Goal: Task Accomplishment & Management: Use online tool/utility

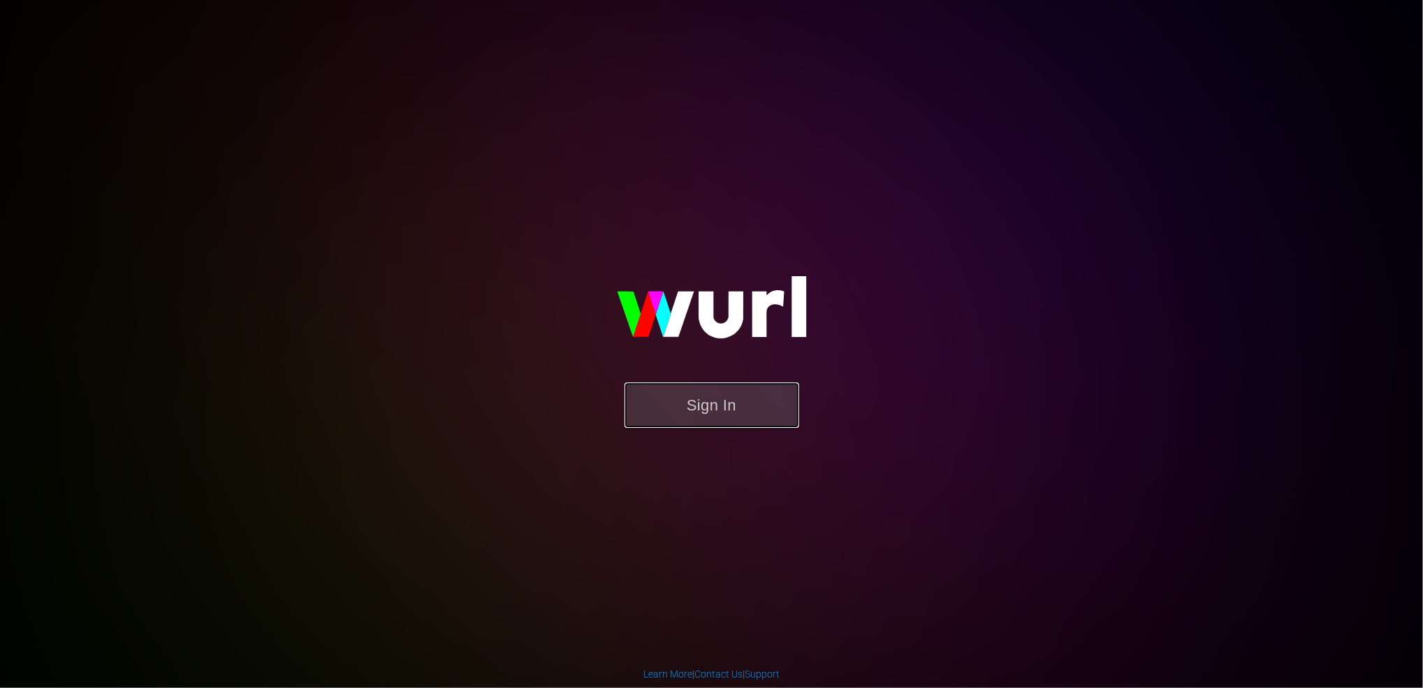
click at [703, 410] on button "Sign In" at bounding box center [712, 404] width 175 height 45
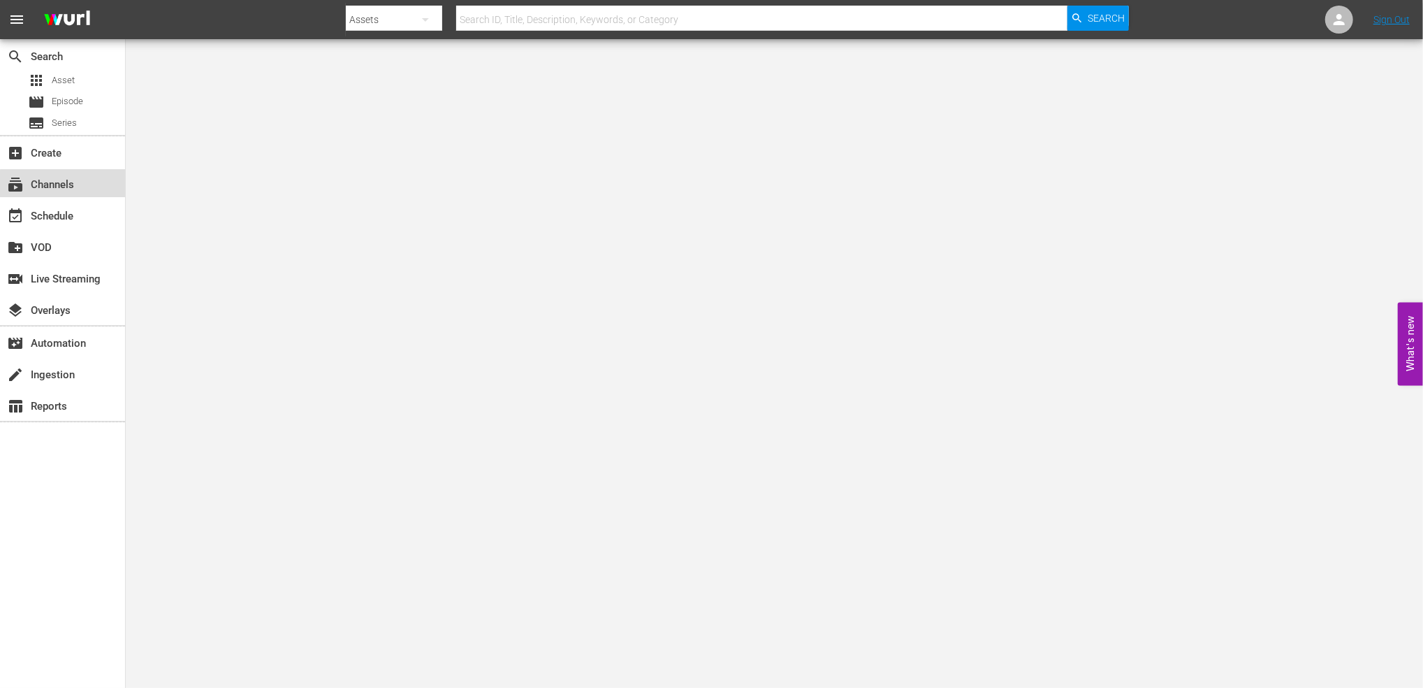
click at [73, 193] on div "subscriptions Channels" at bounding box center [62, 183] width 125 height 28
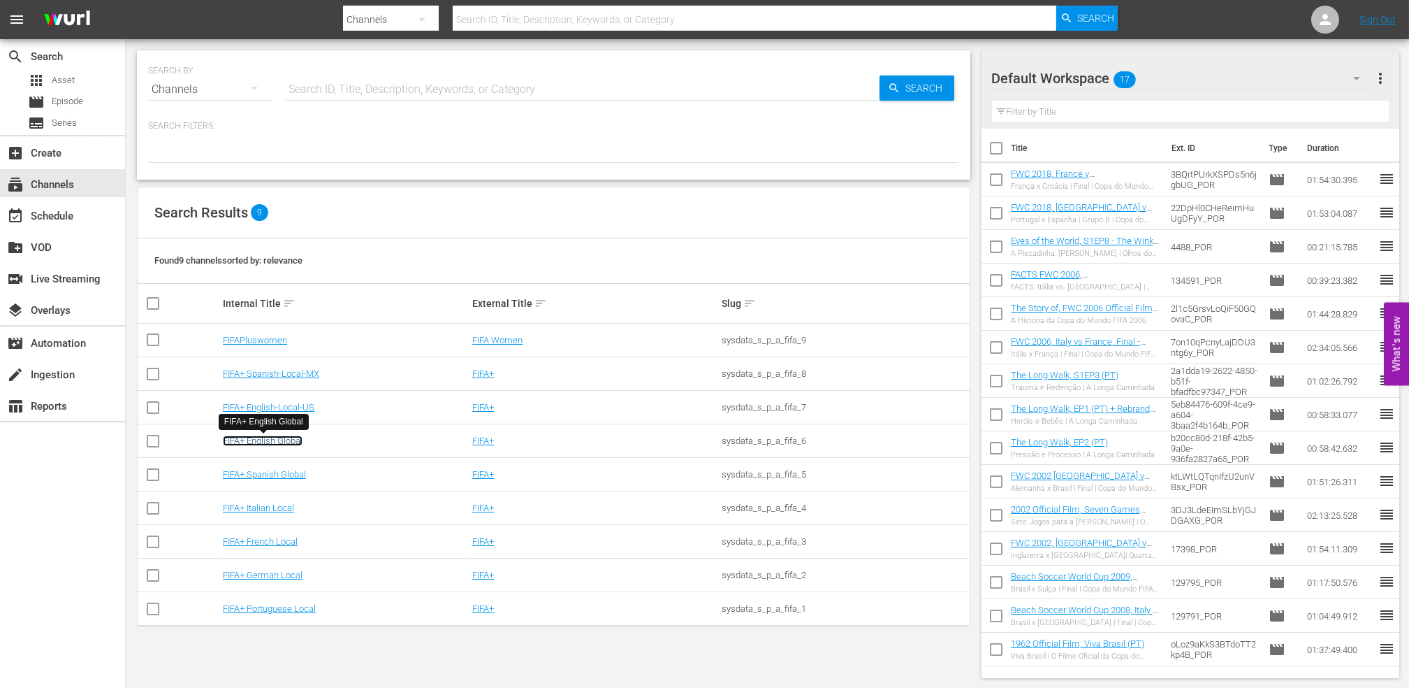
click at [278, 439] on link "FIFA+ English Global" at bounding box center [263, 440] width 80 height 10
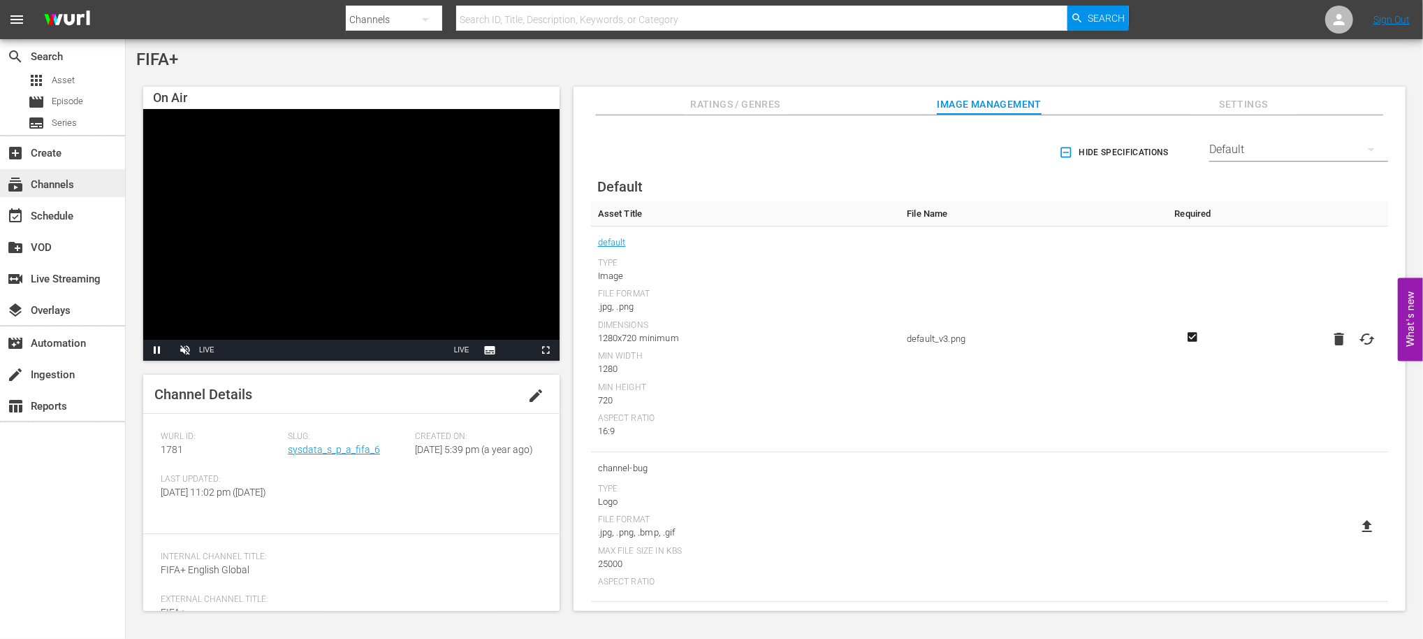
click at [88, 185] on div "subscriptions Channels" at bounding box center [62, 183] width 125 height 28
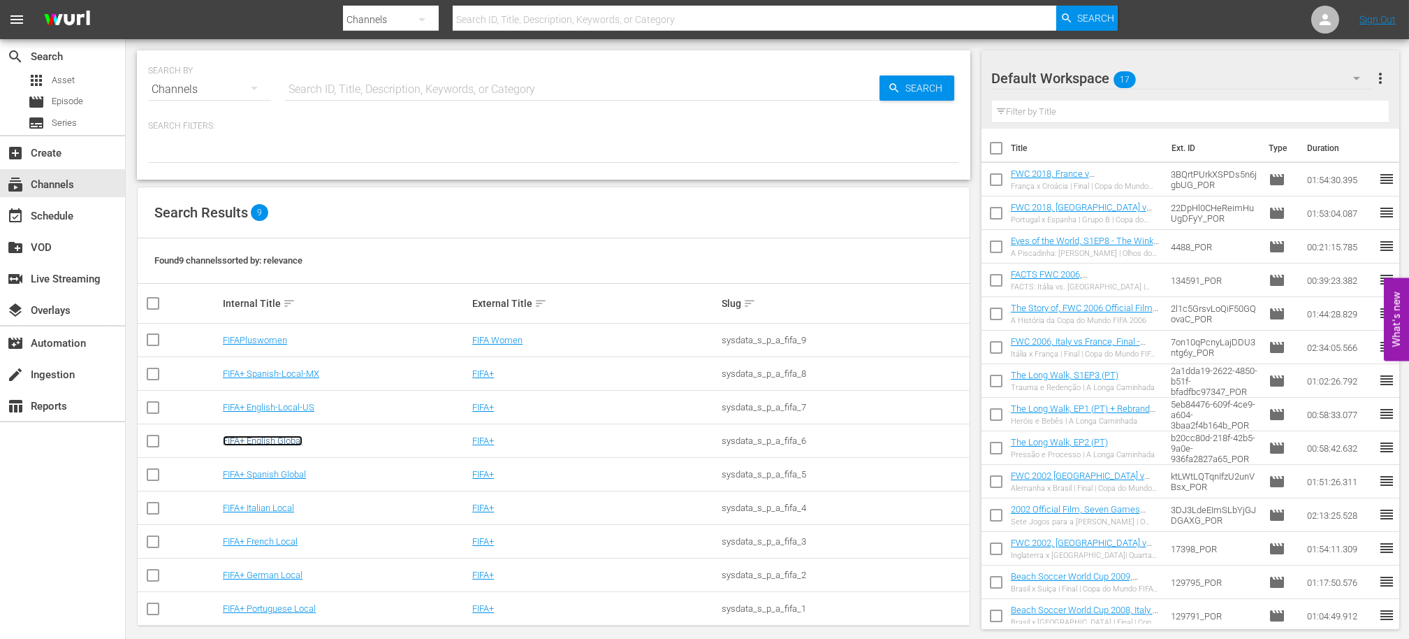
click at [294, 439] on link "FIFA+ English Global" at bounding box center [263, 440] width 80 height 10
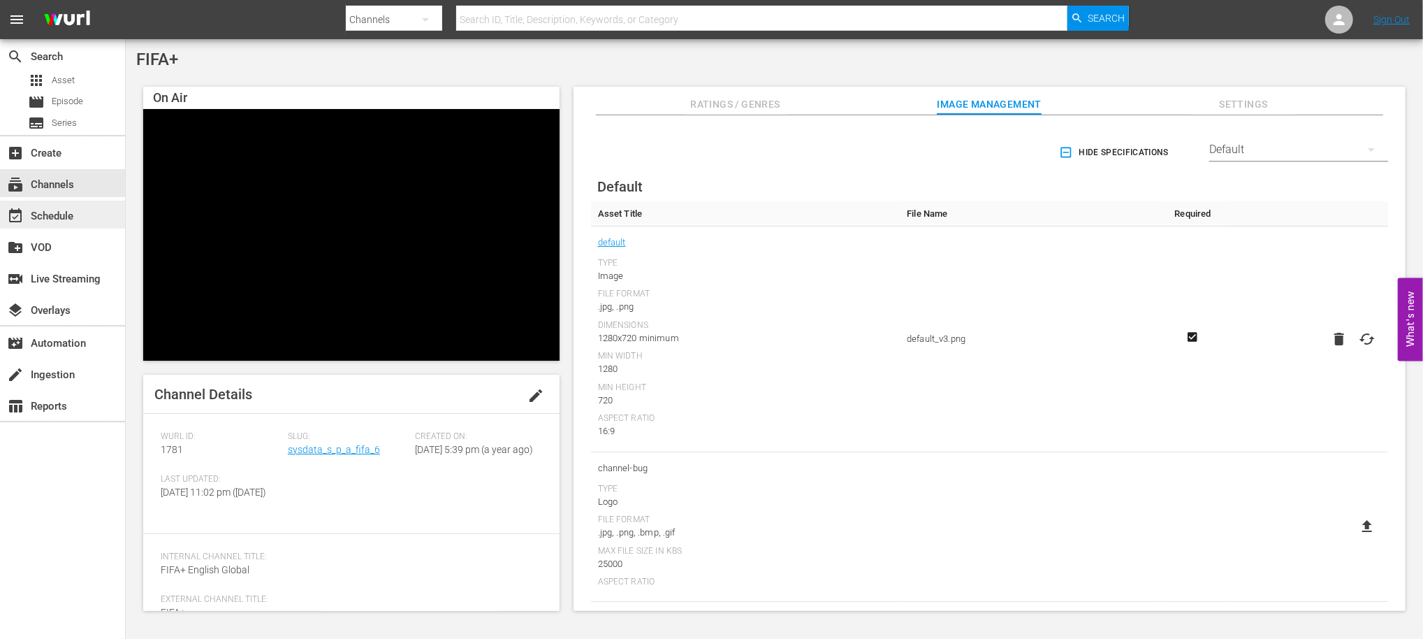
click at [80, 210] on div "event_available Schedule" at bounding box center [62, 215] width 125 height 28
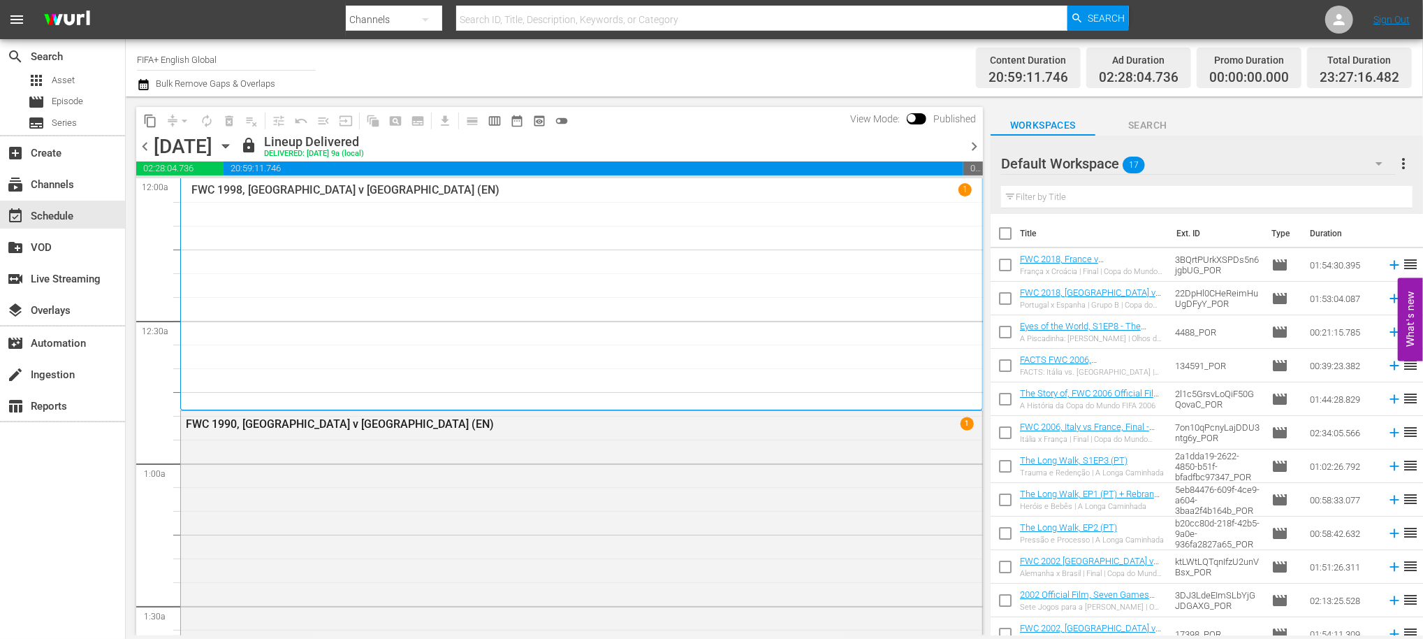
click at [969, 140] on span "chevron_right" at bounding box center [974, 146] width 17 height 17
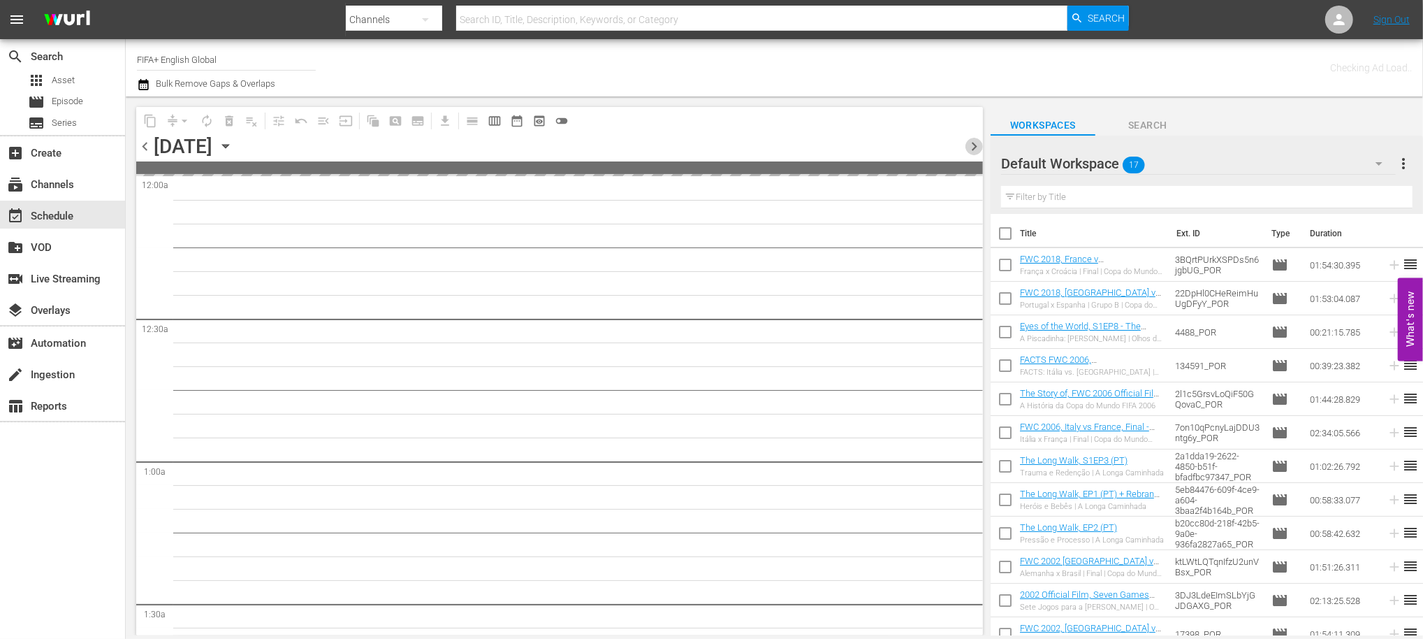
click at [969, 141] on span "chevron_right" at bounding box center [974, 146] width 17 height 17
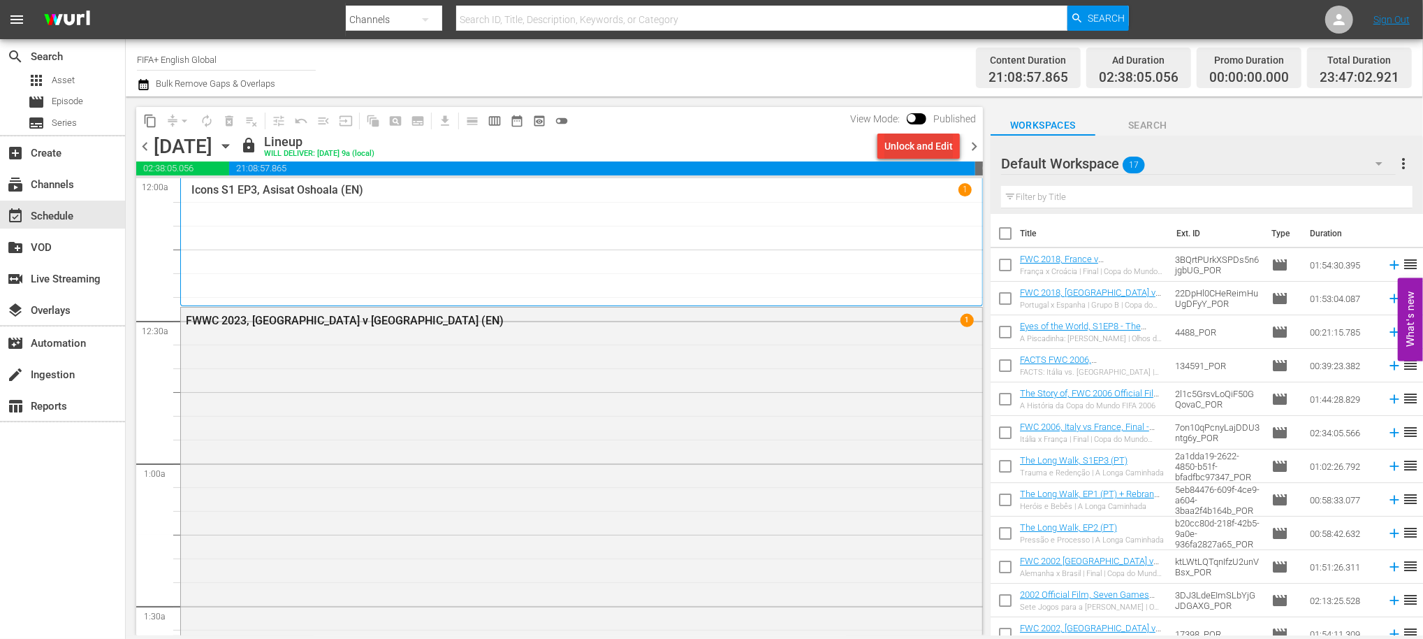
click at [943, 141] on div "Unlock and Edit" at bounding box center [919, 145] width 68 height 25
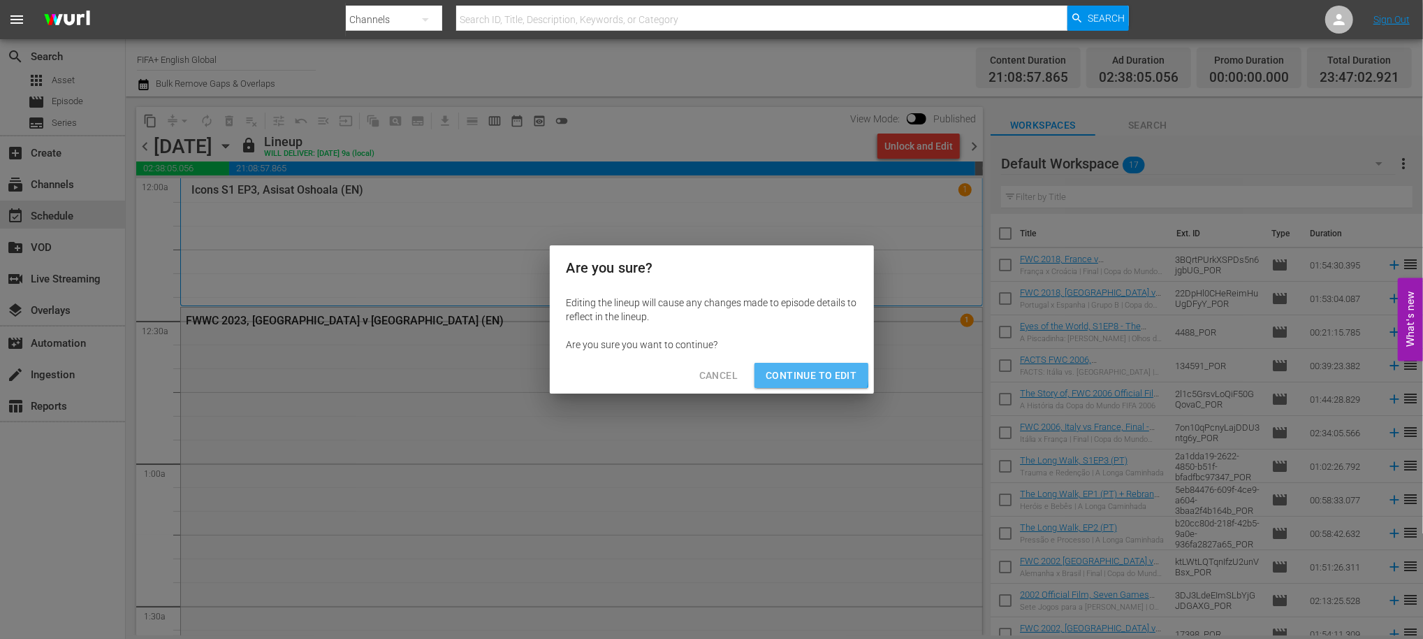
click at [797, 371] on span "Continue to Edit" at bounding box center [811, 375] width 91 height 17
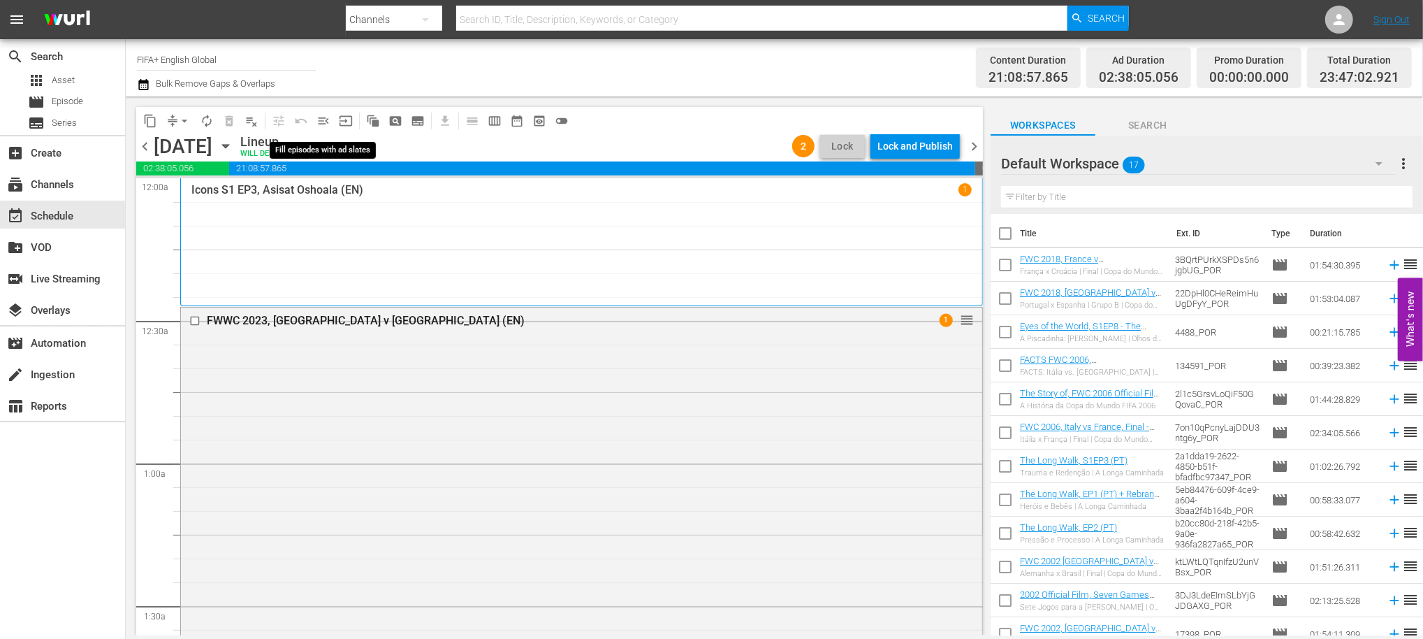
click at [325, 123] on span "menu_open" at bounding box center [324, 121] width 14 height 14
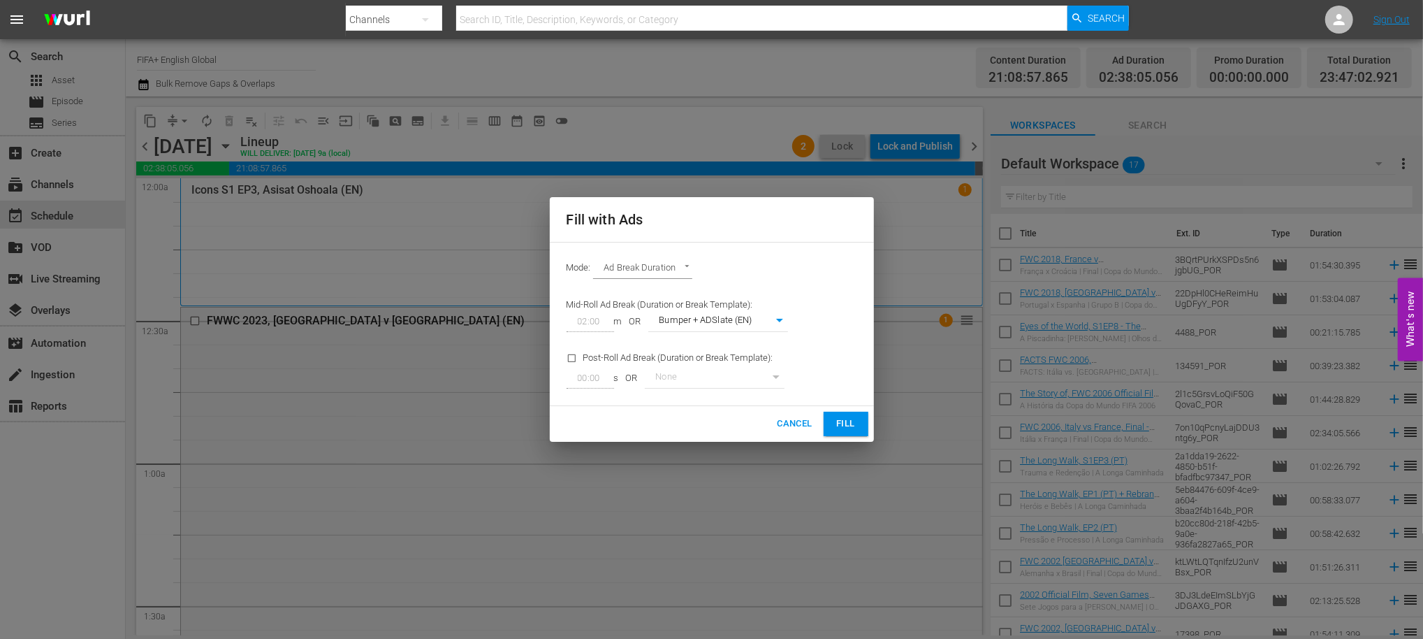
click at [852, 423] on span "Fill" at bounding box center [846, 424] width 22 height 16
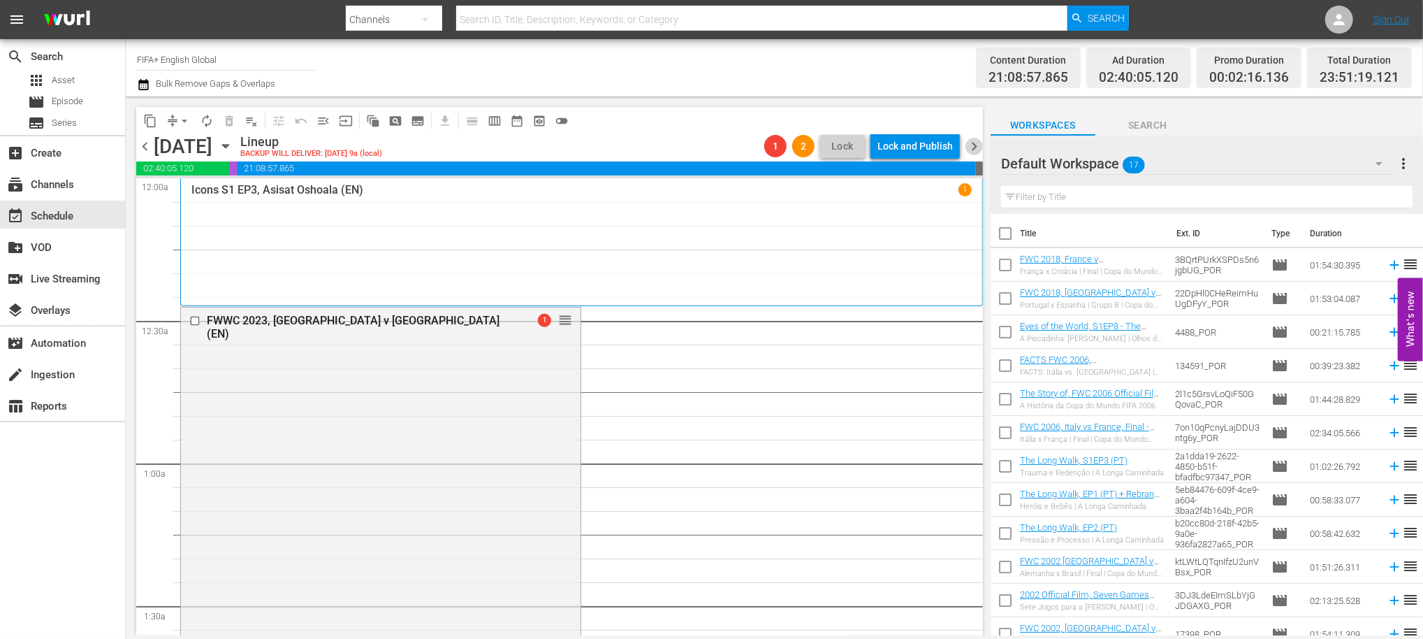
click at [975, 143] on span "chevron_right" at bounding box center [974, 146] width 17 height 17
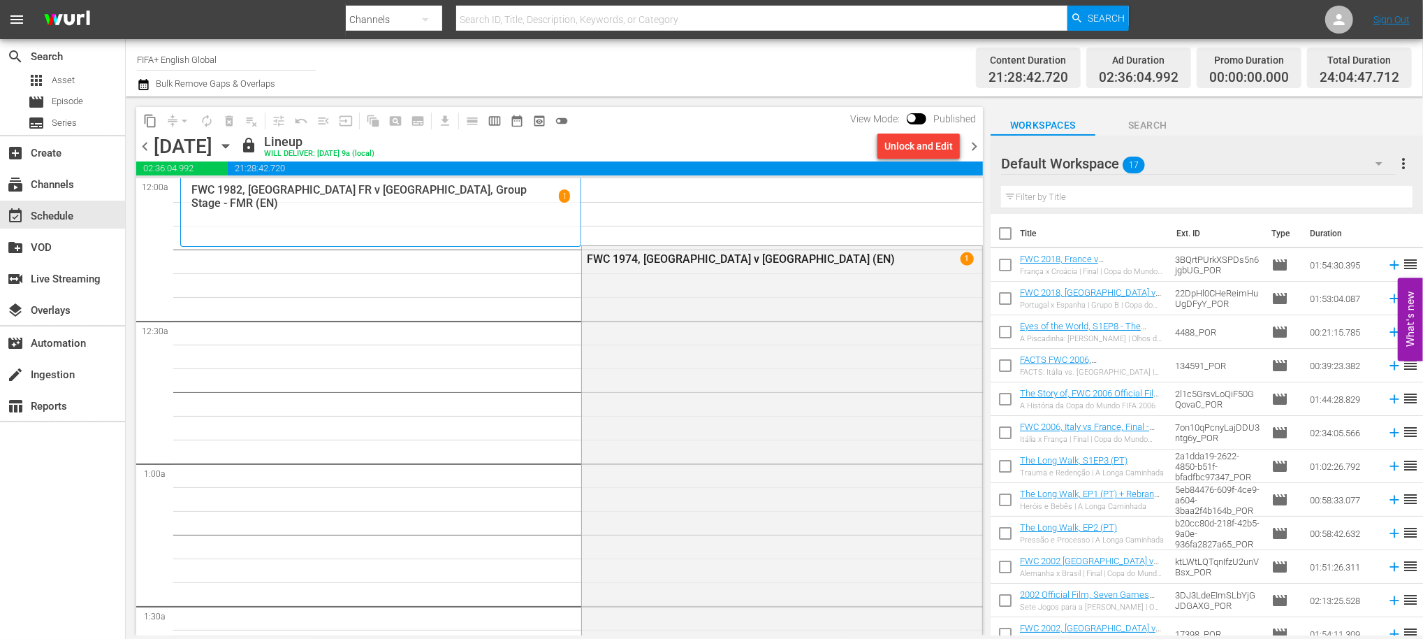
click at [927, 150] on div "Unlock and Edit" at bounding box center [919, 145] width 68 height 25
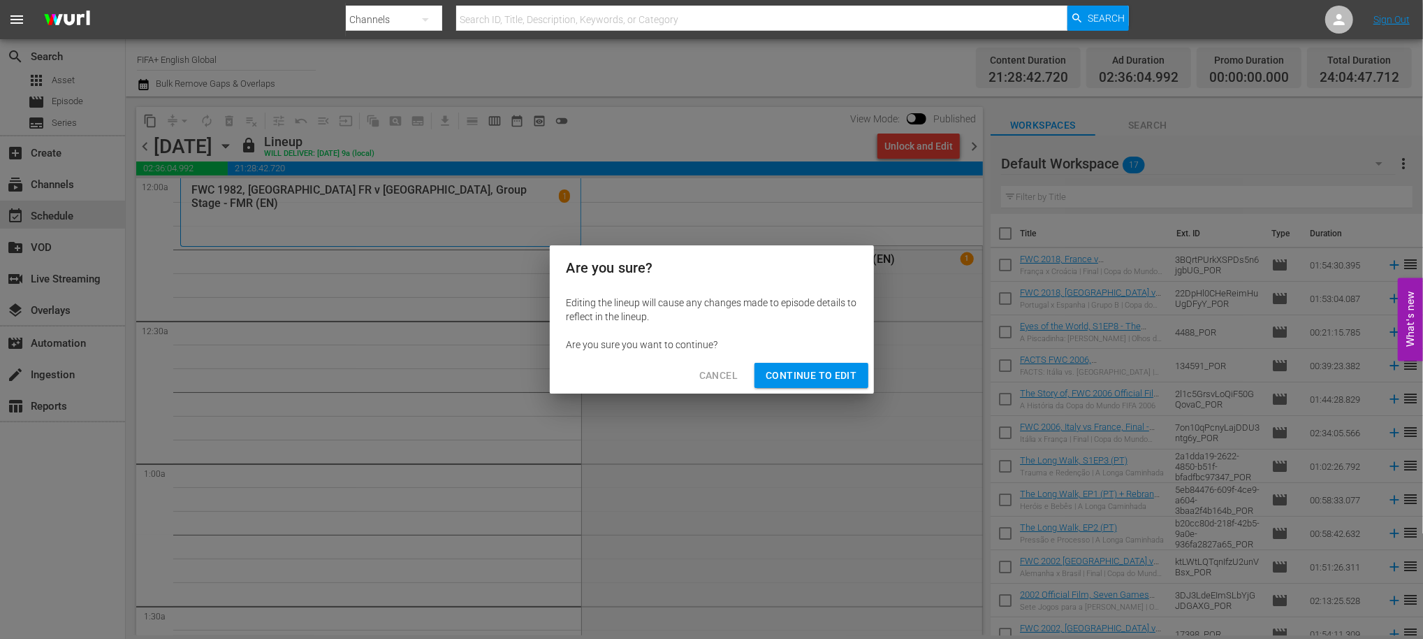
click at [808, 375] on span "Continue to Edit" at bounding box center [811, 375] width 91 height 17
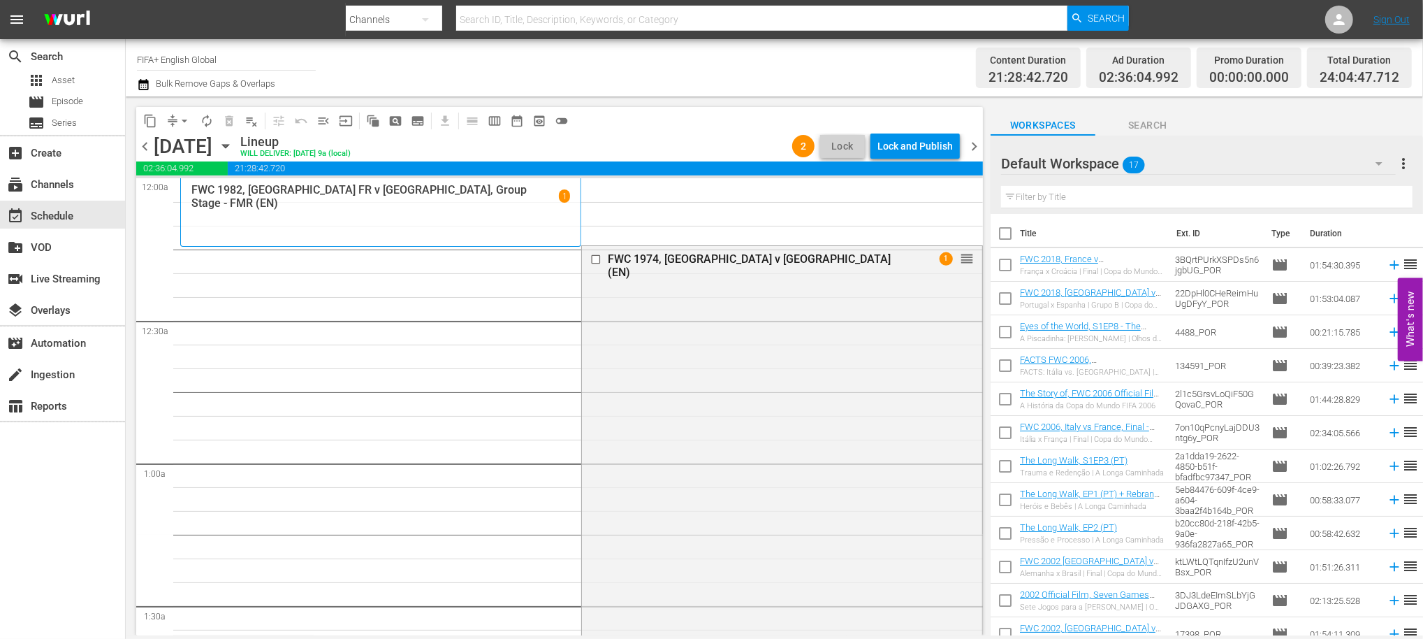
click at [973, 143] on span "chevron_right" at bounding box center [974, 146] width 17 height 17
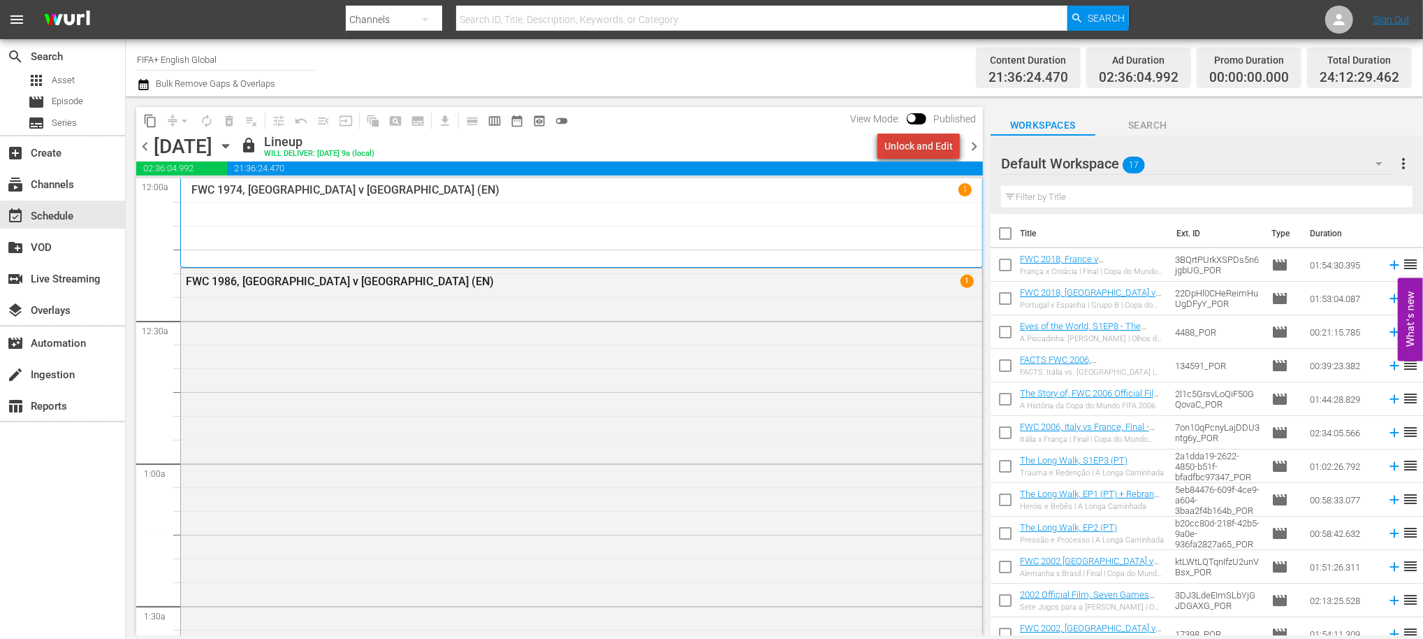
click at [928, 145] on div "Unlock and Edit" at bounding box center [919, 145] width 68 height 25
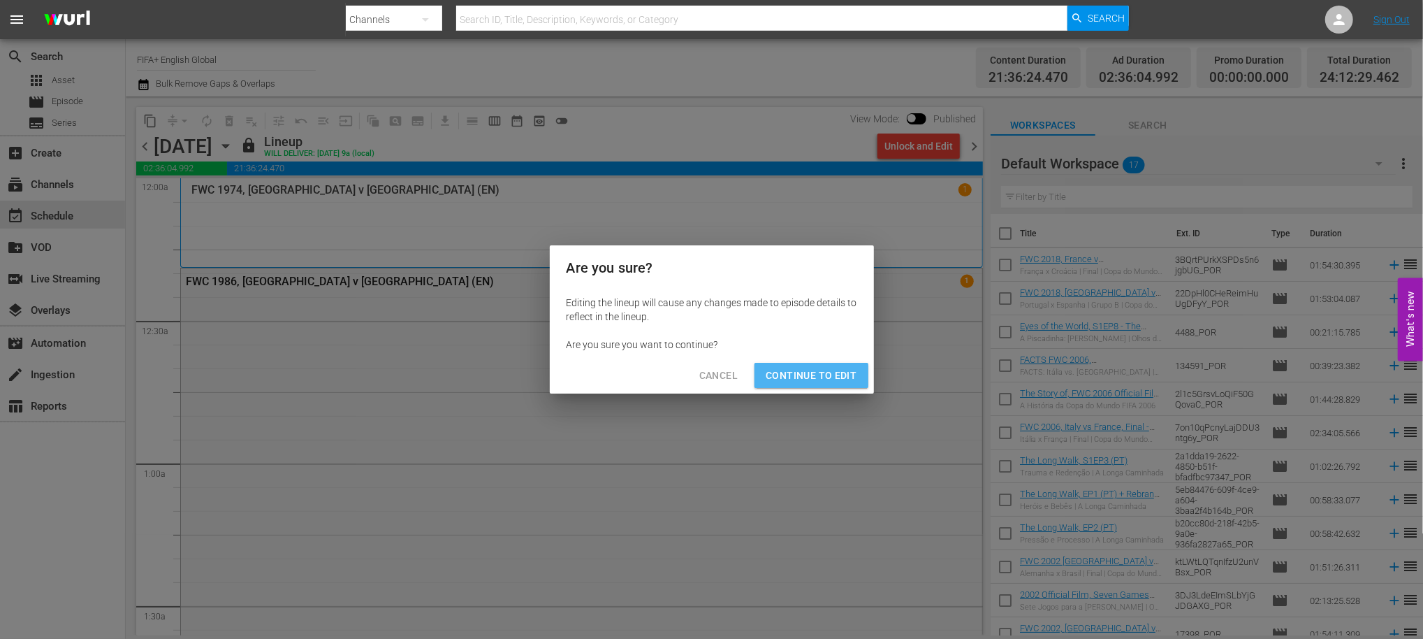
click at [813, 377] on span "Continue to Edit" at bounding box center [811, 375] width 91 height 17
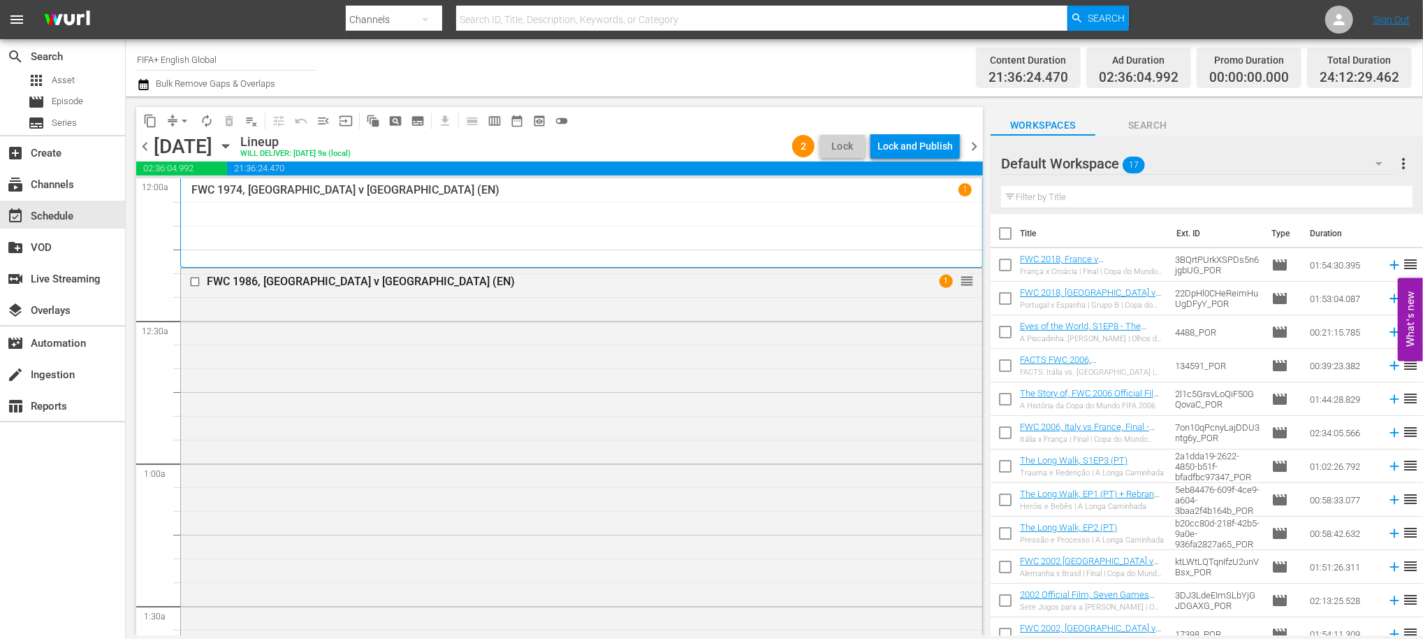
click at [977, 144] on span "chevron_right" at bounding box center [974, 146] width 17 height 17
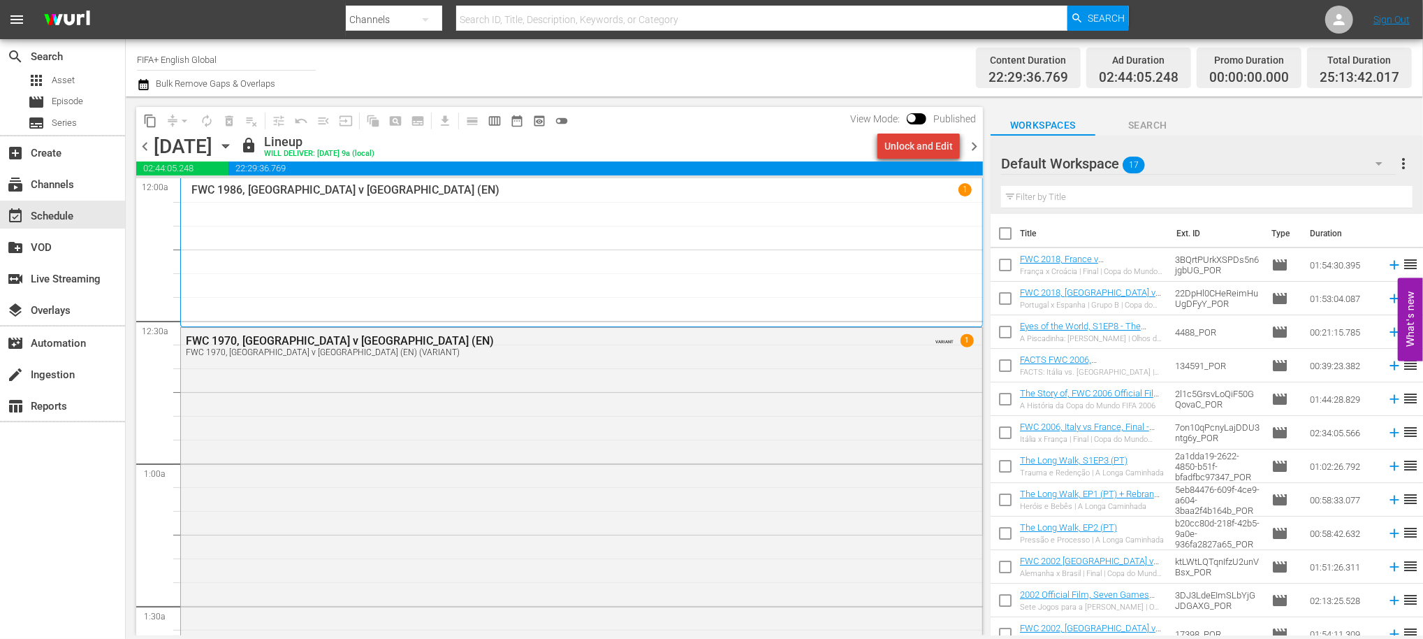
click at [926, 143] on div "Unlock and Edit" at bounding box center [919, 145] width 68 height 25
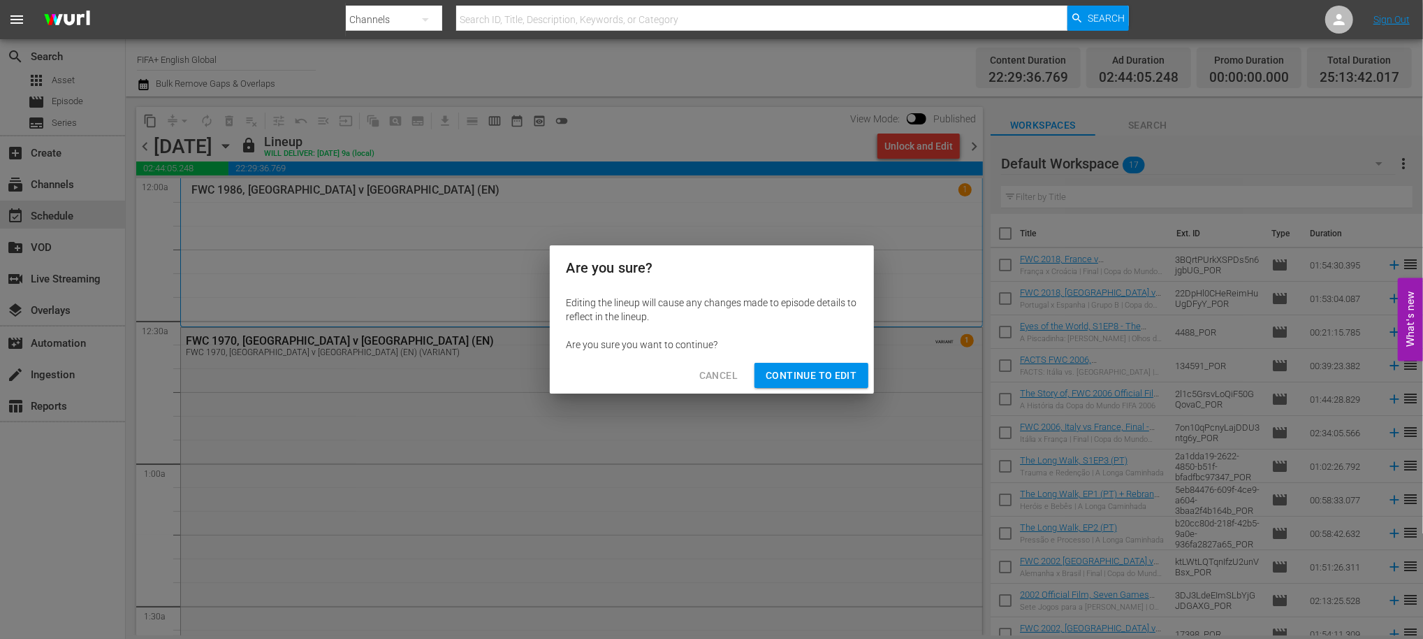
drag, startPoint x: 830, startPoint y: 370, endPoint x: 855, endPoint y: 344, distance: 35.1
click at [830, 371] on span "Continue to Edit" at bounding box center [811, 375] width 91 height 17
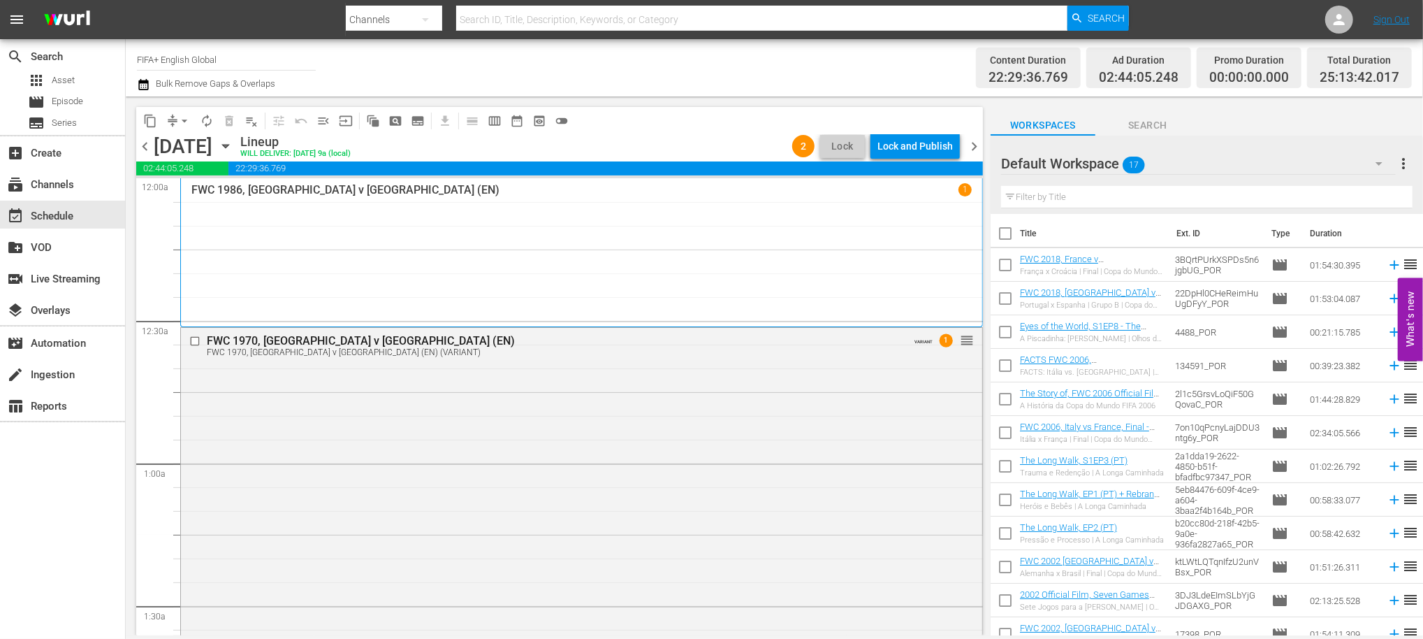
click at [976, 147] on span "chevron_right" at bounding box center [974, 146] width 17 height 17
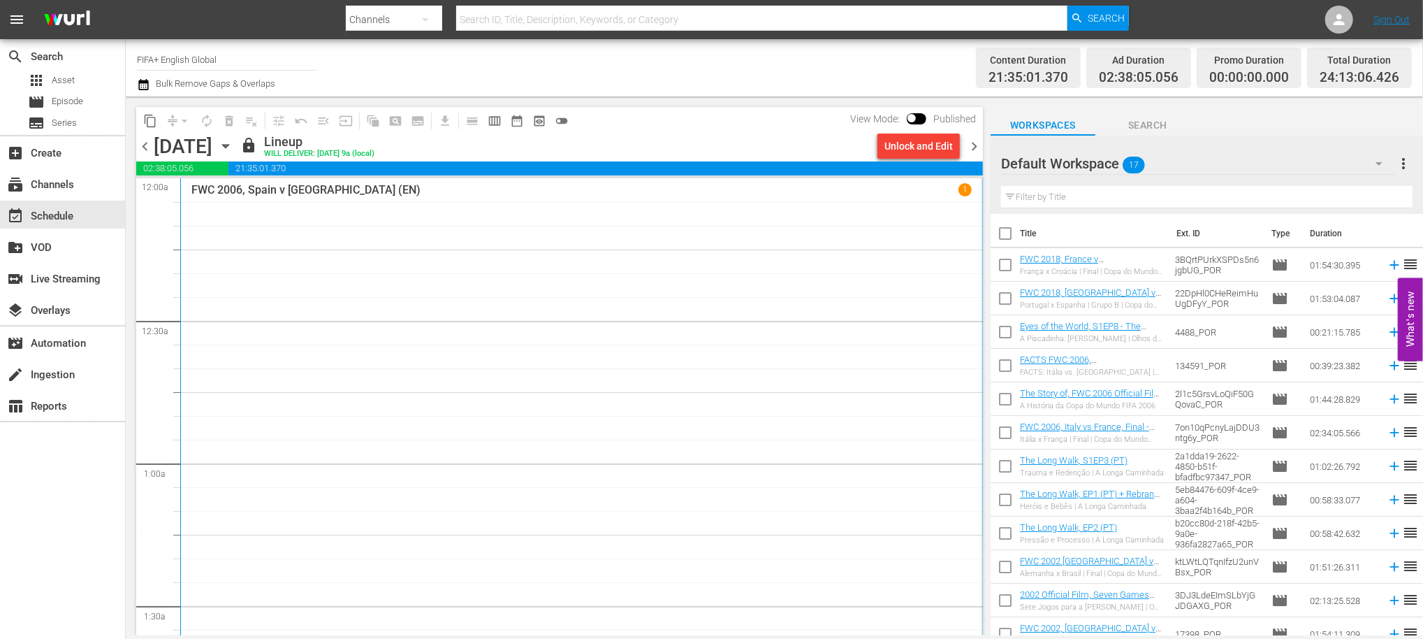
click at [919, 149] on div "Unlock and Edit" at bounding box center [919, 145] width 68 height 25
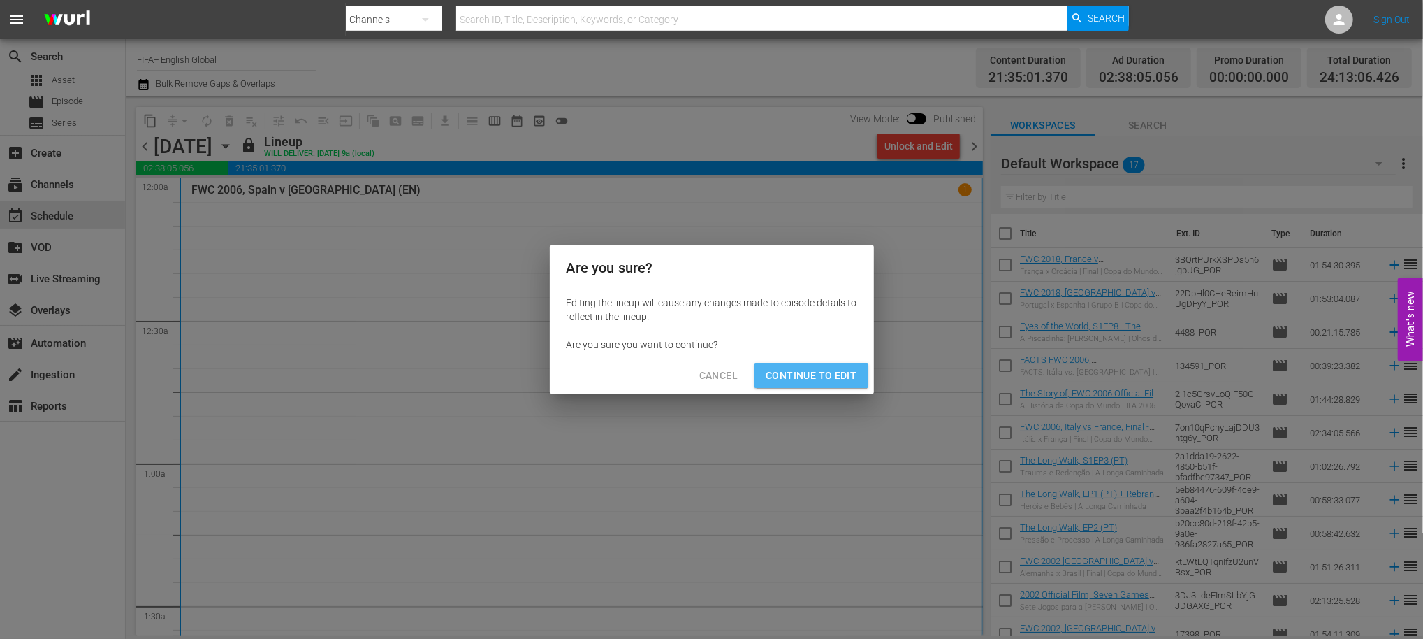
click at [815, 372] on span "Continue to Edit" at bounding box center [811, 375] width 91 height 17
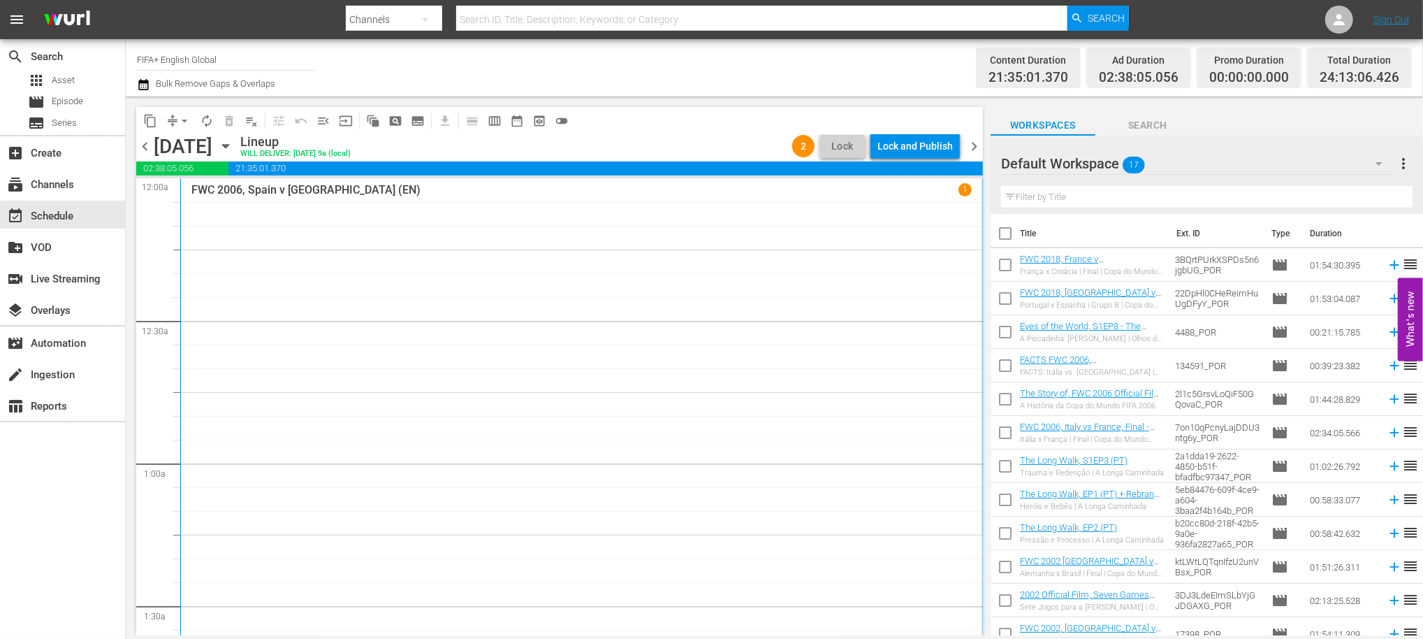
click at [973, 147] on span "chevron_right" at bounding box center [974, 146] width 17 height 17
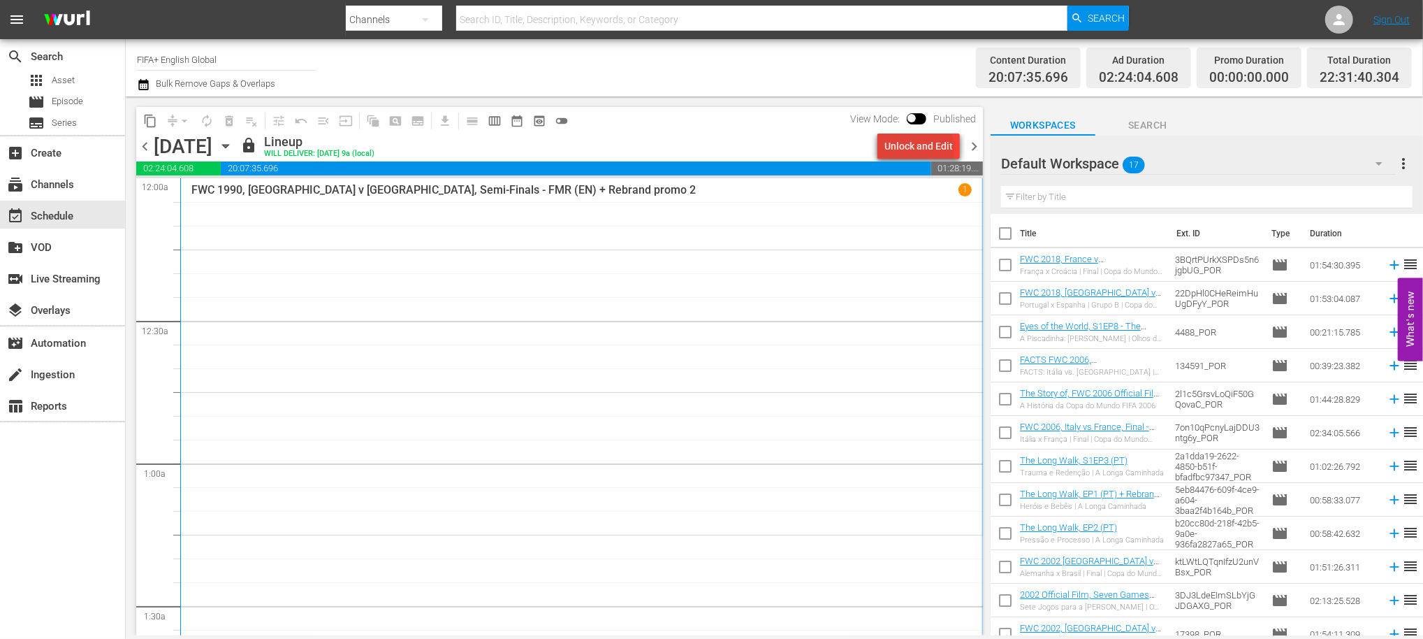
click at [922, 148] on div "Unlock and Edit" at bounding box center [919, 145] width 68 height 25
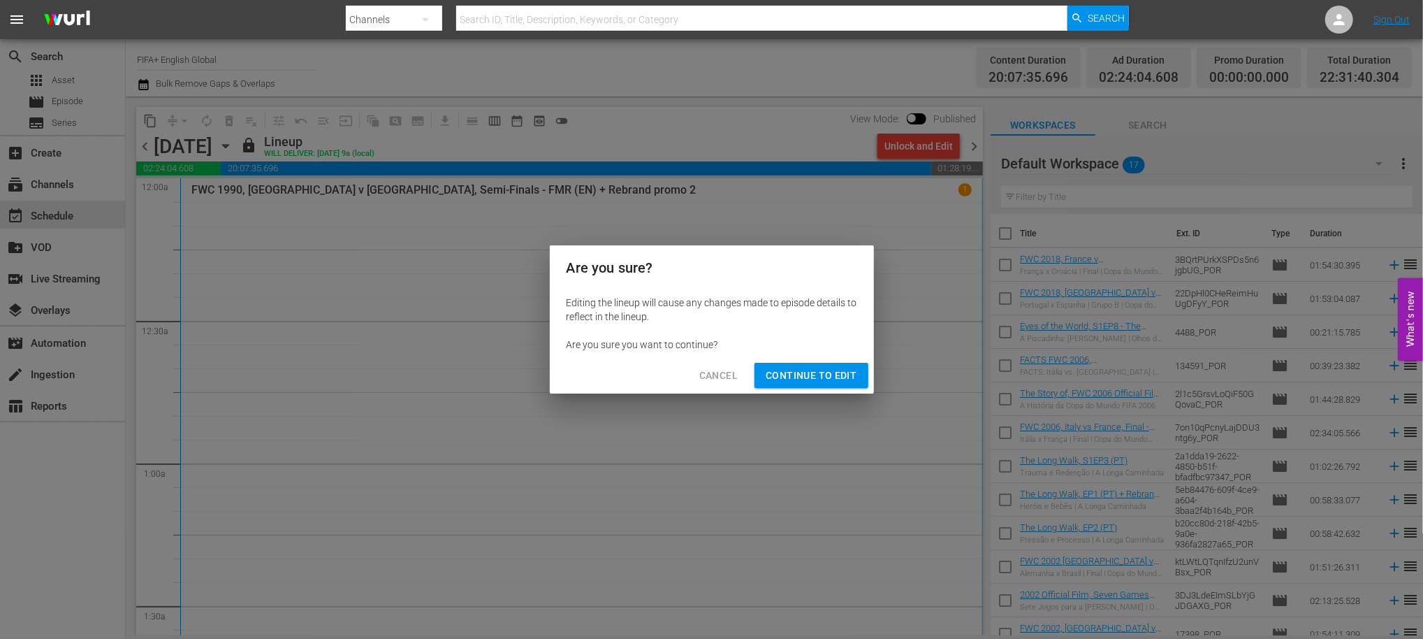
click at [824, 369] on span "Continue to Edit" at bounding box center [811, 375] width 91 height 17
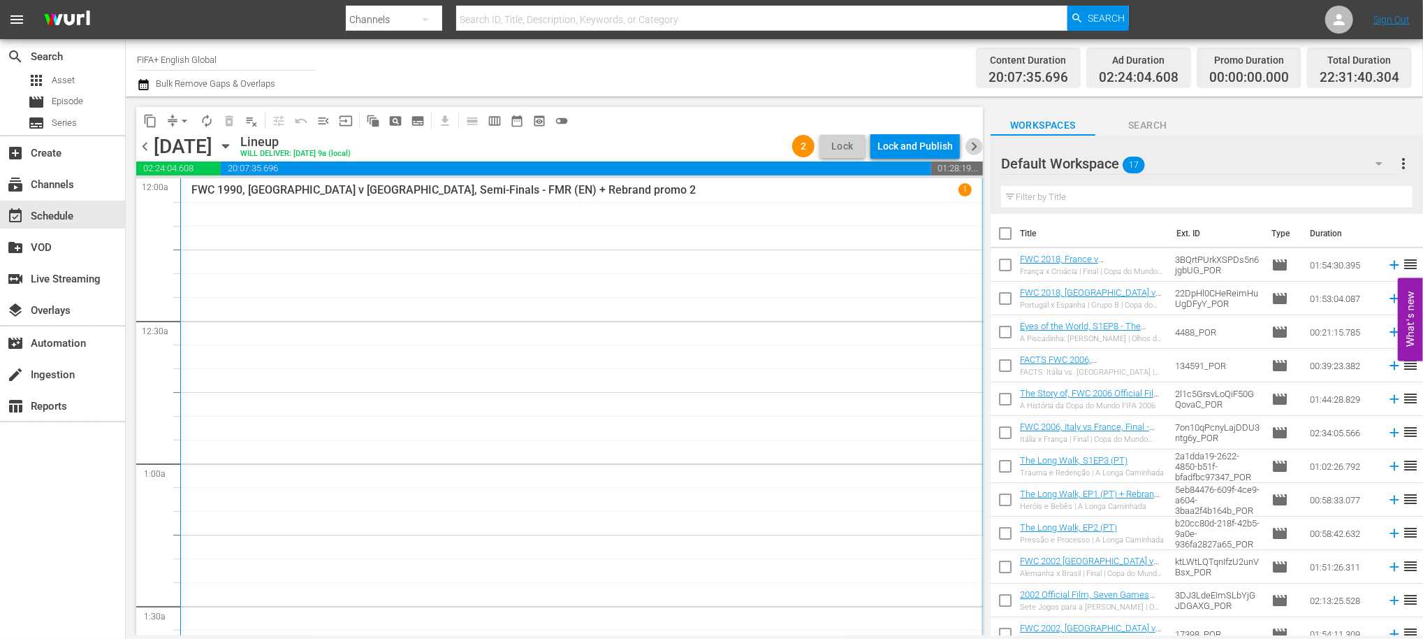
click at [969, 146] on span "chevron_right" at bounding box center [974, 146] width 17 height 17
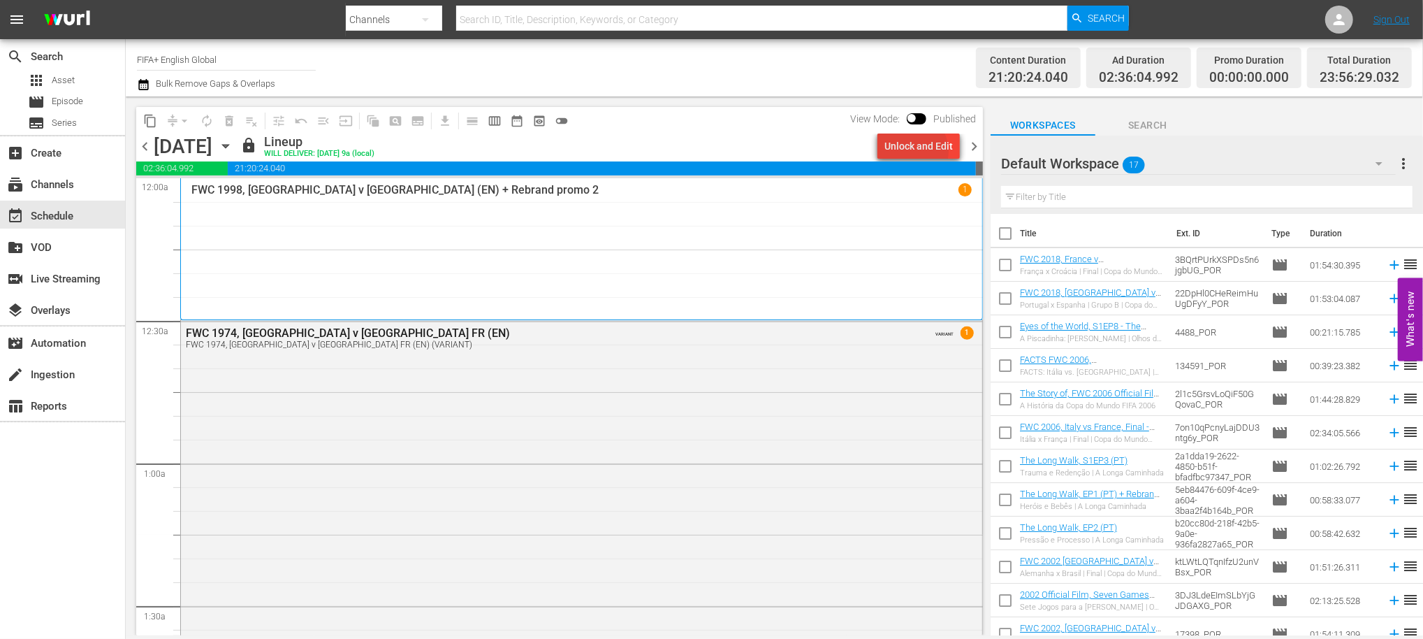
click at [915, 151] on div "Unlock and Edit" at bounding box center [919, 145] width 68 height 25
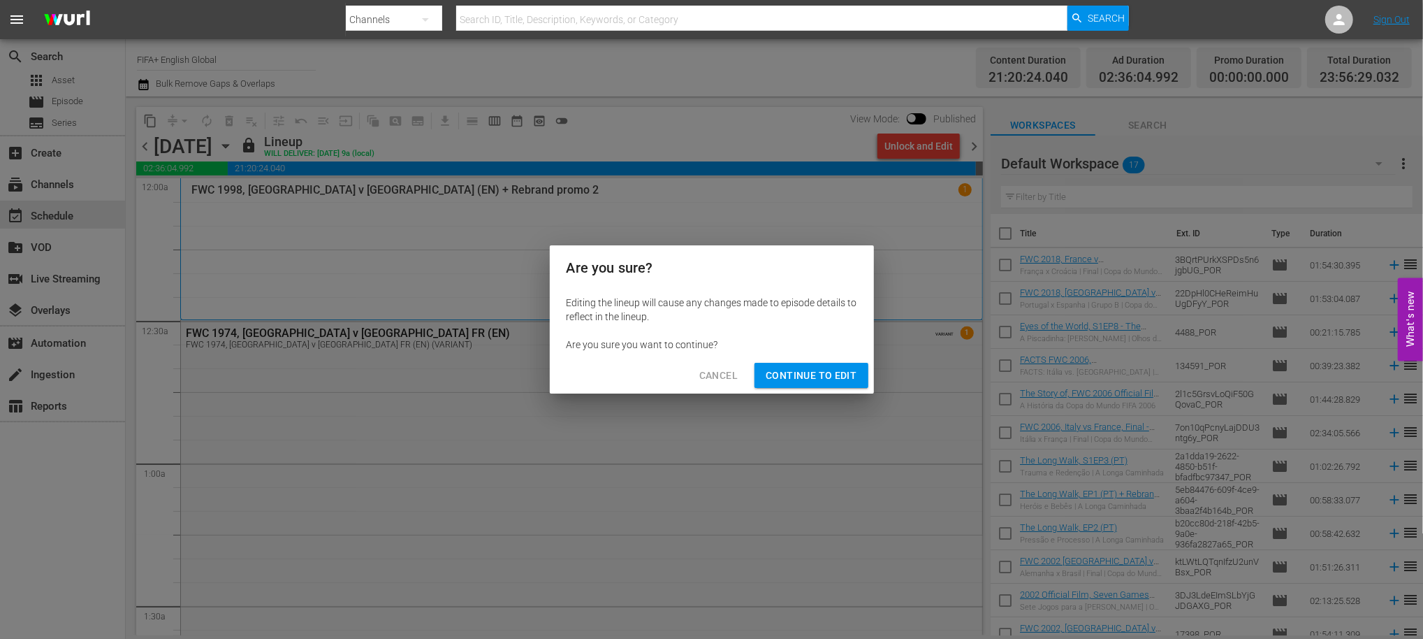
click at [805, 379] on span "Continue to Edit" at bounding box center [811, 375] width 91 height 17
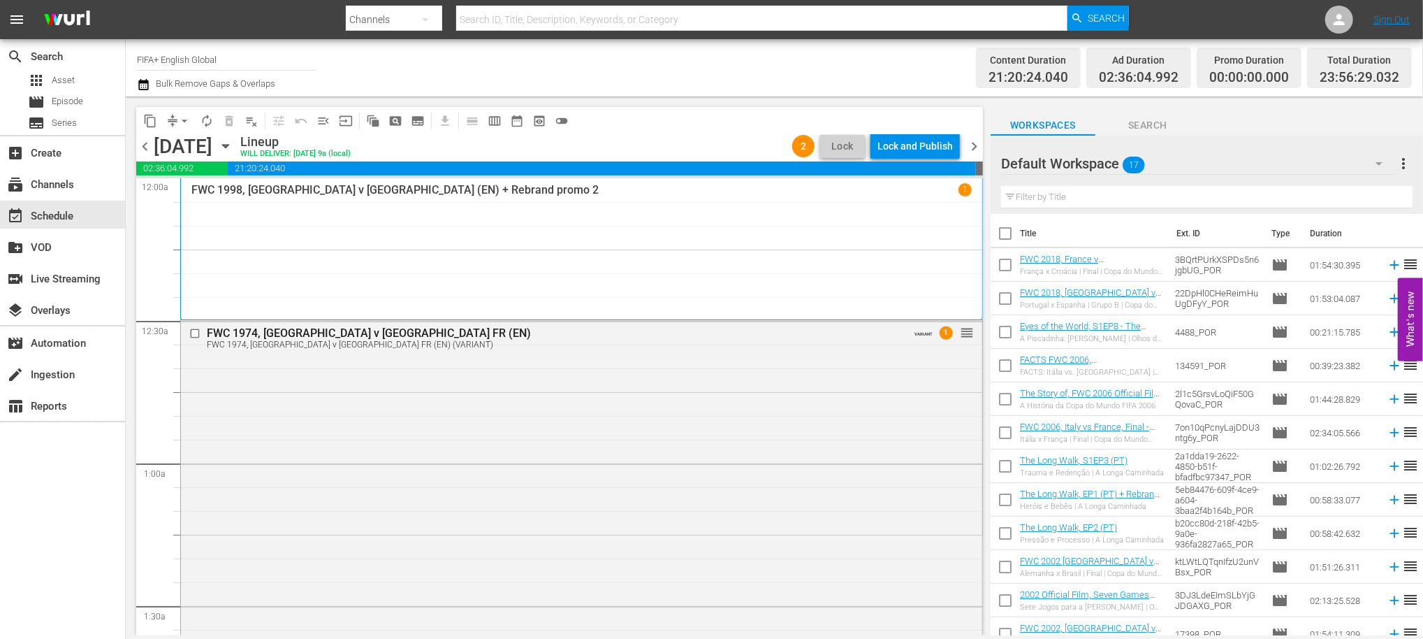
click at [971, 145] on span "chevron_right" at bounding box center [974, 146] width 17 height 17
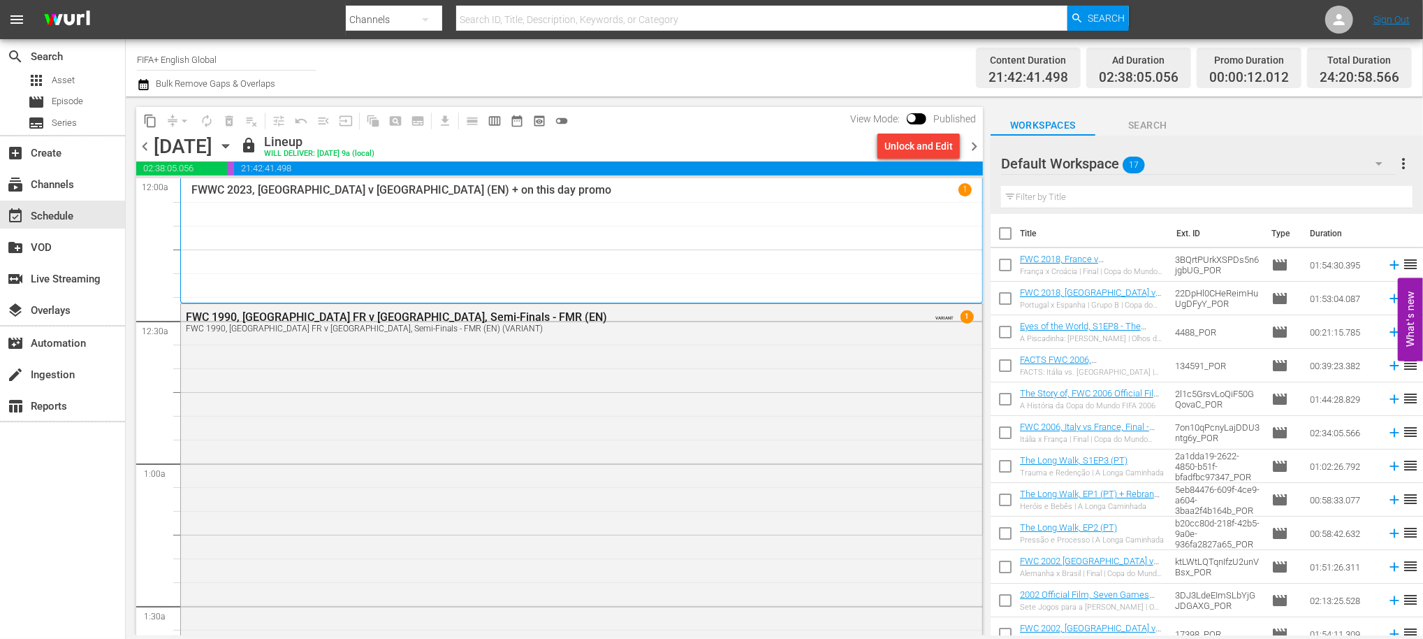
click at [924, 148] on div "Unlock and Edit" at bounding box center [919, 145] width 68 height 25
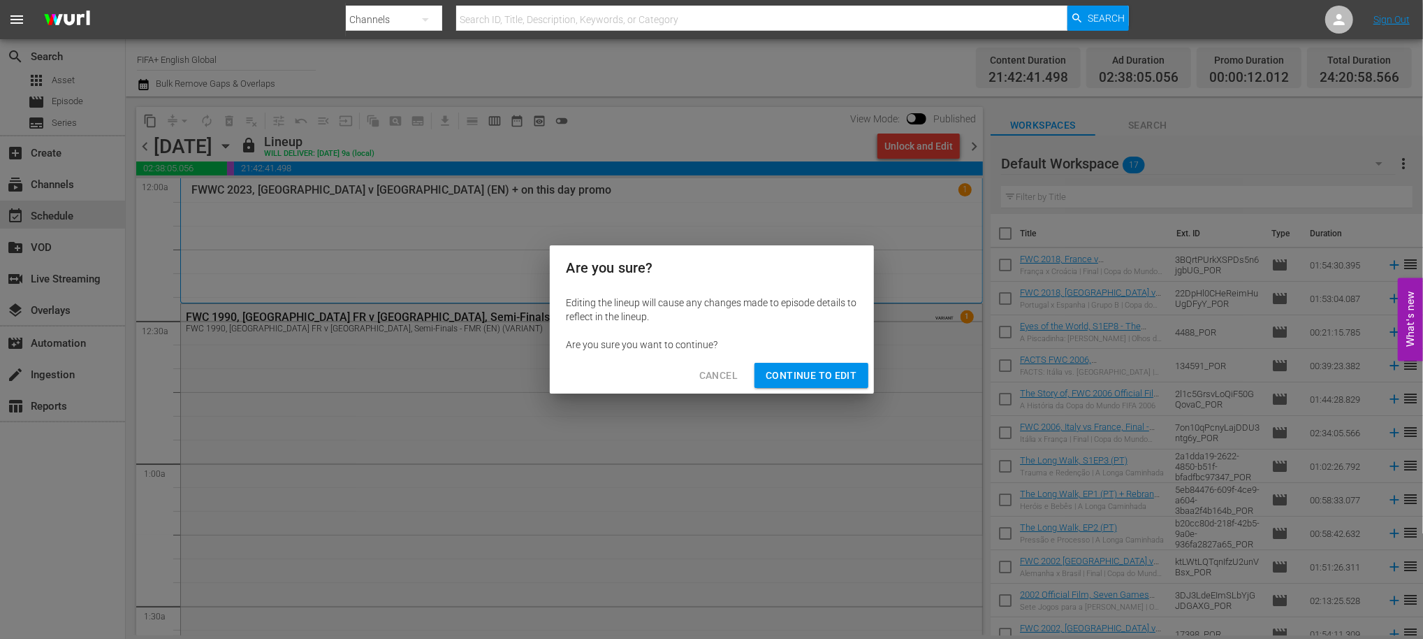
click at [810, 365] on button "Continue to Edit" at bounding box center [811, 376] width 113 height 26
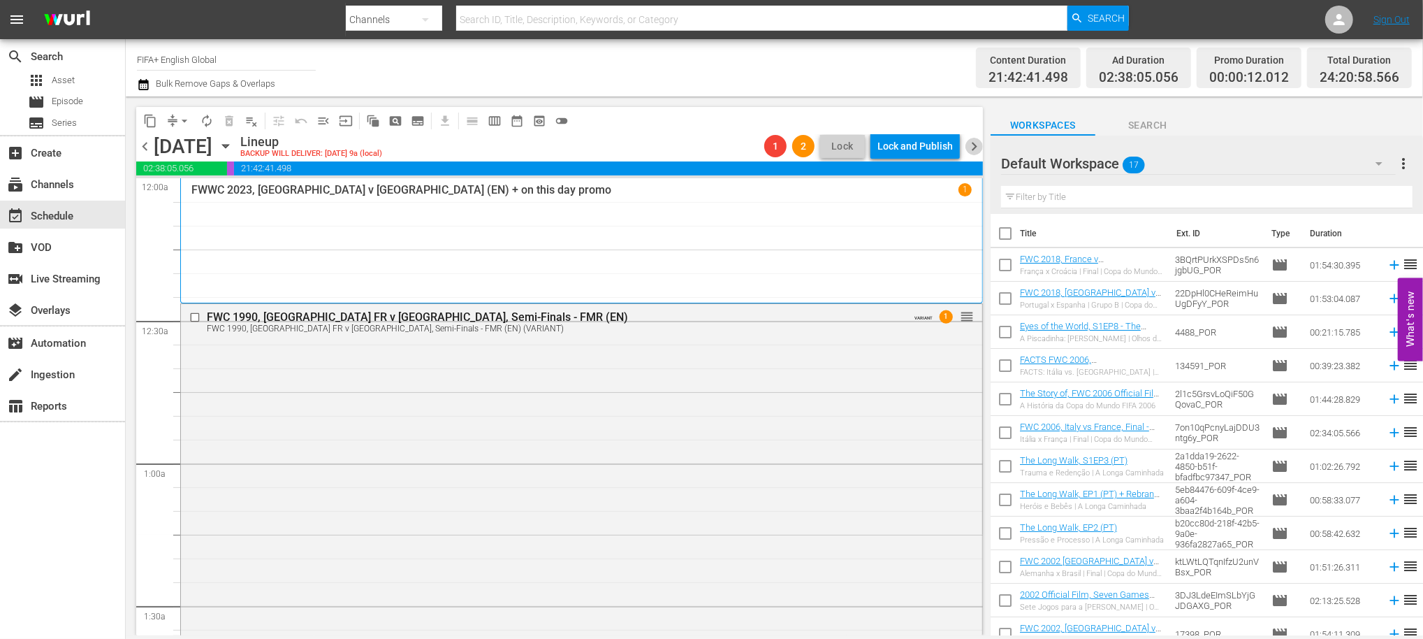
click at [971, 143] on span "chevron_right" at bounding box center [974, 146] width 17 height 17
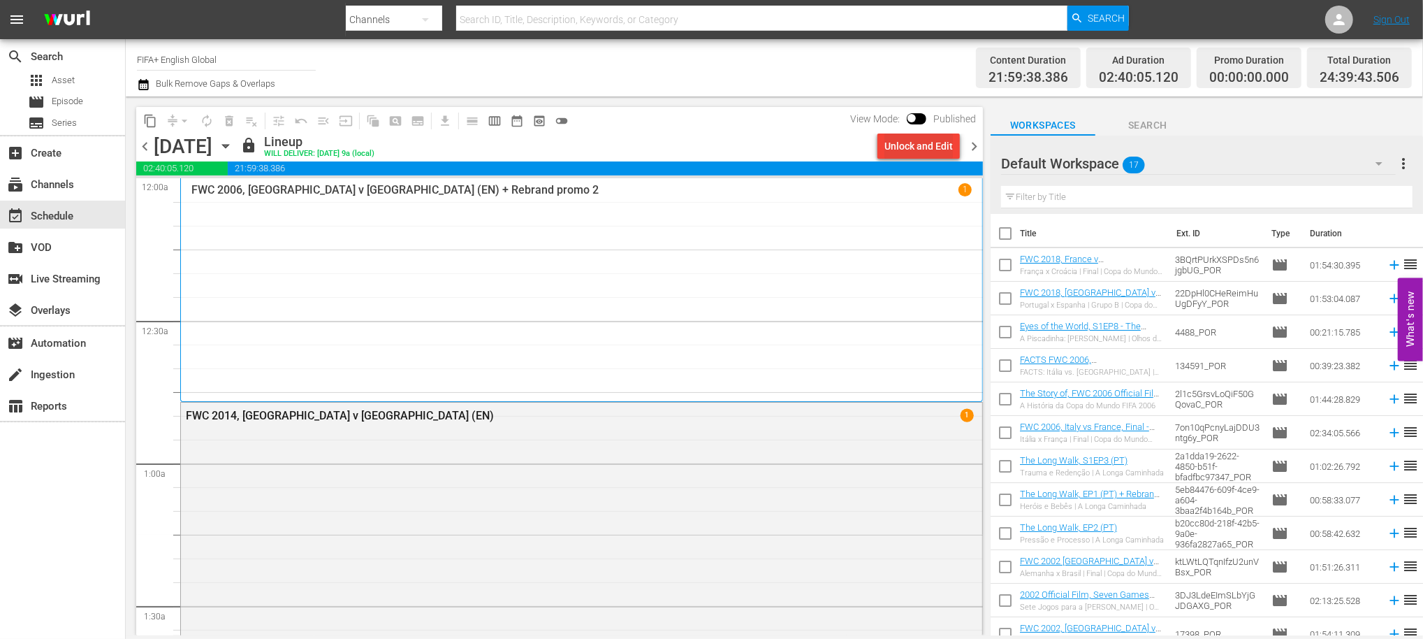
click at [917, 147] on div "Unlock and Edit" at bounding box center [919, 145] width 68 height 25
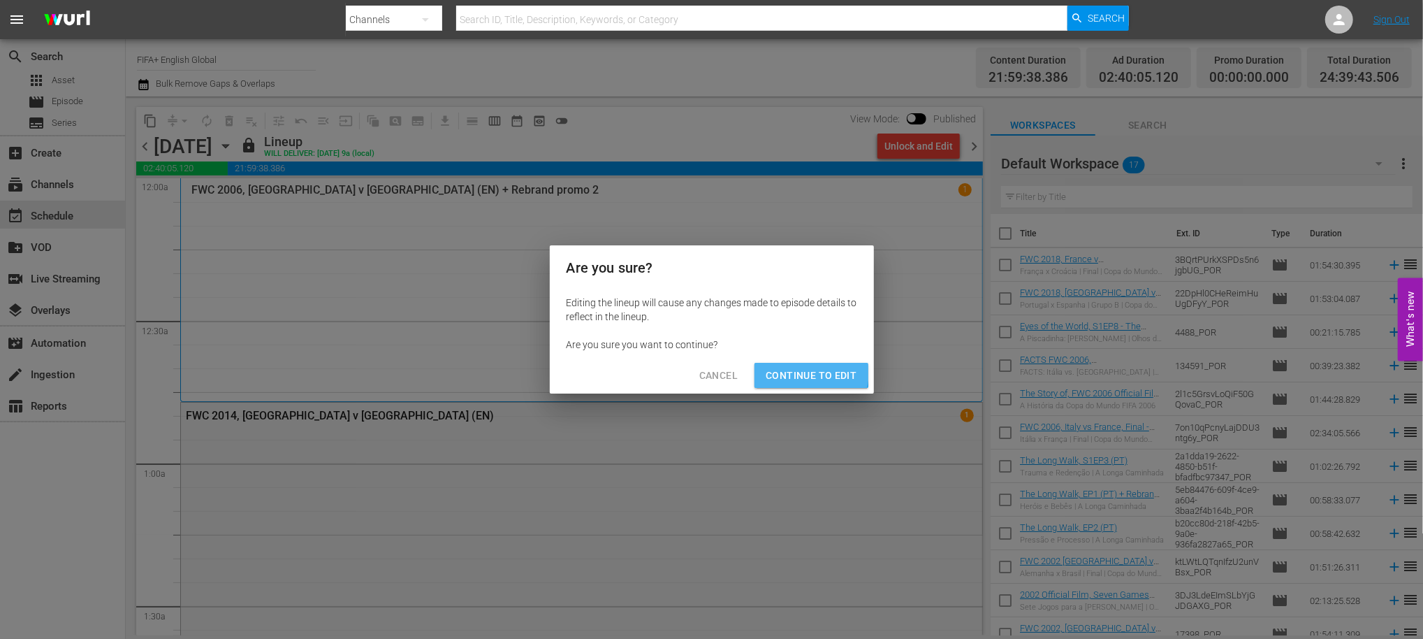
click at [795, 371] on span "Continue to Edit" at bounding box center [811, 375] width 91 height 17
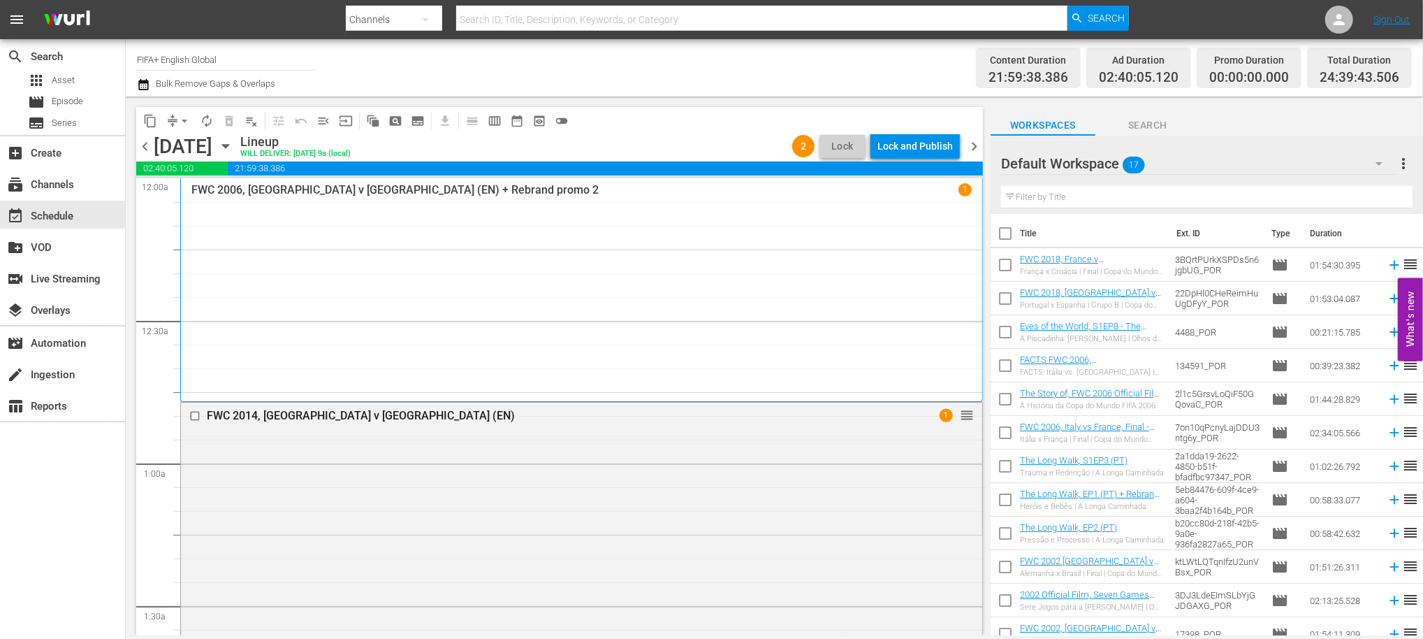
click at [971, 141] on span "chevron_right" at bounding box center [974, 146] width 17 height 17
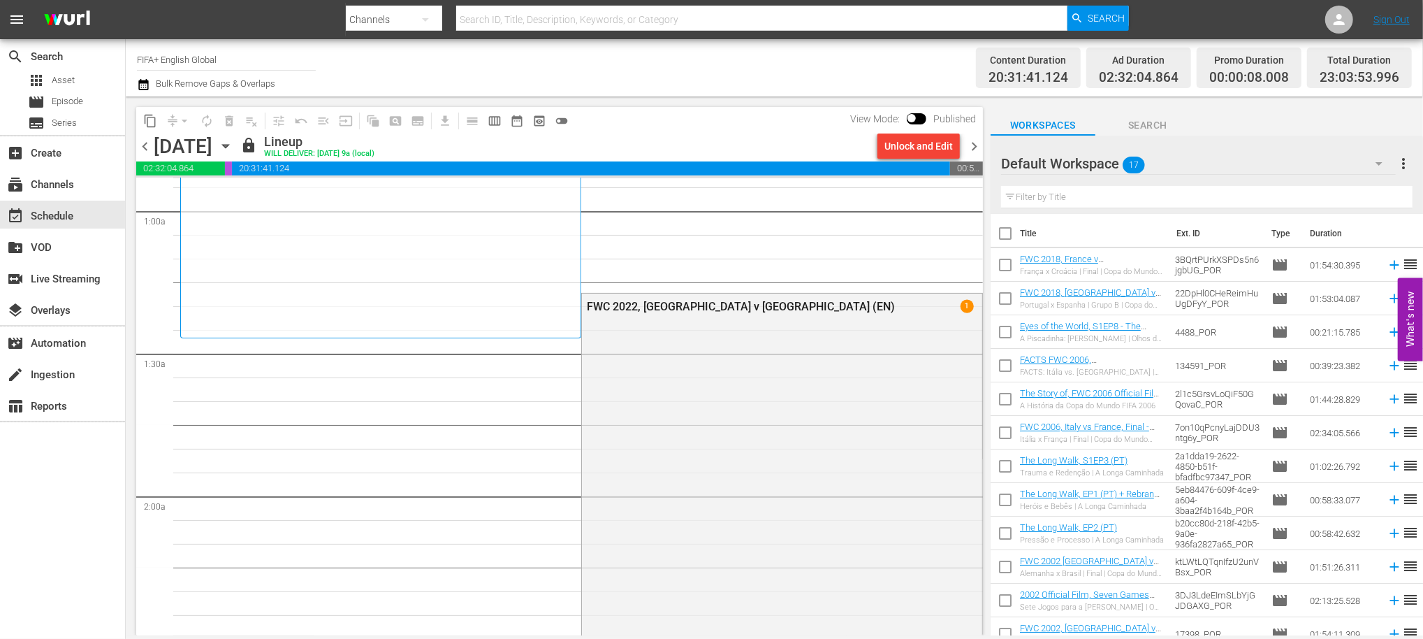
scroll to position [243, 0]
click at [908, 148] on div "Unlock and Edit" at bounding box center [919, 145] width 68 height 25
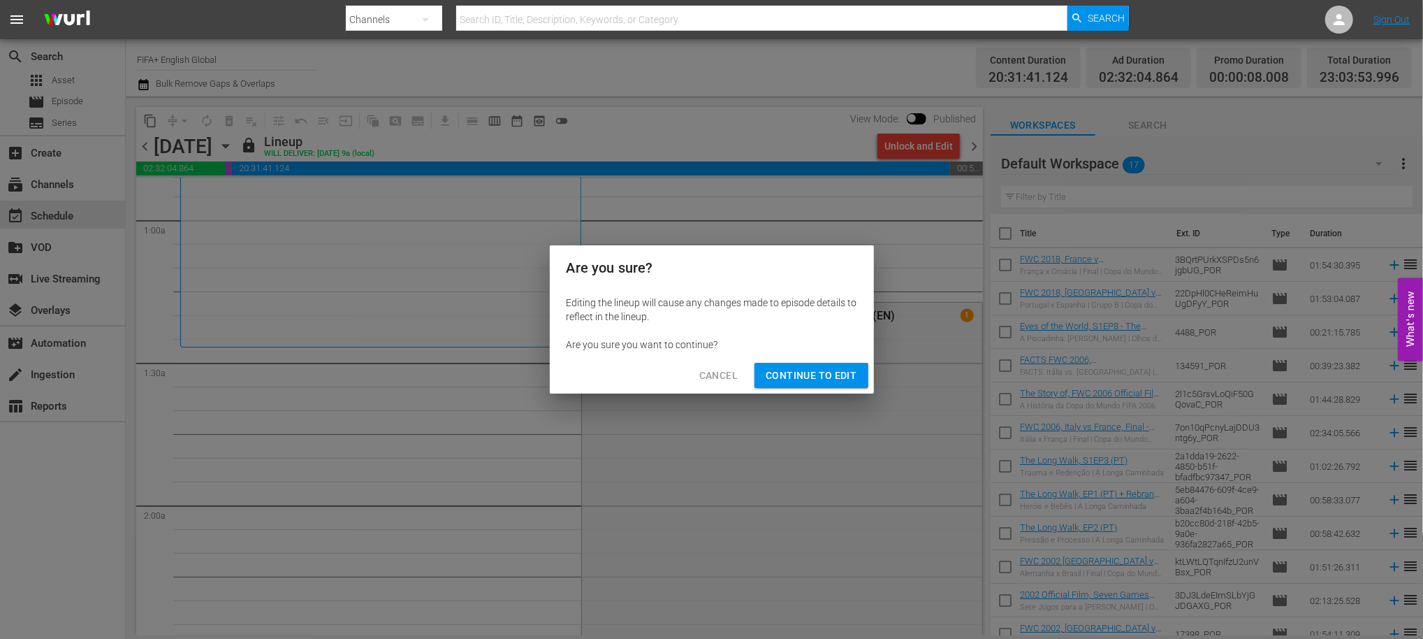
click at [802, 373] on span "Continue to Edit" at bounding box center [811, 375] width 91 height 17
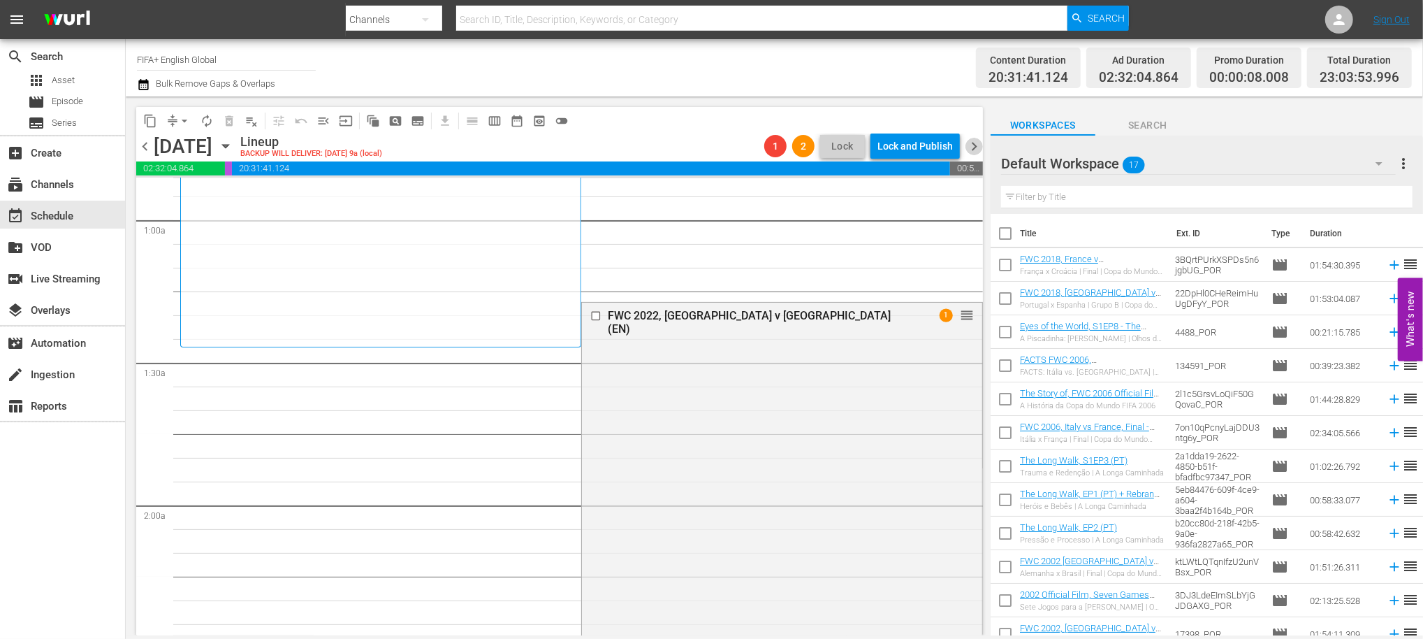
click at [971, 139] on span "chevron_right" at bounding box center [974, 146] width 17 height 17
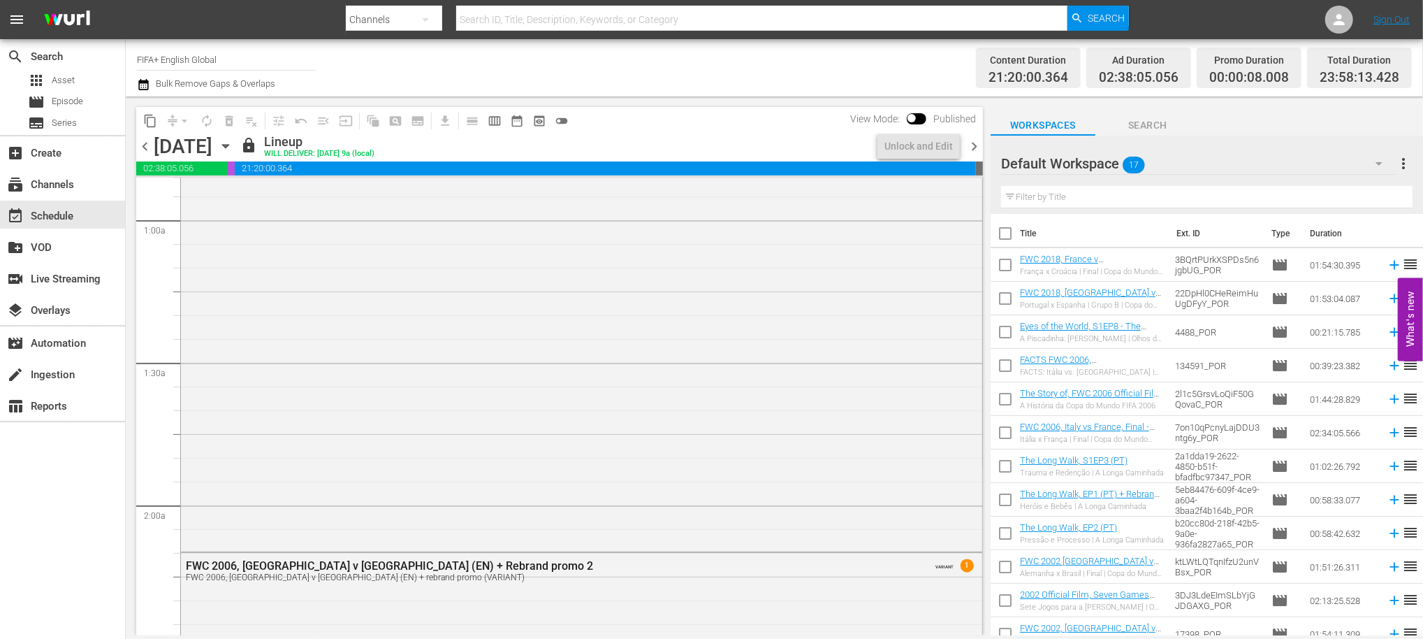
scroll to position [219, 0]
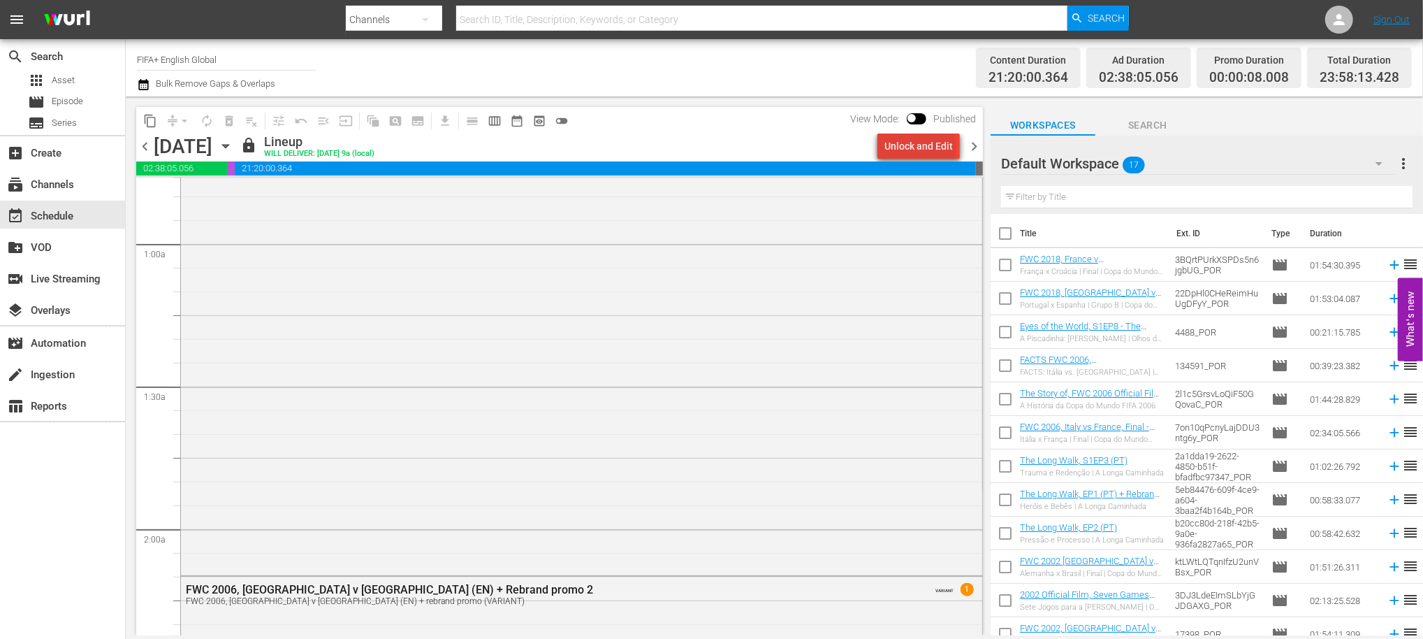
click at [924, 147] on div "Unlock and Edit" at bounding box center [919, 145] width 68 height 25
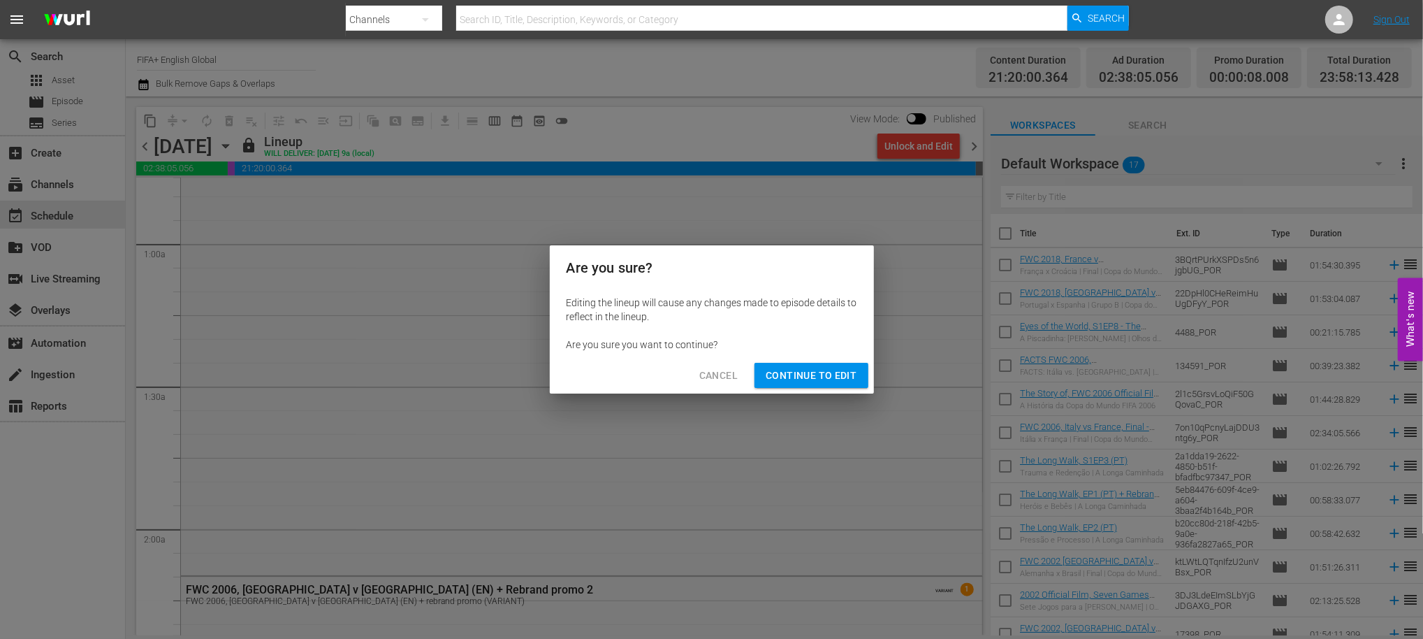
click at [817, 369] on span "Continue to Edit" at bounding box center [811, 375] width 91 height 17
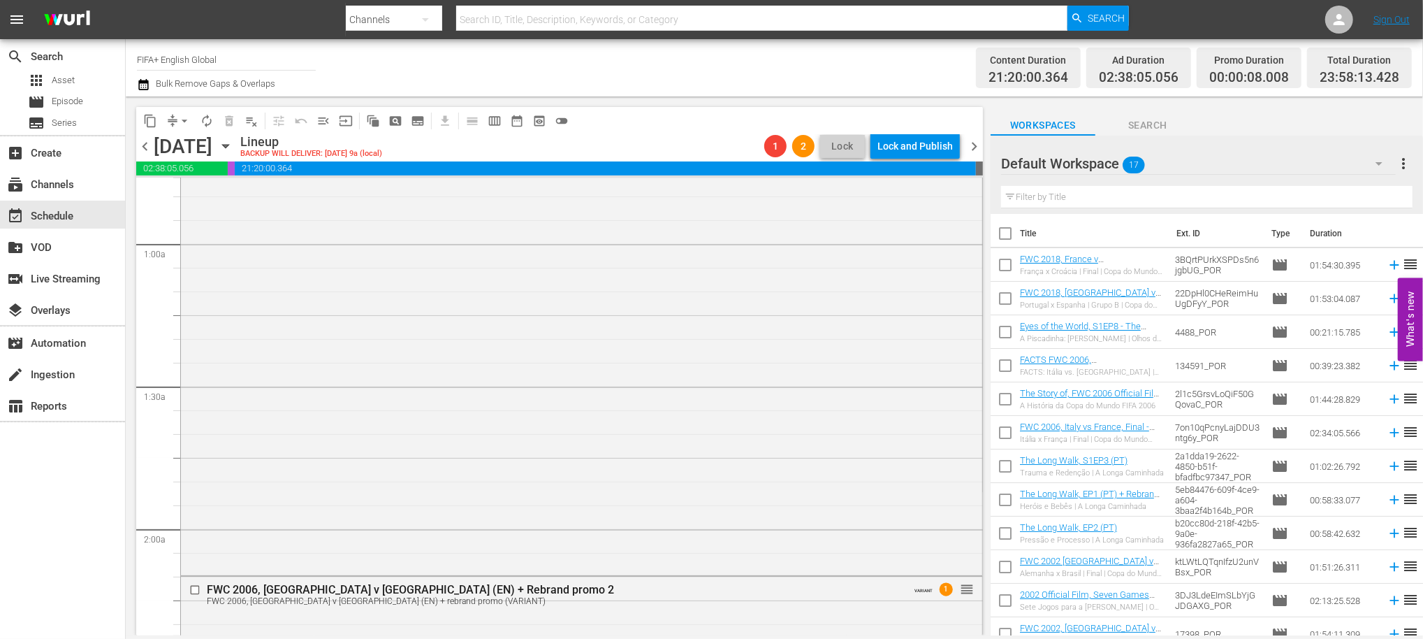
click at [978, 145] on span "chevron_right" at bounding box center [974, 146] width 17 height 17
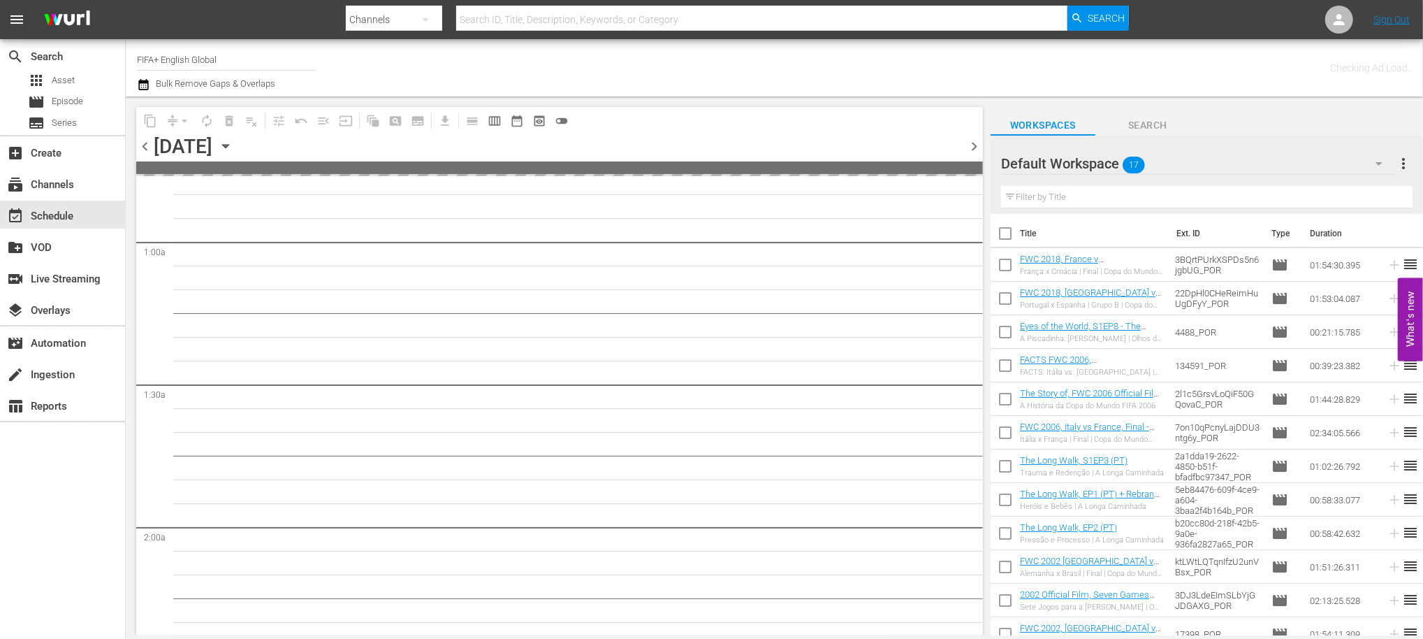
scroll to position [243, 0]
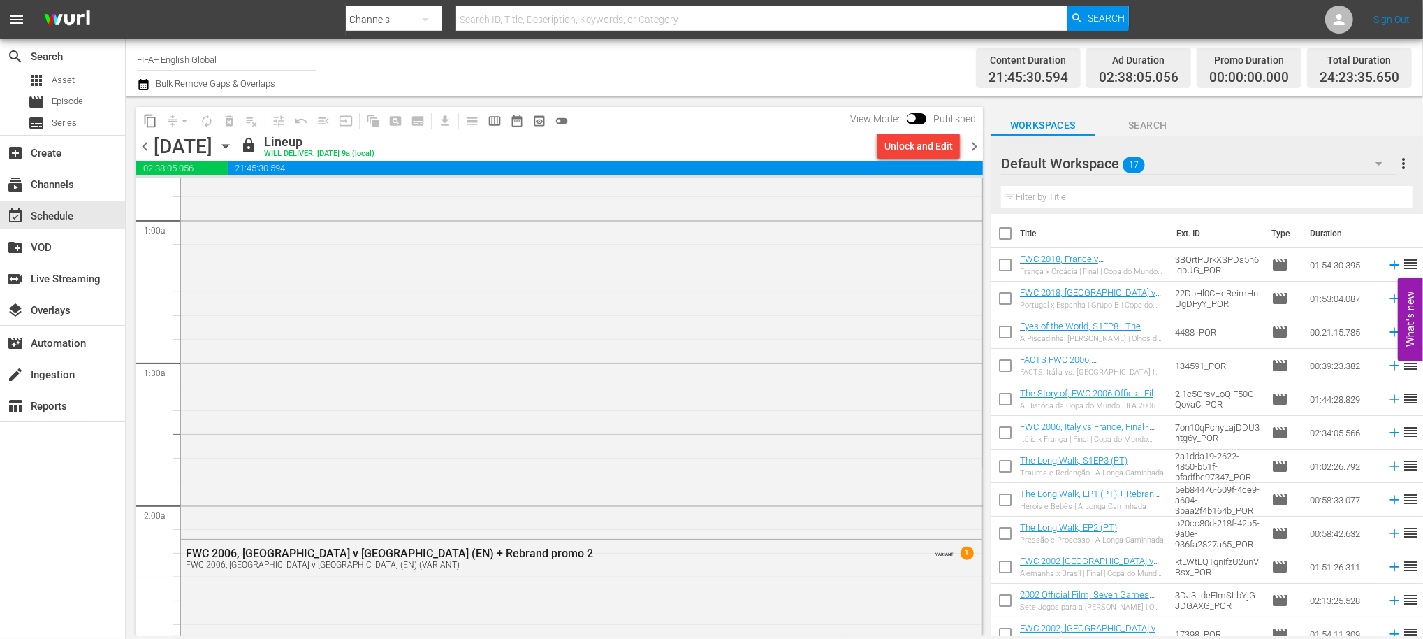
click at [918, 149] on div "Unlock and Edit" at bounding box center [919, 145] width 68 height 25
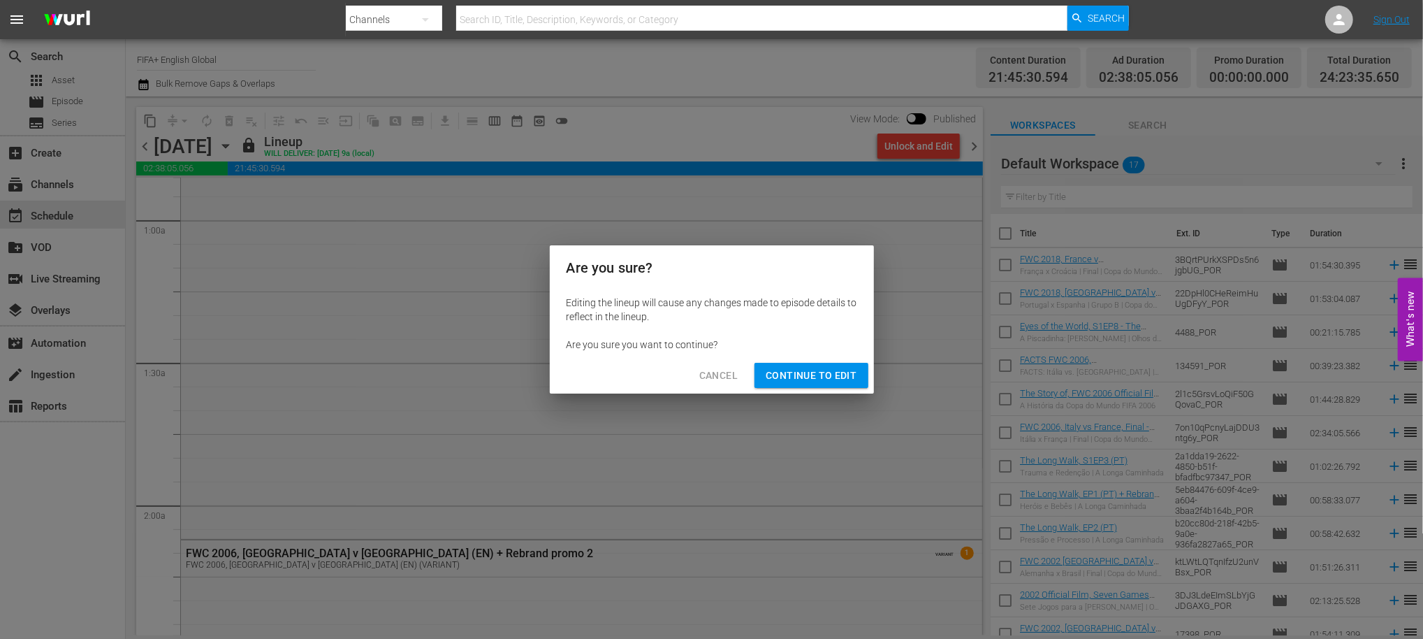
click at [823, 370] on span "Continue to Edit" at bounding box center [811, 375] width 91 height 17
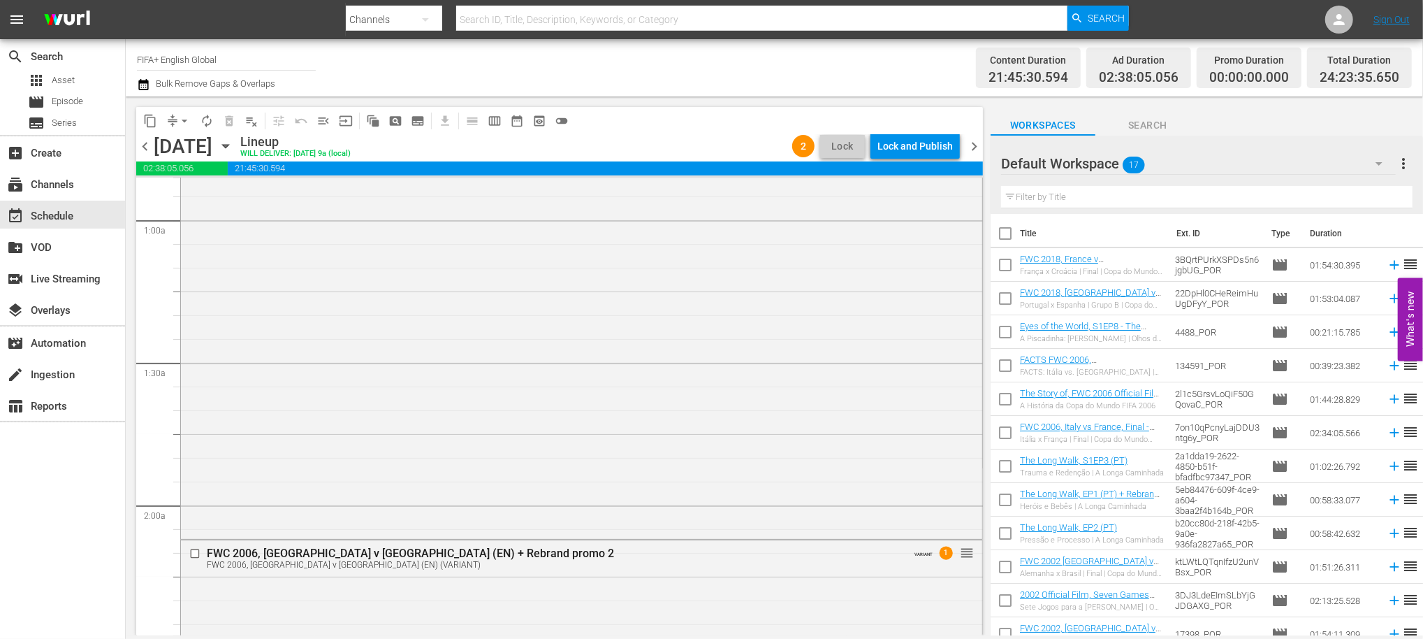
click at [971, 147] on span "chevron_right" at bounding box center [974, 146] width 17 height 17
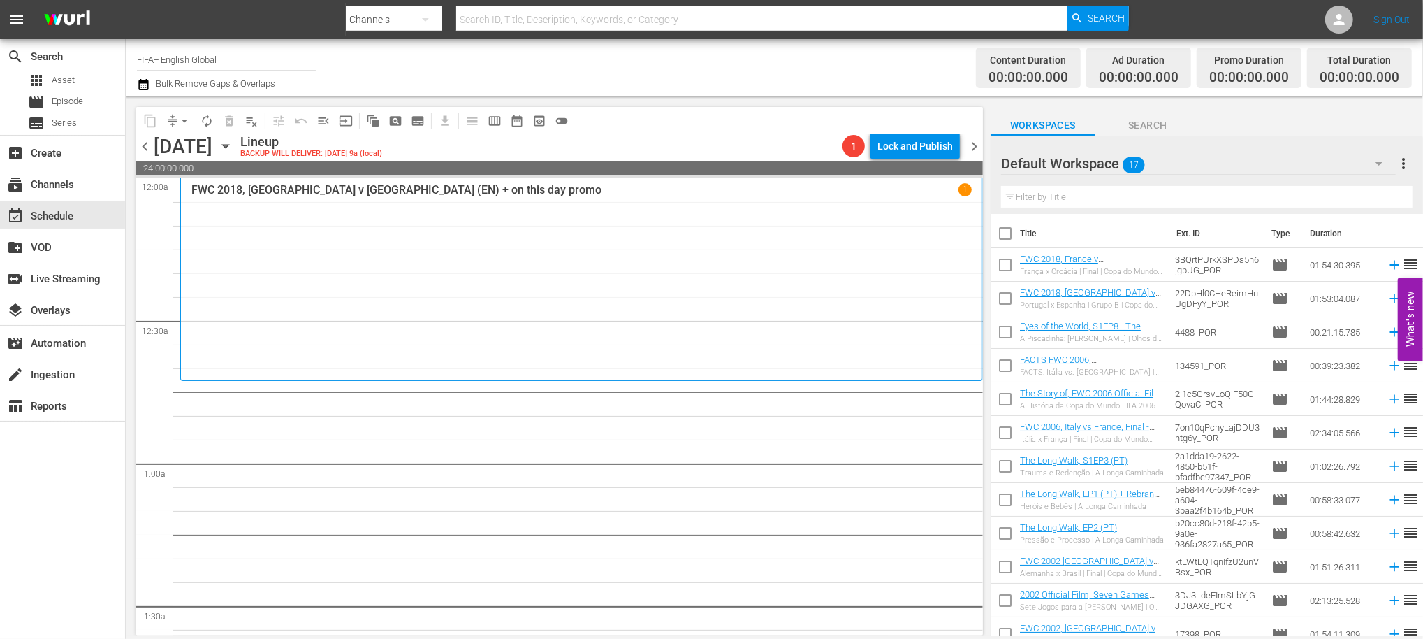
click at [145, 149] on span "chevron_left" at bounding box center [144, 146] width 17 height 17
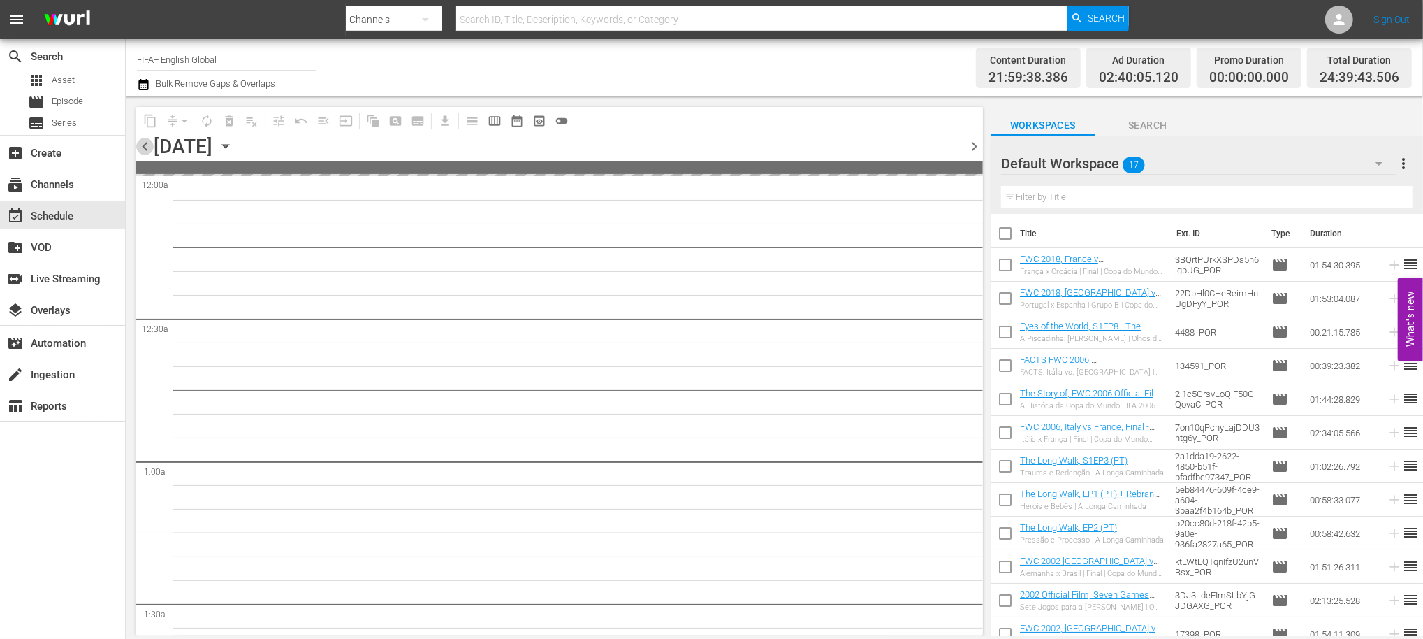
click at [145, 149] on span "chevron_left" at bounding box center [144, 146] width 17 height 17
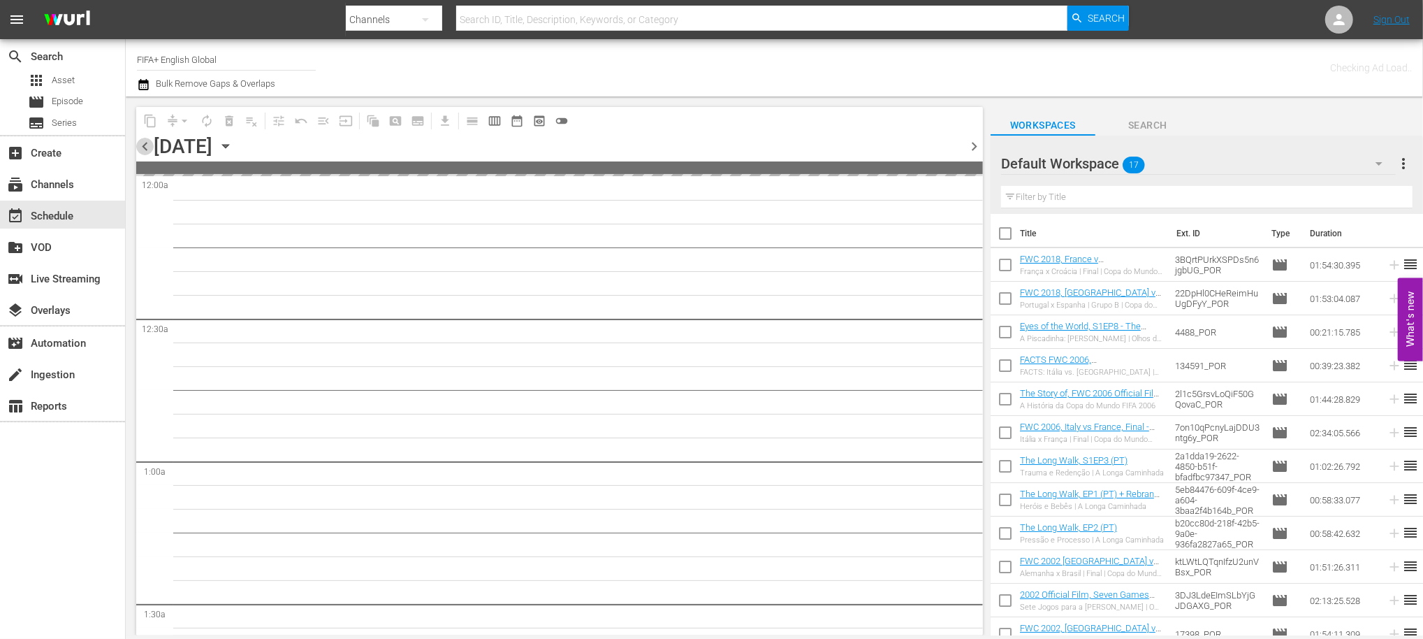
click at [145, 149] on span "chevron_left" at bounding box center [144, 146] width 17 height 17
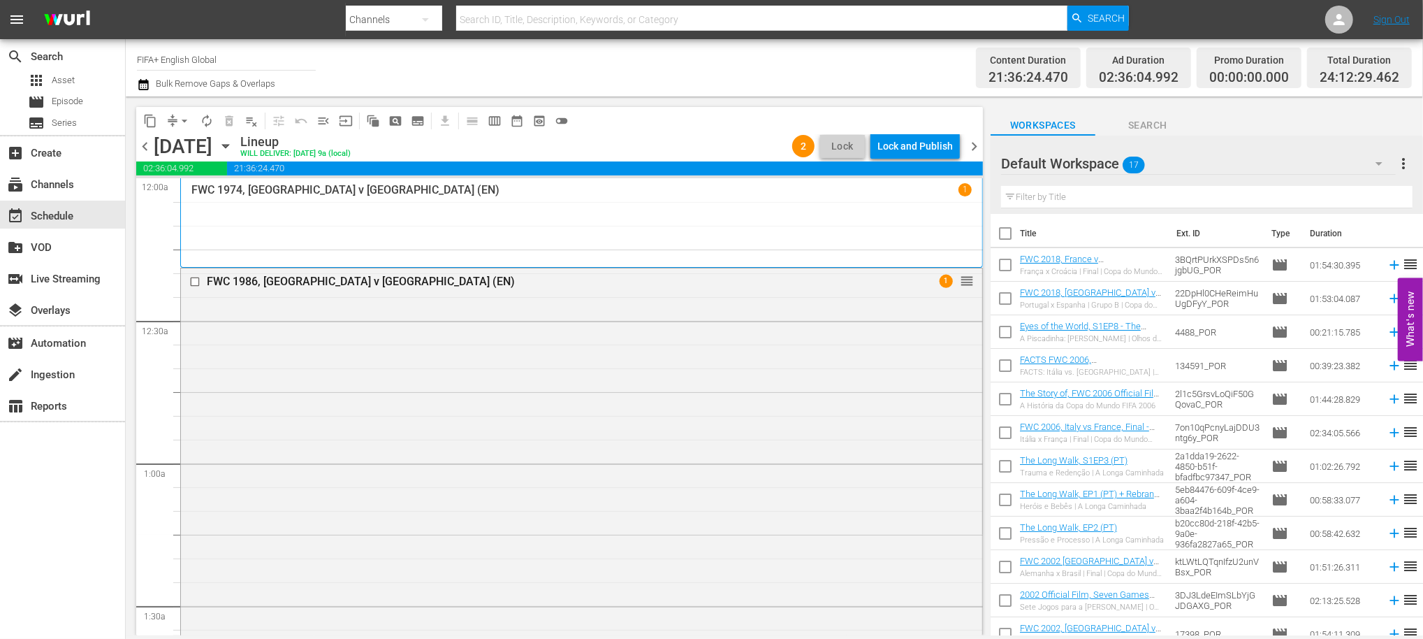
click at [150, 141] on span "chevron_left" at bounding box center [144, 146] width 17 height 17
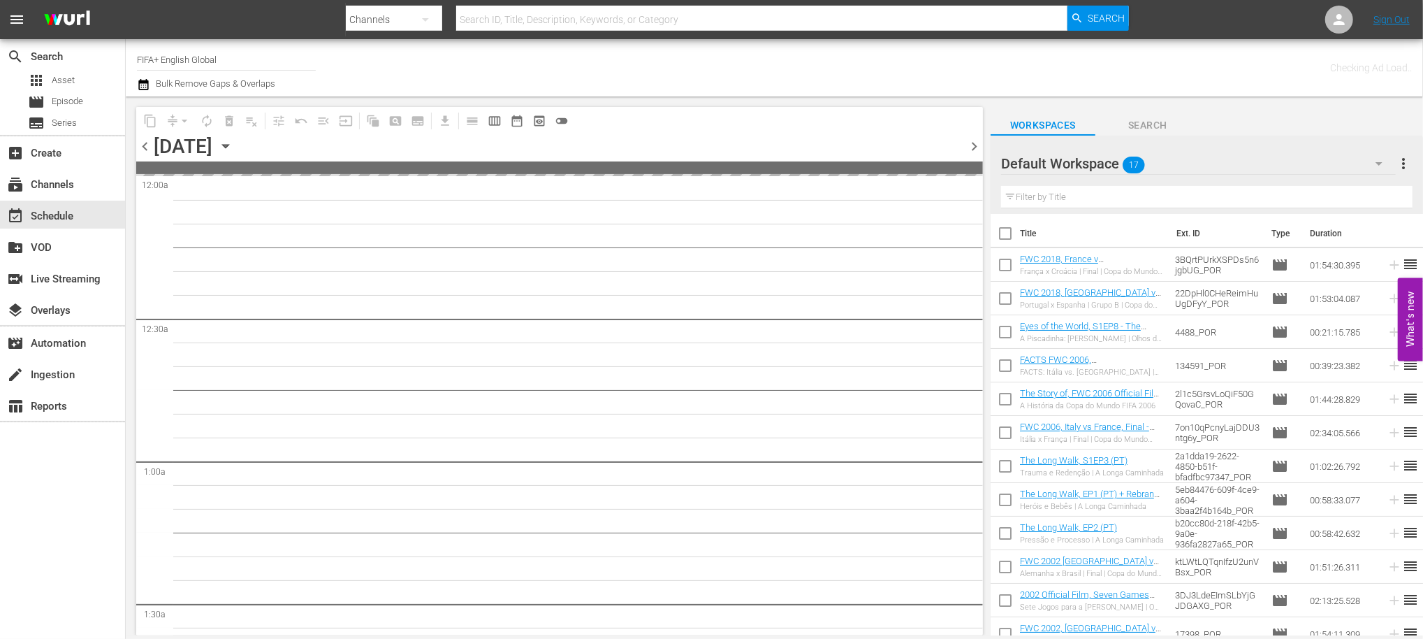
click at [150, 141] on span "chevron_left" at bounding box center [144, 146] width 17 height 17
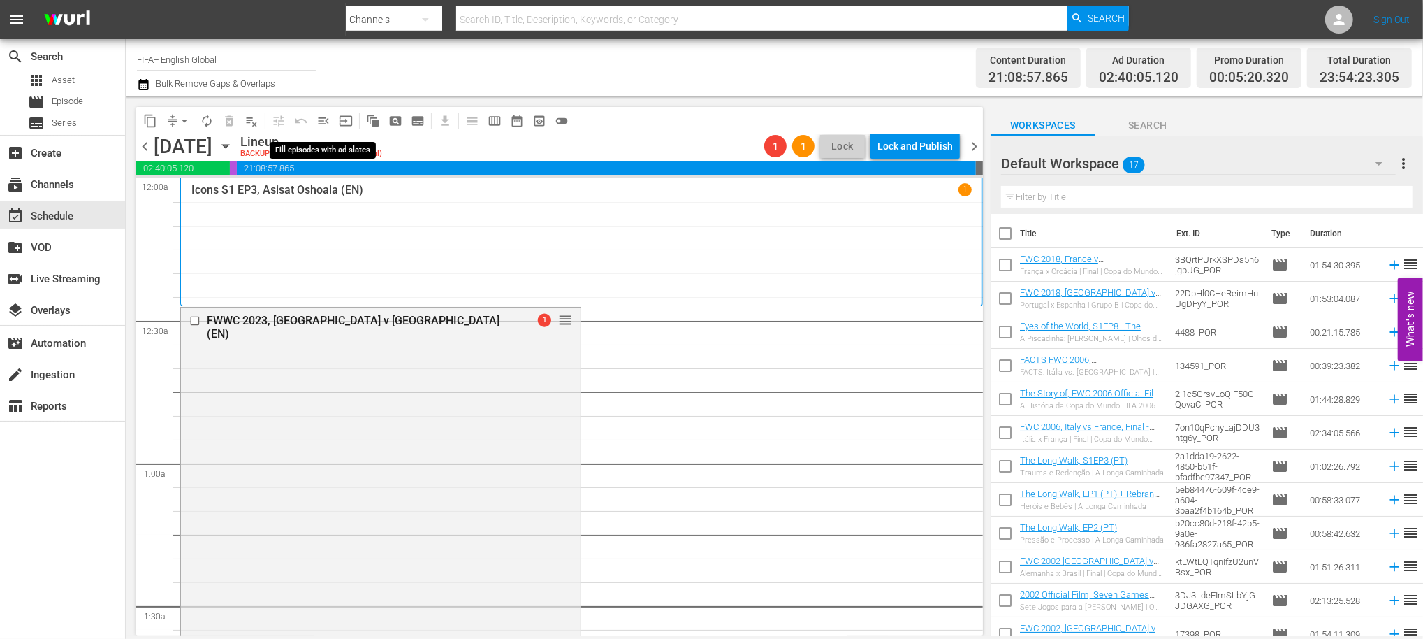
click at [326, 120] on span "menu_open" at bounding box center [324, 121] width 14 height 14
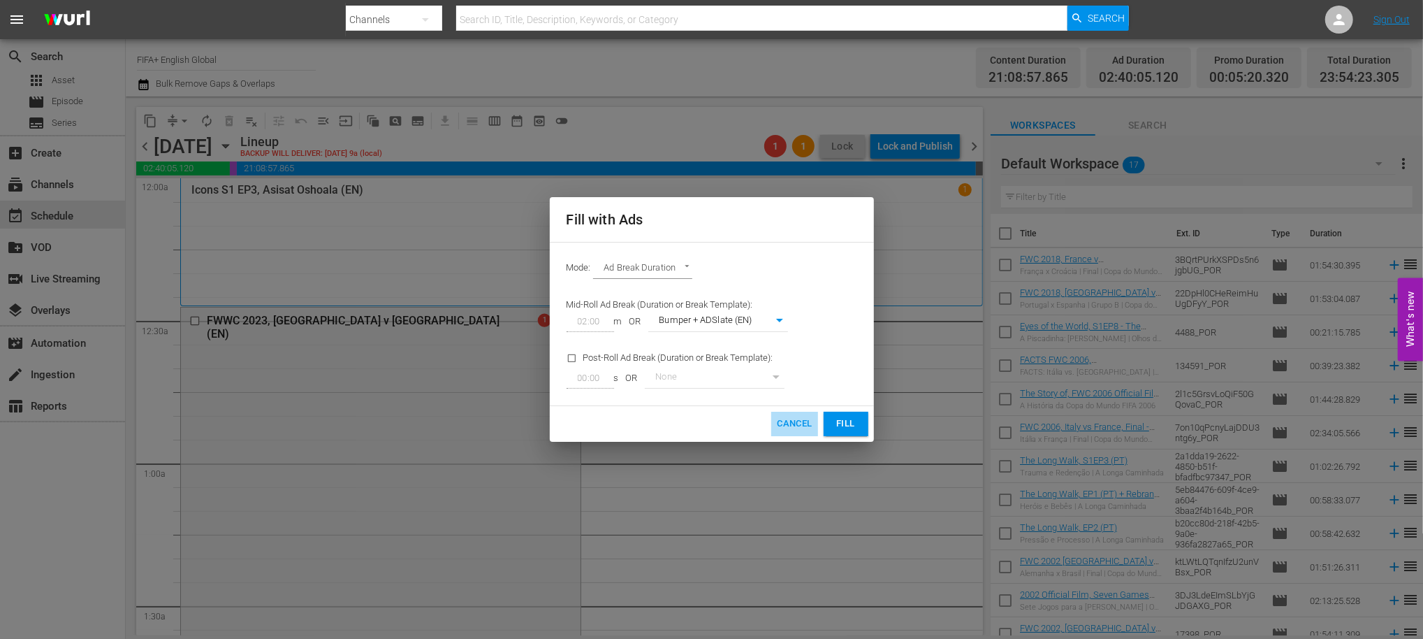
click at [809, 427] on span "Cancel" at bounding box center [794, 424] width 35 height 16
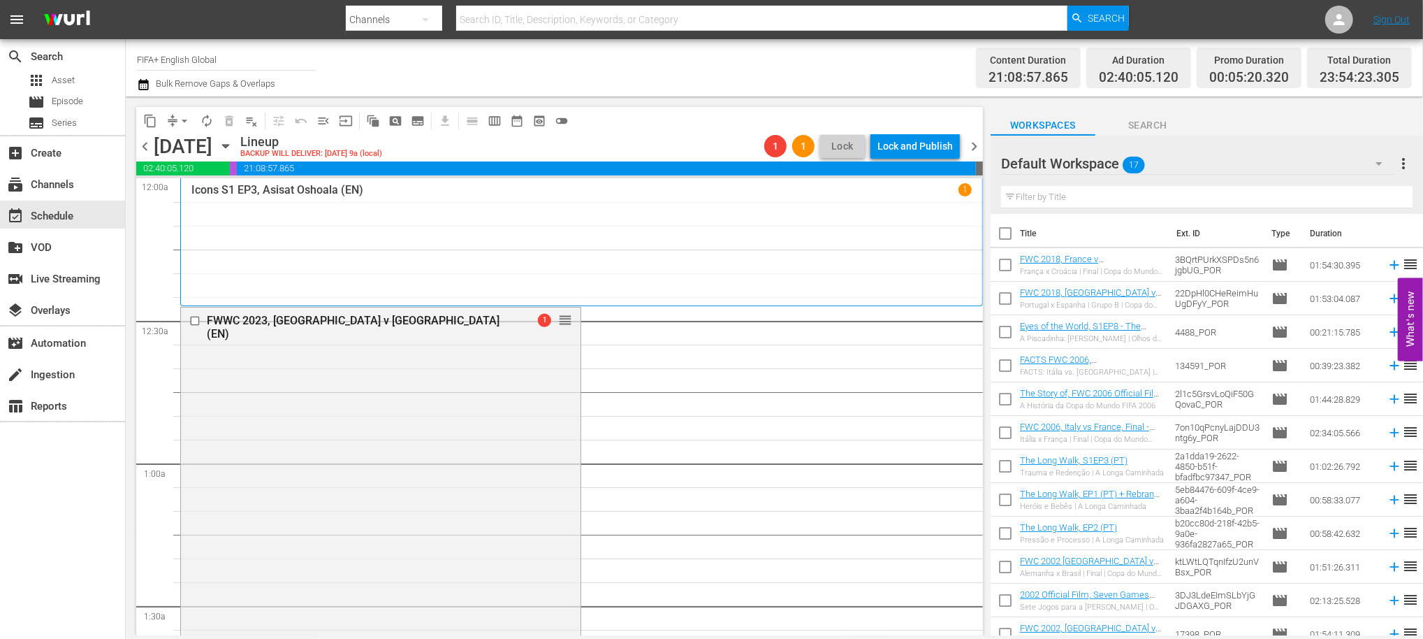
click at [147, 146] on span "chevron_left" at bounding box center [144, 146] width 17 height 17
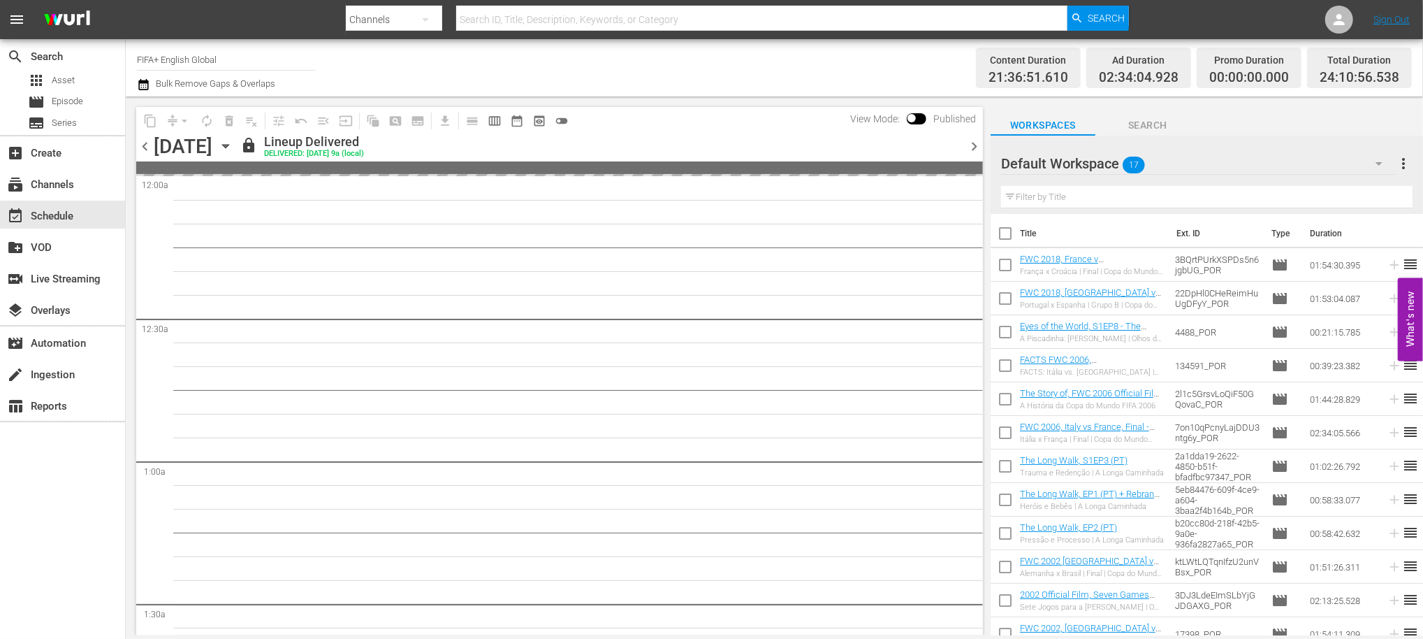
click at [978, 145] on span "chevron_right" at bounding box center [974, 146] width 17 height 17
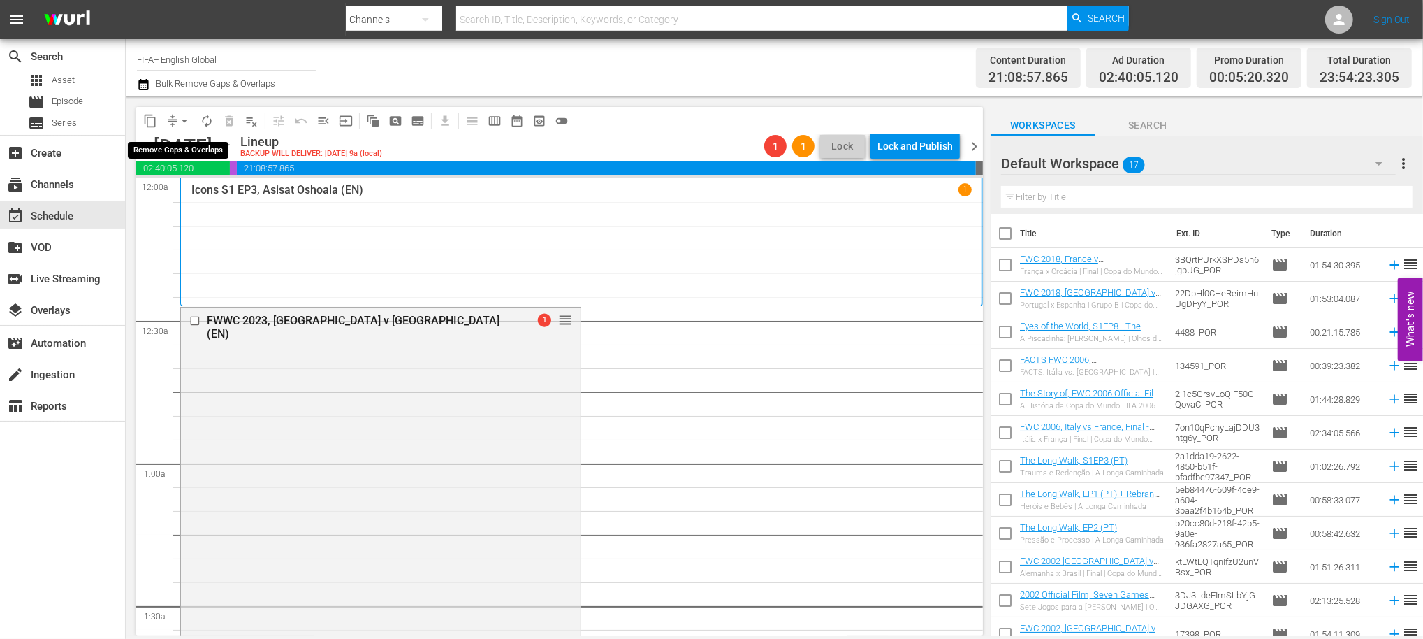
click at [184, 122] on span "arrow_drop_down" at bounding box center [184, 121] width 14 height 14
click at [220, 198] on li "Align to End of Previous Day" at bounding box center [185, 195] width 147 height 23
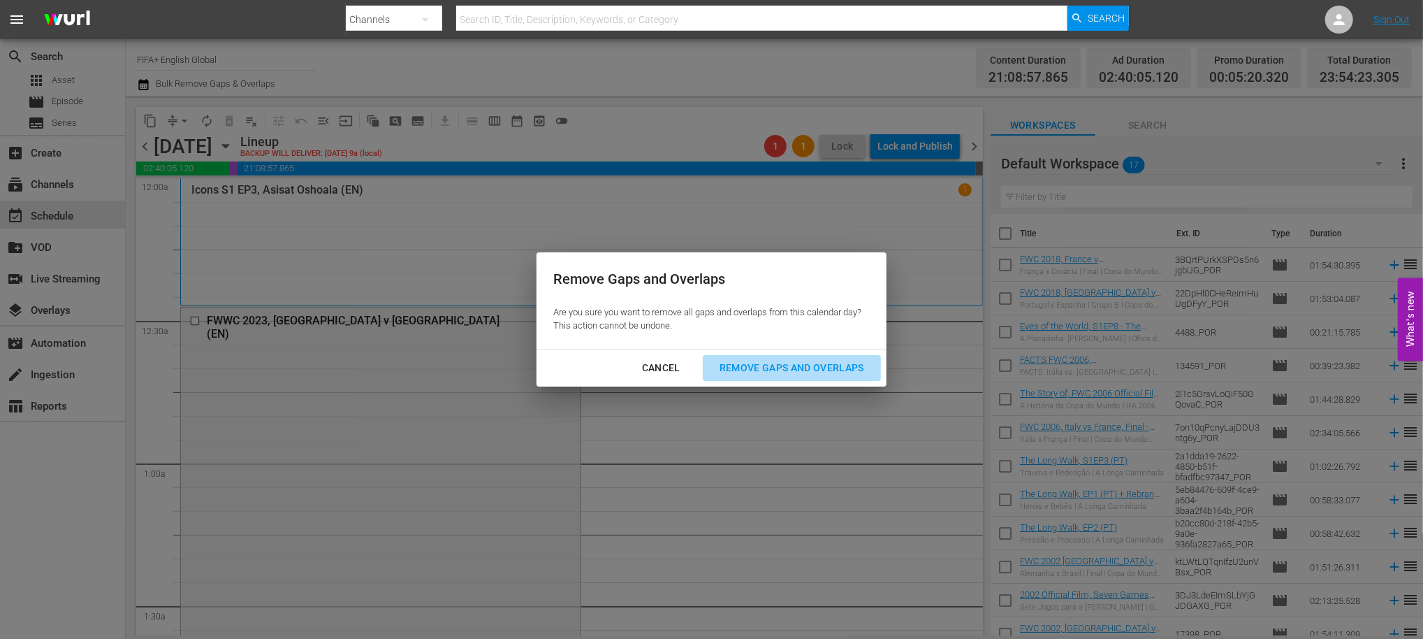
click at [759, 363] on div "Remove Gaps and Overlaps" at bounding box center [792, 367] width 167 height 17
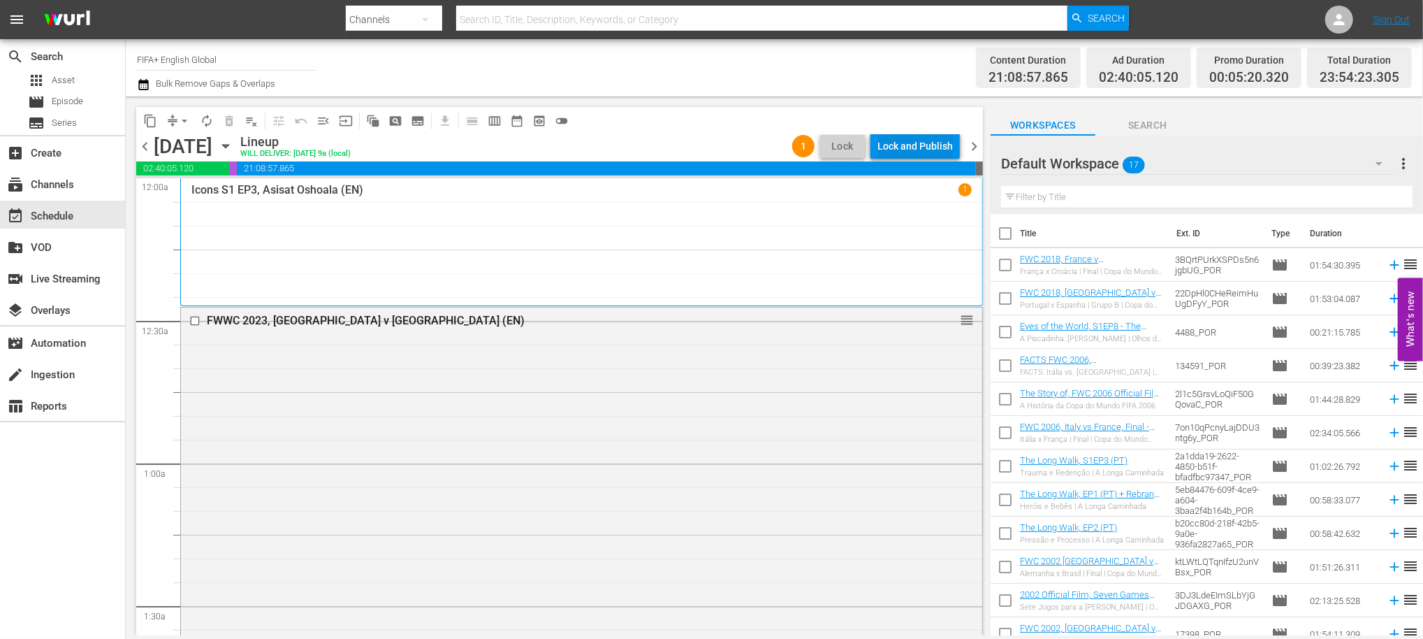
click at [904, 140] on div "Lock and Publish" at bounding box center [915, 145] width 75 height 25
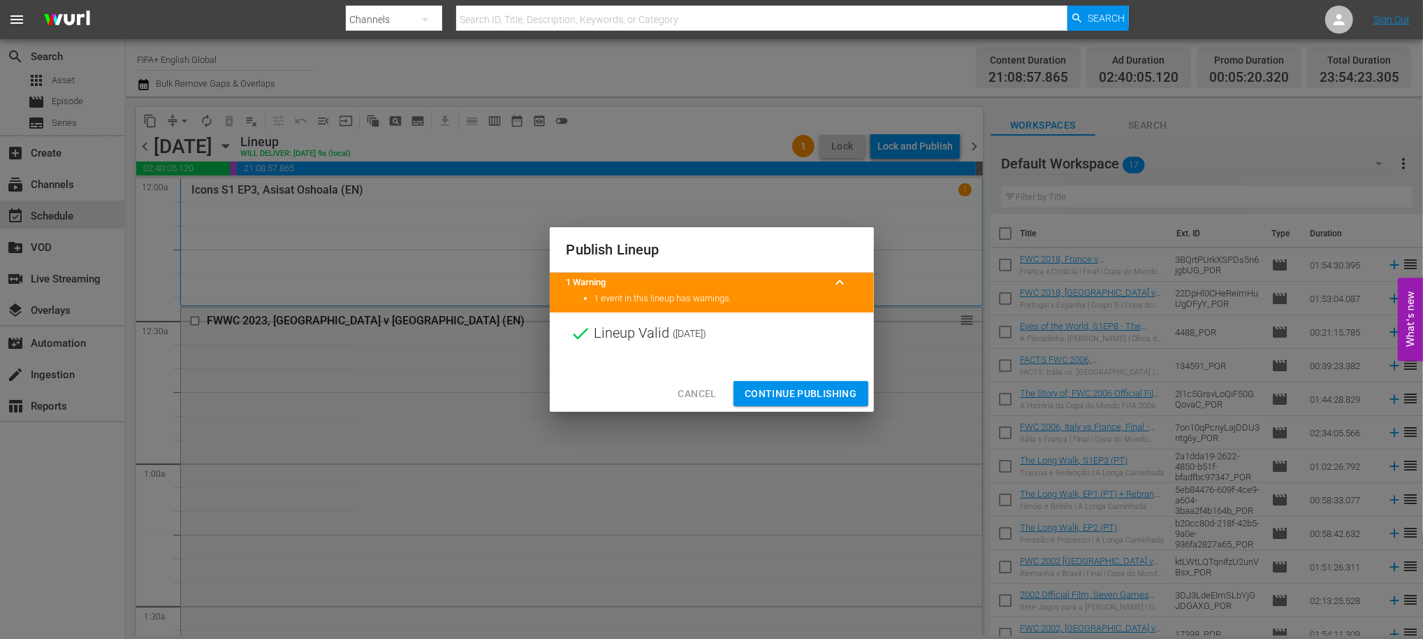
click at [820, 393] on span "Continue Publishing" at bounding box center [801, 393] width 113 height 17
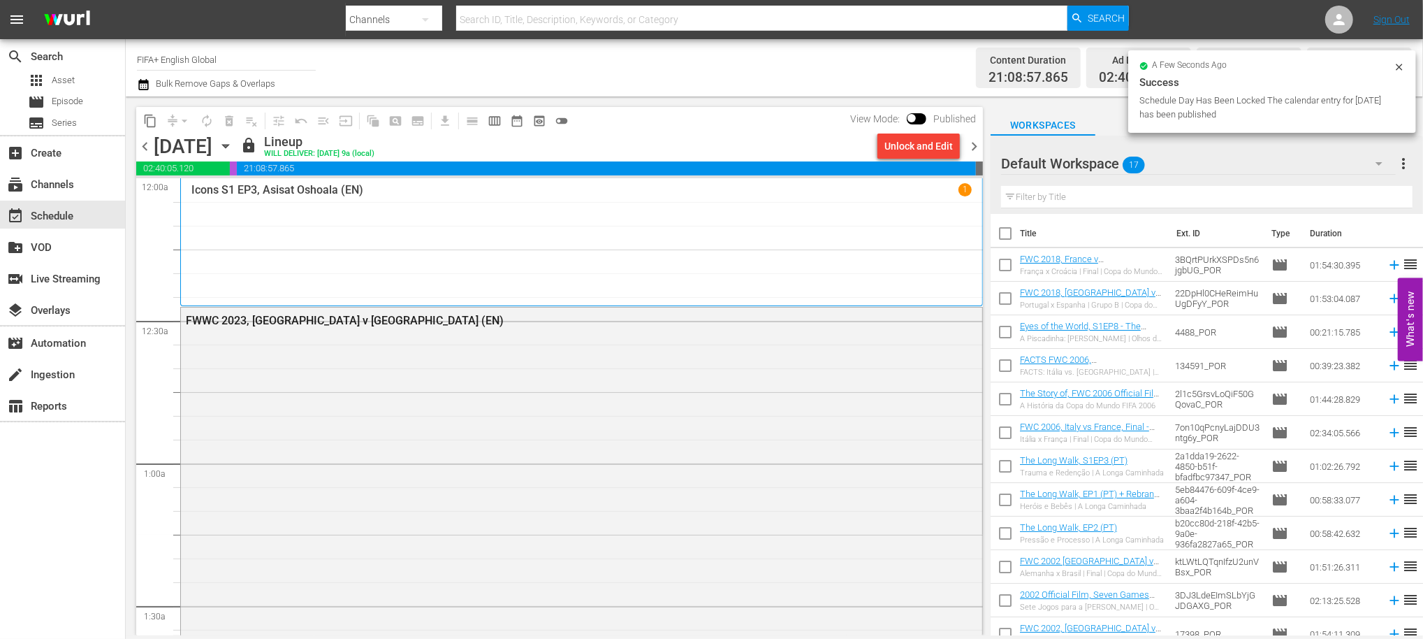
click at [969, 140] on span "chevron_right" at bounding box center [974, 146] width 17 height 17
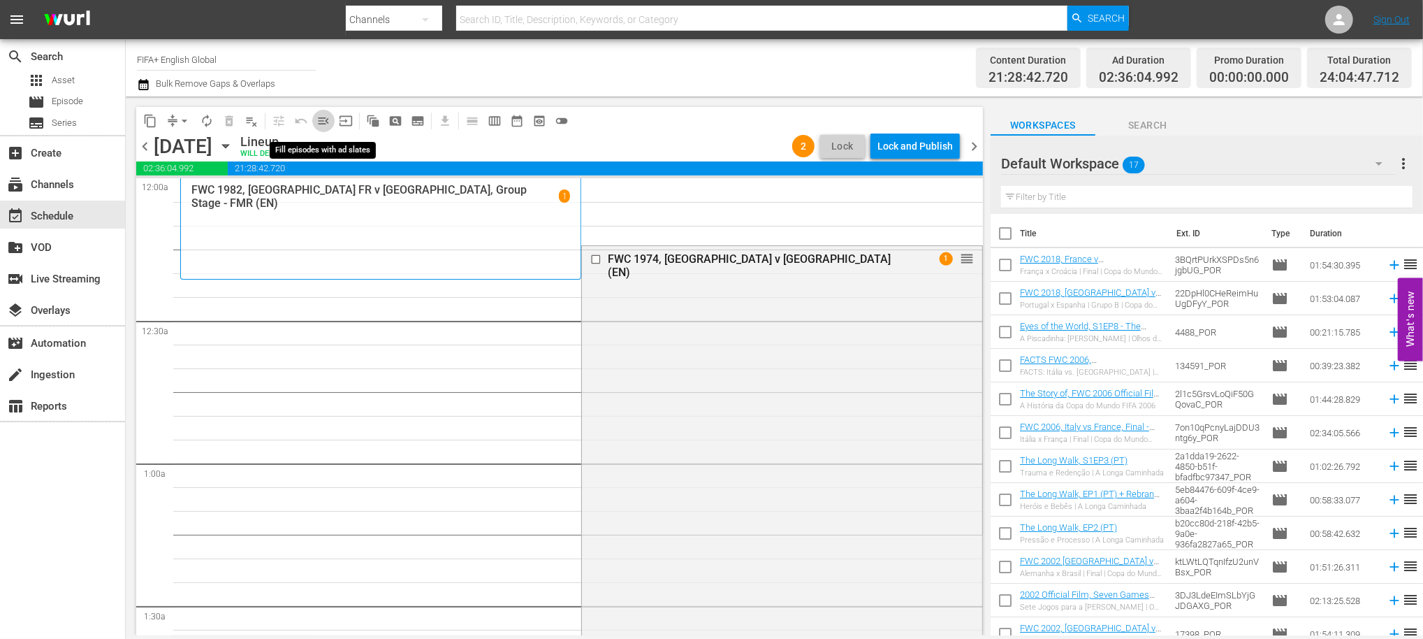
click at [323, 119] on span "menu_open" at bounding box center [324, 121] width 14 height 14
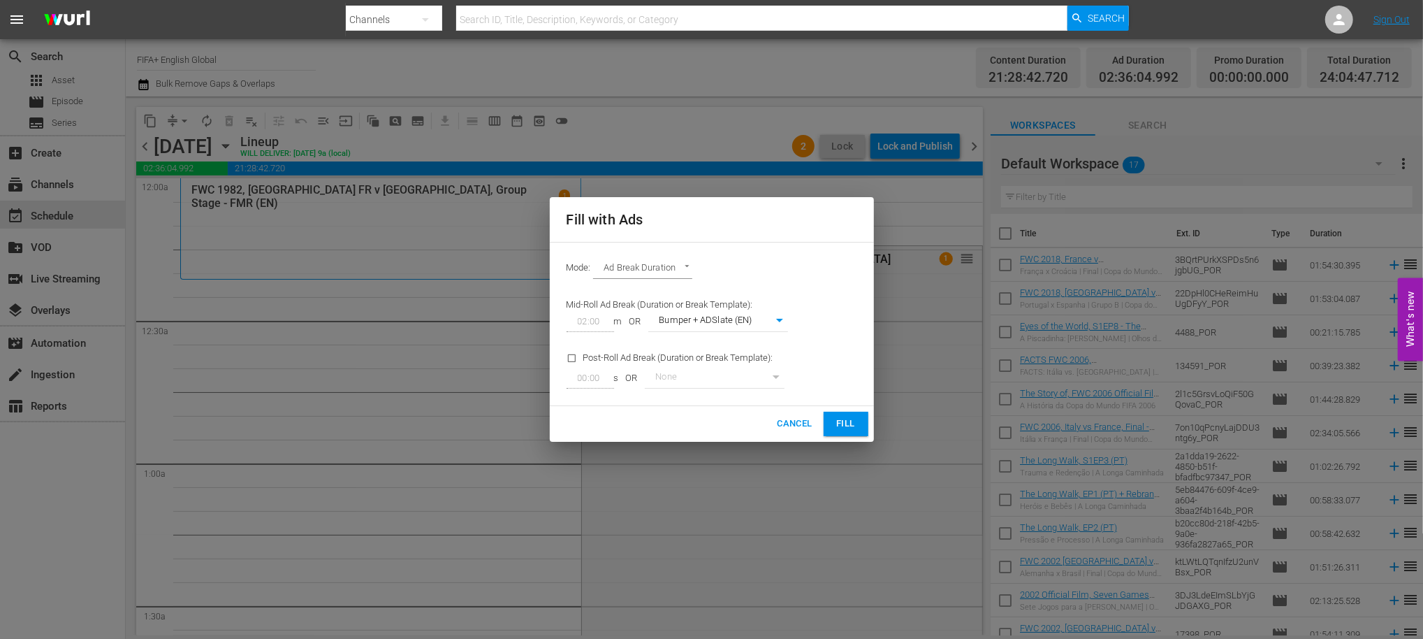
click at [846, 426] on span "Fill" at bounding box center [846, 424] width 22 height 16
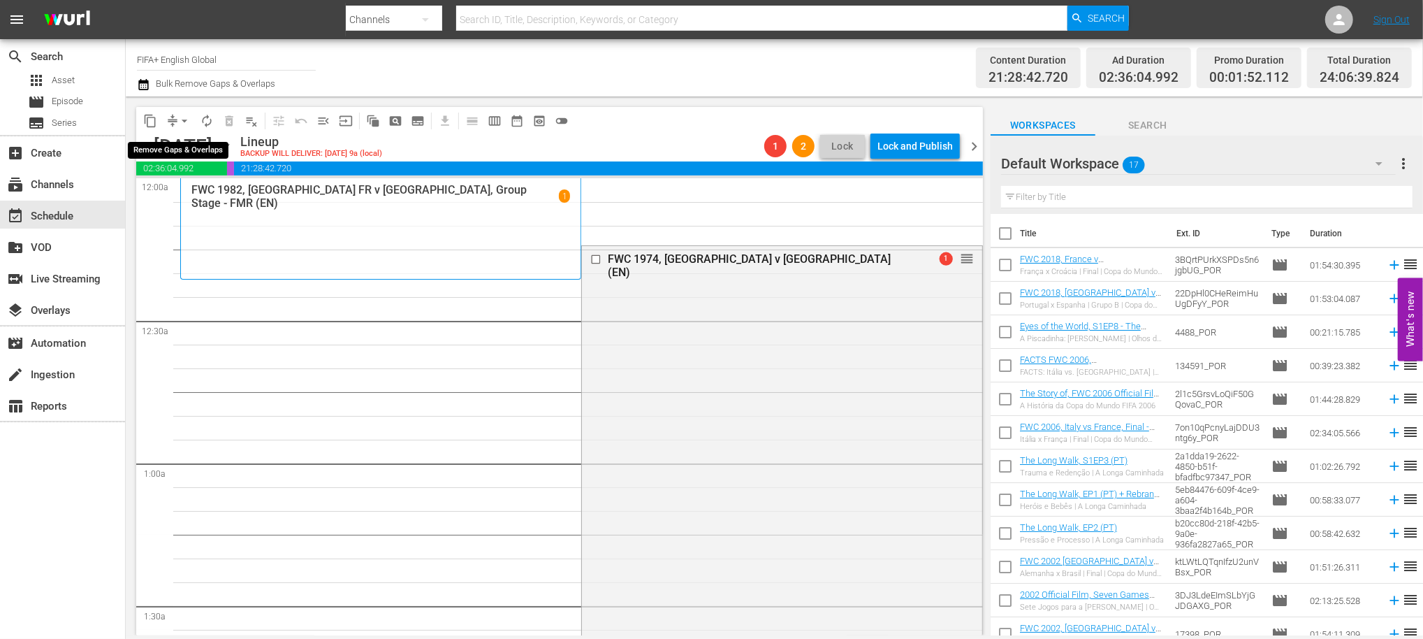
click at [180, 118] on span "arrow_drop_down" at bounding box center [184, 121] width 14 height 14
click at [184, 196] on li "Align to End of Previous Day" at bounding box center [185, 195] width 147 height 23
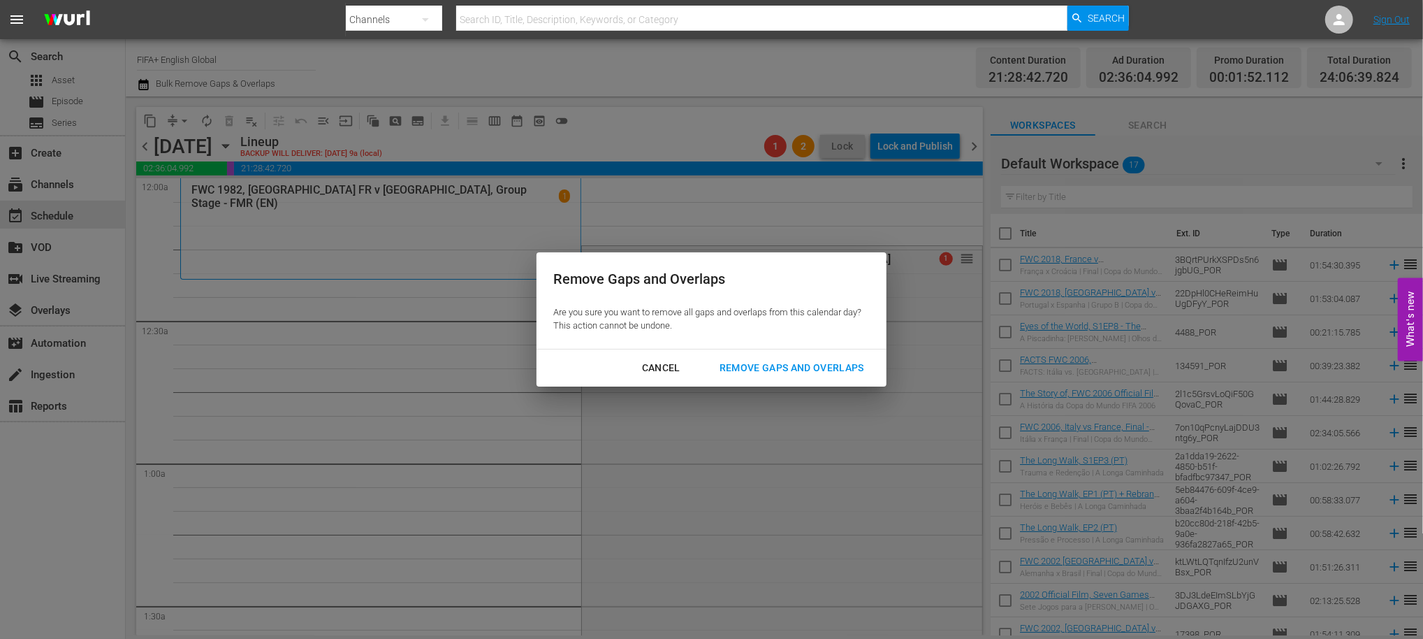
click at [785, 371] on div "Remove Gaps and Overlaps" at bounding box center [792, 367] width 167 height 17
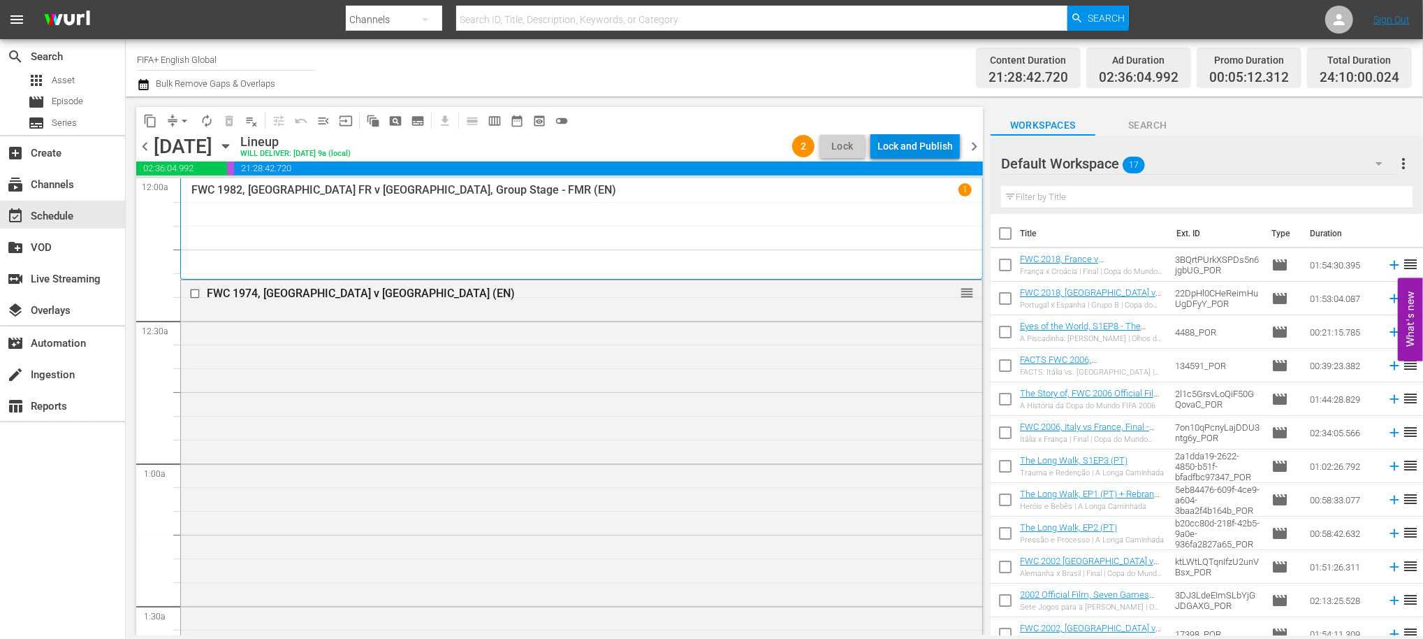
click at [910, 147] on div "Lock and Publish" at bounding box center [915, 145] width 75 height 25
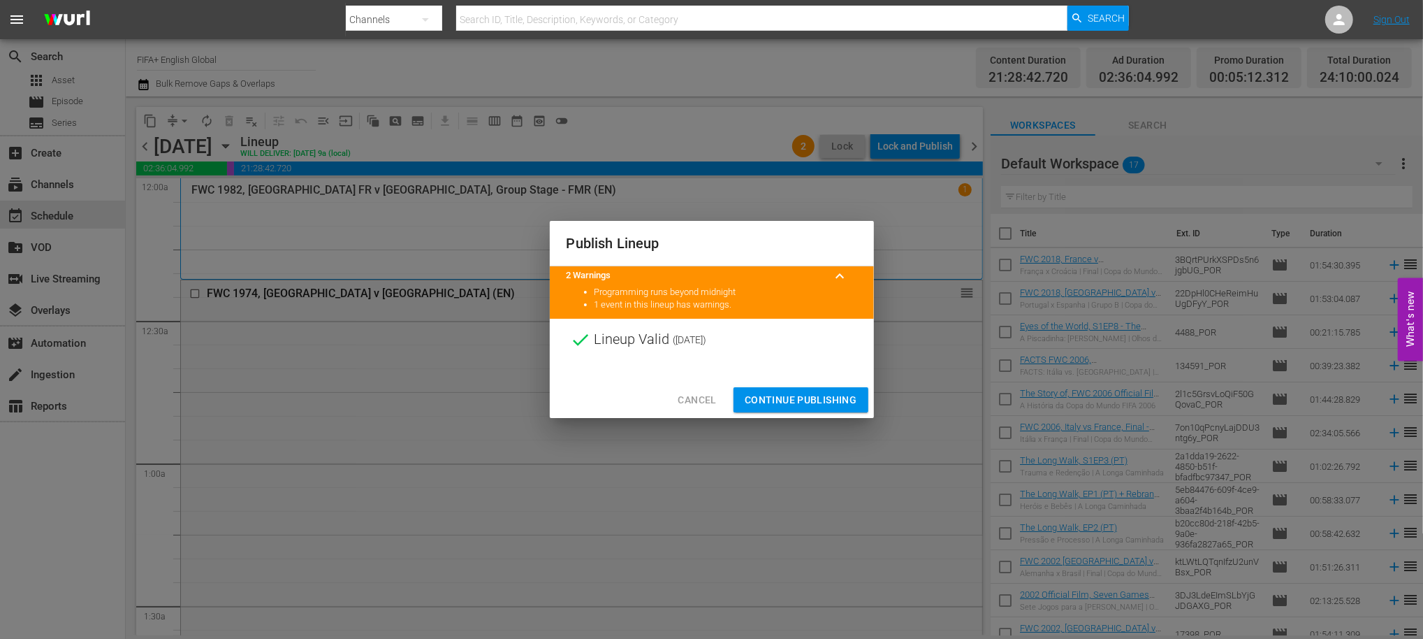
drag, startPoint x: 843, startPoint y: 402, endPoint x: 866, endPoint y: 391, distance: 25.6
click at [843, 402] on span "Continue Publishing" at bounding box center [801, 399] width 113 height 17
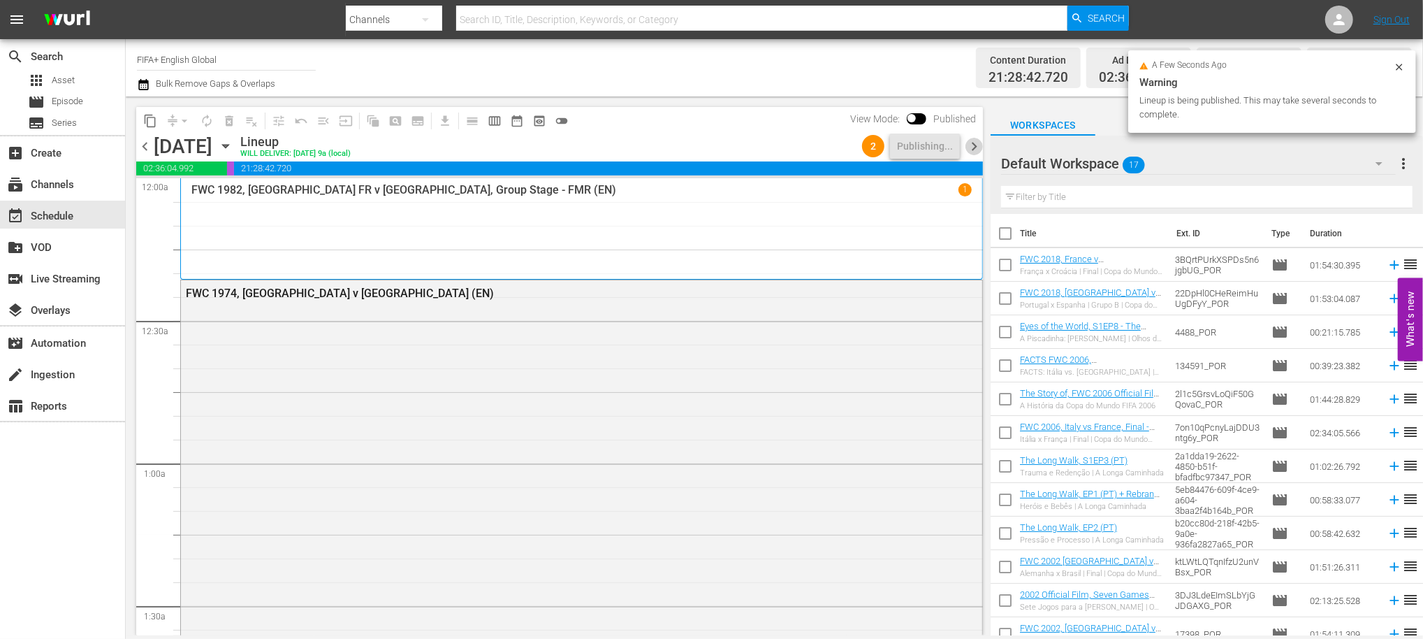
click at [977, 149] on span "chevron_right" at bounding box center [974, 146] width 17 height 17
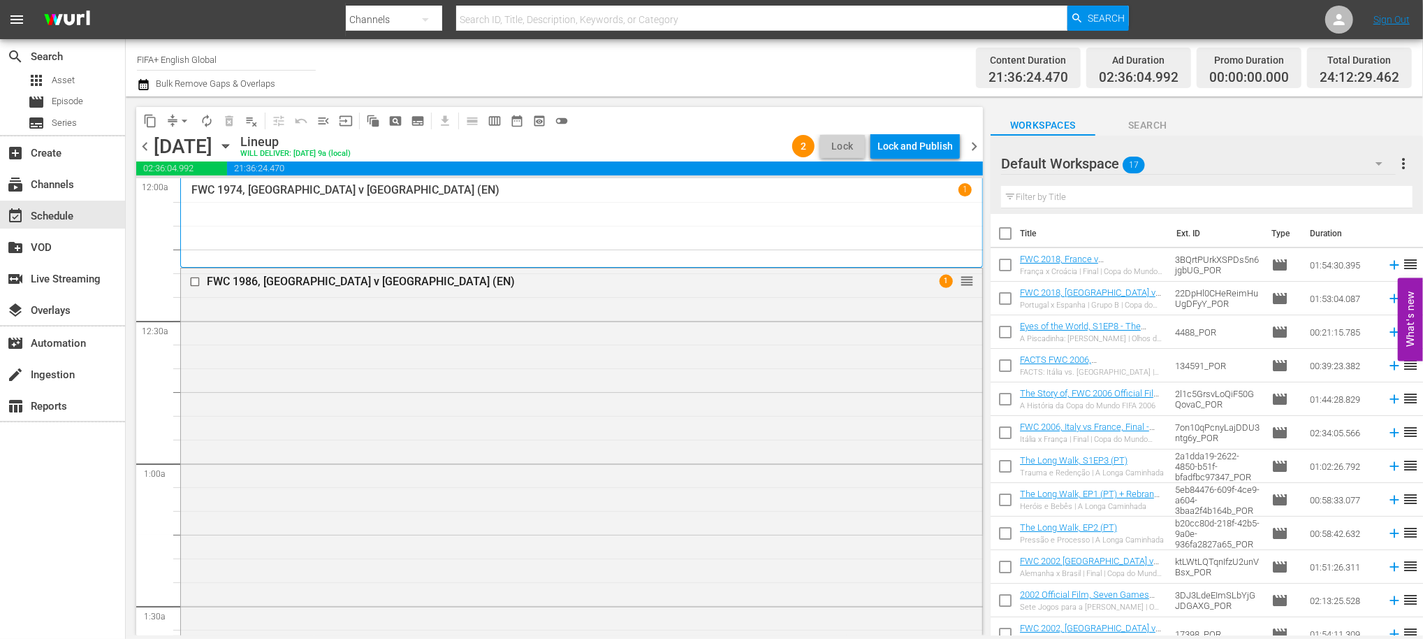
click at [145, 145] on span "chevron_left" at bounding box center [144, 146] width 17 height 17
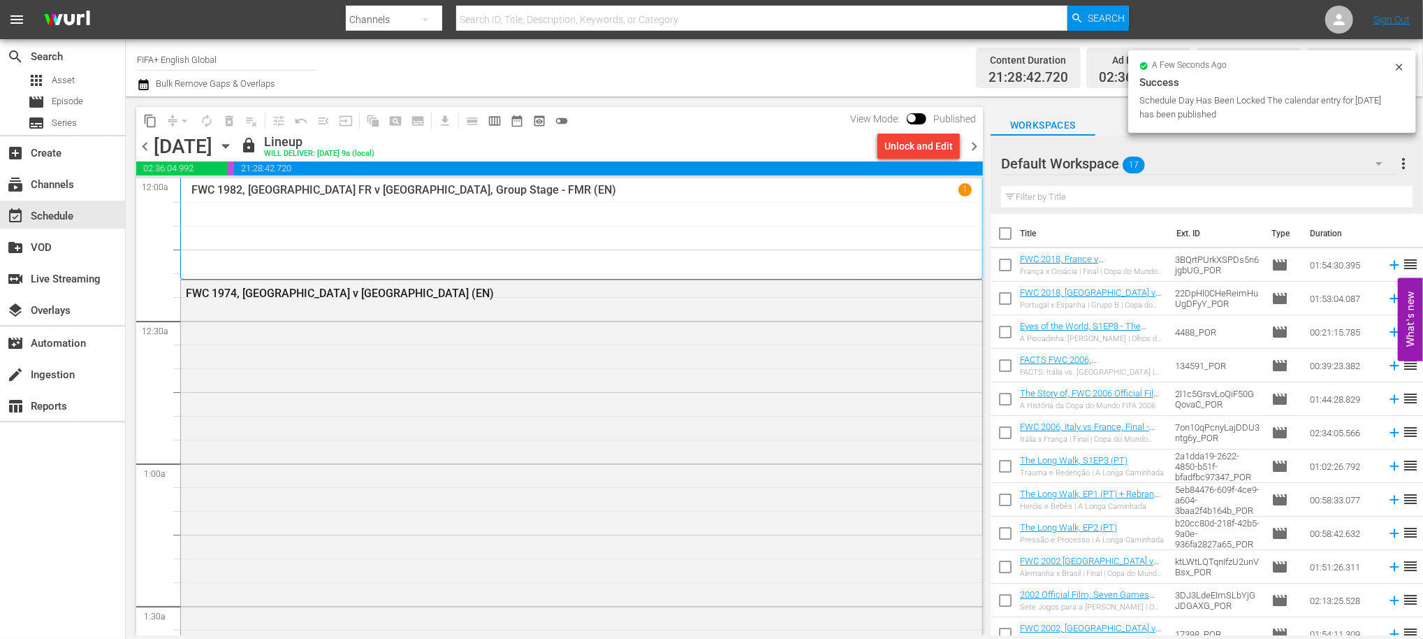
click at [976, 148] on span "chevron_right" at bounding box center [974, 146] width 17 height 17
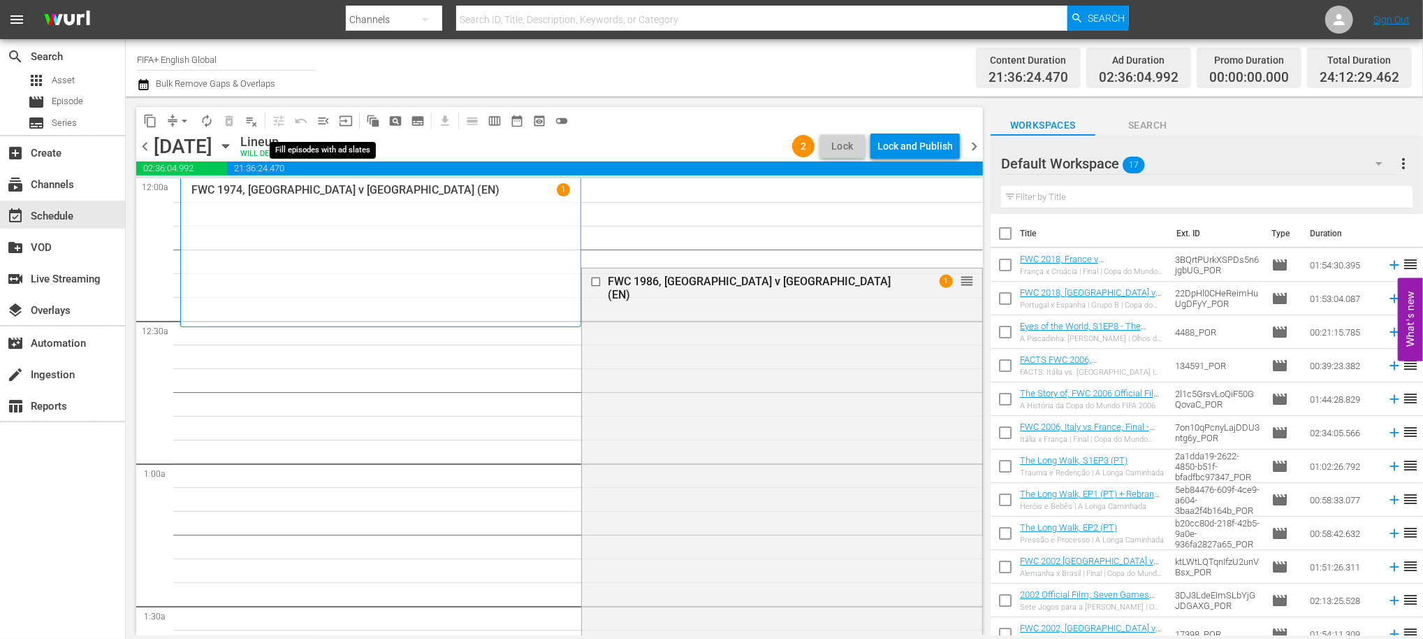
click at [324, 118] on span "menu_open" at bounding box center [324, 121] width 14 height 14
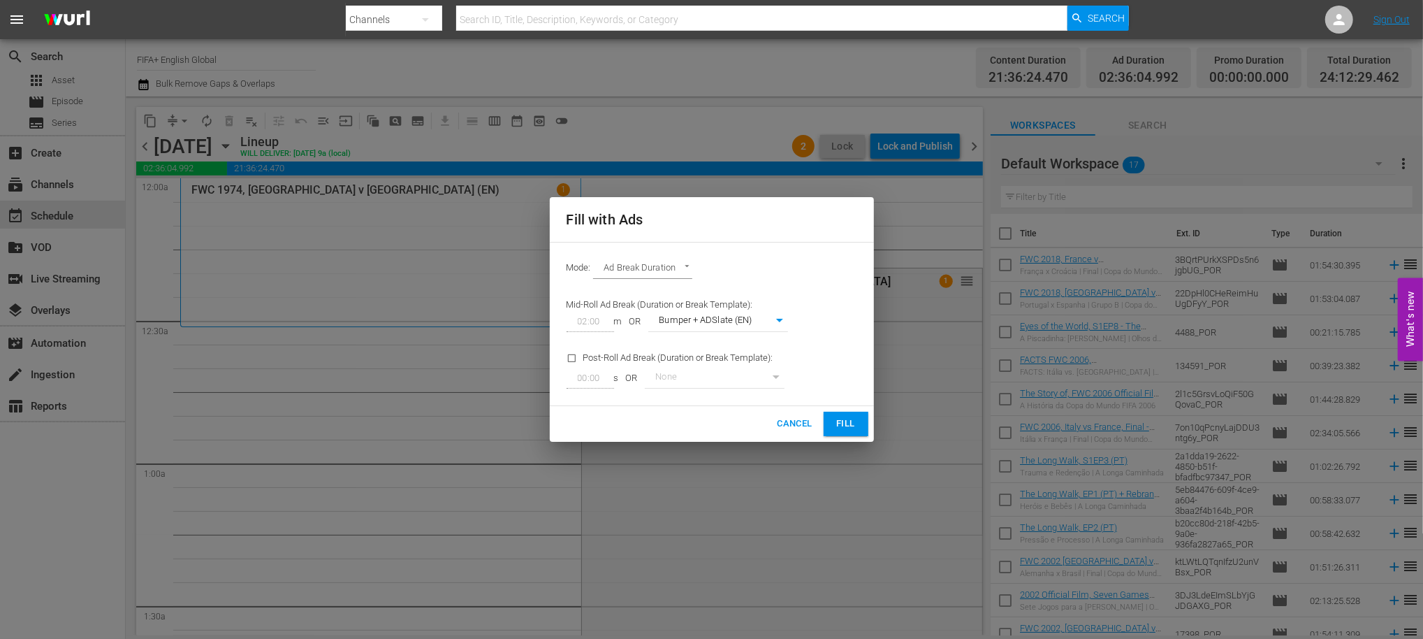
click at [851, 422] on span "Fill" at bounding box center [846, 424] width 22 height 16
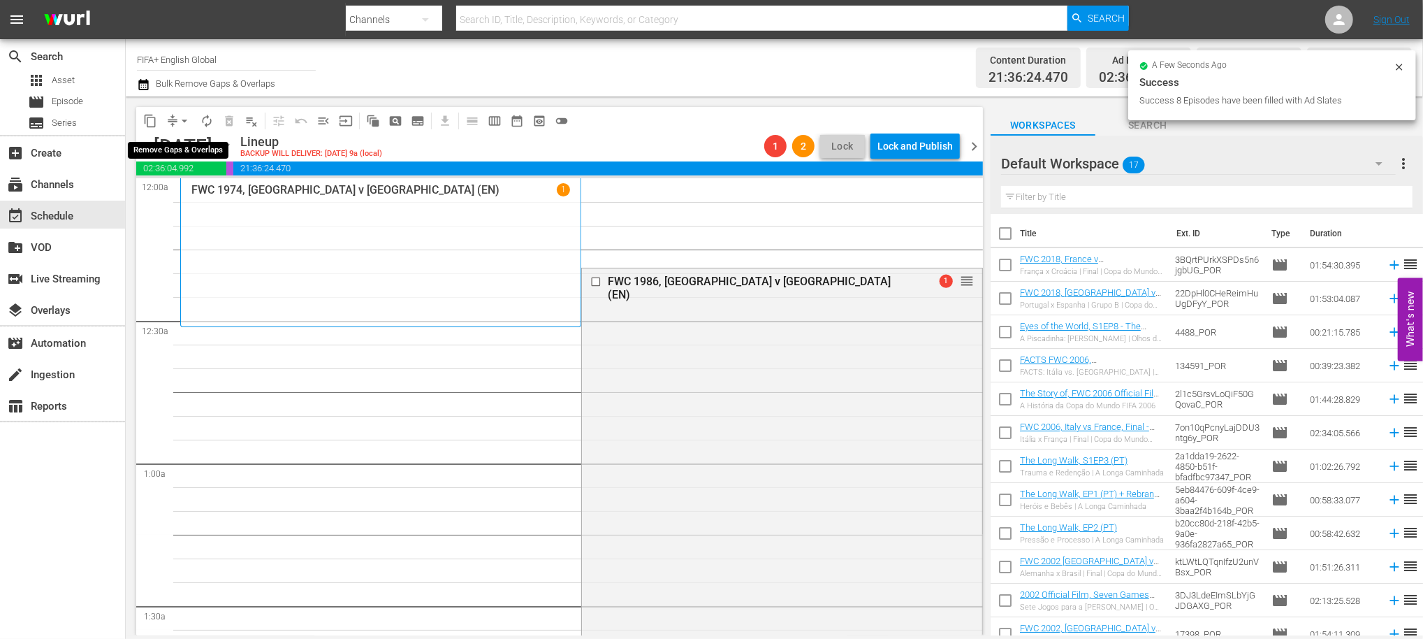
click at [184, 117] on span "arrow_drop_down" at bounding box center [184, 121] width 14 height 14
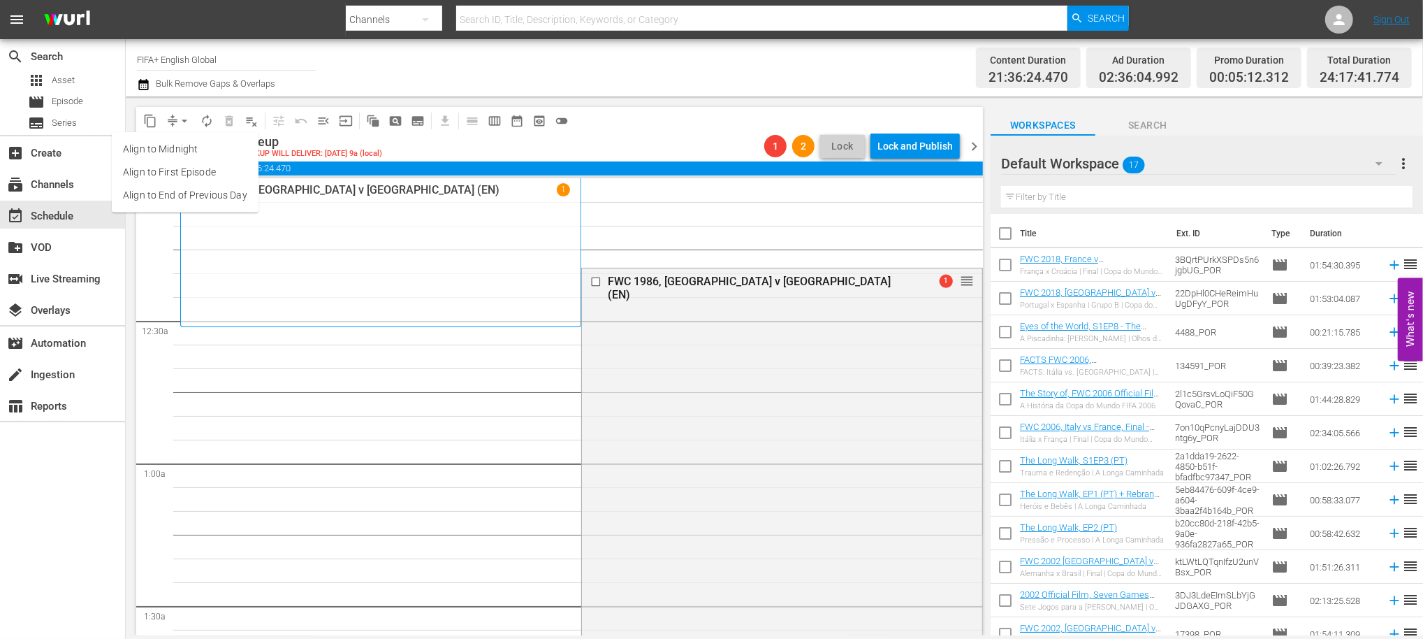
click at [203, 191] on li "Align to End of Previous Day" at bounding box center [185, 195] width 147 height 23
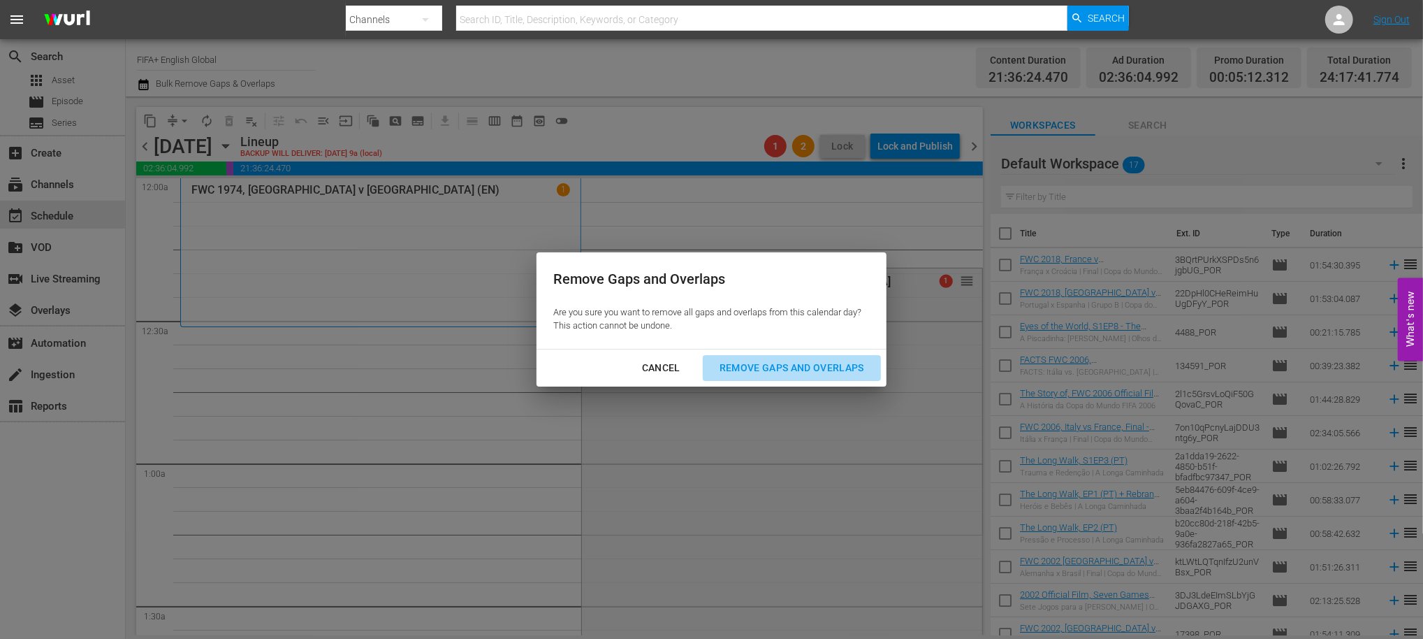
click at [790, 373] on div "Remove Gaps and Overlaps" at bounding box center [792, 367] width 167 height 17
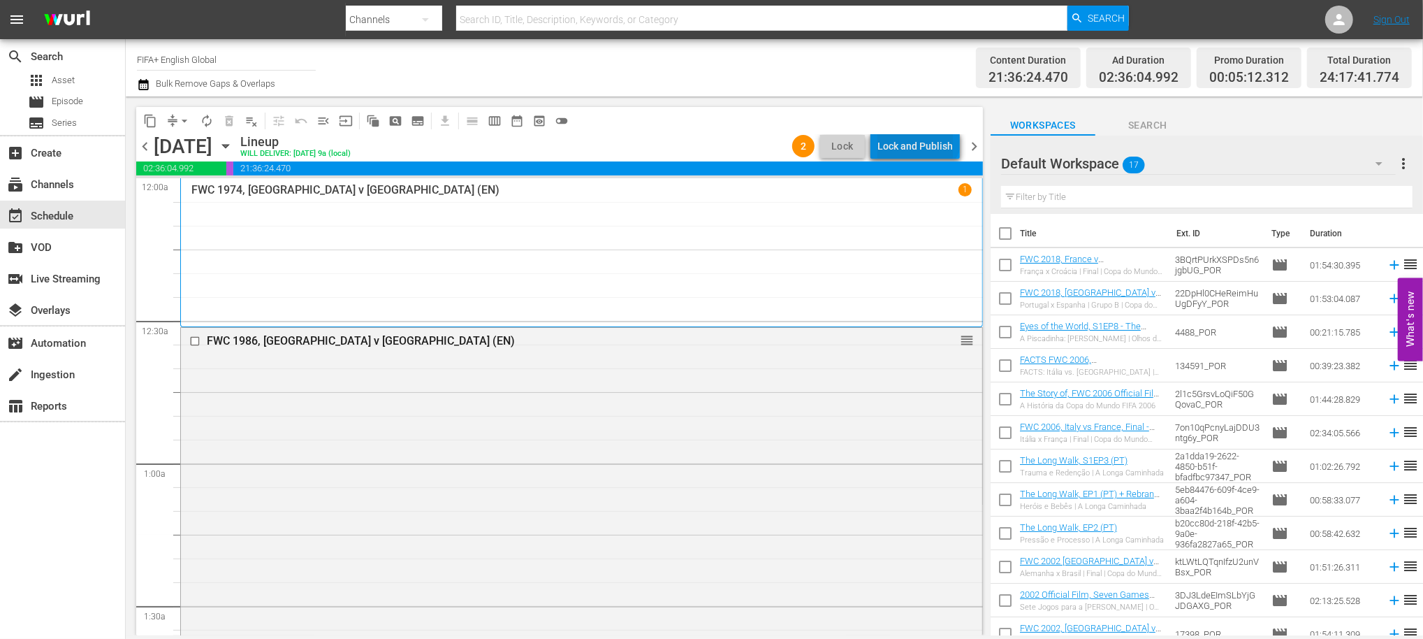
click at [921, 133] on div "Lock and Publish" at bounding box center [915, 145] width 75 height 25
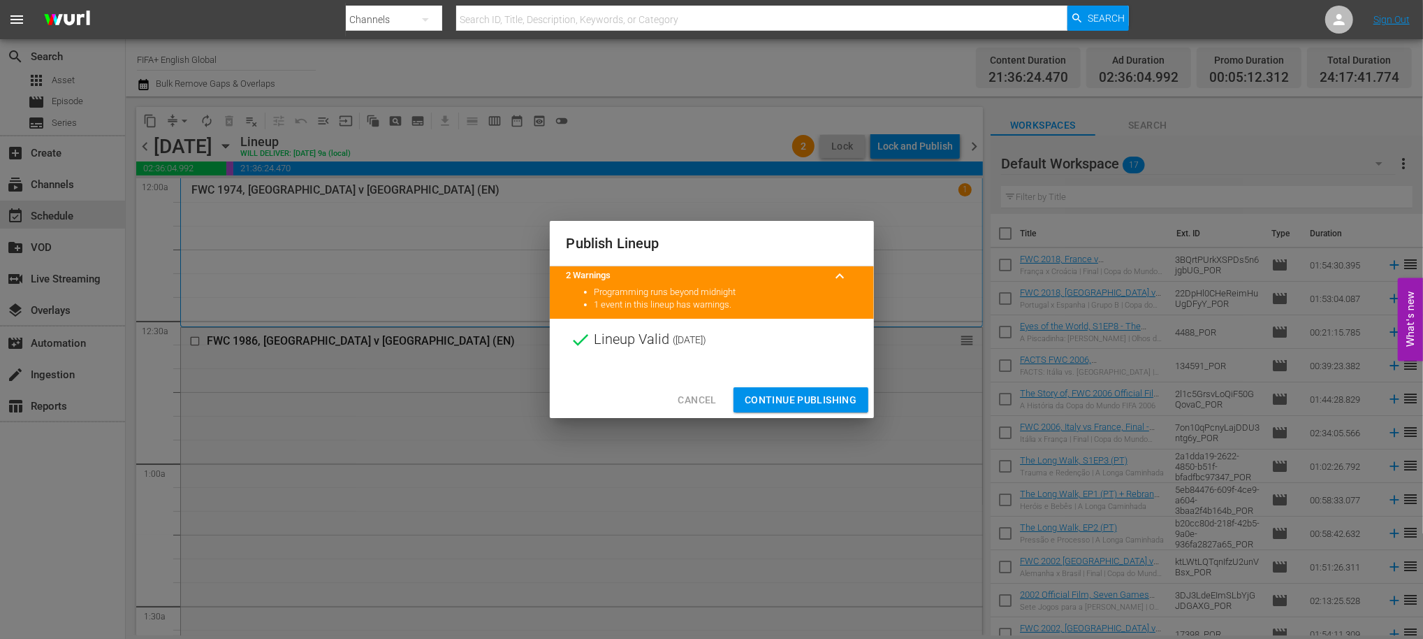
click at [776, 396] on span "Continue Publishing" at bounding box center [801, 399] width 113 height 17
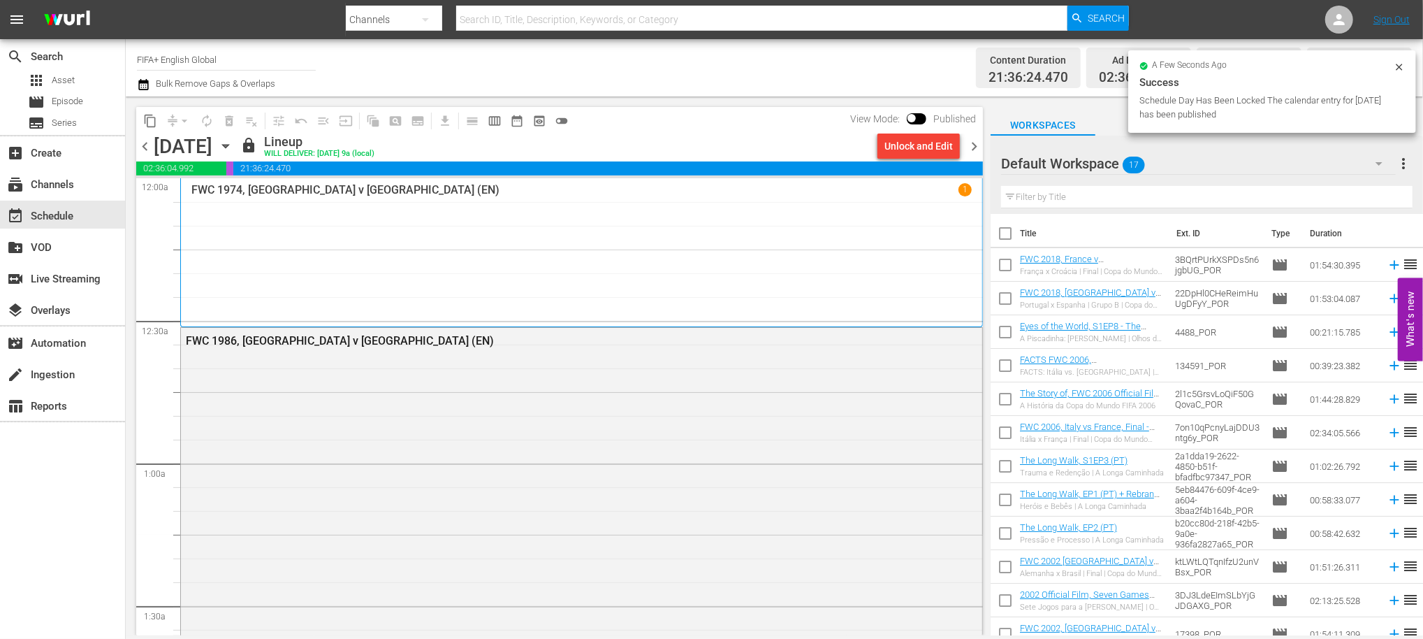
click at [977, 147] on span "chevron_right" at bounding box center [974, 146] width 17 height 17
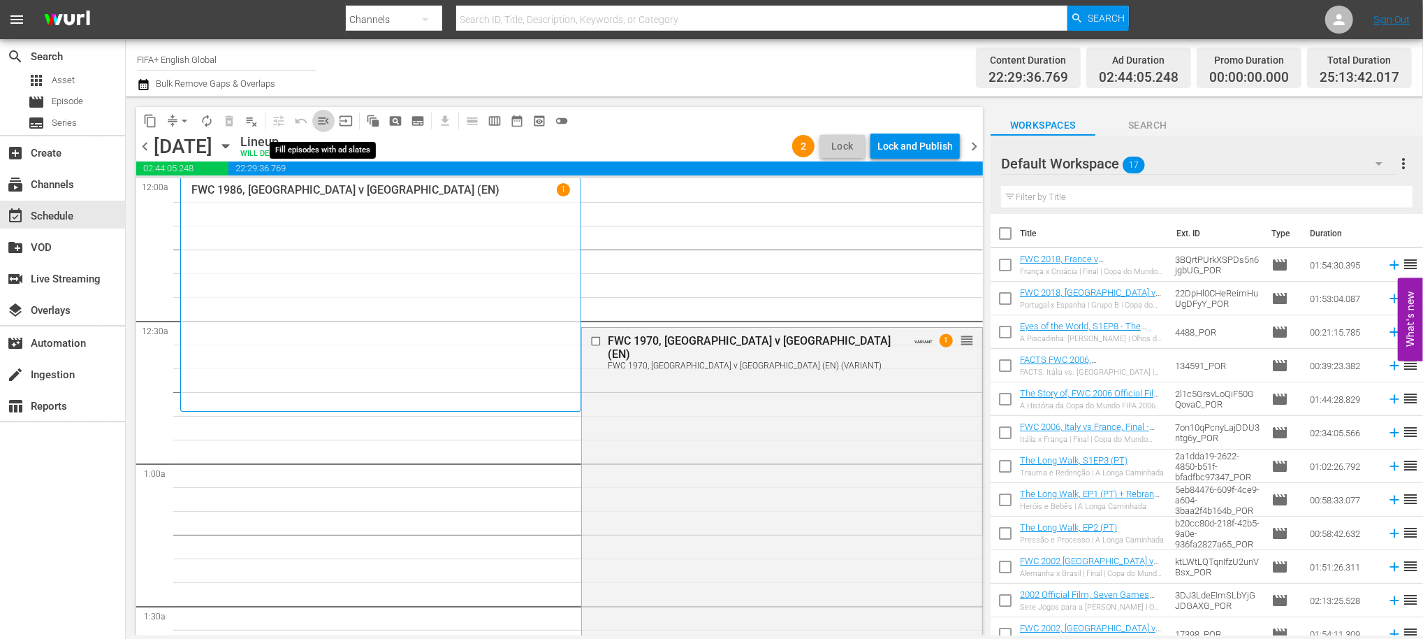
click at [324, 117] on span "menu_open" at bounding box center [324, 121] width 14 height 14
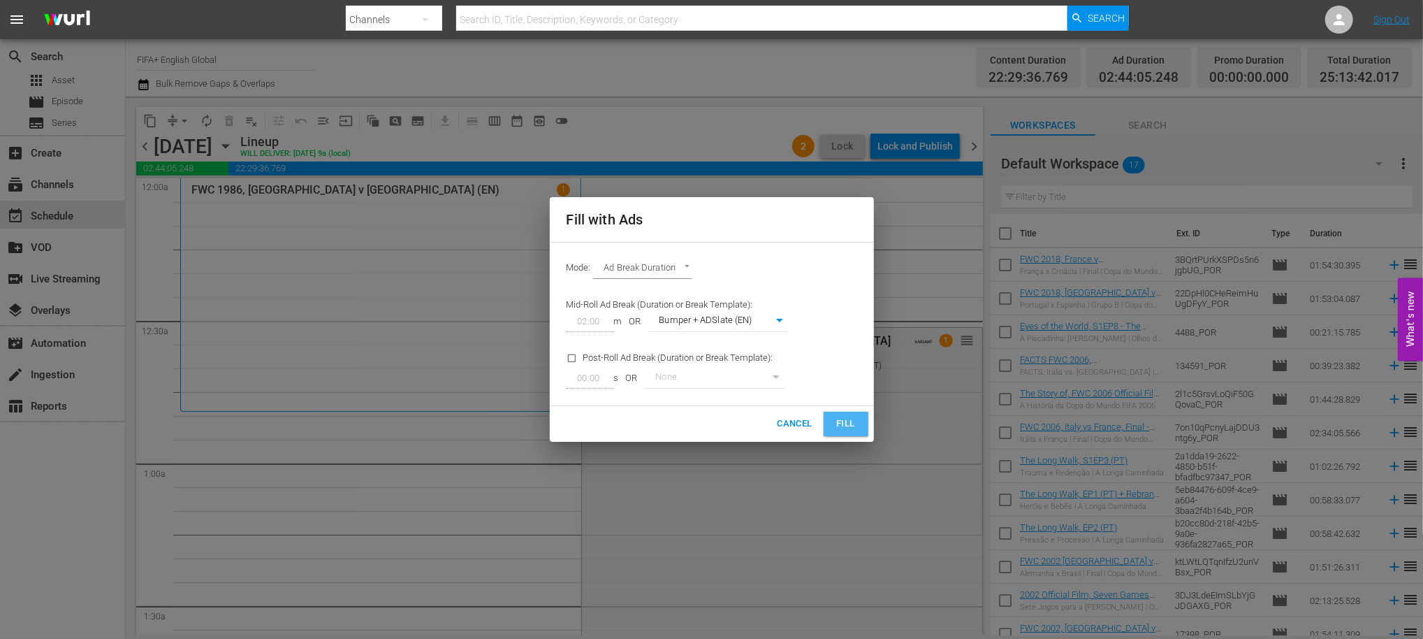
click at [847, 422] on span "Fill" at bounding box center [846, 424] width 22 height 16
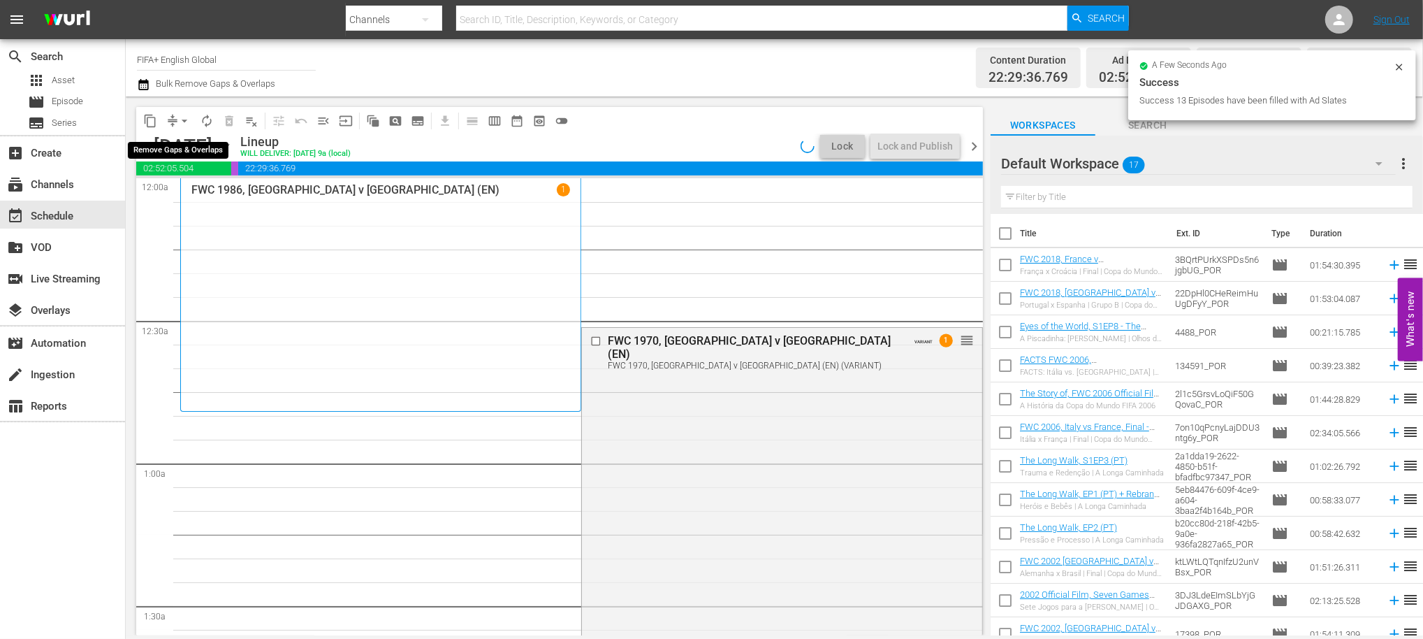
click at [184, 119] on span "arrow_drop_down" at bounding box center [184, 121] width 14 height 14
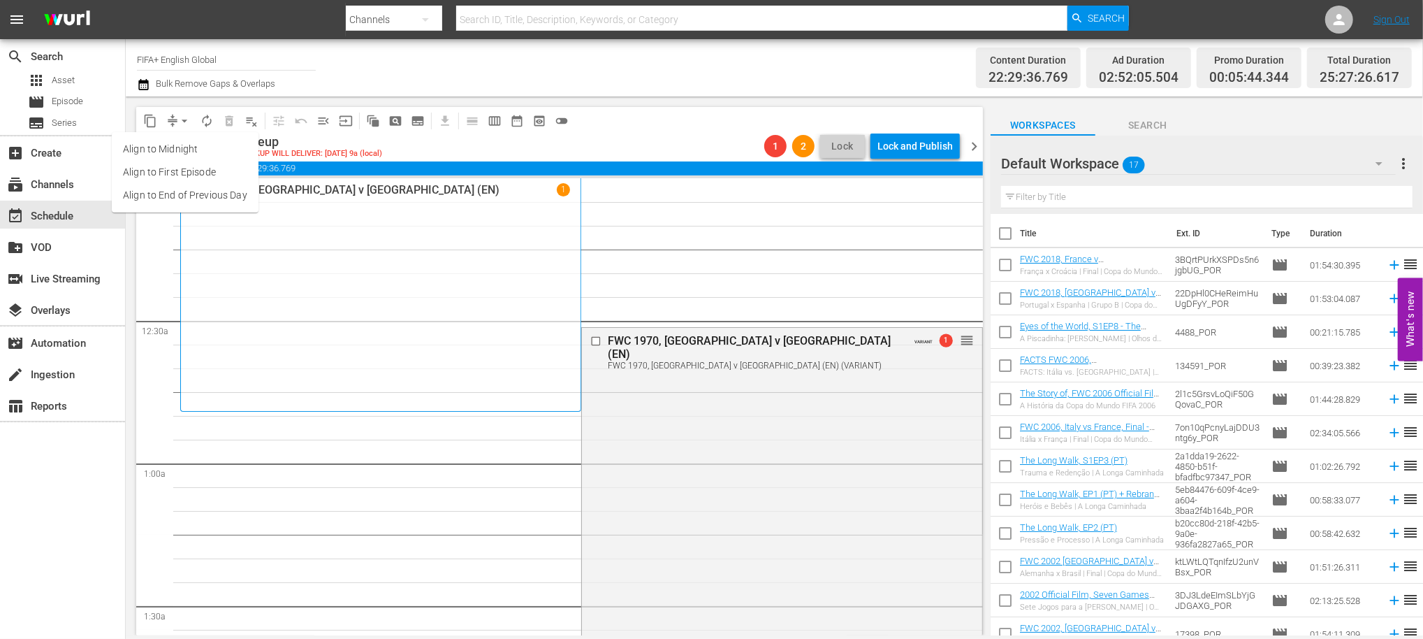
click at [199, 201] on li "Align to End of Previous Day" at bounding box center [185, 195] width 147 height 23
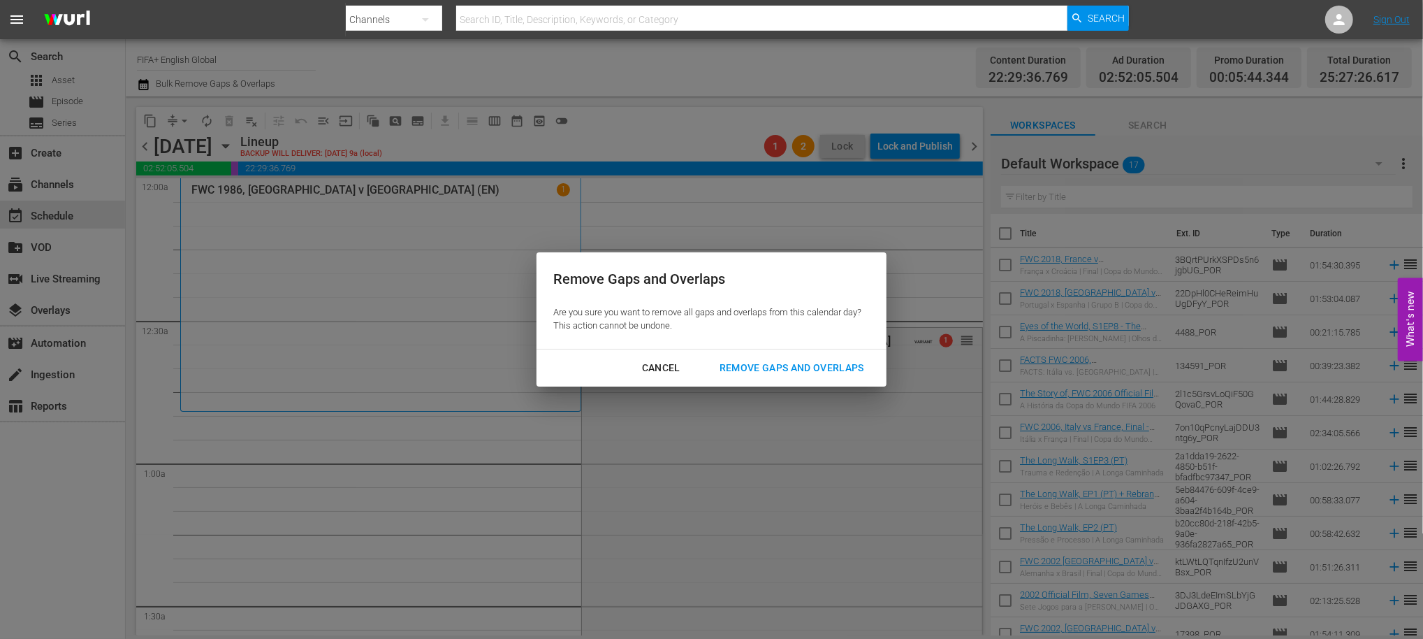
click at [811, 373] on div "Remove Gaps and Overlaps" at bounding box center [792, 367] width 167 height 17
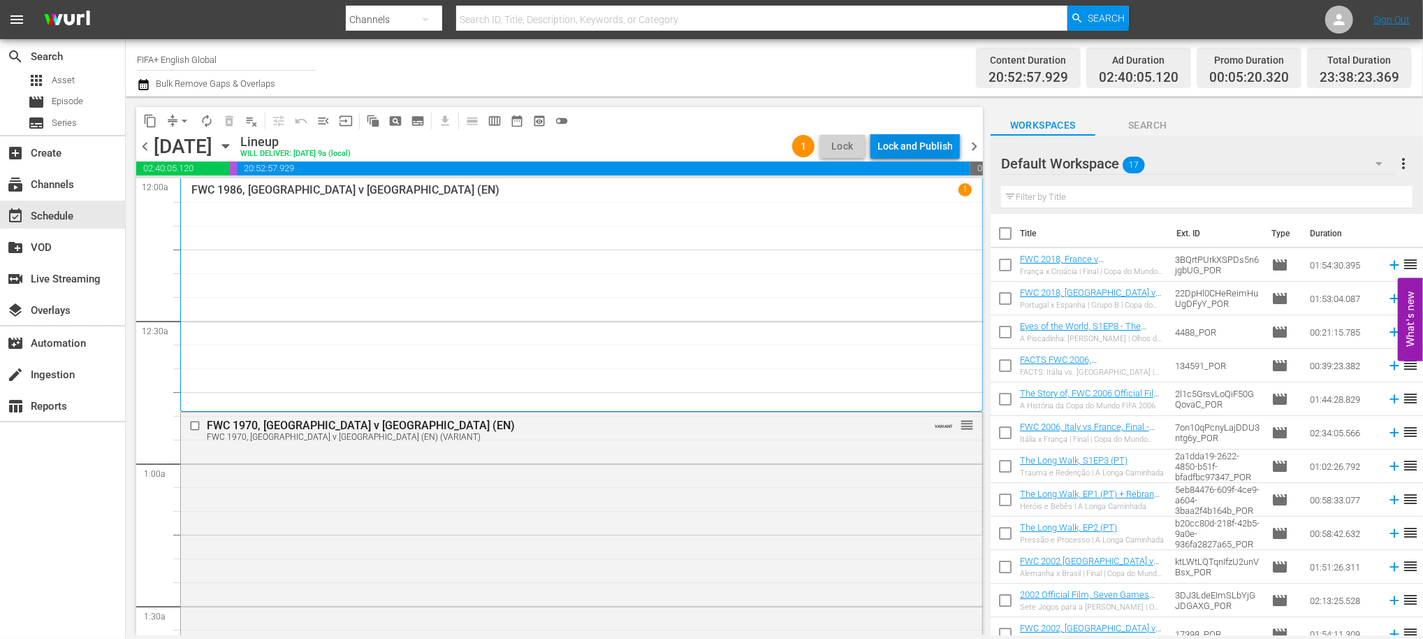
click at [915, 143] on div "Lock and Publish" at bounding box center [915, 145] width 75 height 25
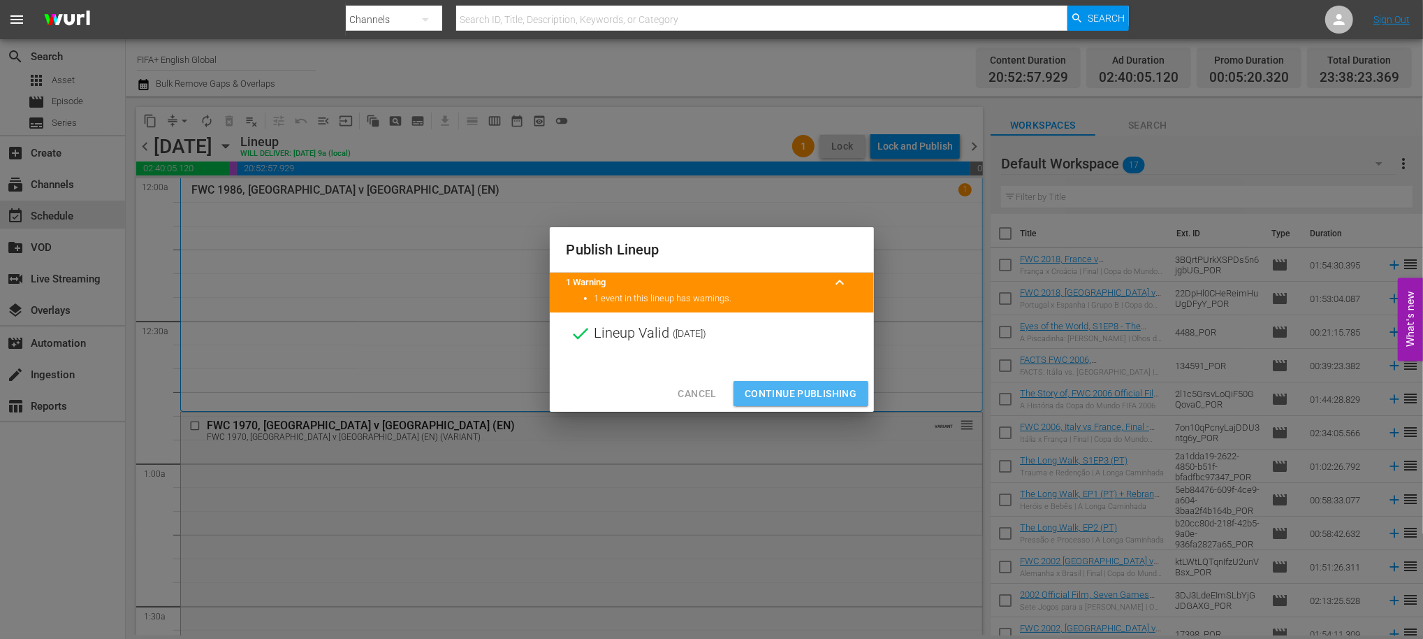
click at [819, 391] on span "Continue Publishing" at bounding box center [801, 393] width 113 height 17
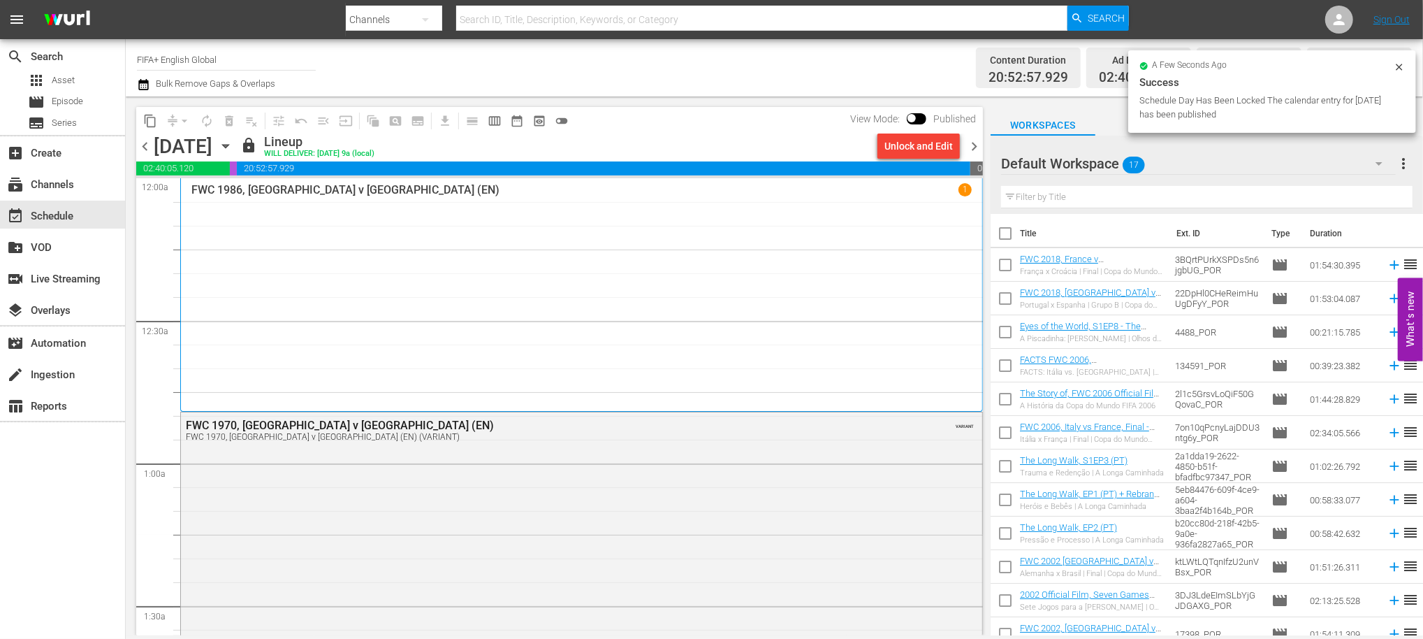
click at [971, 145] on span "chevron_right" at bounding box center [974, 146] width 17 height 17
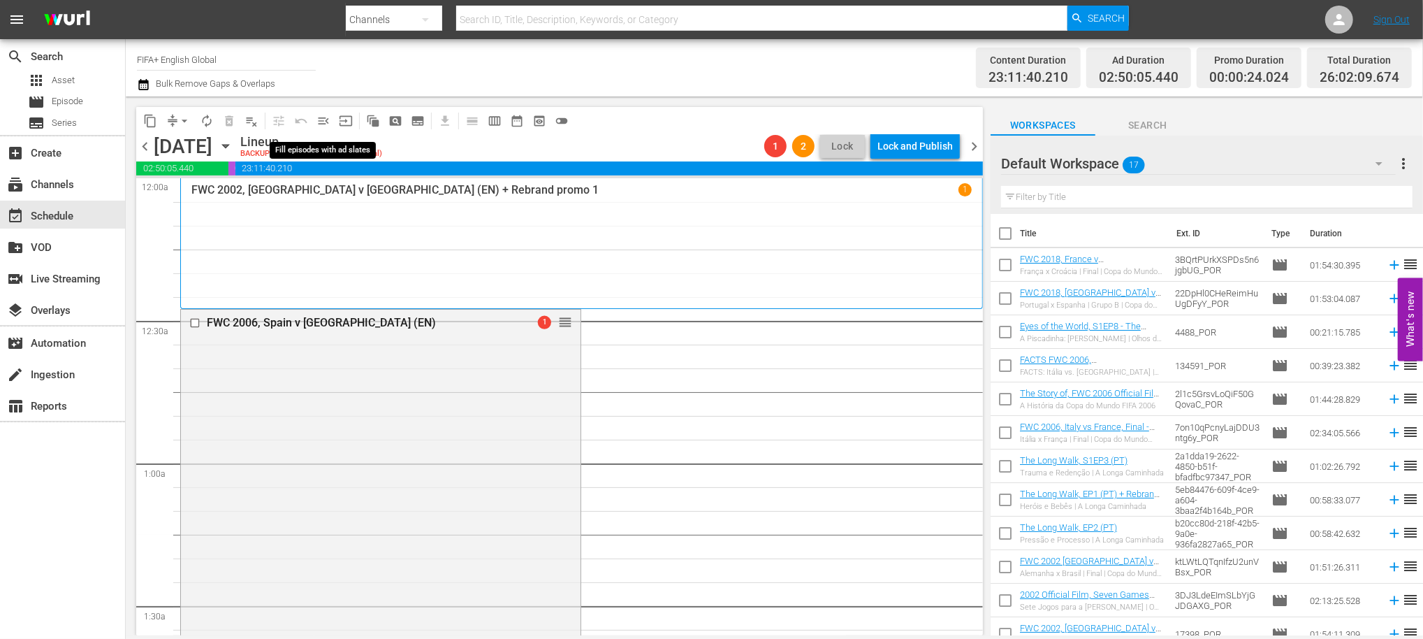
click at [321, 116] on span "menu_open" at bounding box center [324, 121] width 14 height 14
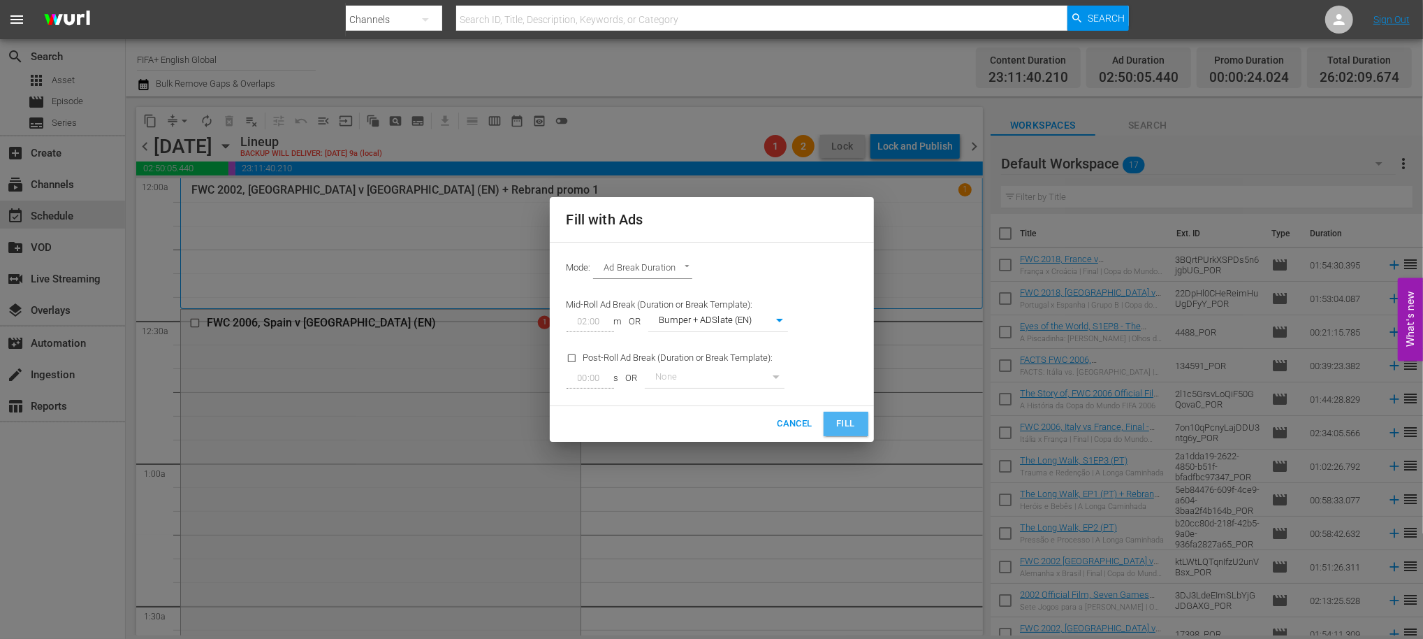
click at [848, 426] on span "Fill" at bounding box center [846, 424] width 22 height 16
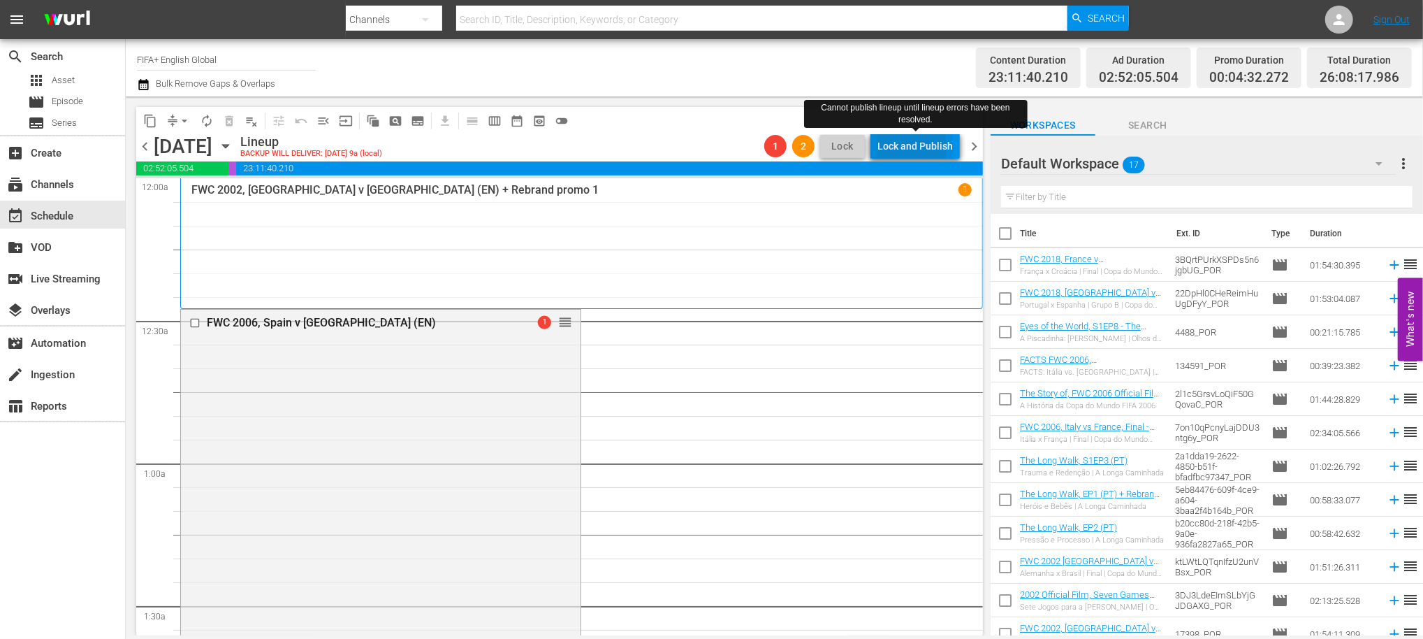
click at [899, 147] on div "Lock and Publish" at bounding box center [915, 145] width 75 height 25
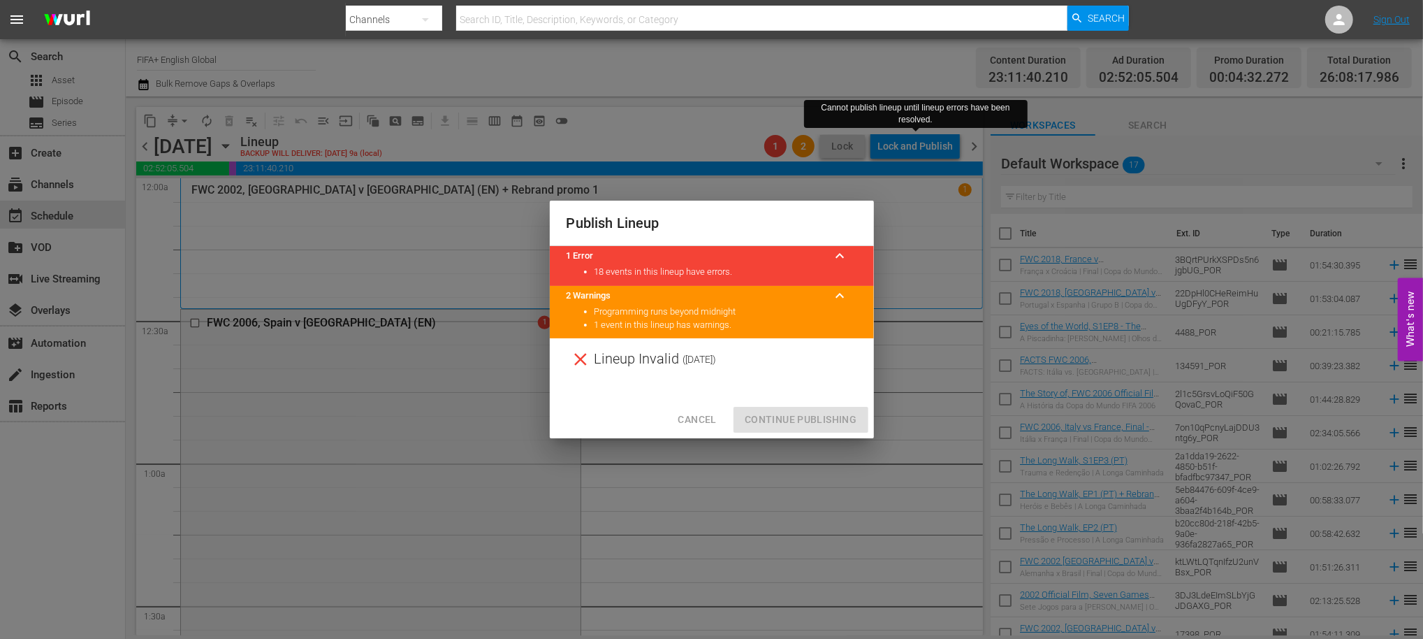
click at [697, 420] on span "Cancel" at bounding box center [697, 419] width 38 height 17
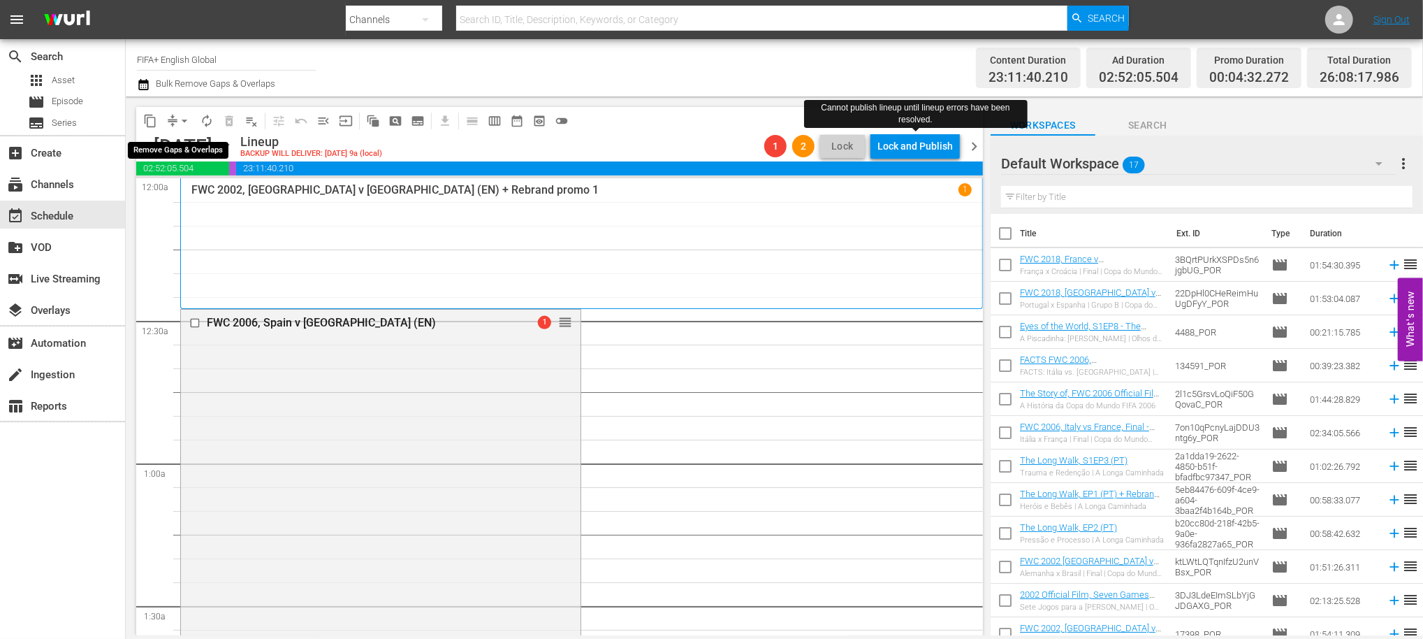
click at [185, 120] on span "arrow_drop_down" at bounding box center [184, 121] width 14 height 14
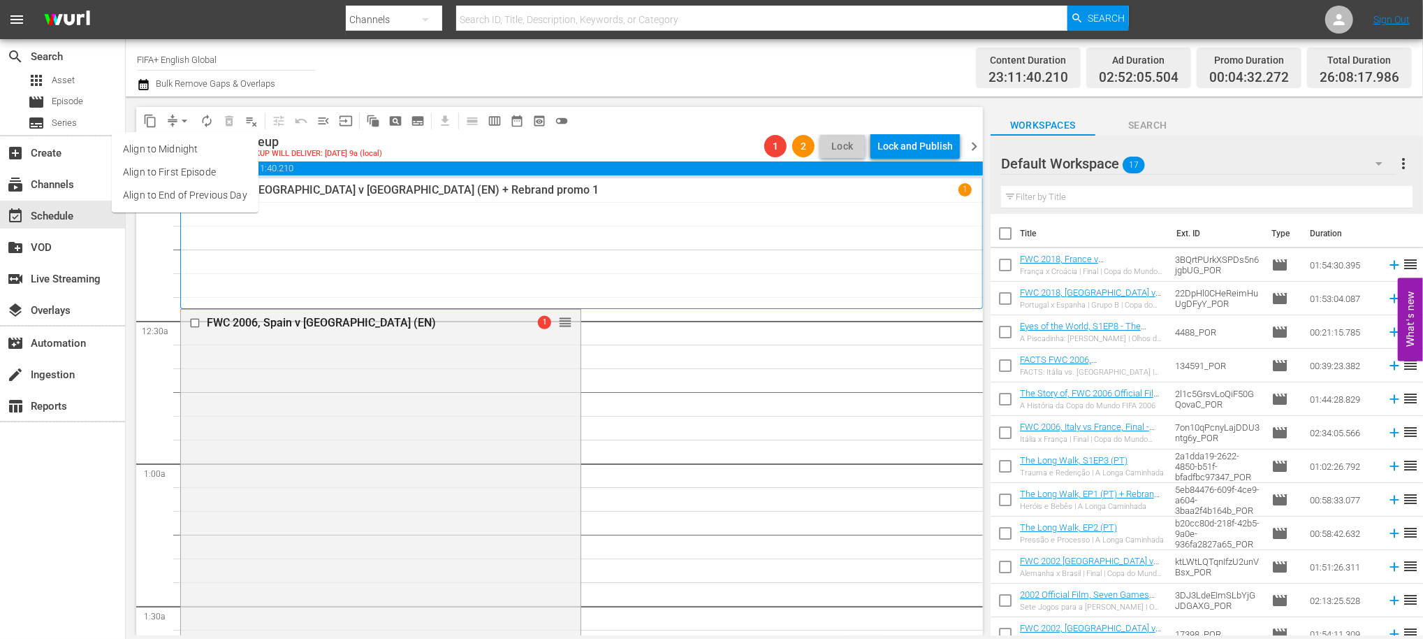
click at [189, 194] on li "Align to End of Previous Day" at bounding box center [185, 195] width 147 height 23
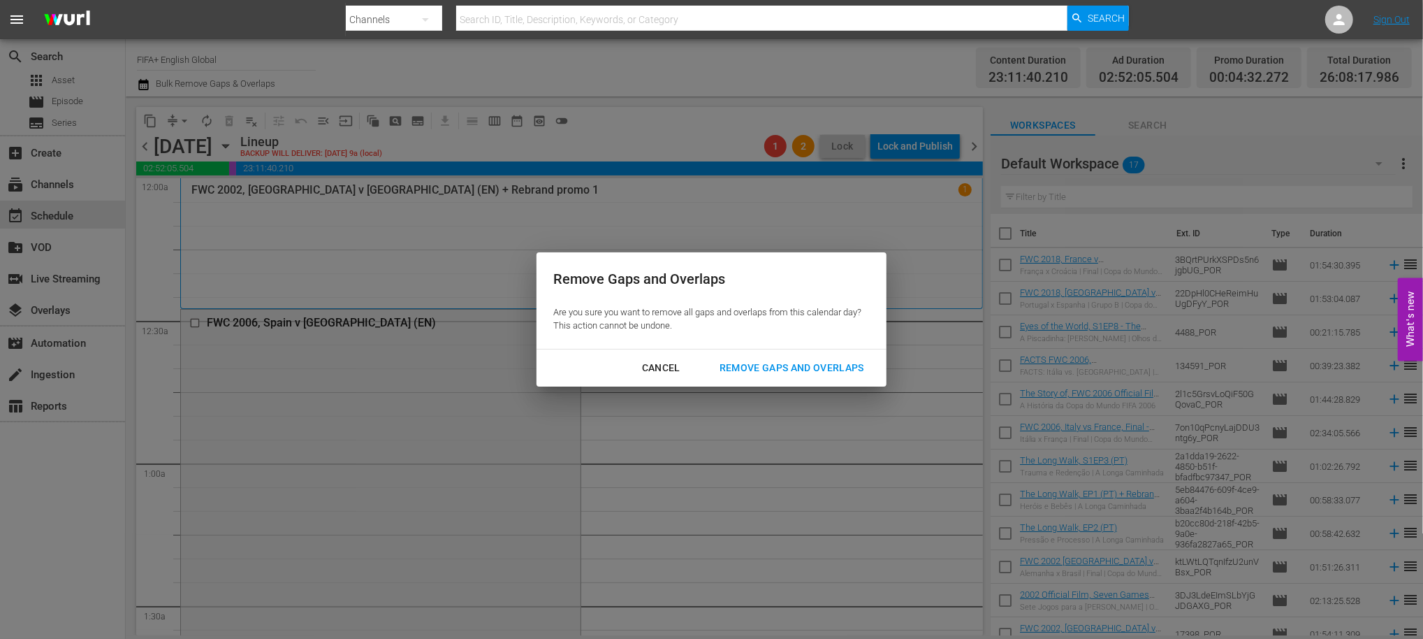
click at [789, 368] on div "Remove Gaps and Overlaps" at bounding box center [792, 367] width 167 height 17
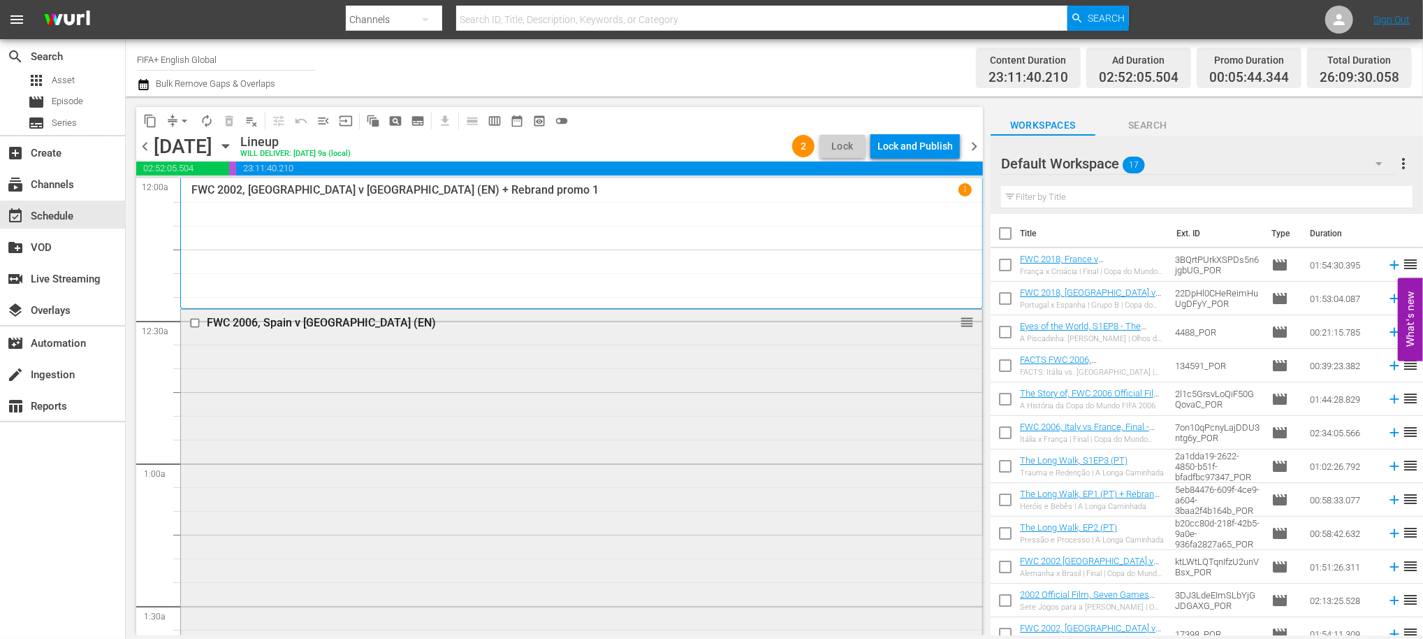
click at [334, 323] on div "FWC 2006, Spain v France (EN)" at bounding box center [555, 322] width 697 height 13
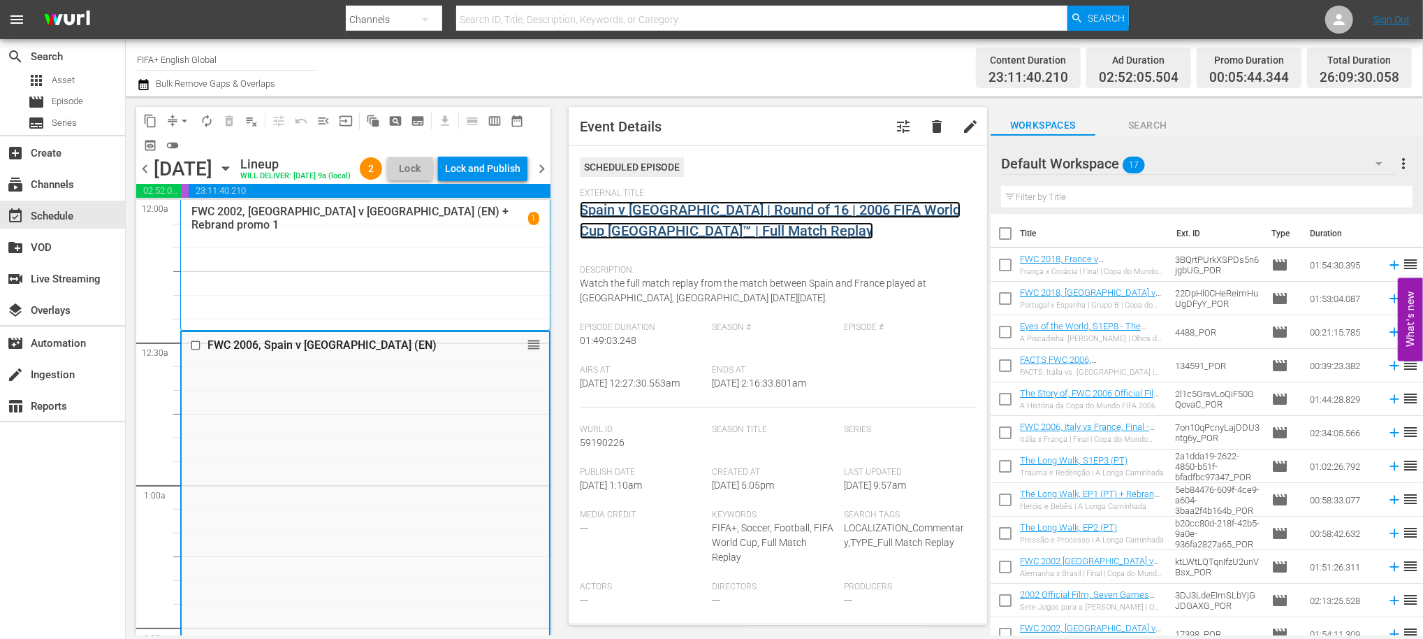
click at [676, 227] on link "Spain v France | Round of 16 | 2006 FIFA World Cup Germany™ | Full Match Replay" at bounding box center [770, 220] width 381 height 38
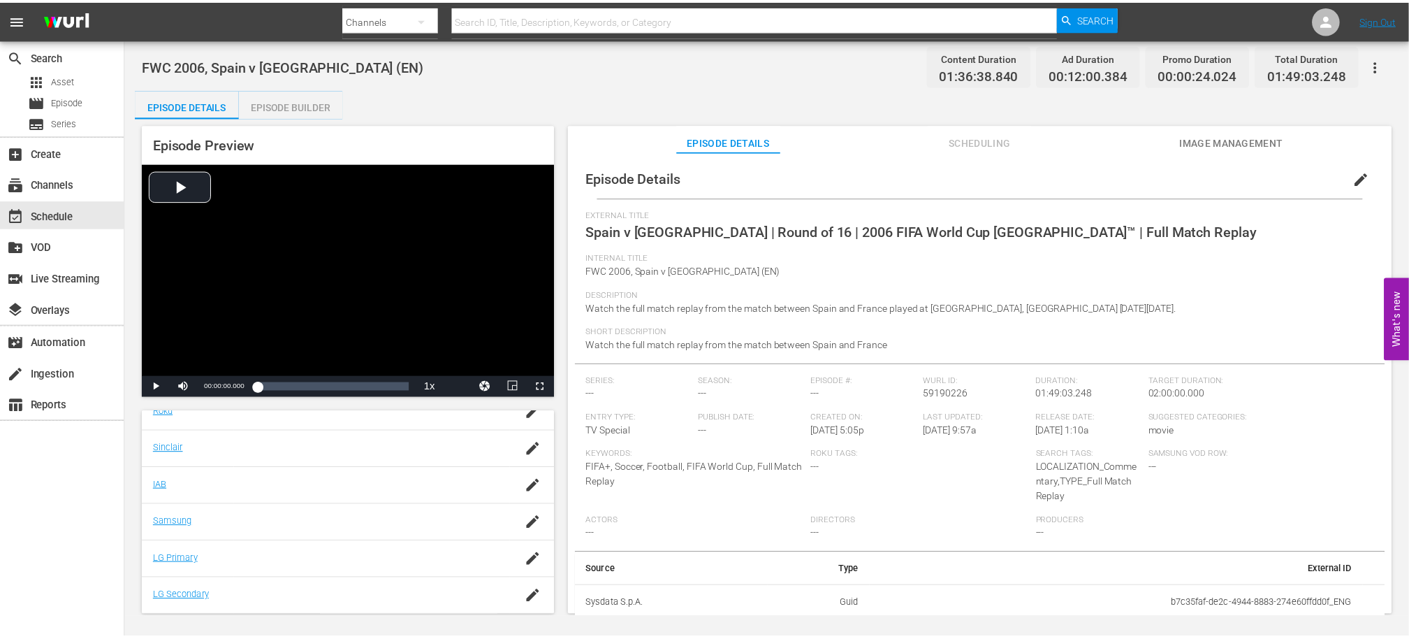
scroll to position [1, 0]
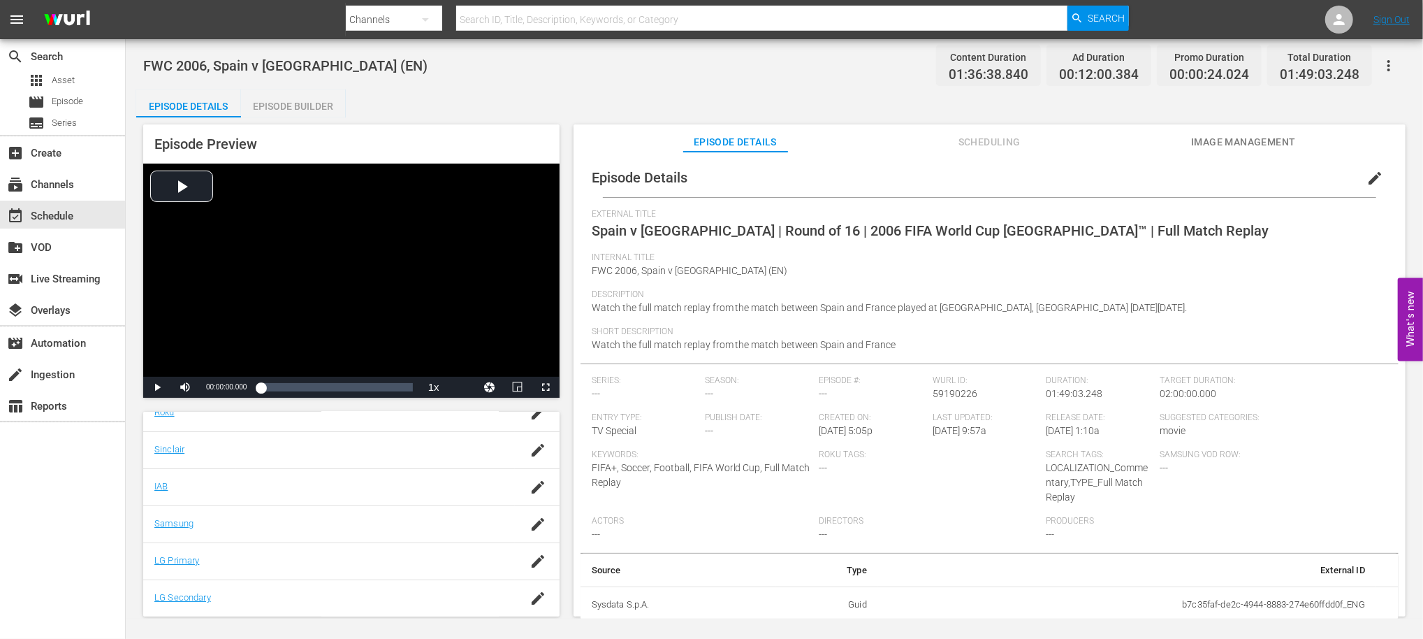
click at [286, 110] on div "Episode Builder" at bounding box center [293, 106] width 105 height 34
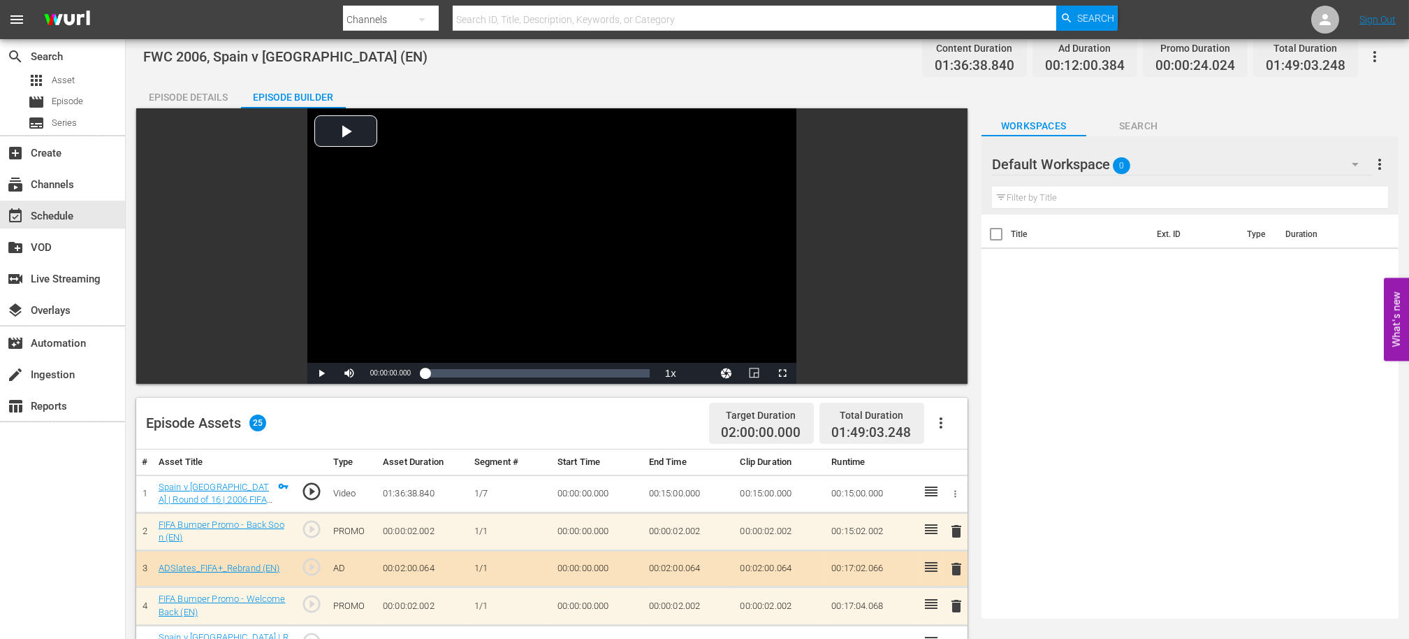
scroll to position [17, 0]
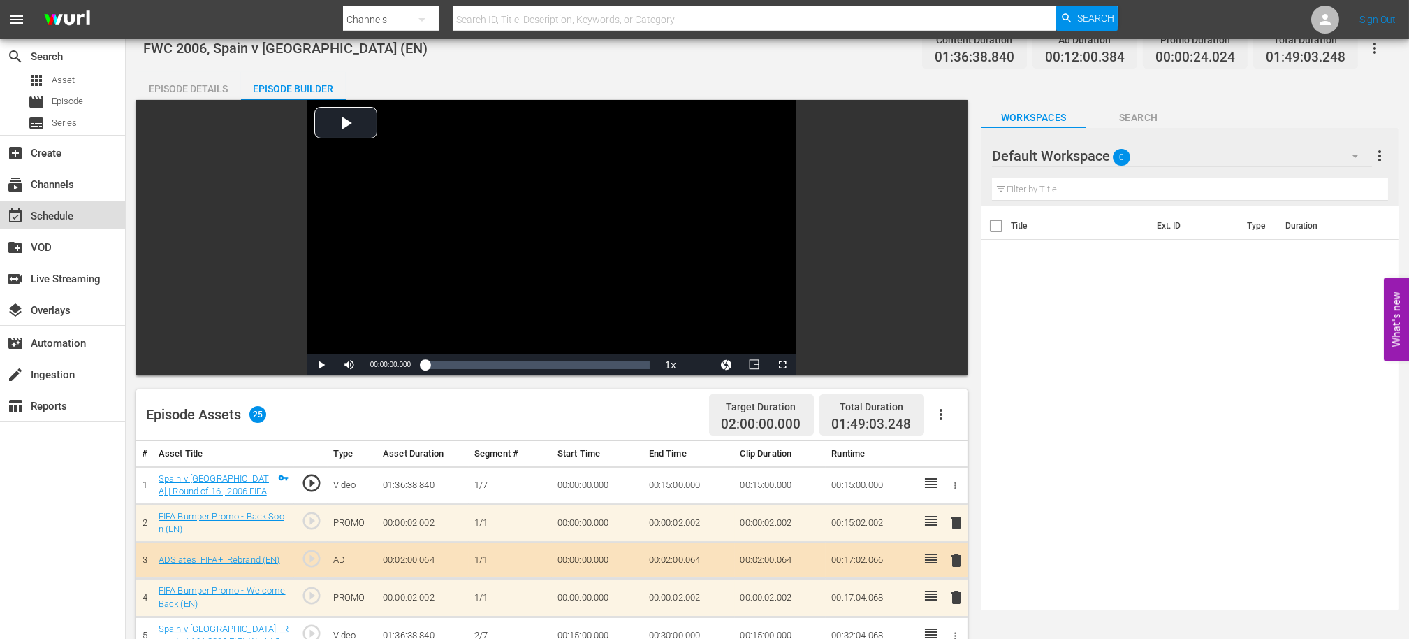
click at [58, 218] on div "event_available Schedule" at bounding box center [39, 214] width 78 height 13
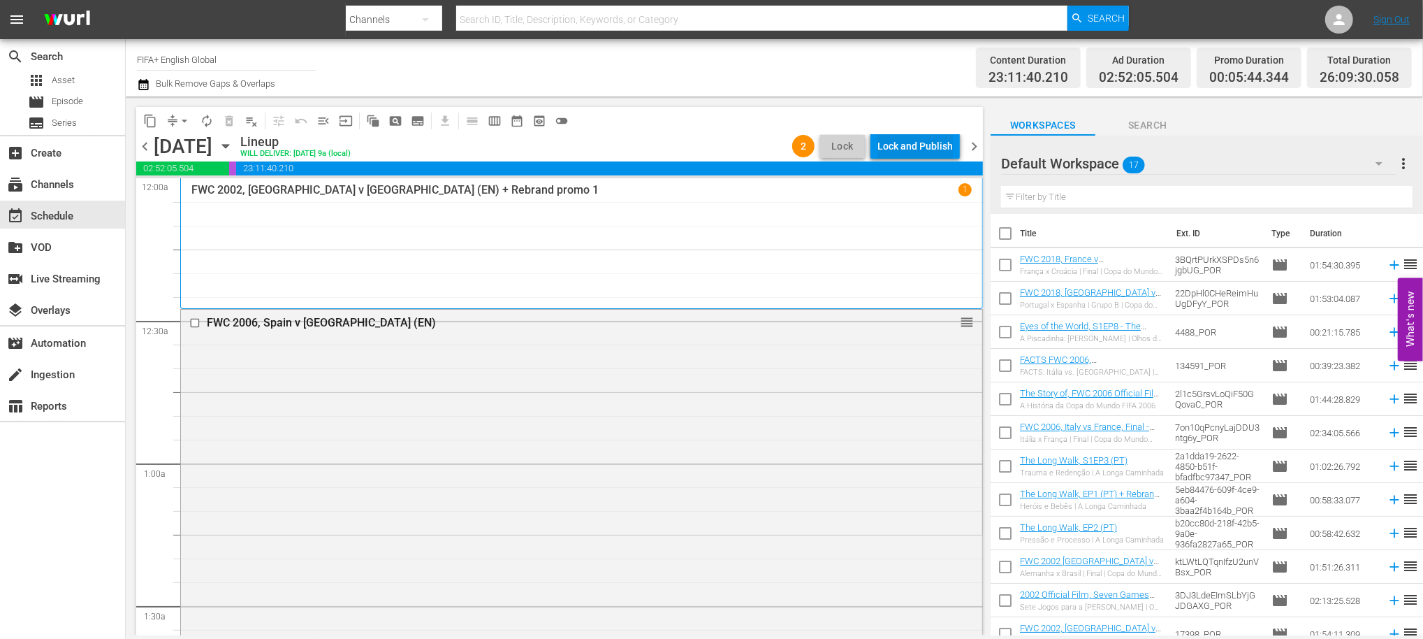
click at [914, 144] on div "Lock and Publish" at bounding box center [915, 145] width 75 height 25
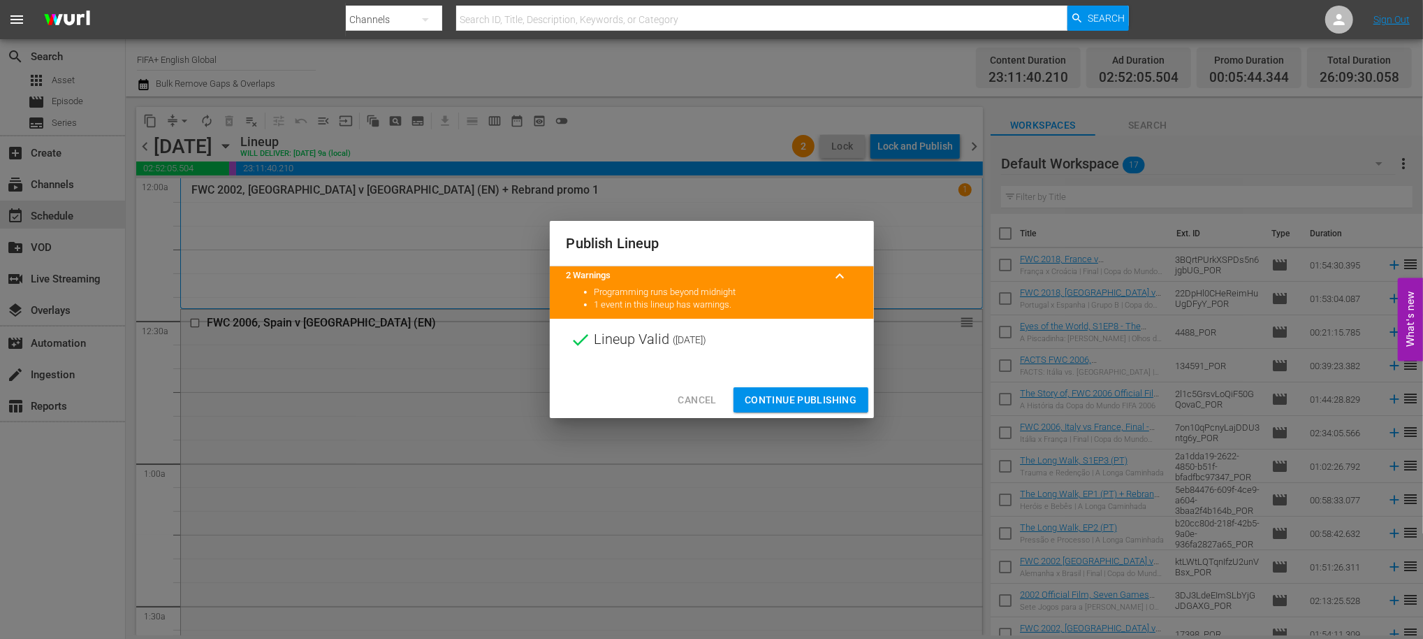
click at [789, 400] on span "Continue Publishing" at bounding box center [801, 399] width 113 height 17
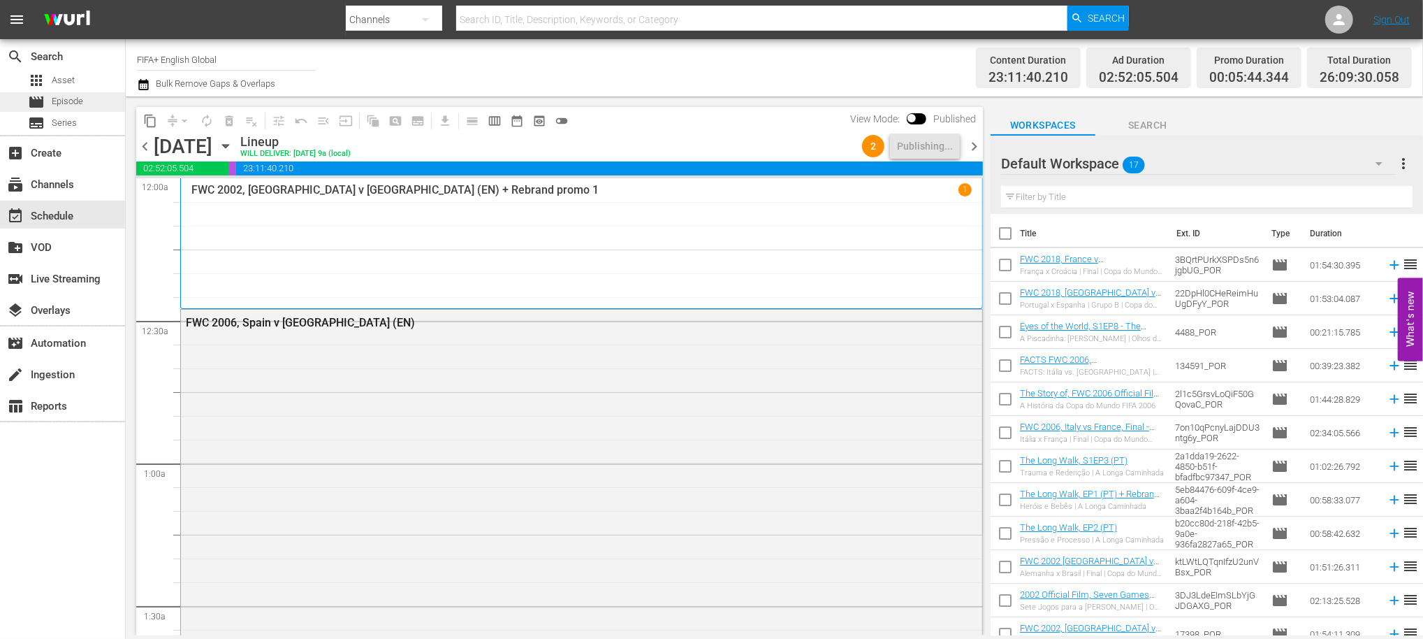
click at [80, 102] on span "Episode" at bounding box center [67, 101] width 31 height 14
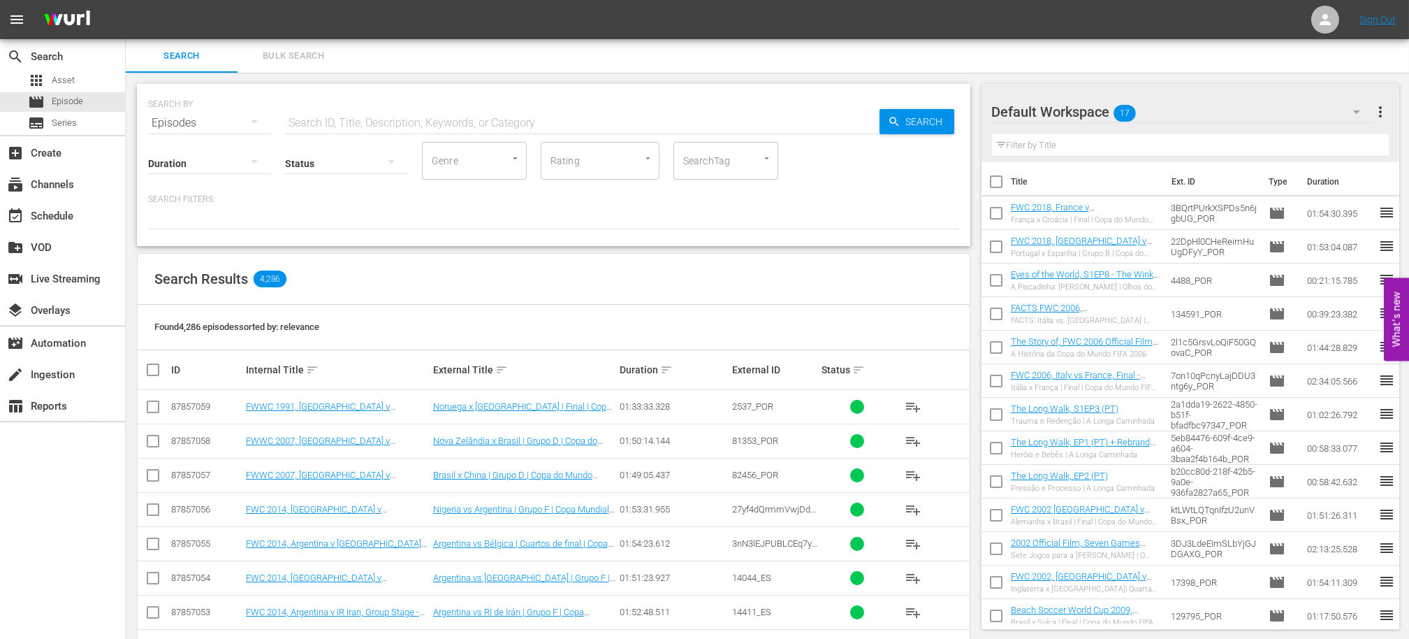
click at [284, 54] on span "Bulk Search" at bounding box center [293, 56] width 95 height 16
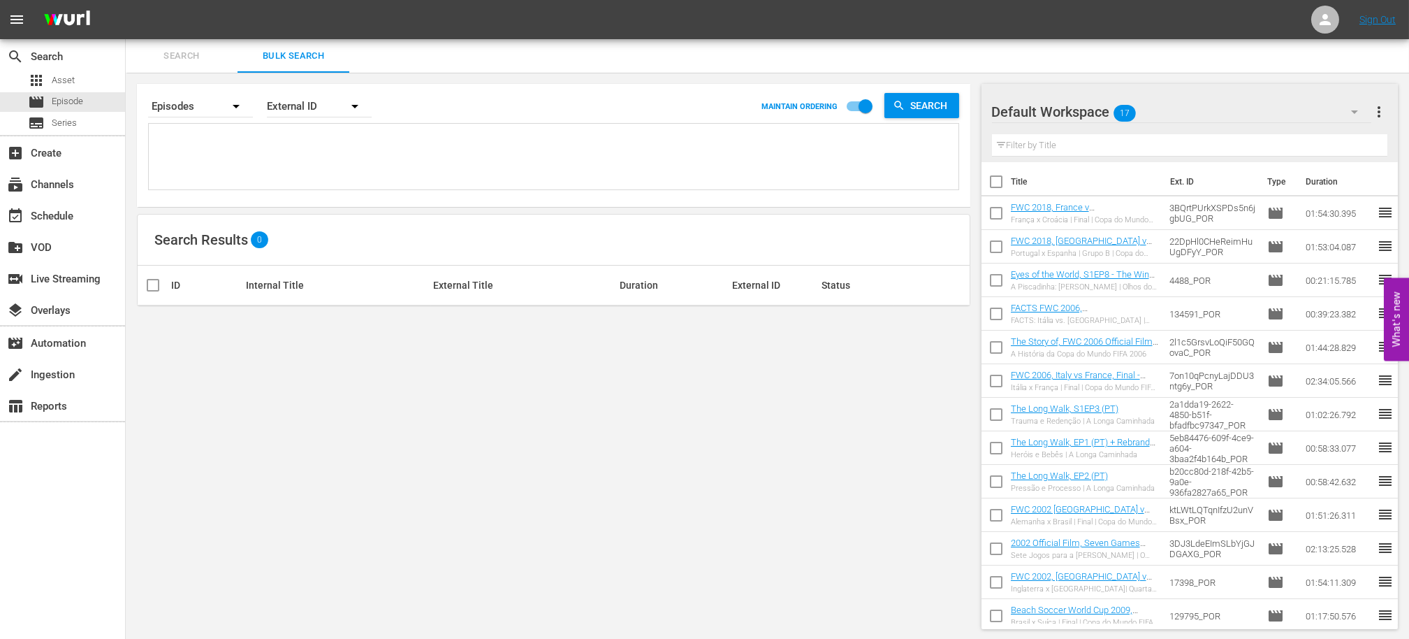
click at [340, 148] on textarea at bounding box center [555, 159] width 806 height 64
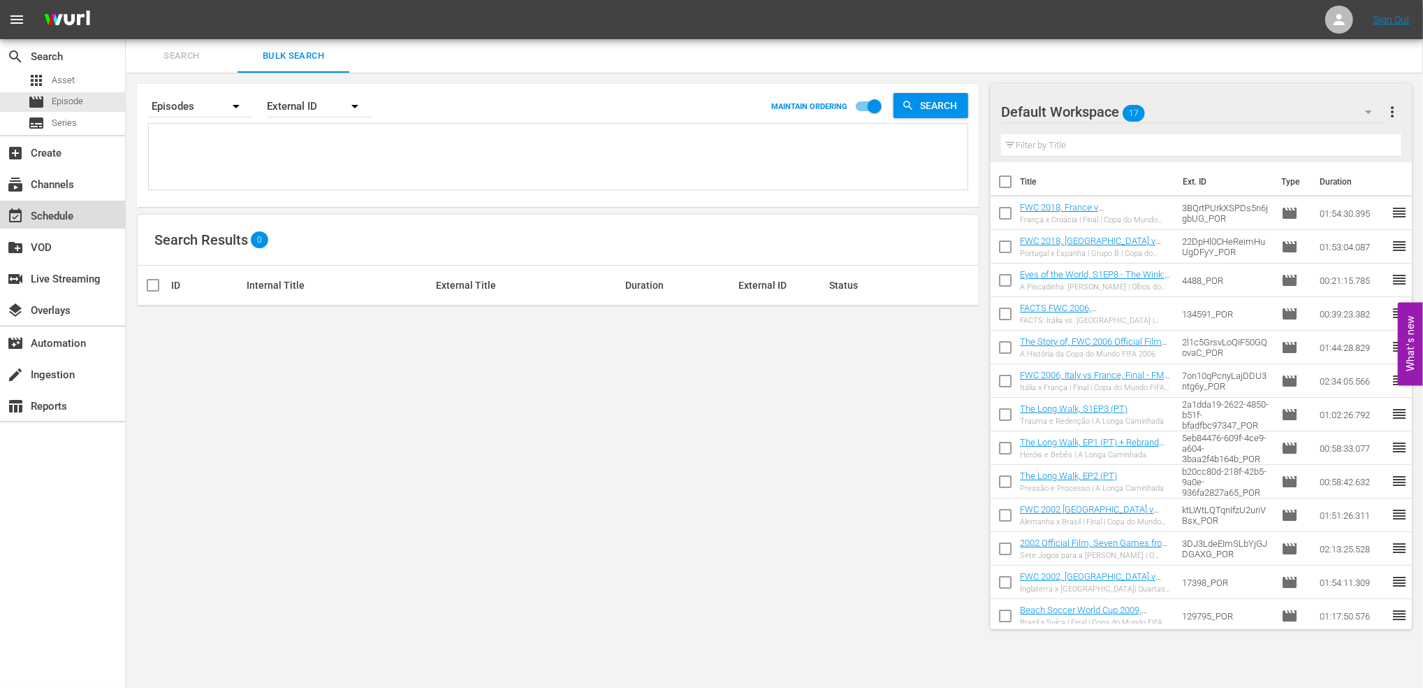
click at [69, 204] on div "event_available Schedule" at bounding box center [62, 215] width 125 height 28
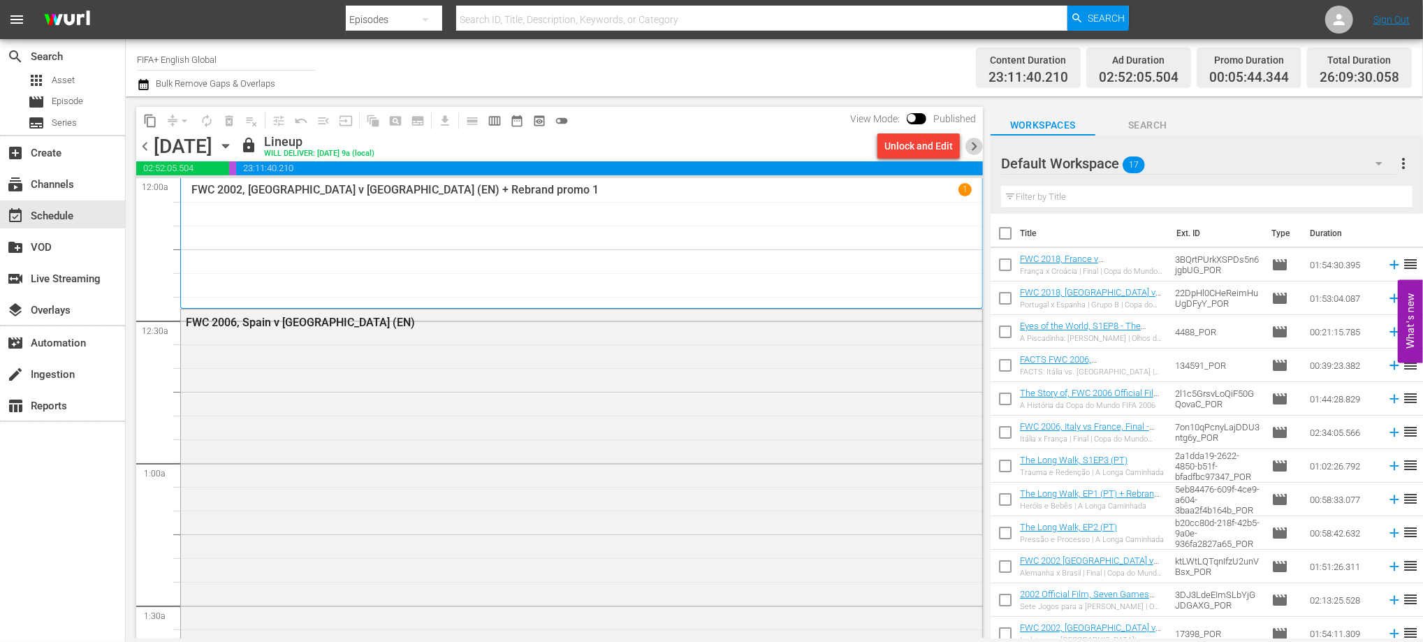
click at [969, 143] on span "chevron_right" at bounding box center [974, 146] width 17 height 17
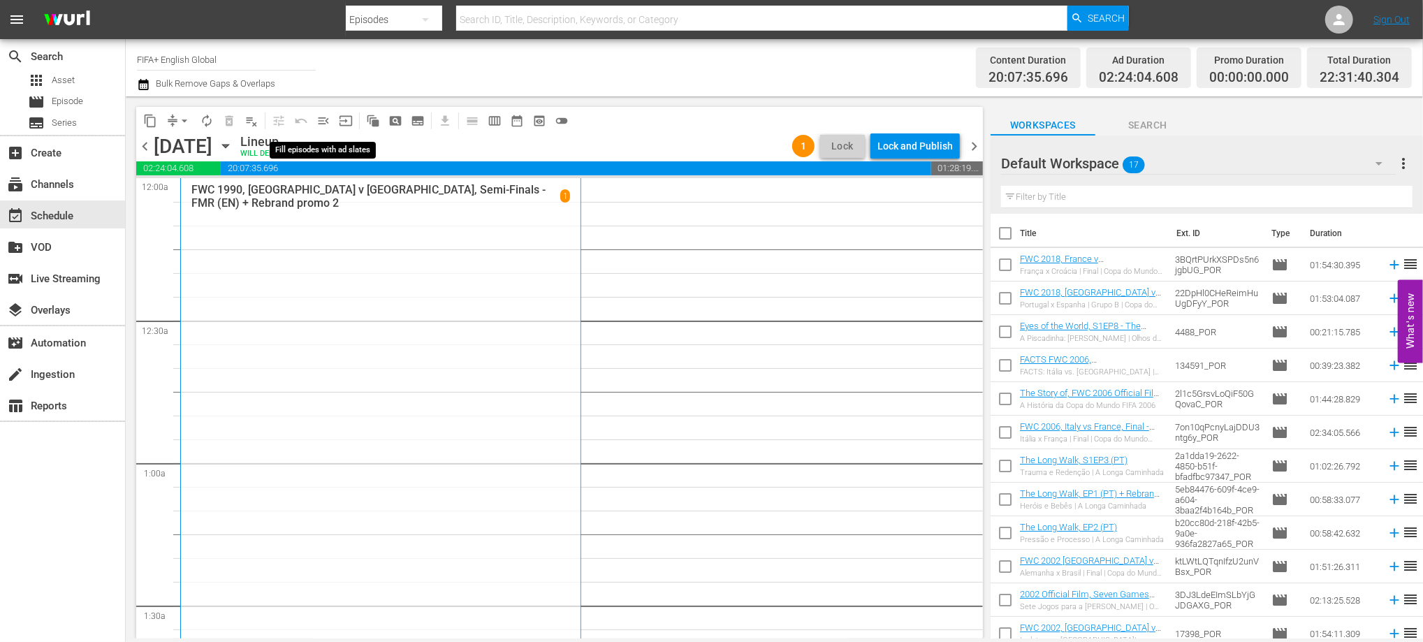
click at [321, 118] on span "menu_open" at bounding box center [324, 121] width 14 height 14
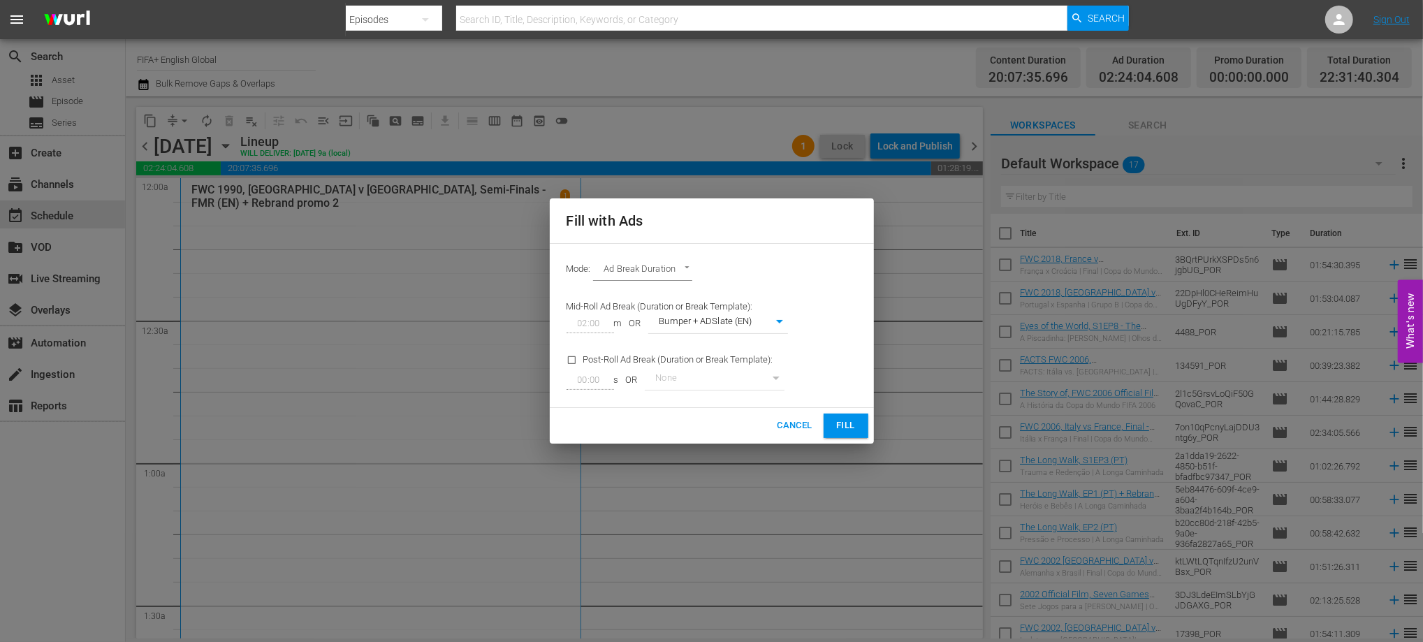
click at [836, 433] on span "Fill" at bounding box center [846, 426] width 22 height 16
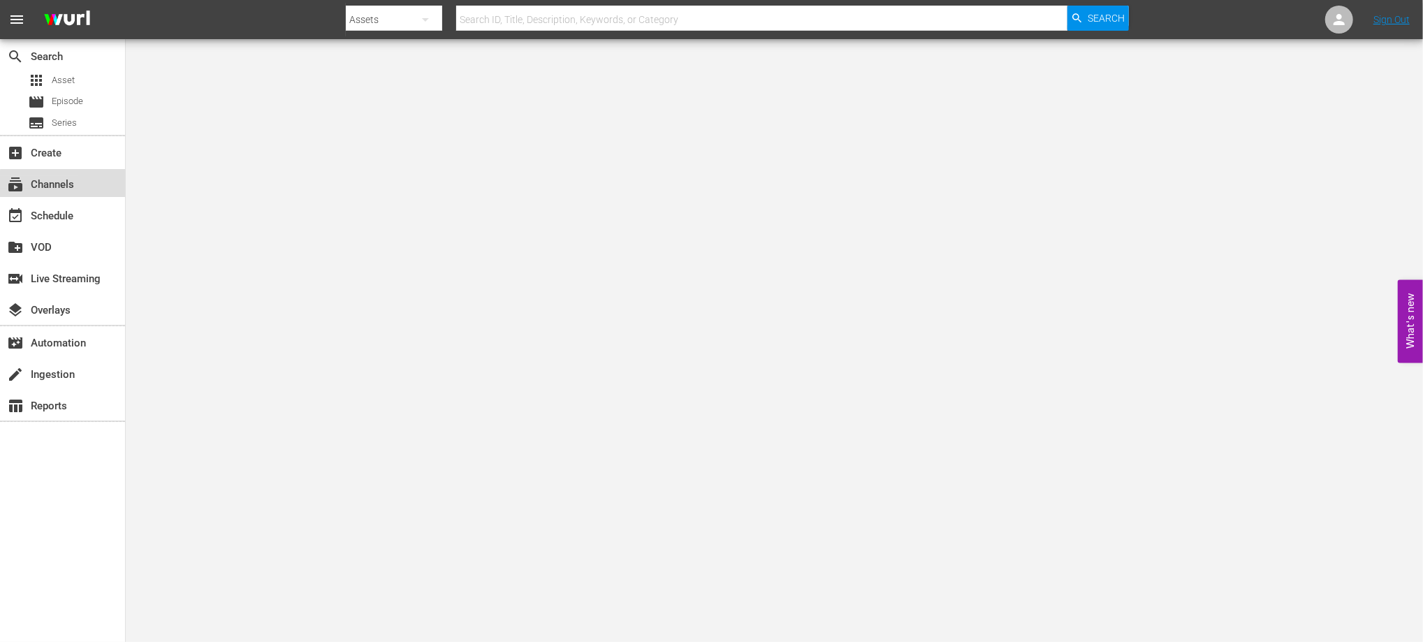
click at [75, 185] on div "subscriptions Channels" at bounding box center [39, 182] width 78 height 13
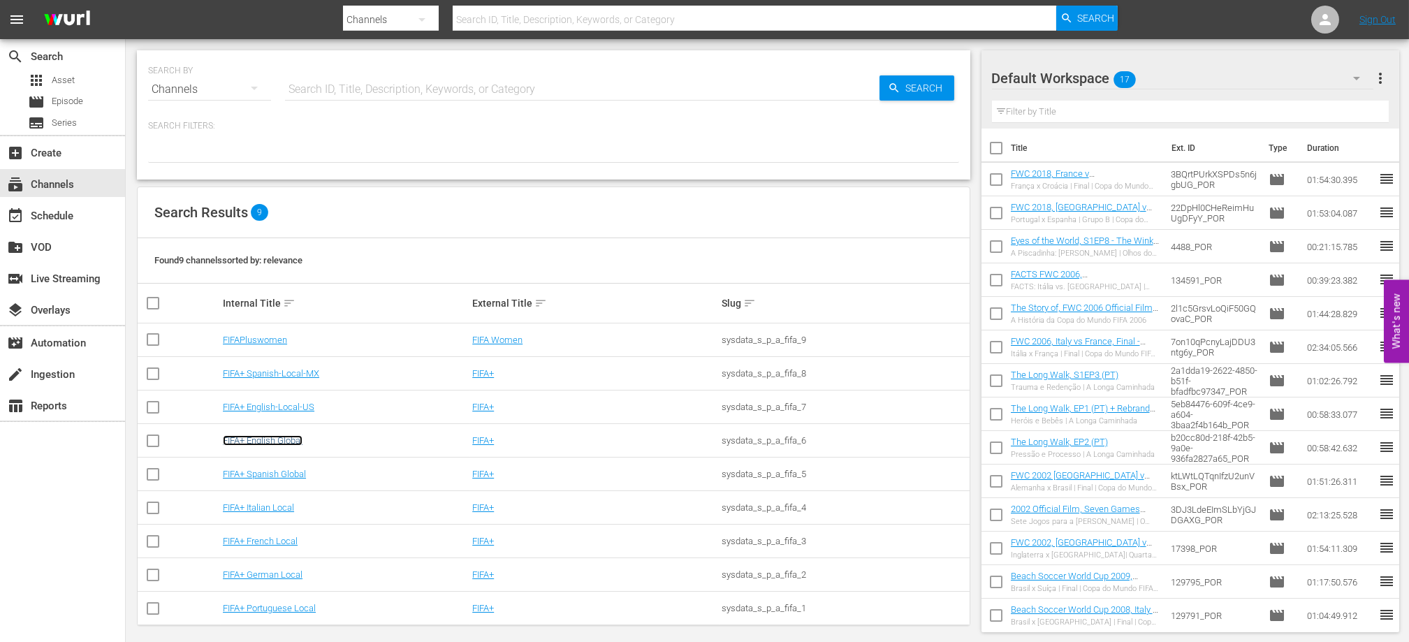
click at [288, 442] on link "FIFA+ English Global" at bounding box center [263, 440] width 80 height 10
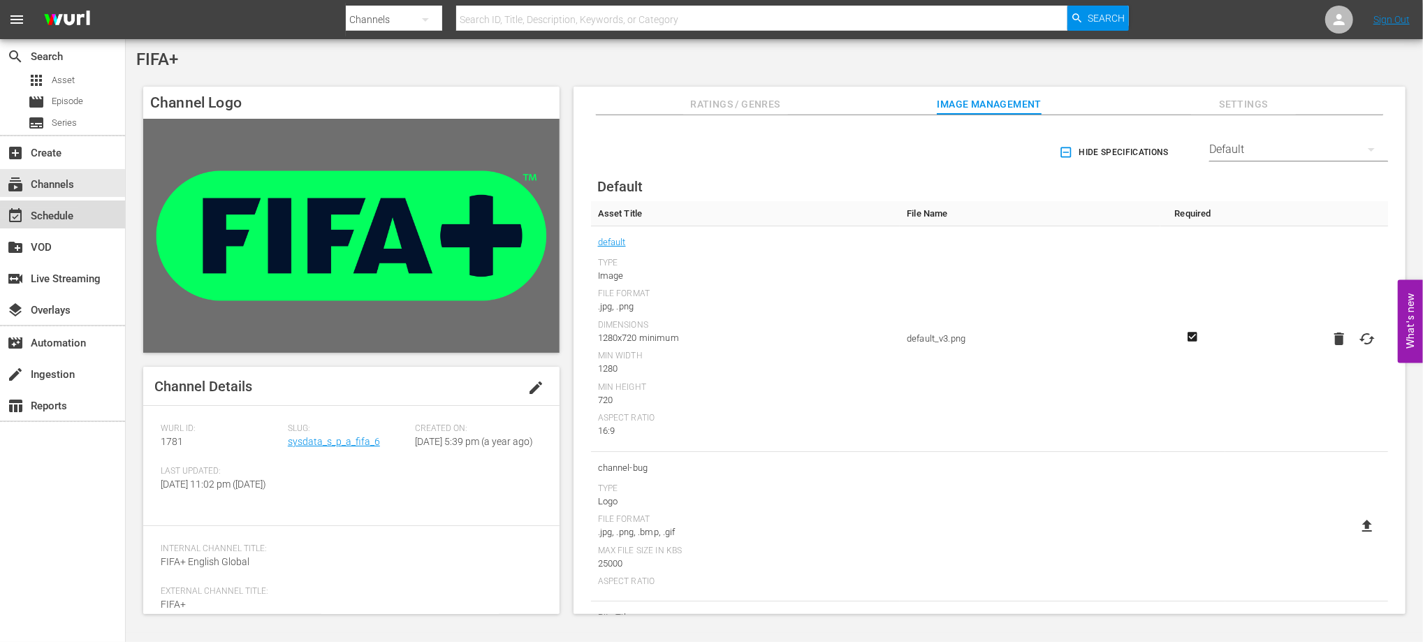
click at [77, 215] on div "event_available Schedule" at bounding box center [39, 214] width 78 height 13
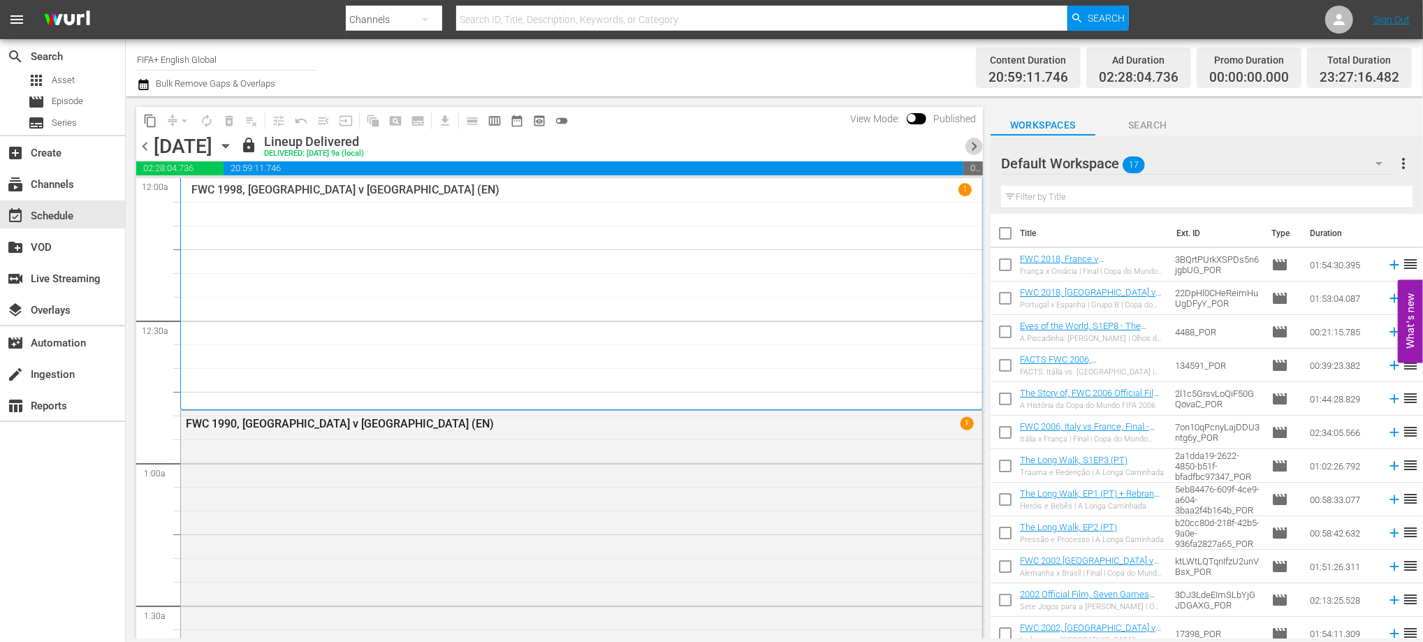
click at [975, 144] on span "chevron_right" at bounding box center [974, 146] width 17 height 17
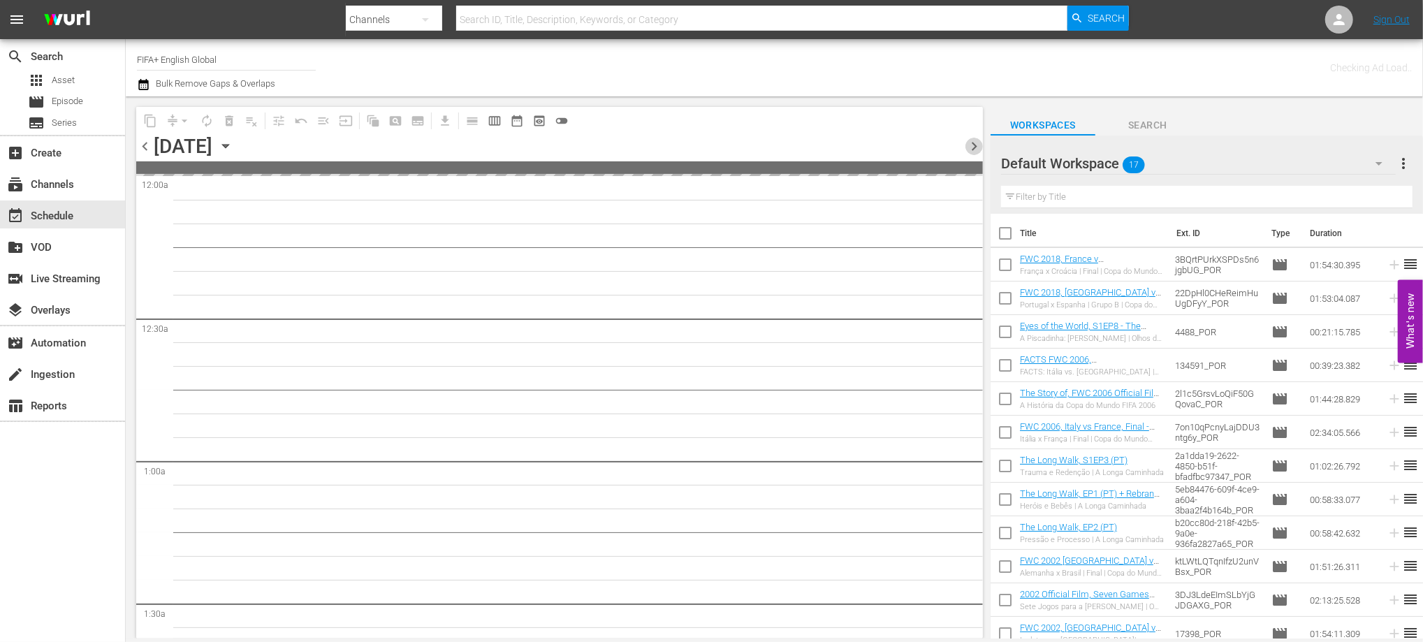
click at [975, 144] on span "chevron_right" at bounding box center [974, 146] width 17 height 17
click at [974, 144] on span "chevron_right" at bounding box center [974, 146] width 17 height 17
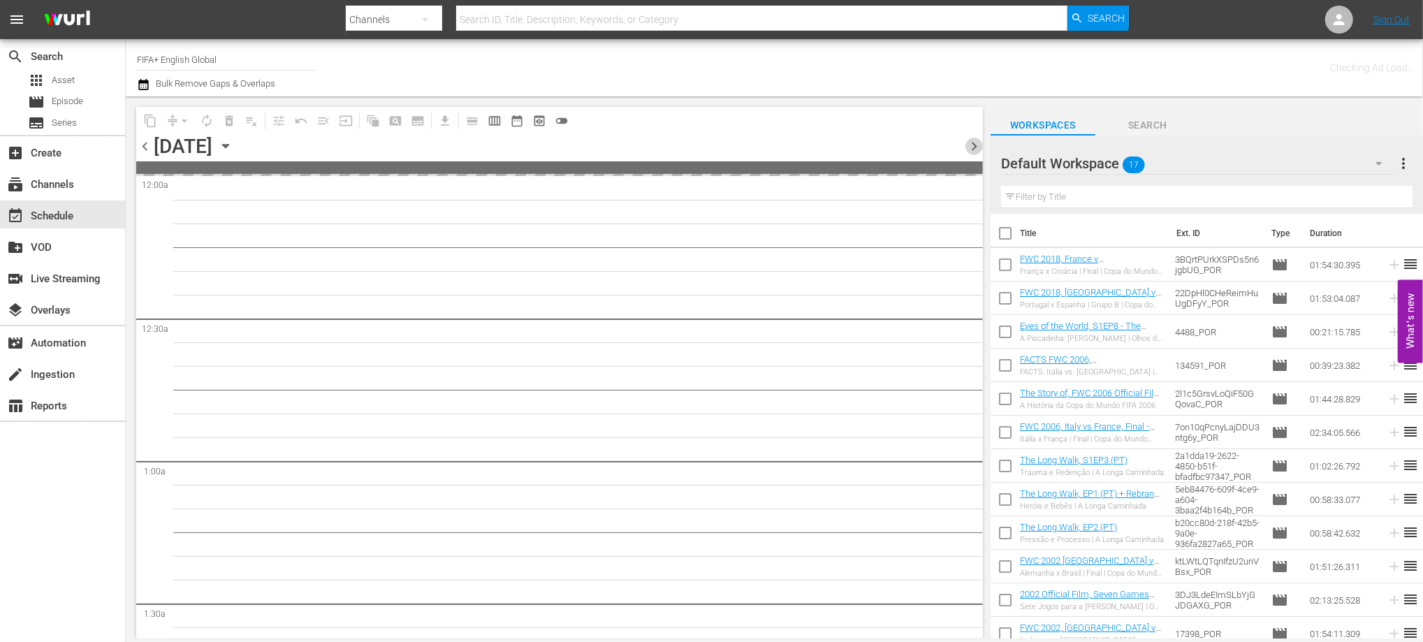
click at [974, 144] on span "chevron_right" at bounding box center [974, 146] width 17 height 17
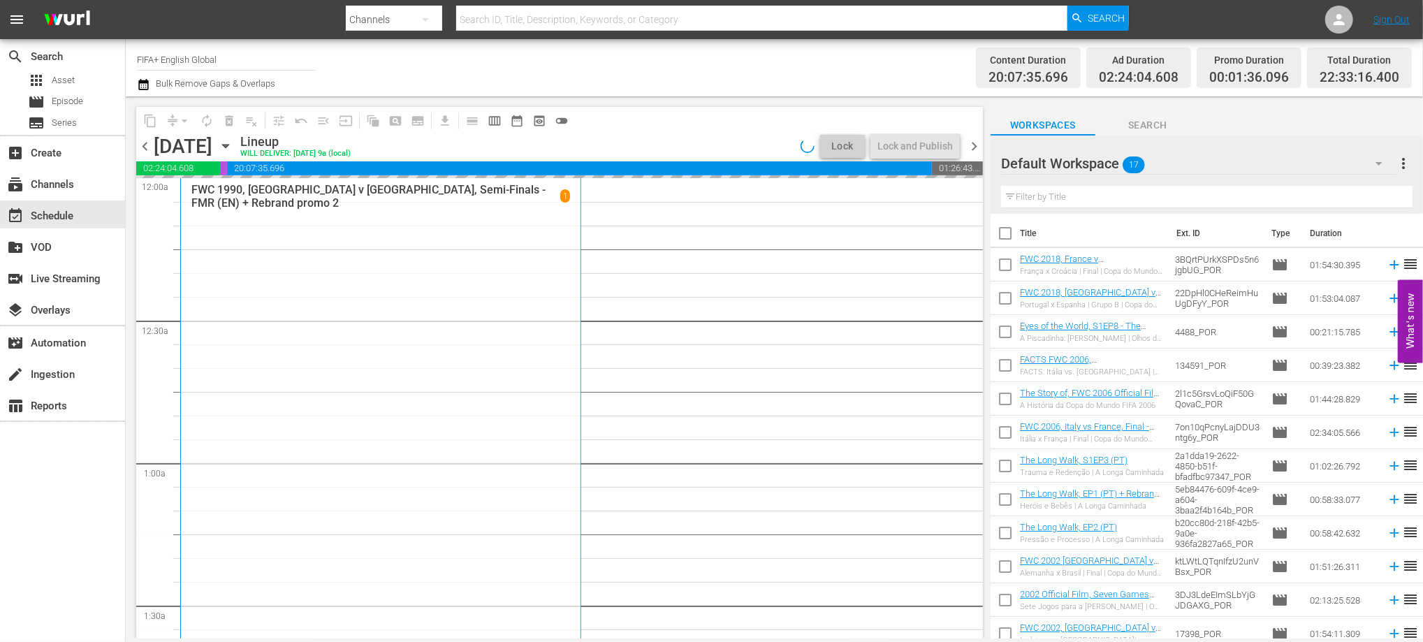
click at [143, 144] on span "chevron_left" at bounding box center [144, 146] width 17 height 17
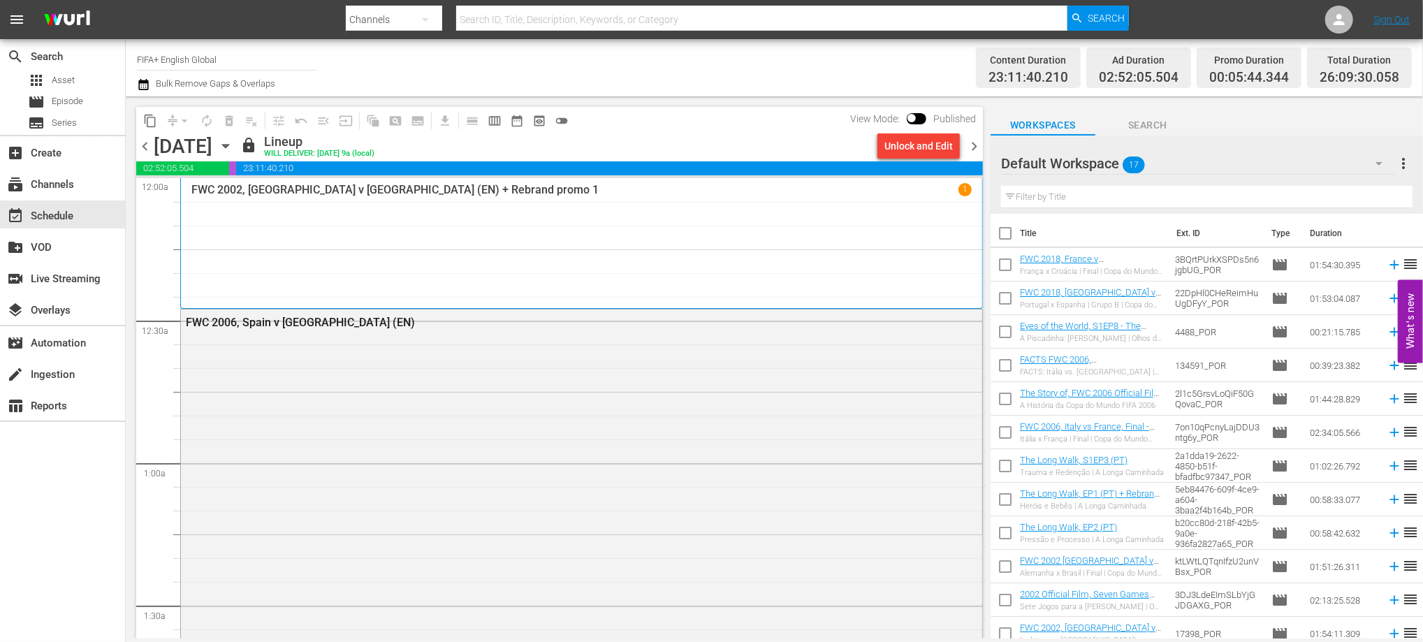
click at [973, 148] on span "chevron_right" at bounding box center [974, 146] width 17 height 17
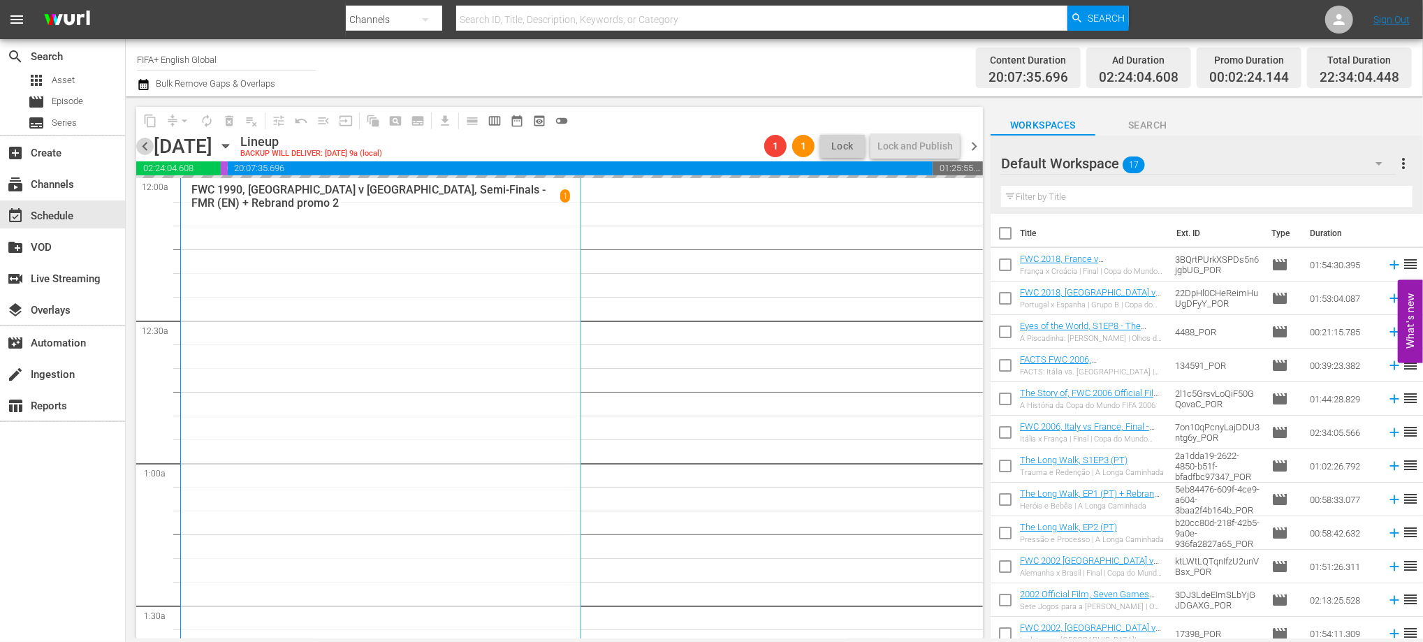
click at [143, 145] on span "chevron_left" at bounding box center [144, 146] width 17 height 17
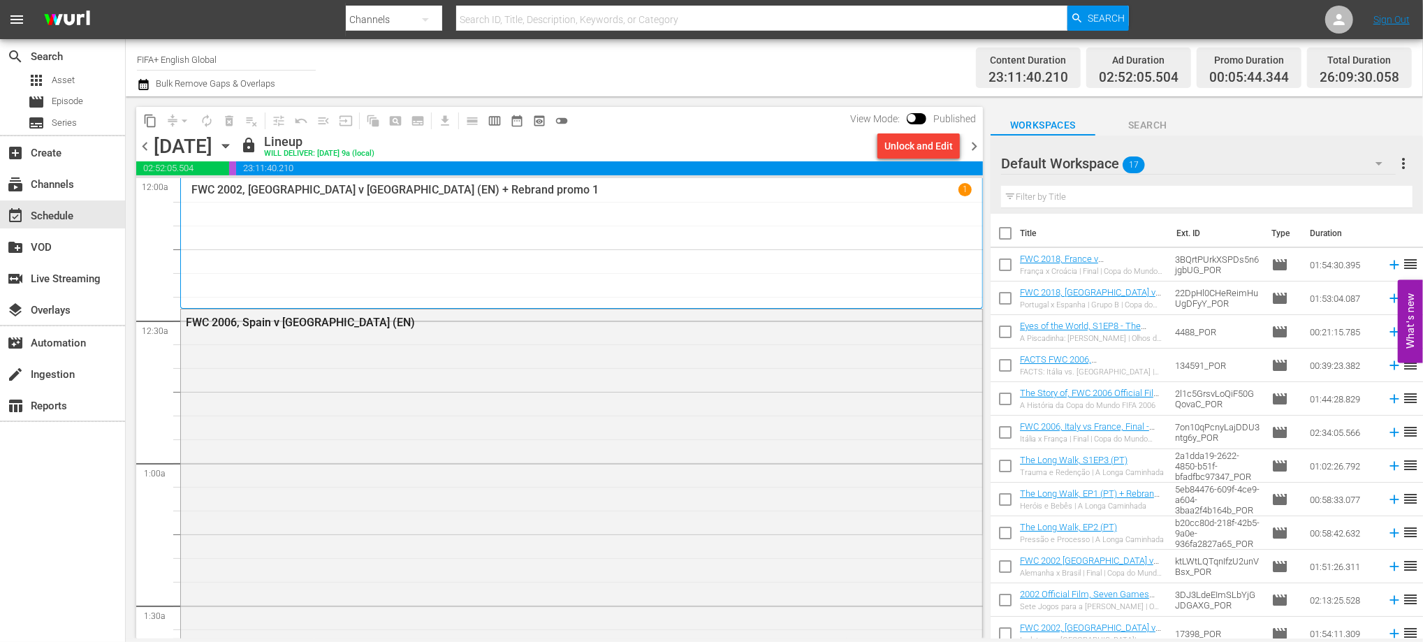
click at [973, 148] on span "chevron_right" at bounding box center [974, 146] width 17 height 17
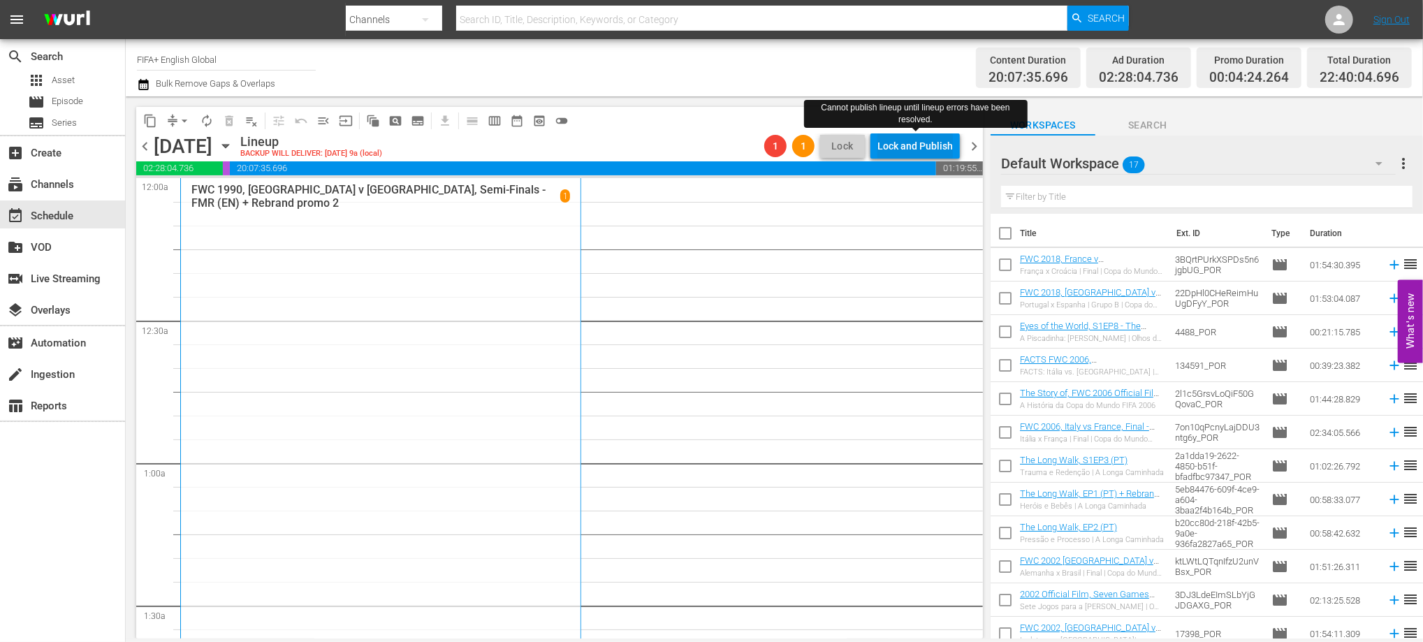
click at [887, 139] on div "Lock and Publish" at bounding box center [915, 145] width 75 height 25
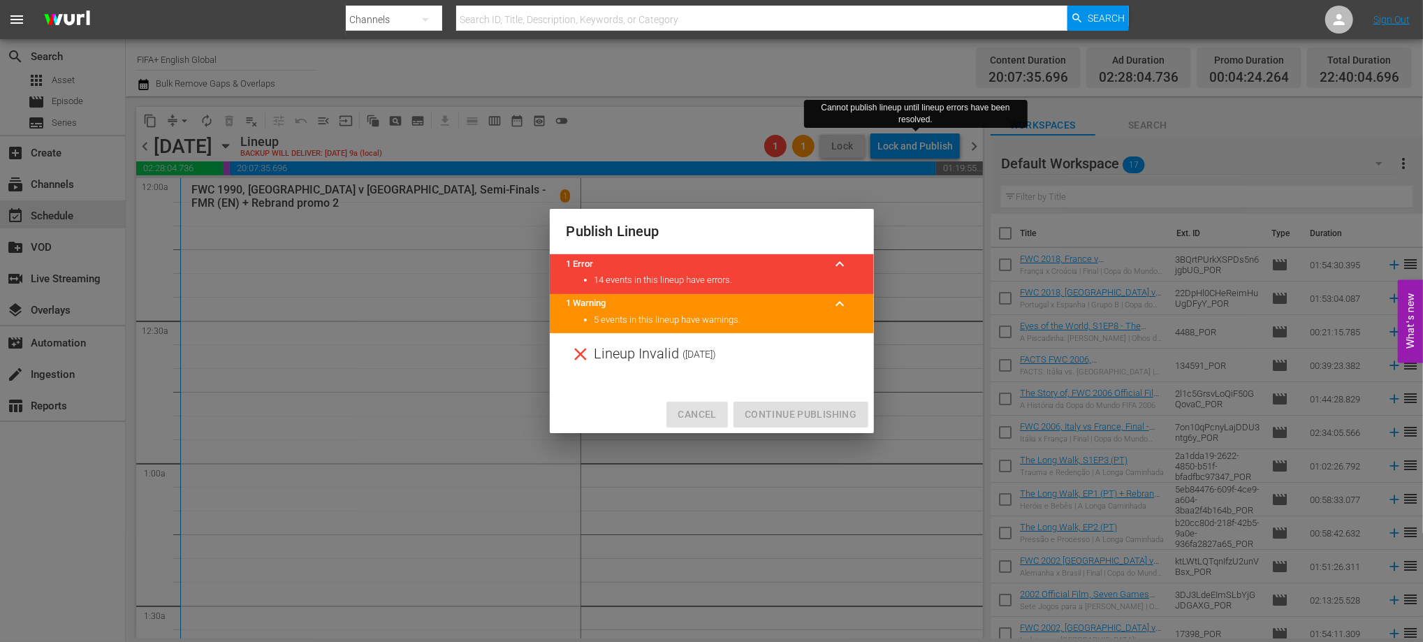
click at [698, 420] on span "Cancel" at bounding box center [697, 414] width 38 height 17
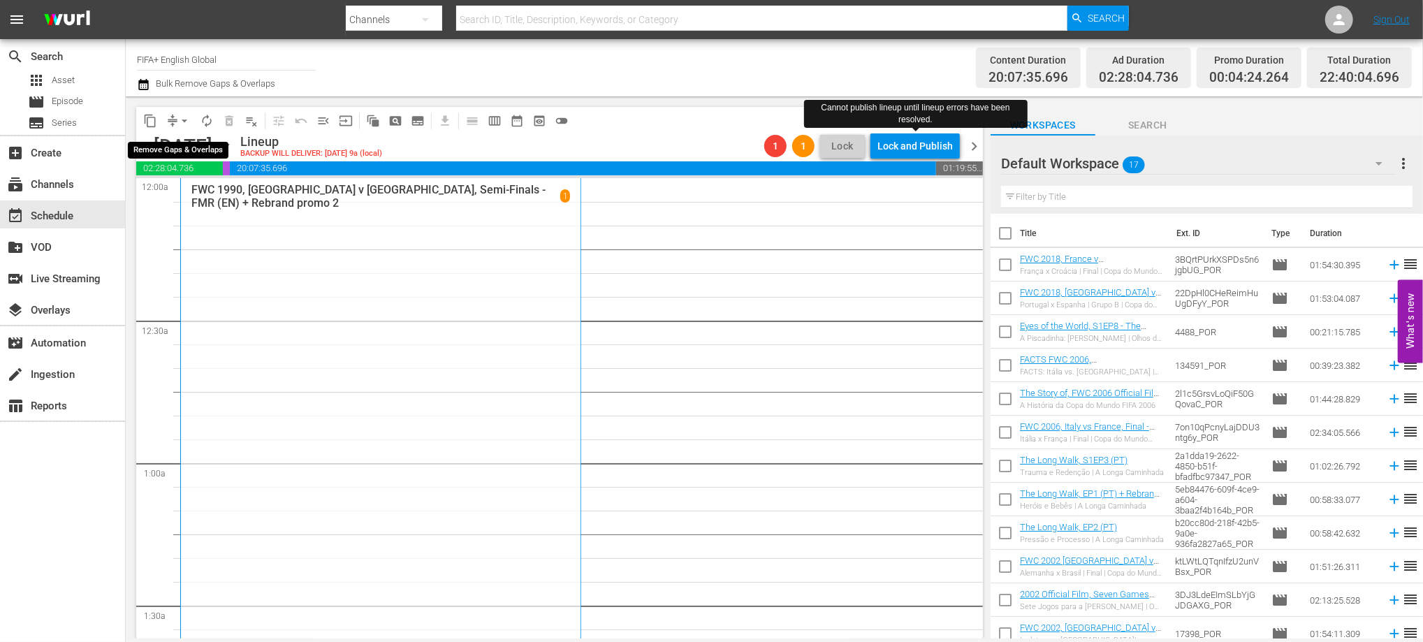
click at [182, 124] on span "arrow_drop_down" at bounding box center [184, 121] width 14 height 14
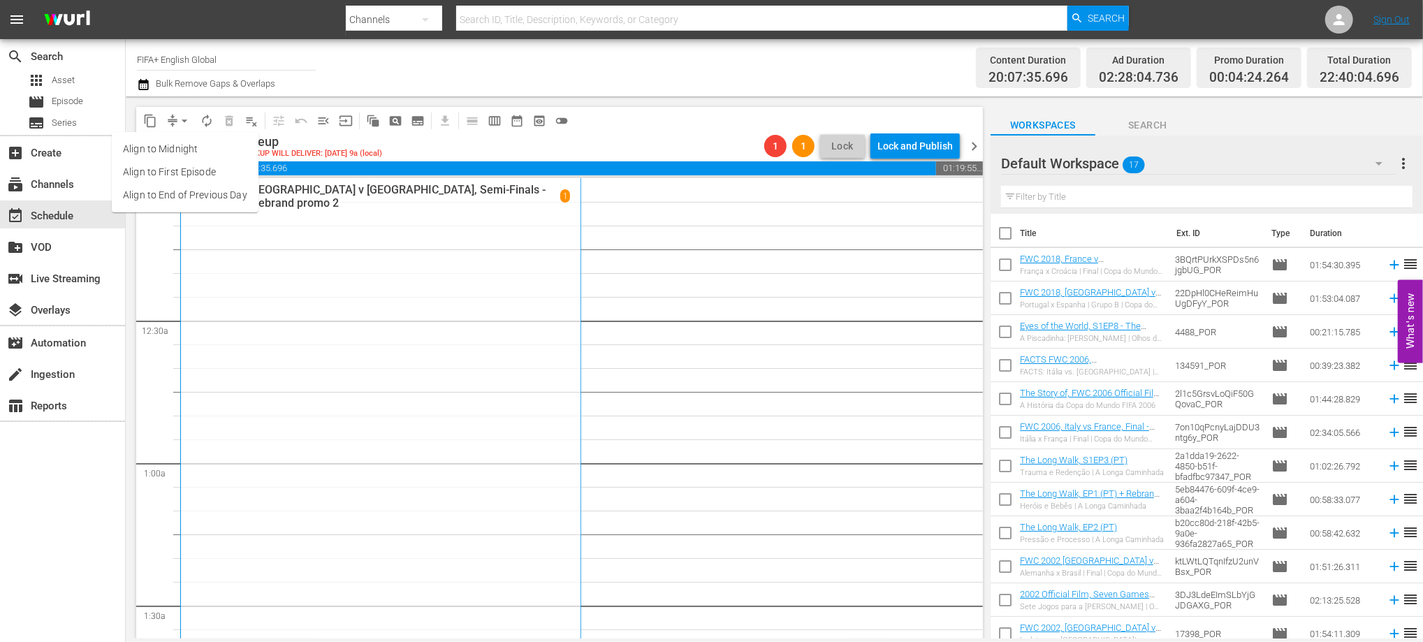
click at [194, 191] on li "Align to End of Previous Day" at bounding box center [185, 195] width 147 height 23
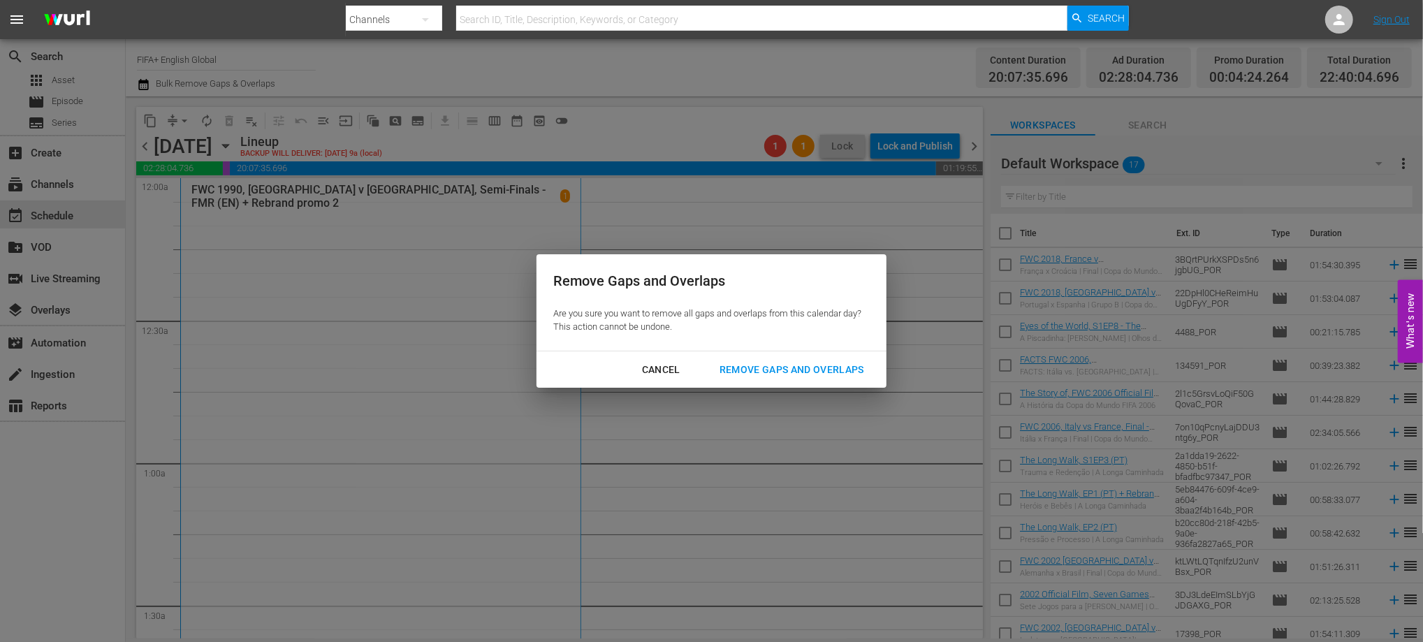
click at [753, 374] on div "Remove Gaps and Overlaps" at bounding box center [792, 369] width 167 height 17
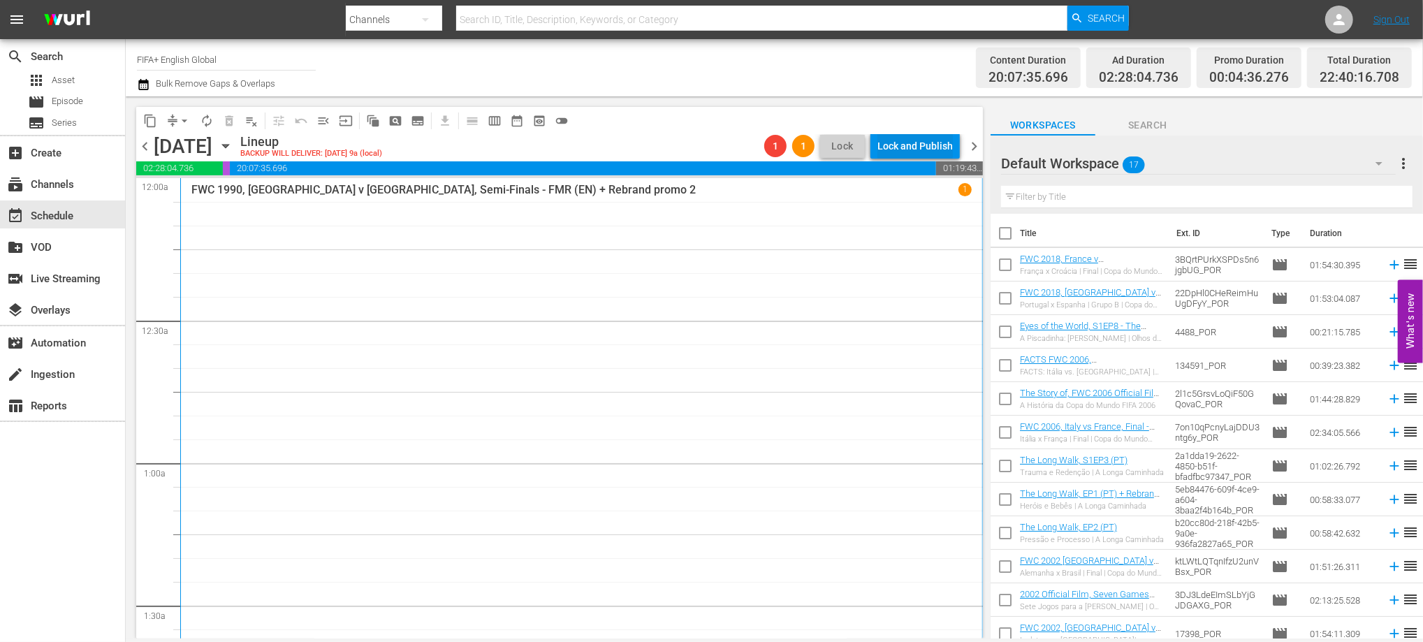
click at [902, 141] on div "Lock and Publish" at bounding box center [915, 145] width 75 height 25
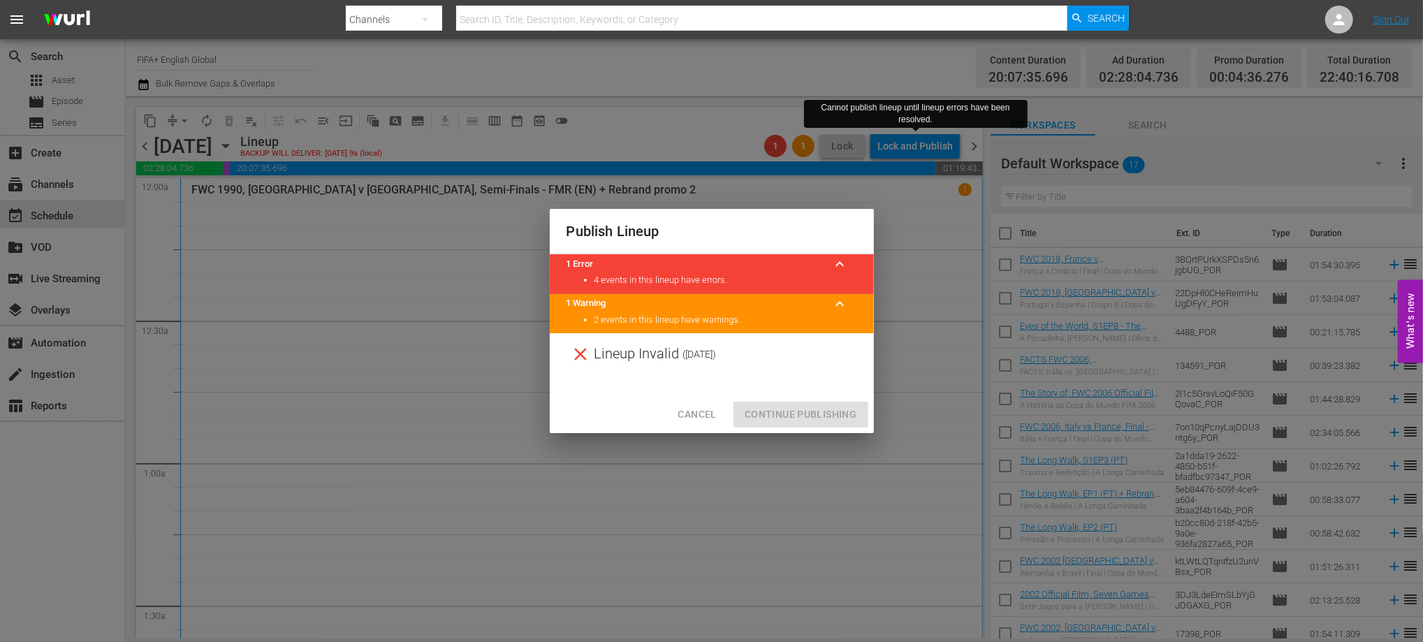
click at [686, 414] on span "Cancel" at bounding box center [697, 414] width 38 height 17
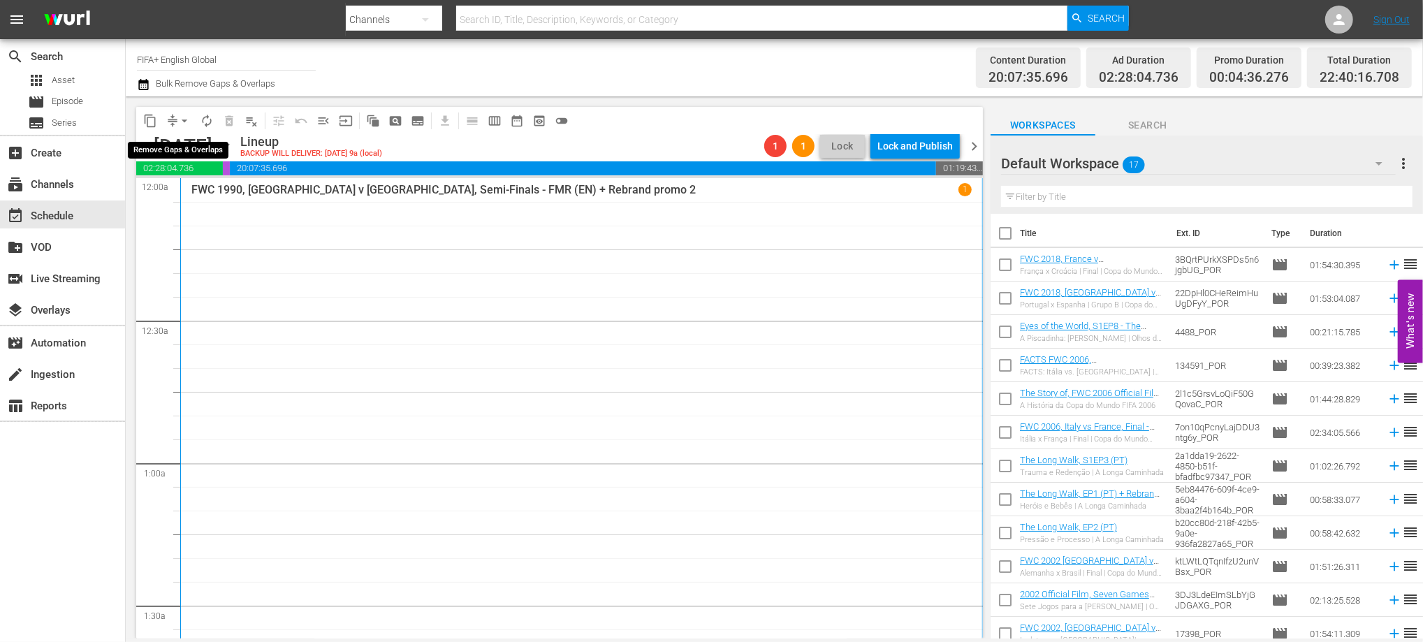
click at [187, 119] on span "arrow_drop_down" at bounding box center [184, 121] width 14 height 14
click at [185, 189] on li "Align to End of Previous Day" at bounding box center [185, 195] width 147 height 23
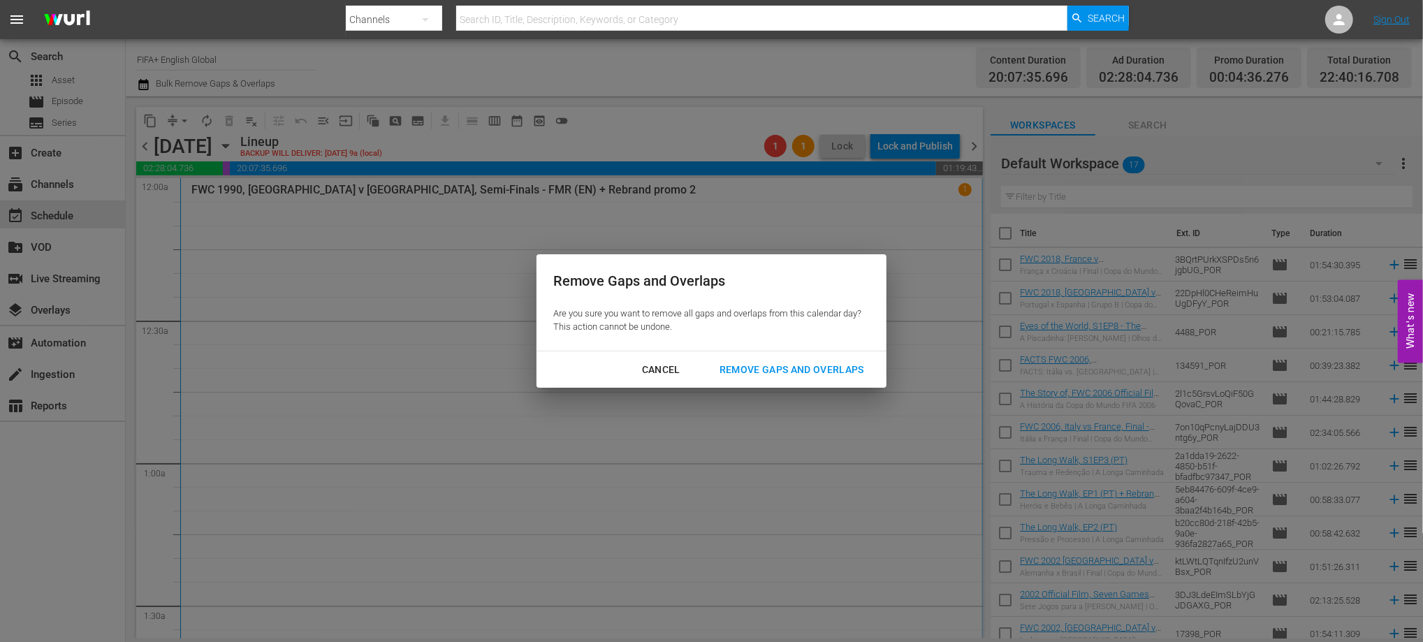
click at [817, 363] on div "Remove Gaps and Overlaps" at bounding box center [792, 369] width 167 height 17
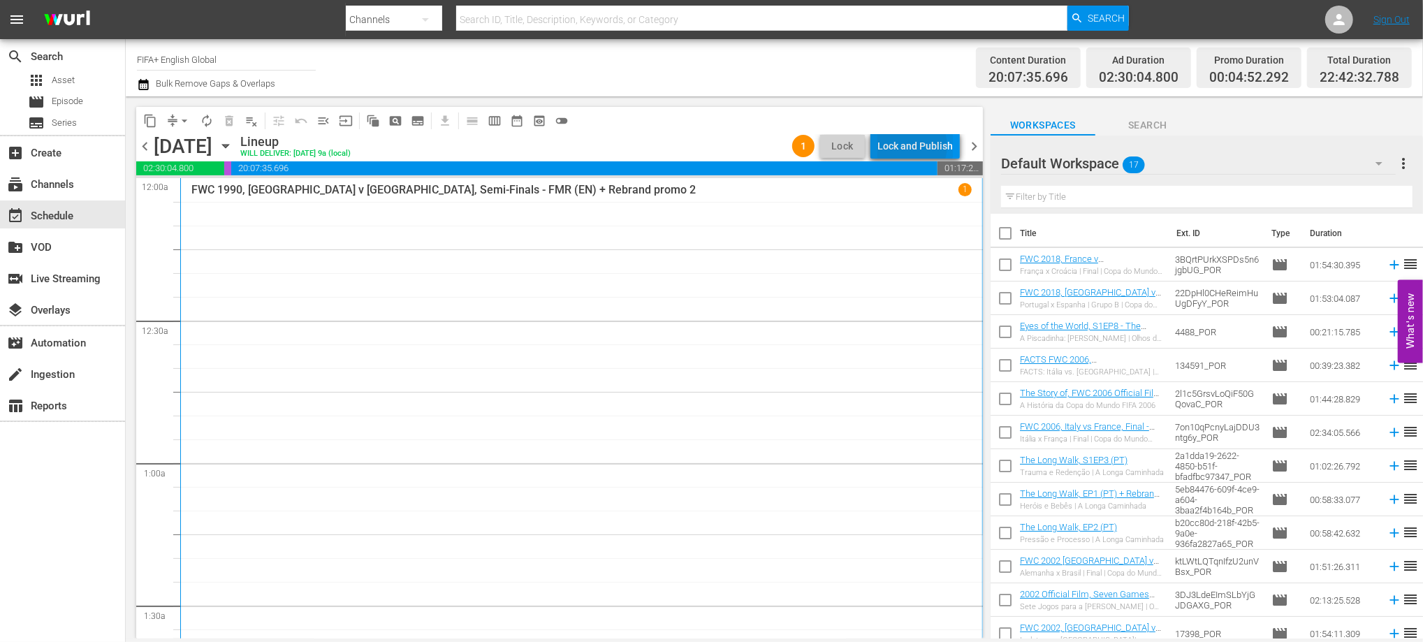
click at [911, 146] on div "Lock and Publish" at bounding box center [915, 145] width 75 height 25
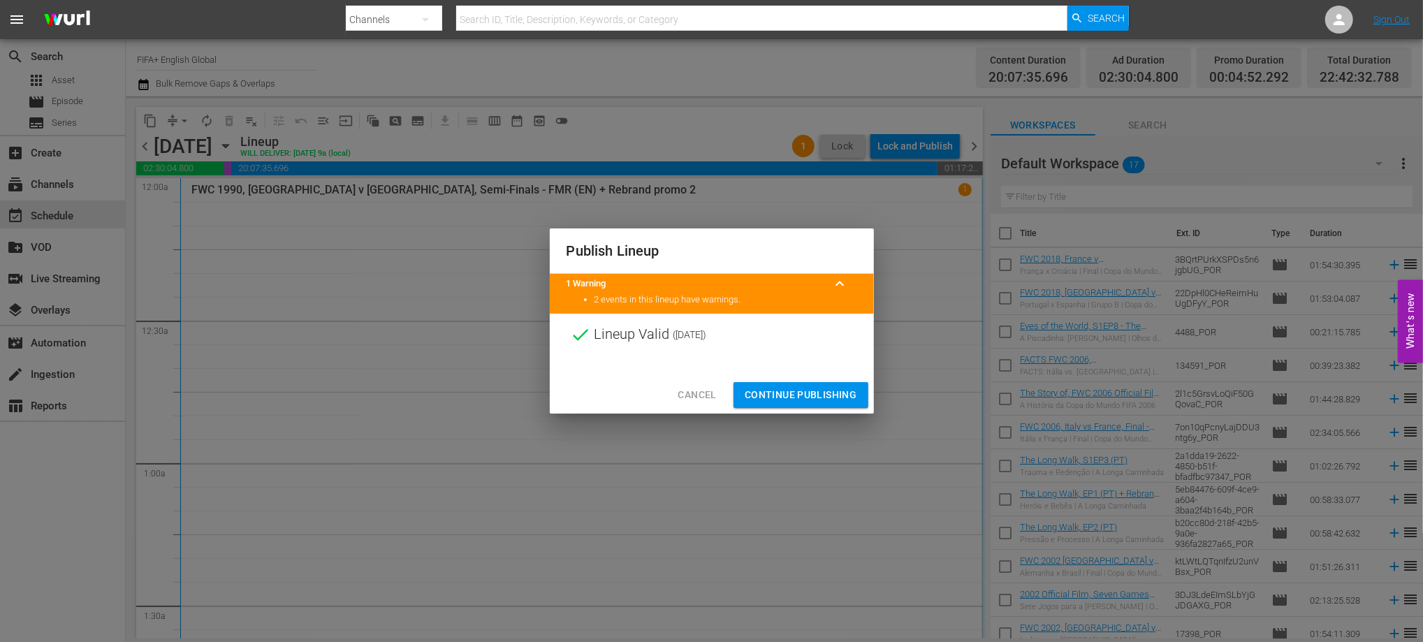
click at [802, 387] on span "Continue Publishing" at bounding box center [801, 394] width 113 height 17
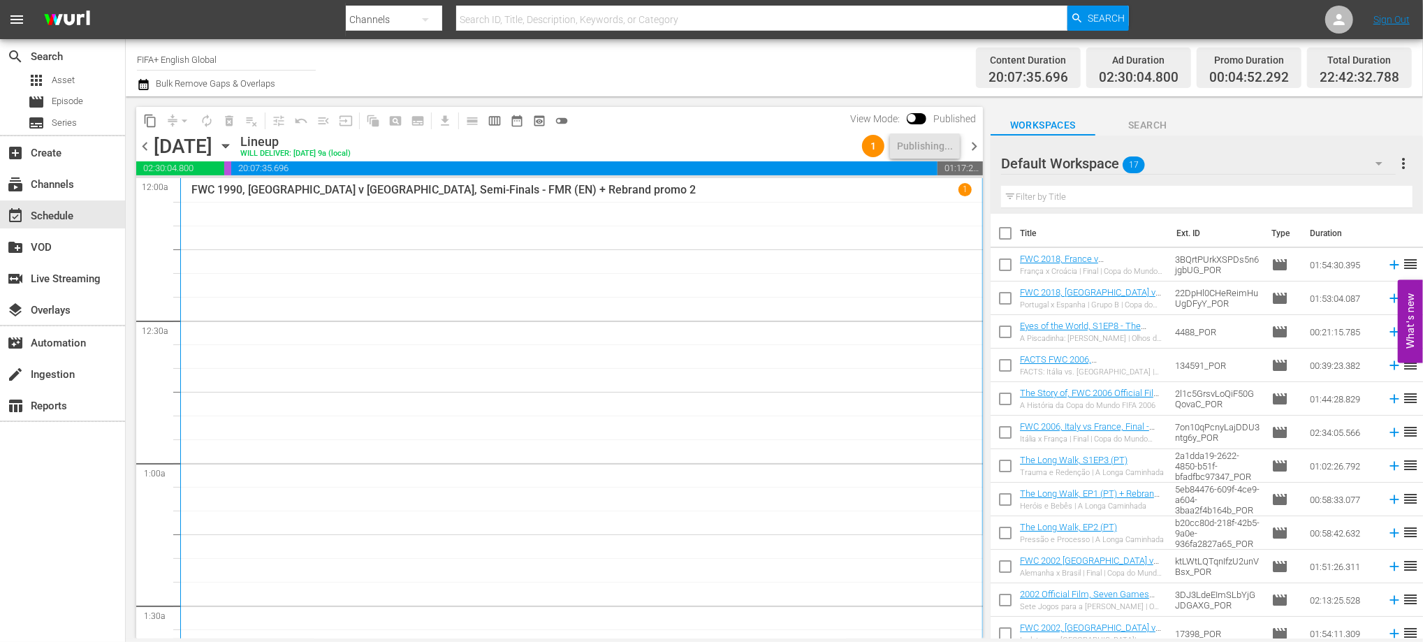
click at [971, 144] on span "chevron_right" at bounding box center [974, 146] width 17 height 17
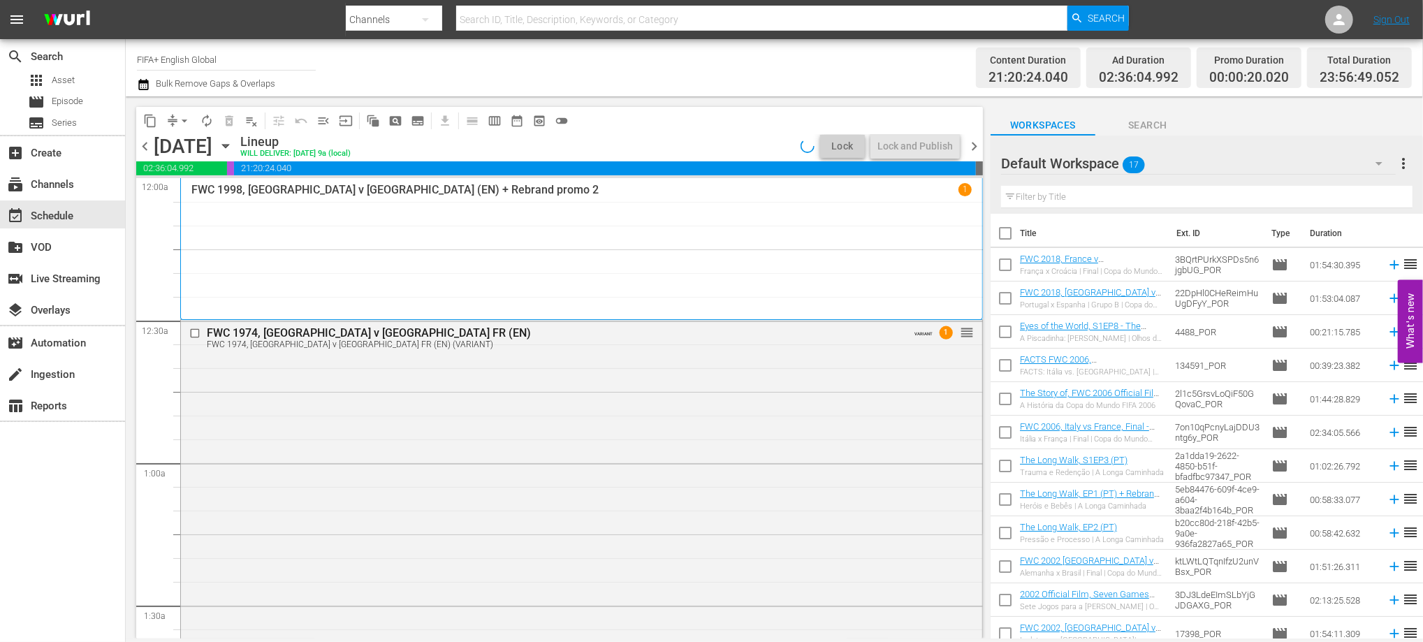
click at [149, 143] on span "chevron_left" at bounding box center [144, 146] width 17 height 17
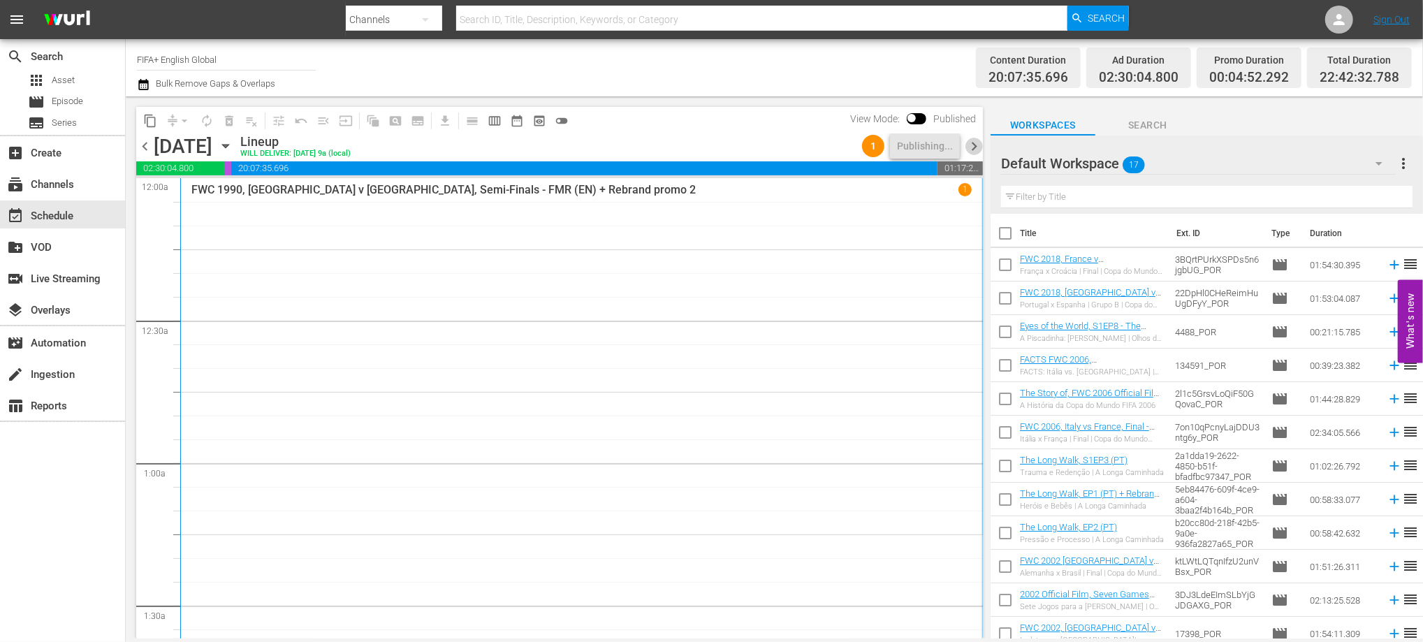
click at [976, 147] on span "chevron_right" at bounding box center [974, 146] width 17 height 17
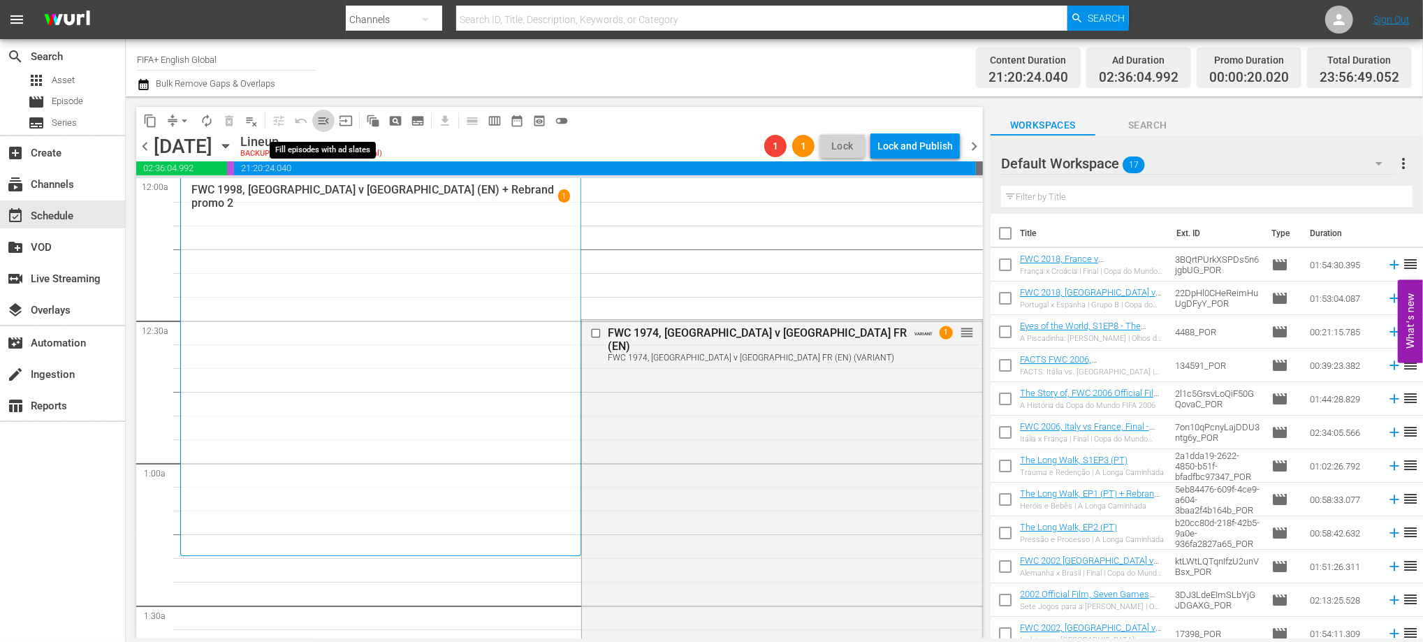
click at [324, 121] on span "menu_open" at bounding box center [324, 121] width 14 height 14
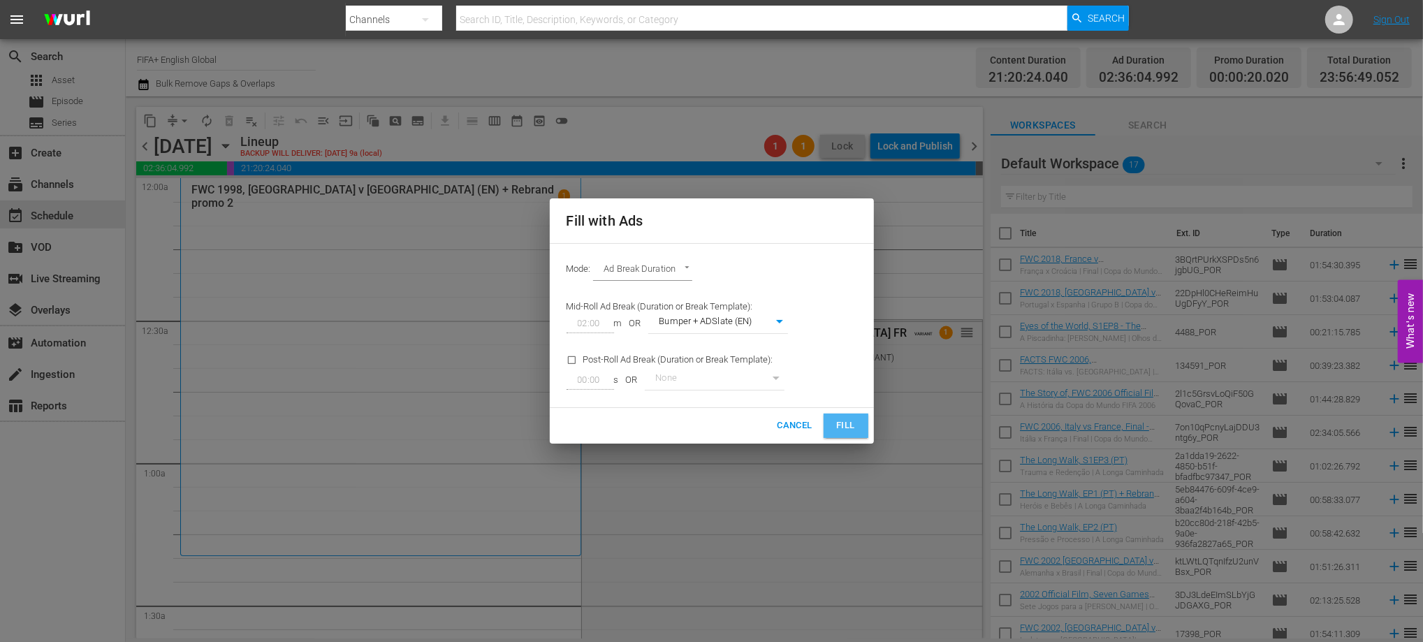
click at [851, 432] on span "Fill" at bounding box center [846, 426] width 22 height 16
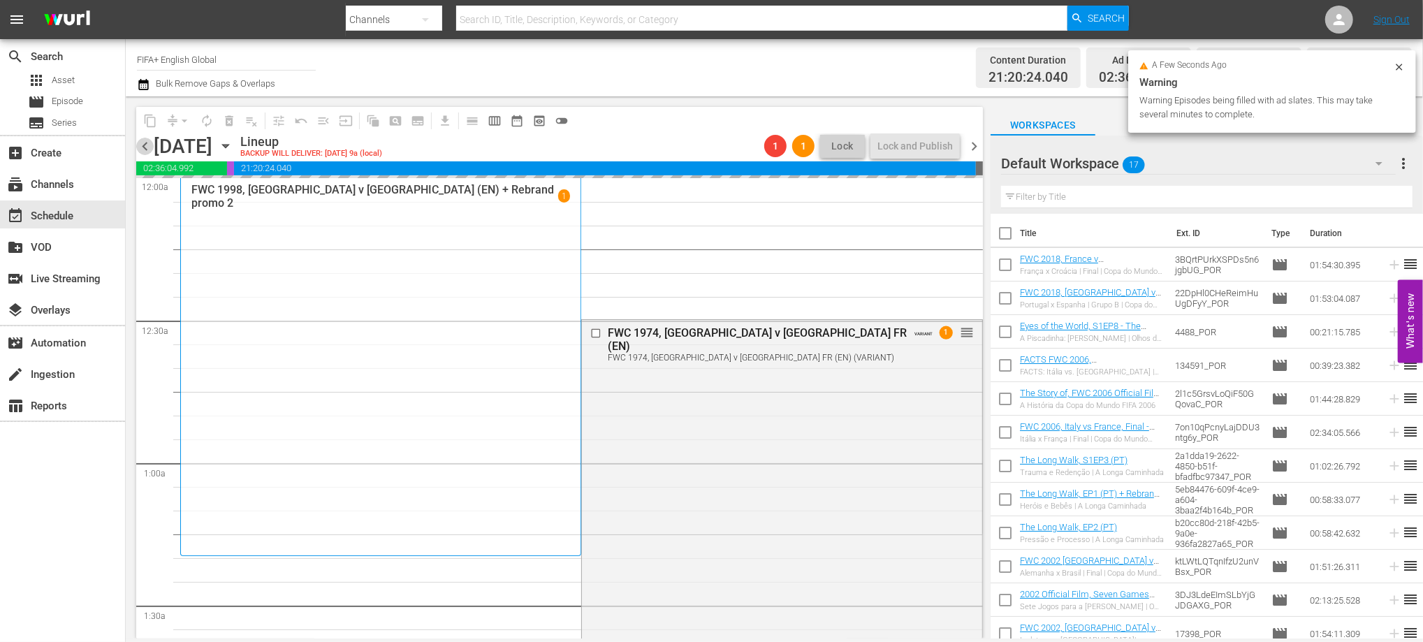
click at [141, 145] on span "chevron_left" at bounding box center [144, 146] width 17 height 17
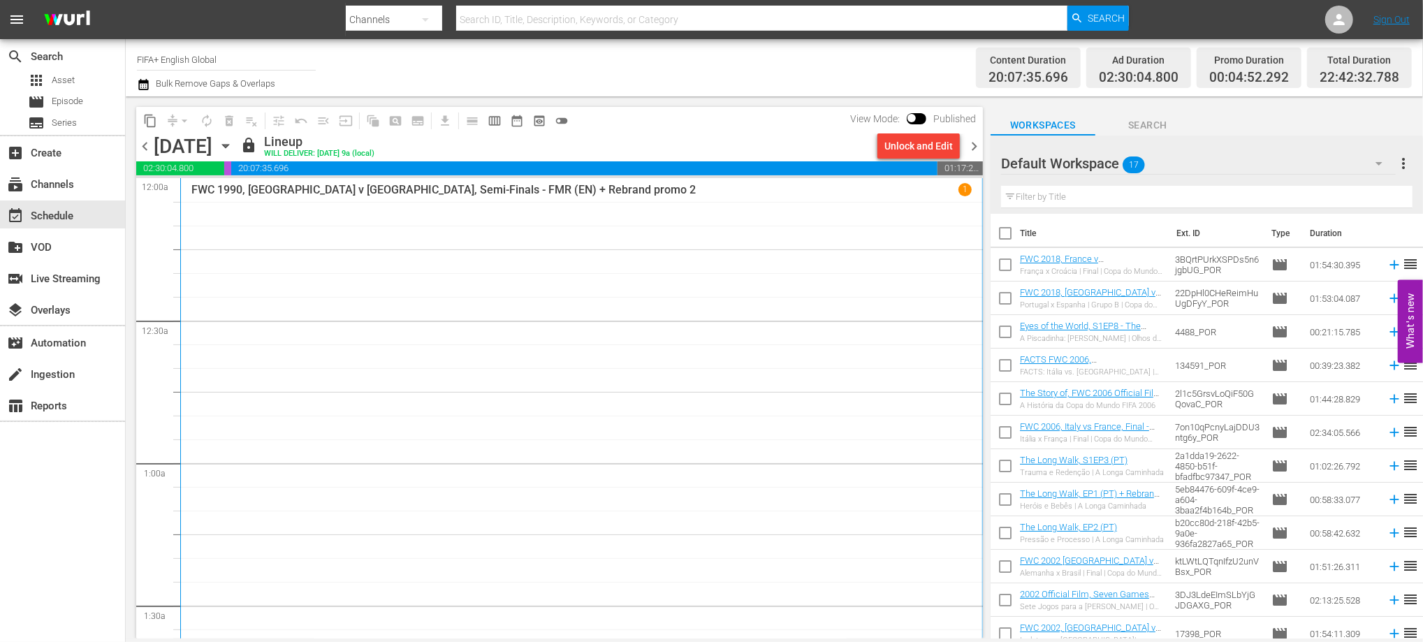
click at [978, 133] on div "content_copy compress arrow_drop_down autorenew_outlined delete_forever_outline…" at bounding box center [559, 120] width 847 height 27
click at [974, 147] on span "chevron_right" at bounding box center [974, 146] width 17 height 17
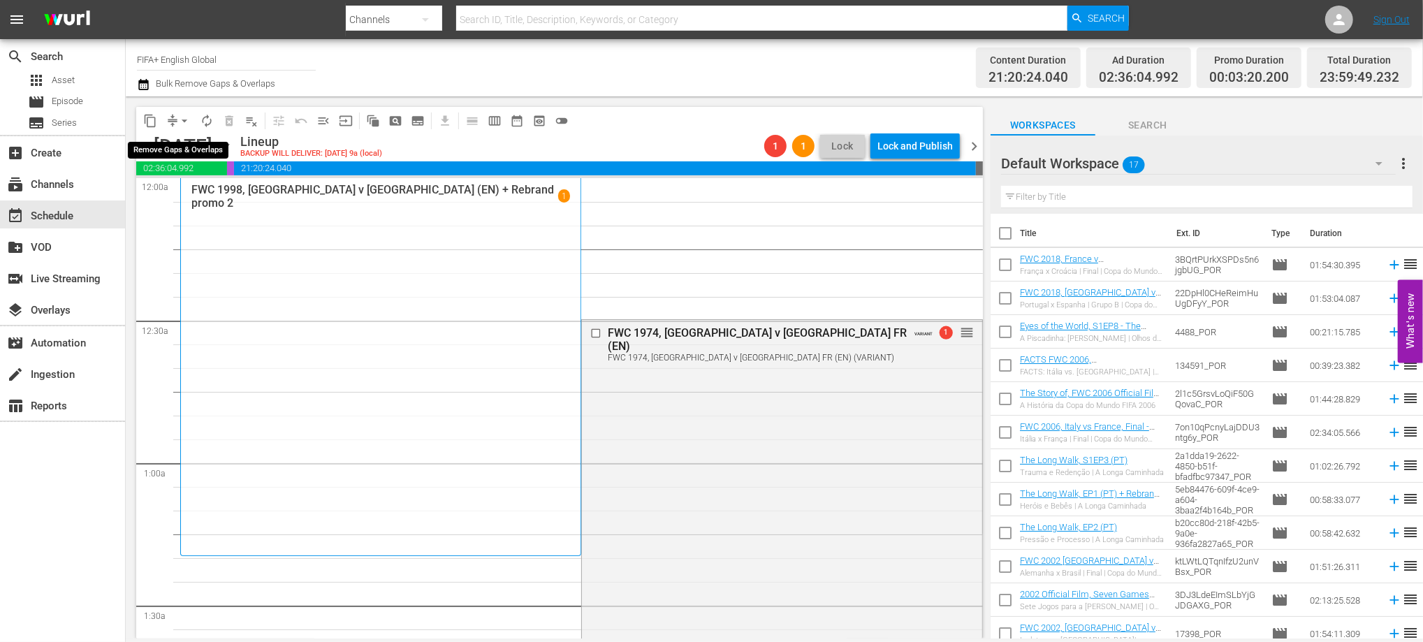
click at [184, 122] on span "arrow_drop_down" at bounding box center [184, 121] width 14 height 14
click at [180, 193] on li "Align to End of Previous Day" at bounding box center [185, 195] width 147 height 23
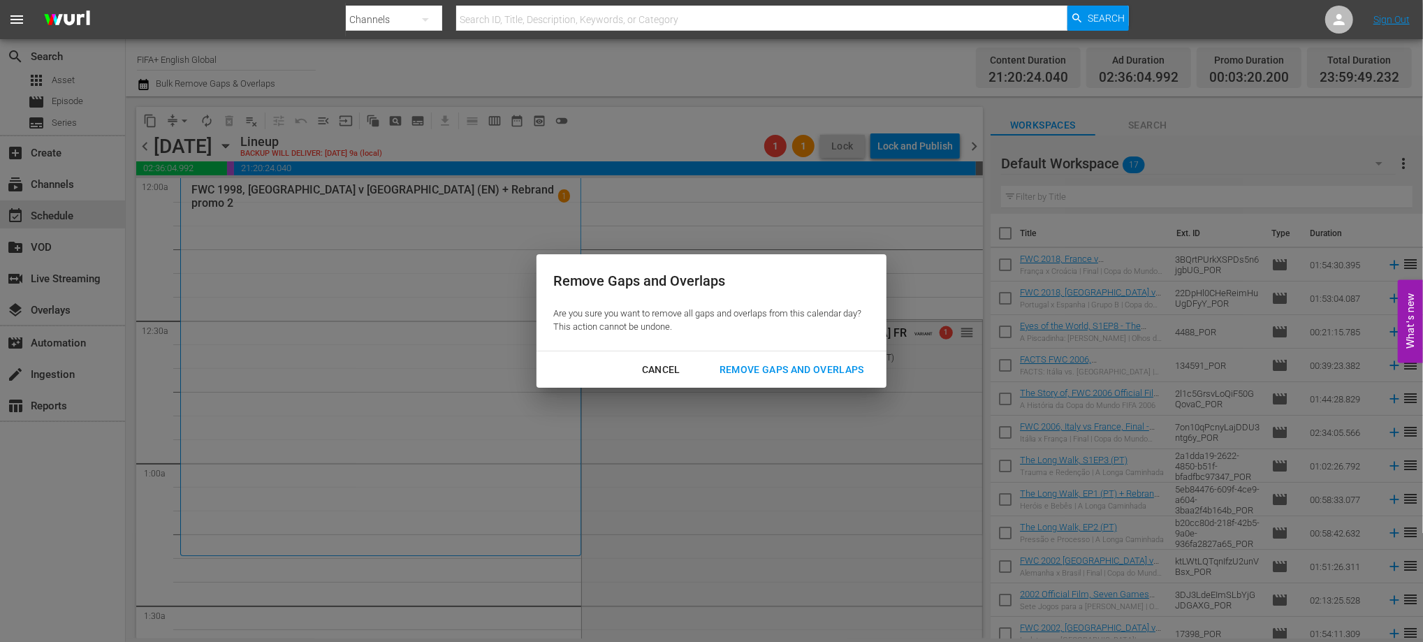
click at [832, 368] on div "Remove Gaps and Overlaps" at bounding box center [792, 369] width 167 height 17
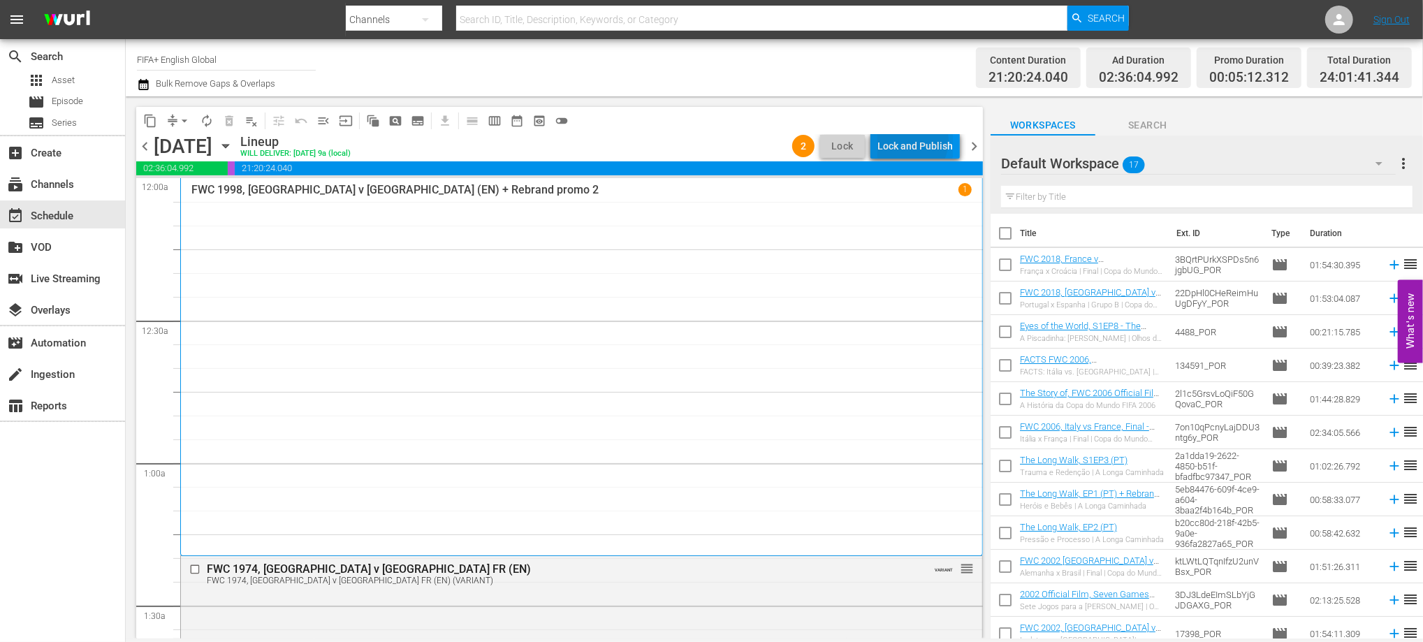
click at [911, 140] on div "Lock and Publish" at bounding box center [915, 145] width 75 height 25
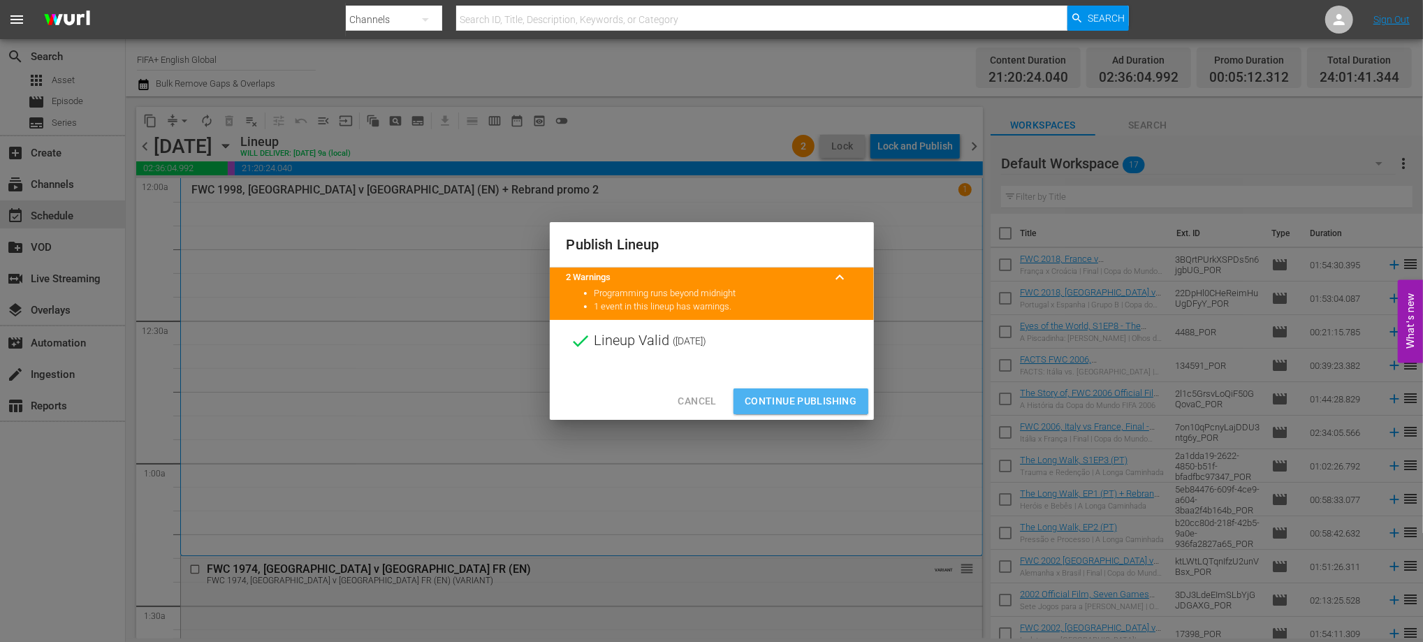
click at [783, 401] on span "Continue Publishing" at bounding box center [801, 401] width 113 height 17
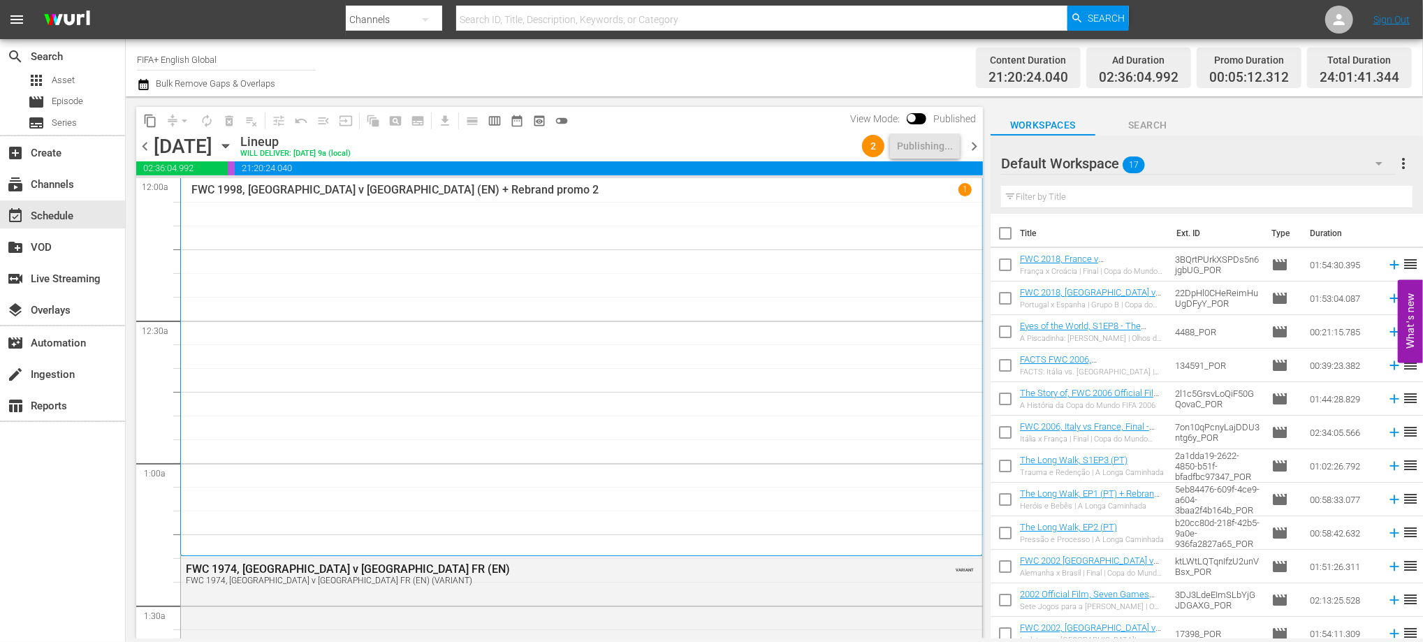
click at [971, 141] on span "chevron_right" at bounding box center [974, 146] width 17 height 17
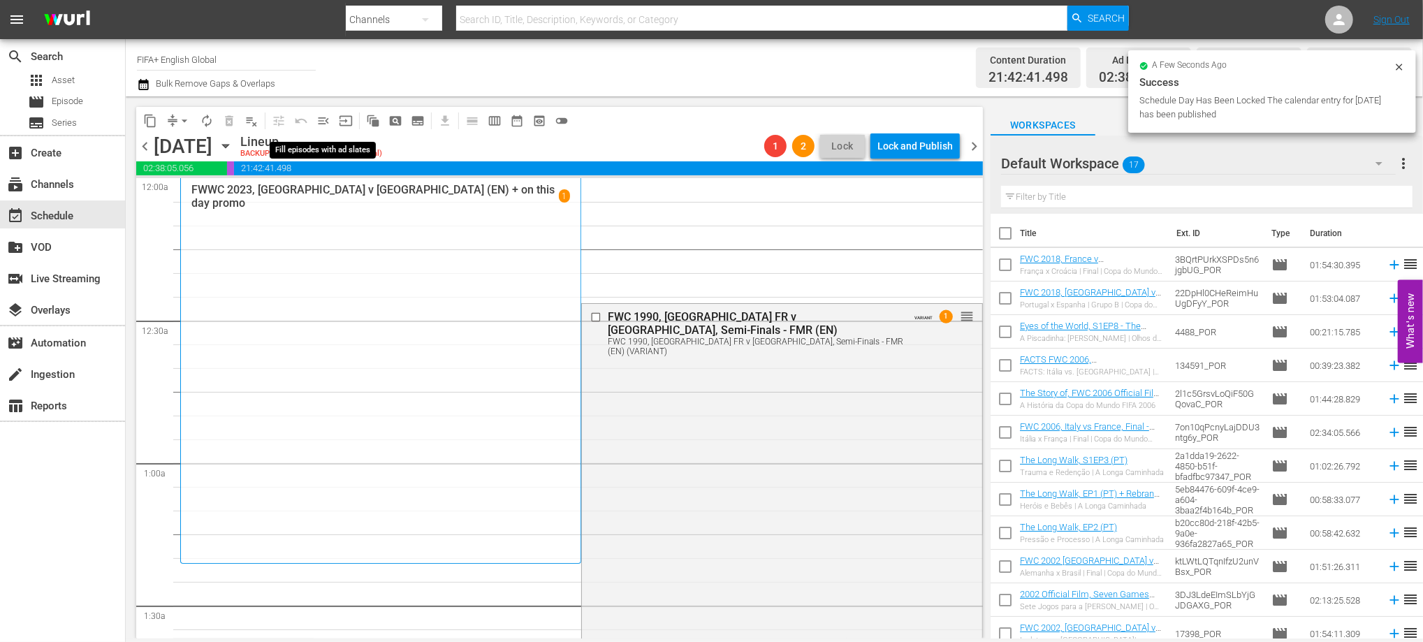
click at [321, 117] on span "menu_open" at bounding box center [324, 121] width 14 height 14
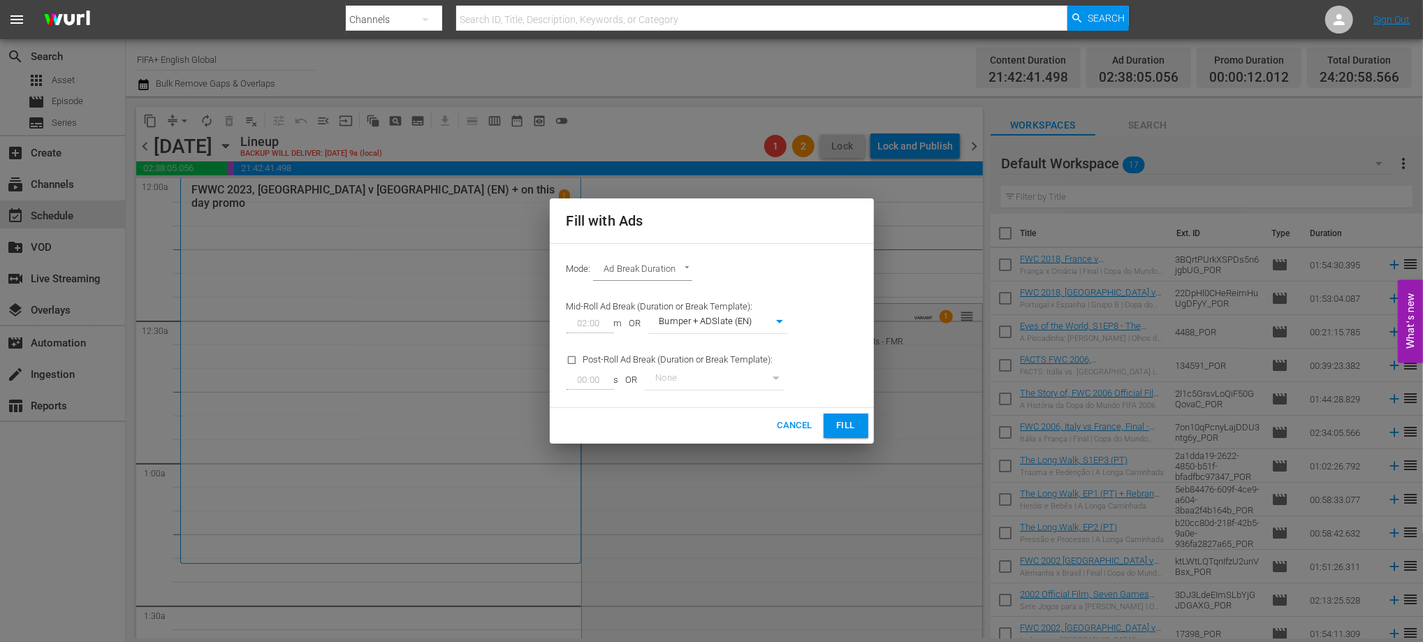
click at [841, 421] on span "Fill" at bounding box center [846, 426] width 22 height 16
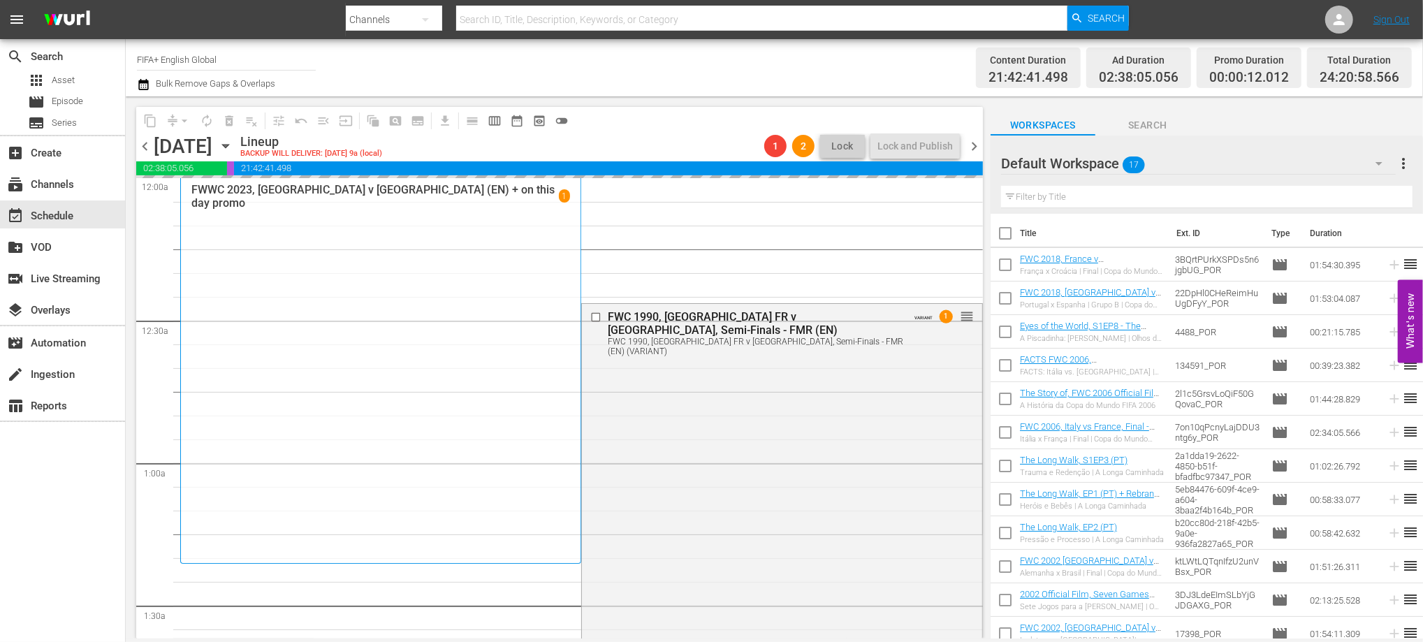
click at [141, 143] on span "chevron_left" at bounding box center [144, 146] width 17 height 17
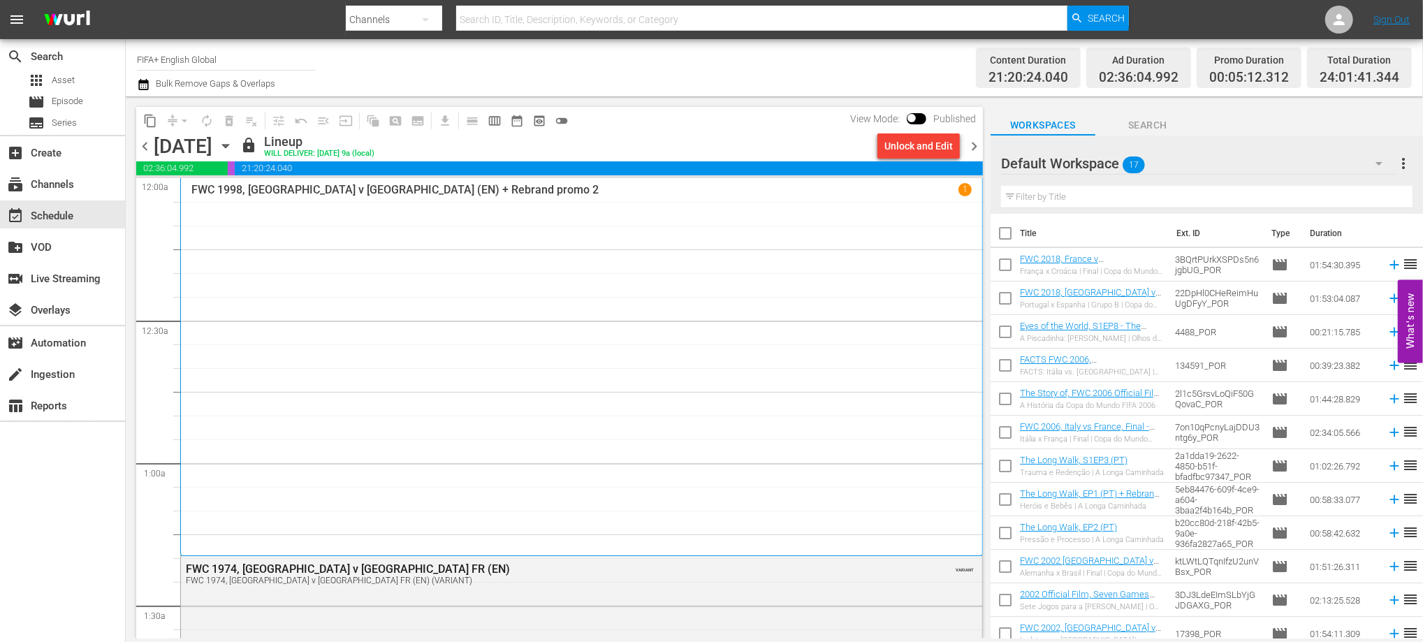
click at [976, 150] on span "chevron_right" at bounding box center [974, 146] width 17 height 17
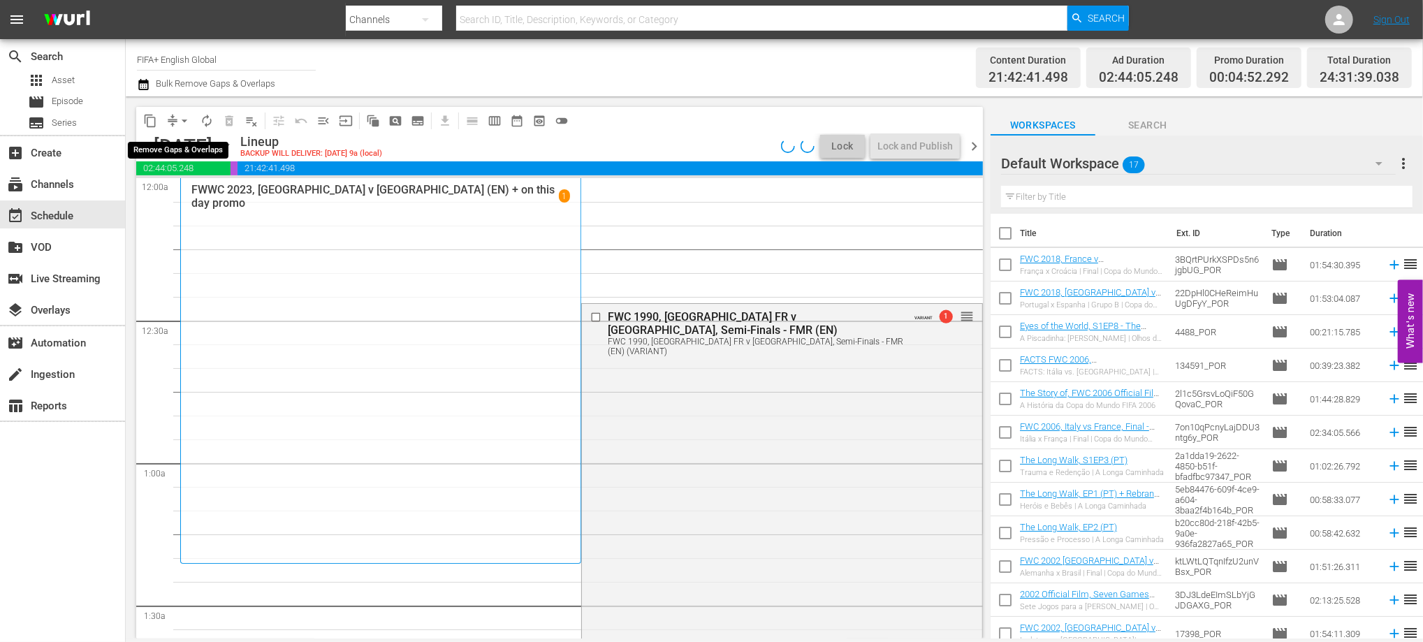
click at [185, 121] on span "arrow_drop_down" at bounding box center [184, 121] width 14 height 14
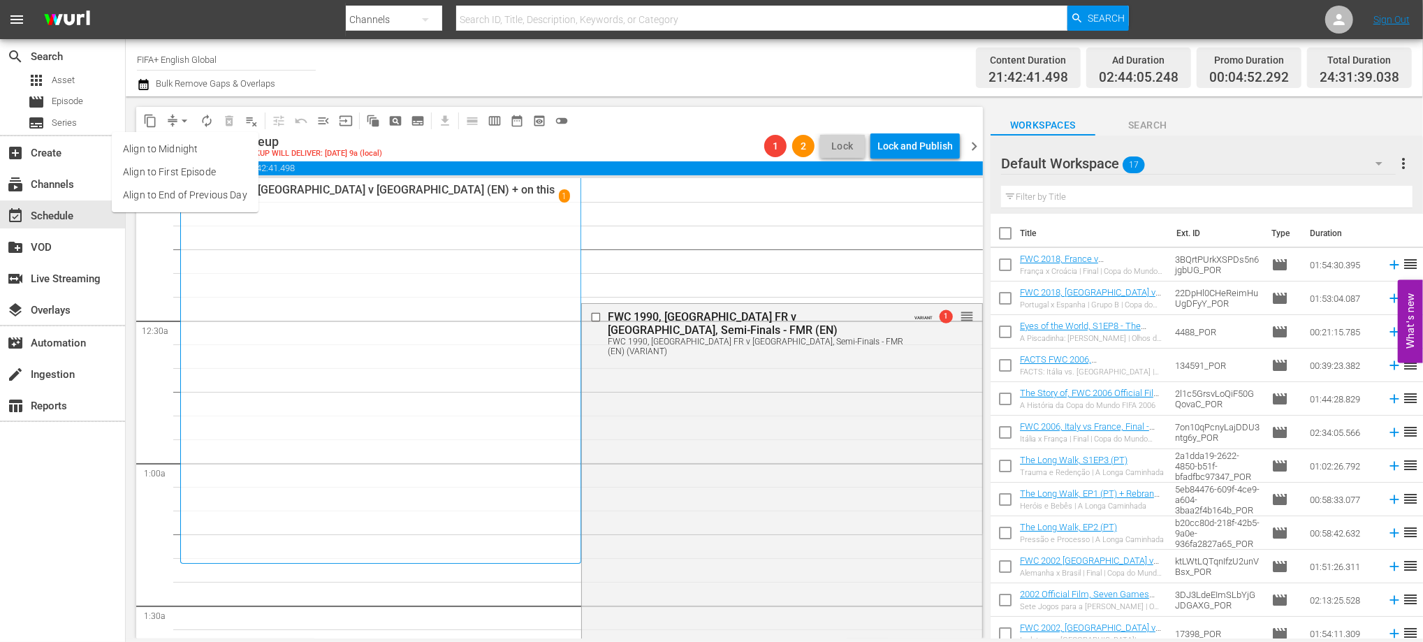
click at [198, 194] on li "Align to End of Previous Day" at bounding box center [185, 195] width 147 height 23
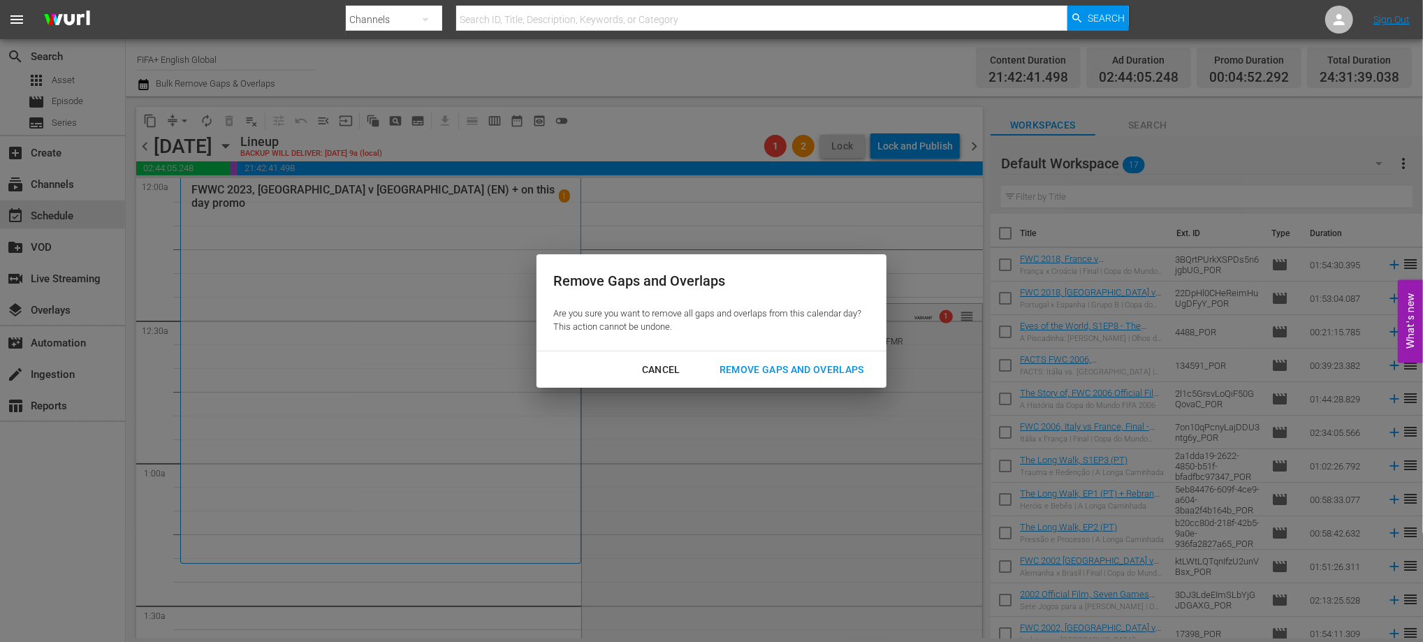
click at [822, 361] on div "Remove Gaps and Overlaps" at bounding box center [792, 369] width 167 height 17
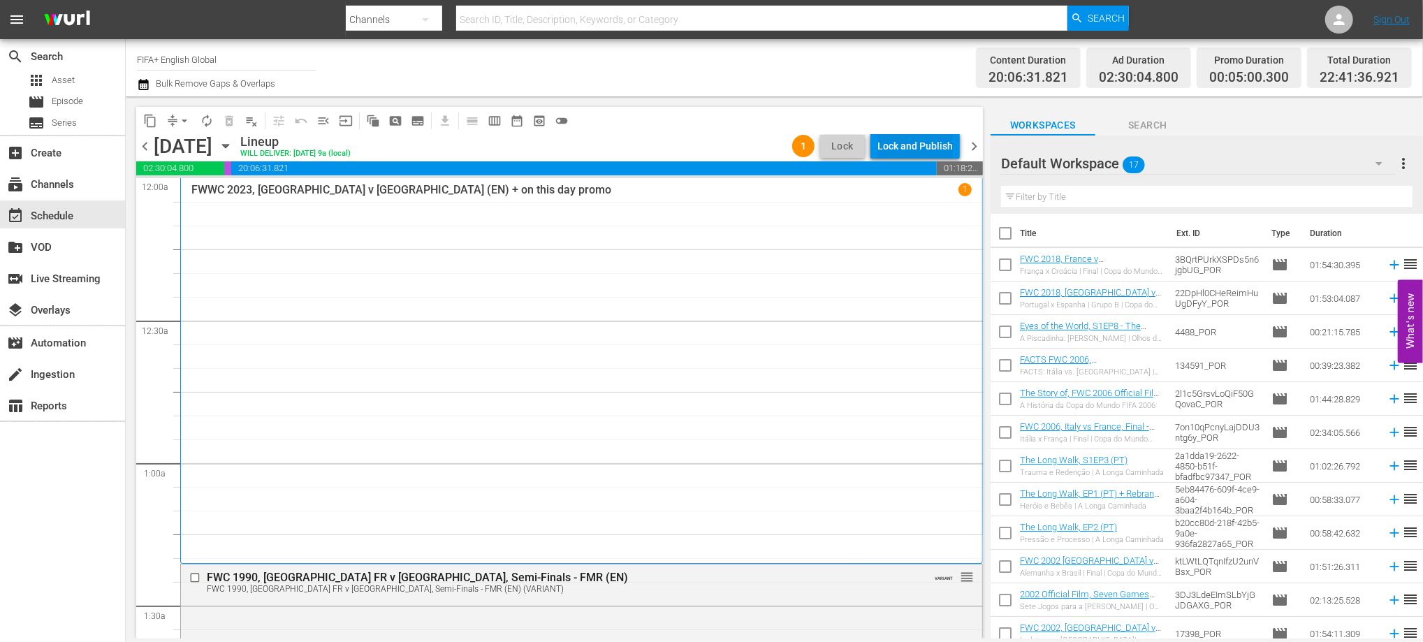
click at [928, 148] on div "Lock and Publish" at bounding box center [915, 145] width 75 height 25
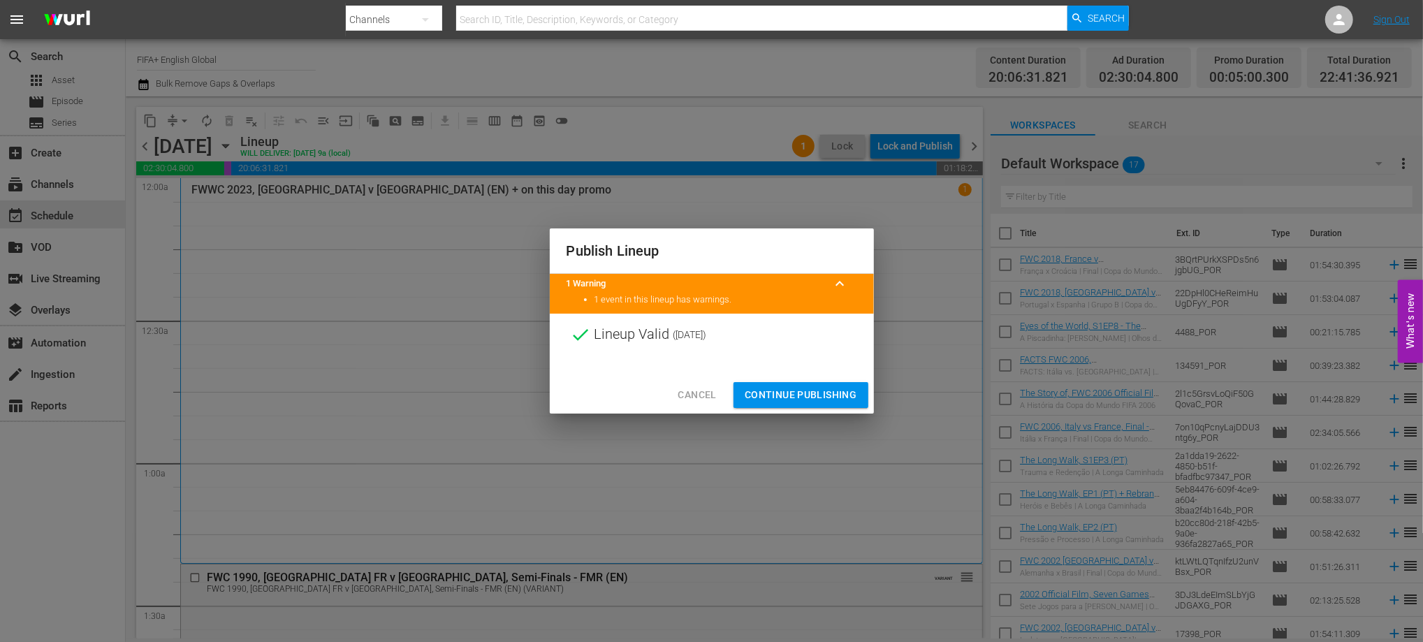
click at [813, 401] on span "Continue Publishing" at bounding box center [801, 394] width 113 height 17
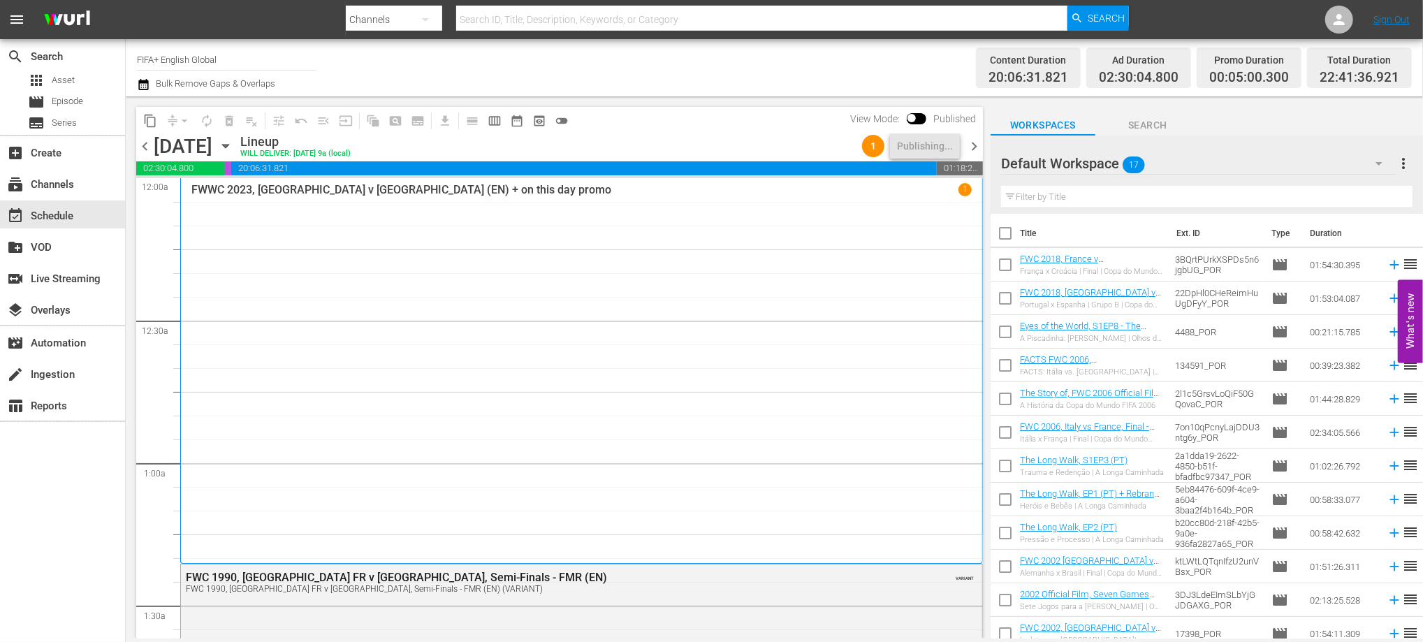
click at [971, 147] on span "chevron_right" at bounding box center [974, 146] width 17 height 17
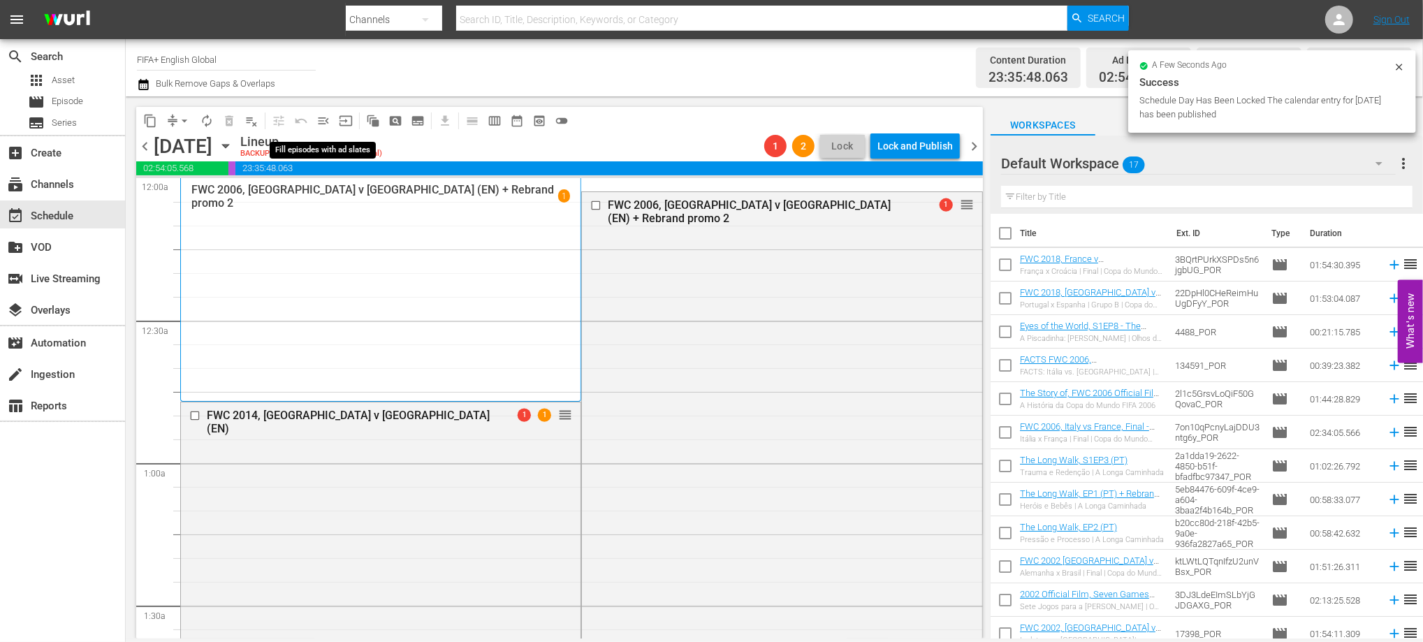
click at [326, 121] on span "menu_open" at bounding box center [324, 121] width 14 height 14
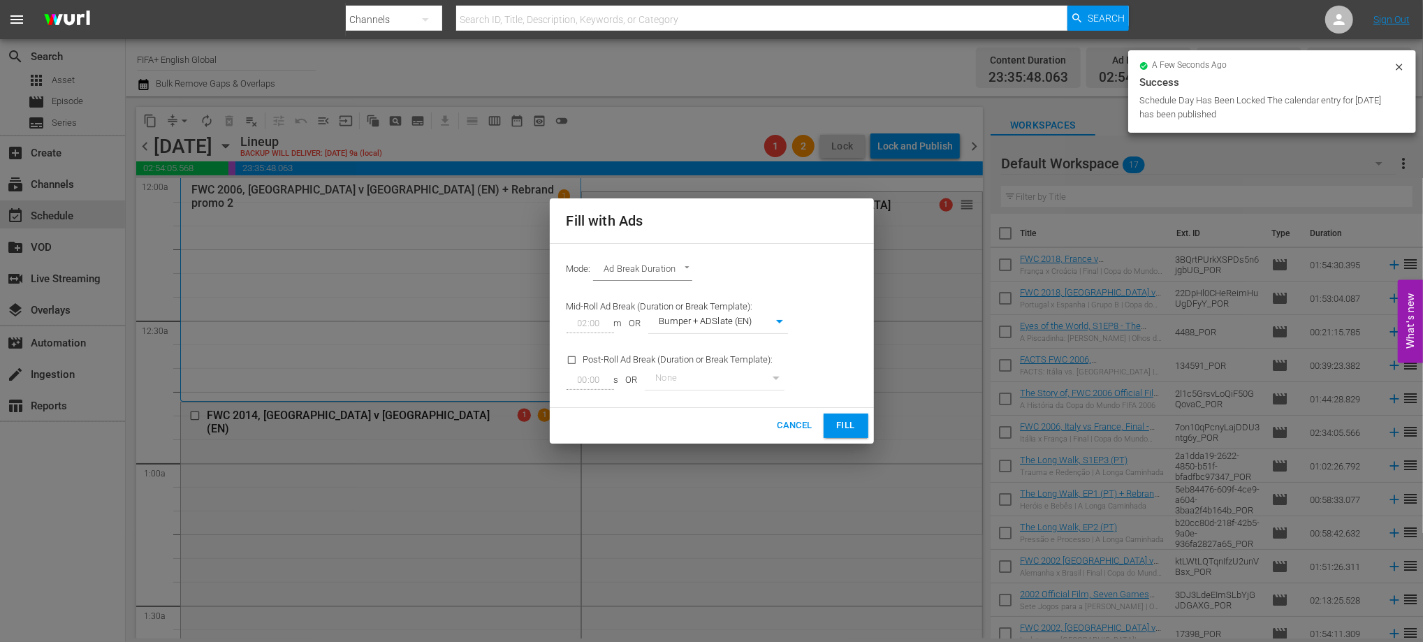
click at [836, 424] on span "Fill" at bounding box center [846, 426] width 22 height 16
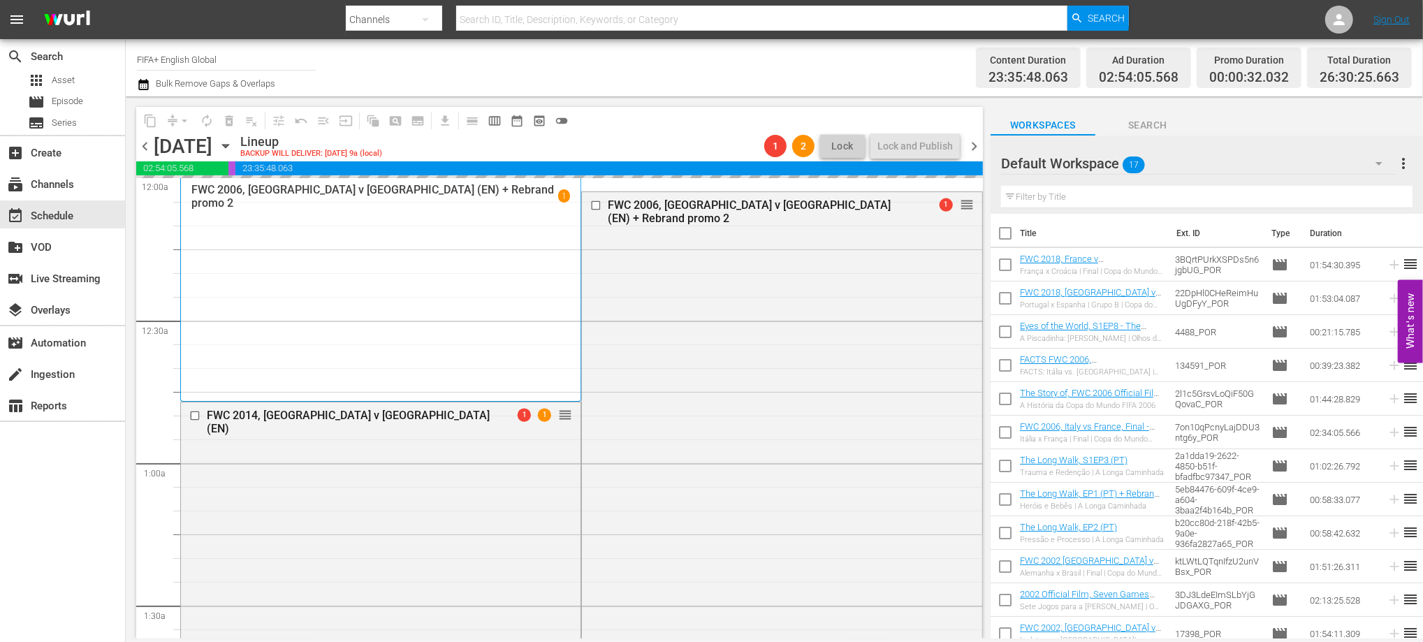
click at [142, 145] on span "chevron_left" at bounding box center [144, 146] width 17 height 17
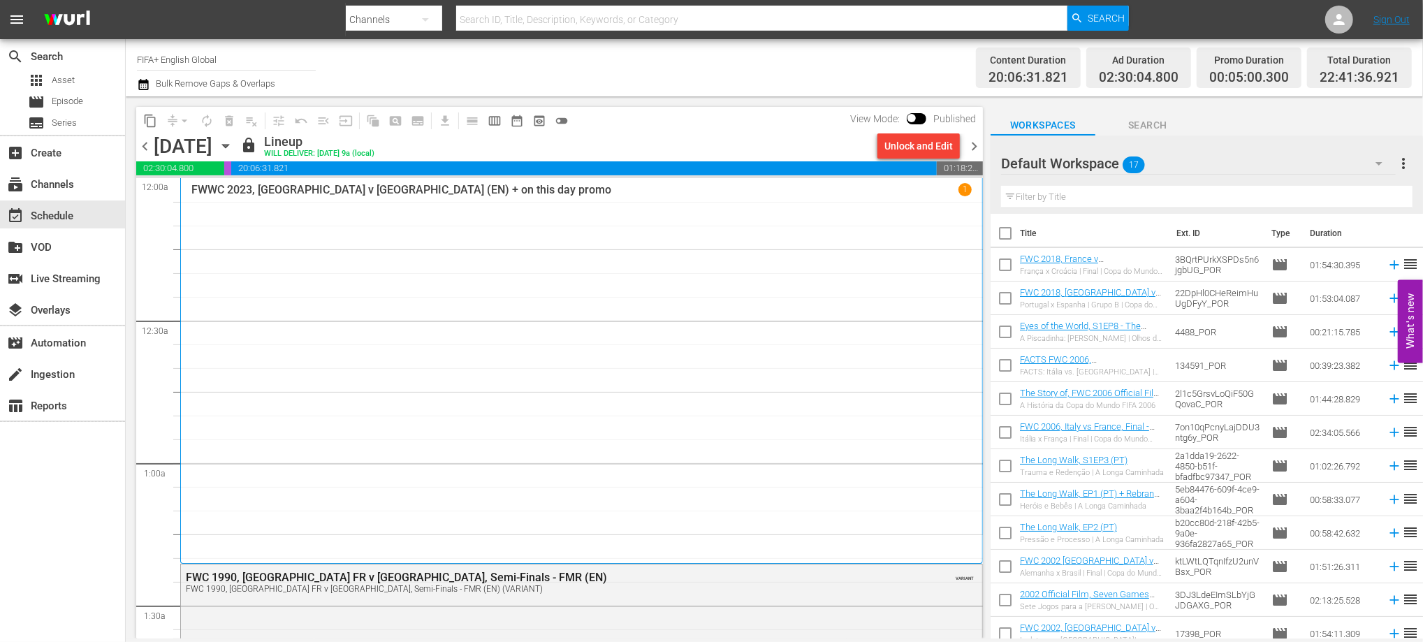
click at [969, 145] on span "chevron_right" at bounding box center [974, 146] width 17 height 17
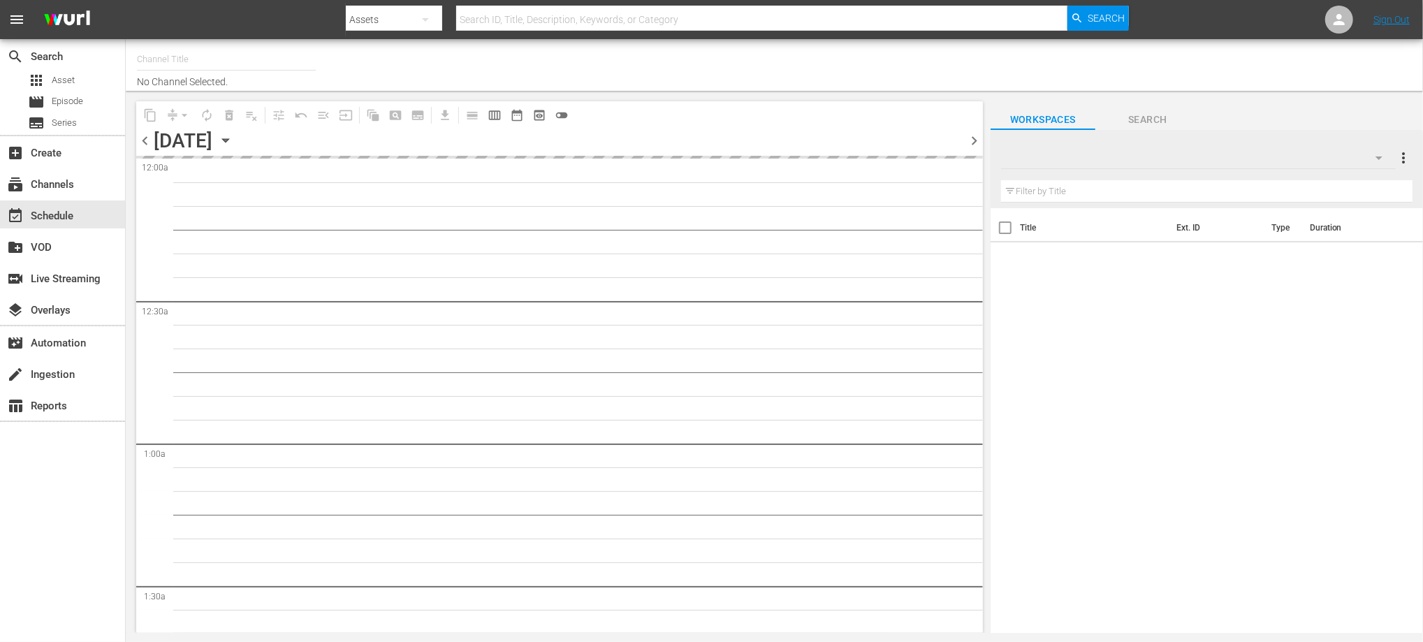
type input "FIFA+ English Global (1781)"
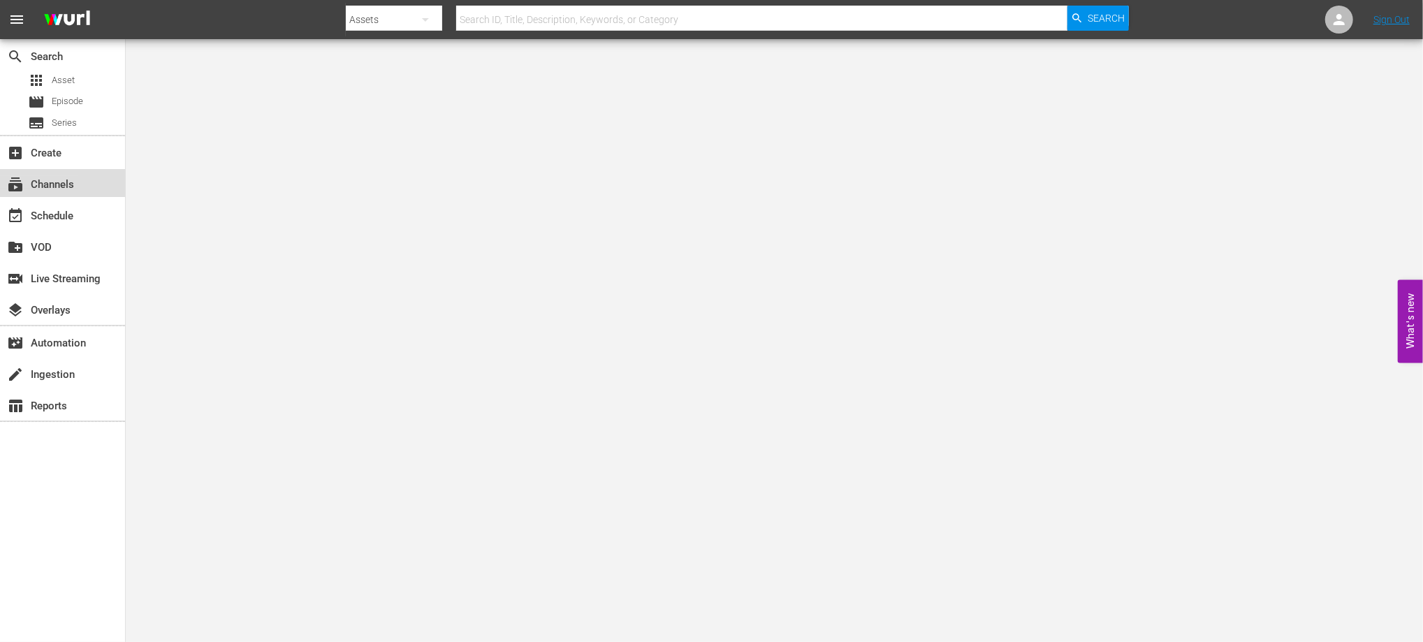
click at [69, 188] on div "subscriptions Channels" at bounding box center [39, 182] width 78 height 13
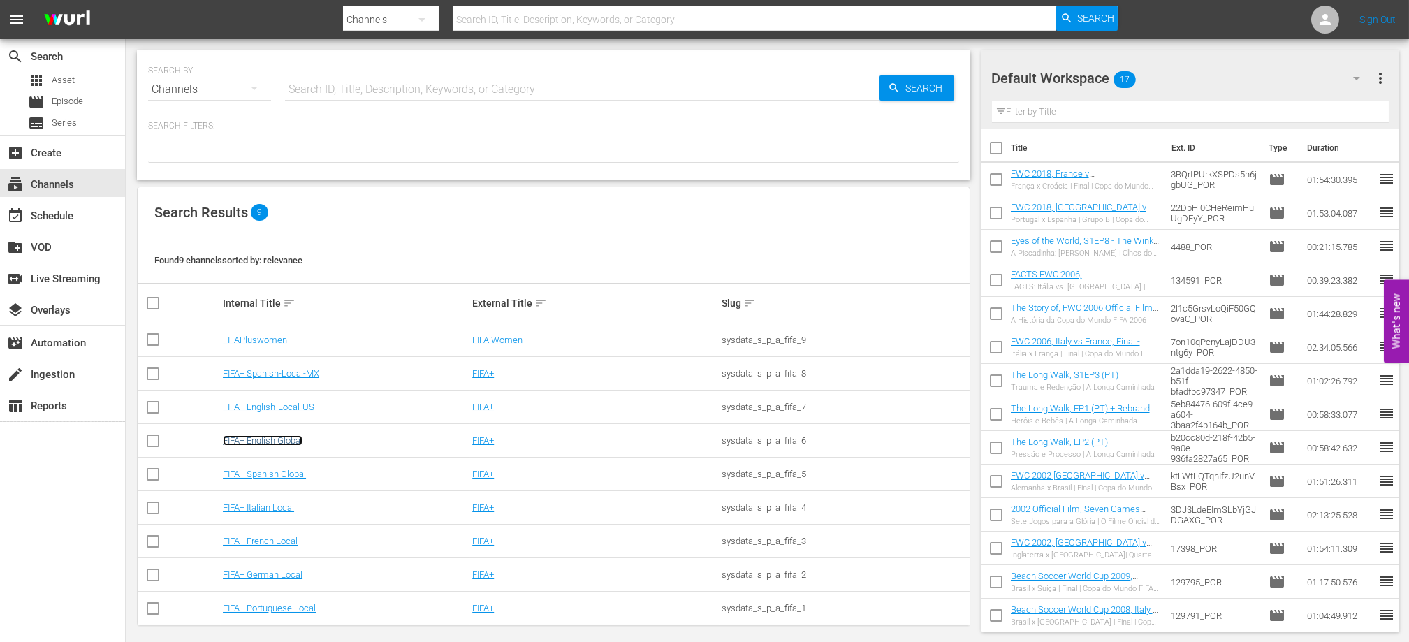
click at [283, 439] on link "FIFA+ English Global" at bounding box center [263, 440] width 80 height 10
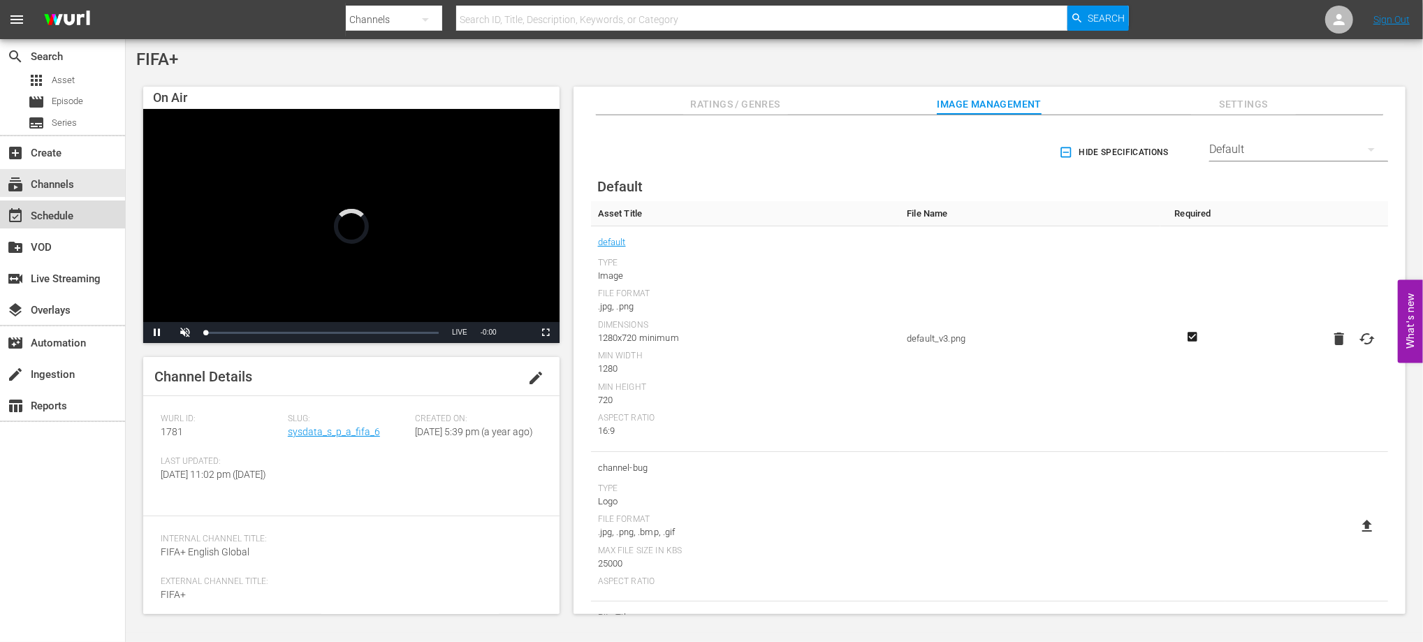
click at [87, 215] on div "event_available Schedule" at bounding box center [62, 215] width 125 height 28
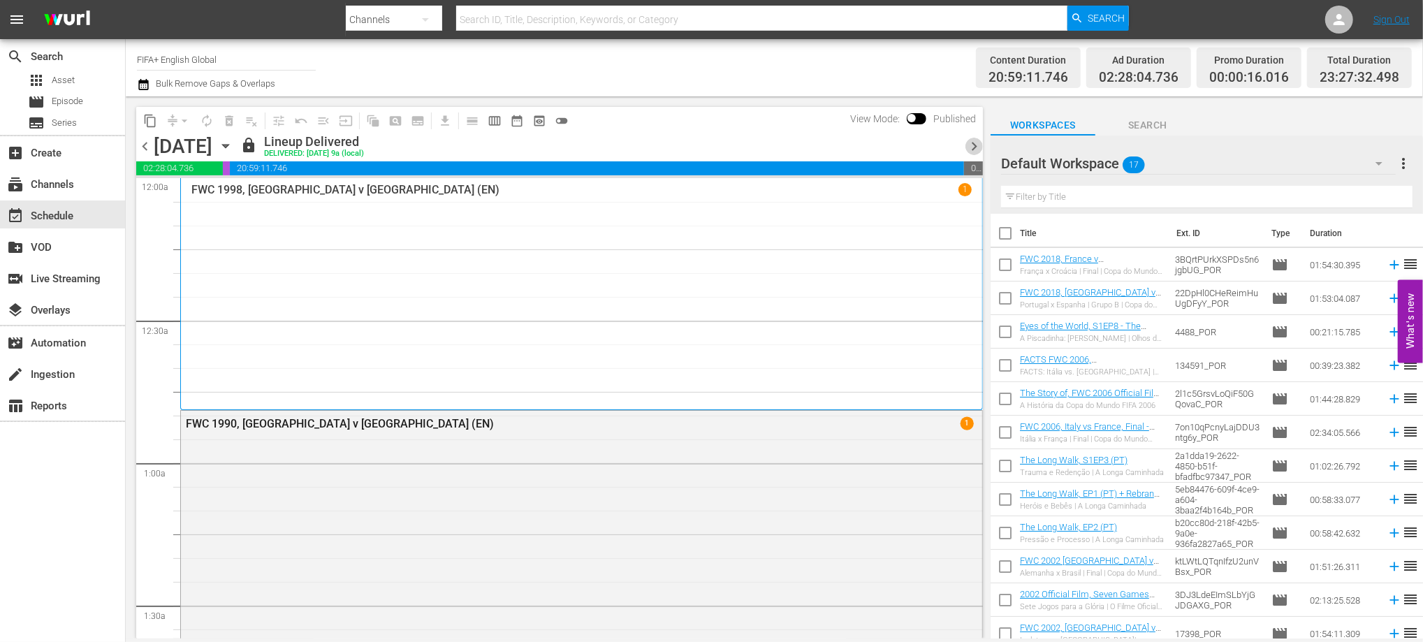
click at [974, 147] on span "chevron_right" at bounding box center [974, 146] width 17 height 17
click at [974, 145] on span "chevron_right" at bounding box center [974, 146] width 17 height 17
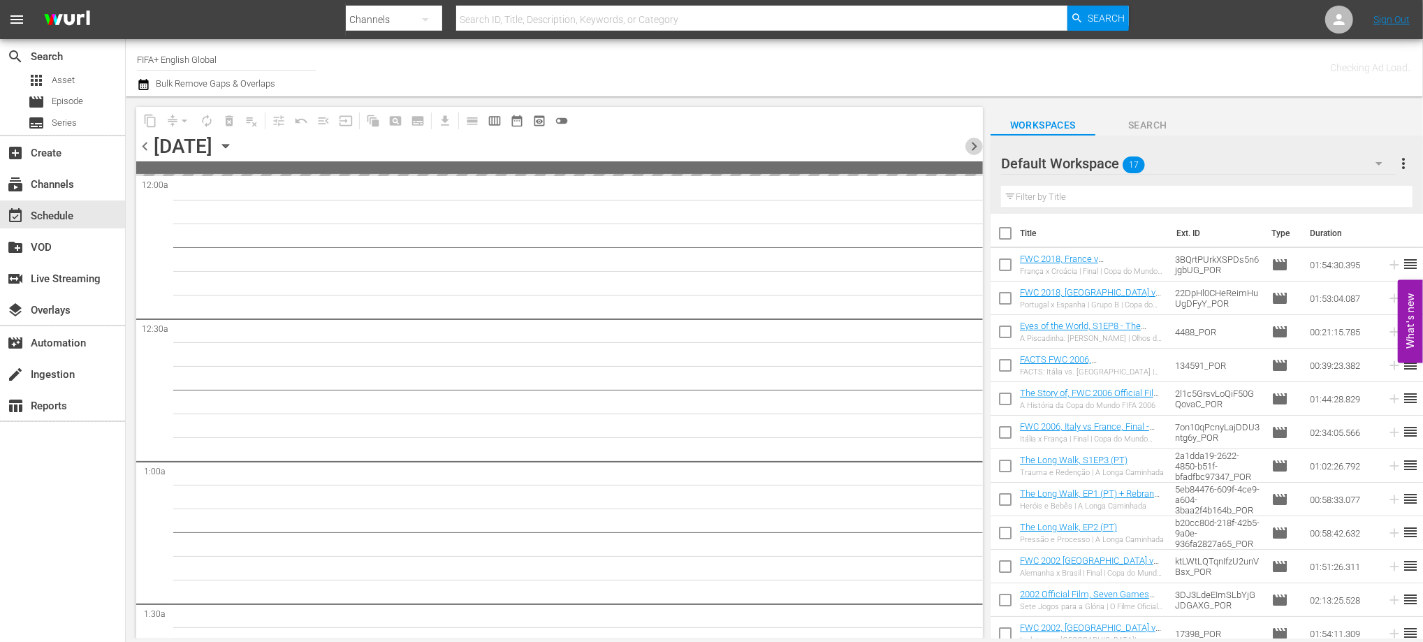
click at [974, 145] on span "chevron_right" at bounding box center [974, 146] width 17 height 17
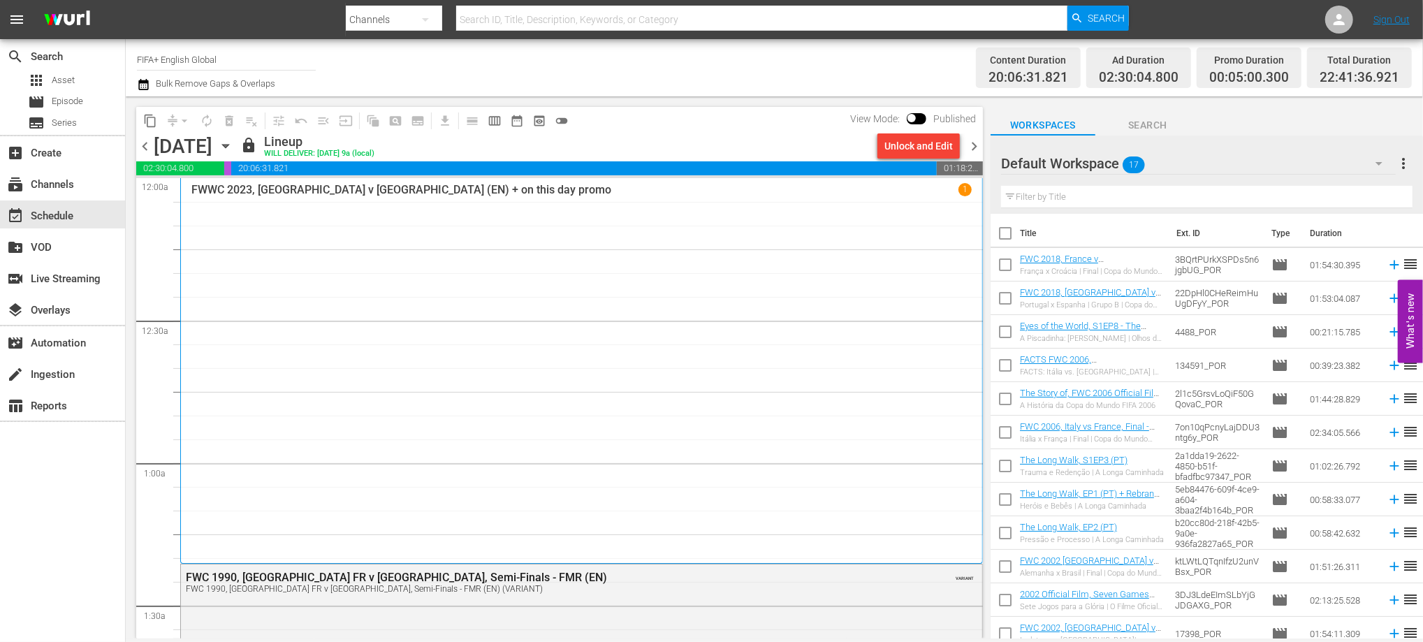
click at [976, 149] on span "chevron_right" at bounding box center [974, 146] width 17 height 17
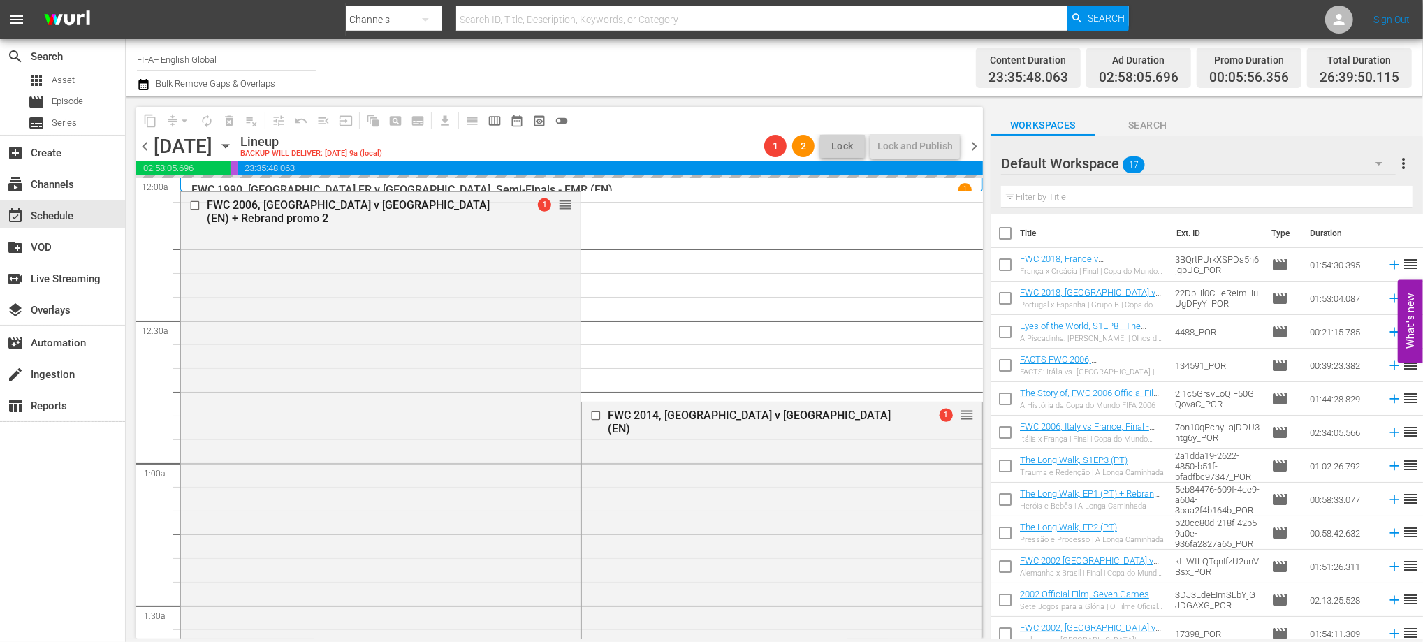
click at [973, 150] on span "chevron_right" at bounding box center [974, 146] width 17 height 17
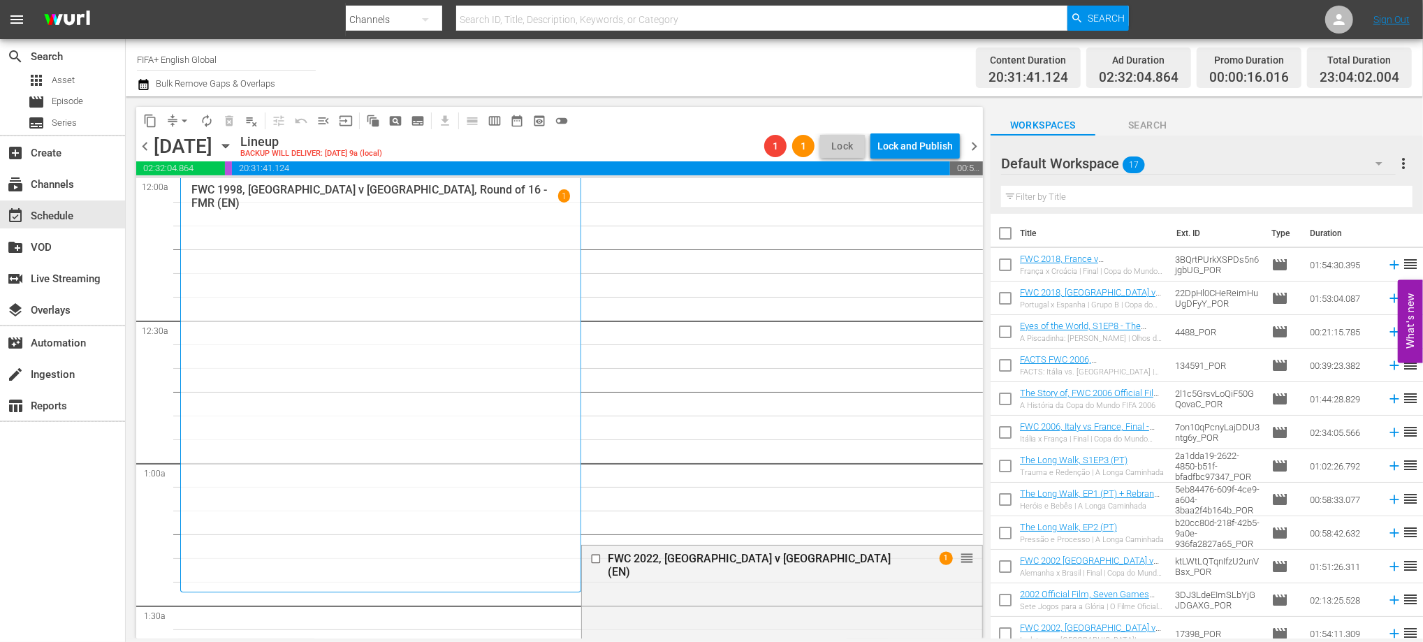
click at [147, 145] on span "chevron_left" at bounding box center [144, 146] width 17 height 17
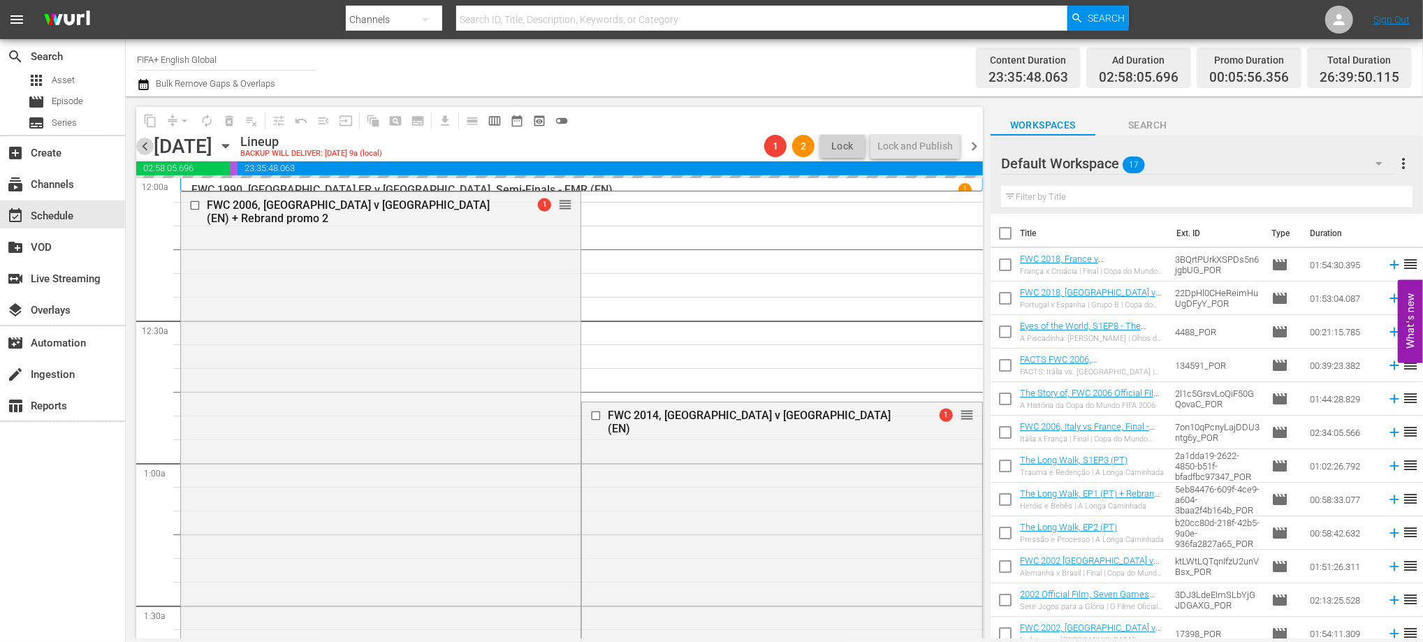
click at [146, 146] on span "chevron_left" at bounding box center [144, 146] width 17 height 17
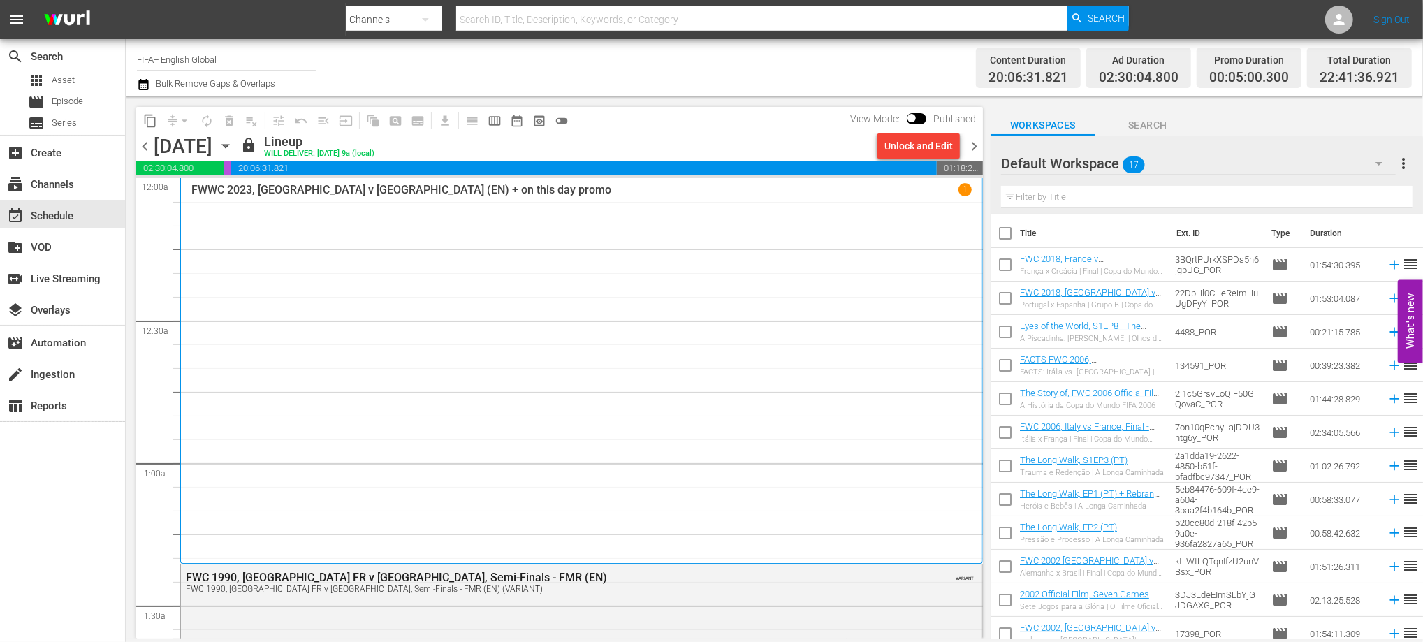
click at [973, 147] on span "chevron_right" at bounding box center [974, 146] width 17 height 17
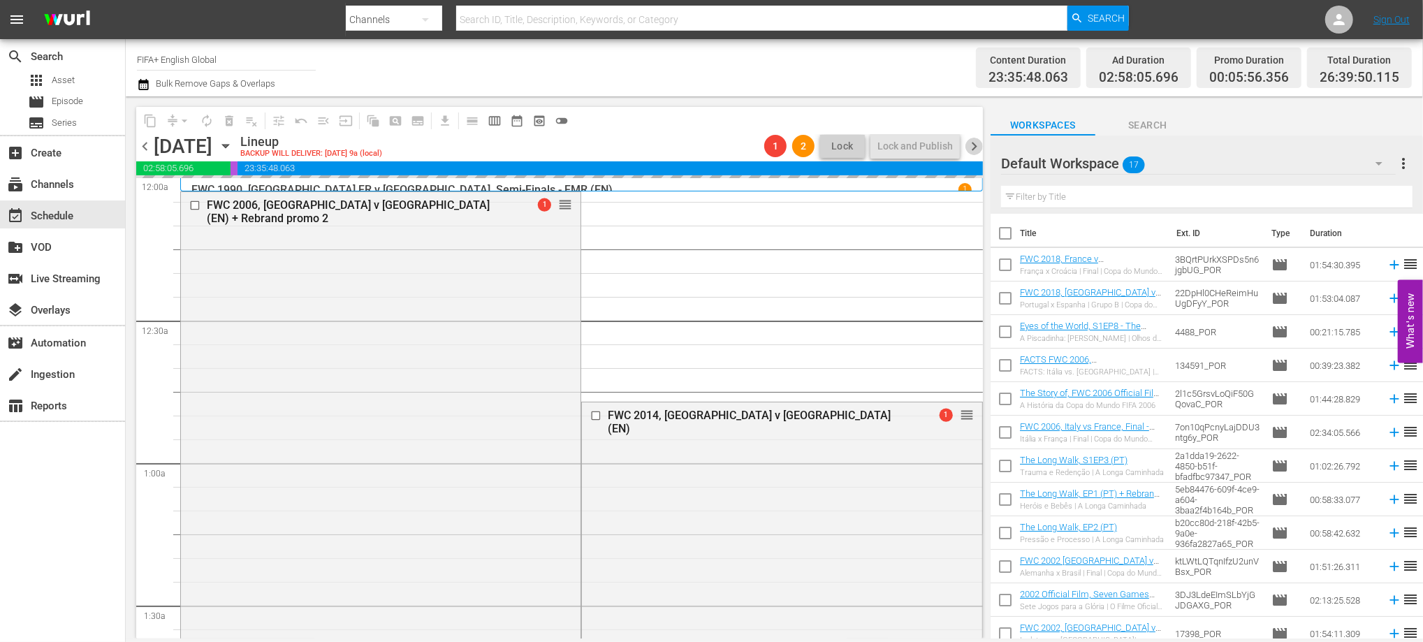
click at [976, 147] on span "chevron_right" at bounding box center [974, 146] width 17 height 17
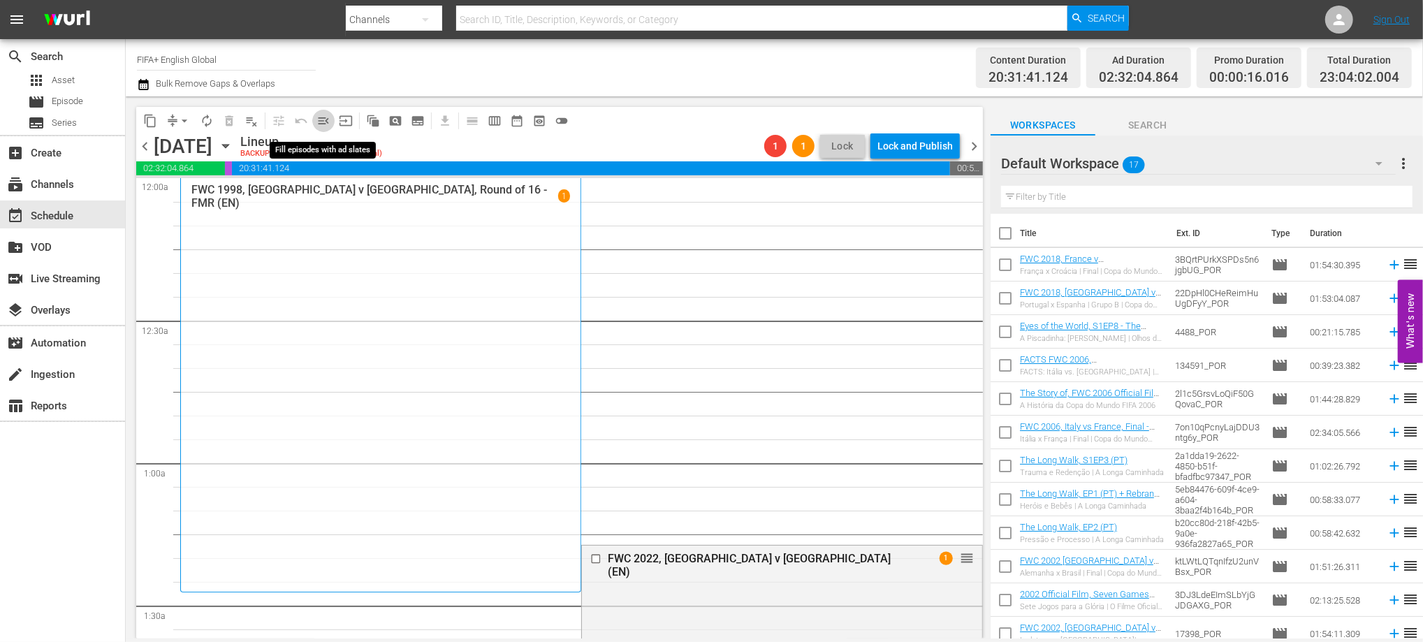
click at [321, 124] on span "menu_open" at bounding box center [324, 121] width 14 height 14
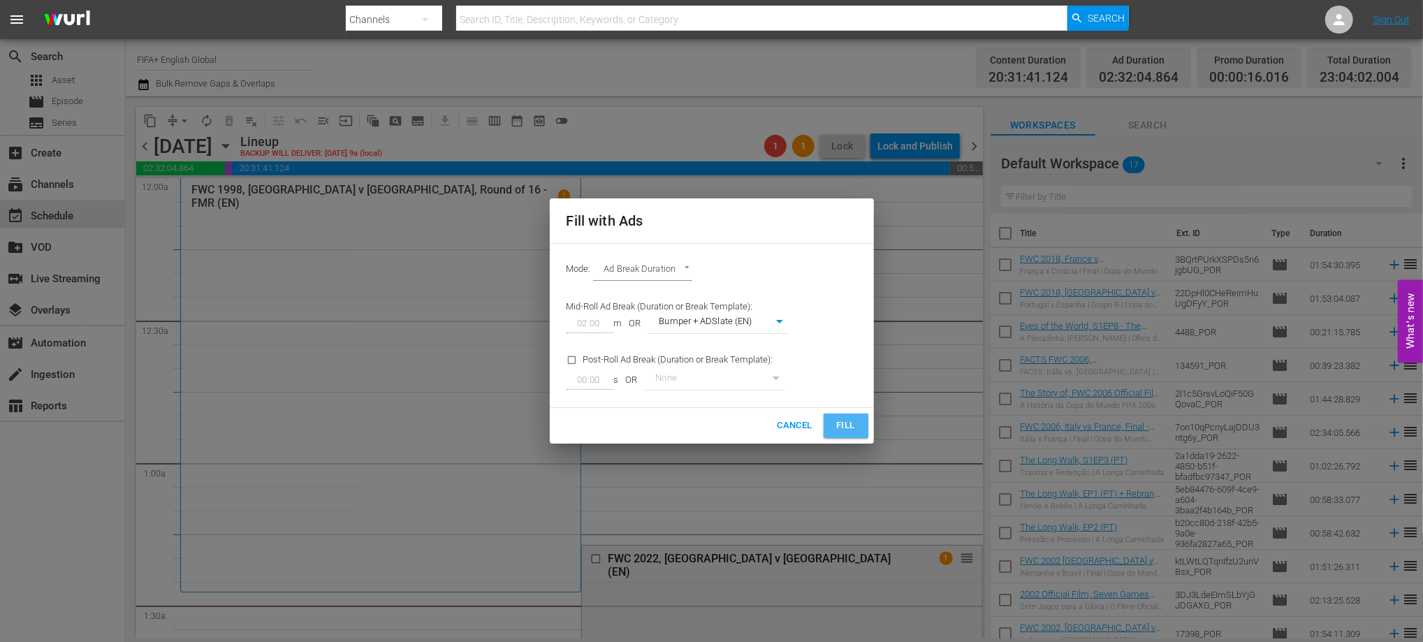
click at [845, 426] on span "Fill" at bounding box center [846, 426] width 22 height 16
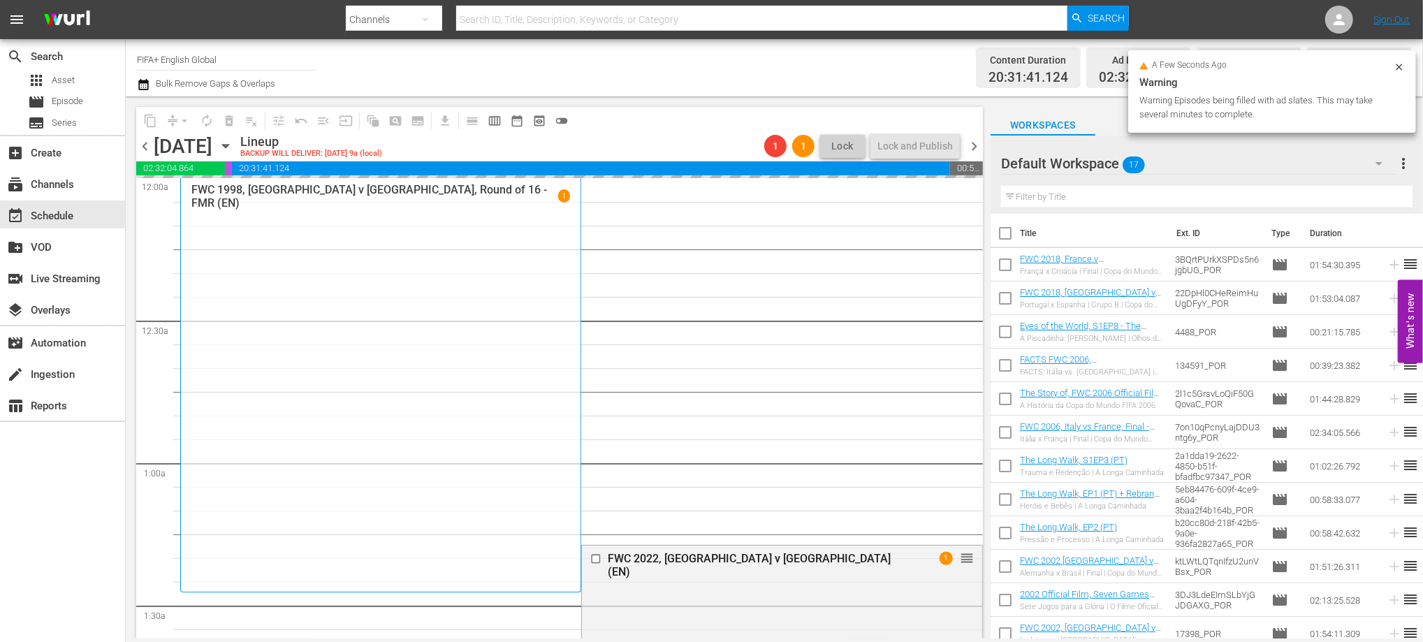
click at [141, 138] on span "chevron_left" at bounding box center [144, 146] width 17 height 17
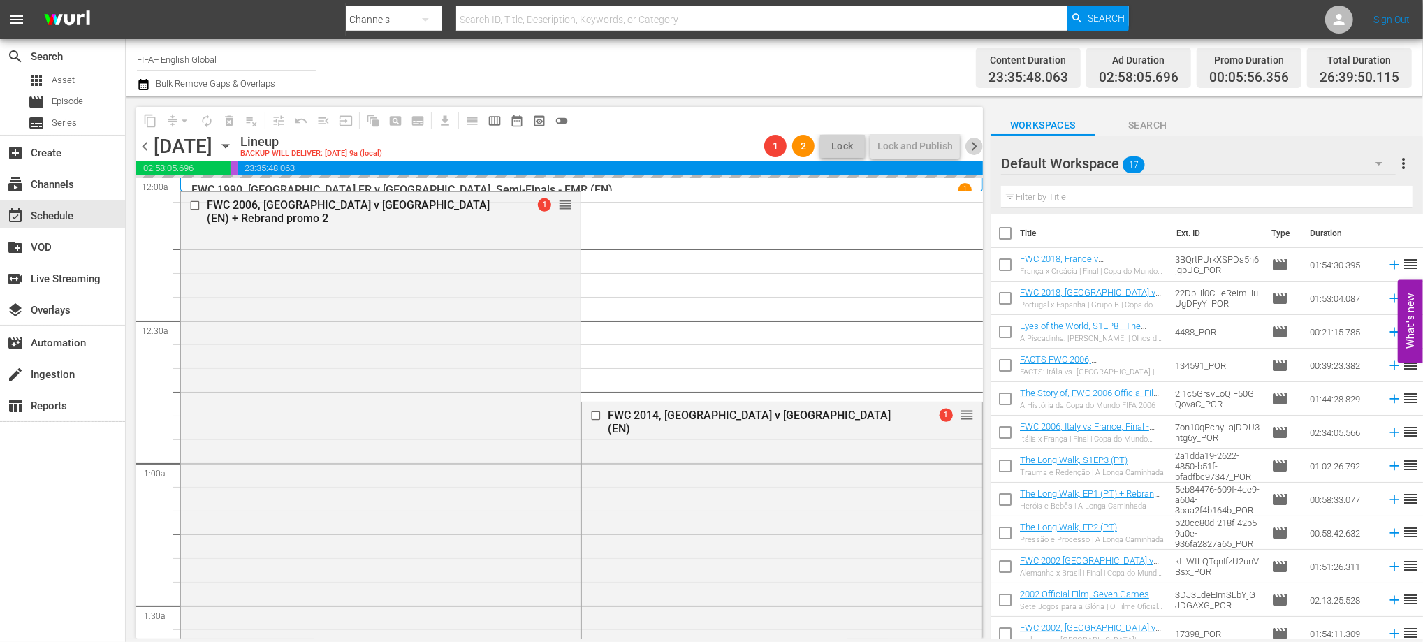
click at [973, 147] on span "chevron_right" at bounding box center [974, 146] width 17 height 17
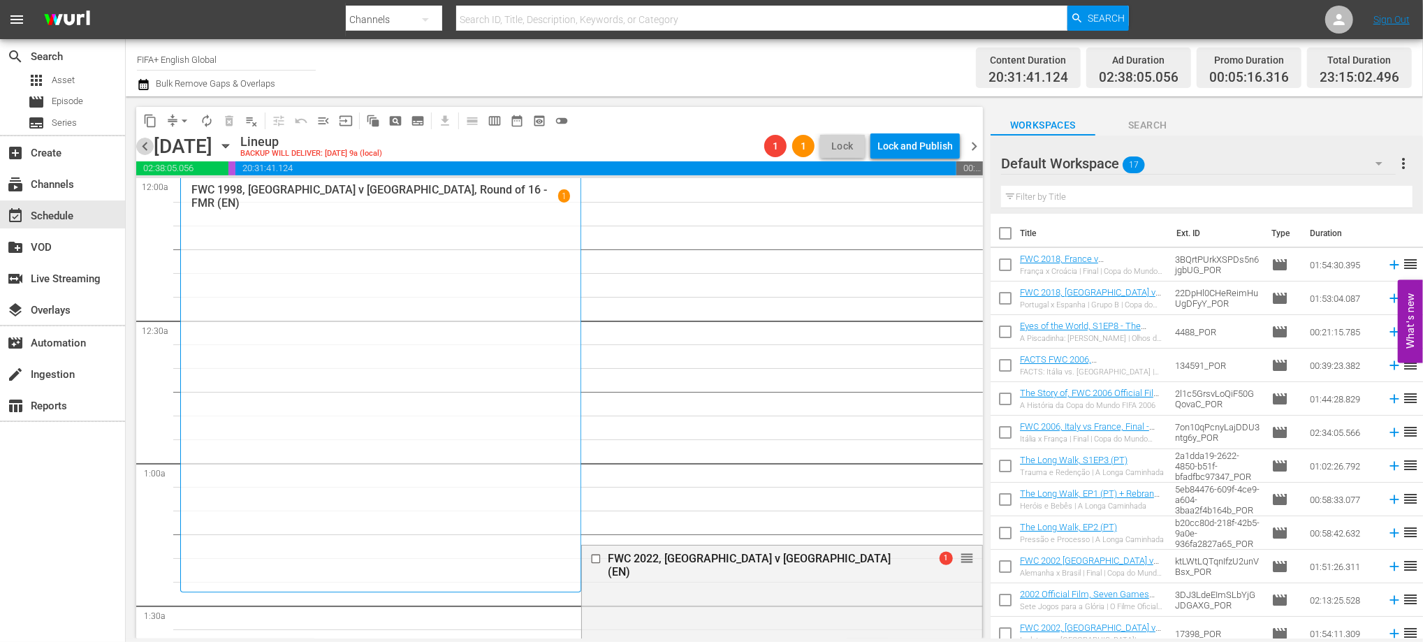
click at [143, 147] on span "chevron_left" at bounding box center [144, 146] width 17 height 17
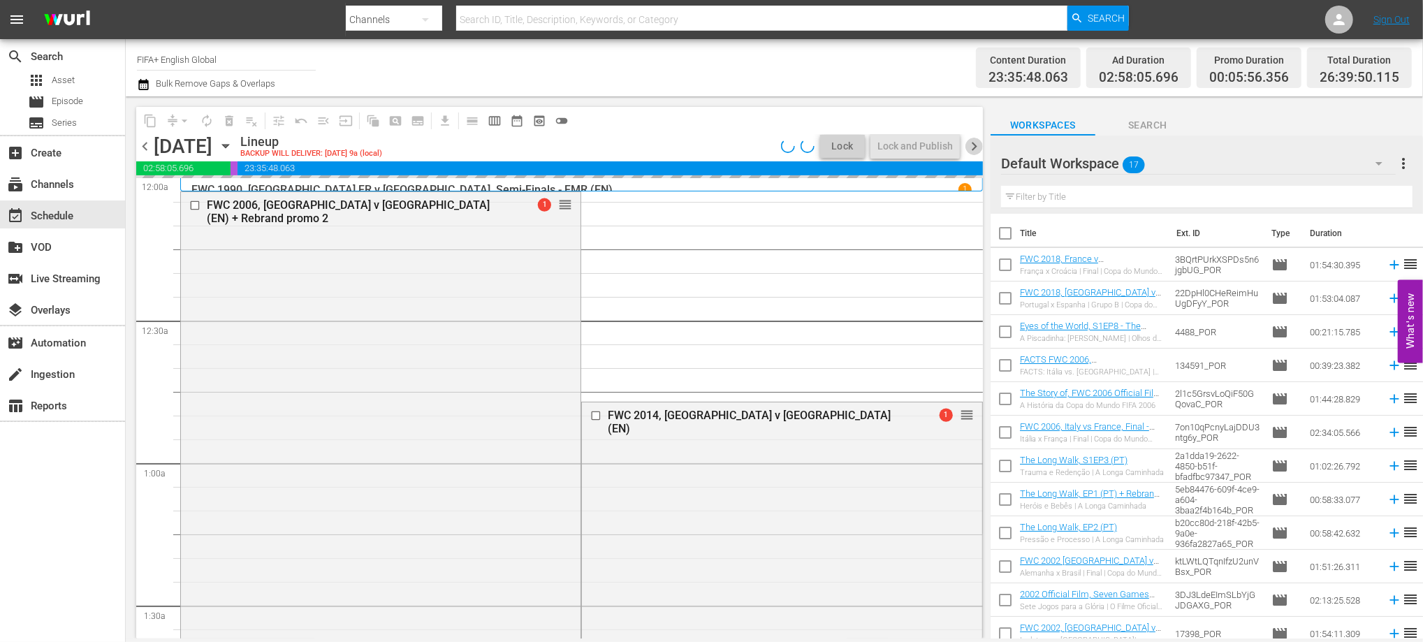
click at [971, 143] on span "chevron_right" at bounding box center [974, 146] width 17 height 17
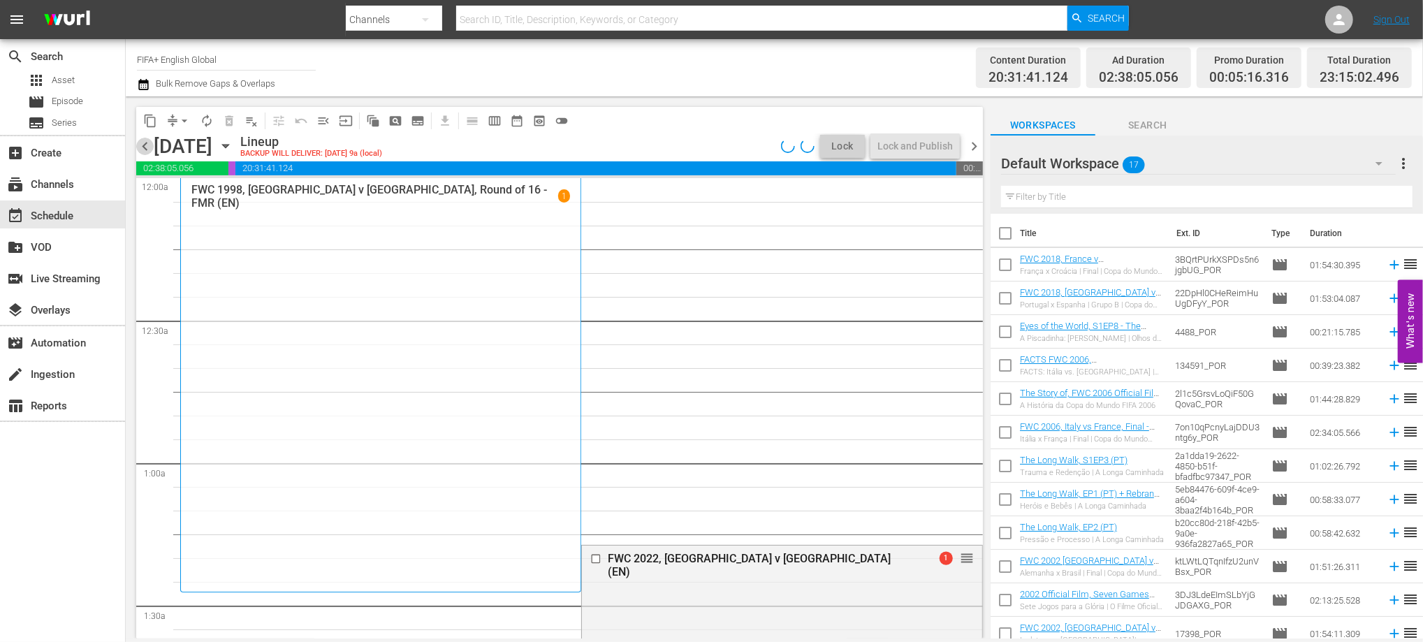
click at [143, 143] on span "chevron_left" at bounding box center [144, 146] width 17 height 17
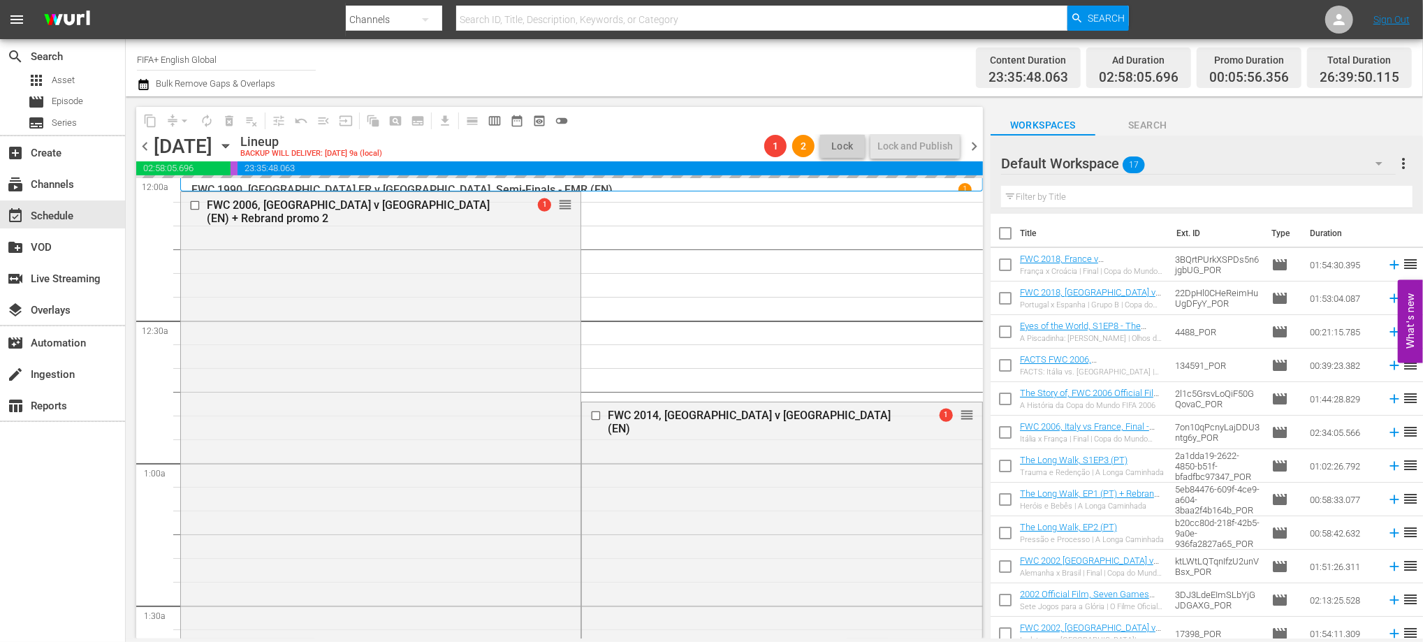
click at [977, 145] on span "chevron_right" at bounding box center [974, 146] width 17 height 17
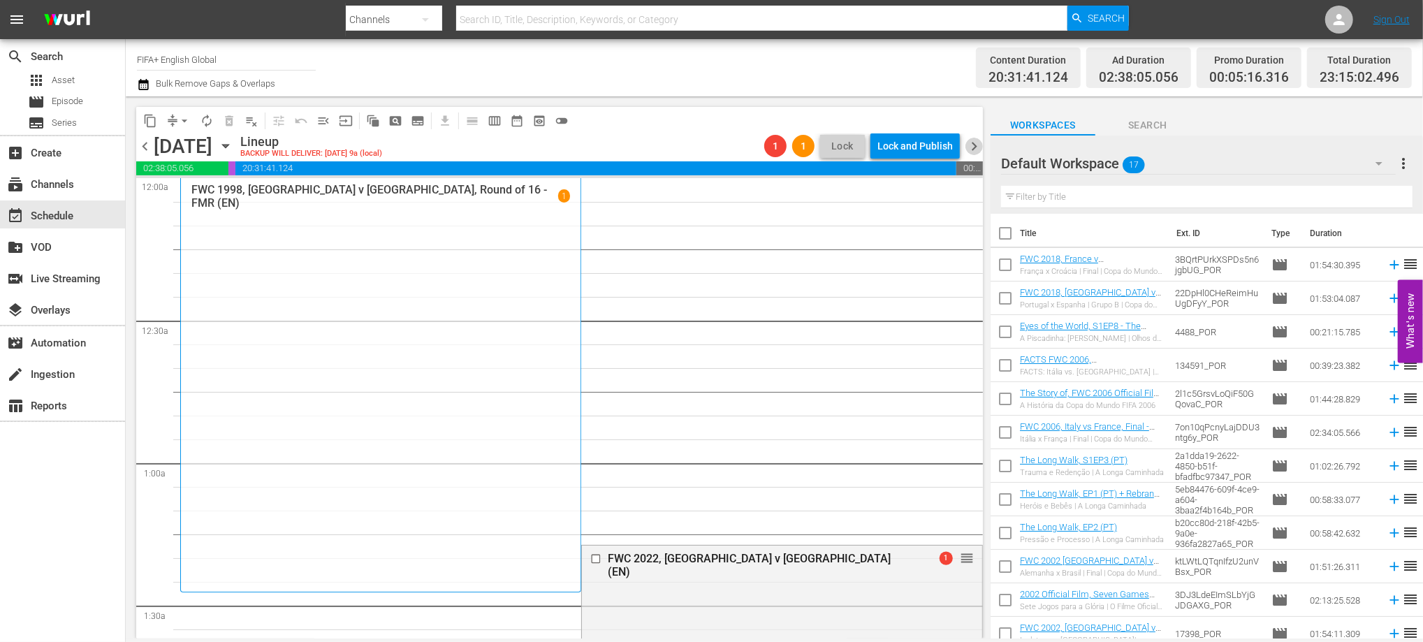
click at [977, 145] on span "chevron_right" at bounding box center [974, 146] width 17 height 17
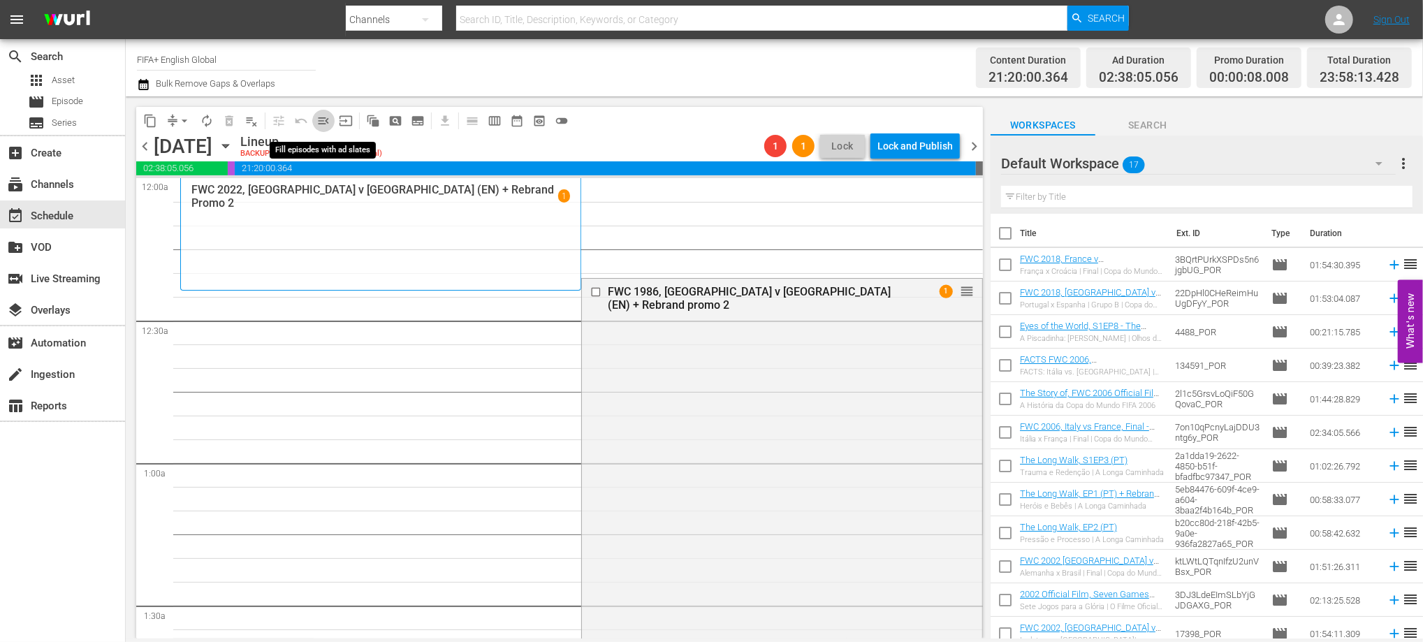
click at [320, 121] on span "menu_open" at bounding box center [324, 121] width 14 height 14
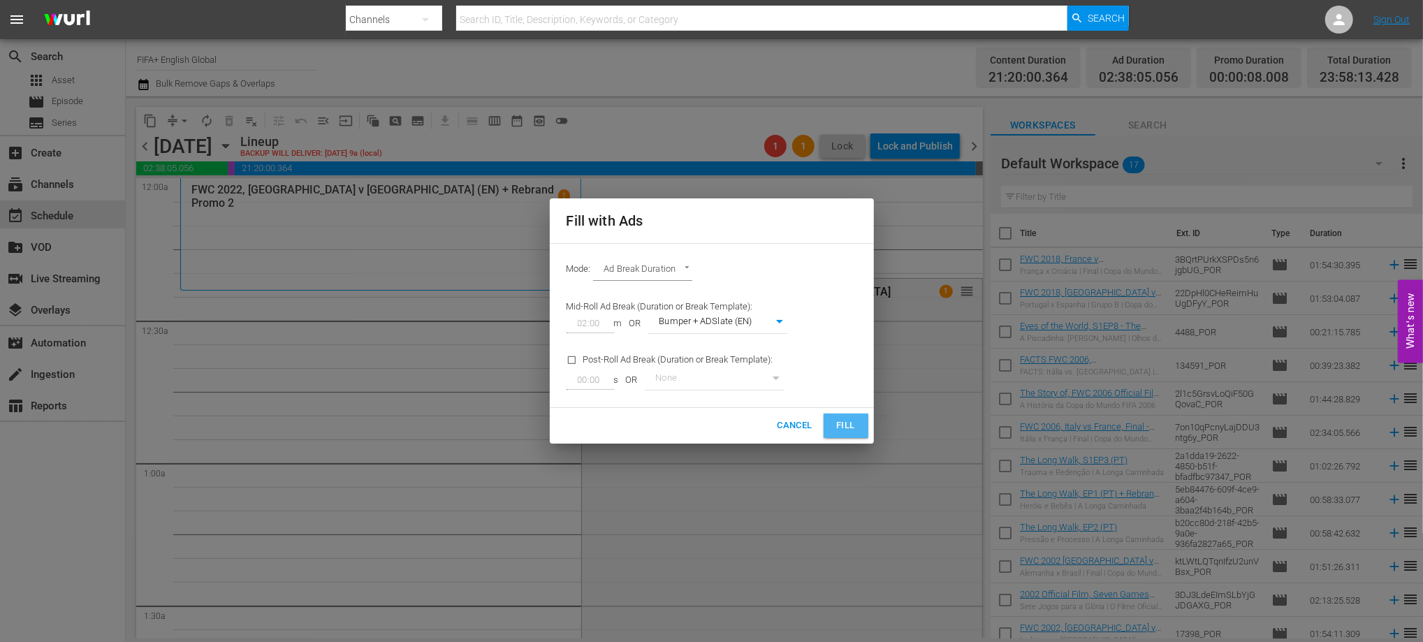
click at [842, 426] on span "Fill" at bounding box center [846, 426] width 22 height 16
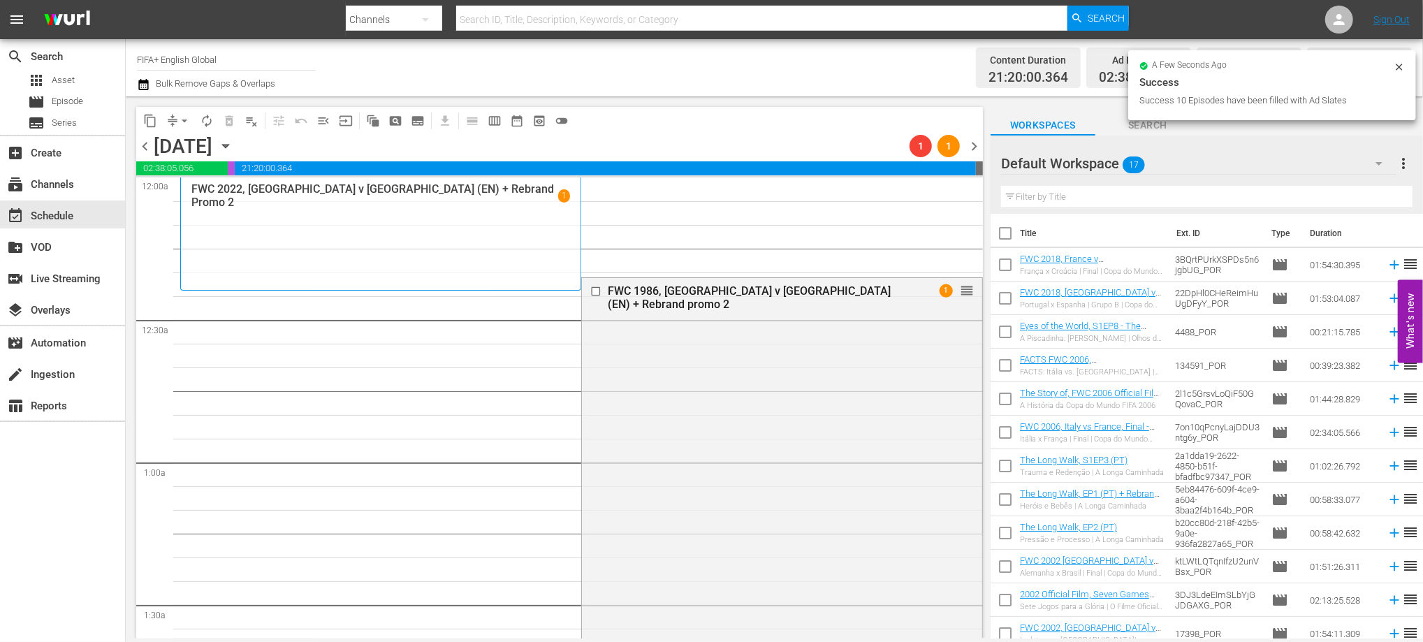
click at [975, 143] on span "chevron_right" at bounding box center [974, 146] width 17 height 17
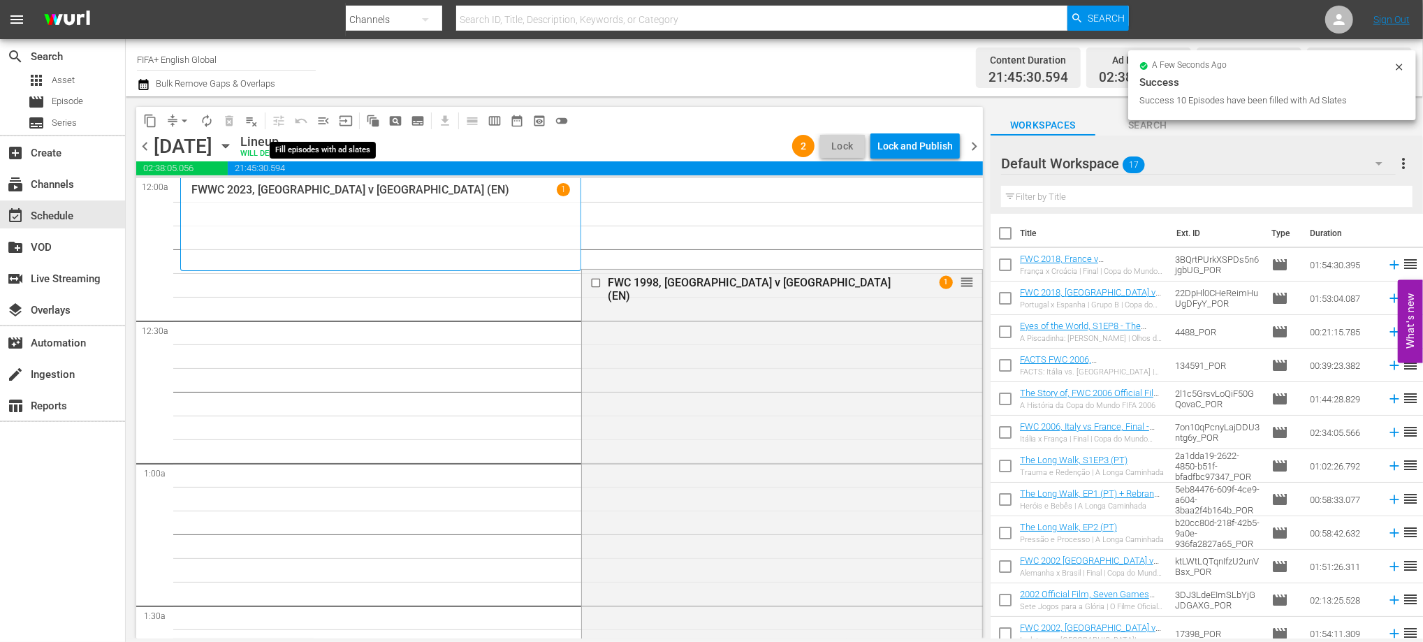
click at [324, 121] on span "menu_open" at bounding box center [324, 121] width 14 height 14
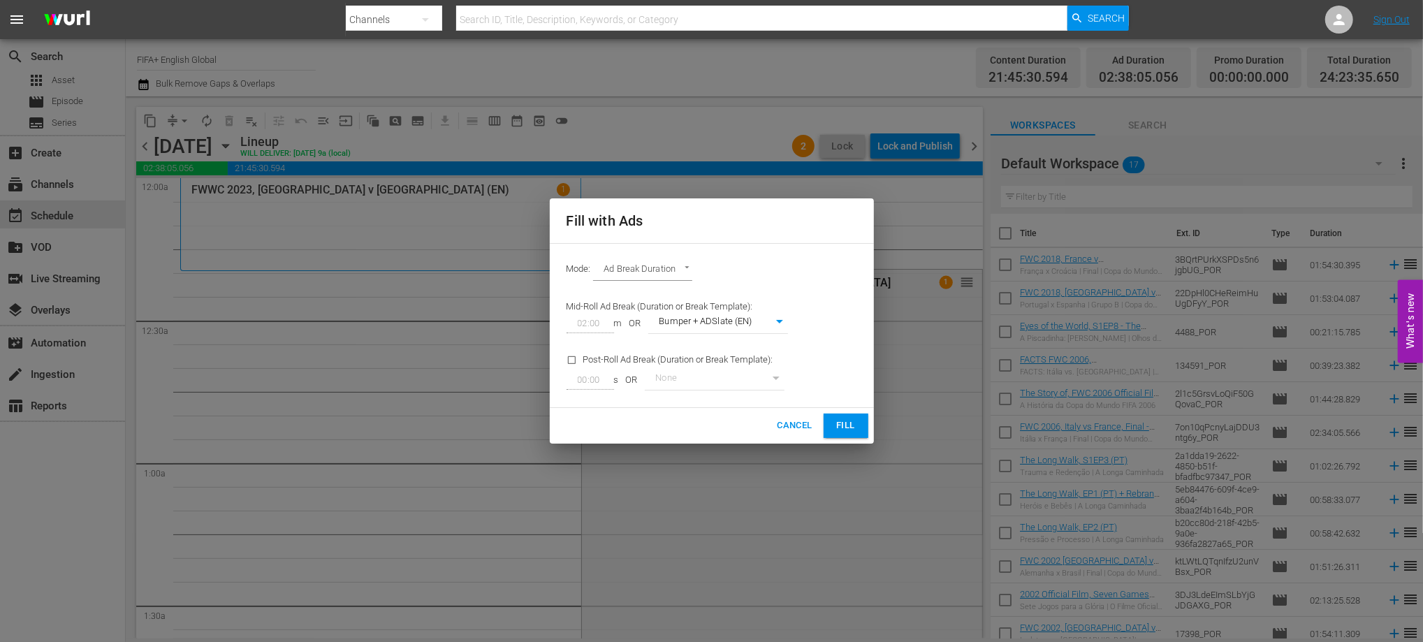
click at [841, 424] on span "Fill" at bounding box center [846, 426] width 22 height 16
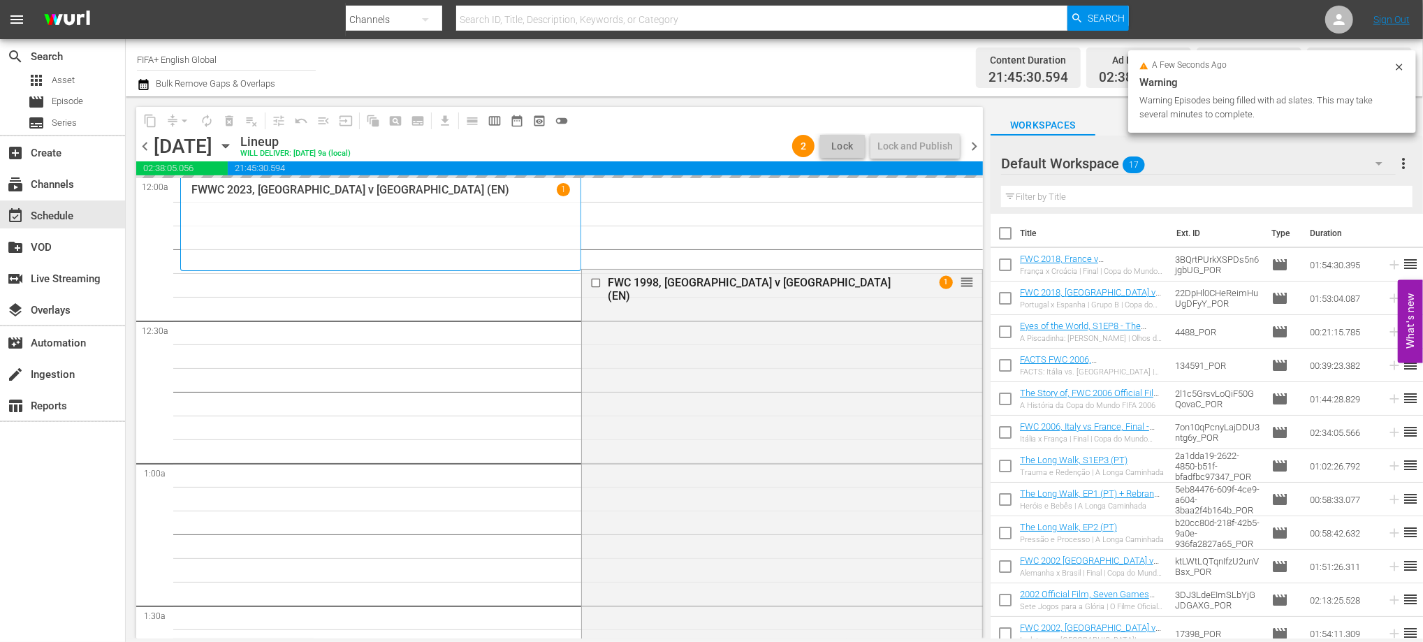
click at [146, 144] on span "chevron_left" at bounding box center [144, 146] width 17 height 17
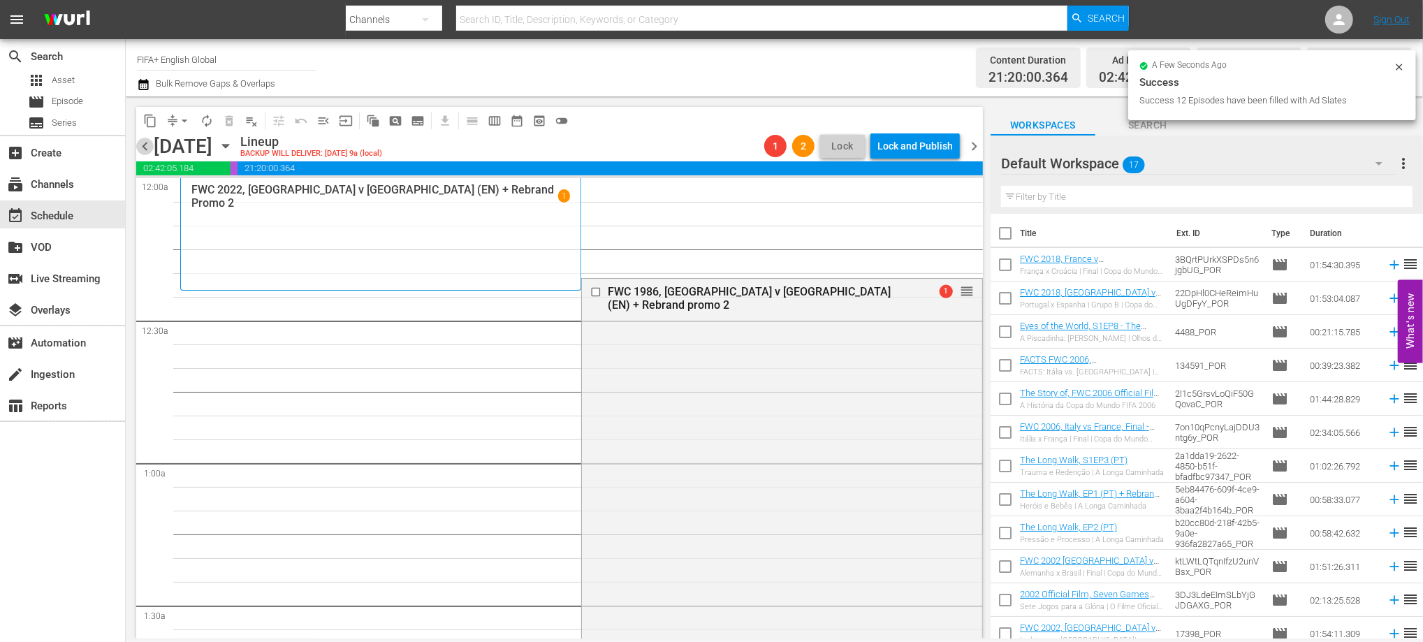
click at [147, 152] on span "chevron_left" at bounding box center [144, 146] width 17 height 17
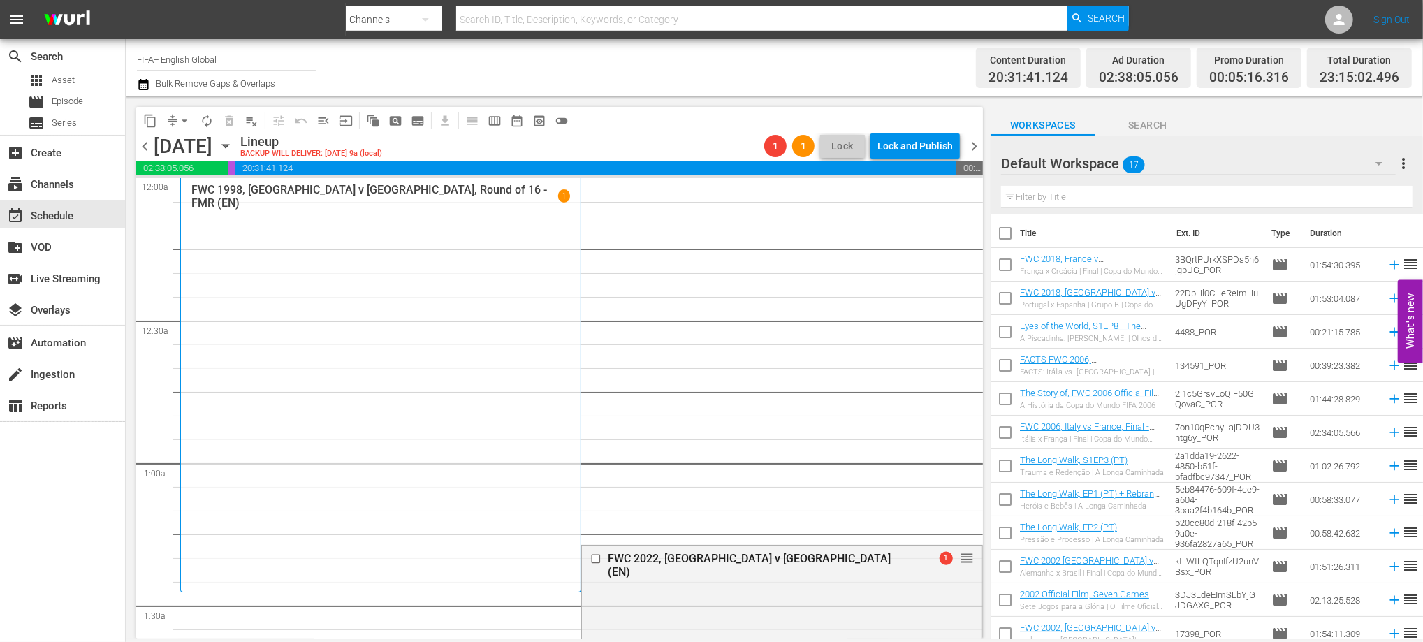
click at [143, 156] on div "chevron_left Friday, August 29th August 29th Lineup BACKUP WILL DELIVER: 8/28 @…" at bounding box center [559, 147] width 847 height 27
click at [143, 150] on span "chevron_left" at bounding box center [144, 146] width 17 height 17
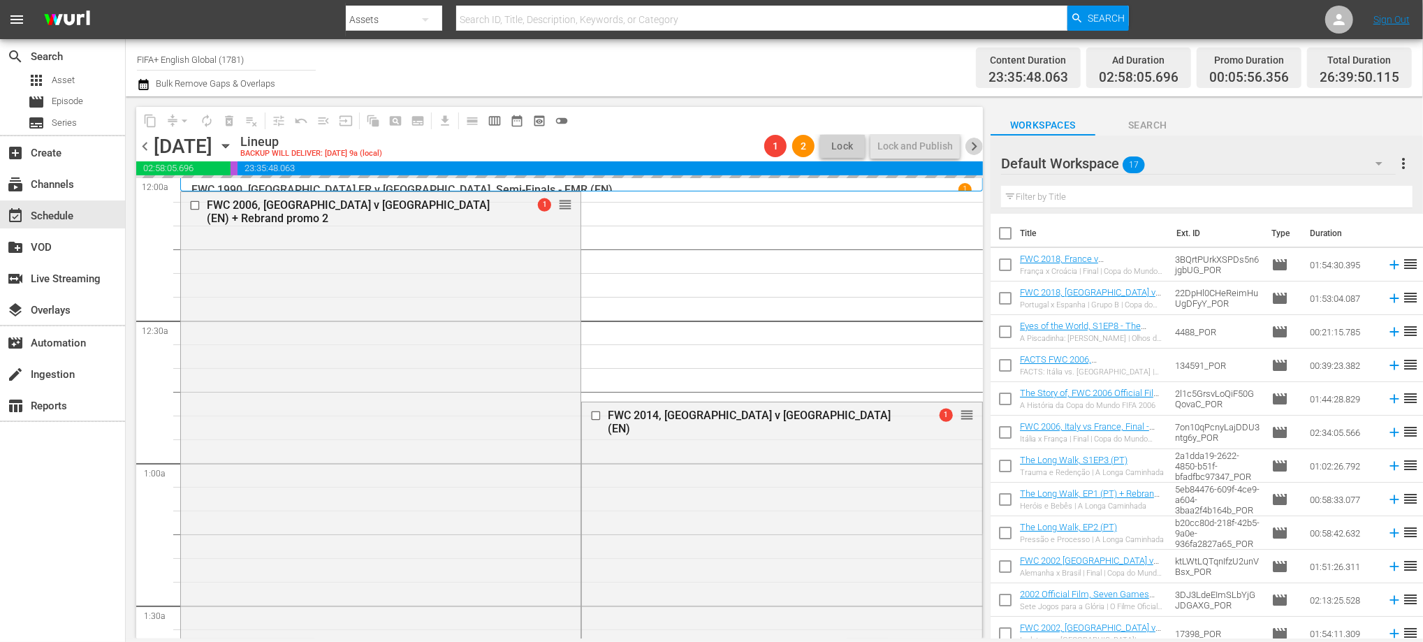
click at [974, 145] on span "chevron_right" at bounding box center [974, 146] width 17 height 17
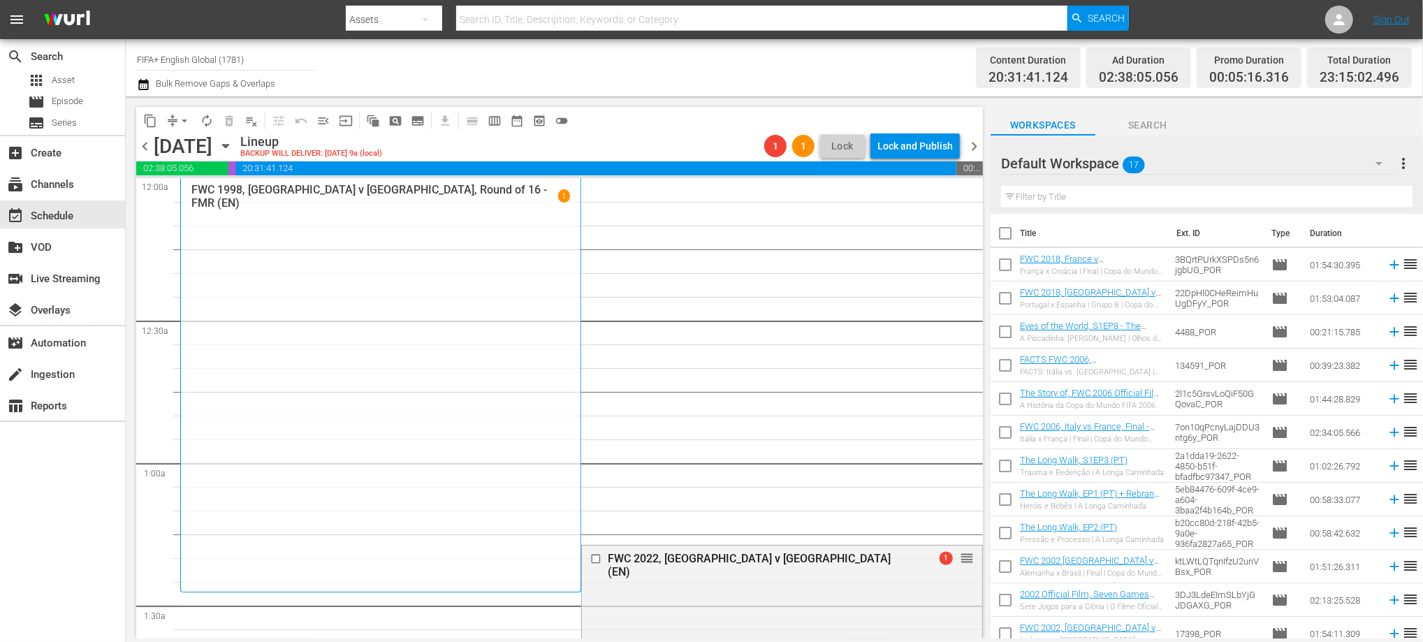
click at [974, 145] on span "chevron_right" at bounding box center [974, 146] width 17 height 17
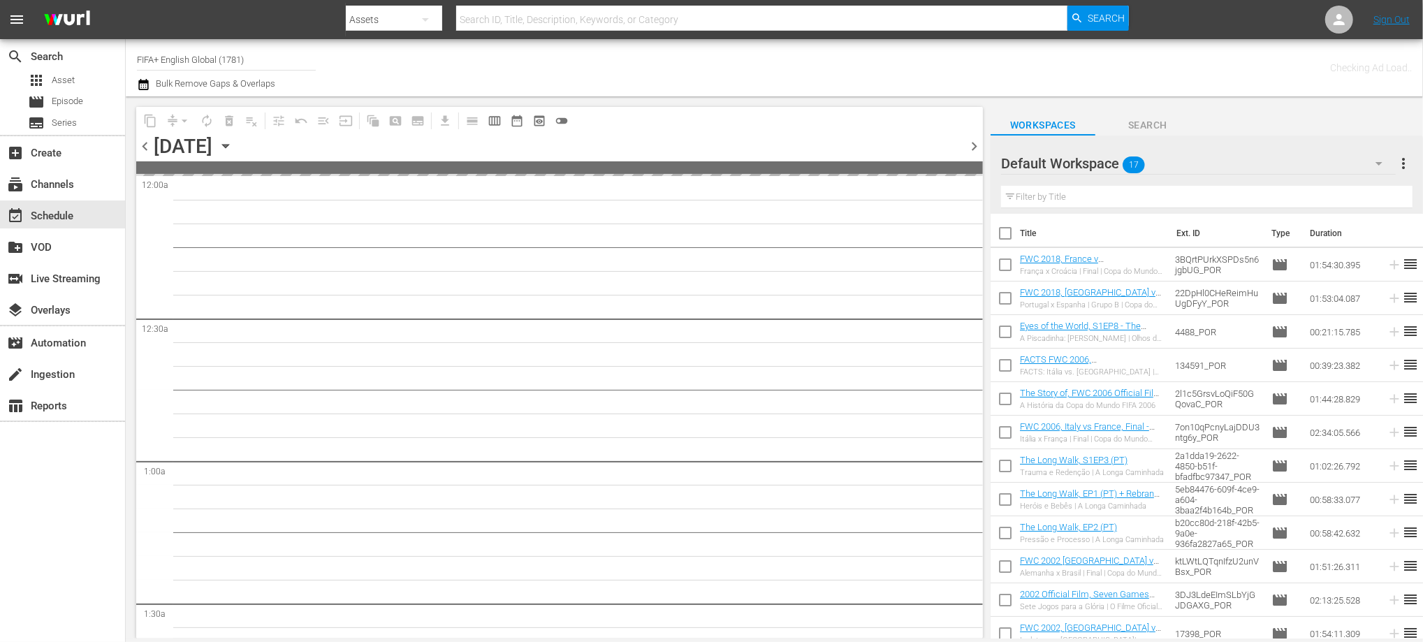
click at [973, 145] on span "chevron_right" at bounding box center [974, 146] width 17 height 17
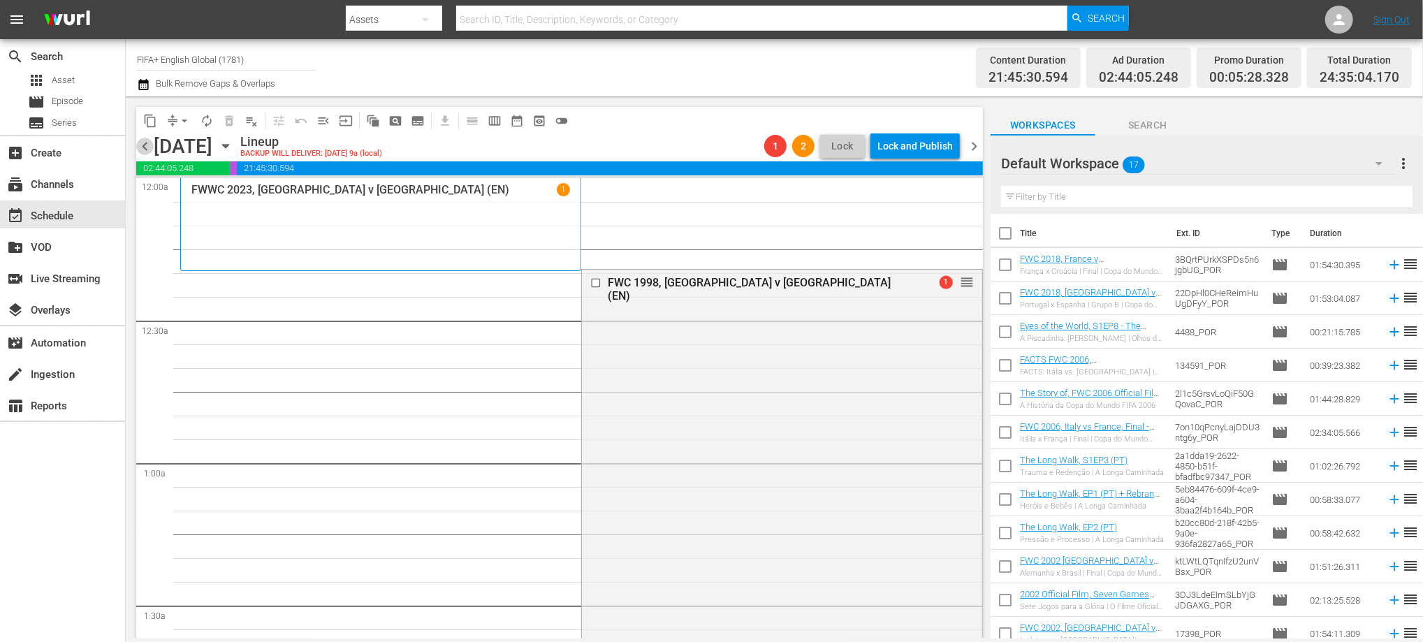
click at [140, 147] on span "chevron_left" at bounding box center [144, 146] width 17 height 17
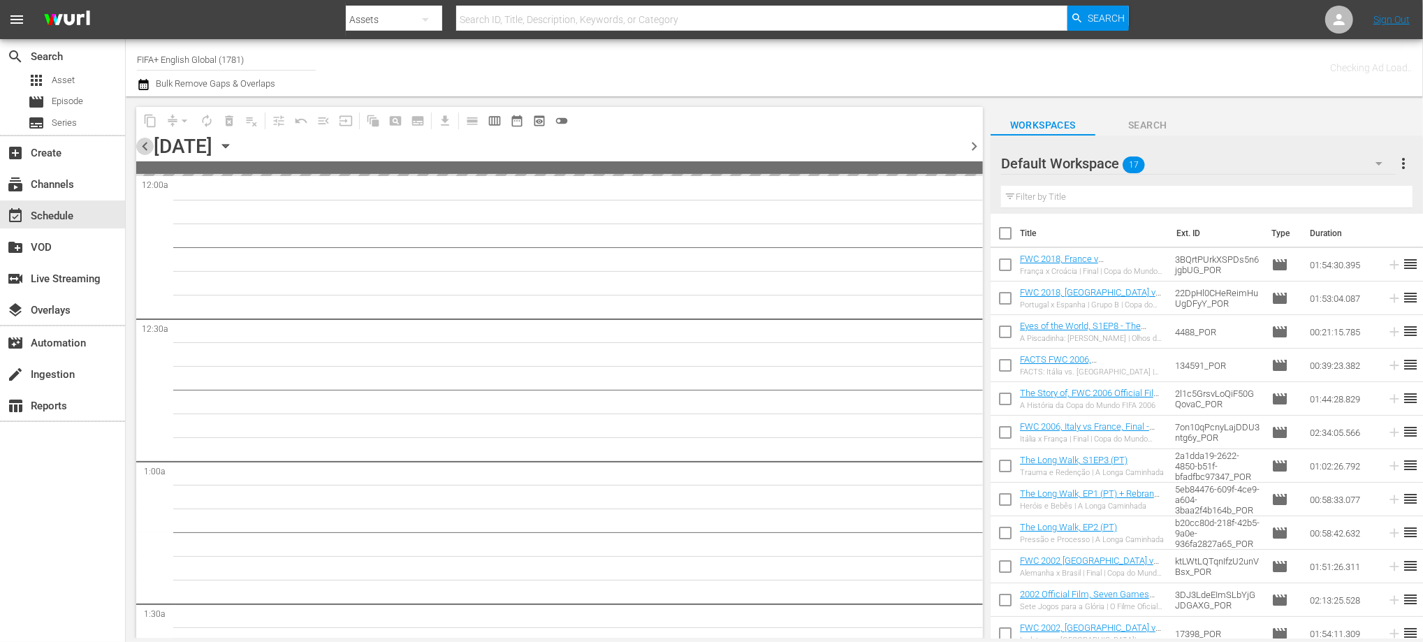
click at [140, 147] on span "chevron_left" at bounding box center [144, 146] width 17 height 17
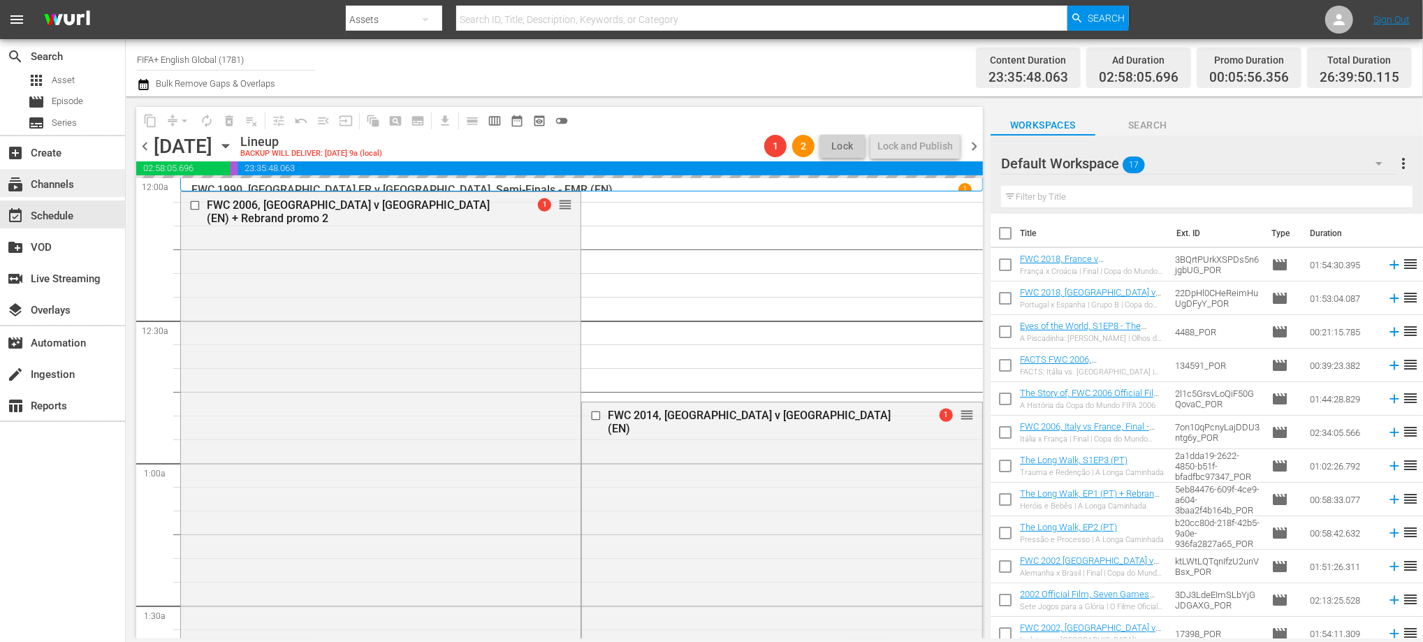
click at [61, 185] on div "subscriptions Channels" at bounding box center [39, 182] width 78 height 13
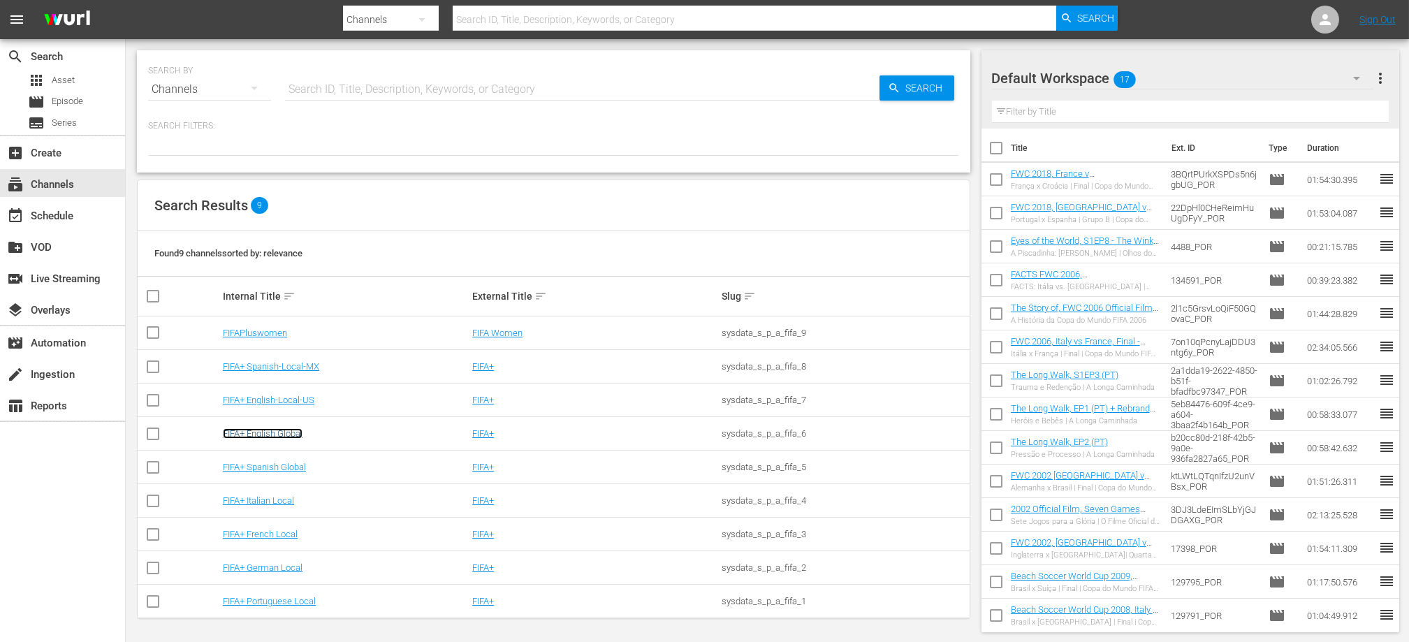
click at [278, 432] on link "FIFA+ English Global" at bounding box center [263, 433] width 80 height 10
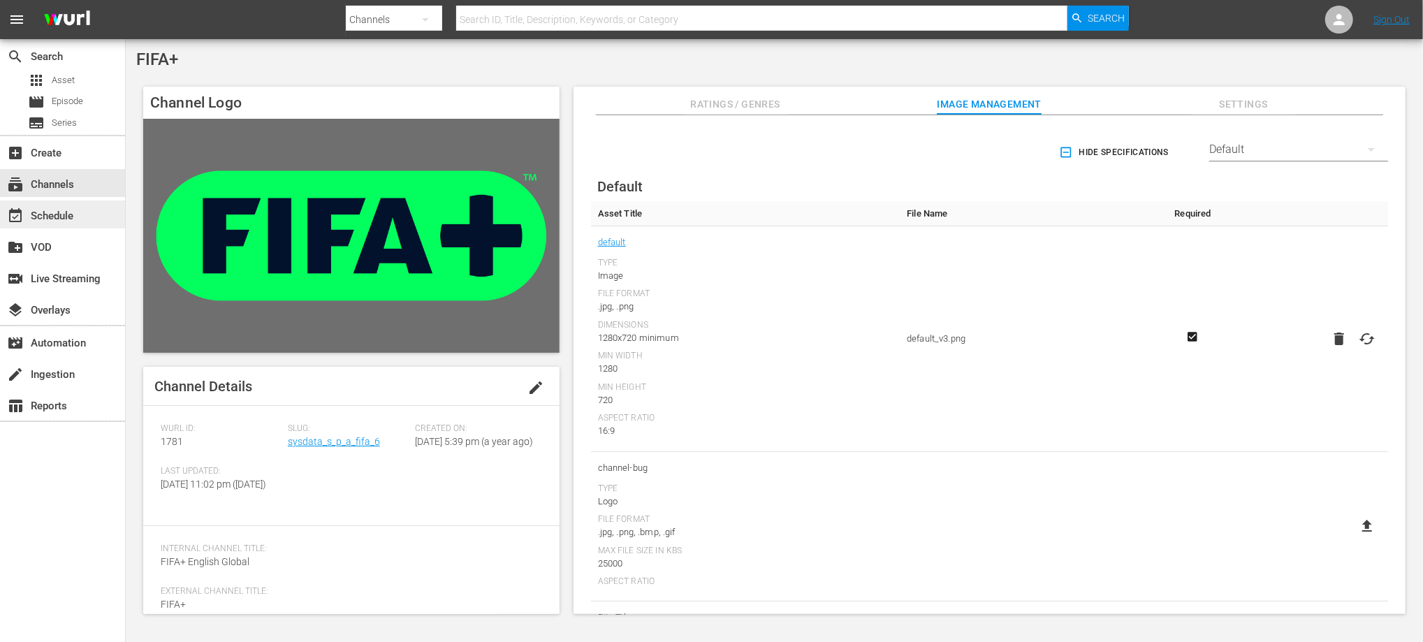
click at [71, 205] on div "event_available Schedule" at bounding box center [62, 215] width 125 height 28
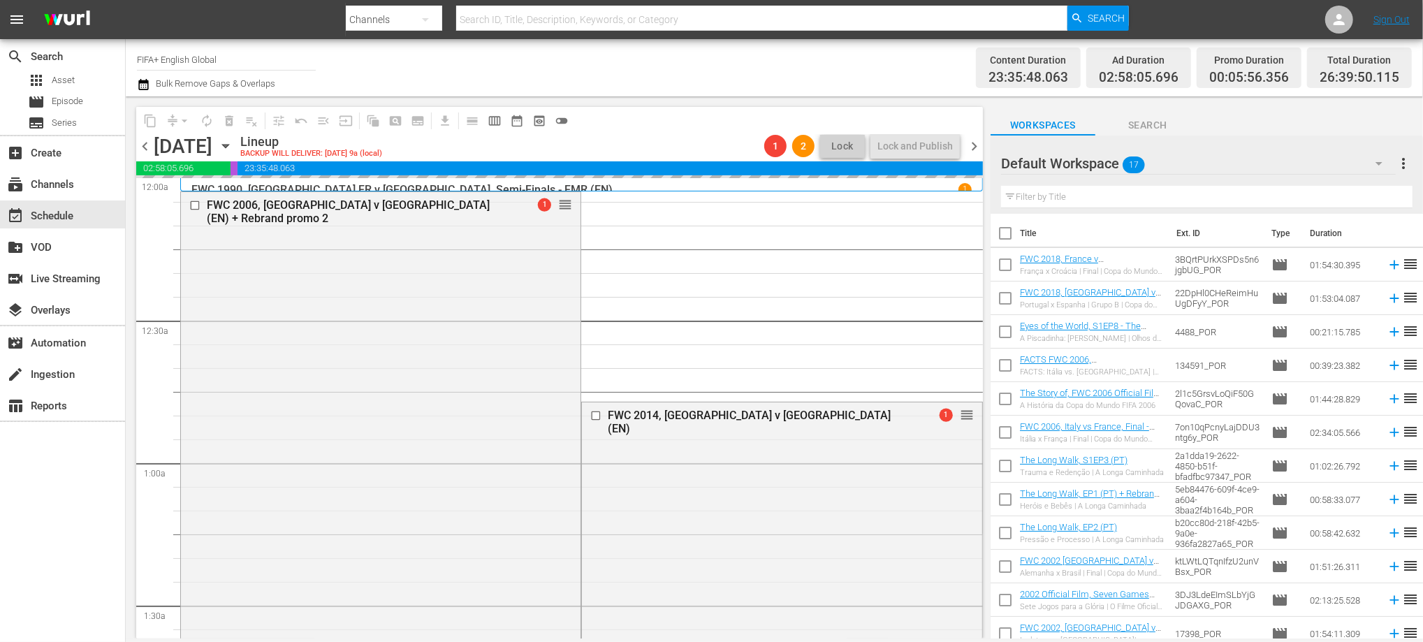
click at [147, 148] on span "chevron_left" at bounding box center [144, 146] width 17 height 17
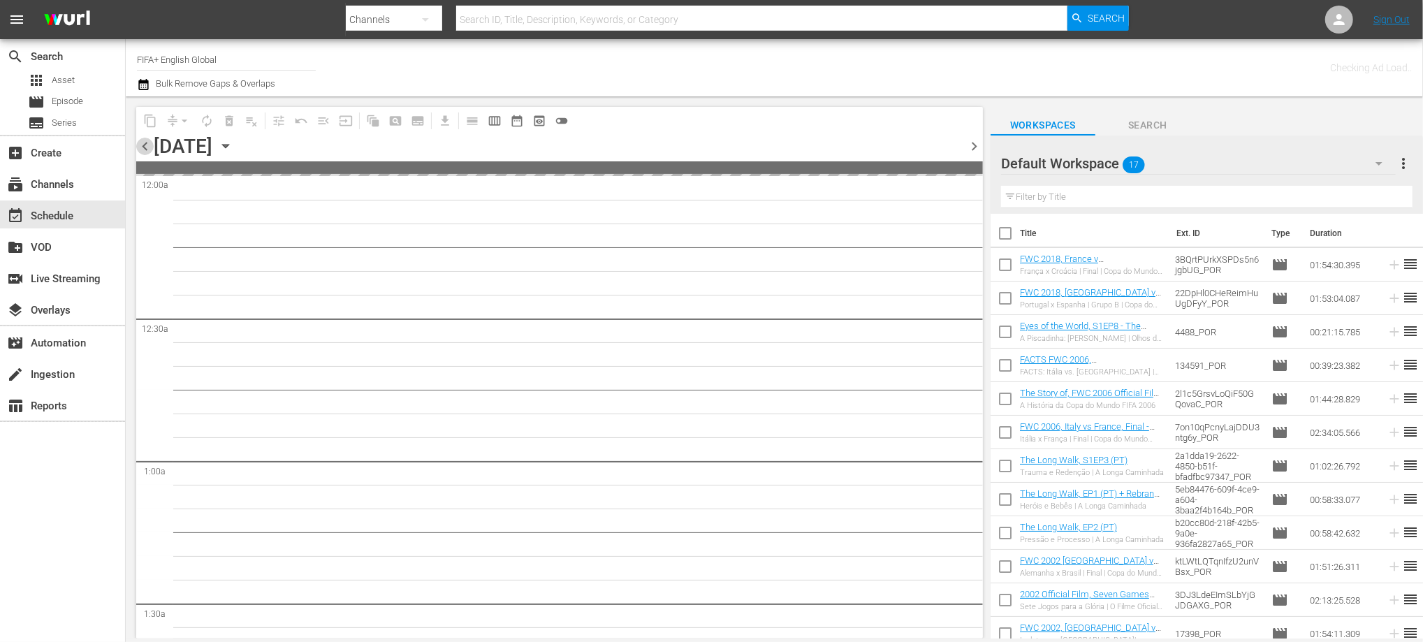
click at [147, 148] on span "chevron_left" at bounding box center [144, 146] width 17 height 17
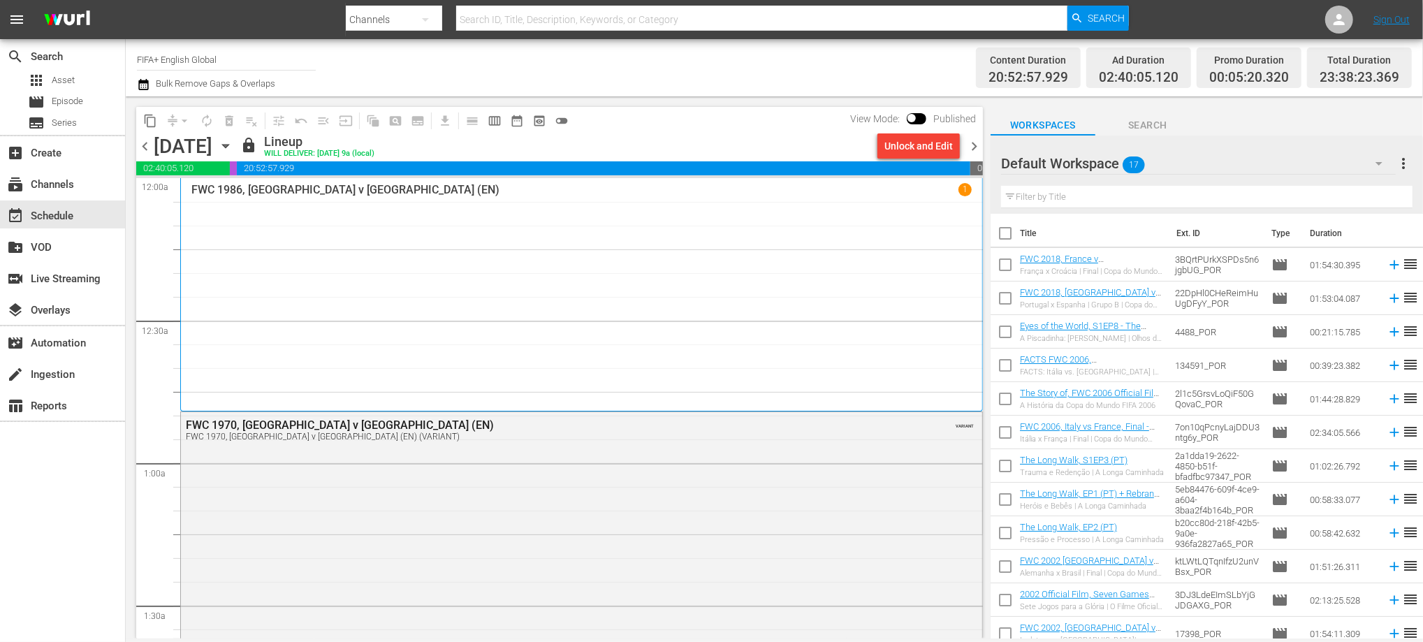
click at [973, 149] on span "chevron_right" at bounding box center [974, 146] width 17 height 17
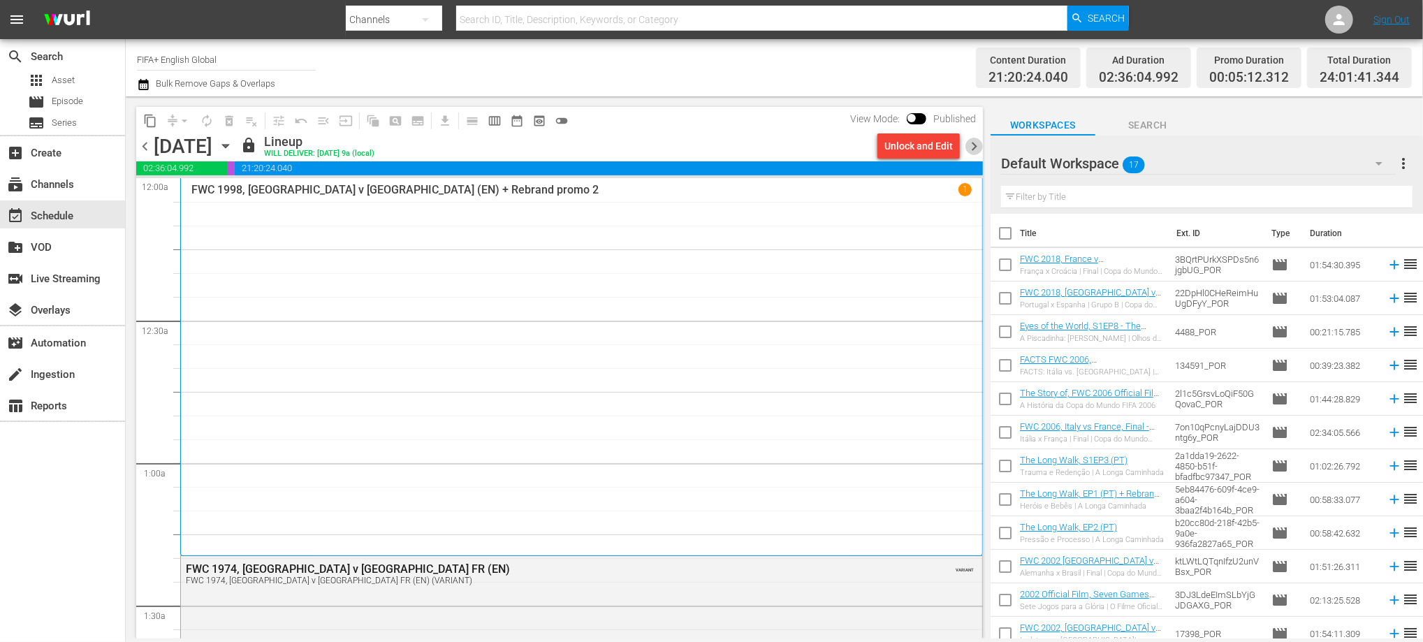
click at [976, 148] on span "chevron_right" at bounding box center [974, 146] width 17 height 17
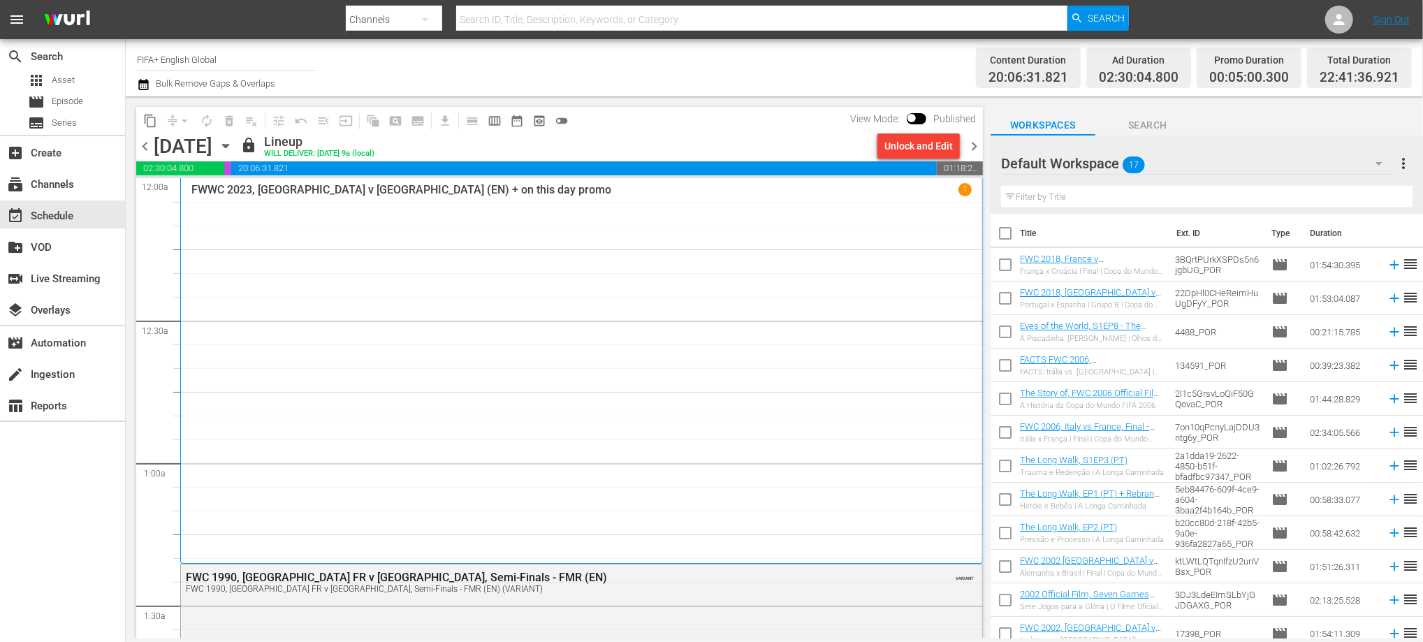
click at [976, 149] on span "chevron_right" at bounding box center [974, 146] width 17 height 17
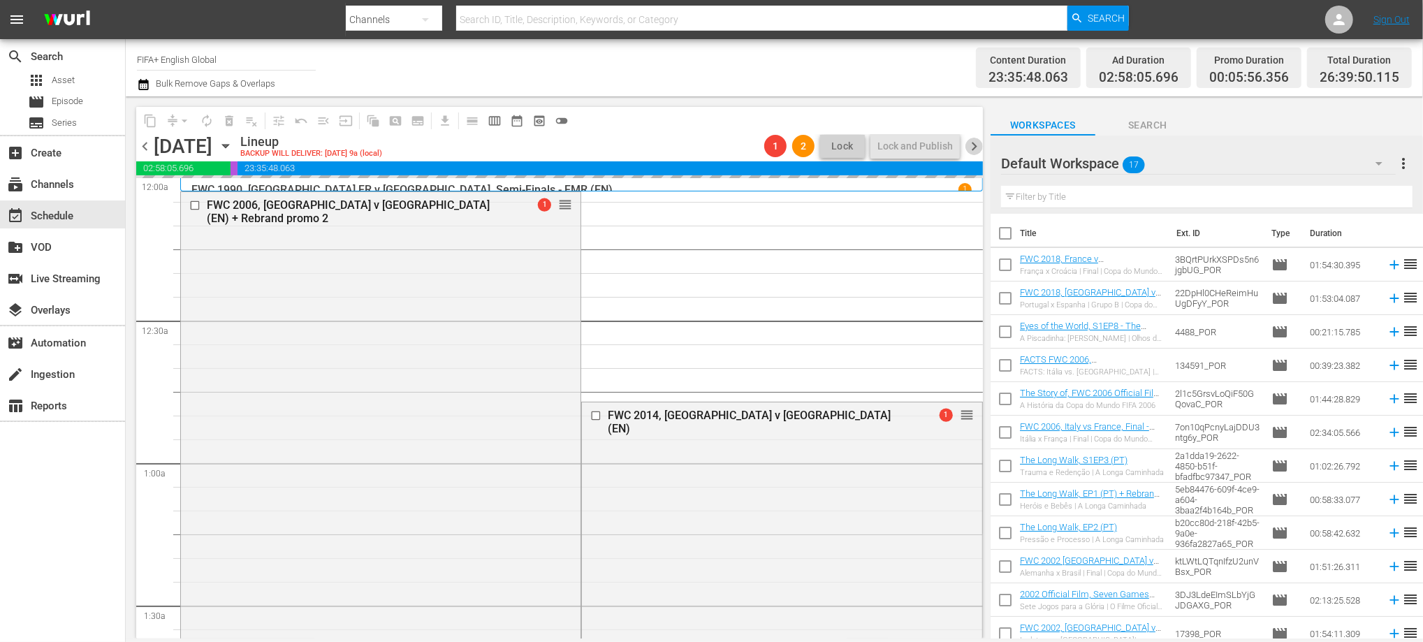
click at [976, 147] on span "chevron_right" at bounding box center [974, 146] width 17 height 17
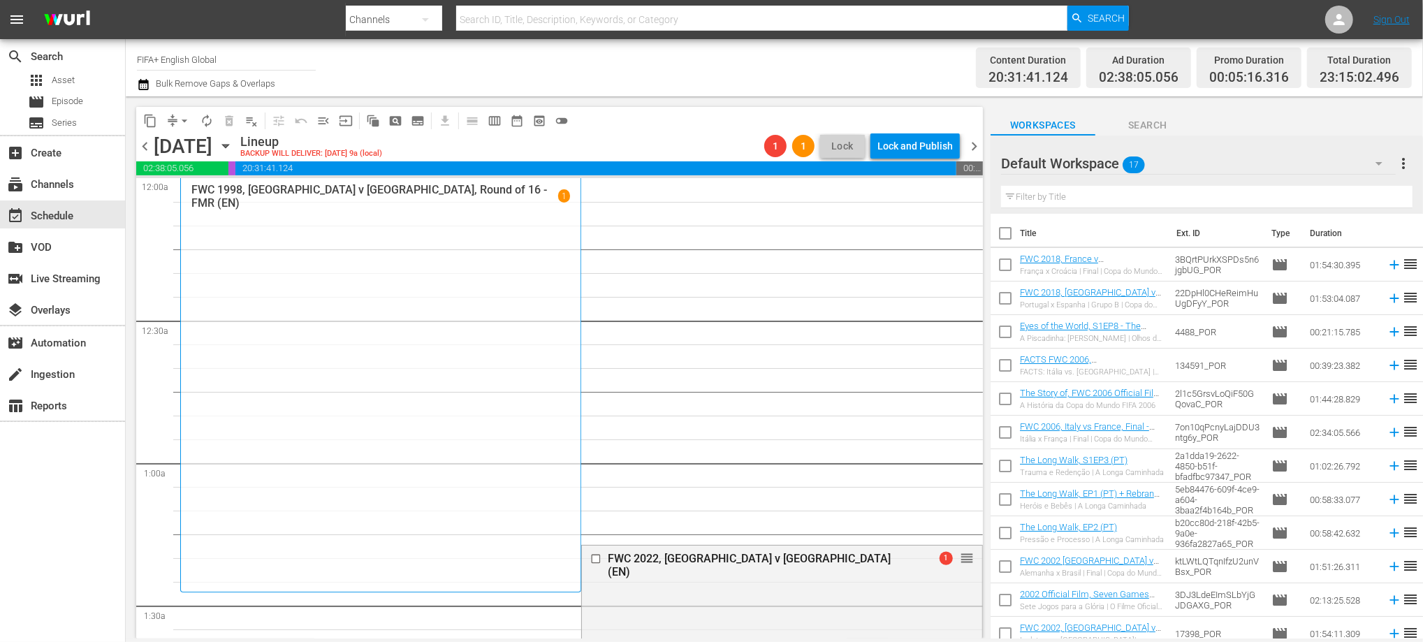
click at [976, 147] on span "chevron_right" at bounding box center [974, 146] width 17 height 17
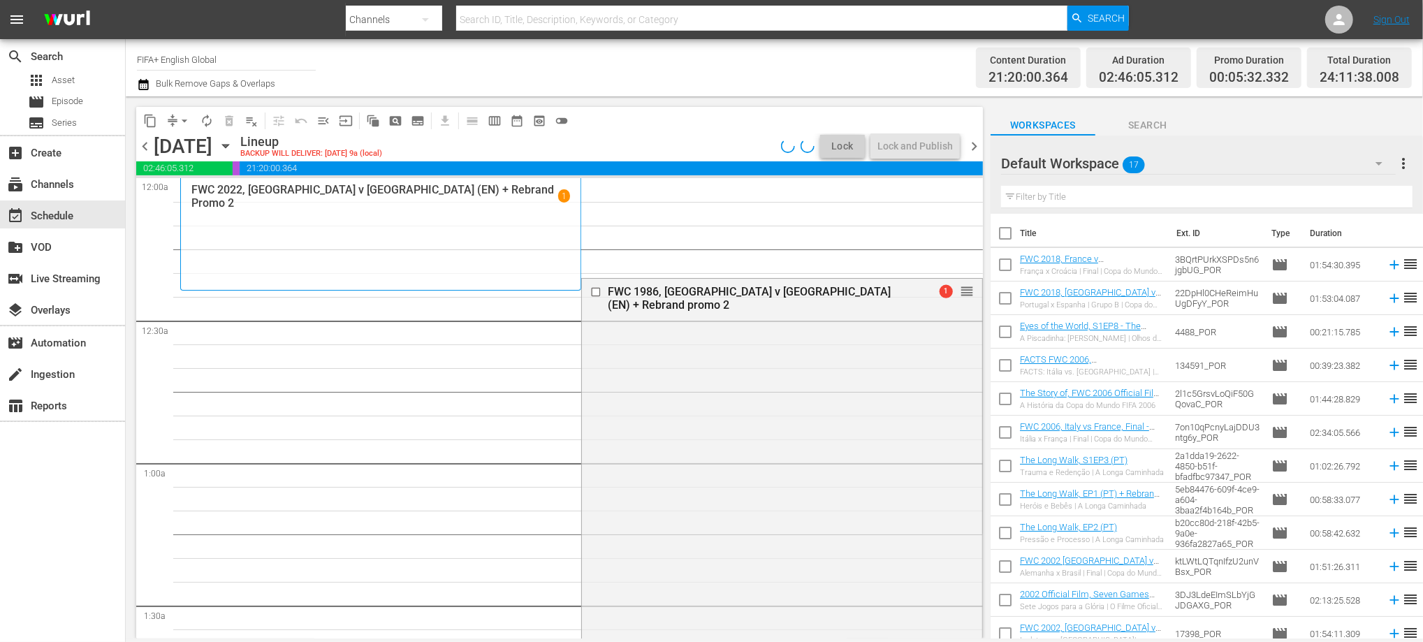
click at [976, 147] on span "chevron_right" at bounding box center [974, 146] width 17 height 17
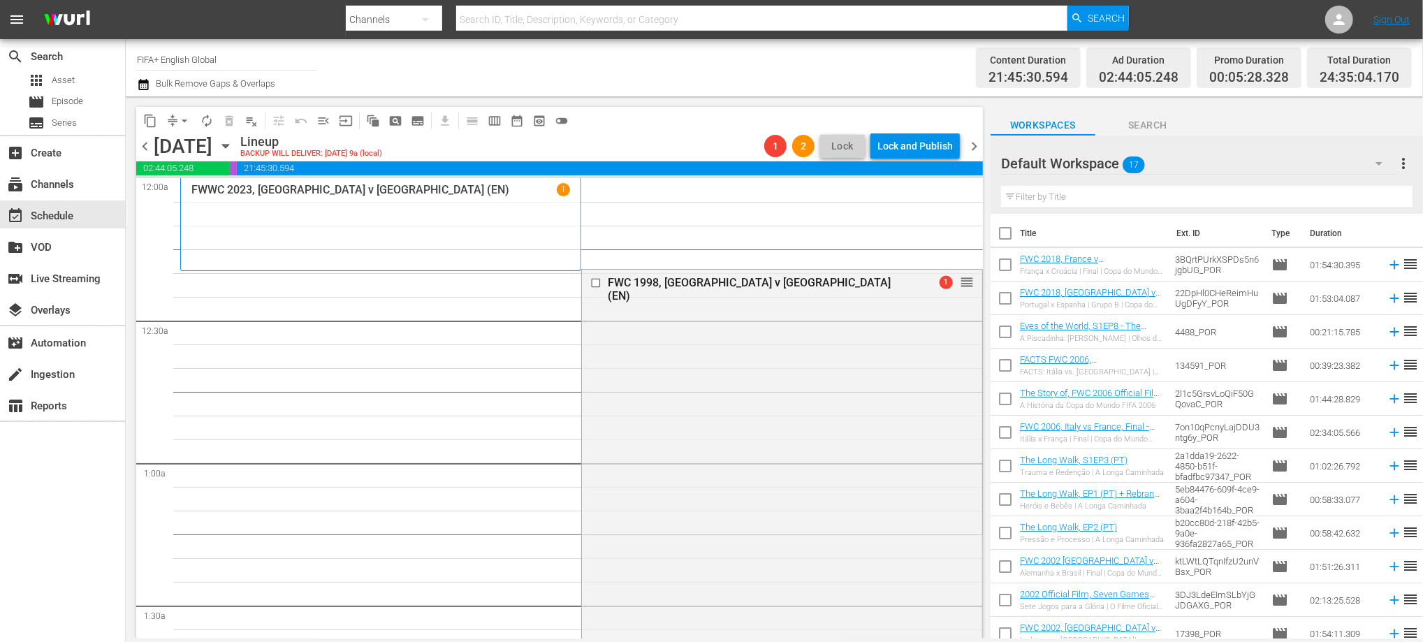
click at [969, 145] on span "chevron_right" at bounding box center [974, 146] width 17 height 17
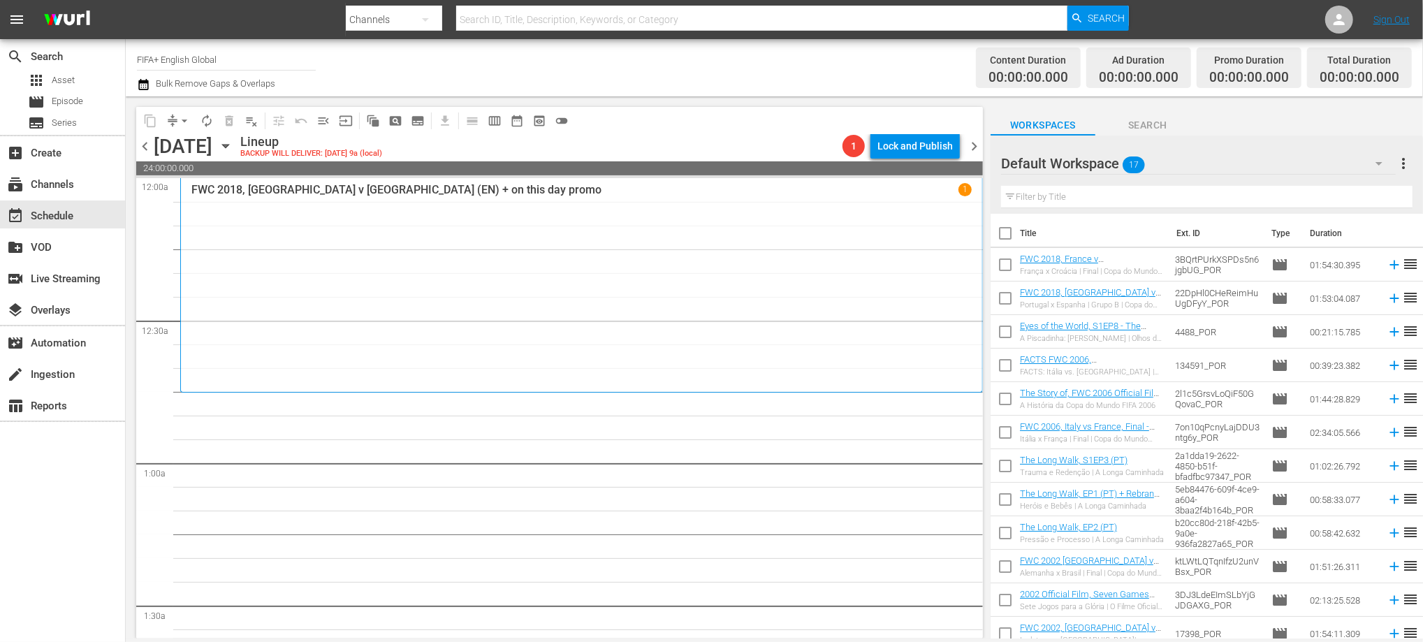
click at [147, 143] on span "chevron_left" at bounding box center [144, 146] width 17 height 17
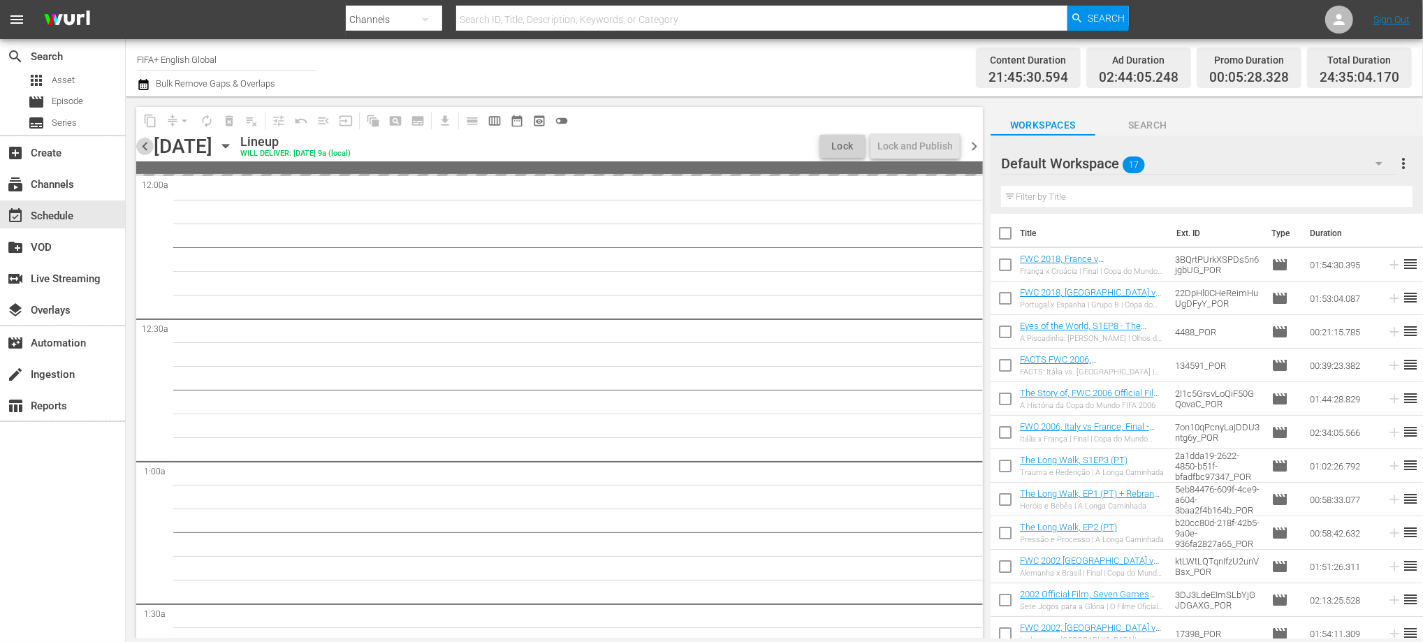
click at [147, 143] on span "chevron_left" at bounding box center [144, 146] width 17 height 17
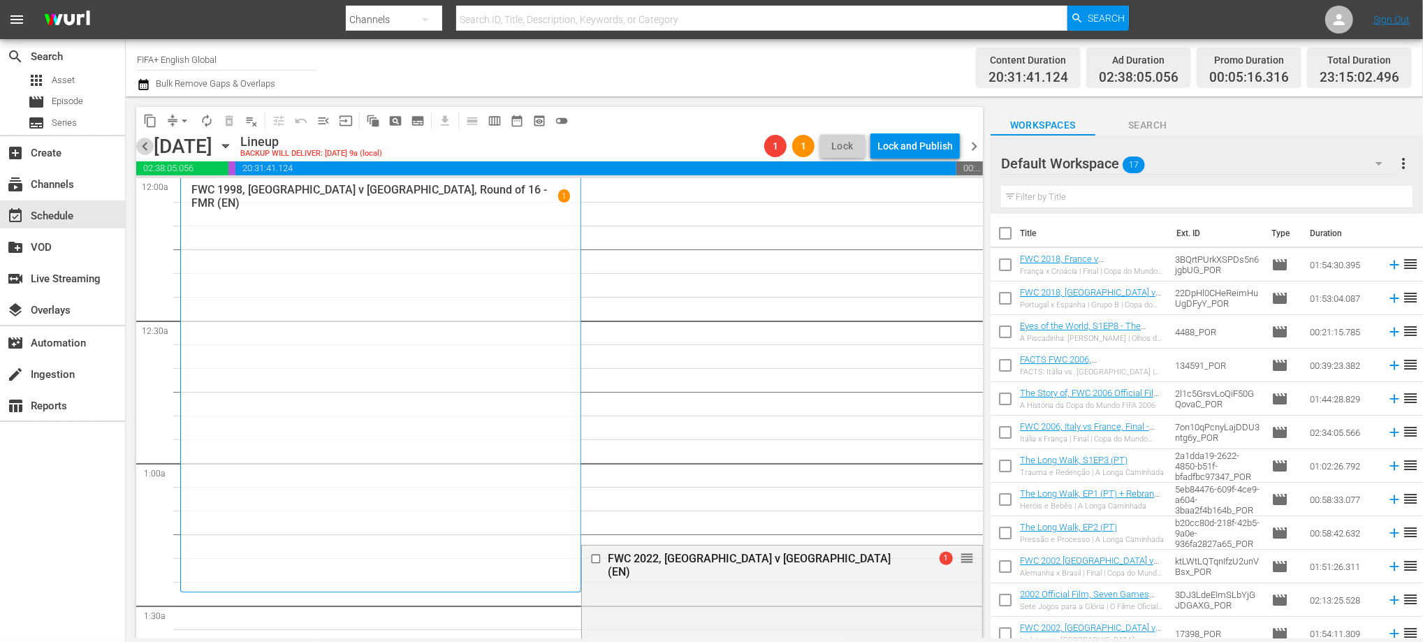
click at [145, 145] on span "chevron_left" at bounding box center [144, 146] width 17 height 17
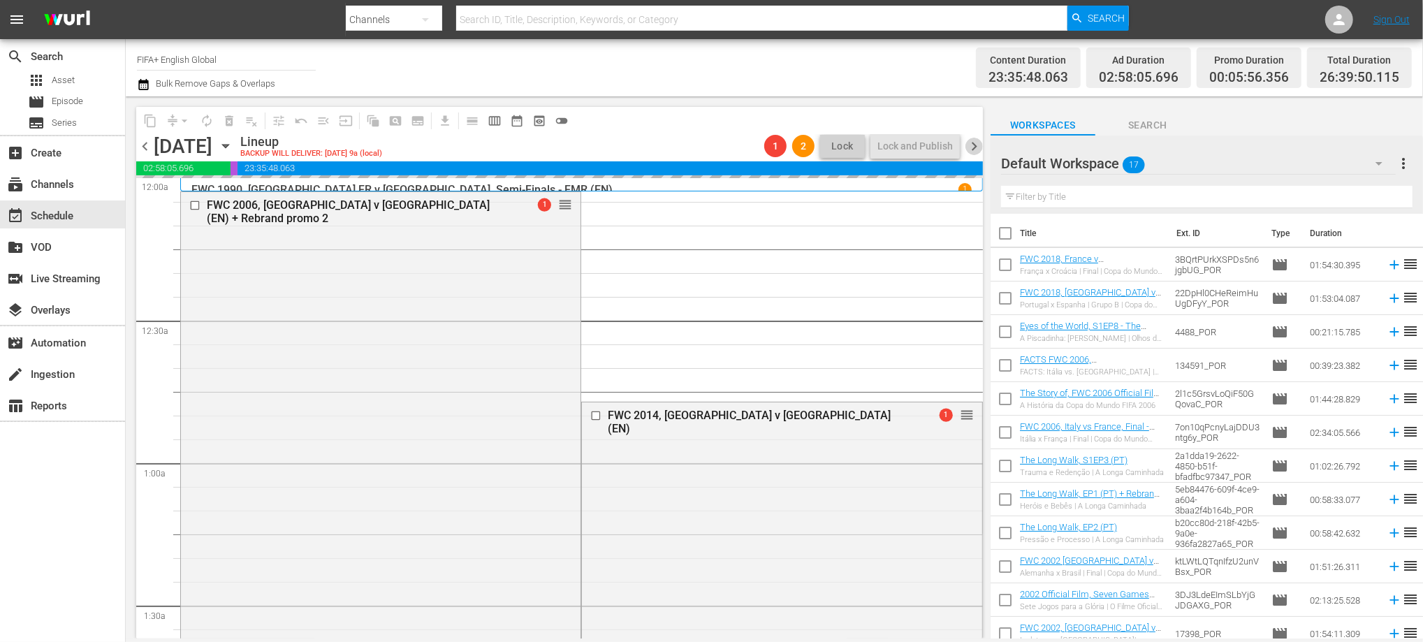
click at [971, 145] on span "chevron_right" at bounding box center [974, 146] width 17 height 17
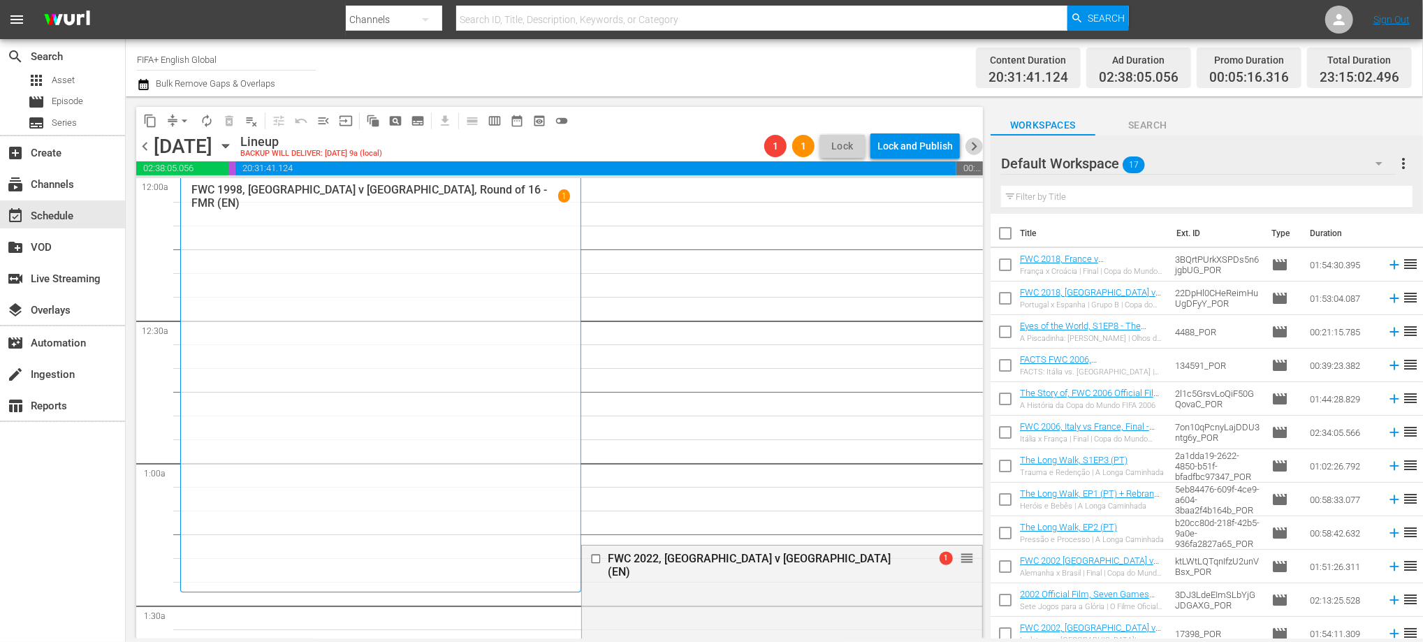
click at [978, 143] on span "chevron_right" at bounding box center [974, 146] width 17 height 17
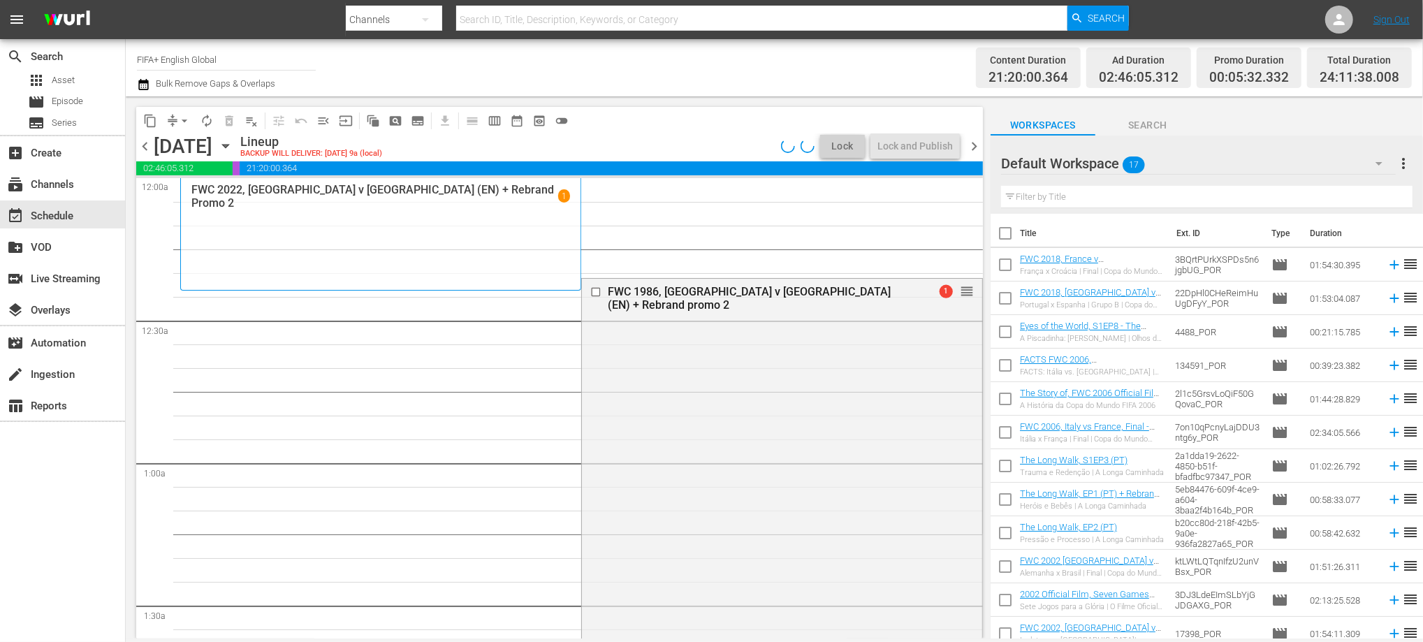
click at [146, 147] on span "chevron_left" at bounding box center [144, 146] width 17 height 17
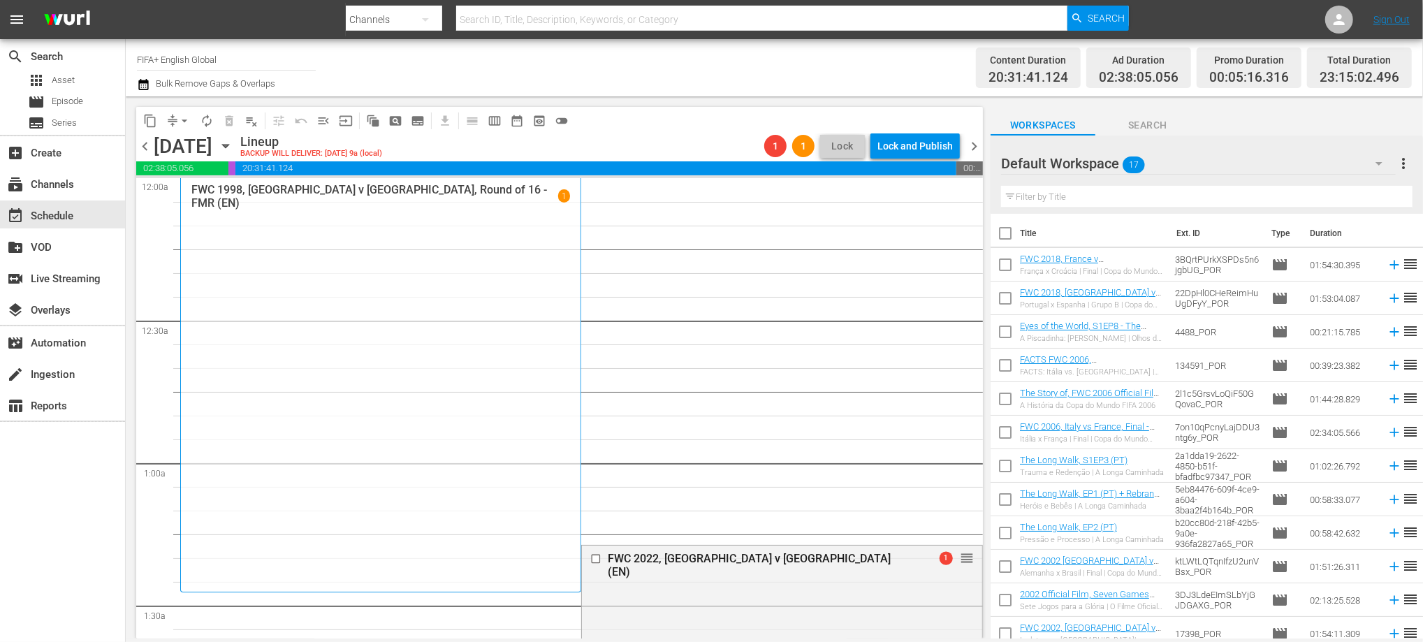
click at [139, 151] on span "chevron_left" at bounding box center [144, 146] width 17 height 17
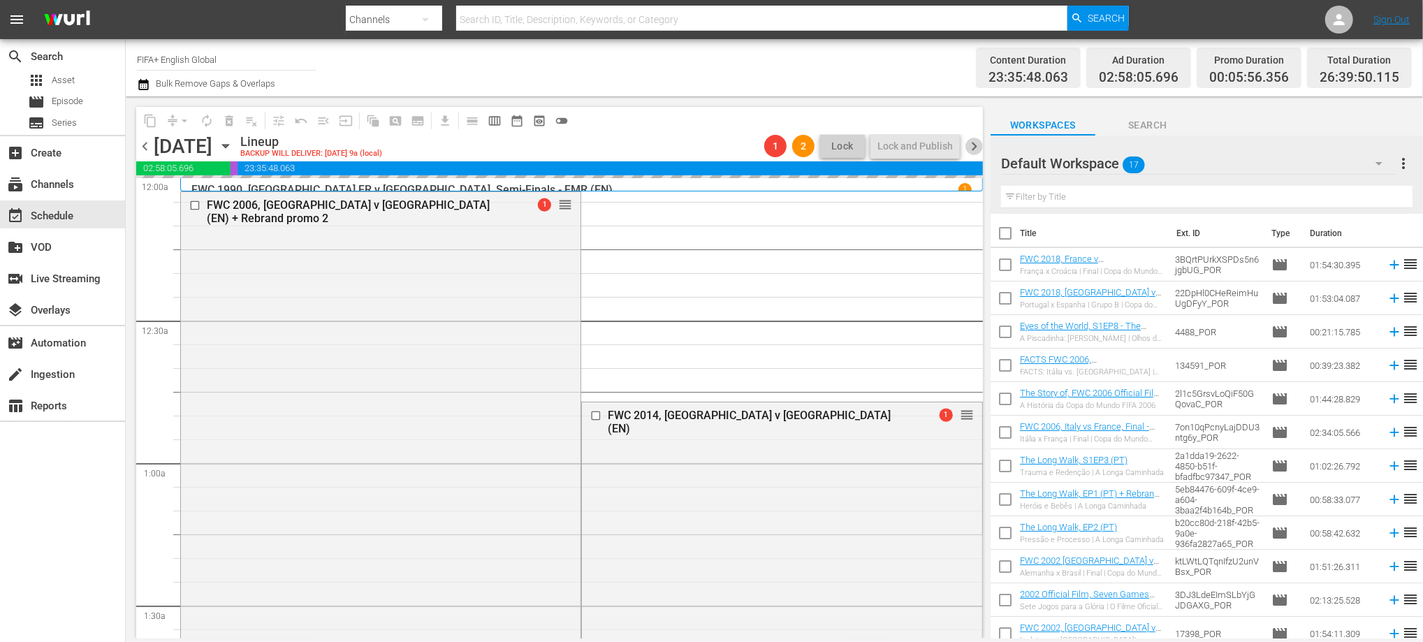
click at [978, 148] on span "chevron_right" at bounding box center [974, 146] width 17 height 17
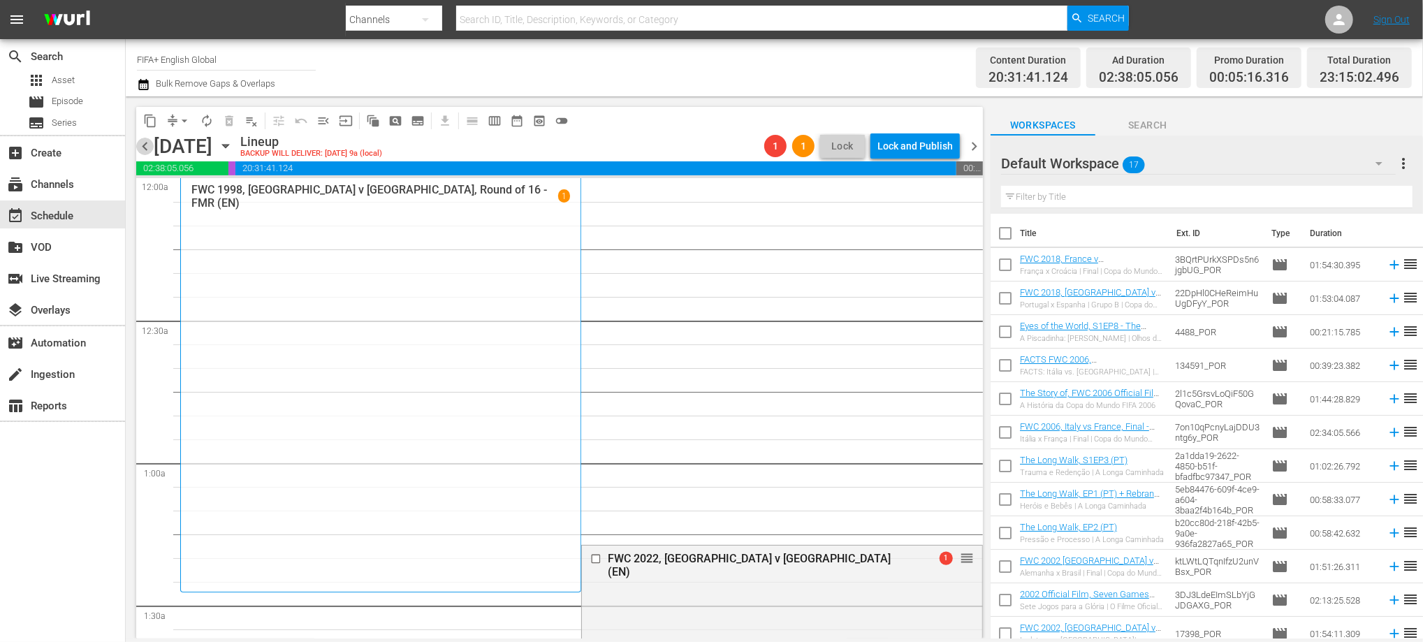
click at [147, 152] on span "chevron_left" at bounding box center [144, 146] width 17 height 17
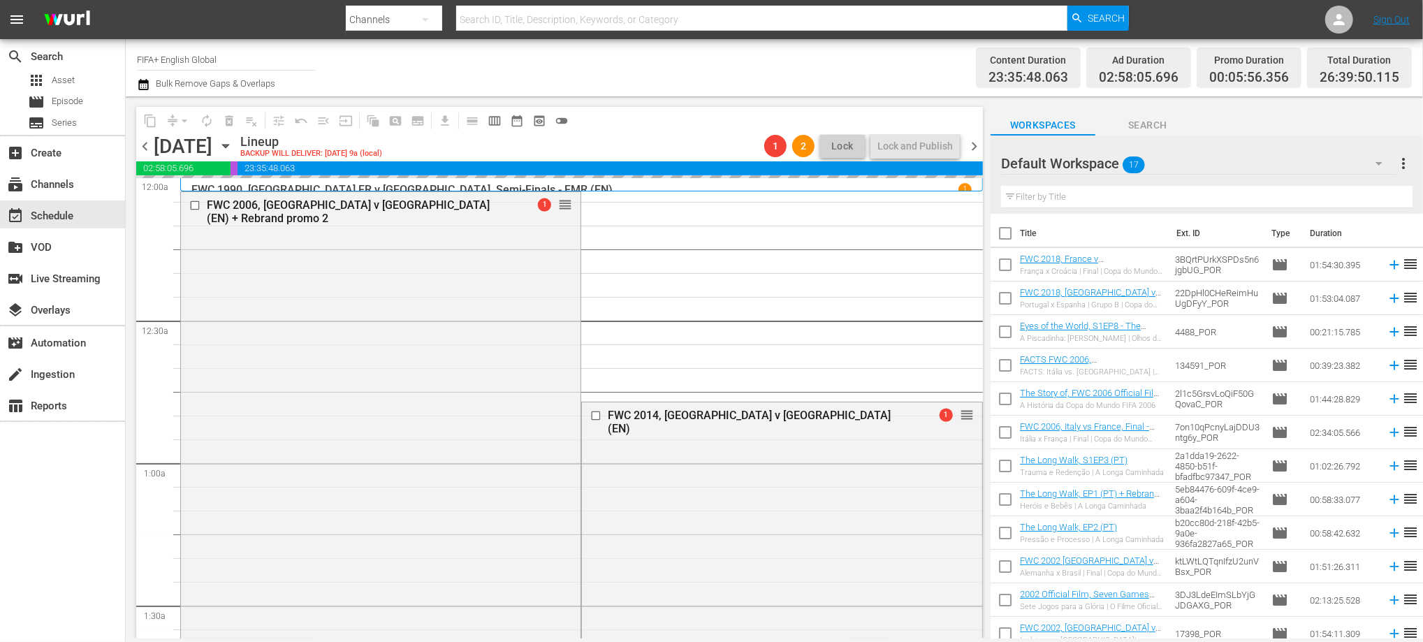
click at [971, 144] on span "chevron_right" at bounding box center [974, 146] width 17 height 17
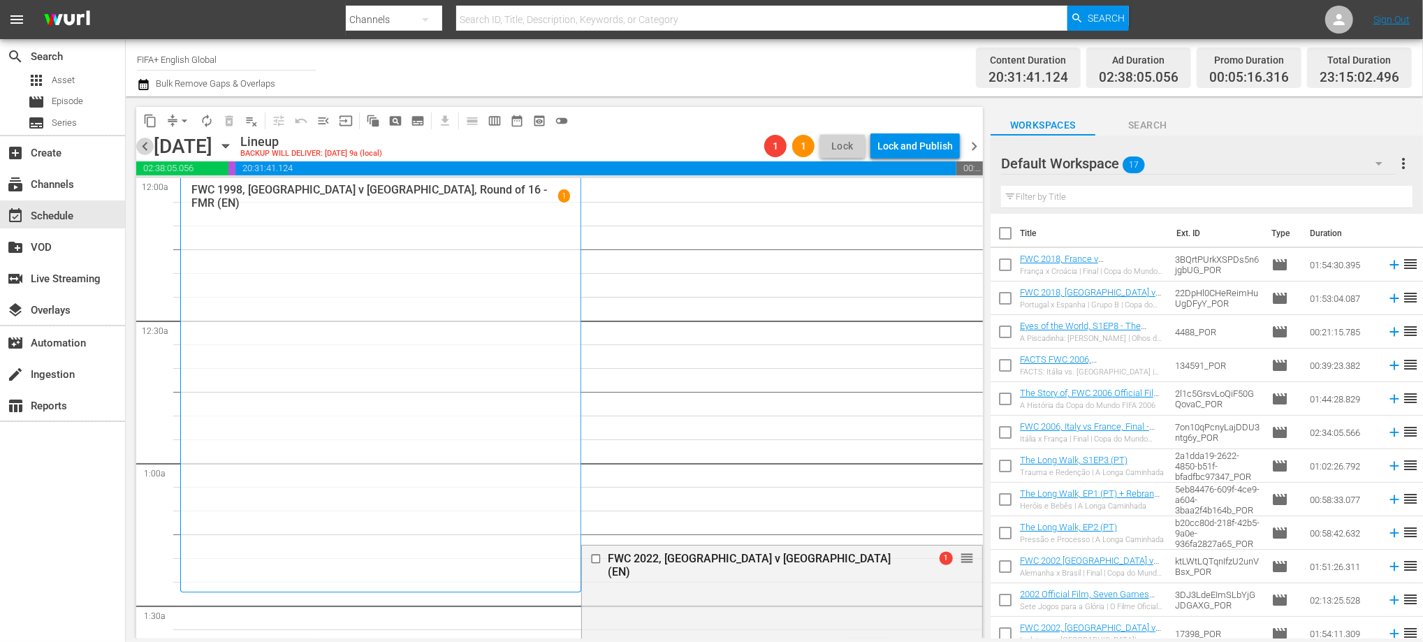
click at [141, 147] on span "chevron_left" at bounding box center [144, 146] width 17 height 17
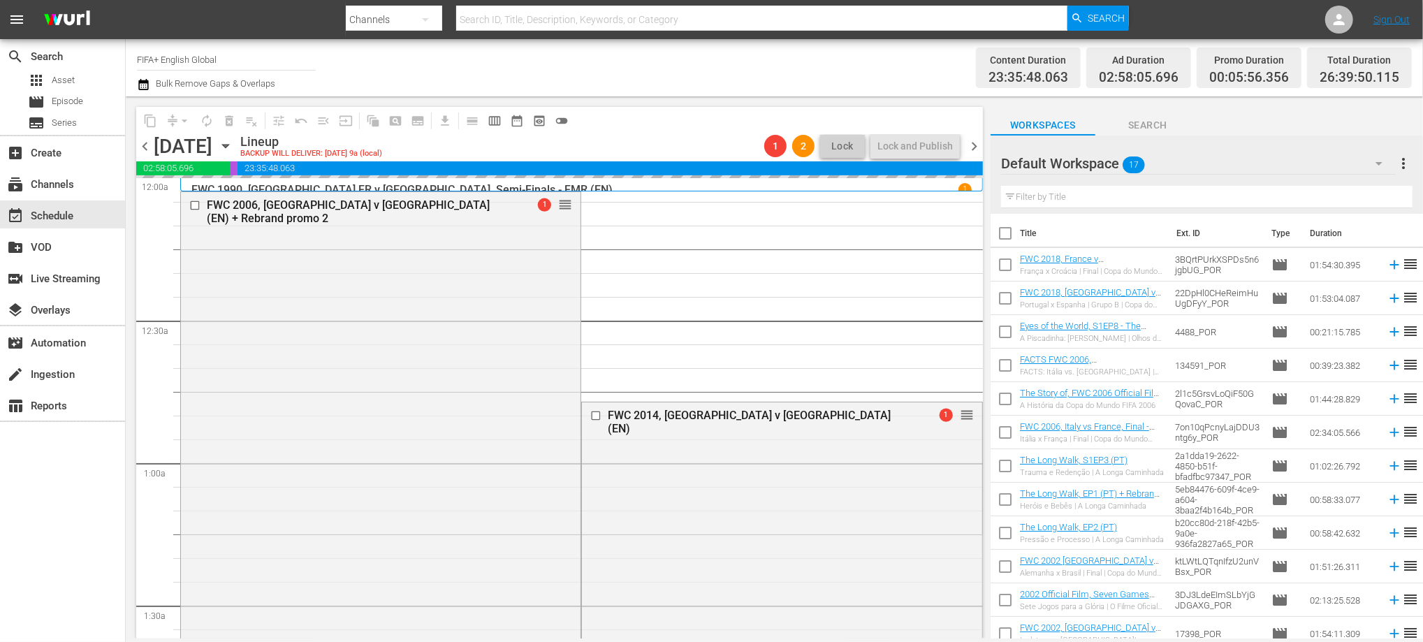
click at [138, 149] on span "chevron_left" at bounding box center [144, 146] width 17 height 17
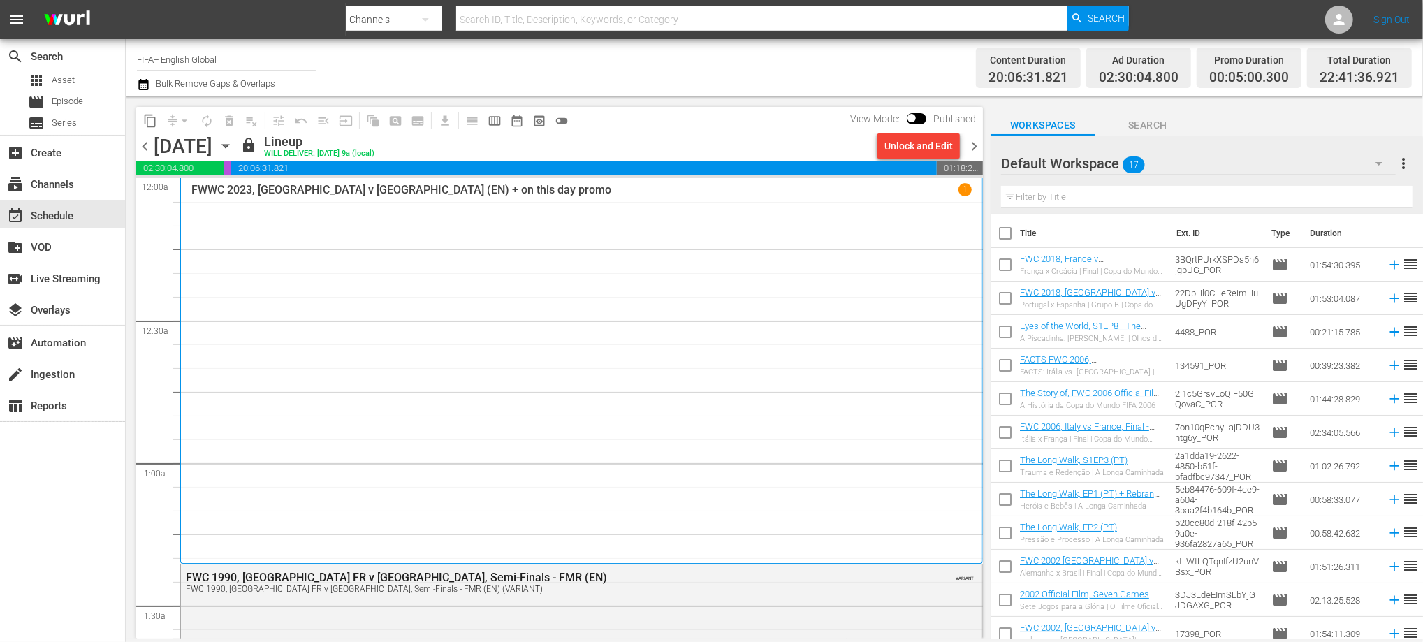
click at [971, 145] on span "chevron_right" at bounding box center [974, 146] width 17 height 17
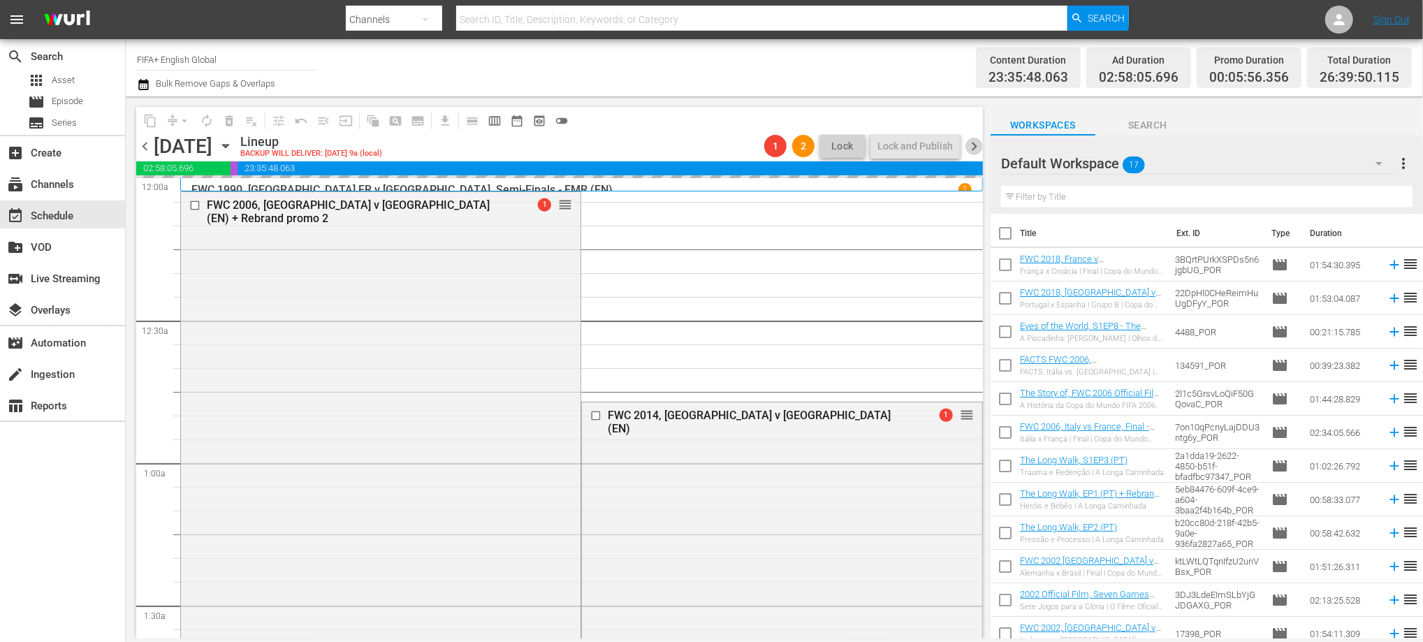
click at [978, 147] on span "chevron_right" at bounding box center [974, 146] width 17 height 17
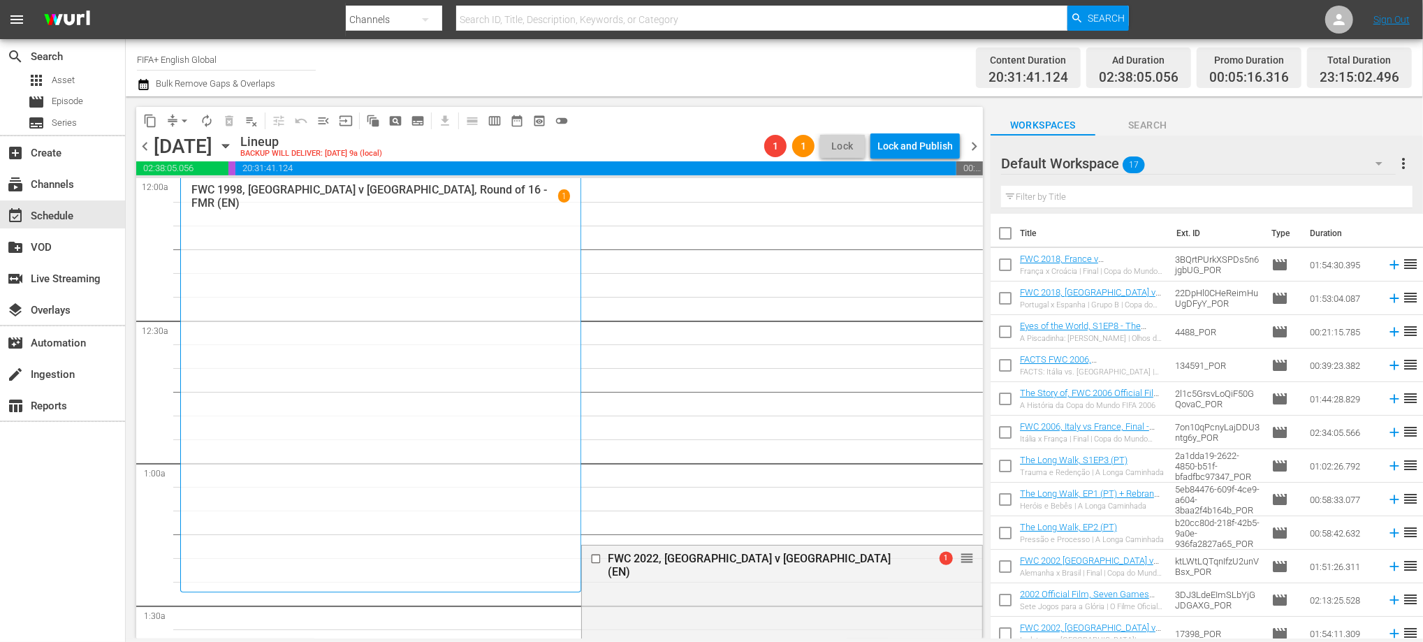
click at [978, 150] on span "chevron_right" at bounding box center [974, 146] width 17 height 17
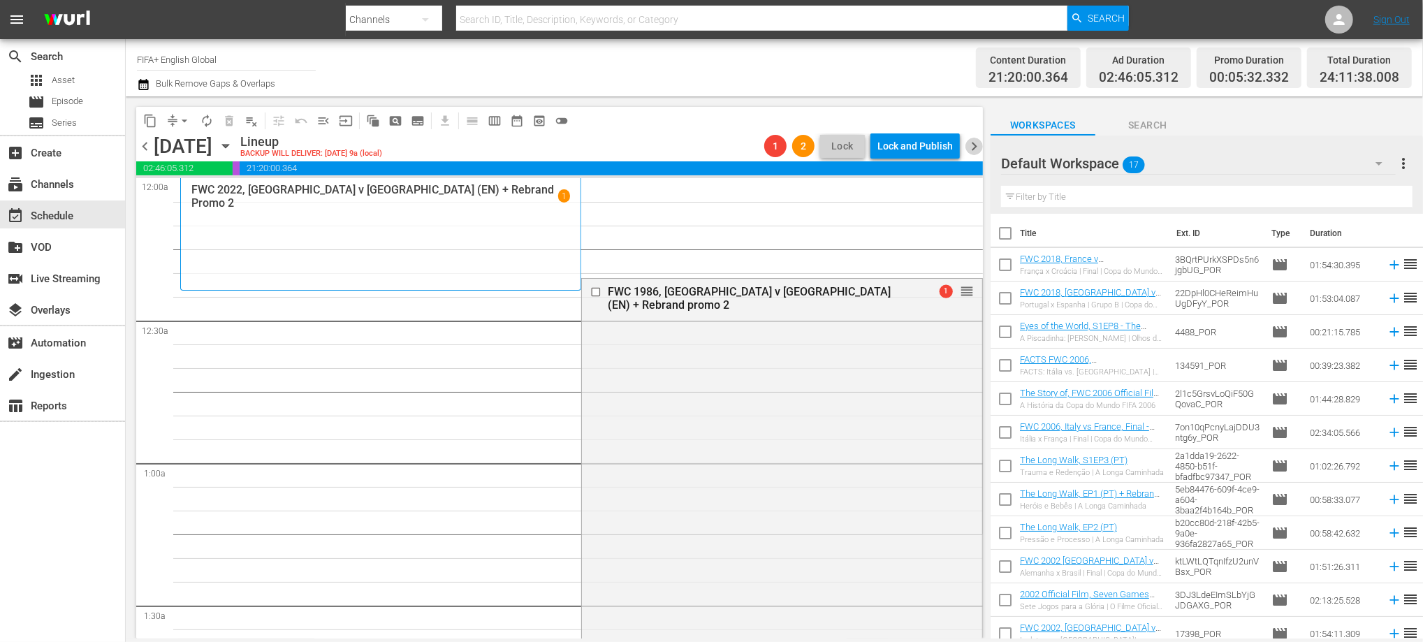
click at [977, 150] on span "chevron_right" at bounding box center [974, 146] width 17 height 17
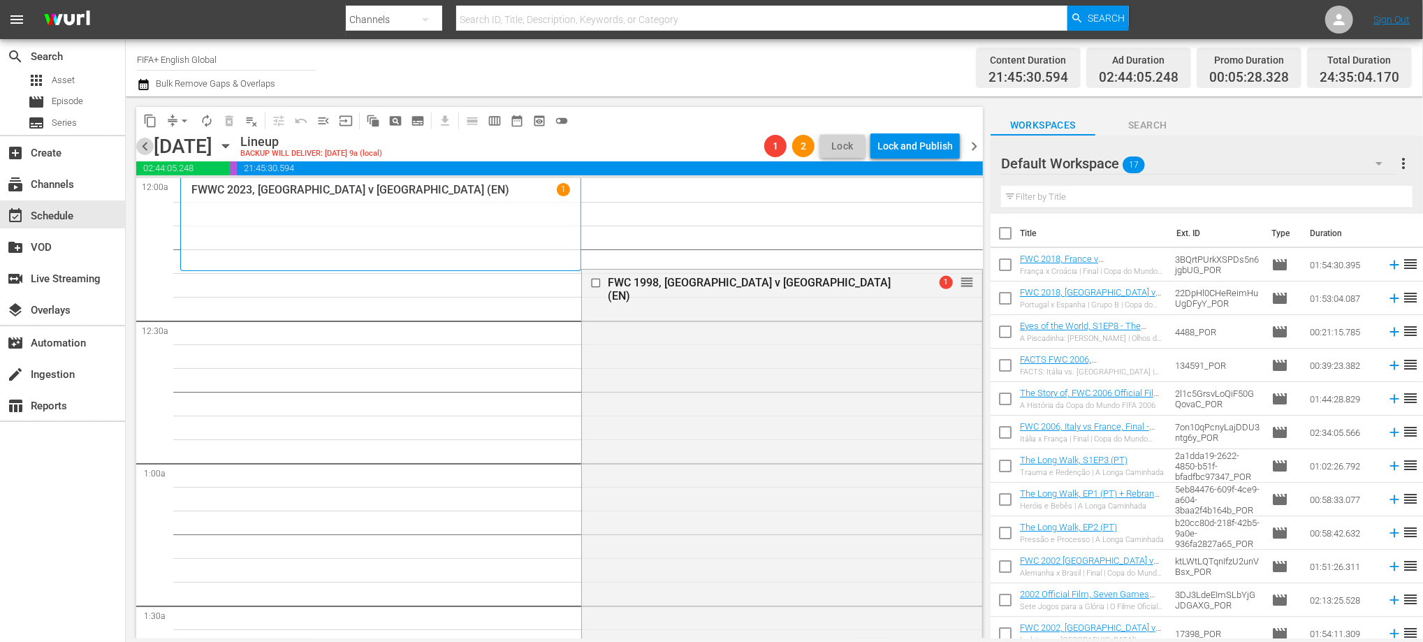
click at [146, 147] on span "chevron_left" at bounding box center [144, 146] width 17 height 17
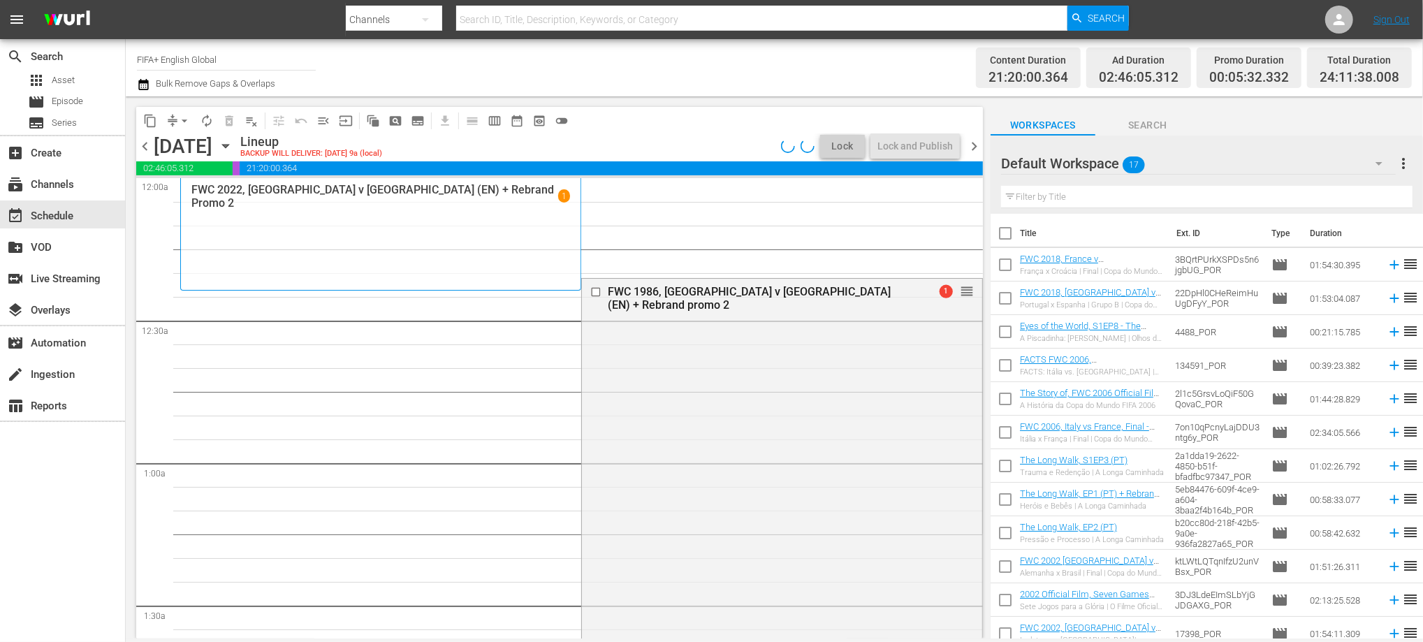
click at [147, 145] on span "chevron_left" at bounding box center [144, 146] width 17 height 17
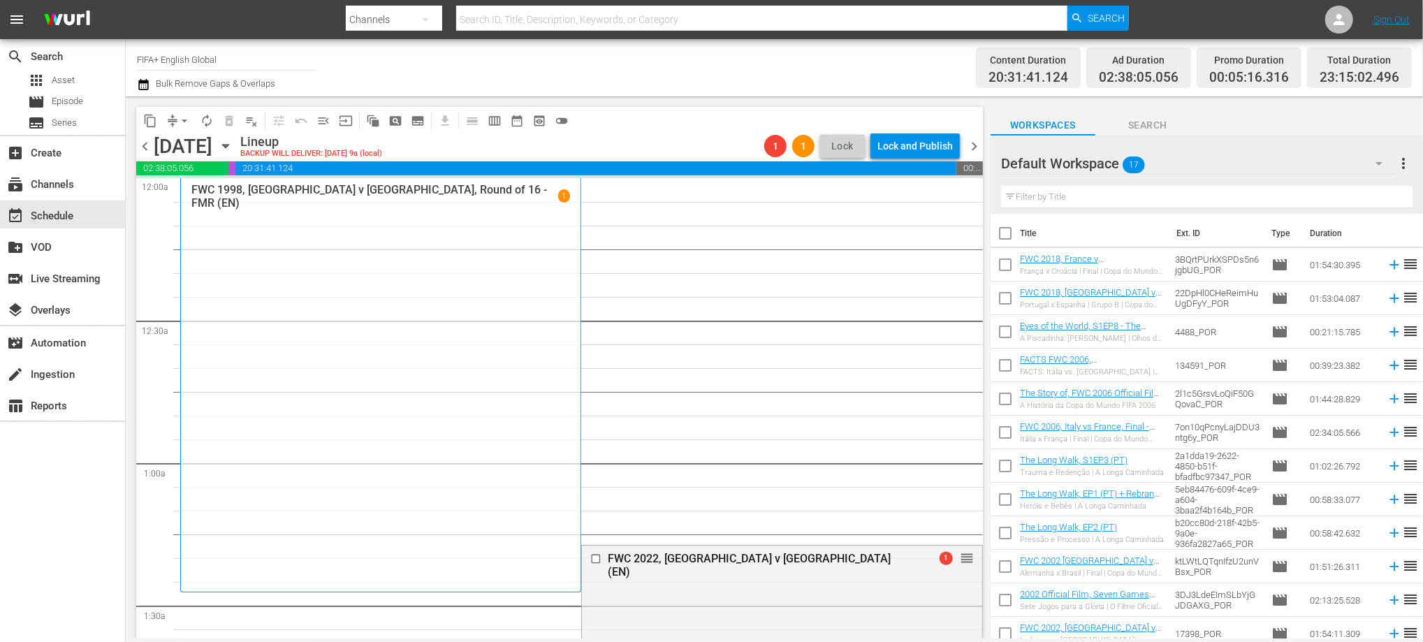
click at [147, 145] on span "chevron_left" at bounding box center [144, 146] width 17 height 17
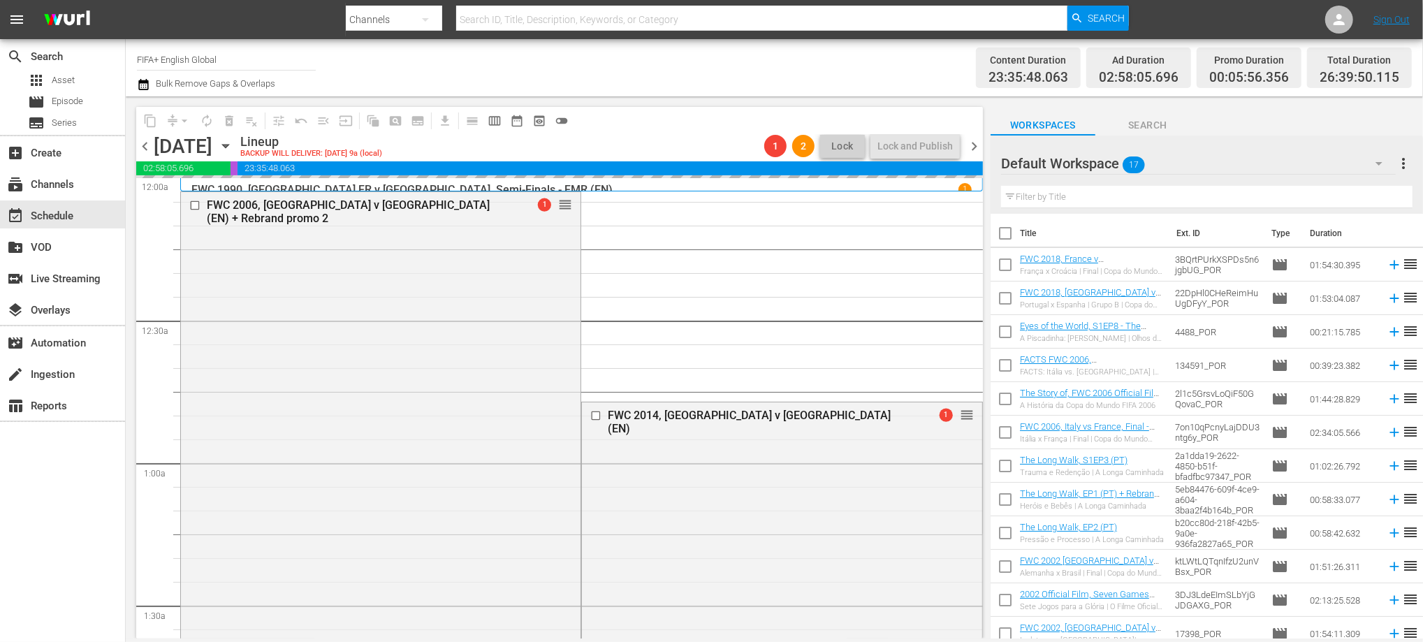
click at [971, 146] on span "chevron_right" at bounding box center [974, 146] width 17 height 17
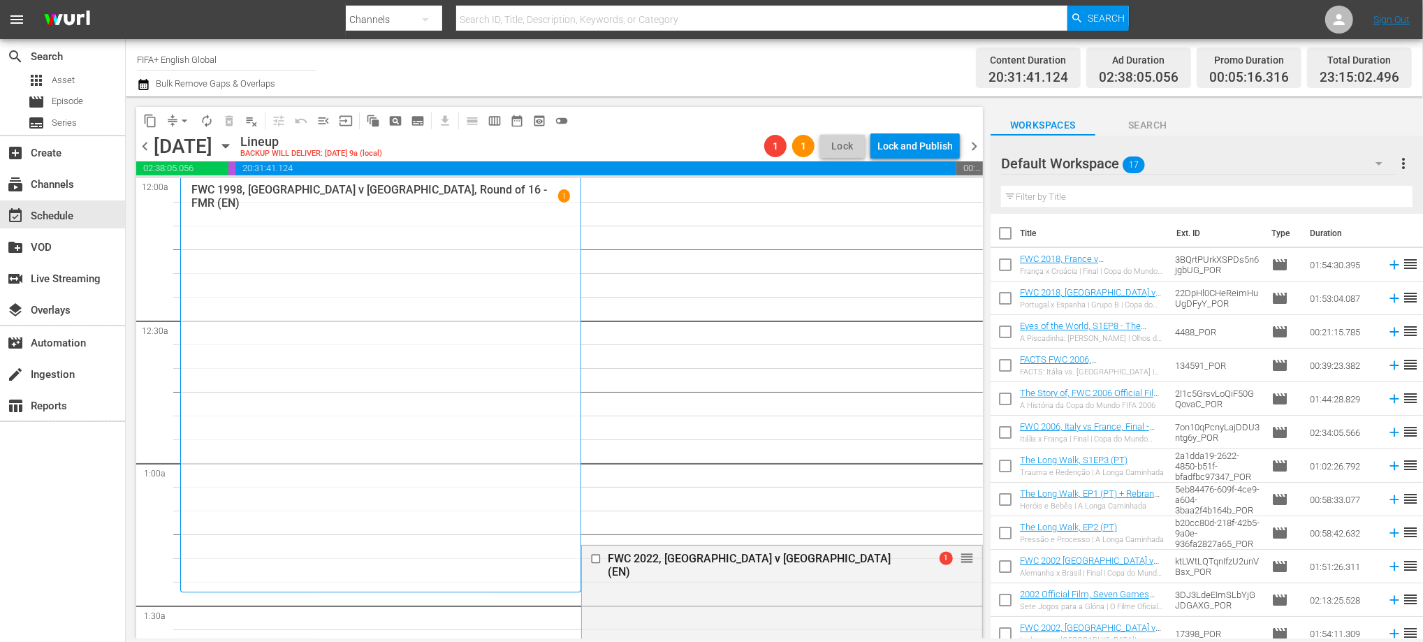
click at [975, 140] on span "chevron_right" at bounding box center [974, 146] width 17 height 17
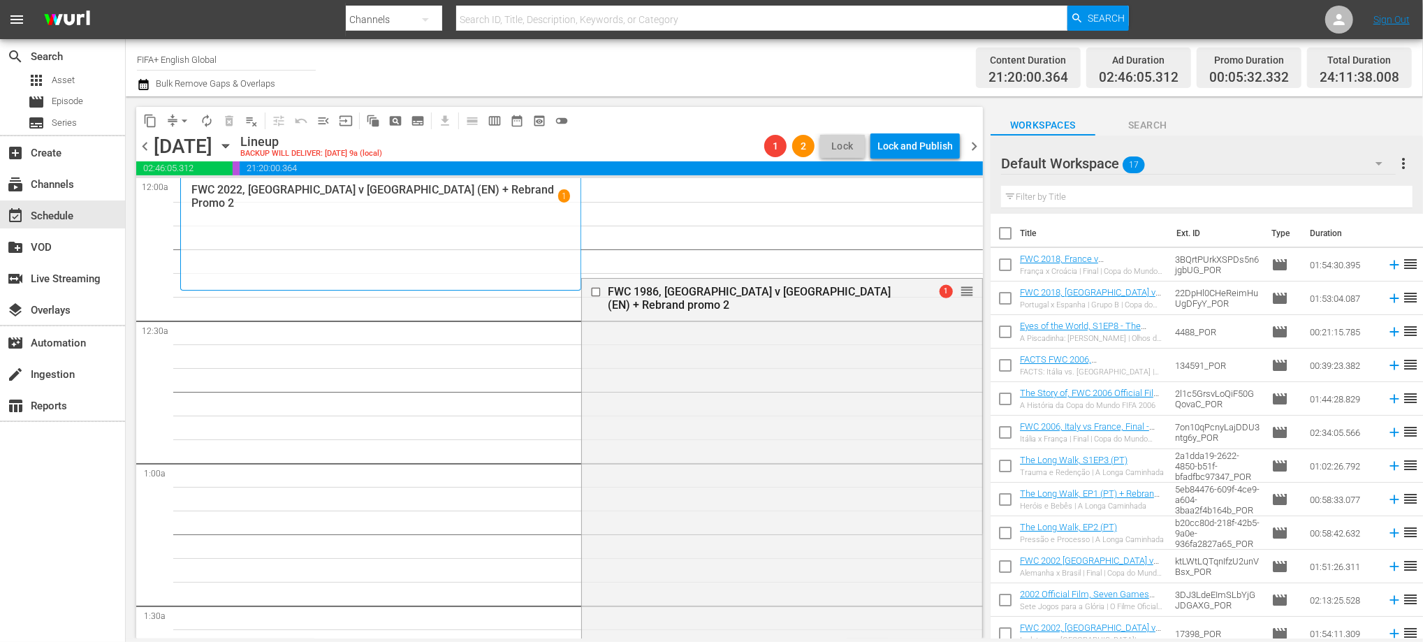
click at [973, 145] on span "chevron_right" at bounding box center [974, 146] width 17 height 17
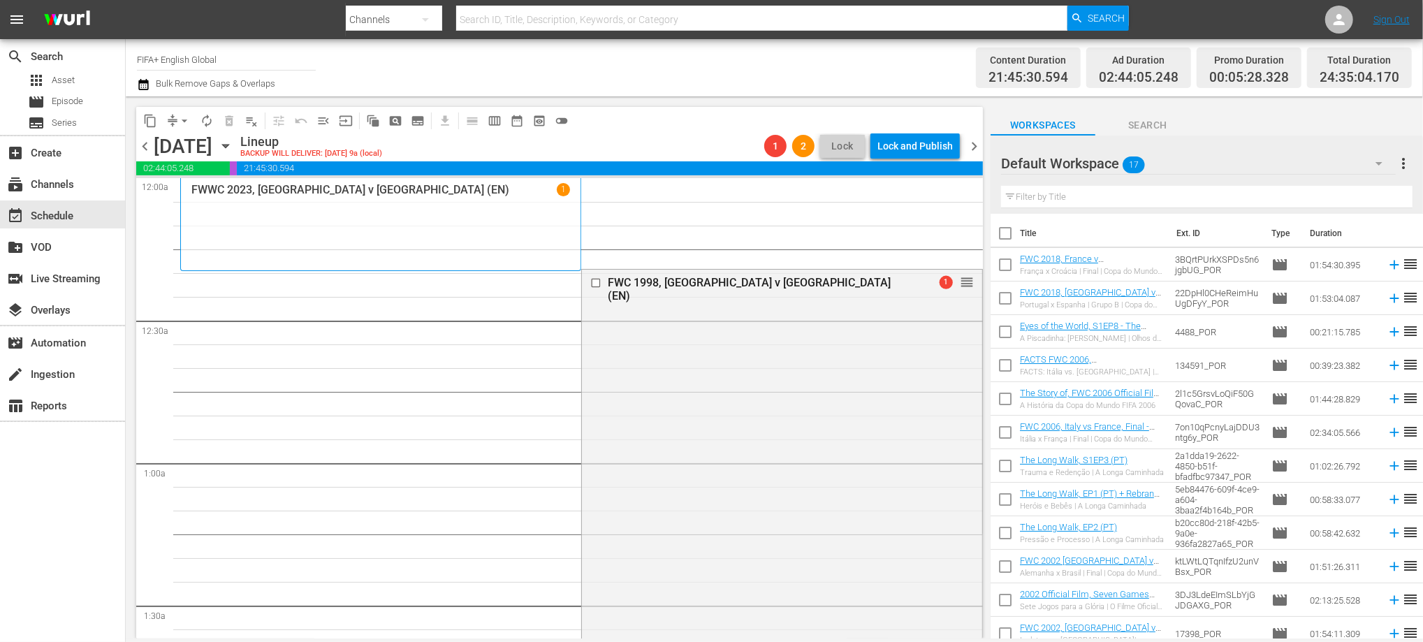
click at [141, 147] on span "chevron_left" at bounding box center [144, 146] width 17 height 17
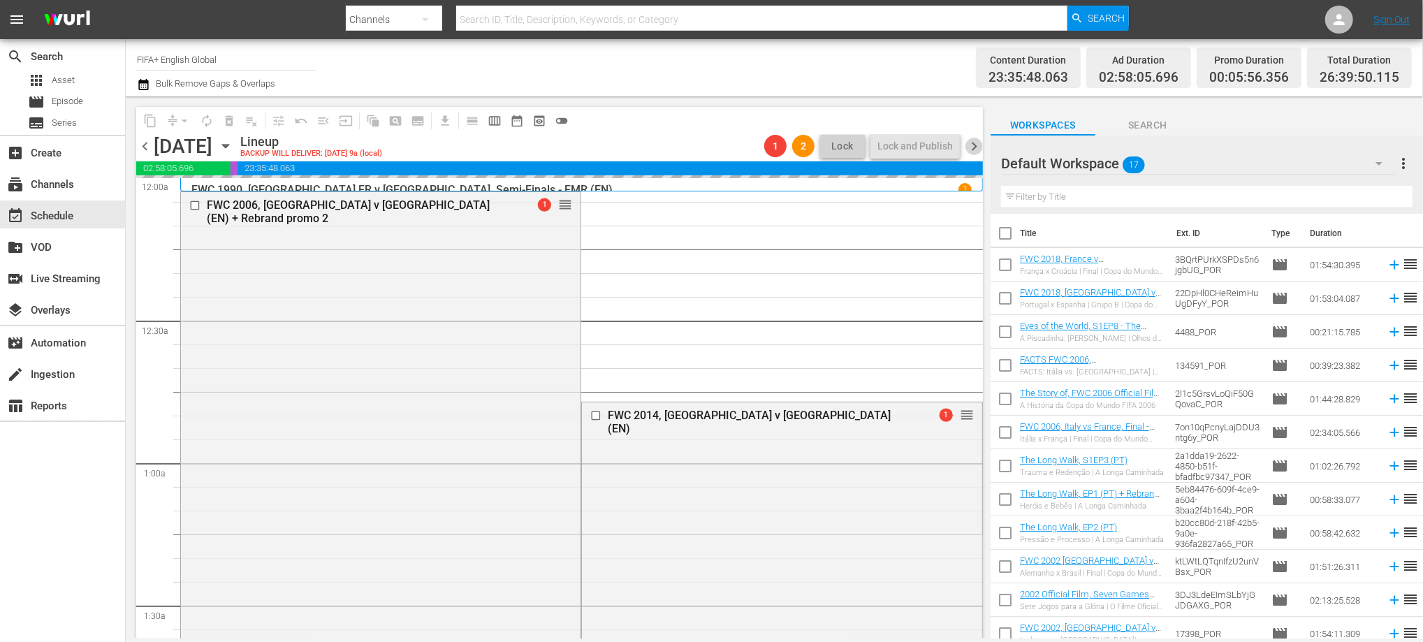
click at [973, 146] on span "chevron_right" at bounding box center [974, 146] width 17 height 17
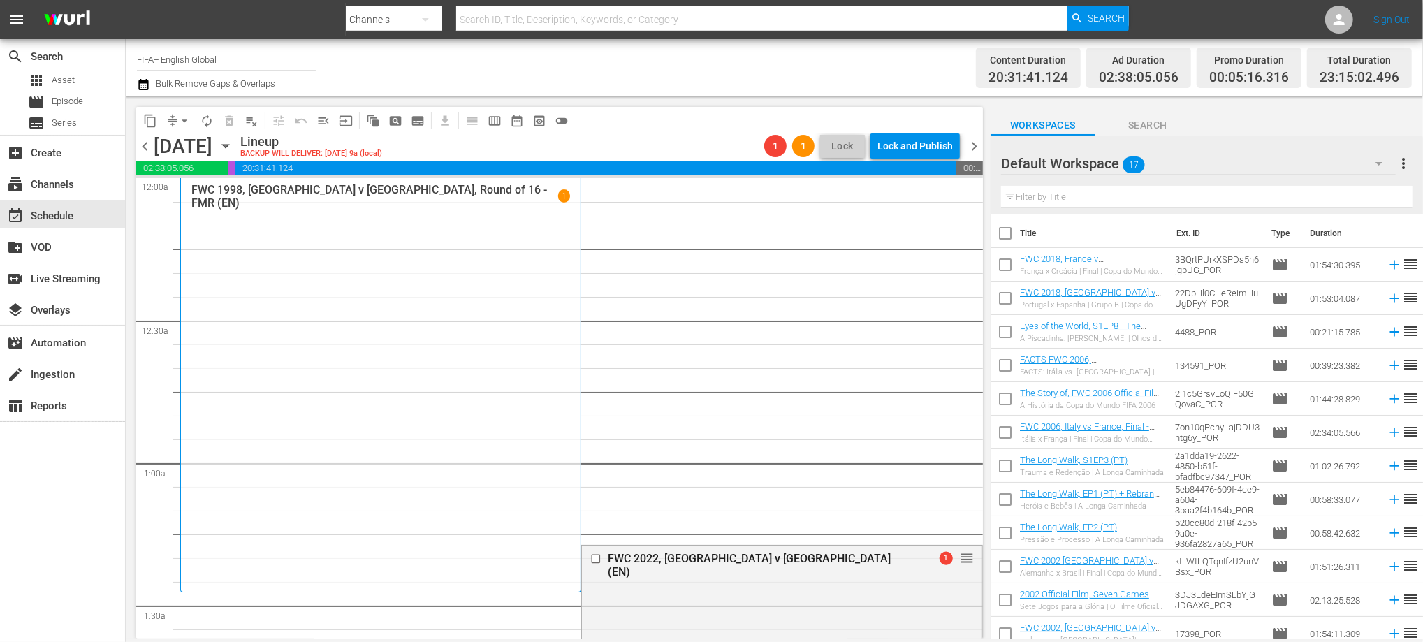
click at [971, 145] on span "chevron_right" at bounding box center [974, 146] width 17 height 17
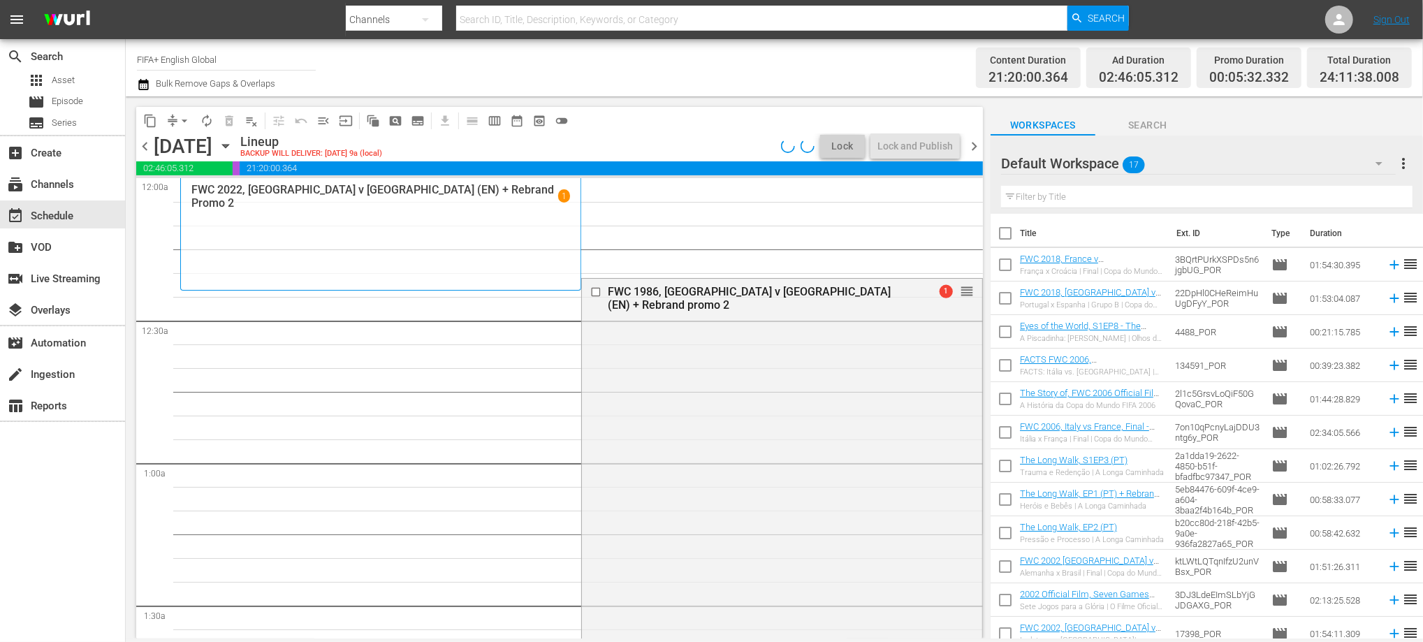
click at [139, 141] on span "chevron_left" at bounding box center [144, 146] width 17 height 17
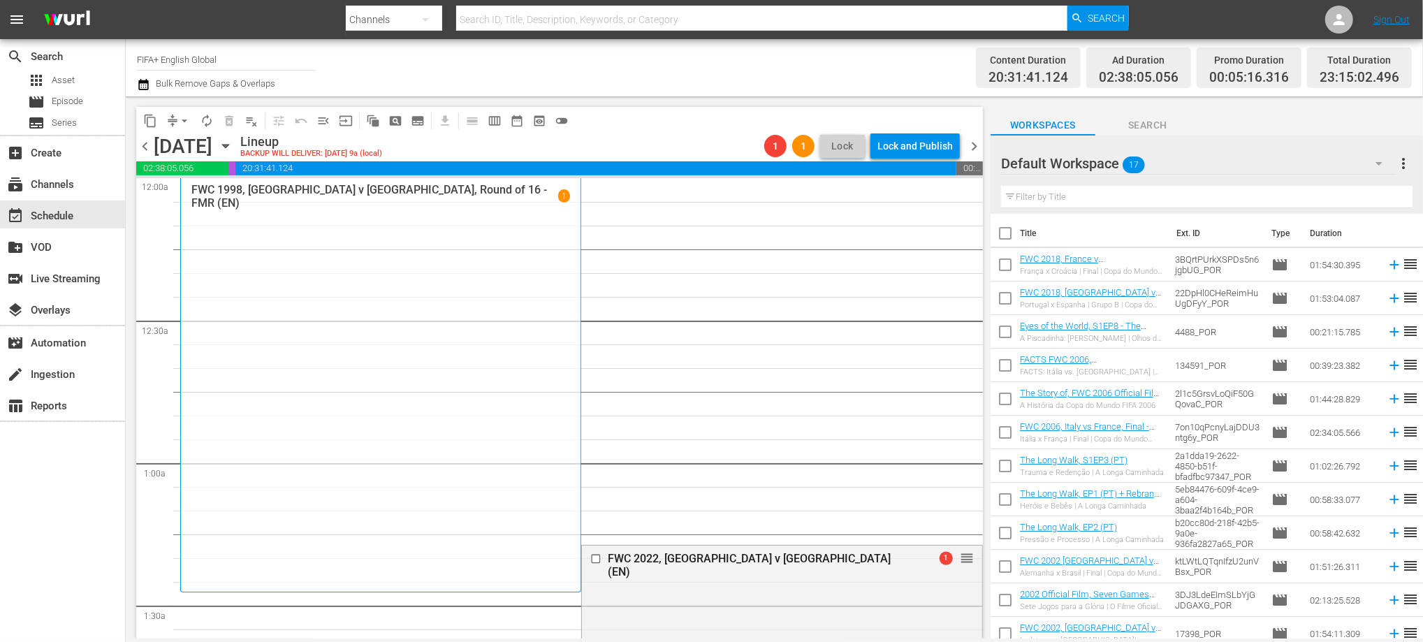
click at [966, 143] on span "chevron_right" at bounding box center [974, 146] width 17 height 17
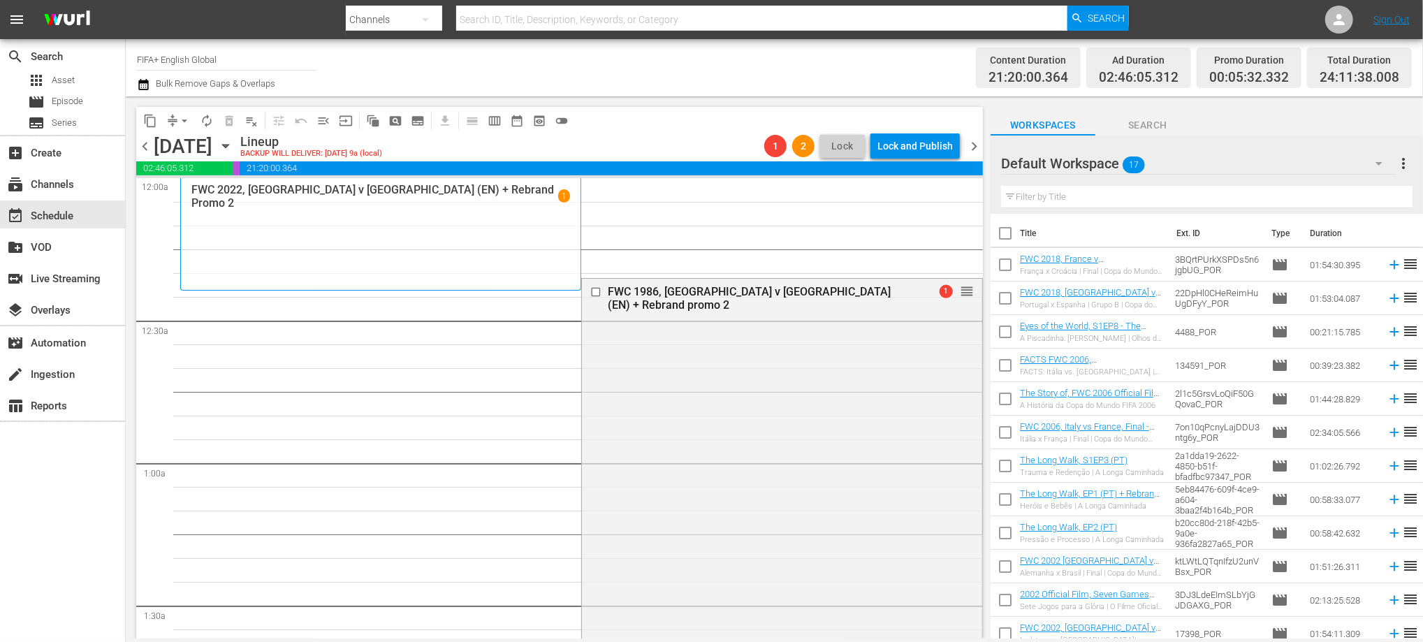
click at [149, 145] on span "chevron_left" at bounding box center [144, 146] width 17 height 17
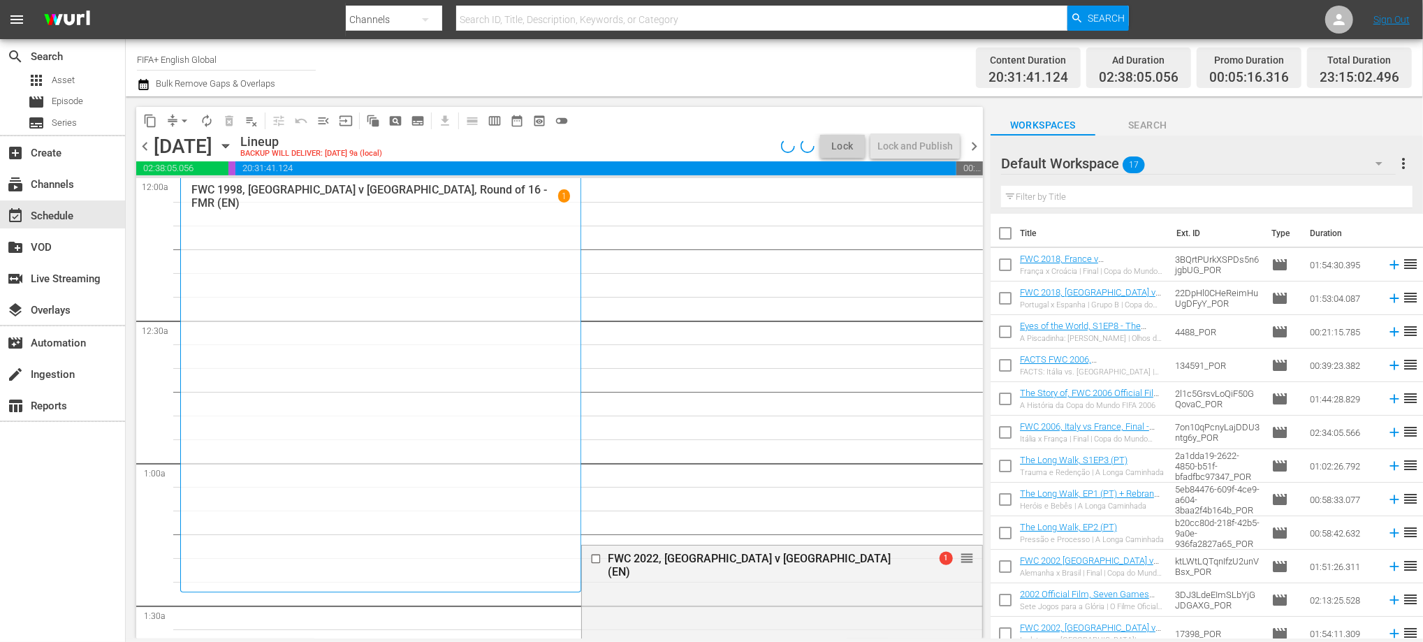
click at [149, 145] on span "chevron_left" at bounding box center [144, 146] width 17 height 17
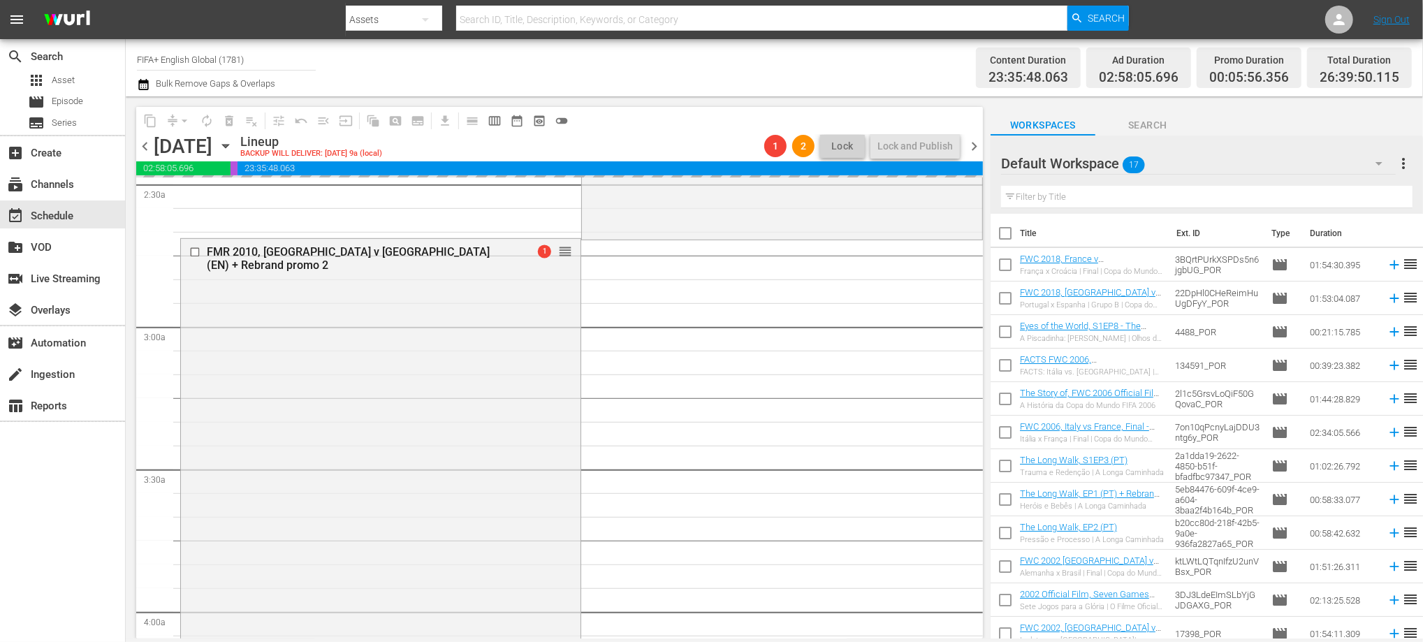
scroll to position [719, 0]
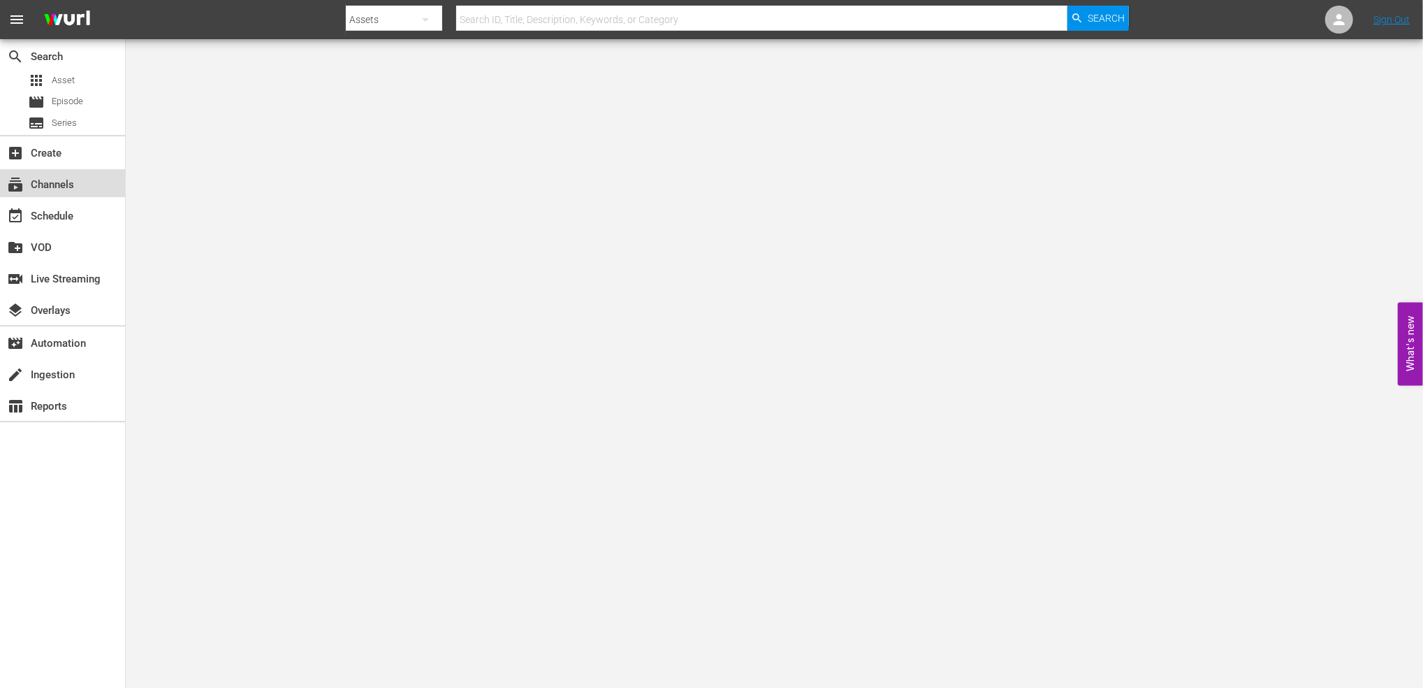
click at [92, 177] on div "subscriptions Channels" at bounding box center [62, 183] width 125 height 28
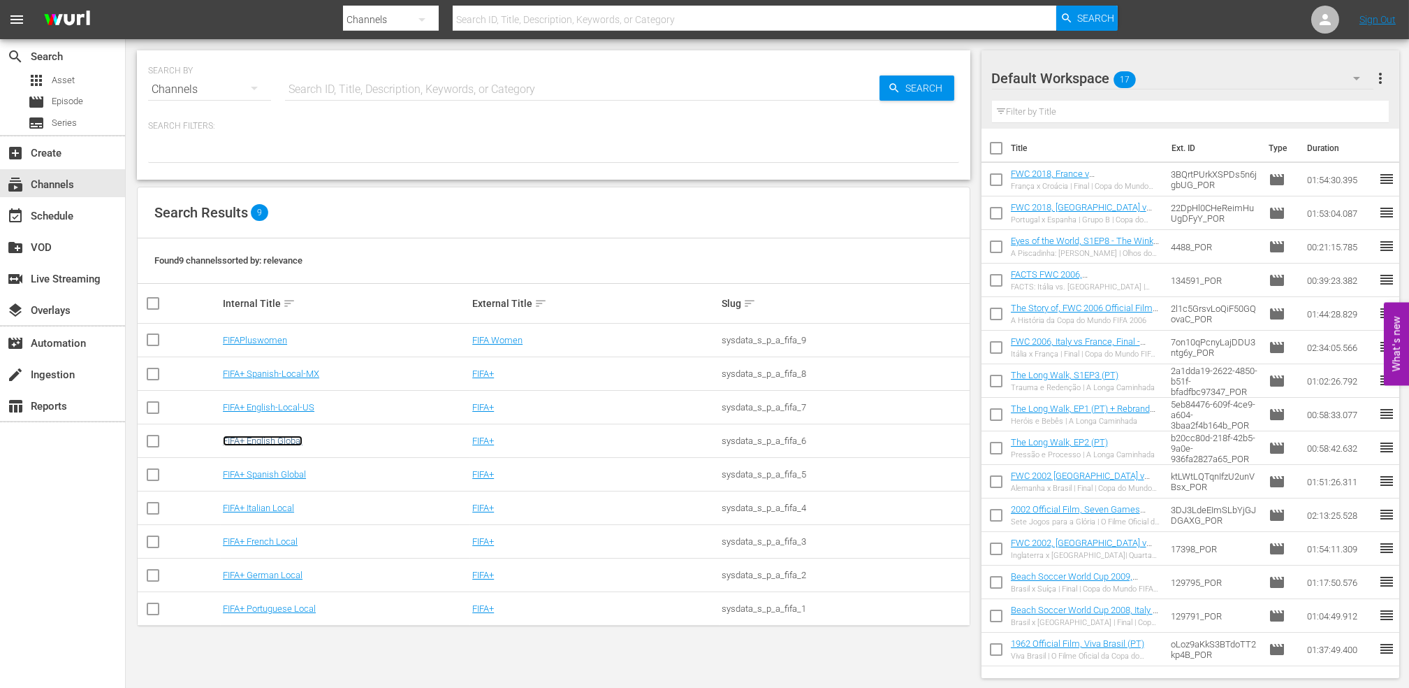
click at [285, 443] on link "FIFA+ English Global" at bounding box center [263, 440] width 80 height 10
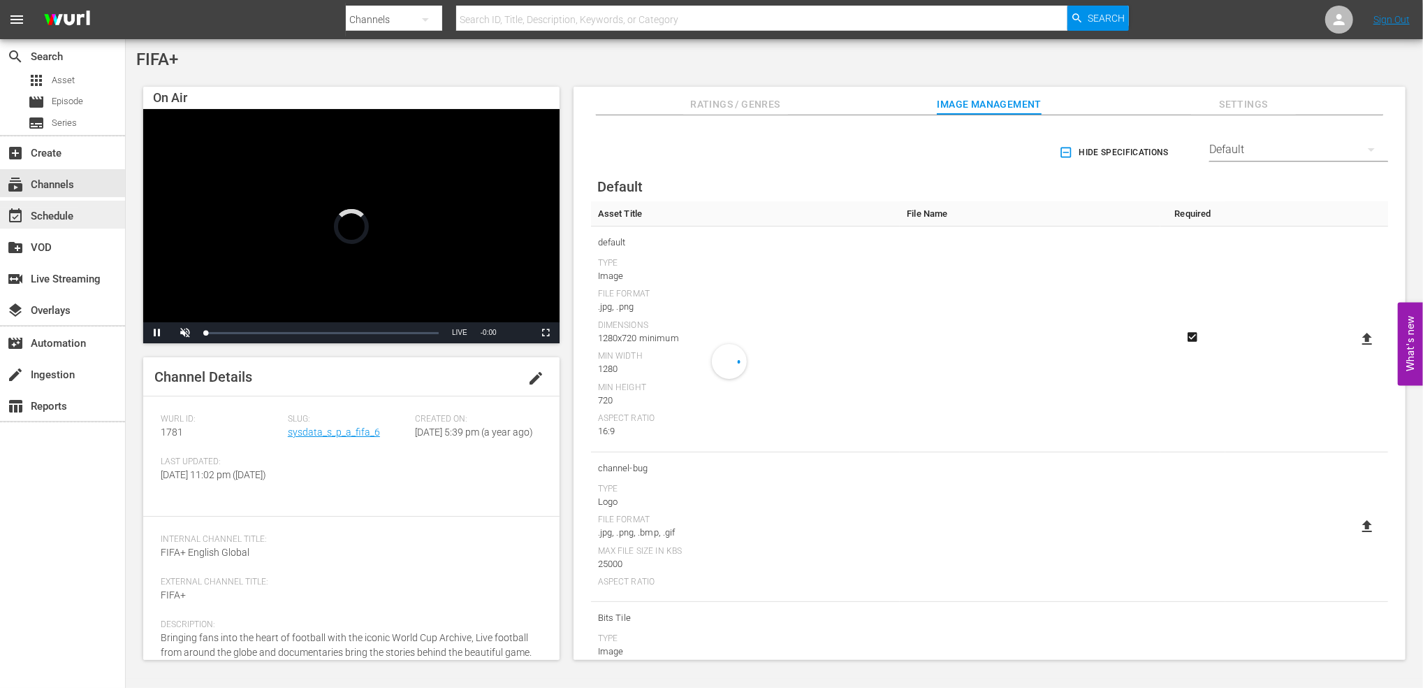
click at [57, 212] on div "event_available Schedule" at bounding box center [39, 214] width 78 height 13
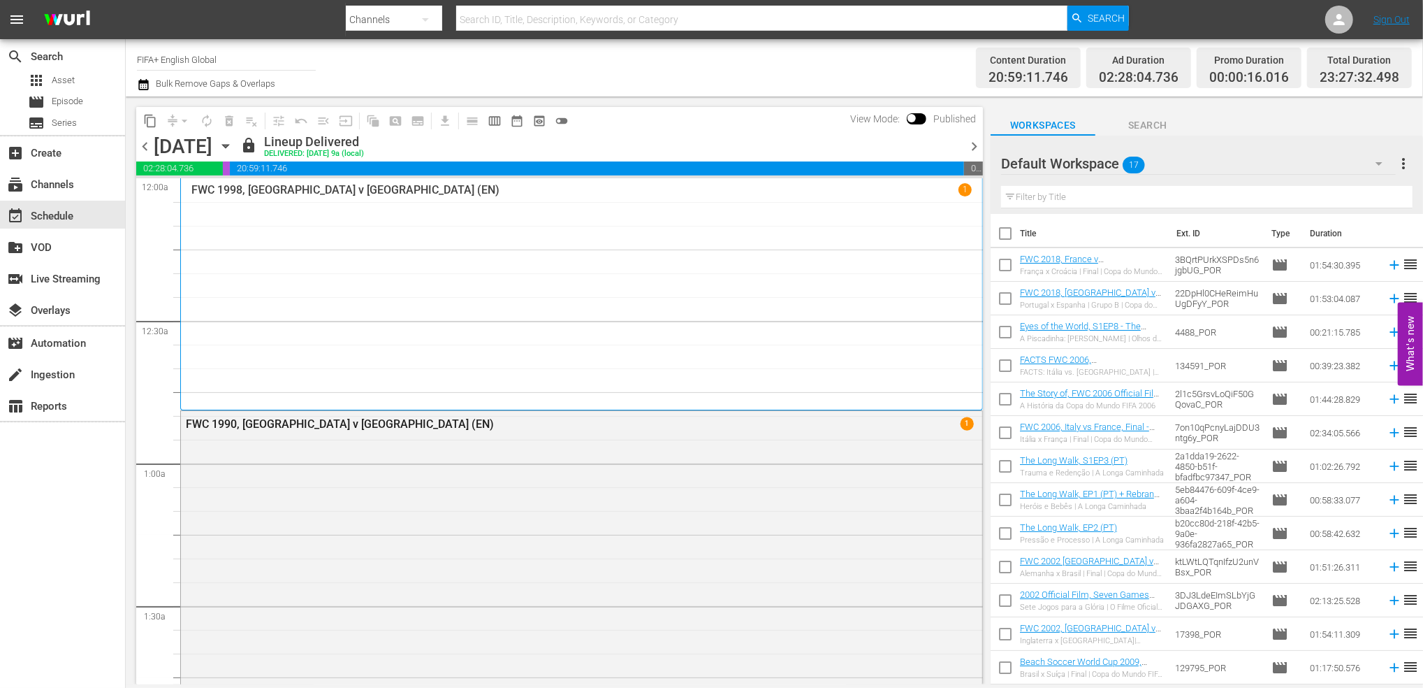
click at [976, 151] on span "chevron_right" at bounding box center [974, 146] width 17 height 17
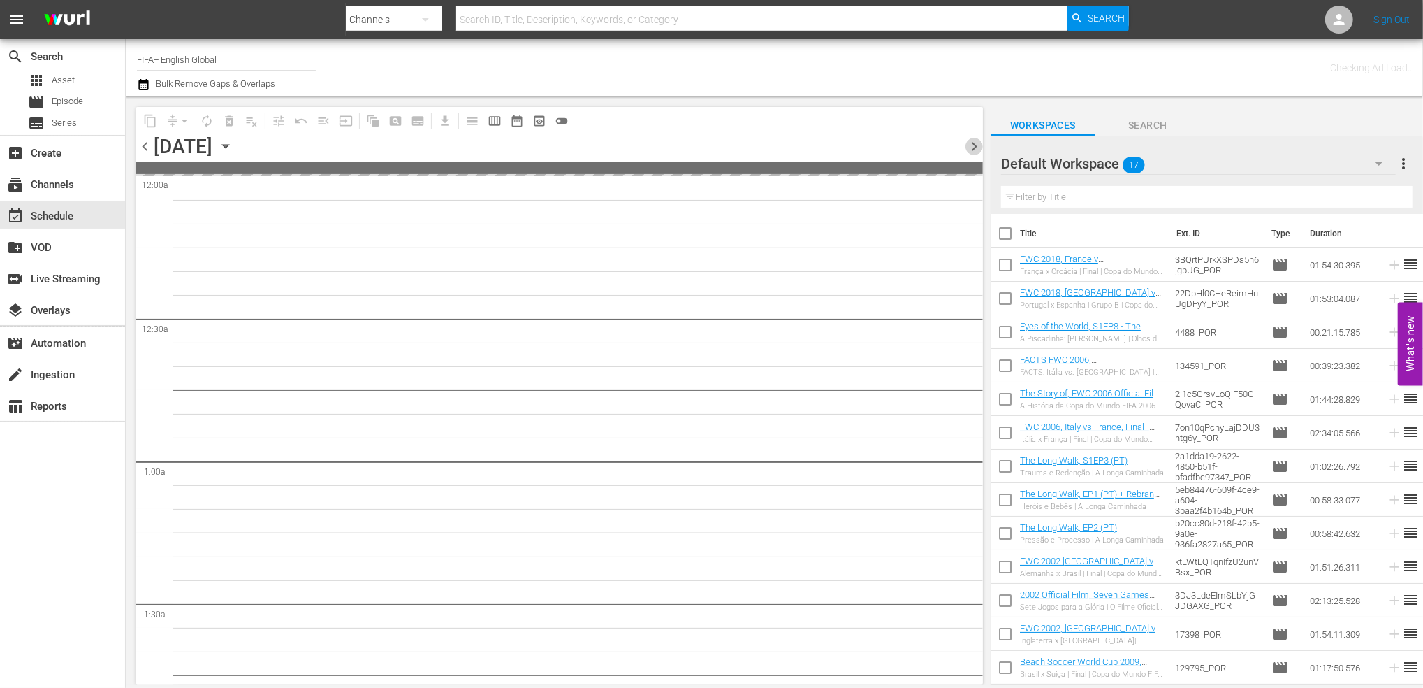
click at [976, 151] on span "chevron_right" at bounding box center [974, 146] width 17 height 17
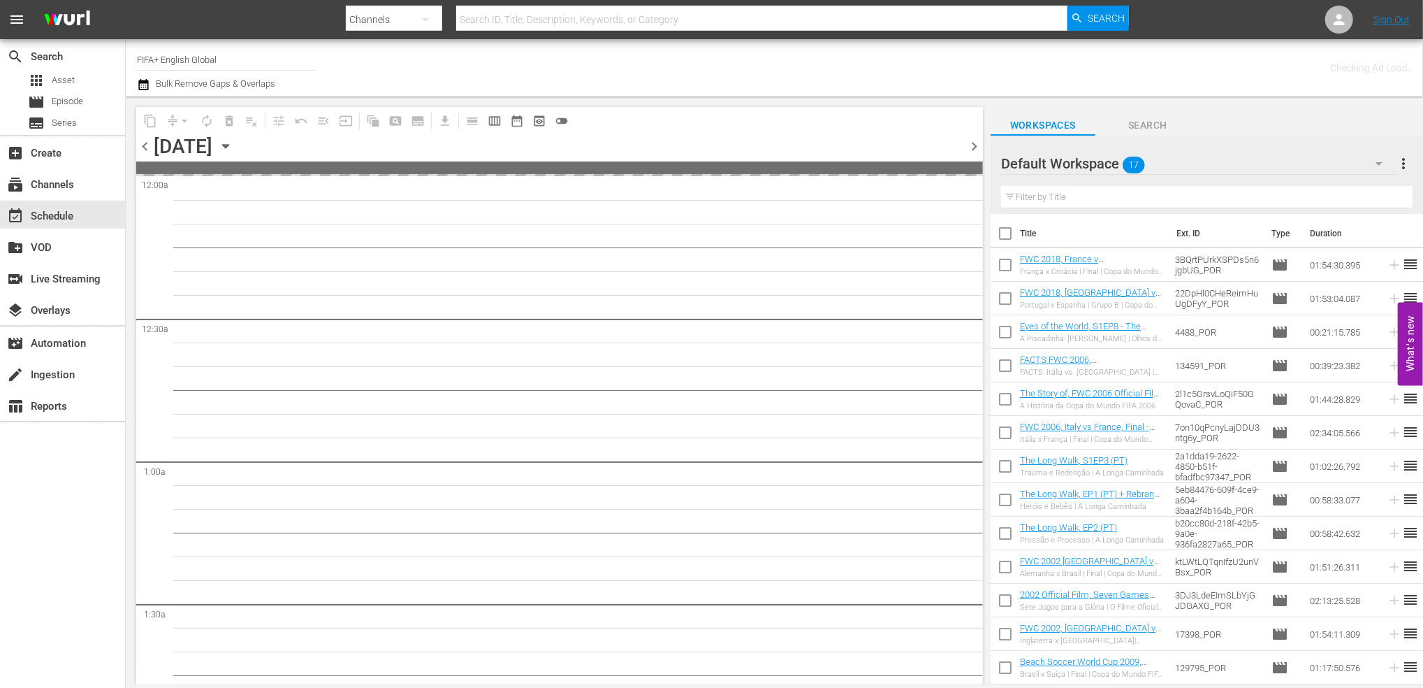
click at [976, 151] on span "chevron_right" at bounding box center [974, 146] width 17 height 17
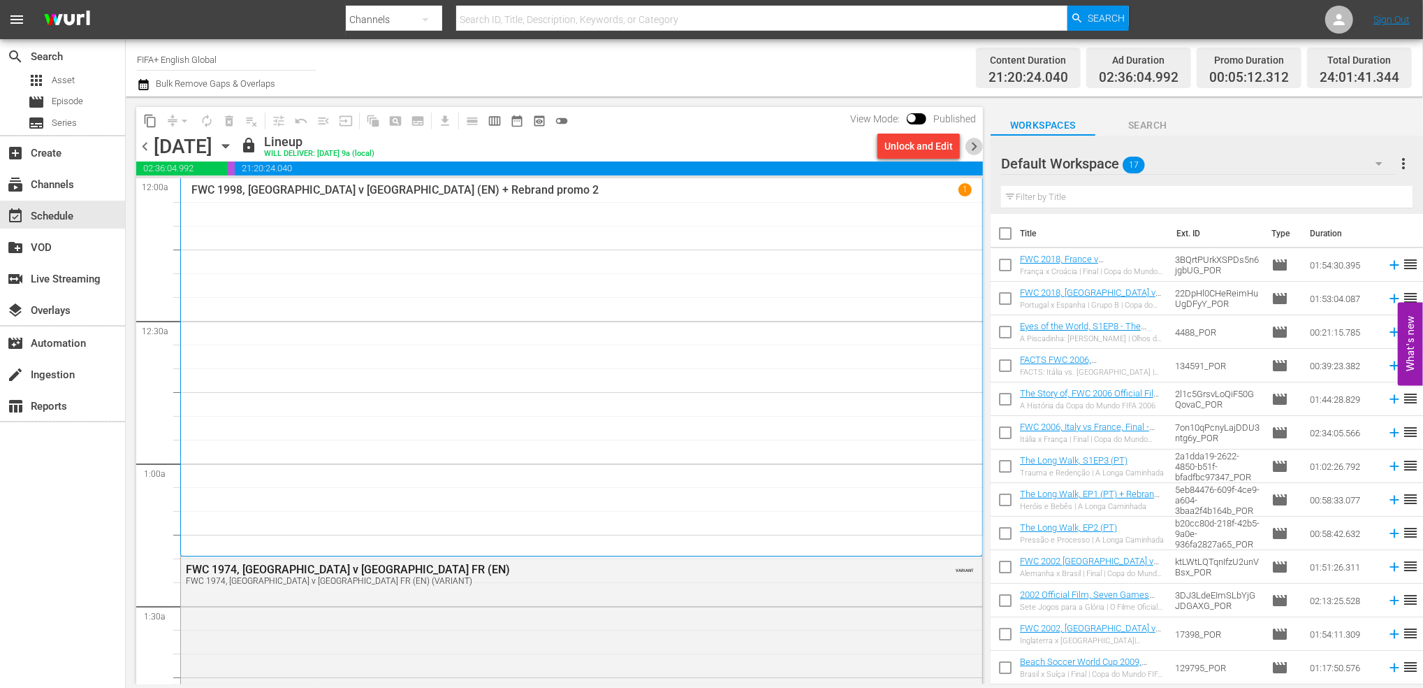
click at [976, 151] on span "chevron_right" at bounding box center [974, 146] width 17 height 17
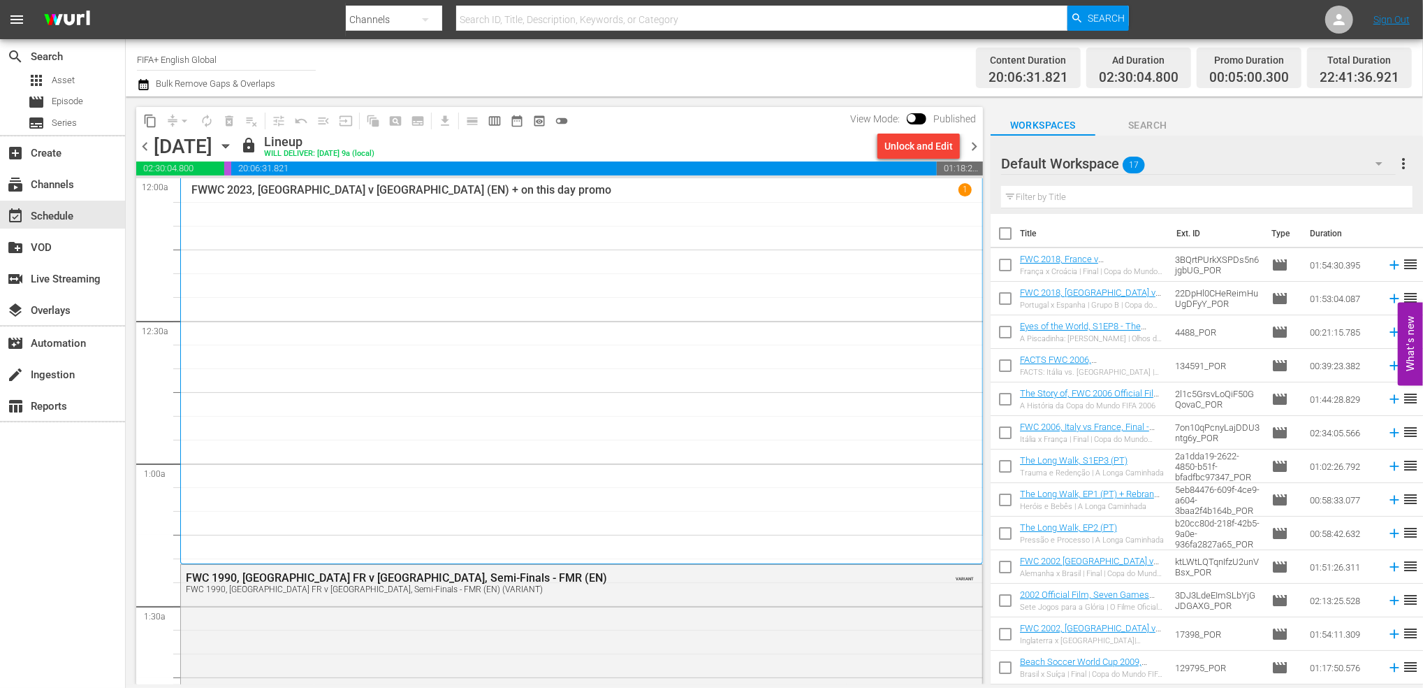
click at [976, 152] on span "chevron_right" at bounding box center [974, 146] width 17 height 17
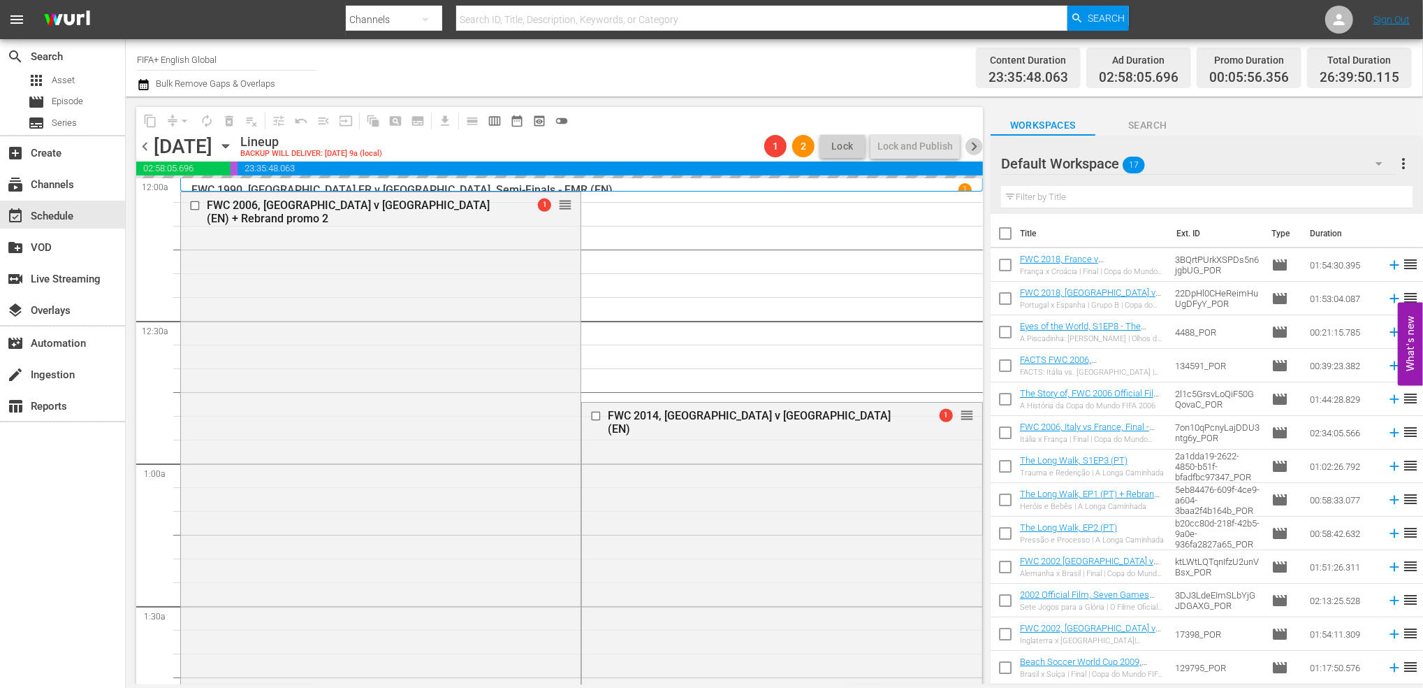
click at [971, 147] on span "chevron_right" at bounding box center [974, 146] width 17 height 17
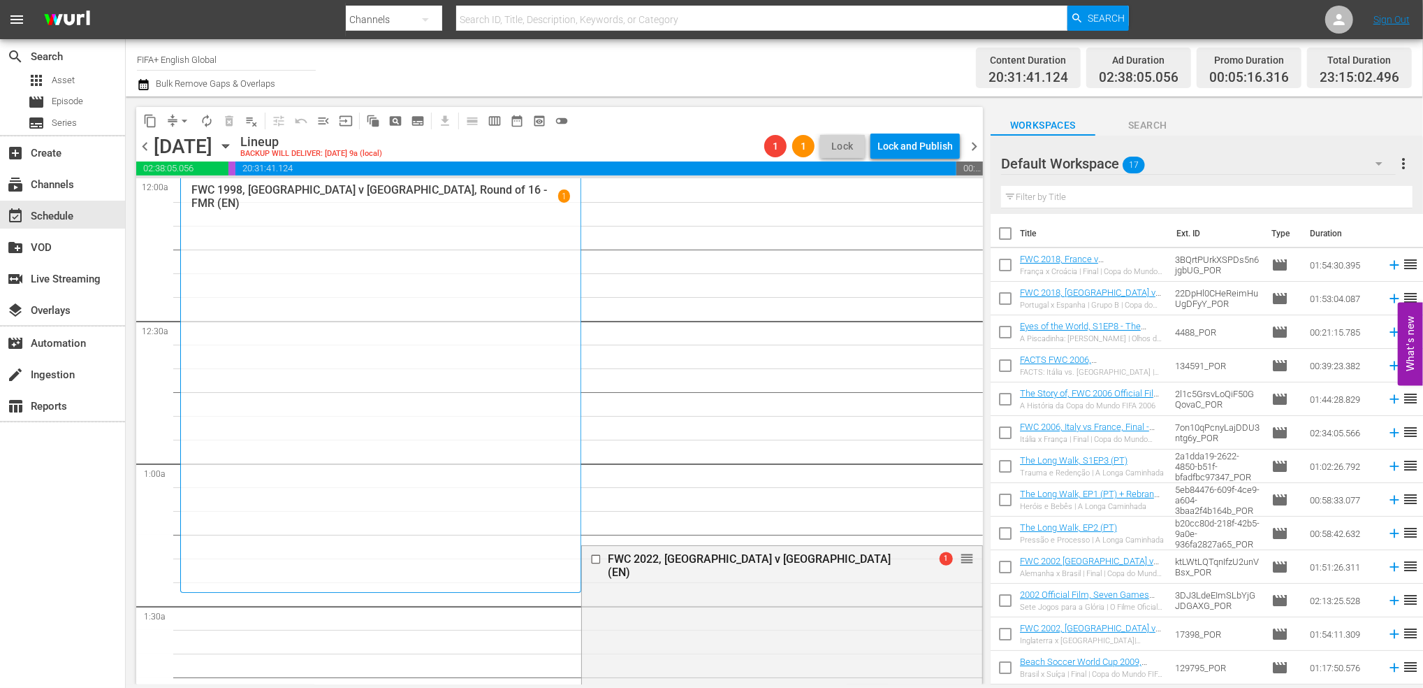
click at [136, 143] on span "chevron_left" at bounding box center [144, 146] width 17 height 17
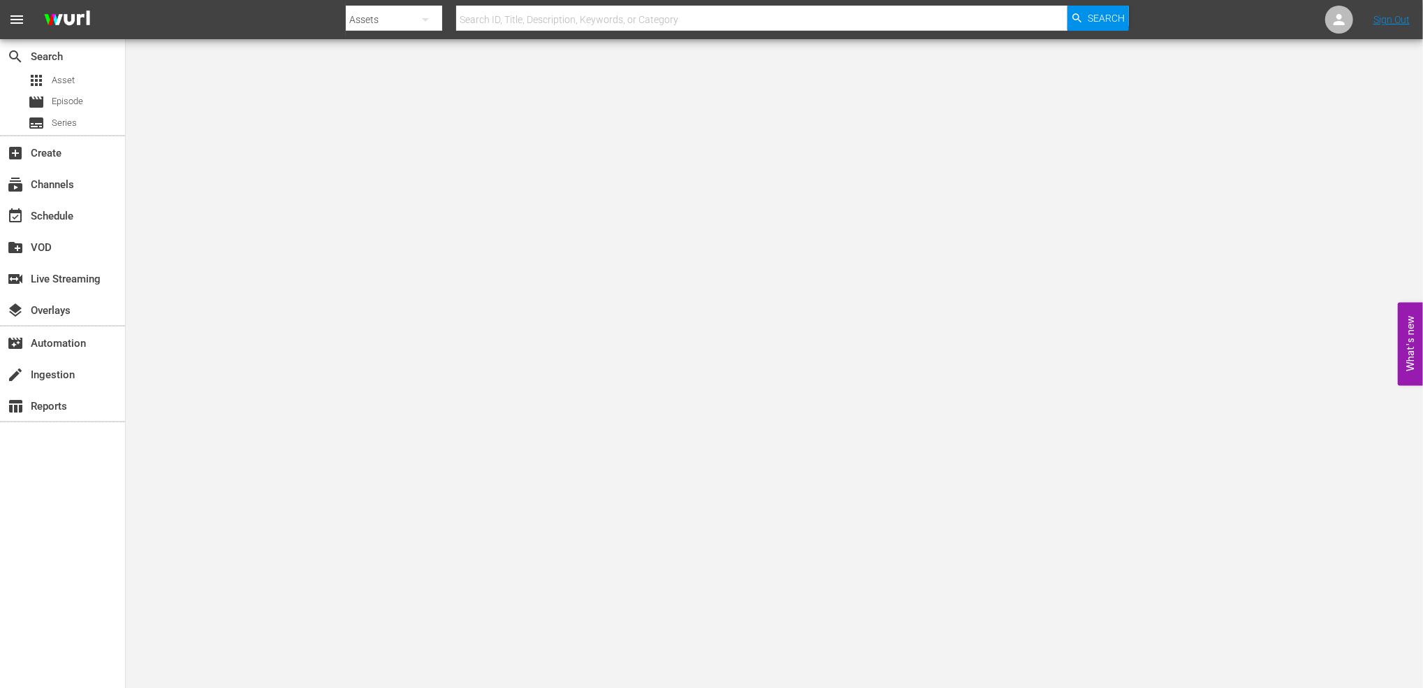
click at [91, 112] on div "apps Asset movie Episode subtitles Series" at bounding box center [62, 102] width 125 height 62
click at [96, 103] on div "movie Episode" at bounding box center [62, 102] width 125 height 20
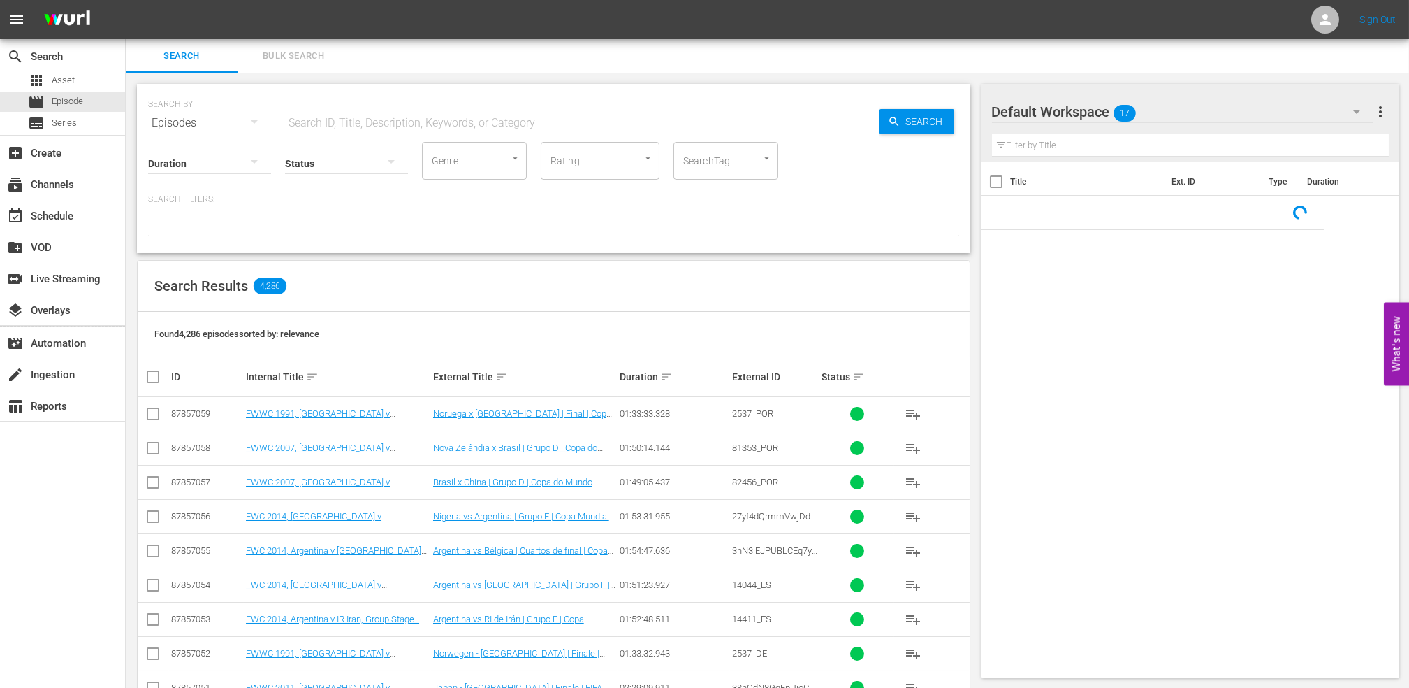
click at [317, 54] on span "Bulk Search" at bounding box center [293, 56] width 95 height 16
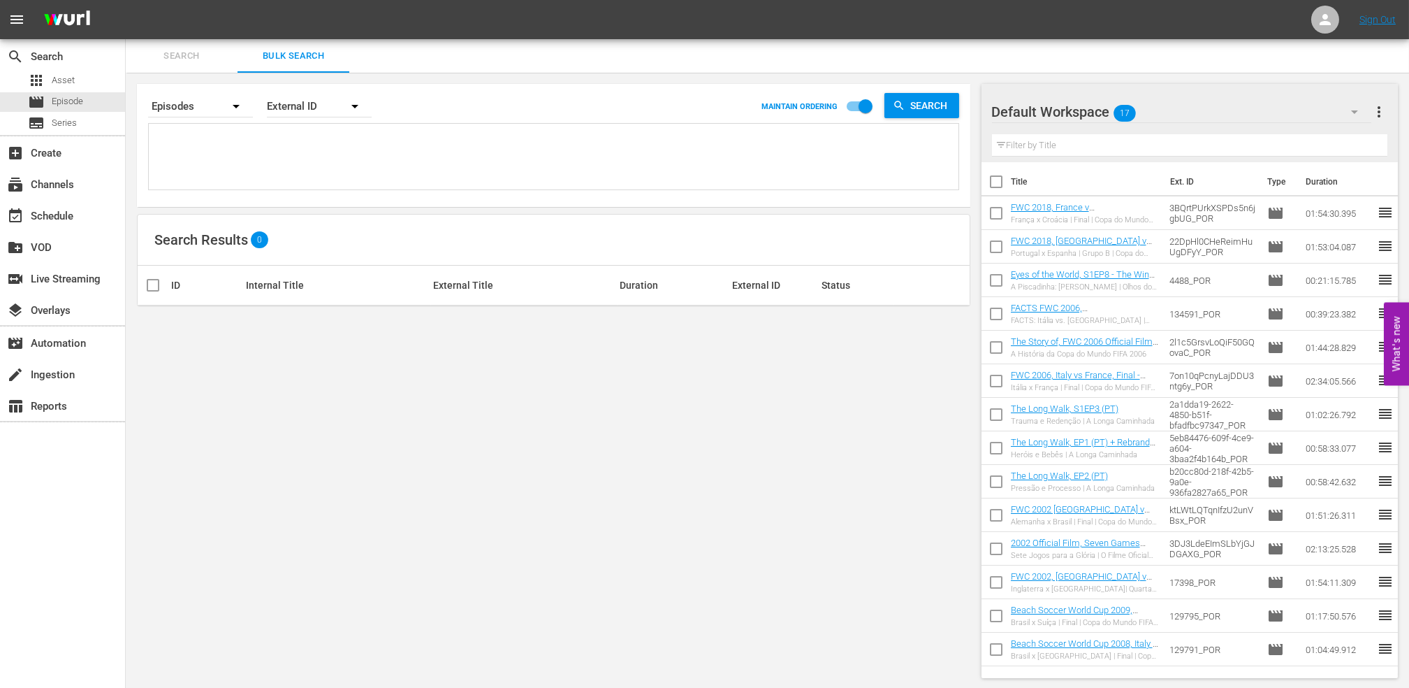
click at [355, 108] on icon "button" at bounding box center [354, 106] width 7 height 3
click at [378, 102] on div "External ID [PERSON_NAME] ID Title" at bounding box center [704, 344] width 1409 height 688
click at [356, 108] on icon "button" at bounding box center [355, 106] width 17 height 17
click at [356, 108] on div "External ID Wurl ID Title" at bounding box center [704, 344] width 1409 height 688
click at [237, 106] on icon "button" at bounding box center [236, 106] width 7 height 3
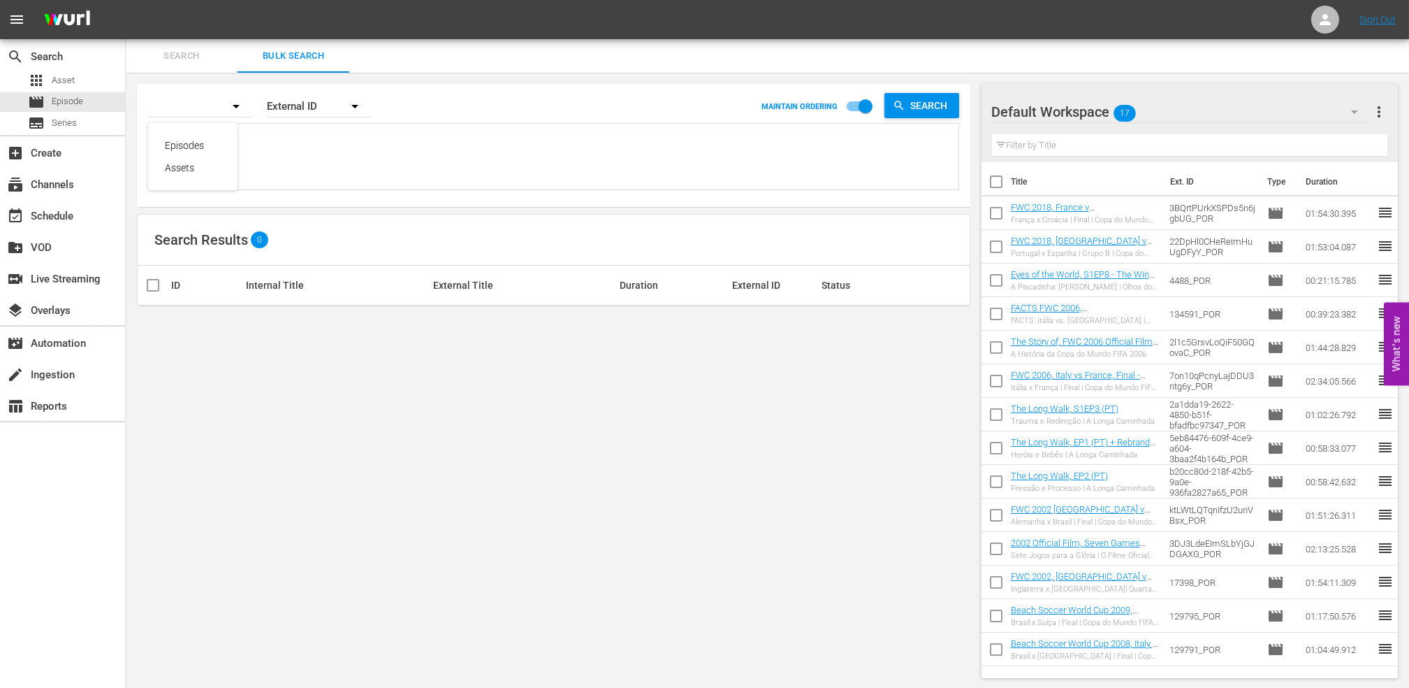
click at [237, 106] on div "Episodes Assets" at bounding box center [704, 344] width 1409 height 688
click at [203, 58] on span "Search" at bounding box center [181, 56] width 95 height 16
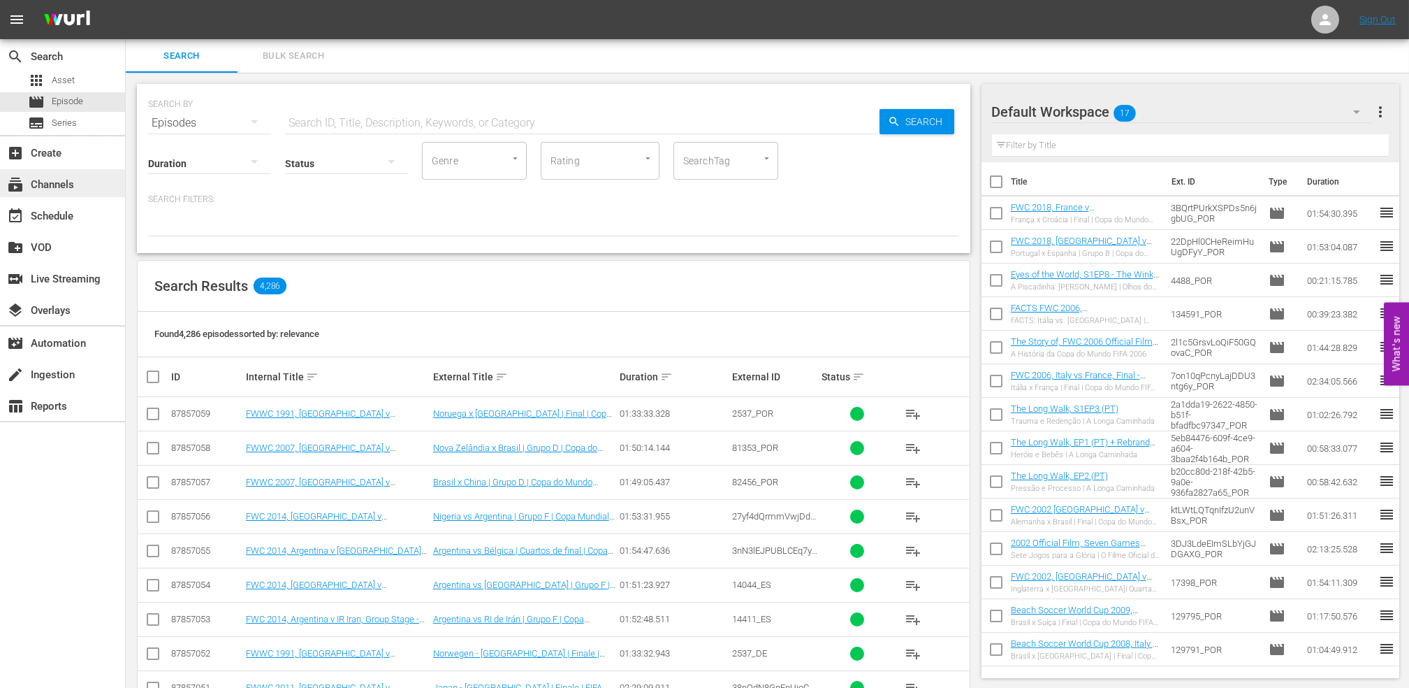
click at [67, 182] on div "subscriptions Channels" at bounding box center [39, 182] width 78 height 13
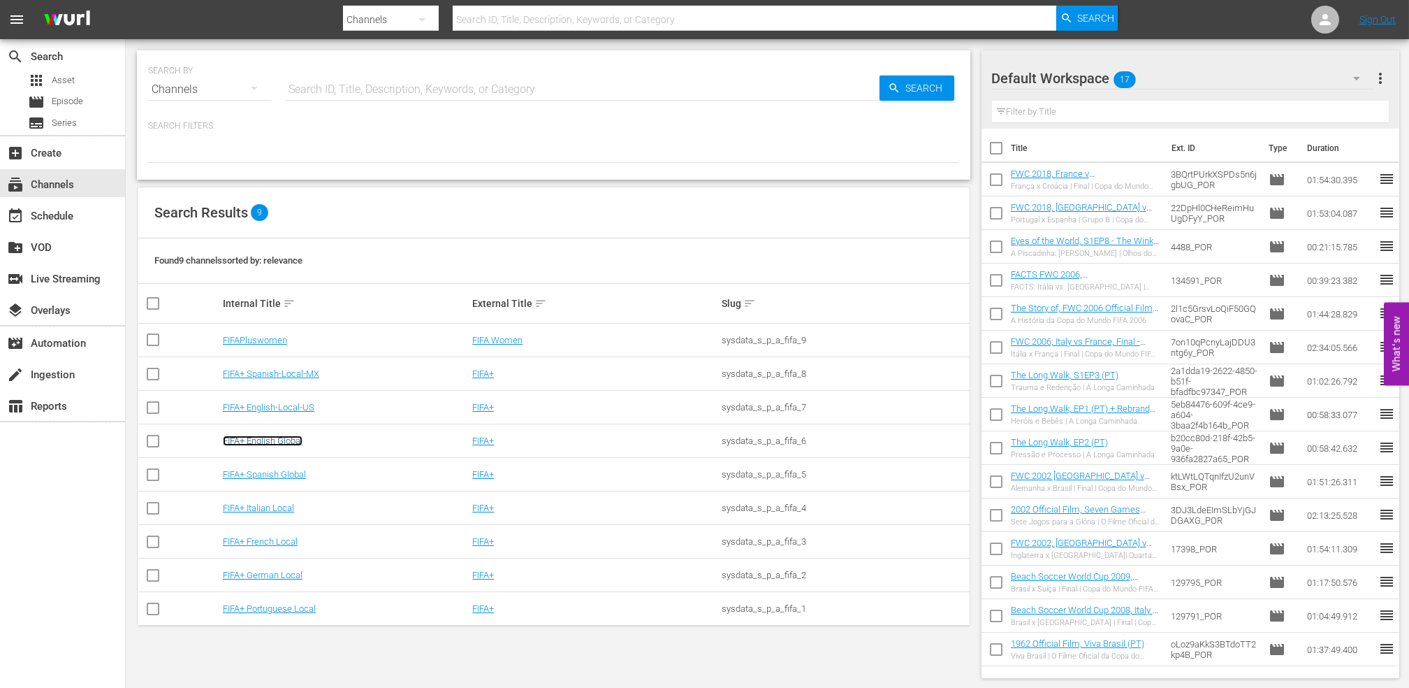
click at [281, 440] on link "FIFA+ English Global" at bounding box center [263, 440] width 80 height 10
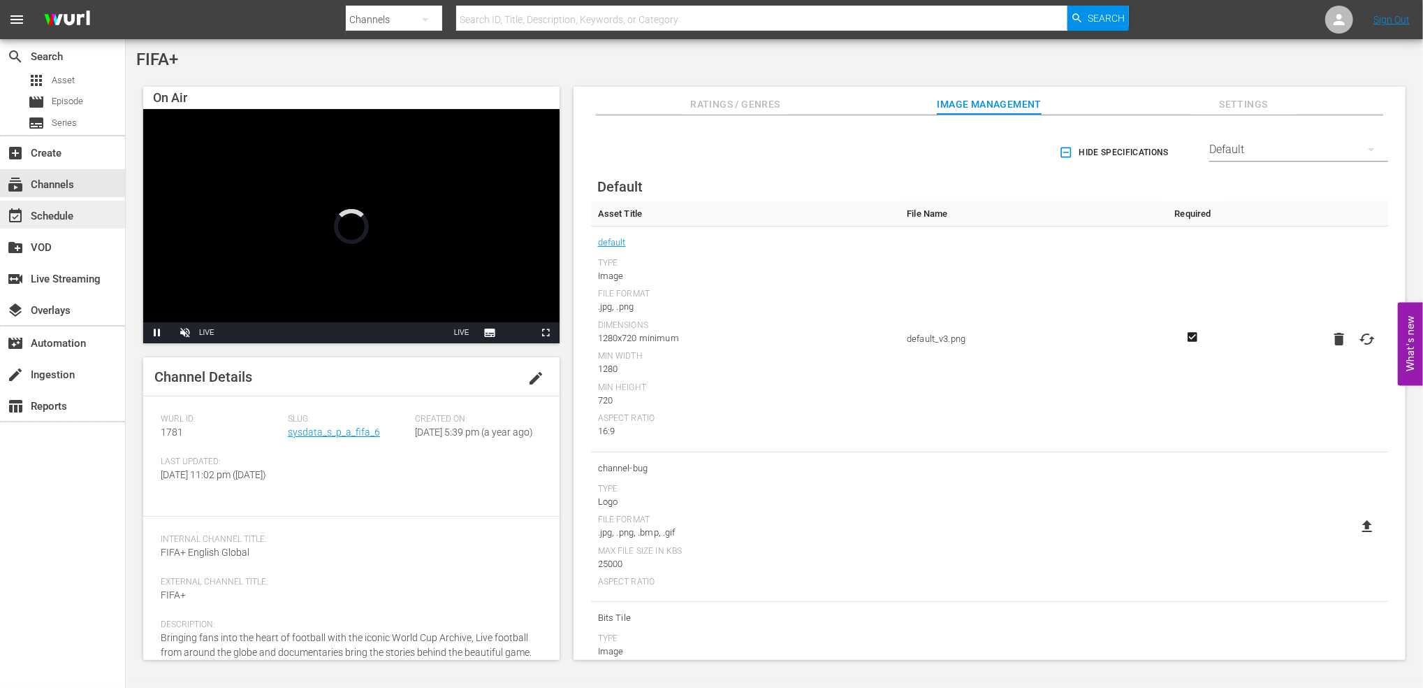
click at [79, 224] on div "event_available Schedule" at bounding box center [62, 215] width 125 height 28
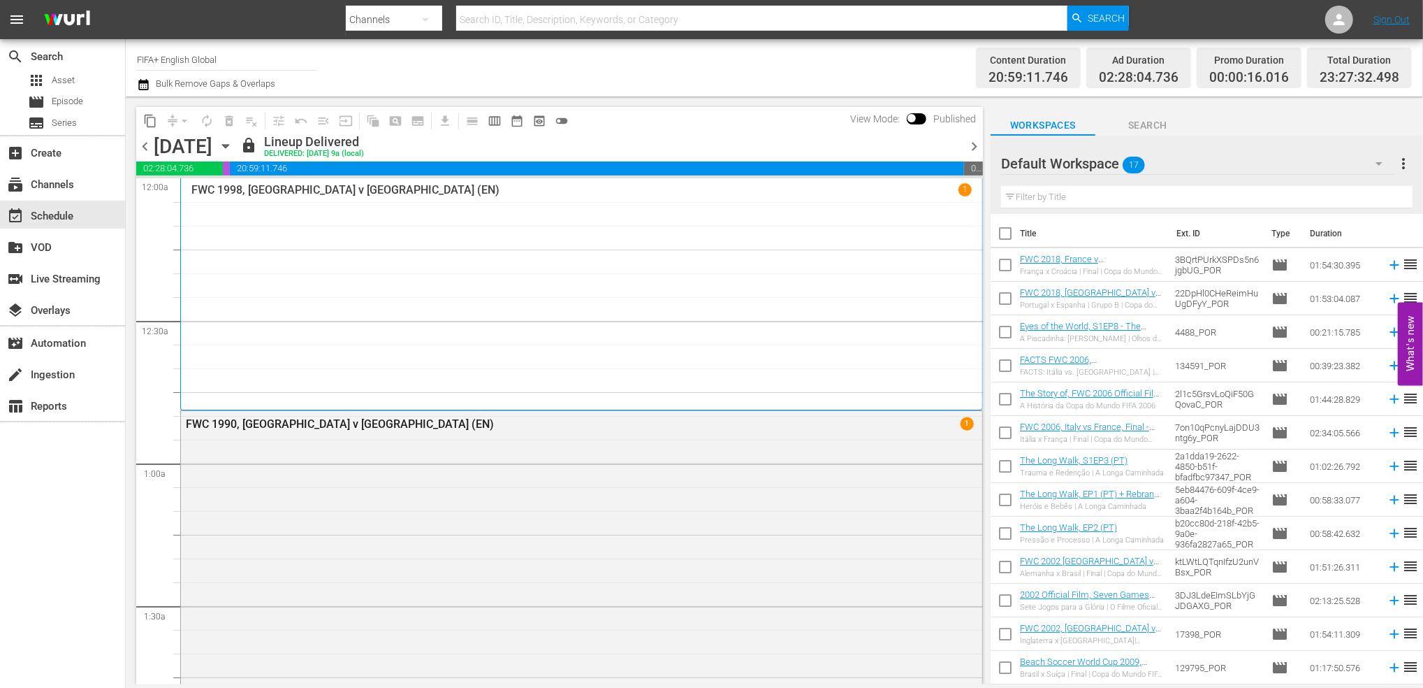
click at [979, 149] on span "chevron_right" at bounding box center [974, 146] width 17 height 17
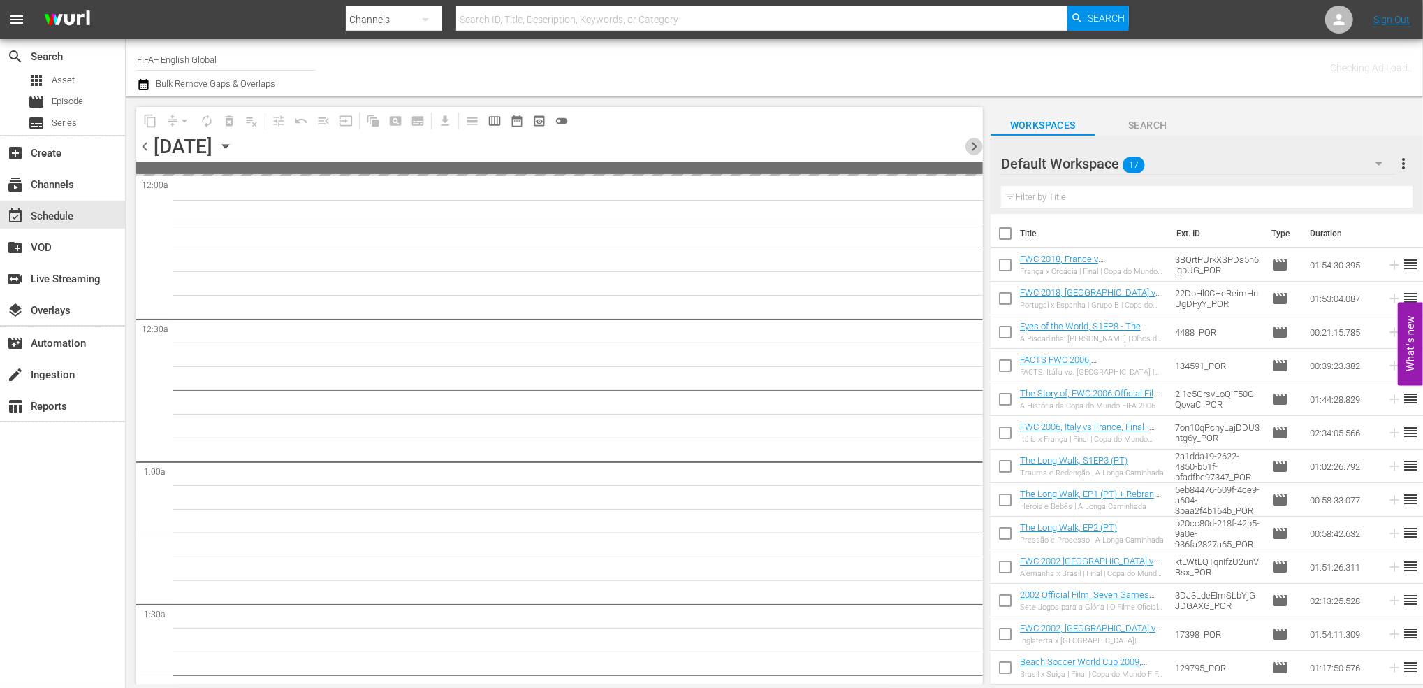
click at [979, 149] on span "chevron_right" at bounding box center [974, 146] width 17 height 17
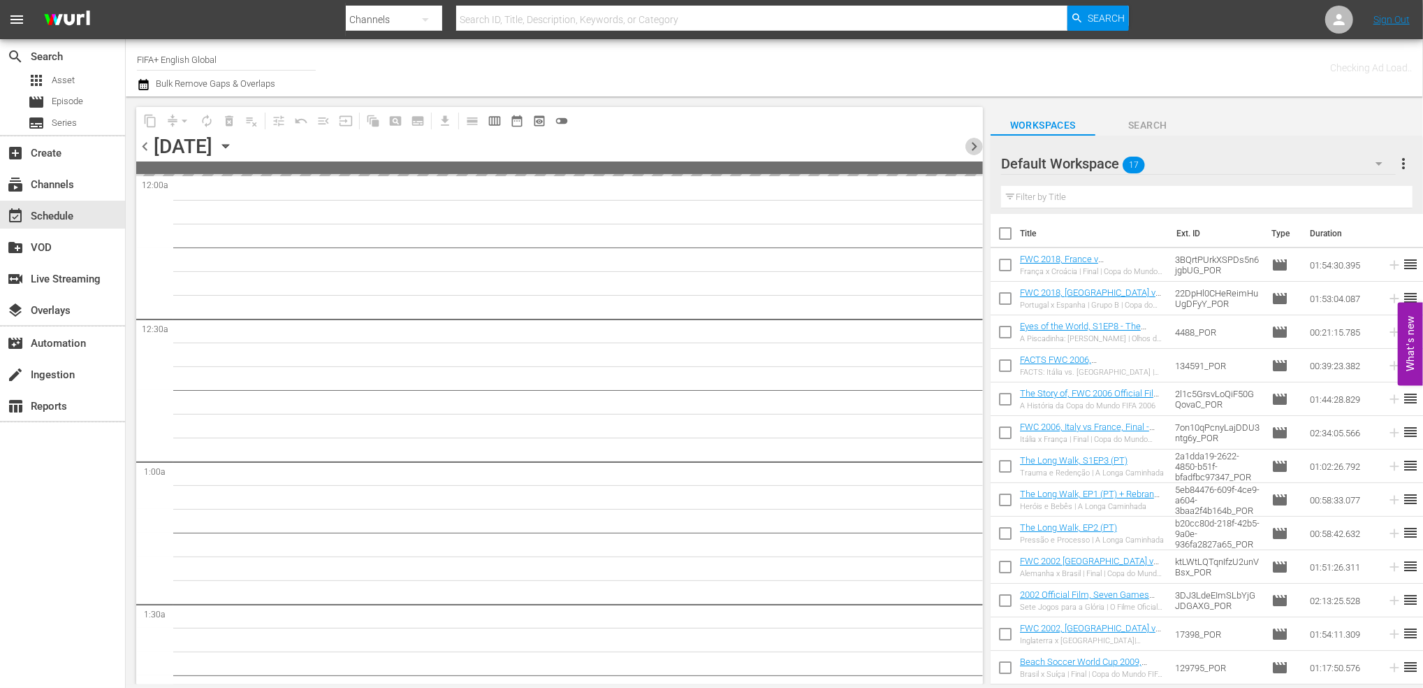
click at [979, 149] on span "chevron_right" at bounding box center [974, 146] width 17 height 17
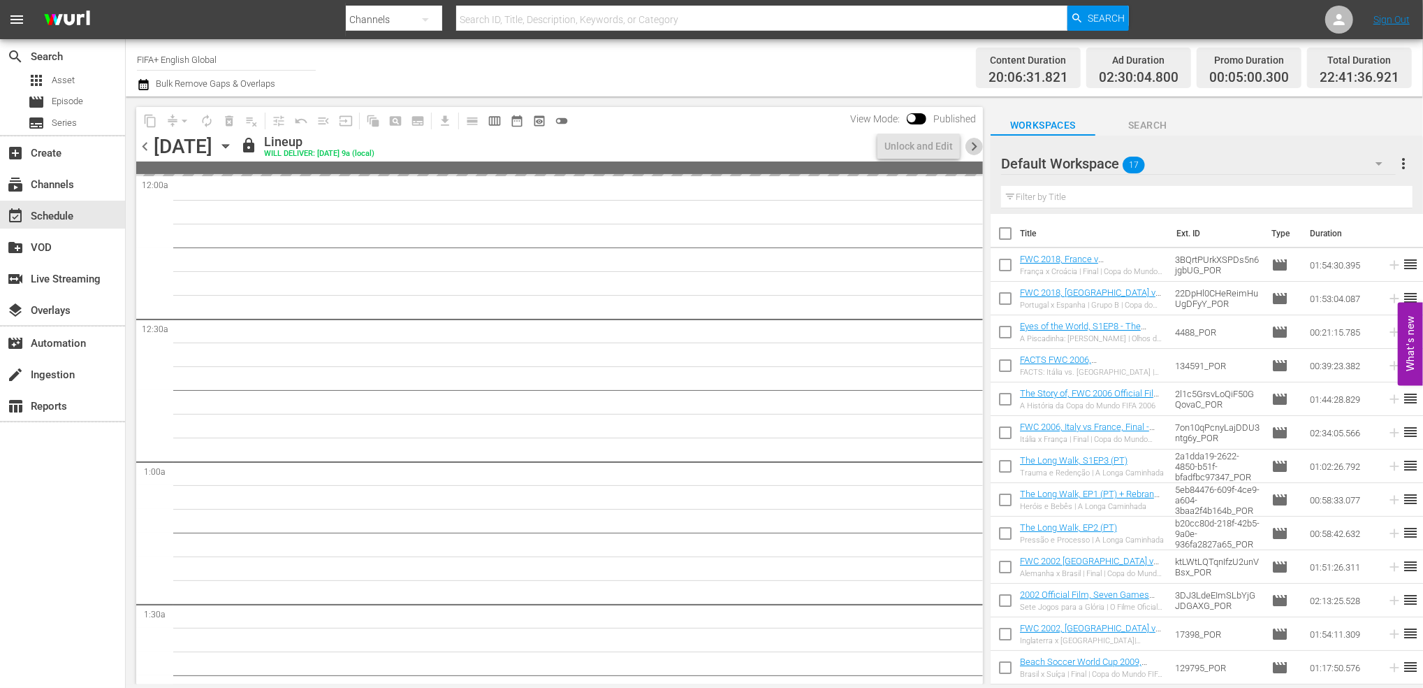
click at [979, 149] on span "chevron_right" at bounding box center [974, 146] width 17 height 17
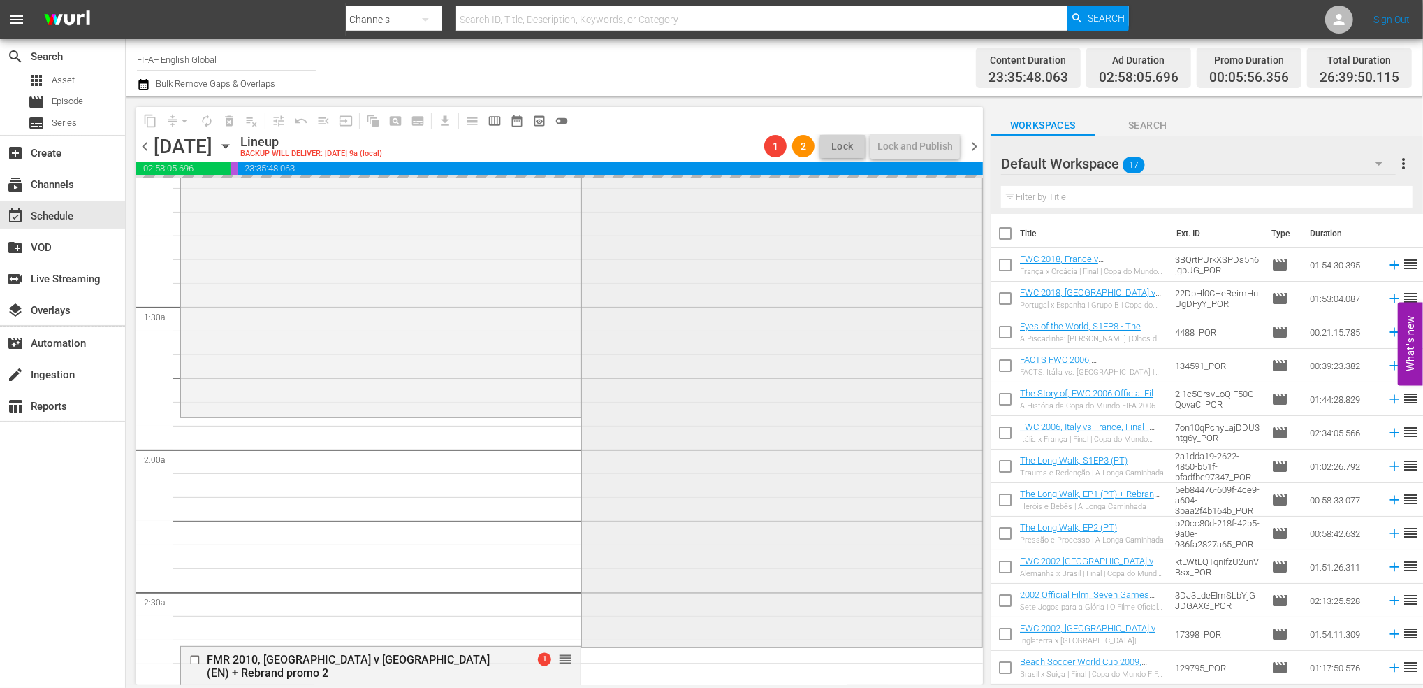
scroll to position [396, 0]
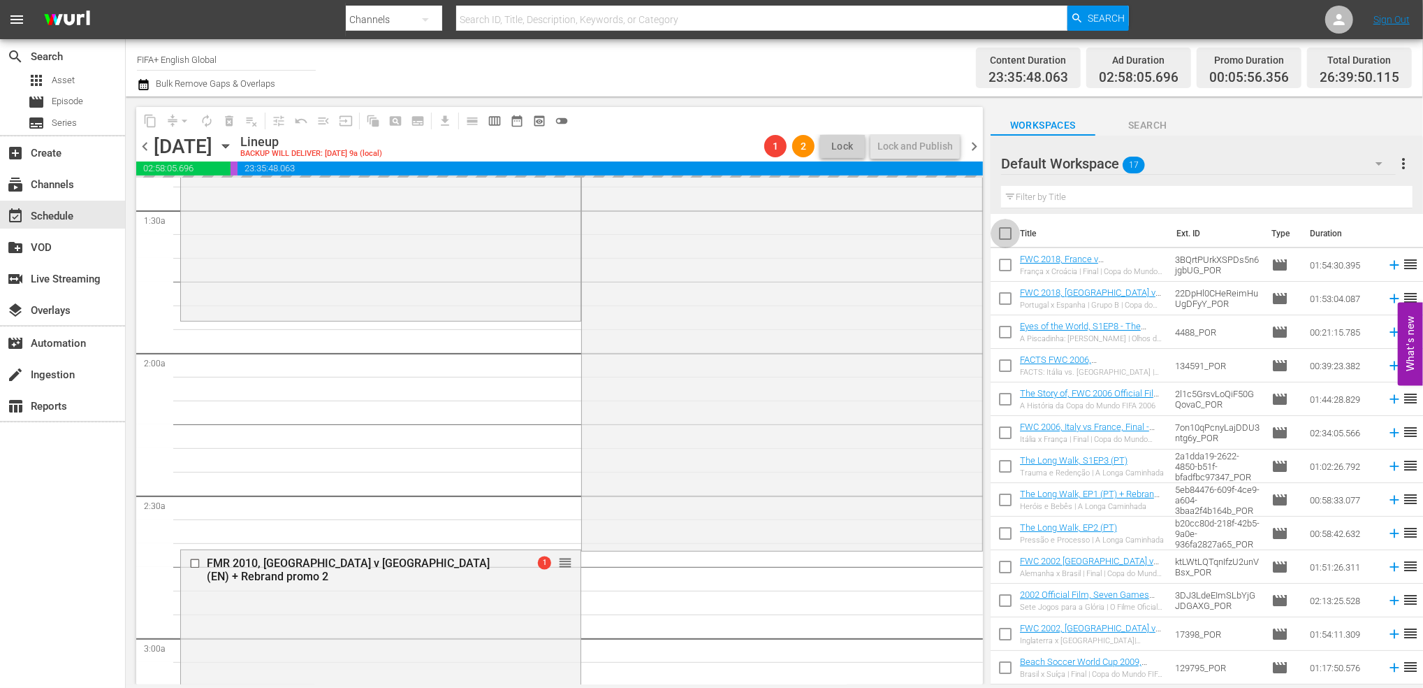
click at [999, 233] on input "checkbox" at bounding box center [1005, 236] width 29 height 29
checkbox input "true"
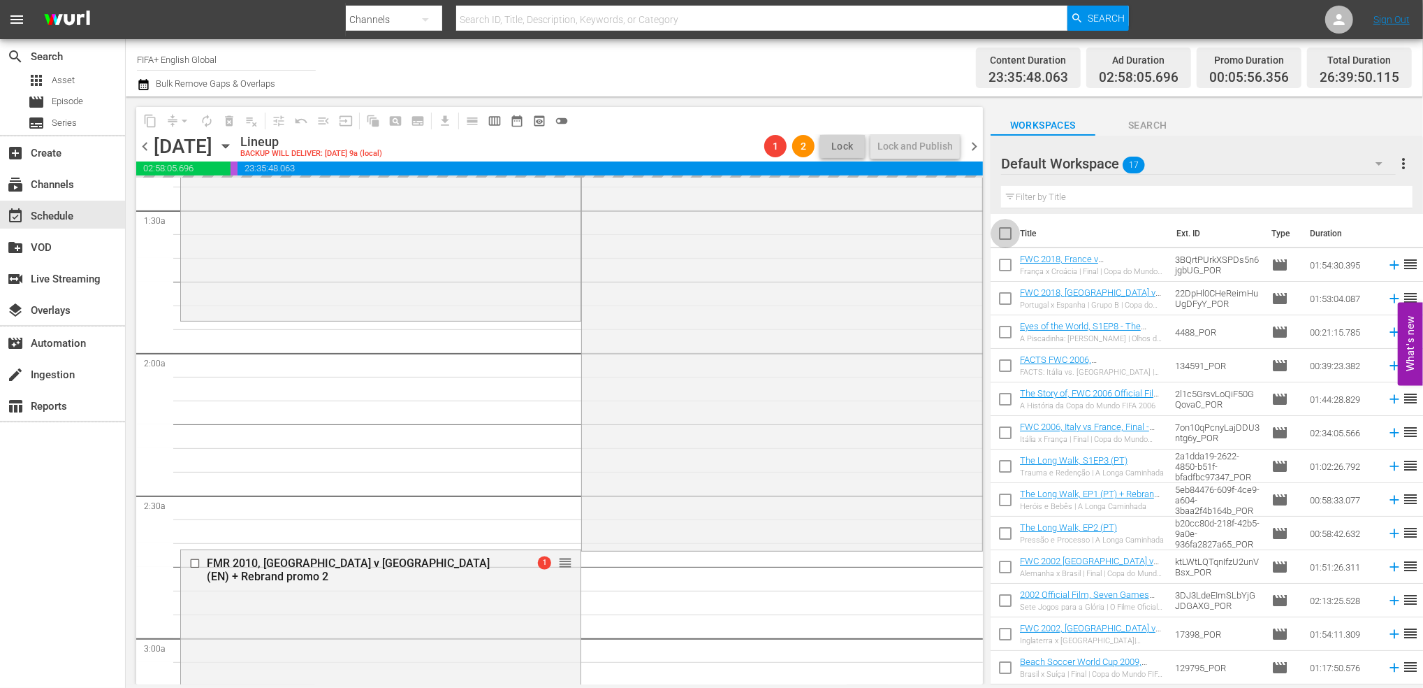
checkbox input "true"
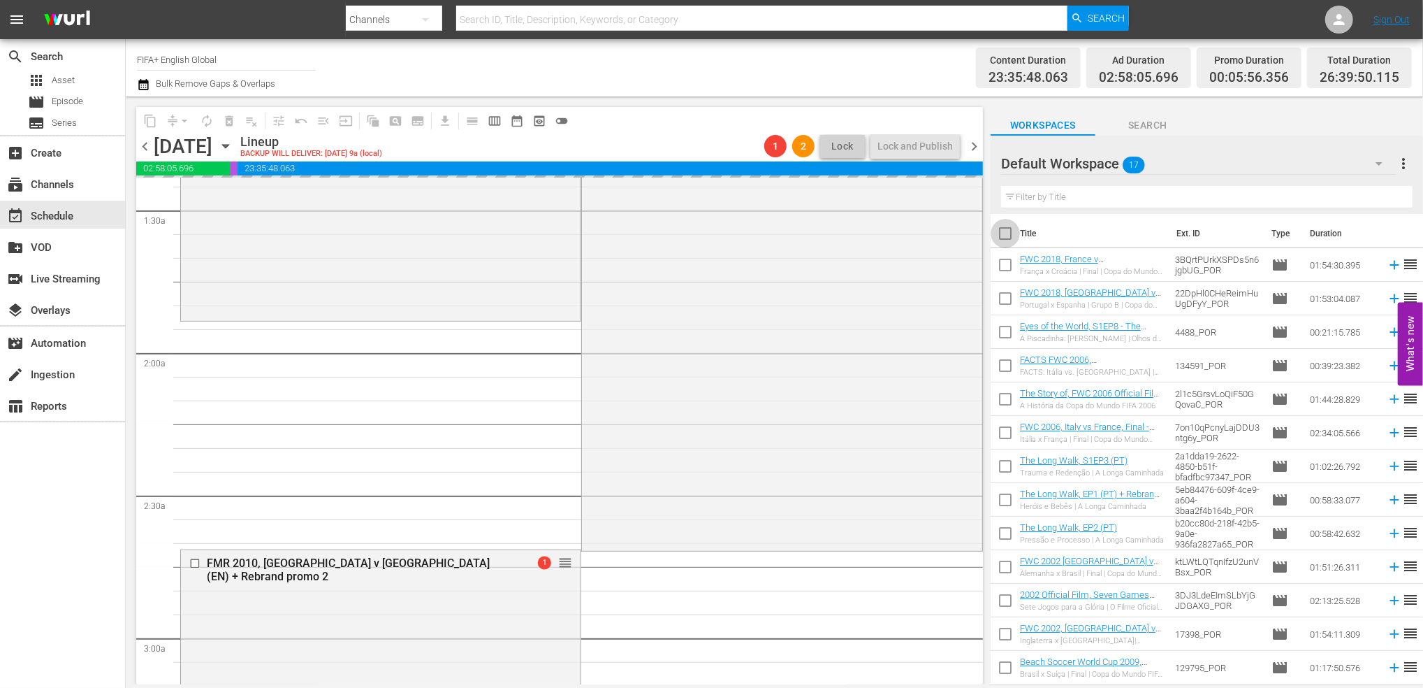
checkbox input "true"
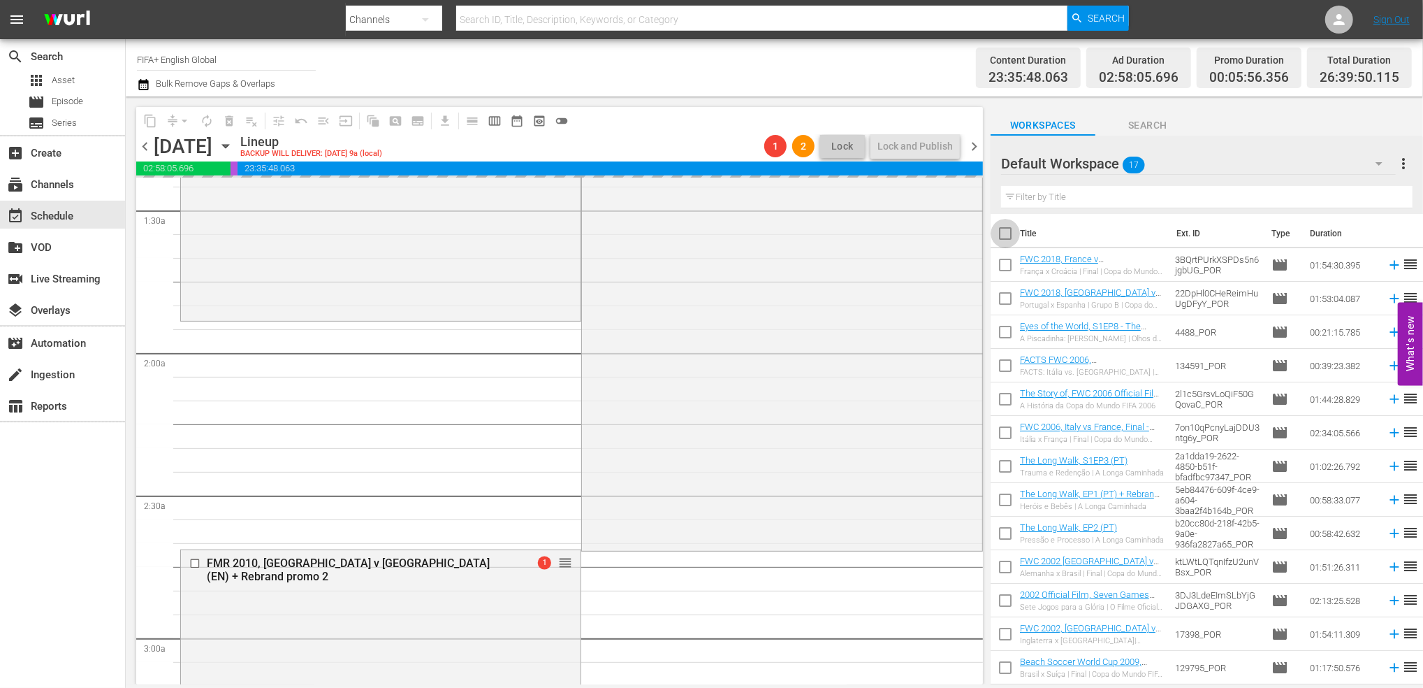
checkbox input "true"
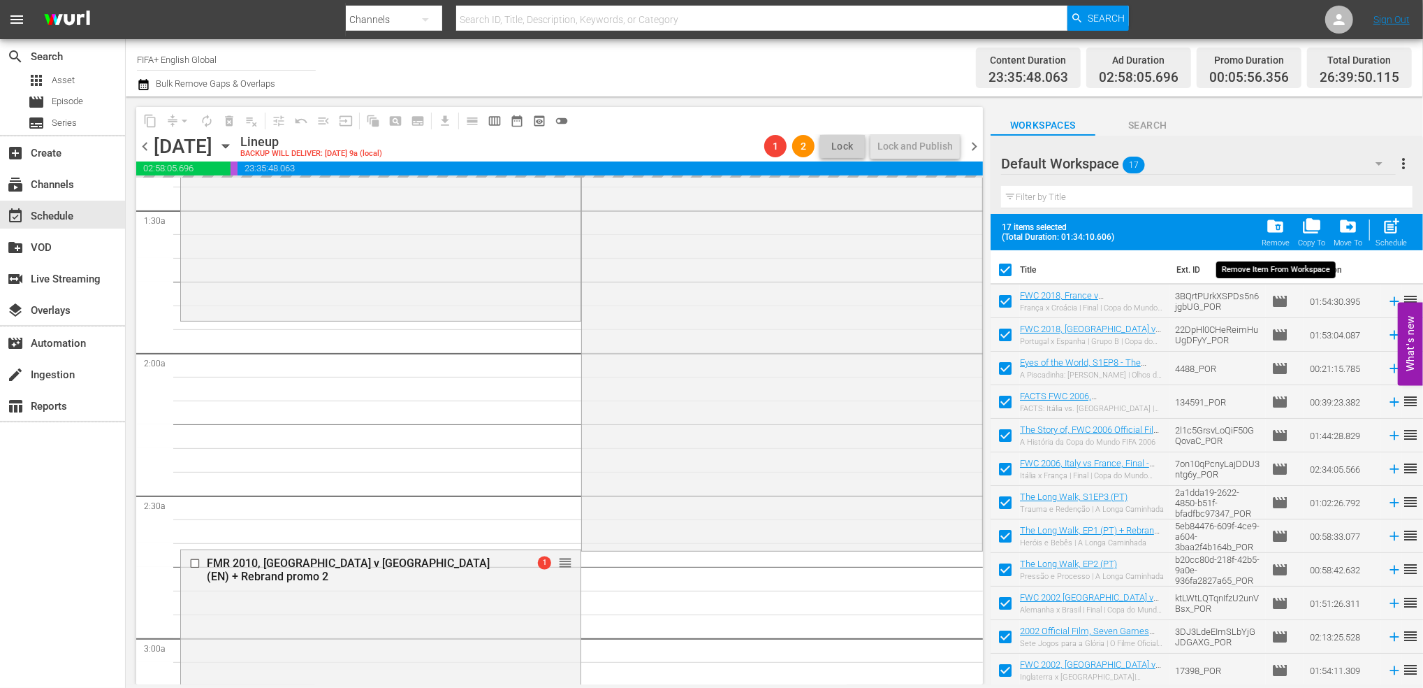
click at [1277, 235] on span "folder_delete" at bounding box center [1275, 226] width 19 height 19
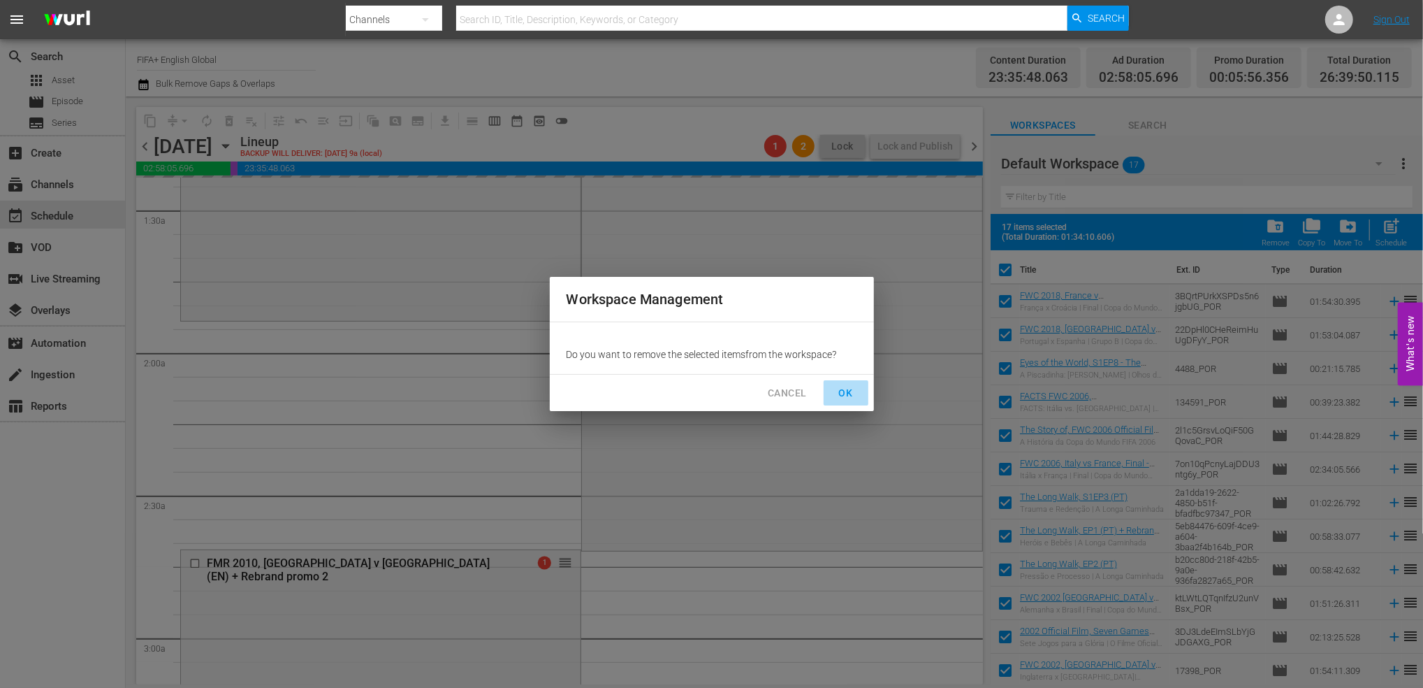
click at [846, 393] on span "OK" at bounding box center [846, 392] width 22 height 17
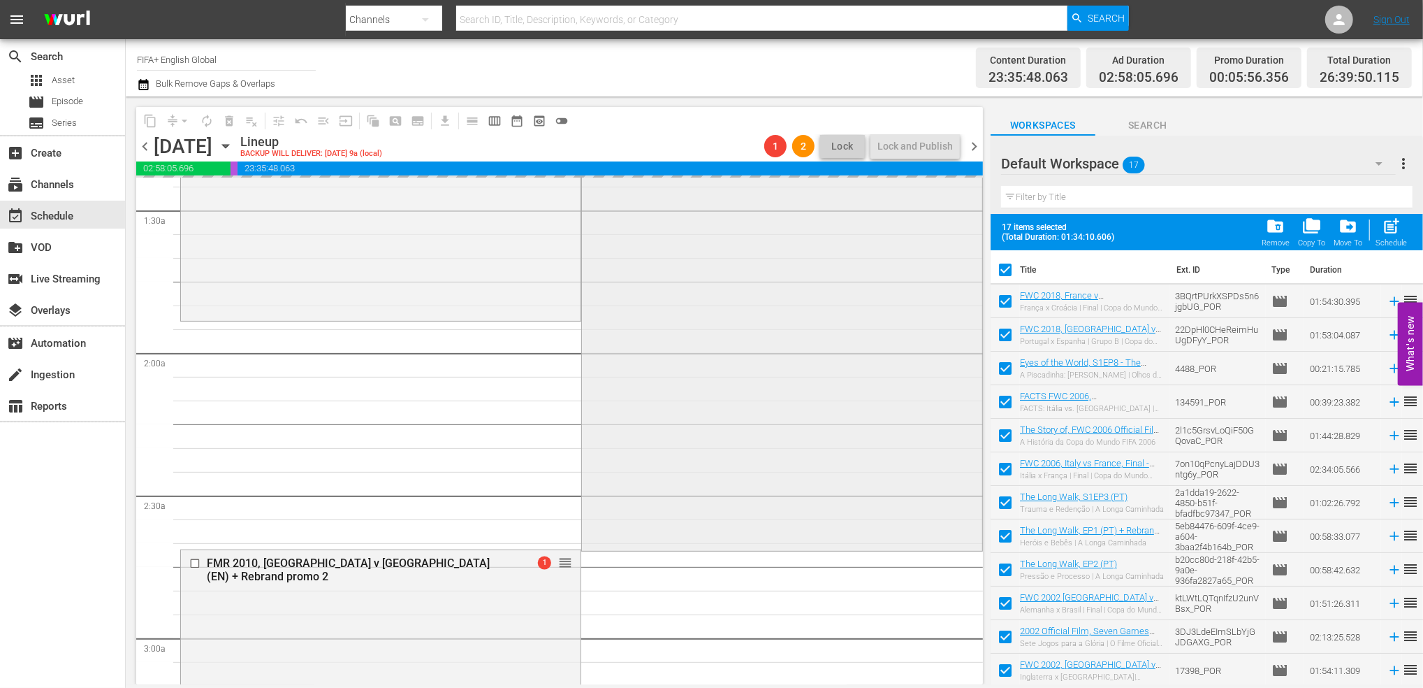
checkbox input "false"
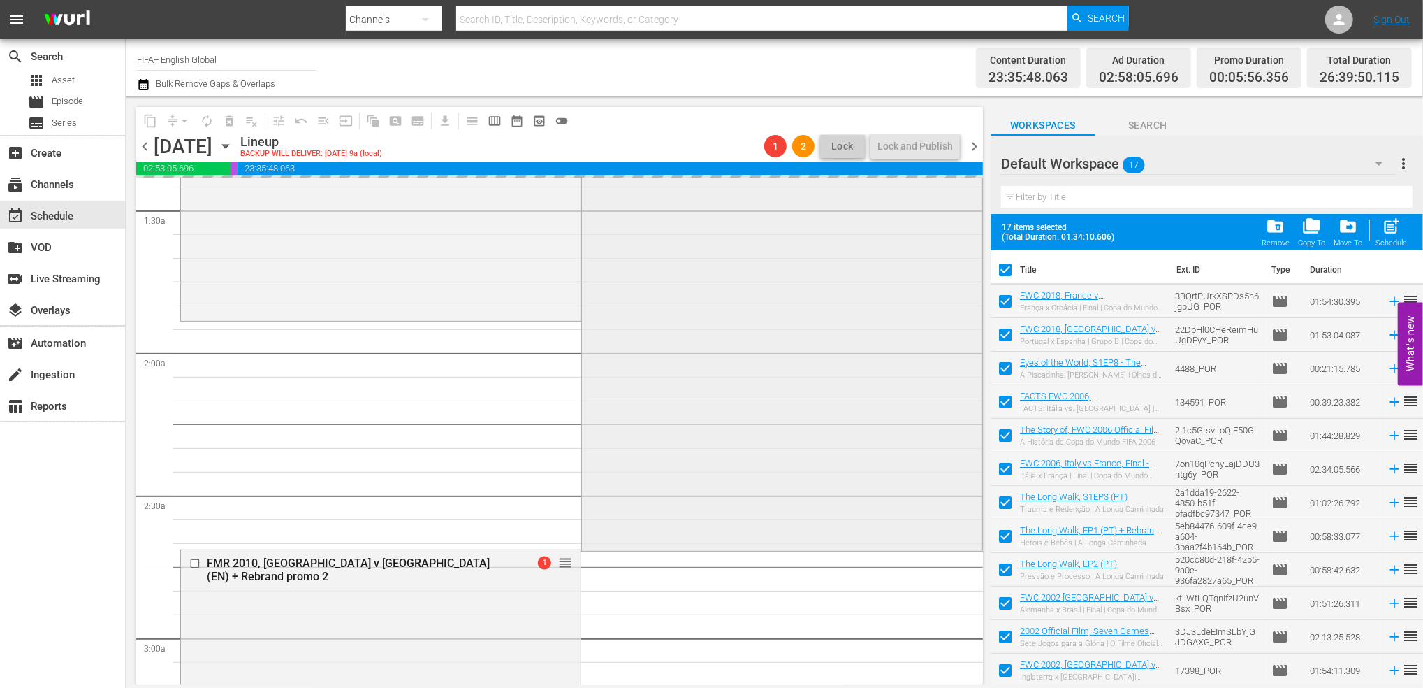
checkbox input "false"
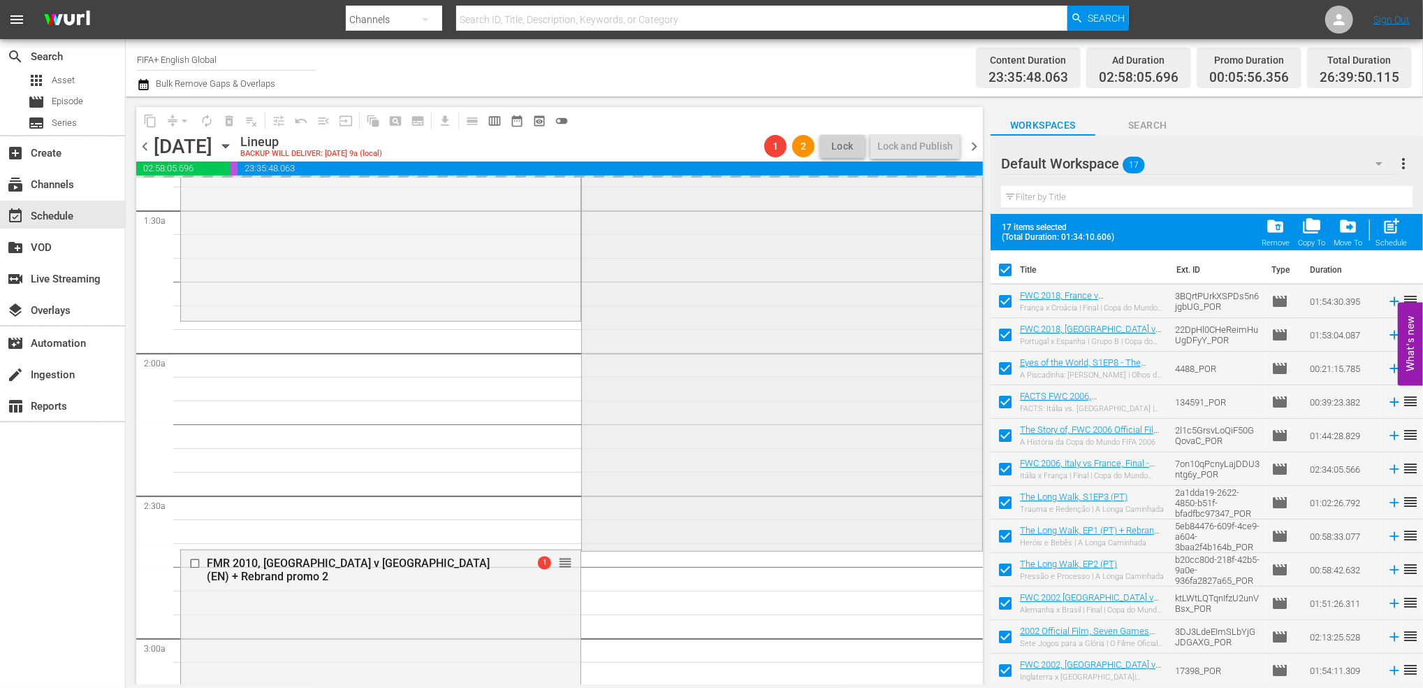
checkbox input "false"
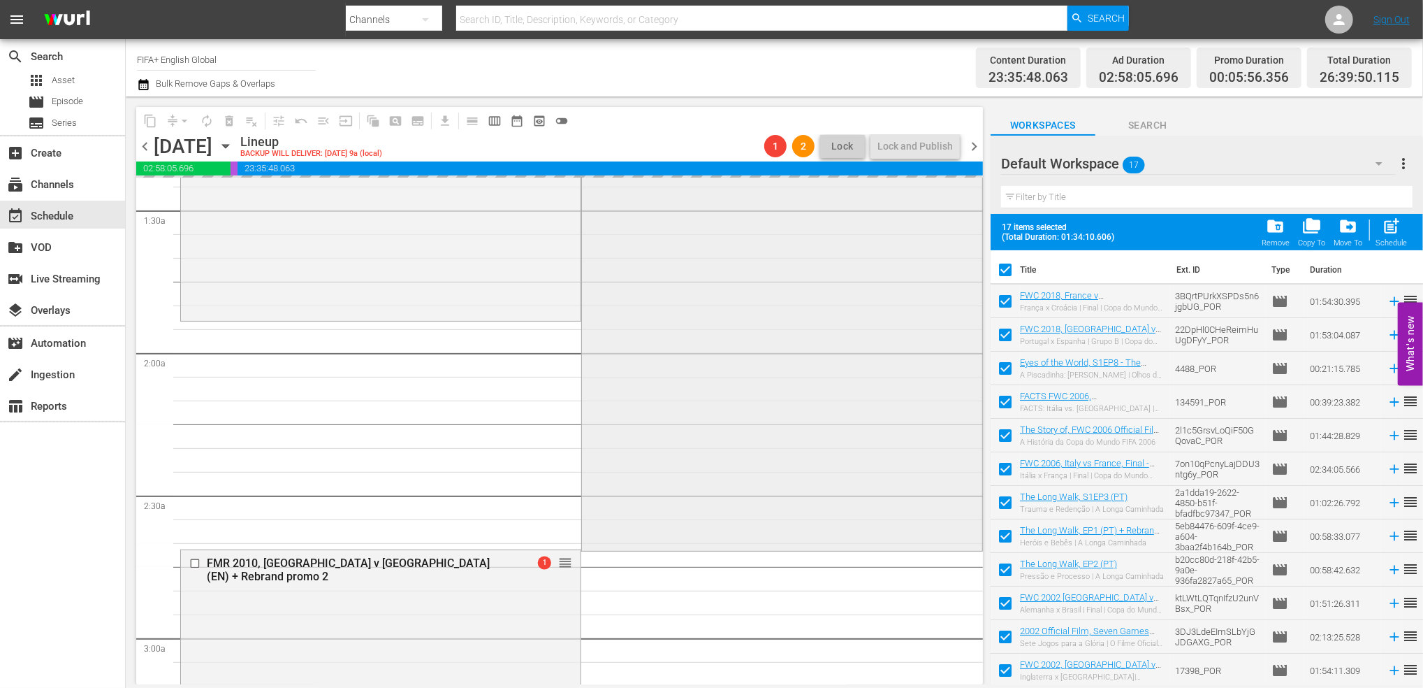
checkbox input "false"
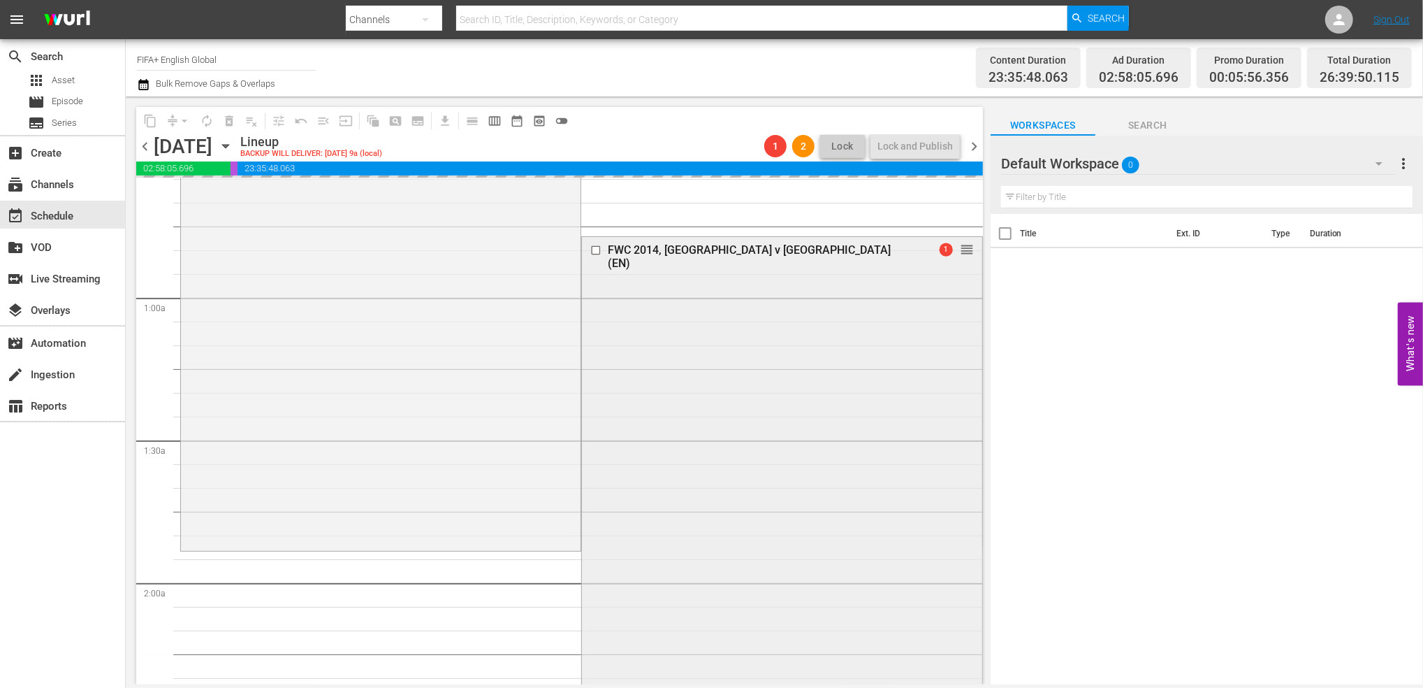
scroll to position [0, 0]
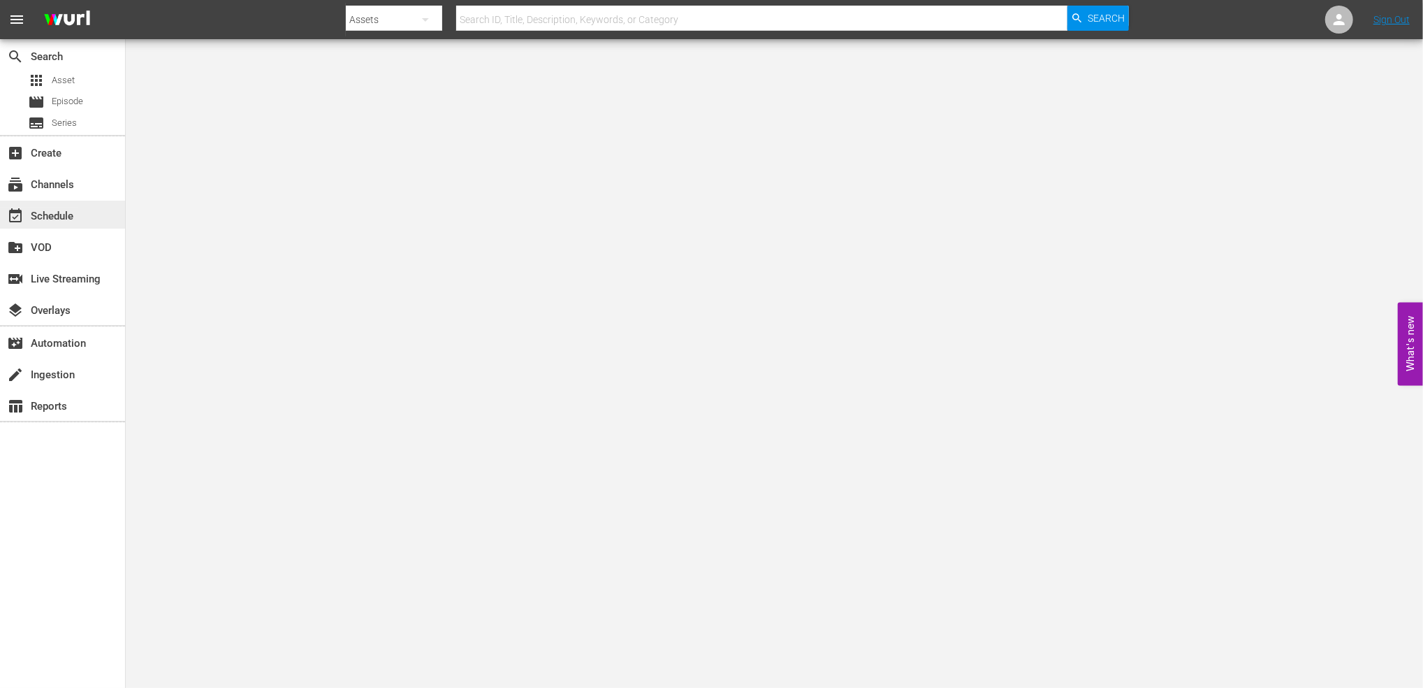
click at [51, 208] on div "event_available Schedule" at bounding box center [39, 214] width 78 height 13
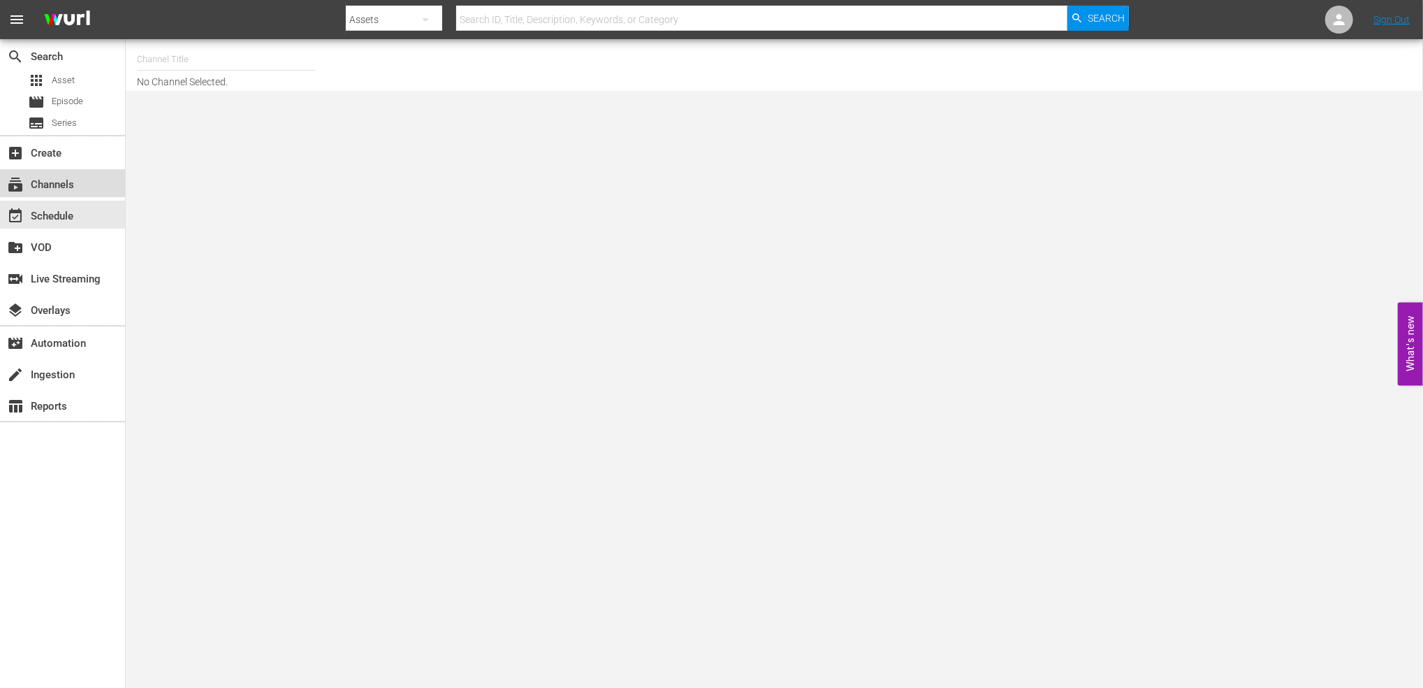
click at [59, 189] on div "subscriptions Channels" at bounding box center [39, 182] width 78 height 13
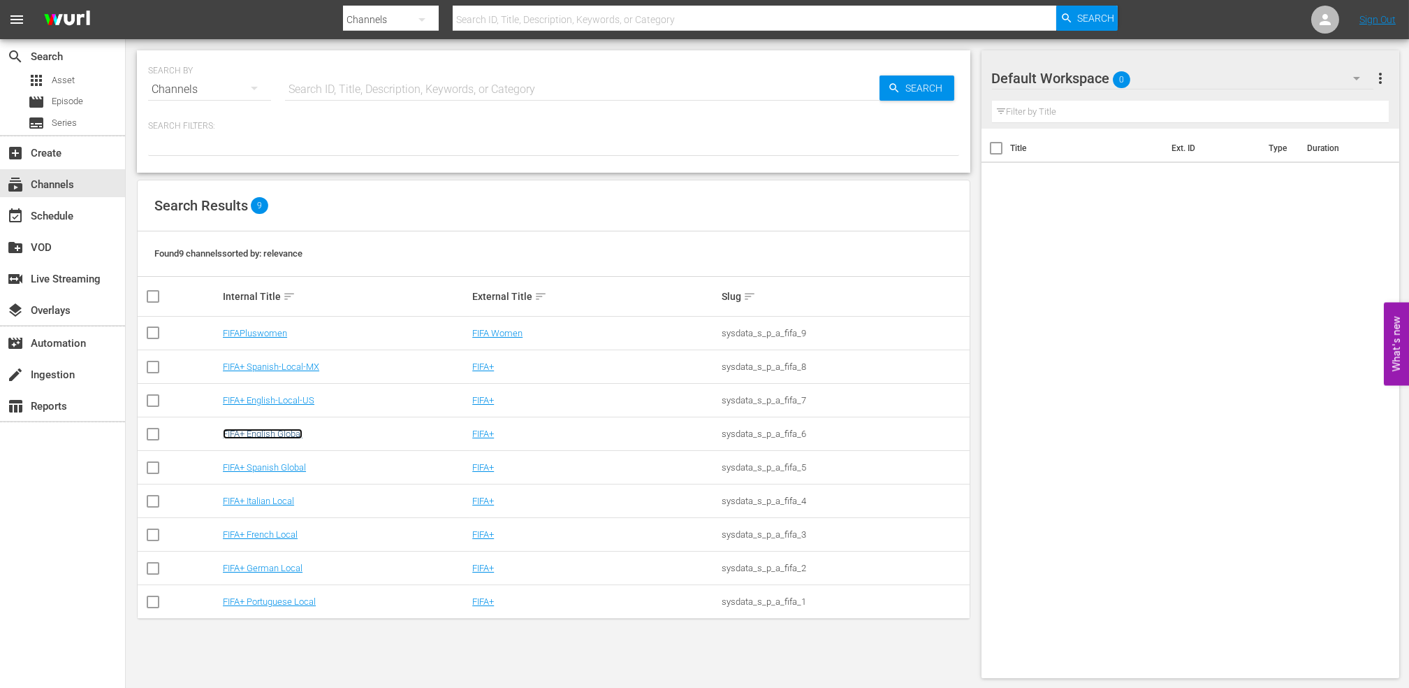
click at [303, 434] on link "FIFA+ English Global" at bounding box center [263, 433] width 80 height 10
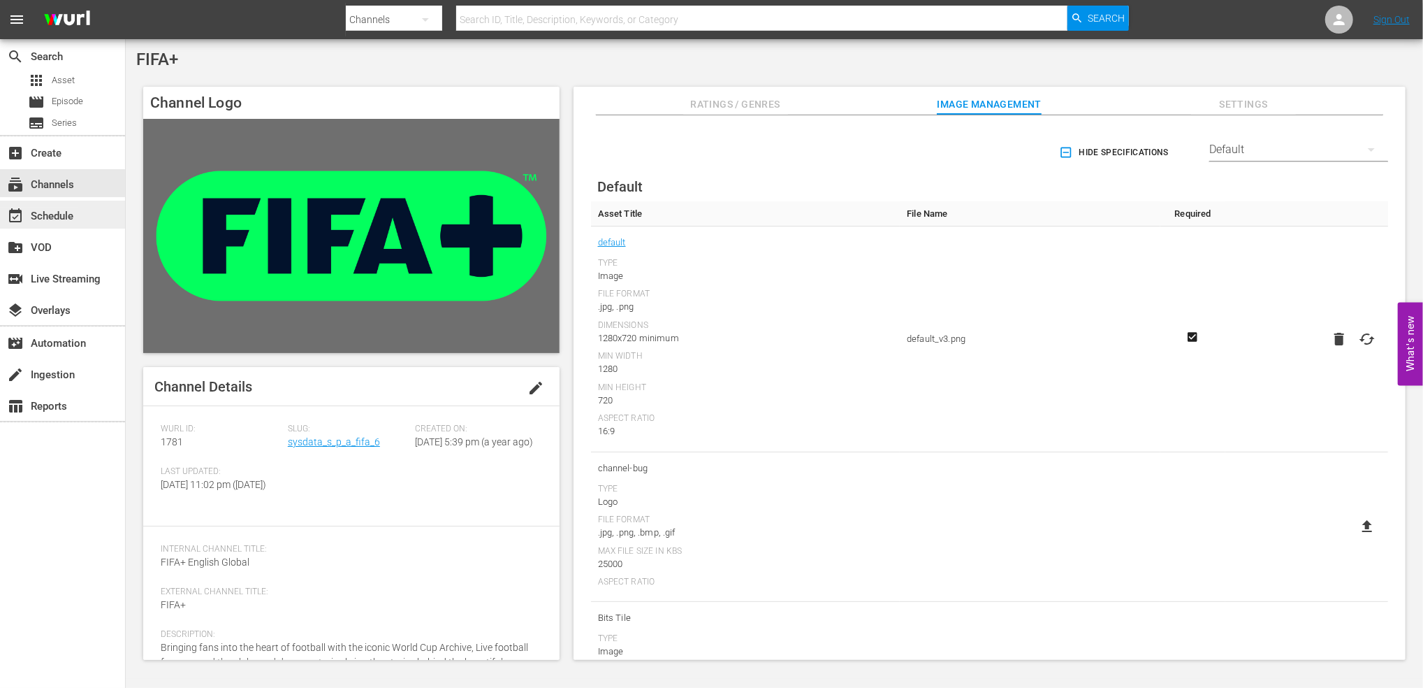
click at [63, 217] on div "event_available Schedule" at bounding box center [39, 214] width 78 height 13
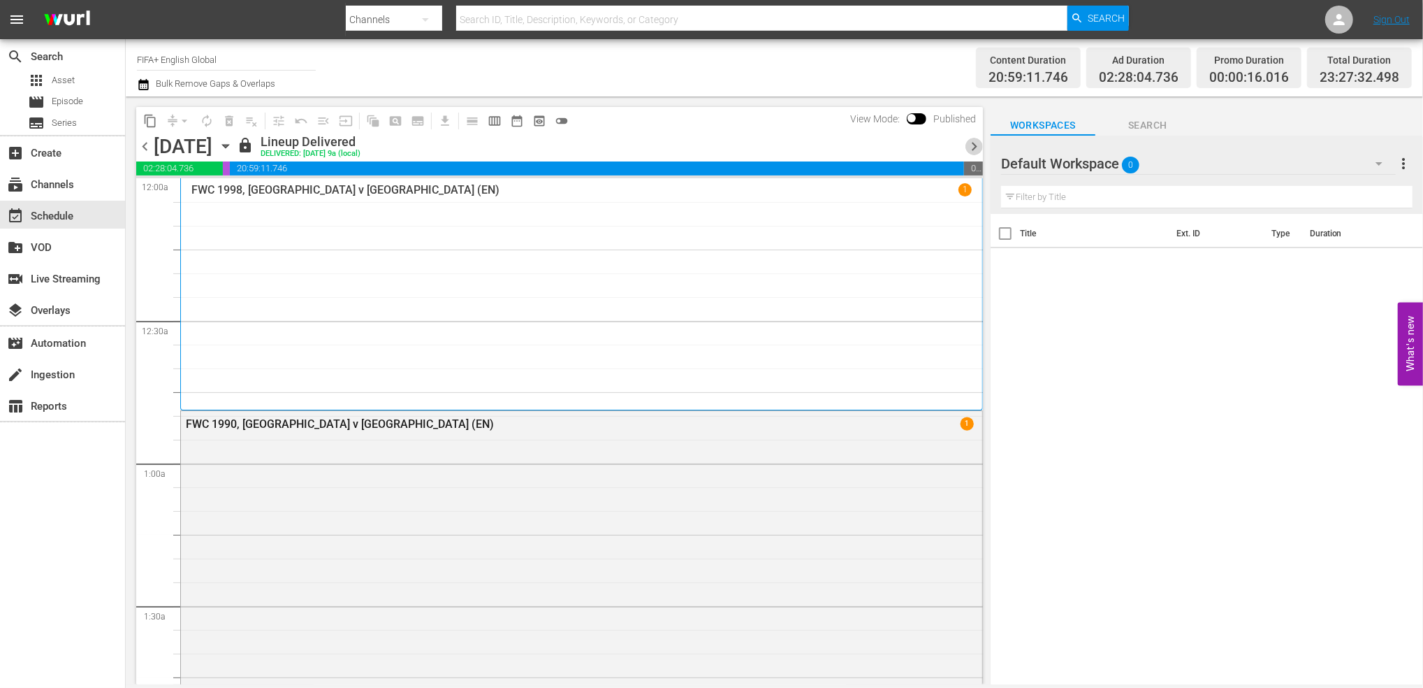
click at [976, 146] on span "chevron_right" at bounding box center [974, 146] width 17 height 17
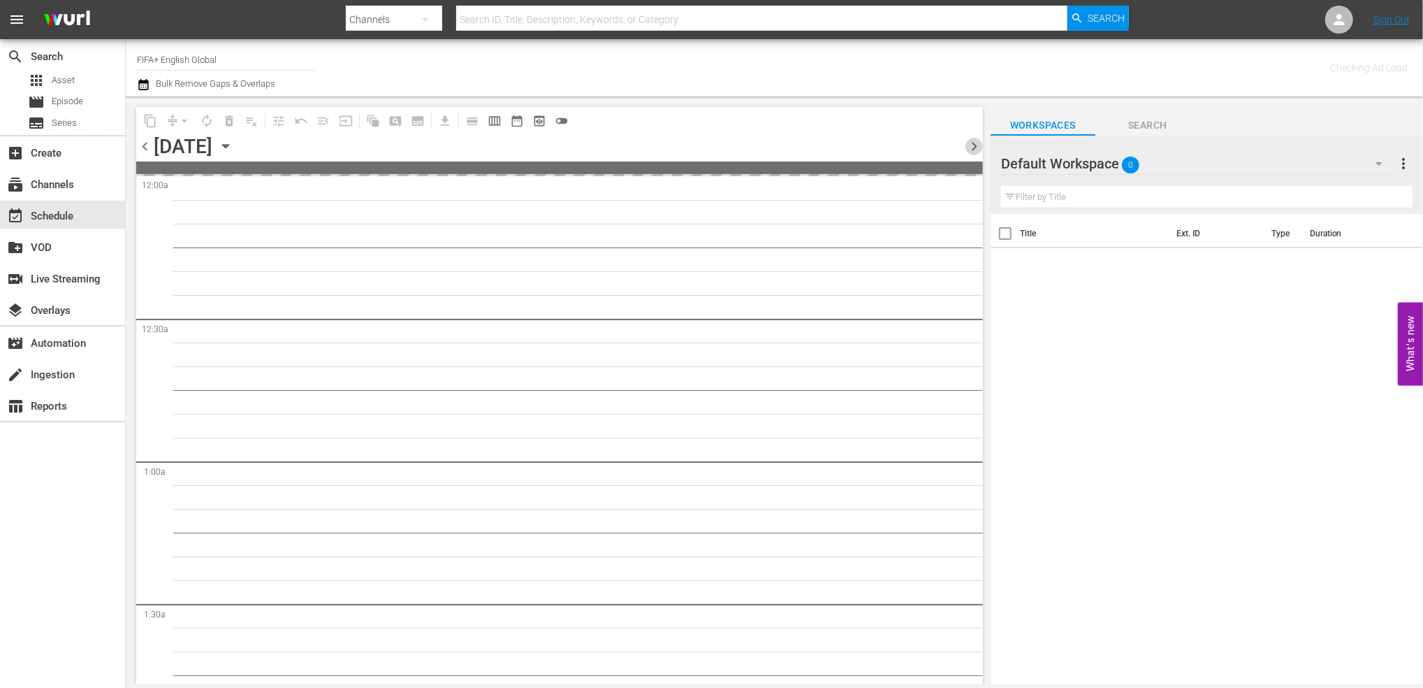
click at [976, 146] on span "chevron_right" at bounding box center [974, 146] width 17 height 17
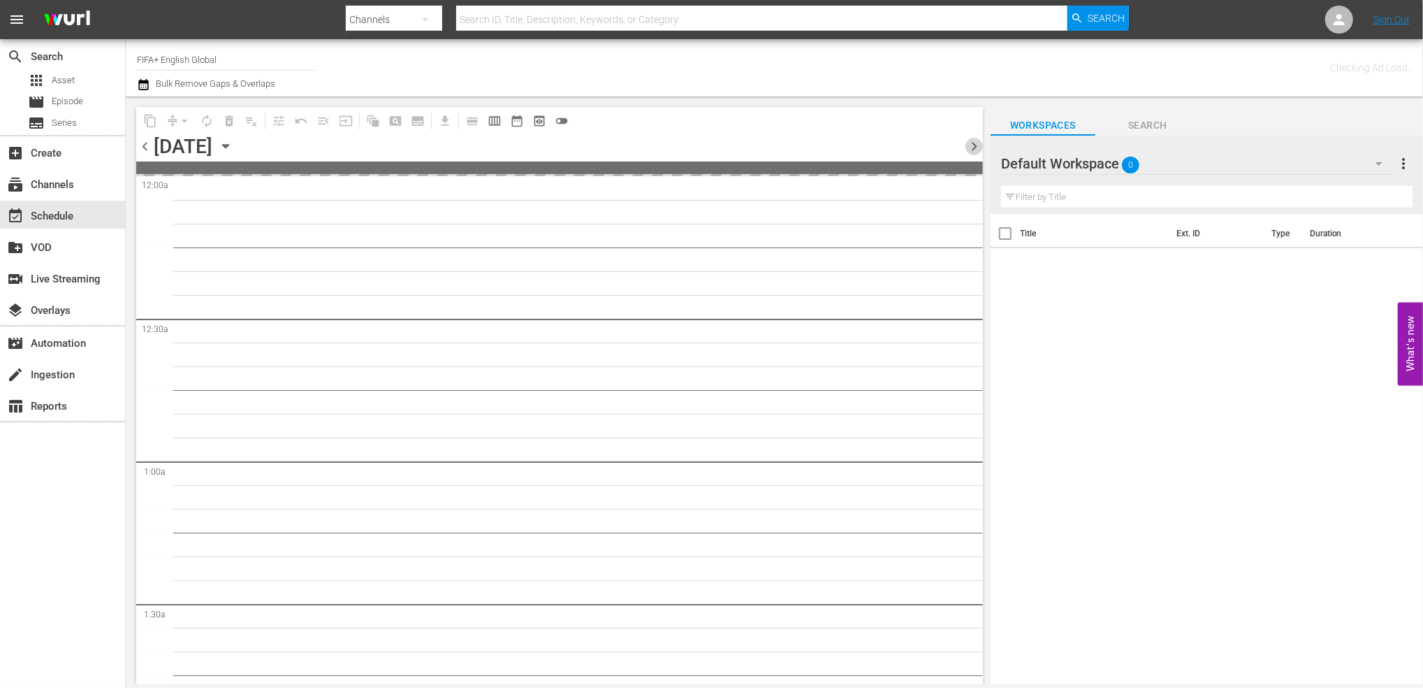
click at [976, 146] on span "chevron_right" at bounding box center [974, 146] width 17 height 17
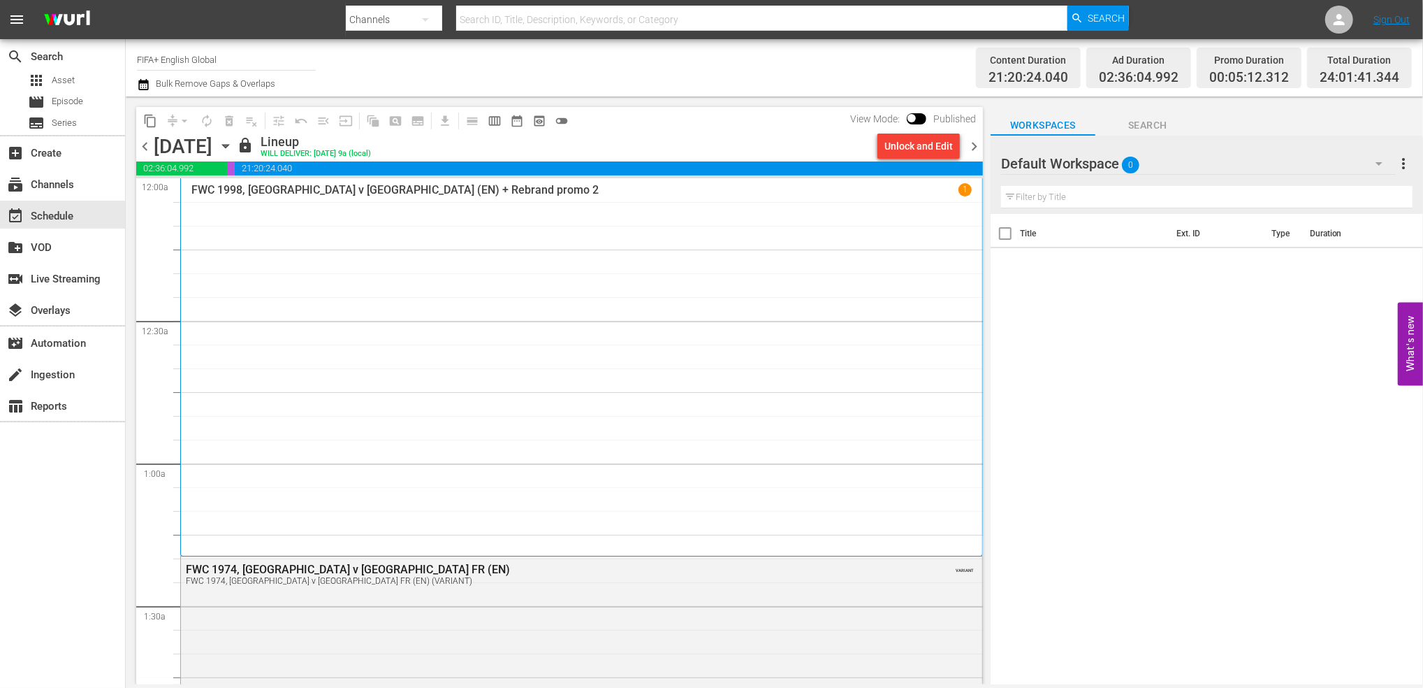
click at [971, 148] on span "chevron_right" at bounding box center [974, 146] width 17 height 17
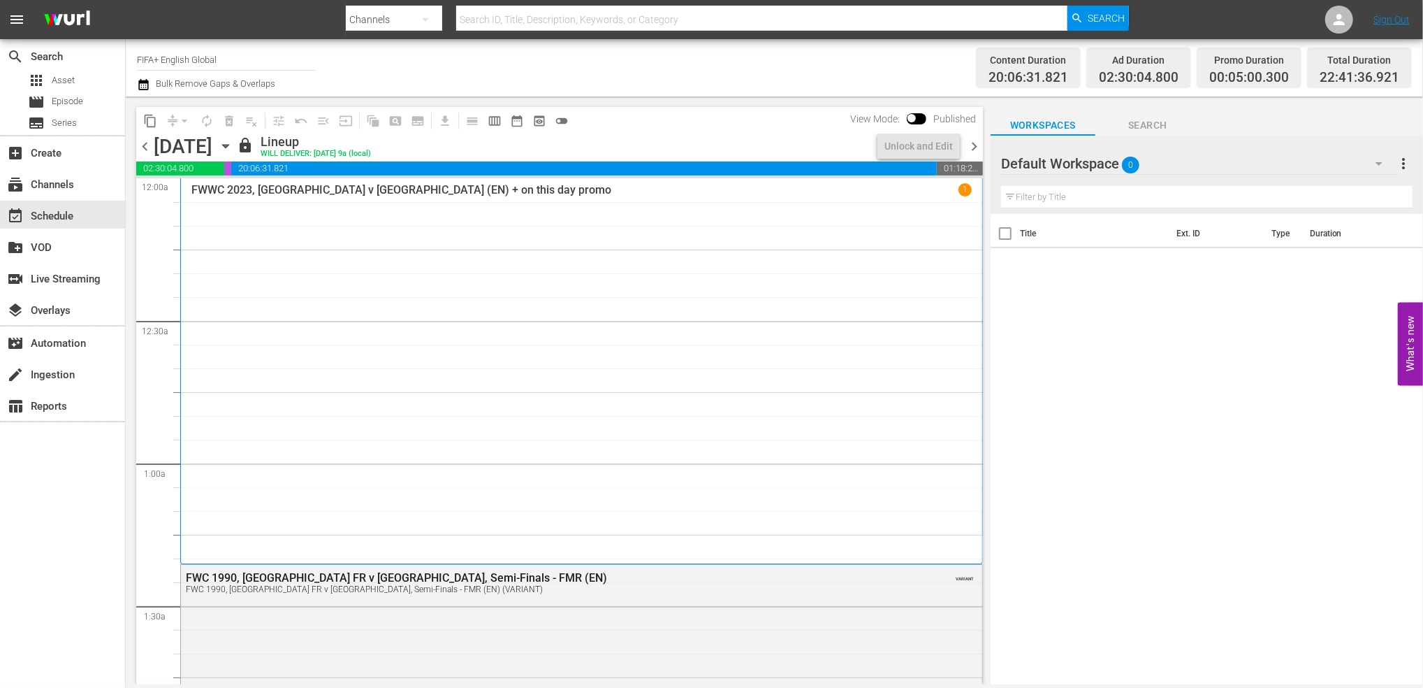
click at [976, 145] on span "chevron_right" at bounding box center [974, 146] width 17 height 17
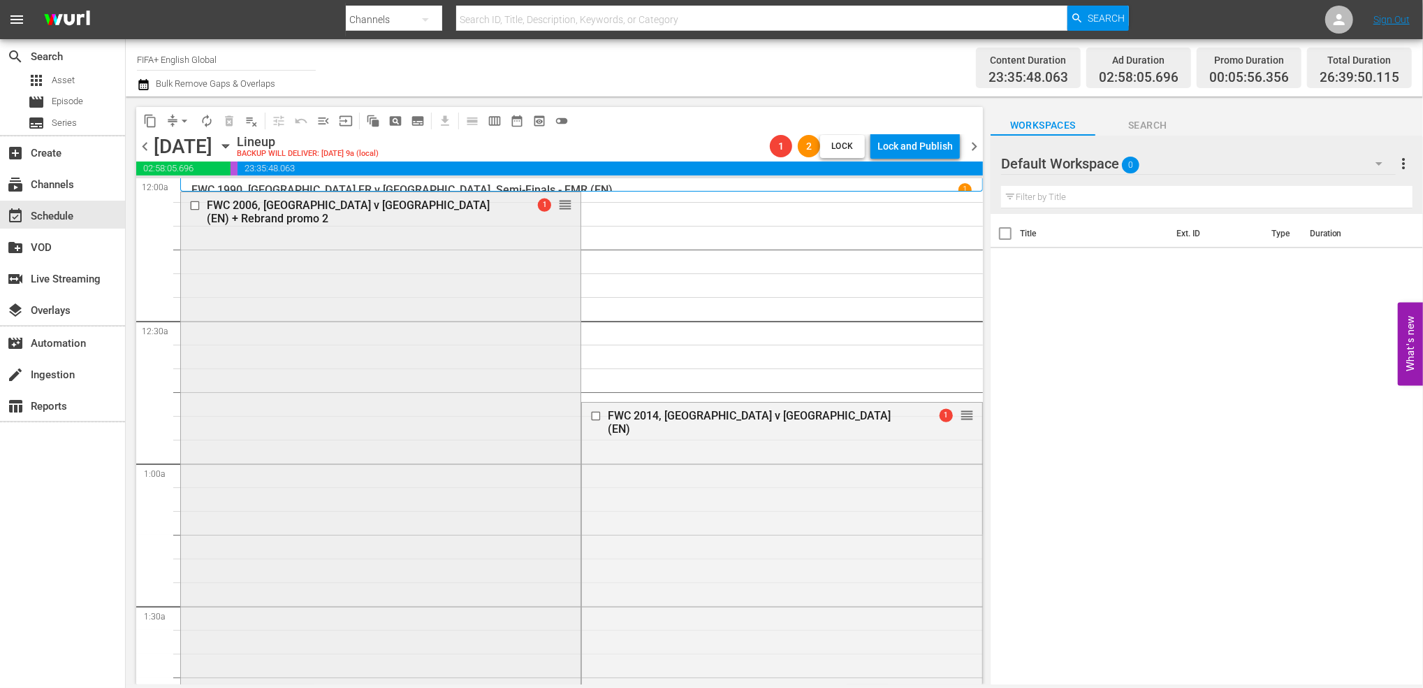
click at [425, 209] on div "FWC 2006, [GEOGRAPHIC_DATA] v [GEOGRAPHIC_DATA] (EN) + Rebrand promo 2" at bounding box center [358, 211] width 302 height 27
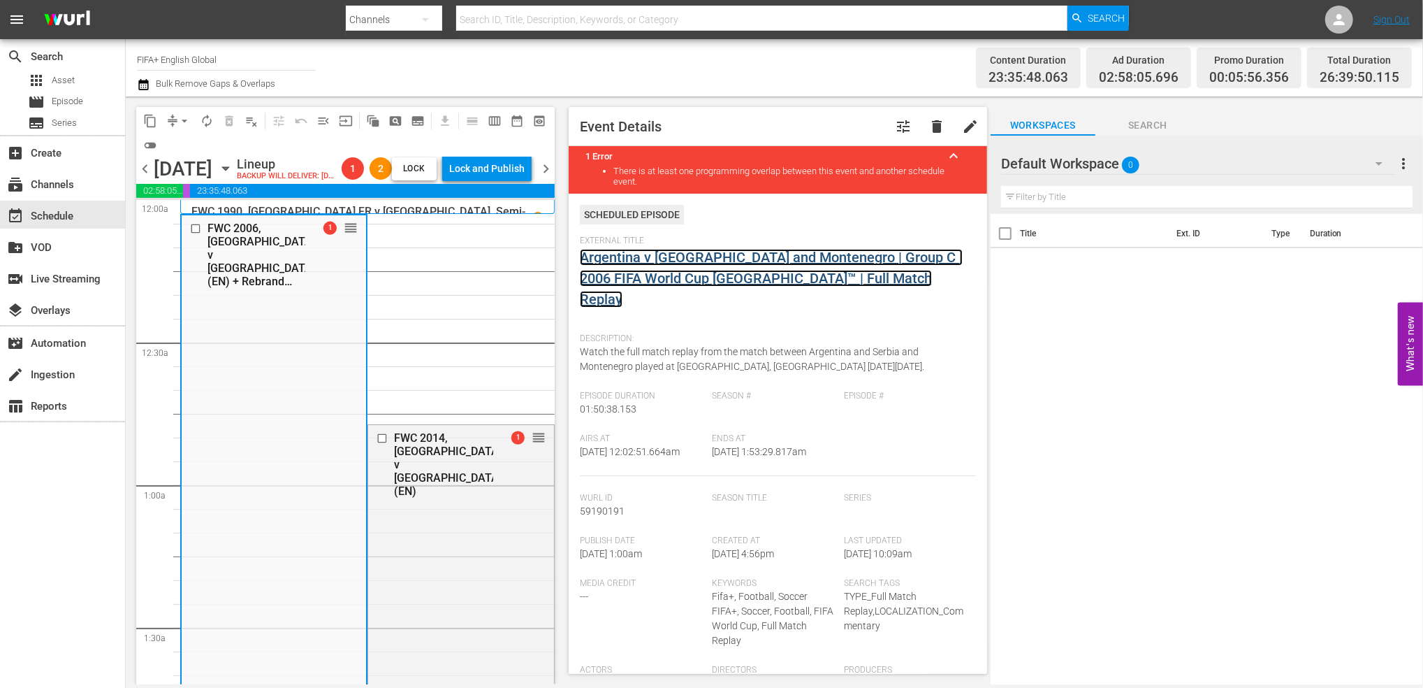
click at [737, 263] on link "Argentina v [GEOGRAPHIC_DATA] and Montenegro | Group C | 2006 FIFA World Cup [G…" at bounding box center [771, 278] width 383 height 59
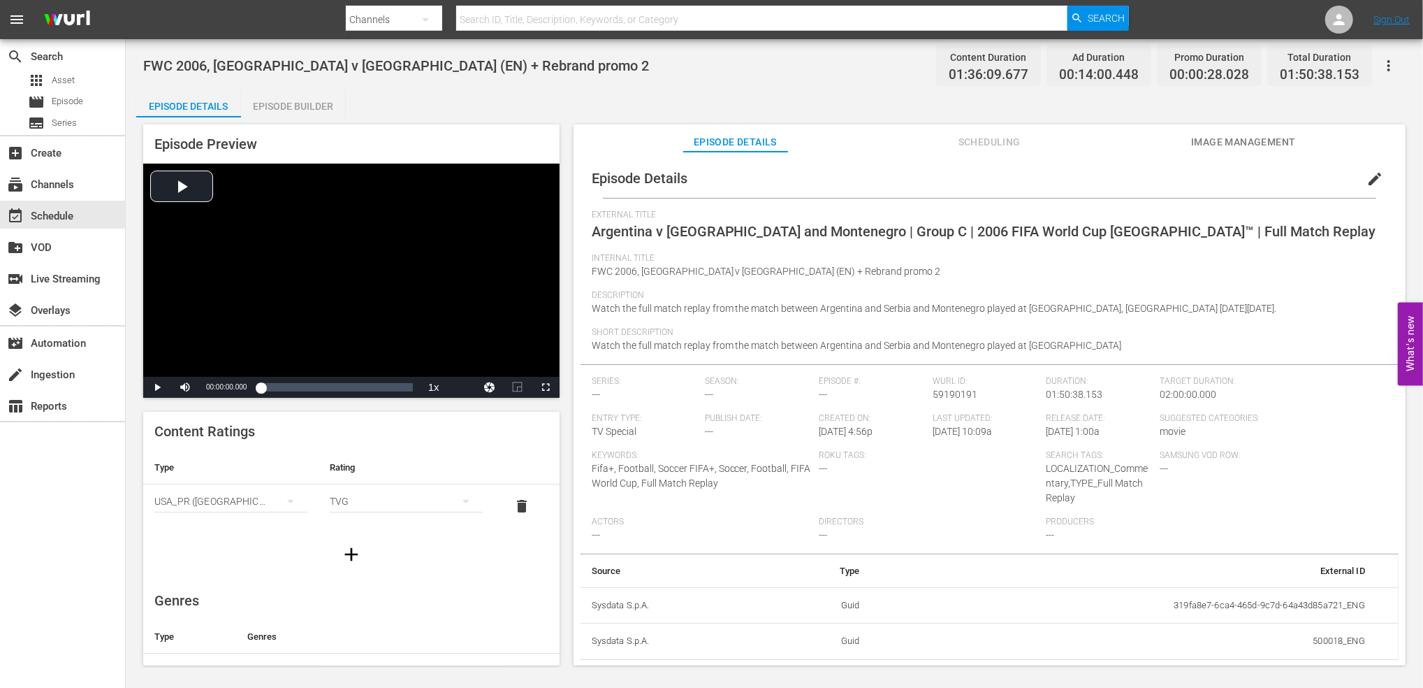
click at [300, 98] on div "Episode Builder" at bounding box center [293, 106] width 105 height 34
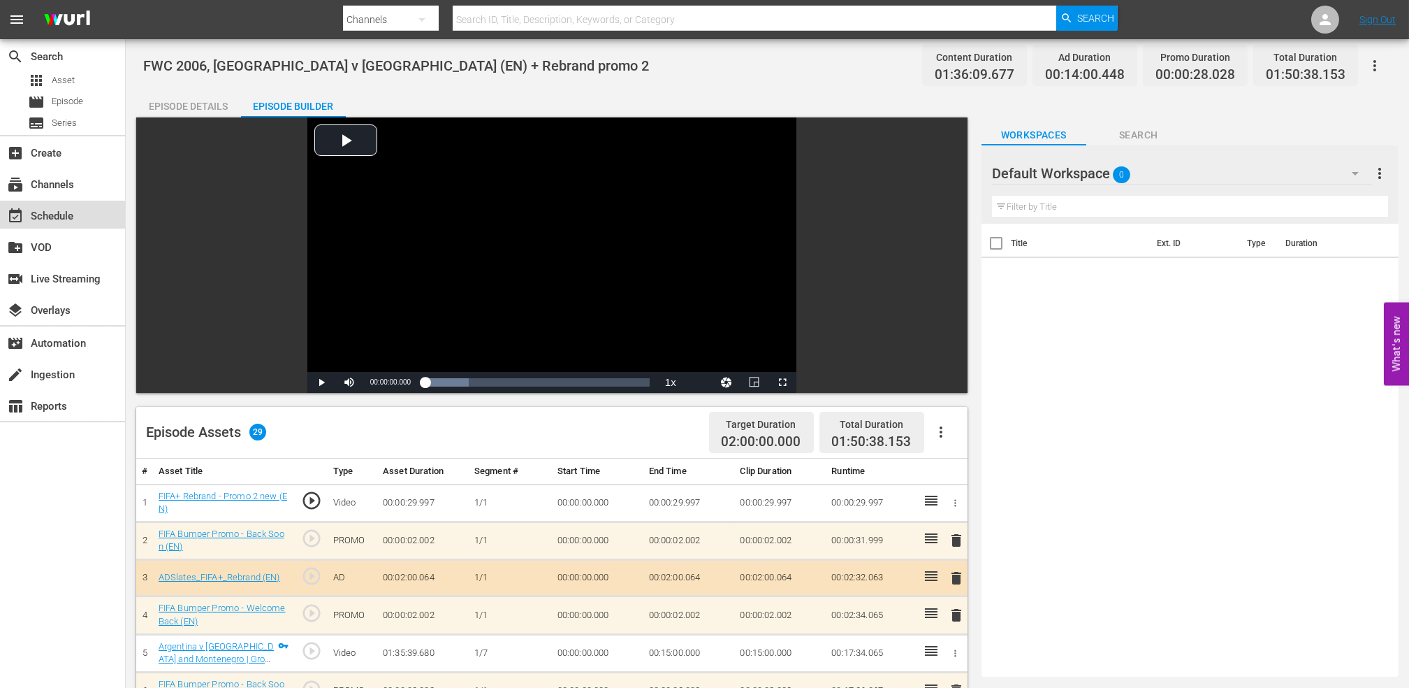
click at [57, 216] on div "event_available Schedule" at bounding box center [39, 214] width 78 height 13
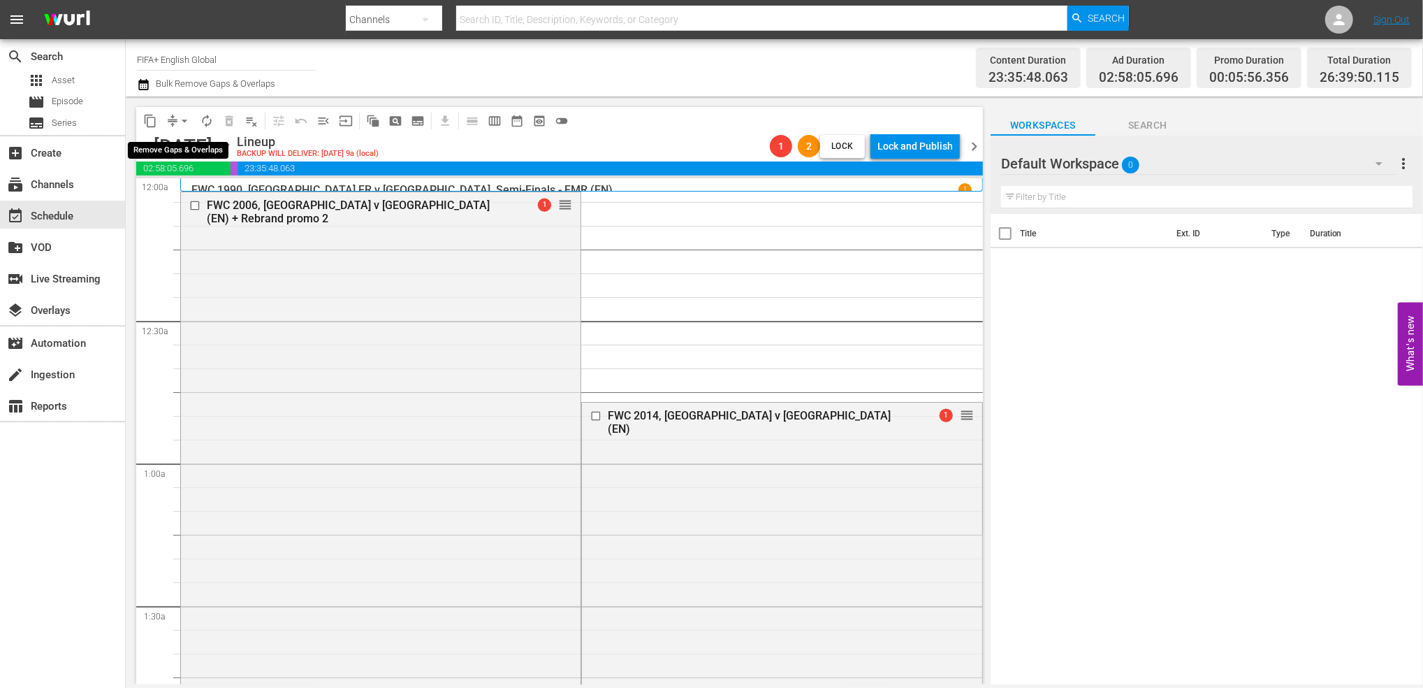
click at [182, 119] on span "arrow_drop_down" at bounding box center [184, 121] width 14 height 14
click at [199, 194] on li "Align to End of Previous Day" at bounding box center [185, 195] width 147 height 23
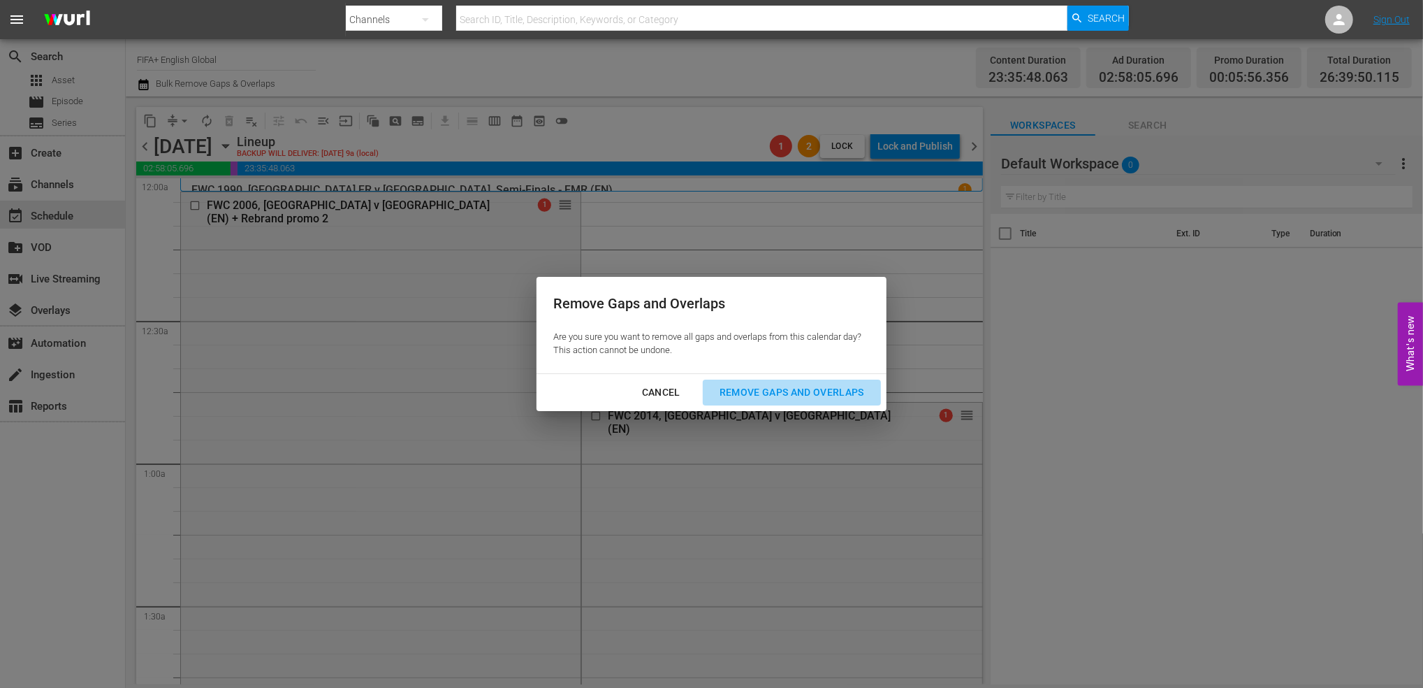
click at [808, 390] on div "Remove Gaps and Overlaps" at bounding box center [792, 392] width 167 height 17
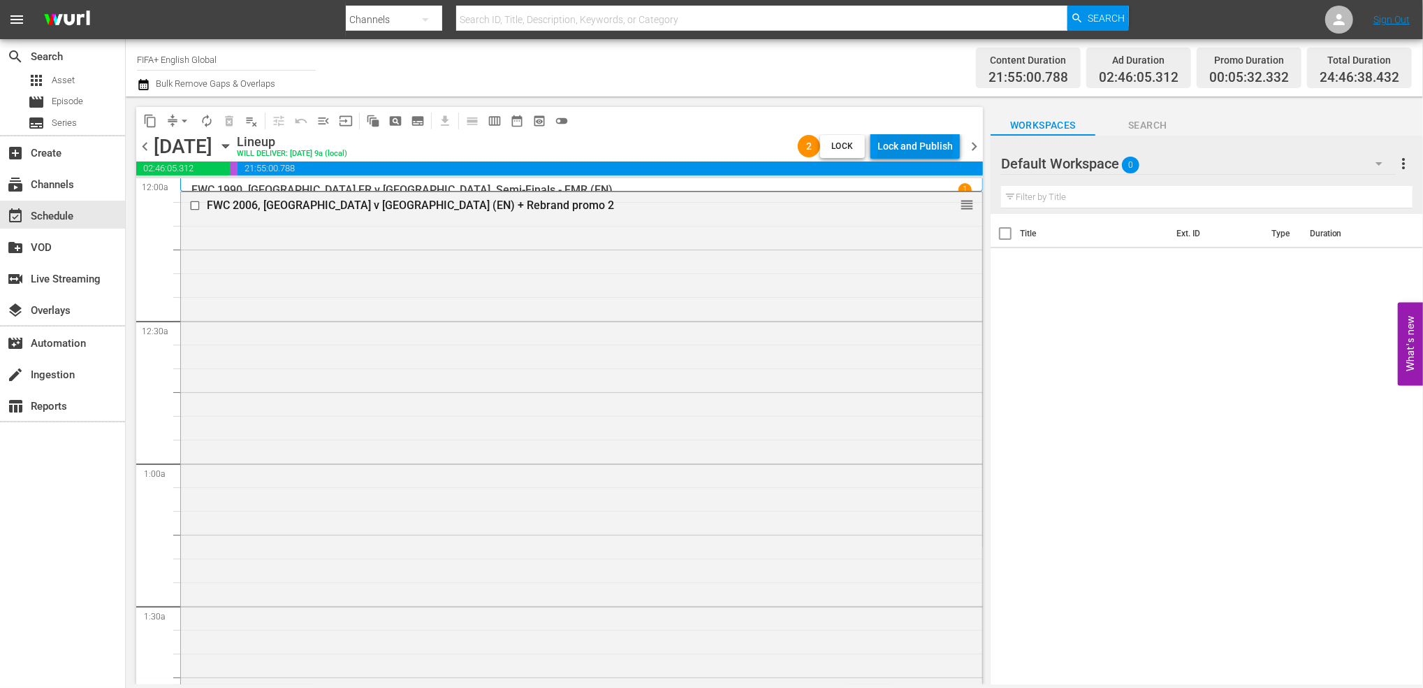
click at [924, 145] on div "Lock and Publish" at bounding box center [915, 145] width 75 height 25
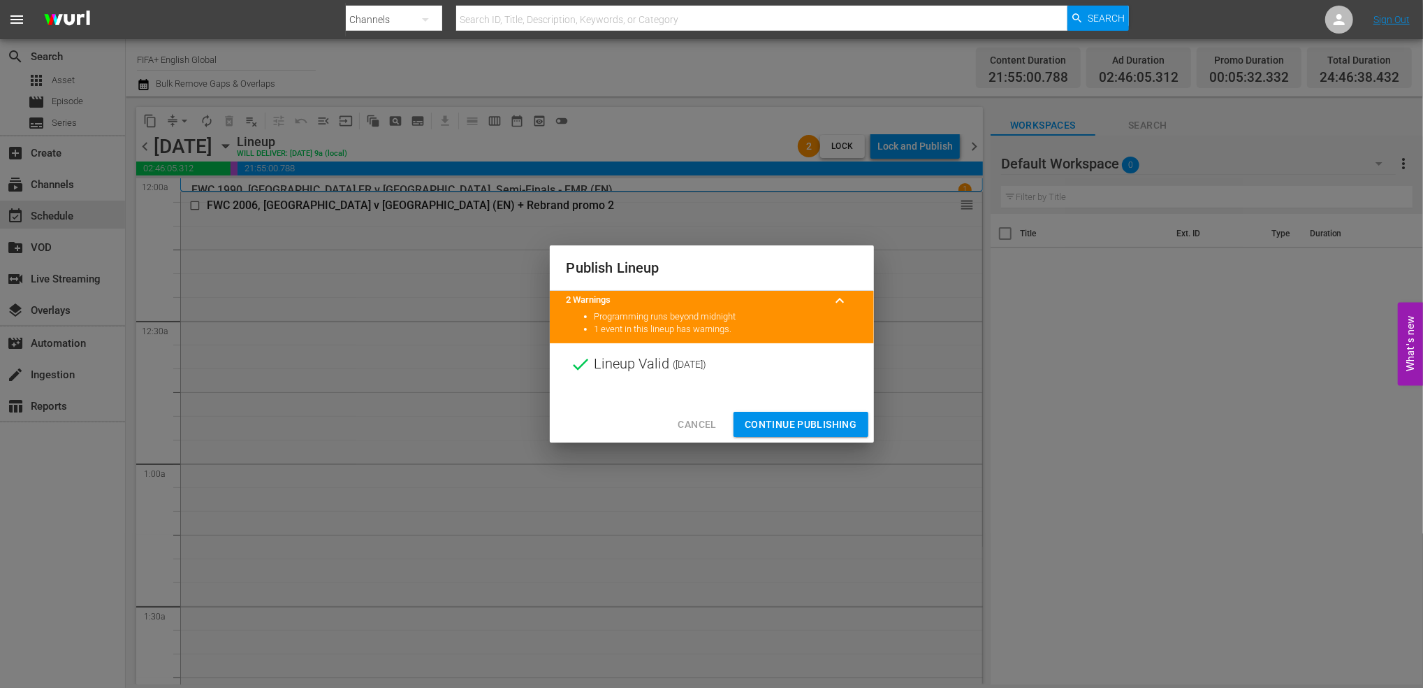
click at [792, 428] on span "Continue Publishing" at bounding box center [801, 424] width 113 height 17
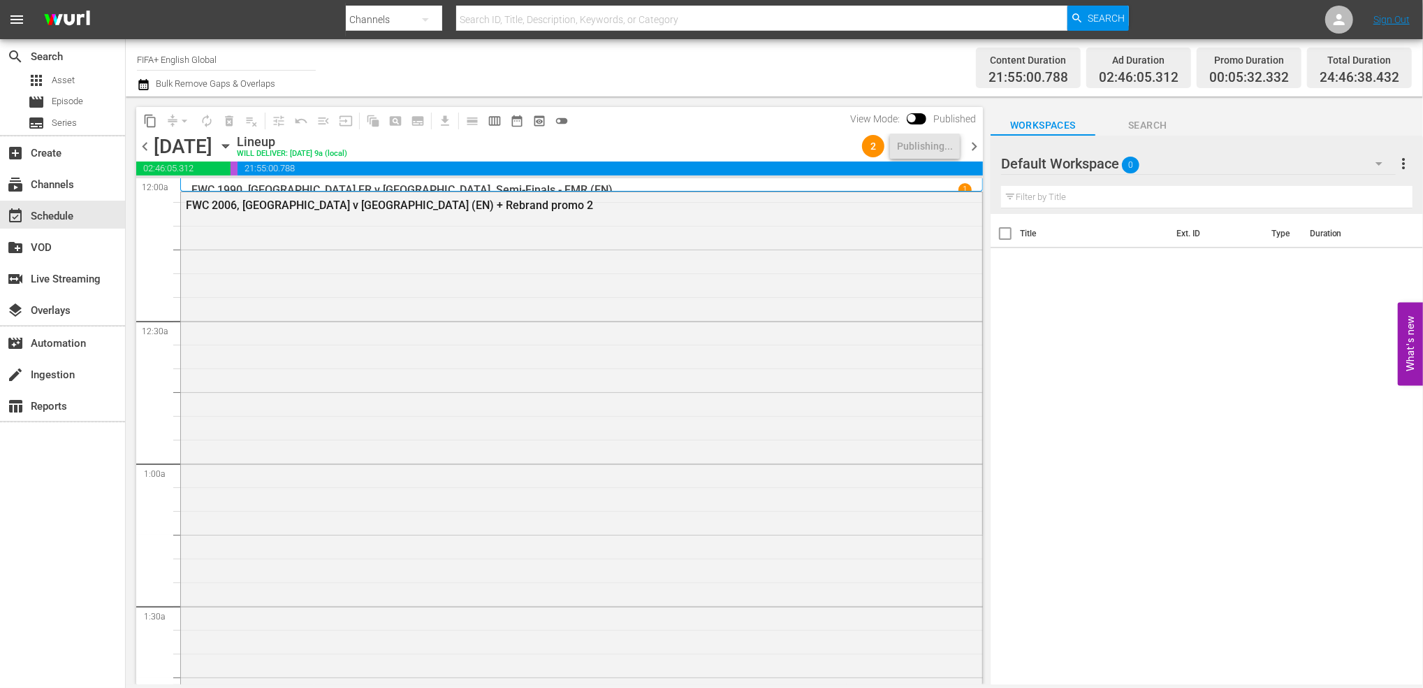
click at [981, 142] on span "chevron_right" at bounding box center [974, 146] width 17 height 17
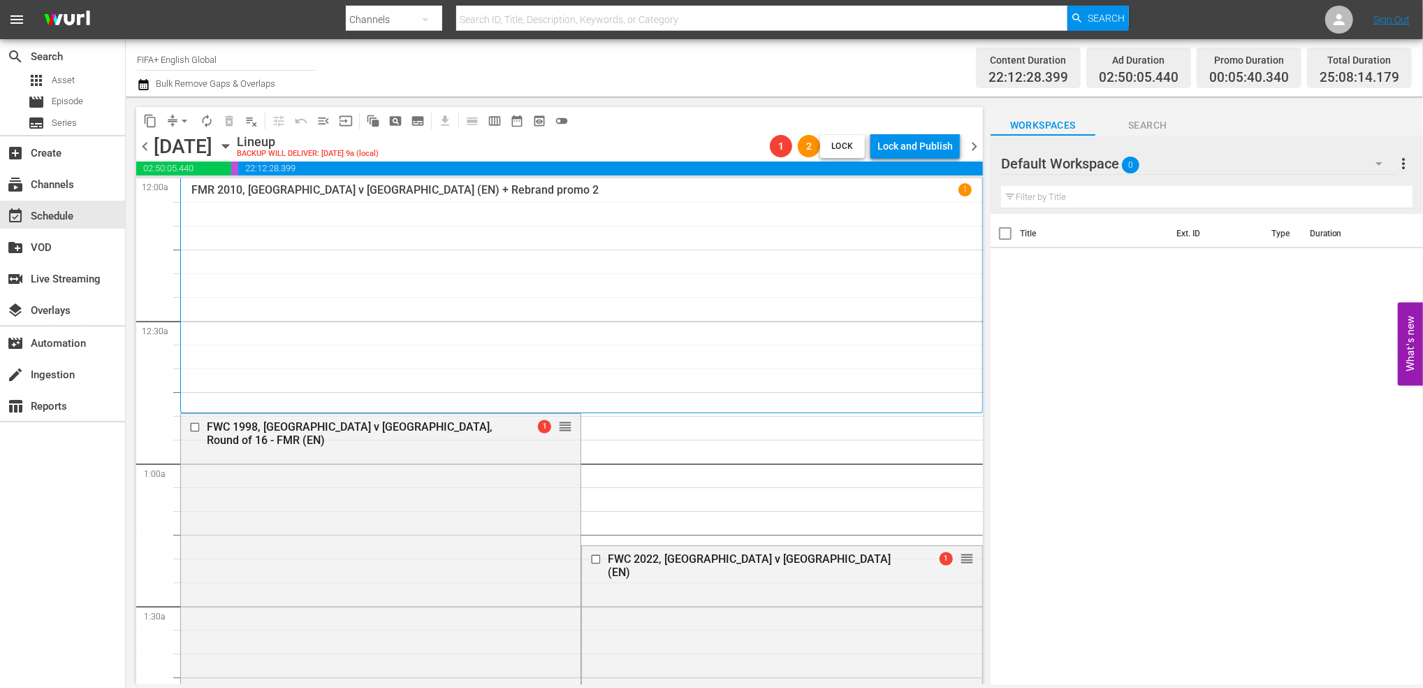
click at [152, 145] on span "chevron_left" at bounding box center [144, 146] width 17 height 17
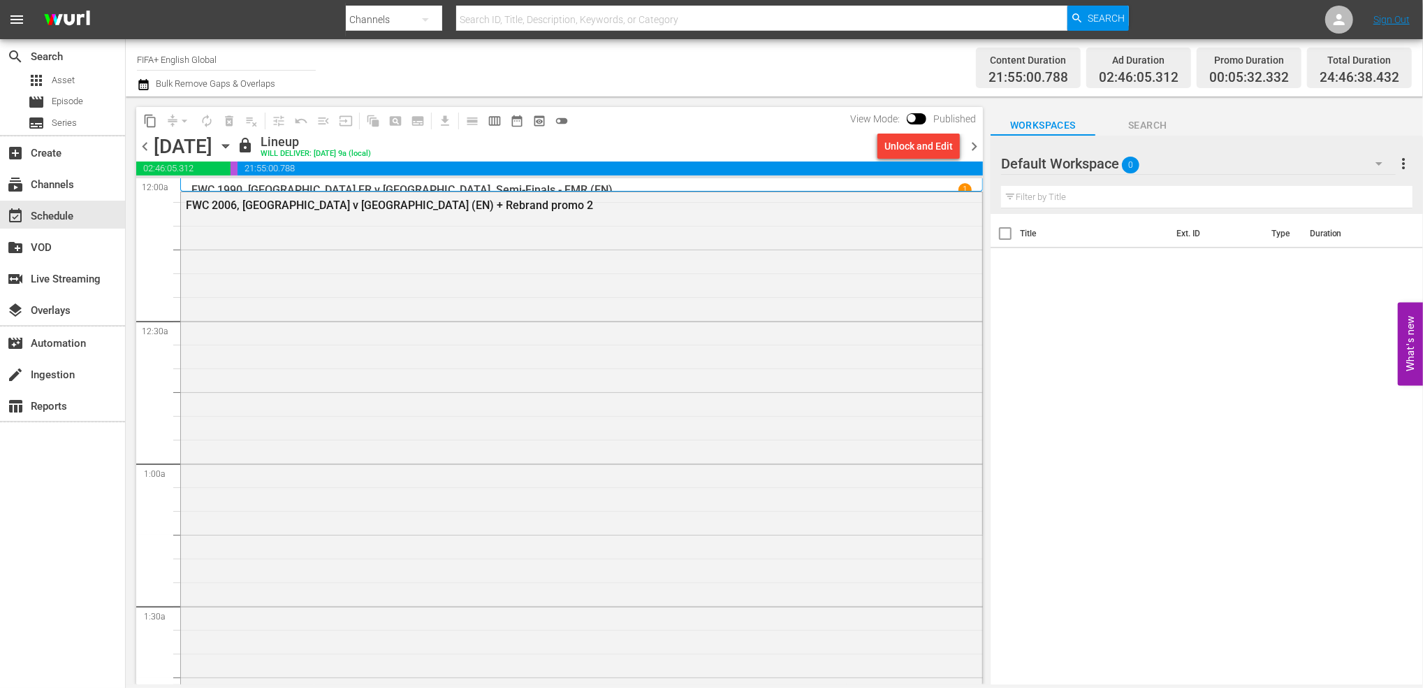
click at [976, 147] on span "chevron_right" at bounding box center [974, 146] width 17 height 17
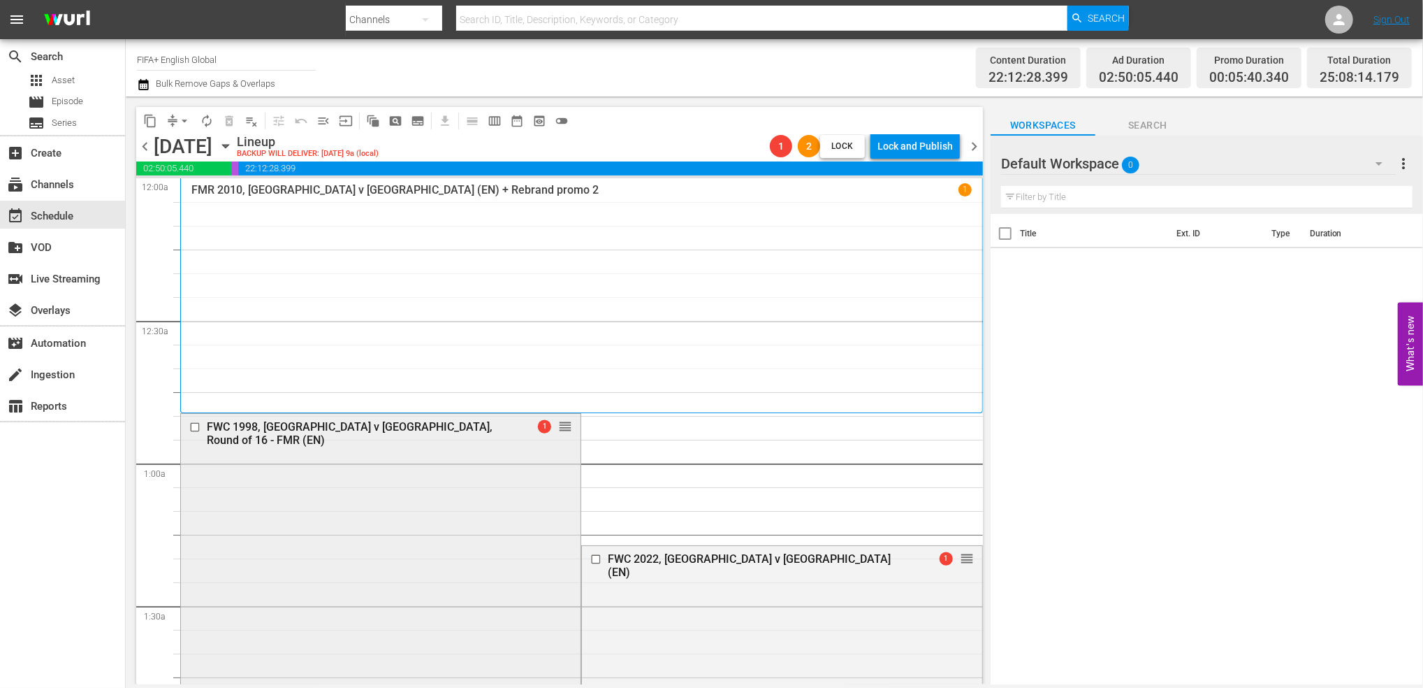
click at [329, 428] on div "FWC 1998, [GEOGRAPHIC_DATA] v [GEOGRAPHIC_DATA], Round of 16 - FMR (EN)" at bounding box center [358, 433] width 302 height 27
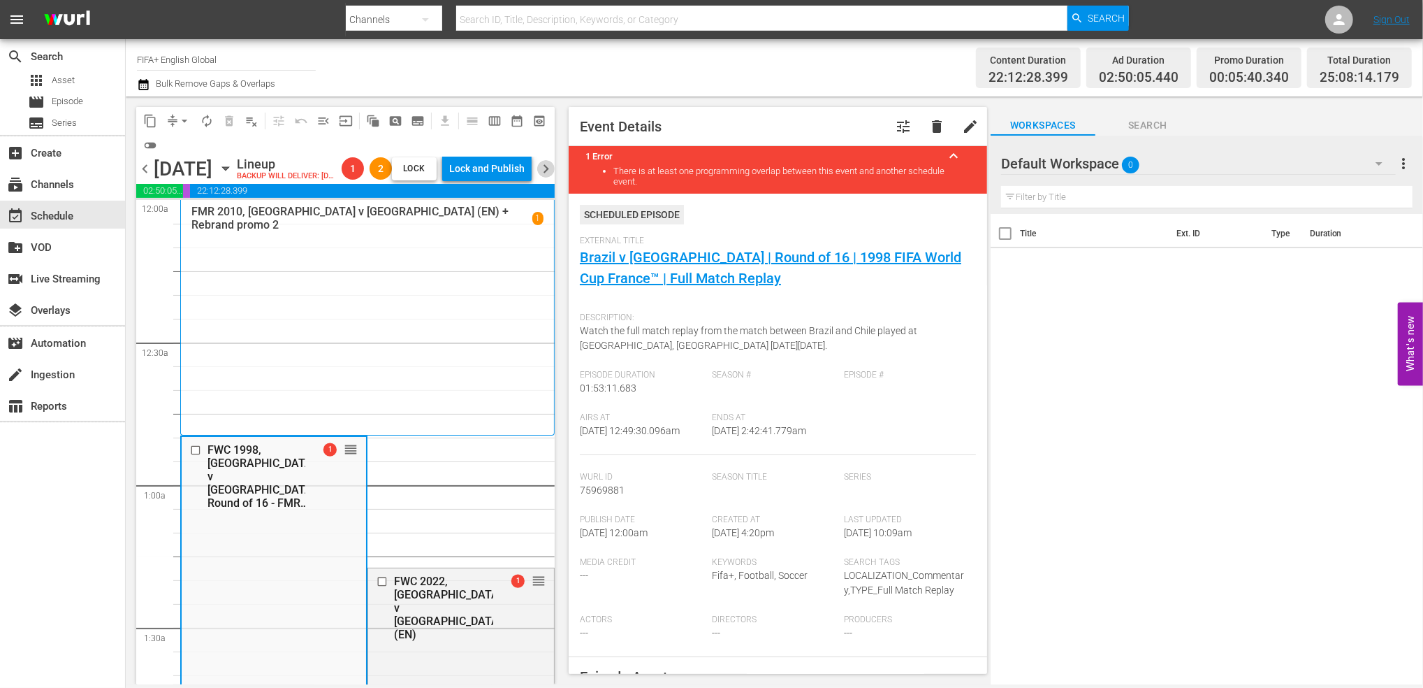
click at [546, 177] on span "chevron_right" at bounding box center [545, 168] width 17 height 17
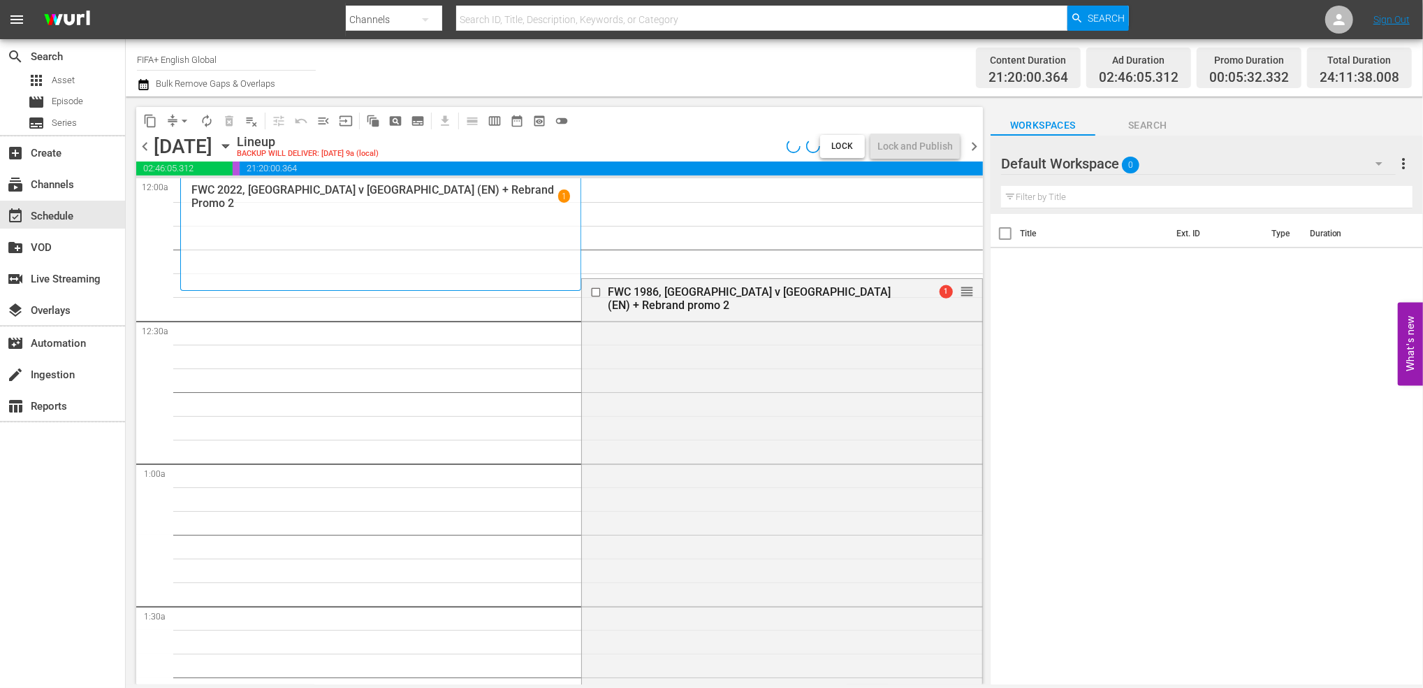
click at [139, 143] on span "chevron_left" at bounding box center [144, 146] width 17 height 17
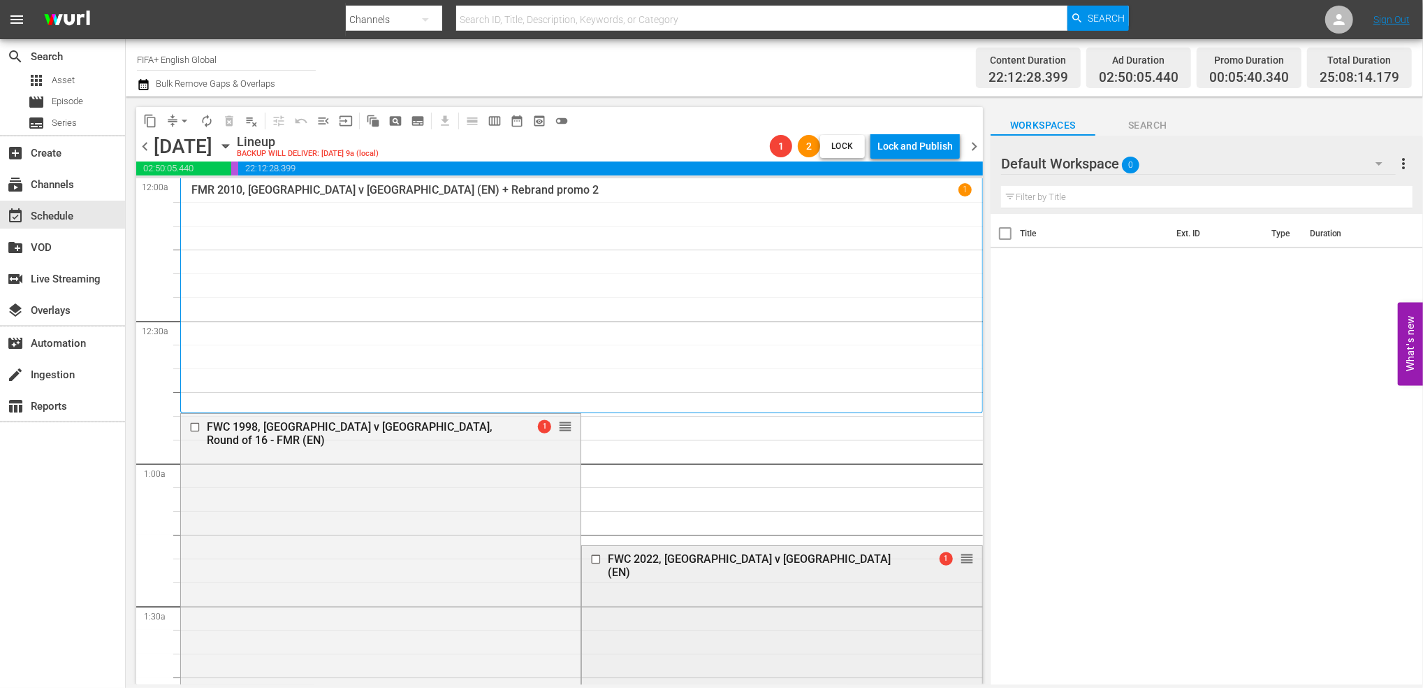
click at [658, 561] on div "FWC 2022, [GEOGRAPHIC_DATA] v [GEOGRAPHIC_DATA] (EN)" at bounding box center [759, 565] width 302 height 27
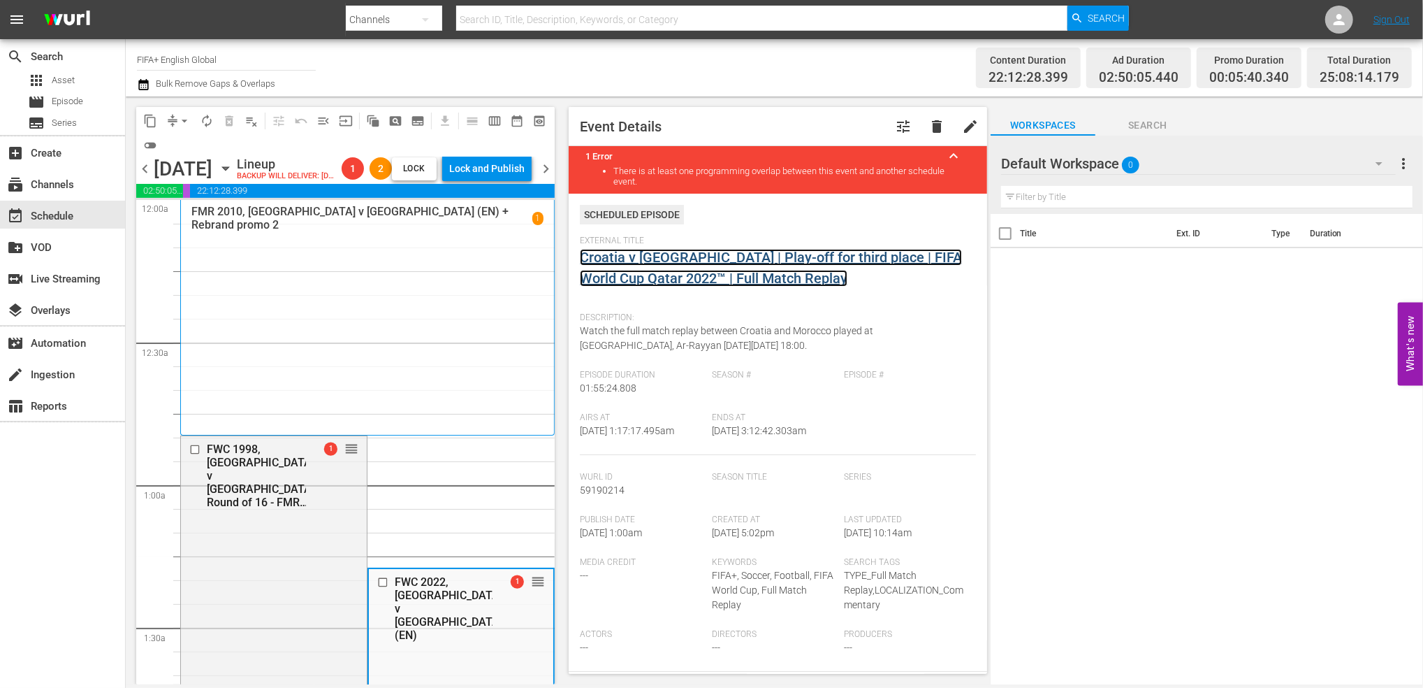
click at [755, 280] on link "Croatia v [GEOGRAPHIC_DATA] | Play-off for third place | FIFA World Cup Qatar 2…" at bounding box center [771, 268] width 382 height 38
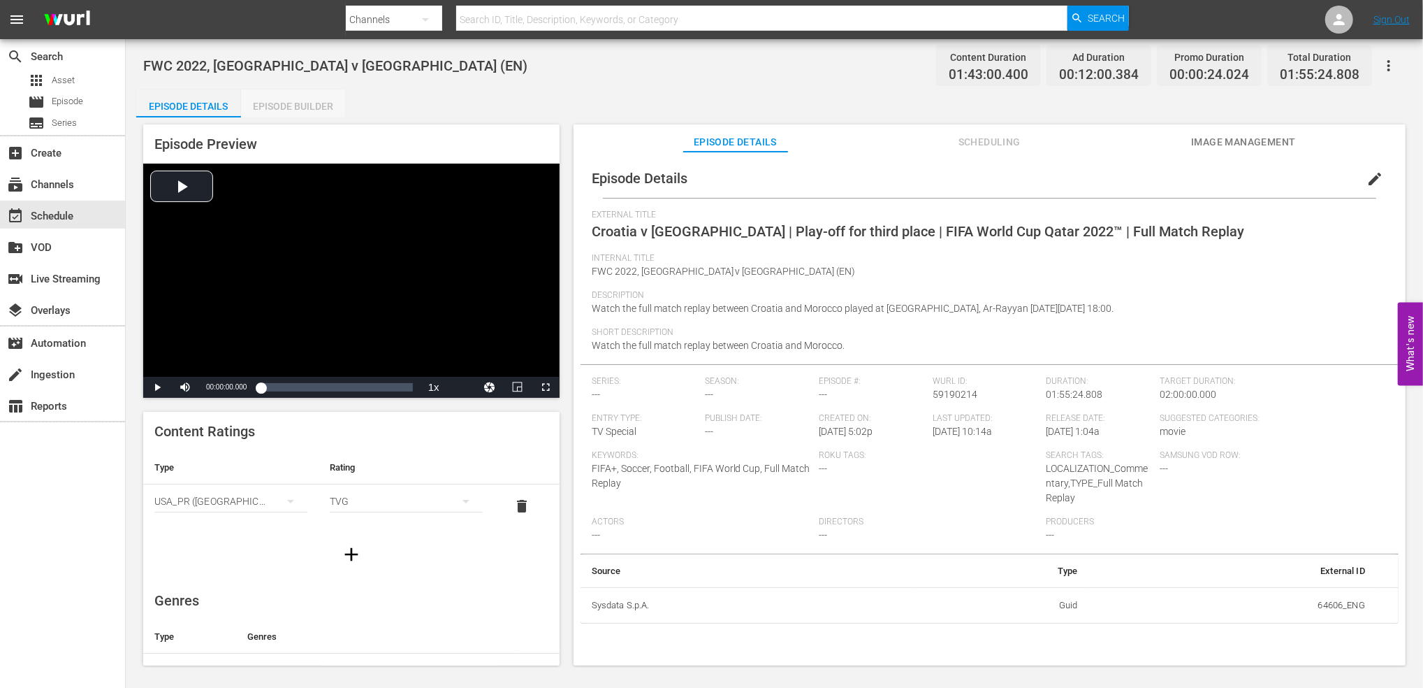
click at [308, 99] on div "Episode Builder" at bounding box center [293, 106] width 105 height 34
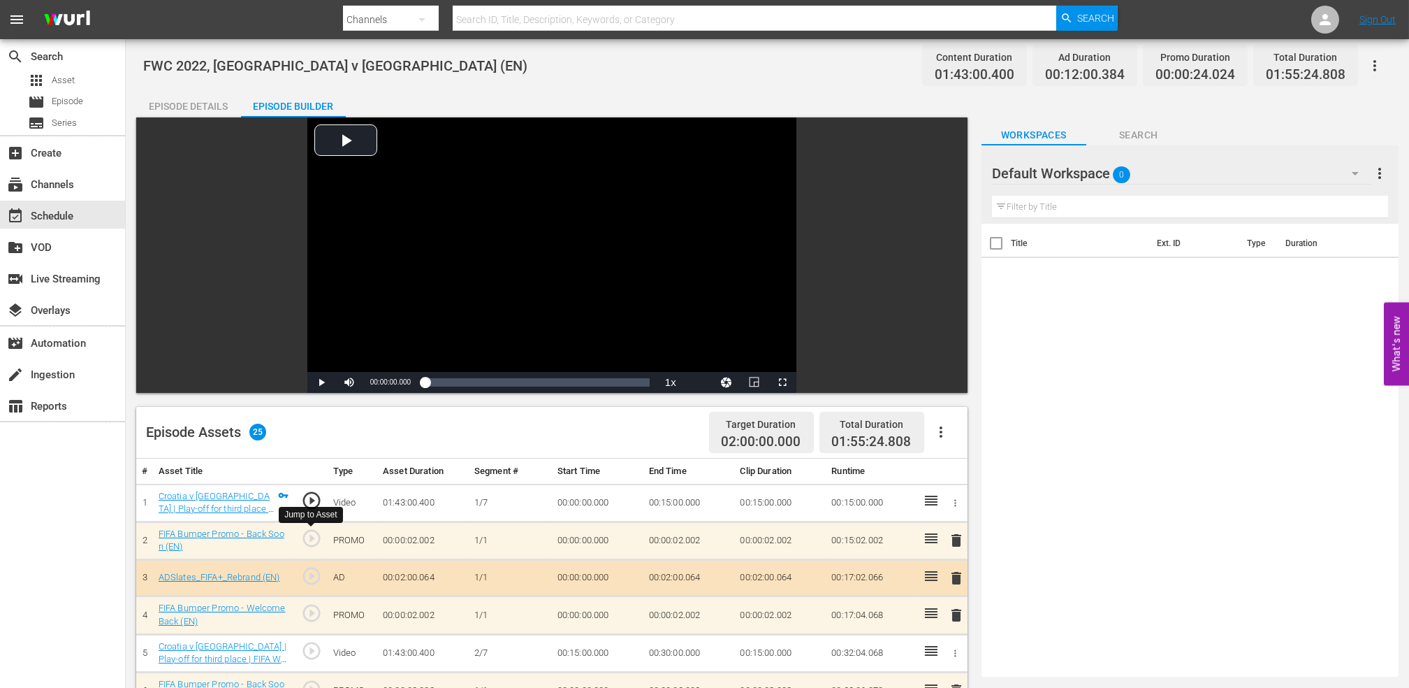
click at [303, 537] on span "play_circle_outline" at bounding box center [311, 538] width 21 height 21
click at [321, 382] on span "Video Player" at bounding box center [321, 382] width 0 height 0
click at [82, 210] on div "event_available Schedule" at bounding box center [62, 215] width 125 height 28
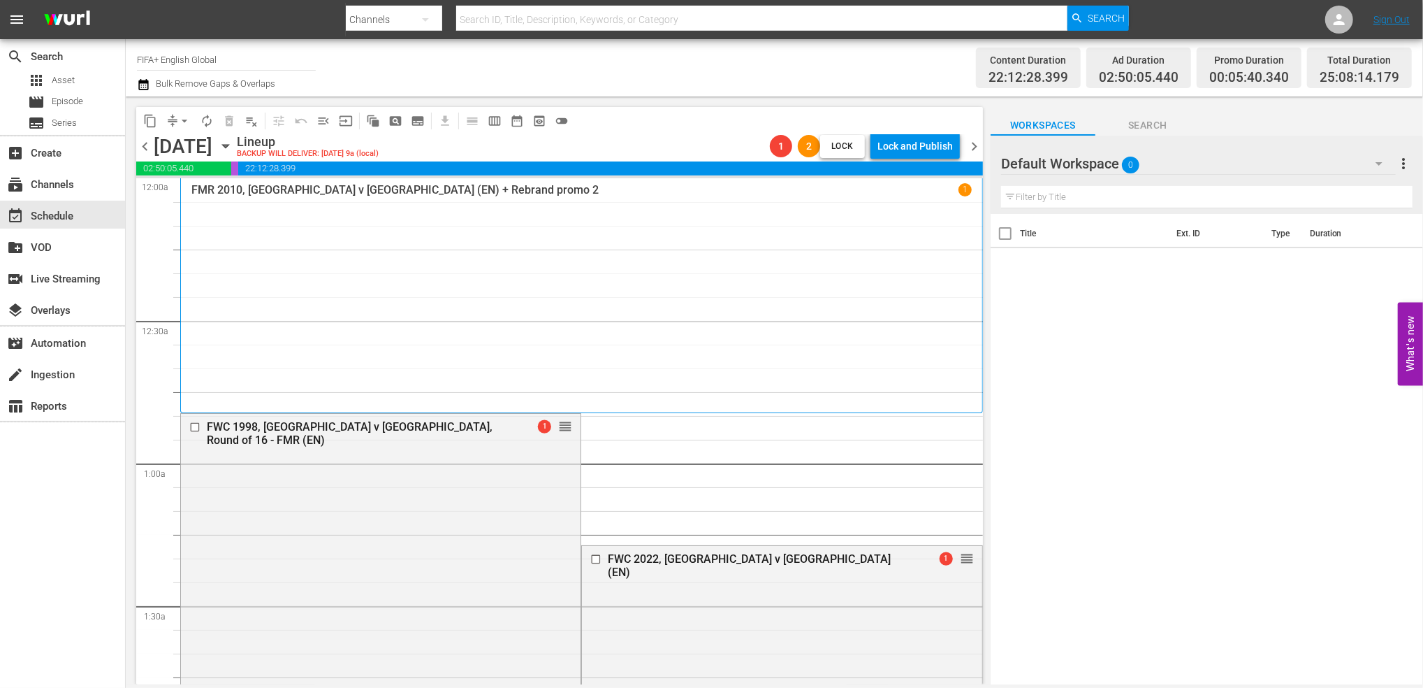
click at [176, 115] on button "arrow_drop_down" at bounding box center [184, 121] width 22 height 22
click at [191, 199] on li "Align to End of Previous Day" at bounding box center [185, 195] width 147 height 23
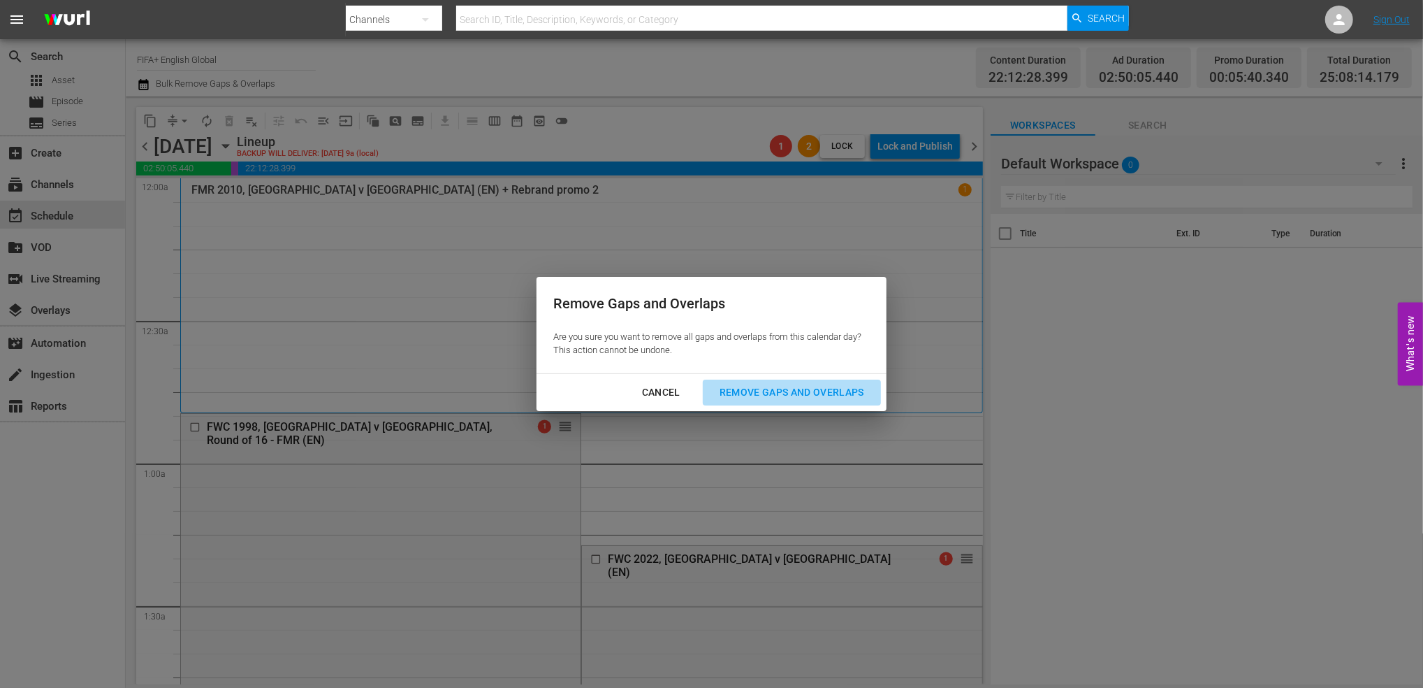
click at [831, 382] on button "Remove Gaps and Overlaps" at bounding box center [792, 392] width 178 height 26
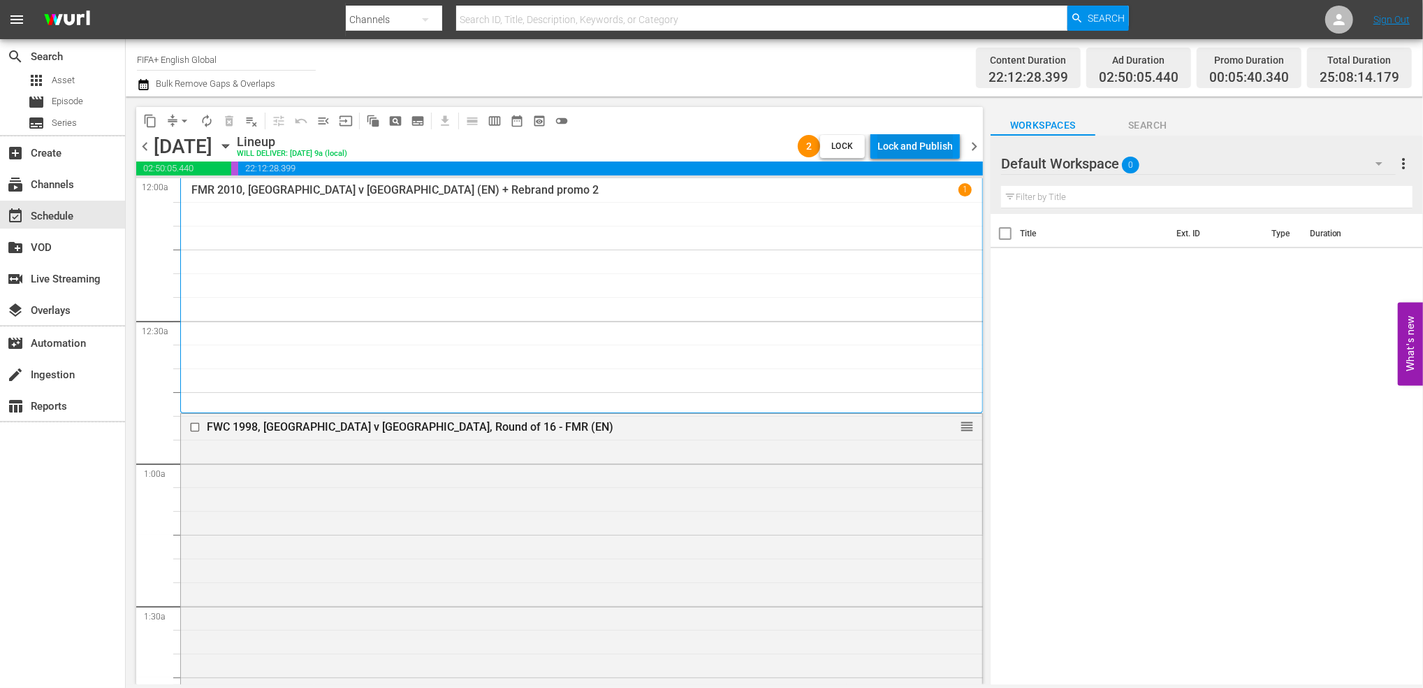
click at [914, 142] on div "Lock and Publish" at bounding box center [915, 145] width 75 height 25
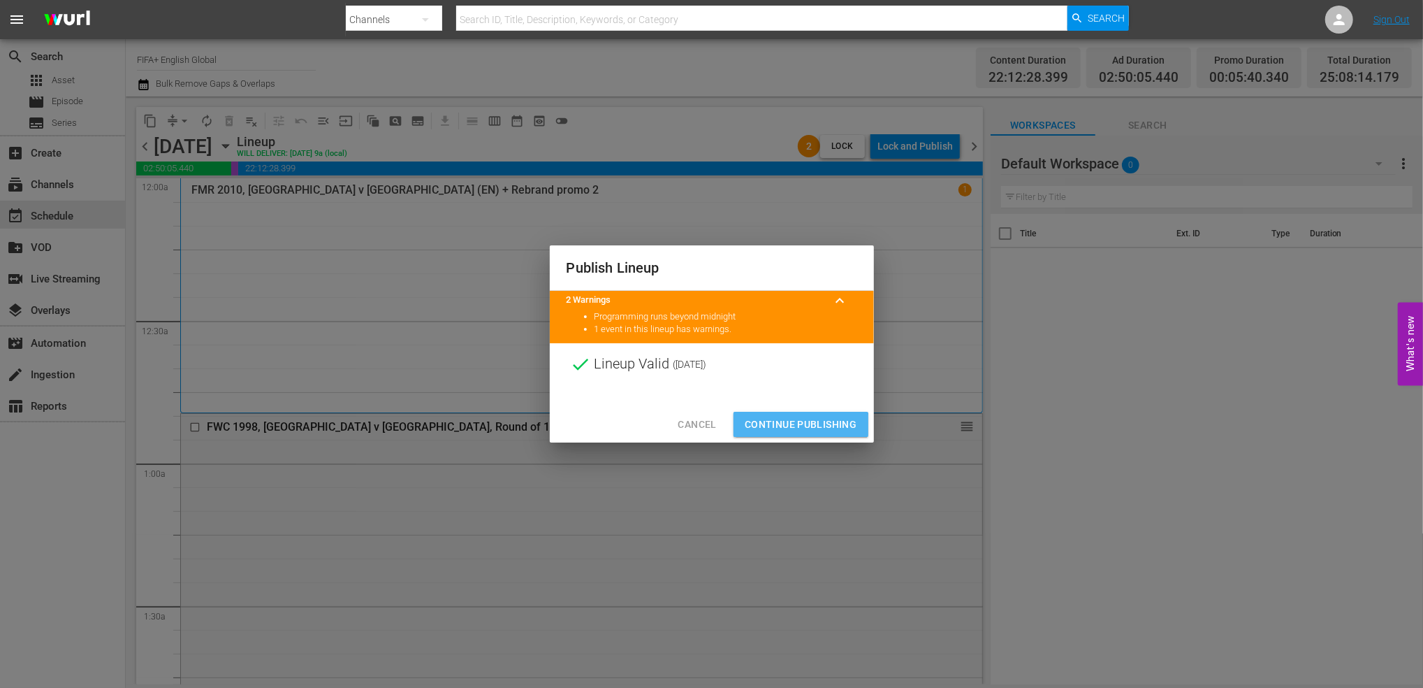
click at [795, 433] on span "Continue Publishing" at bounding box center [801, 424] width 113 height 17
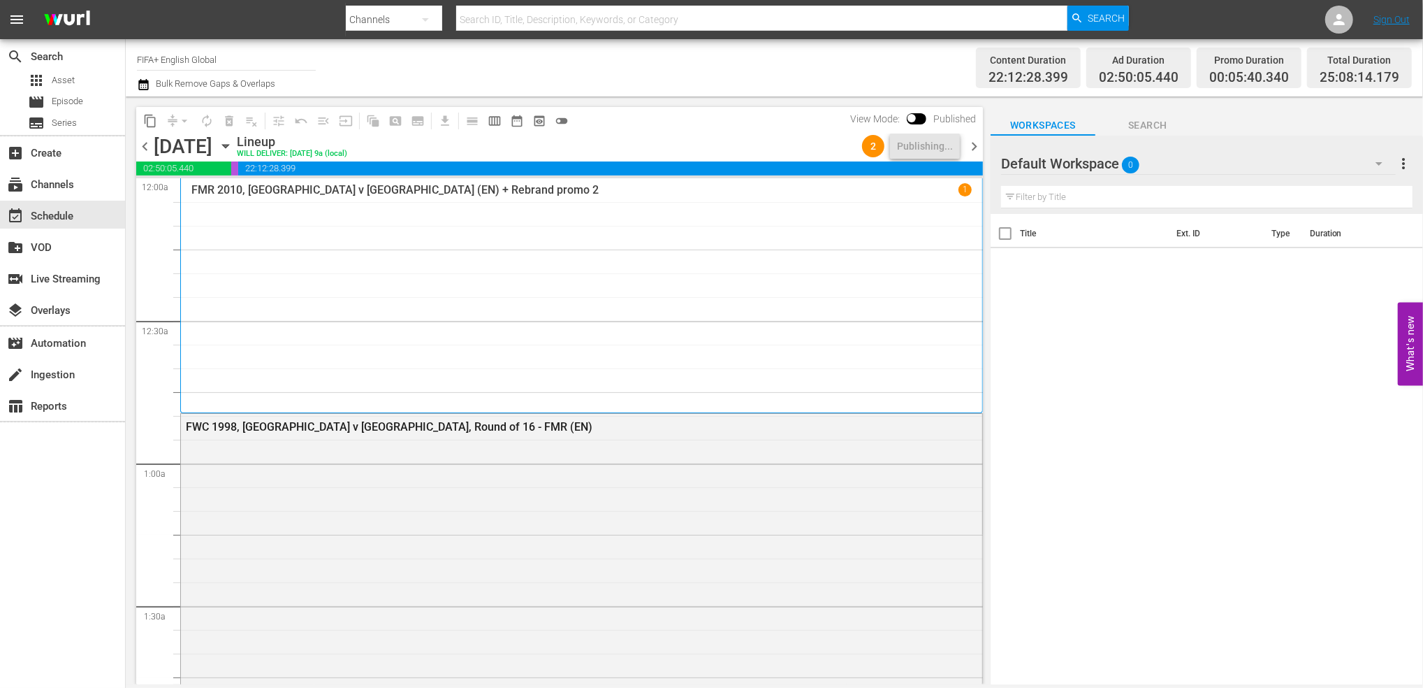
click at [970, 152] on span "chevron_right" at bounding box center [974, 146] width 17 height 17
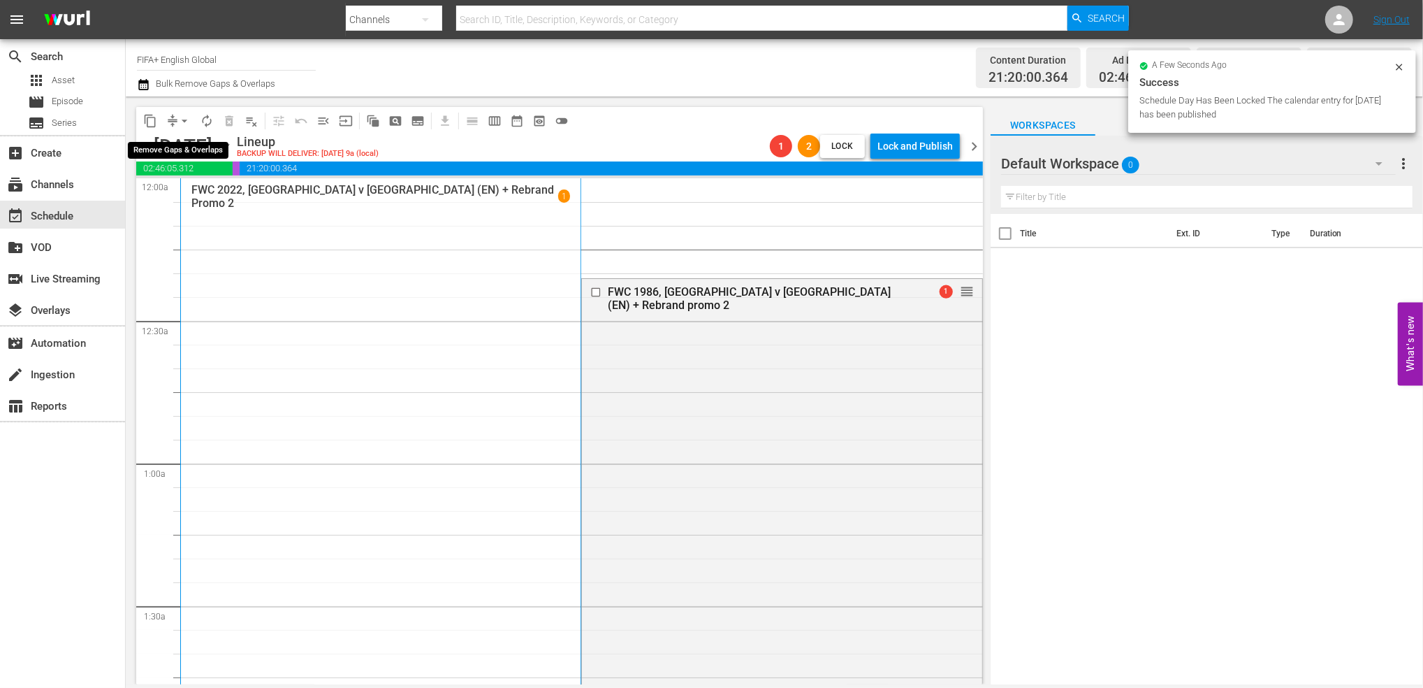
click at [185, 120] on span "arrow_drop_down" at bounding box center [184, 121] width 14 height 14
click at [191, 203] on li "Align to End of Previous Day" at bounding box center [185, 195] width 147 height 23
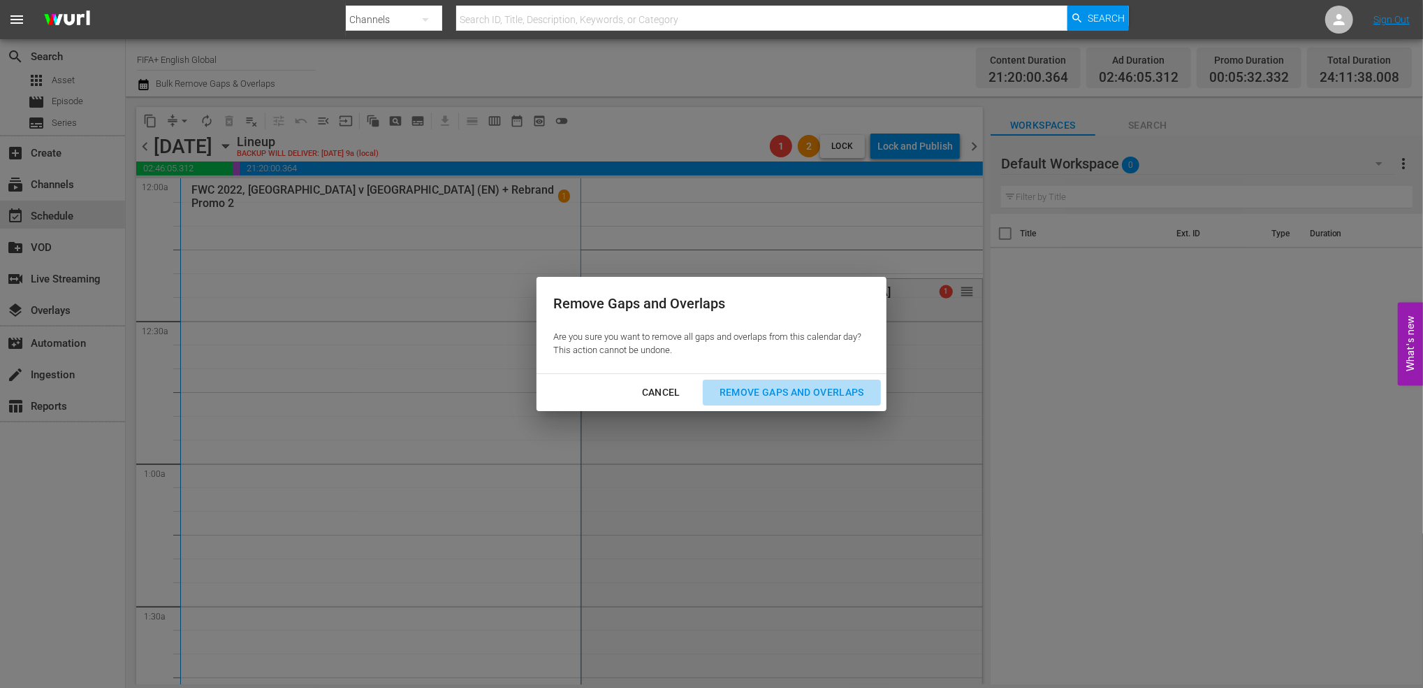
click at [749, 382] on button "Remove Gaps and Overlaps" at bounding box center [792, 392] width 178 height 26
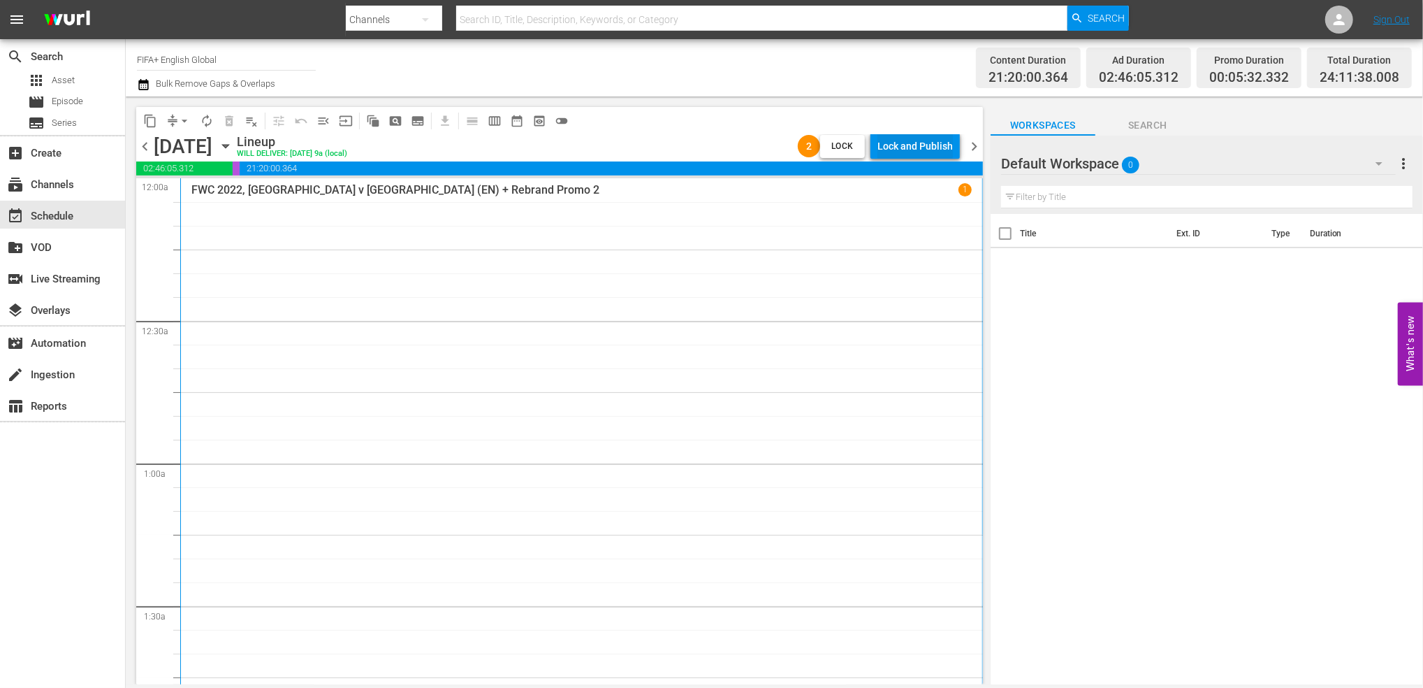
click at [936, 151] on div "Lock and Publish" at bounding box center [915, 145] width 75 height 25
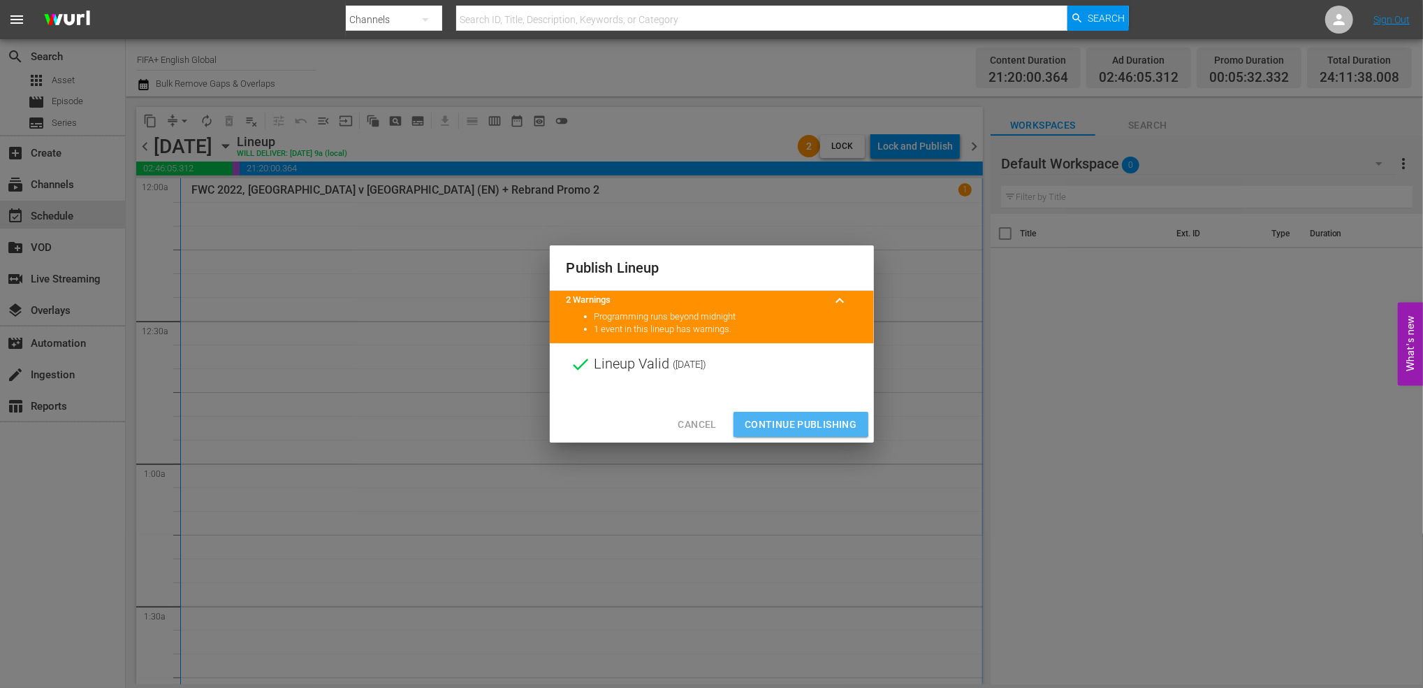
click at [790, 416] on span "Continue Publishing" at bounding box center [801, 424] width 113 height 17
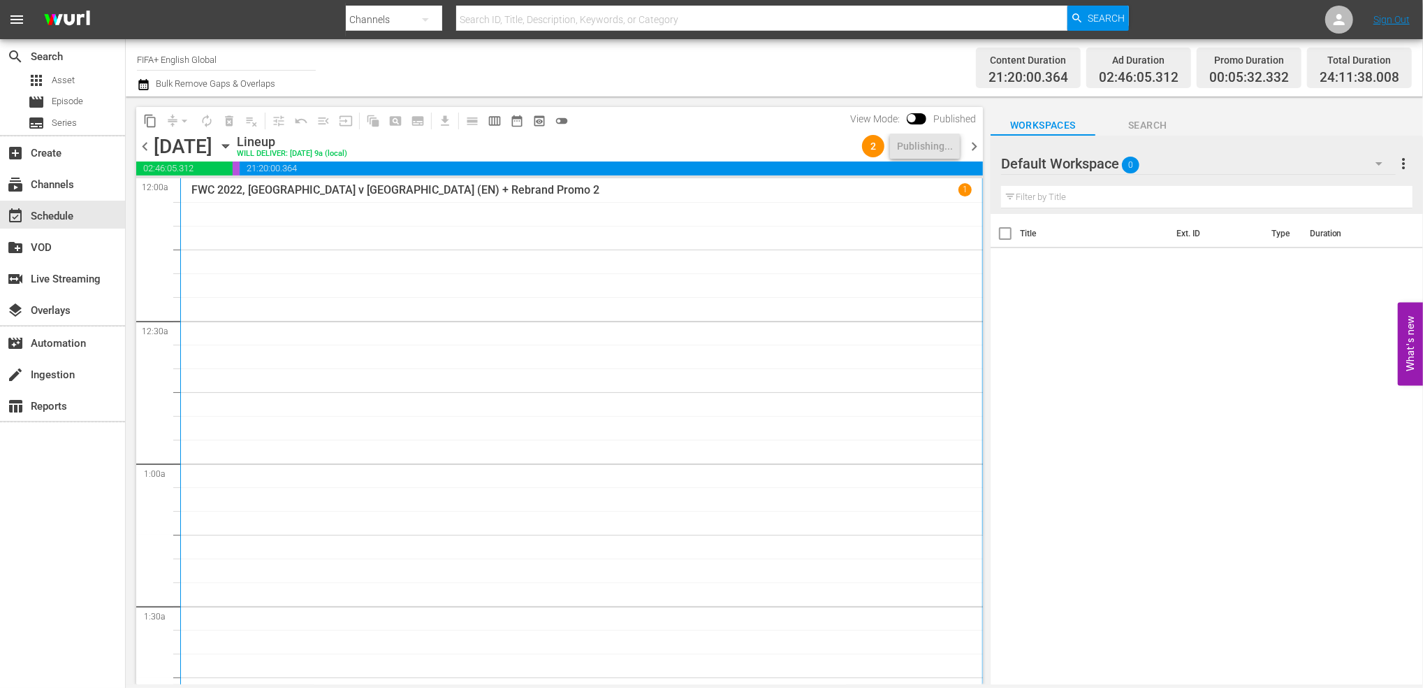
click at [973, 145] on span "chevron_right" at bounding box center [974, 146] width 17 height 17
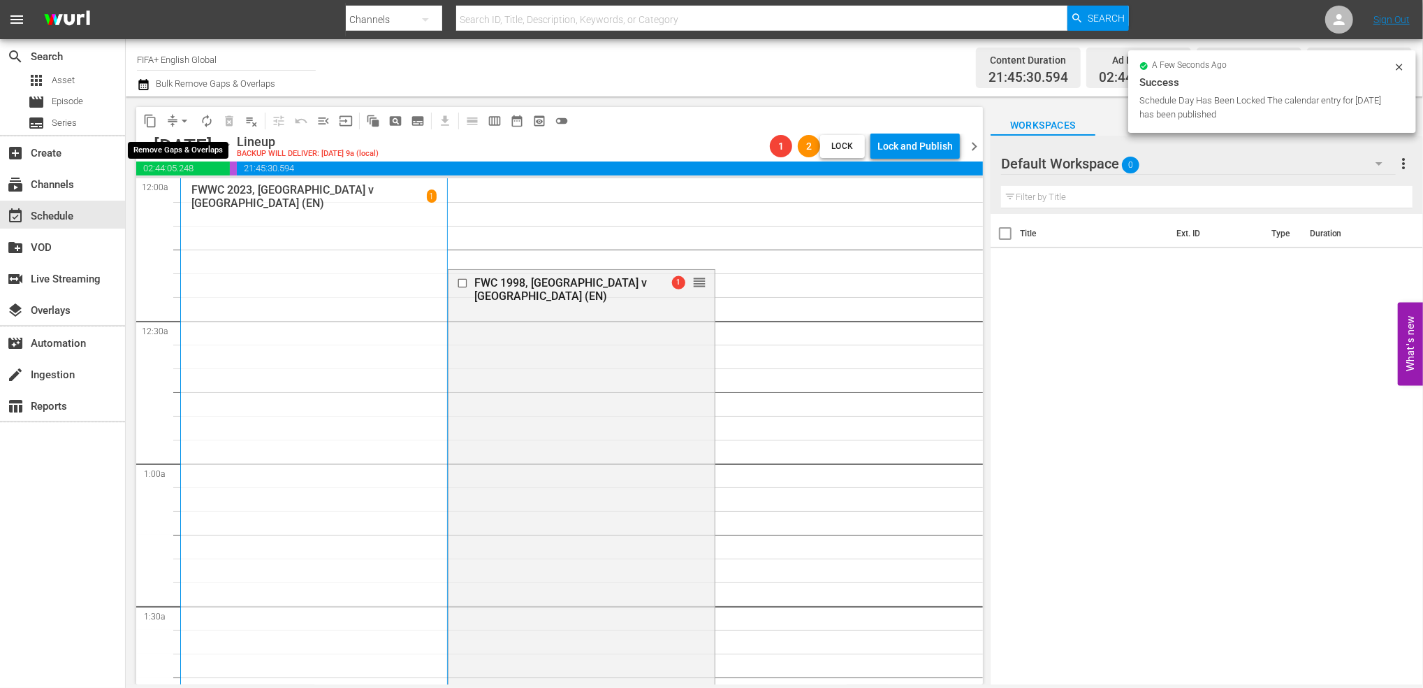
click at [182, 118] on span "arrow_drop_down" at bounding box center [184, 121] width 14 height 14
click at [231, 194] on li "Align to End of Previous Day" at bounding box center [185, 195] width 147 height 23
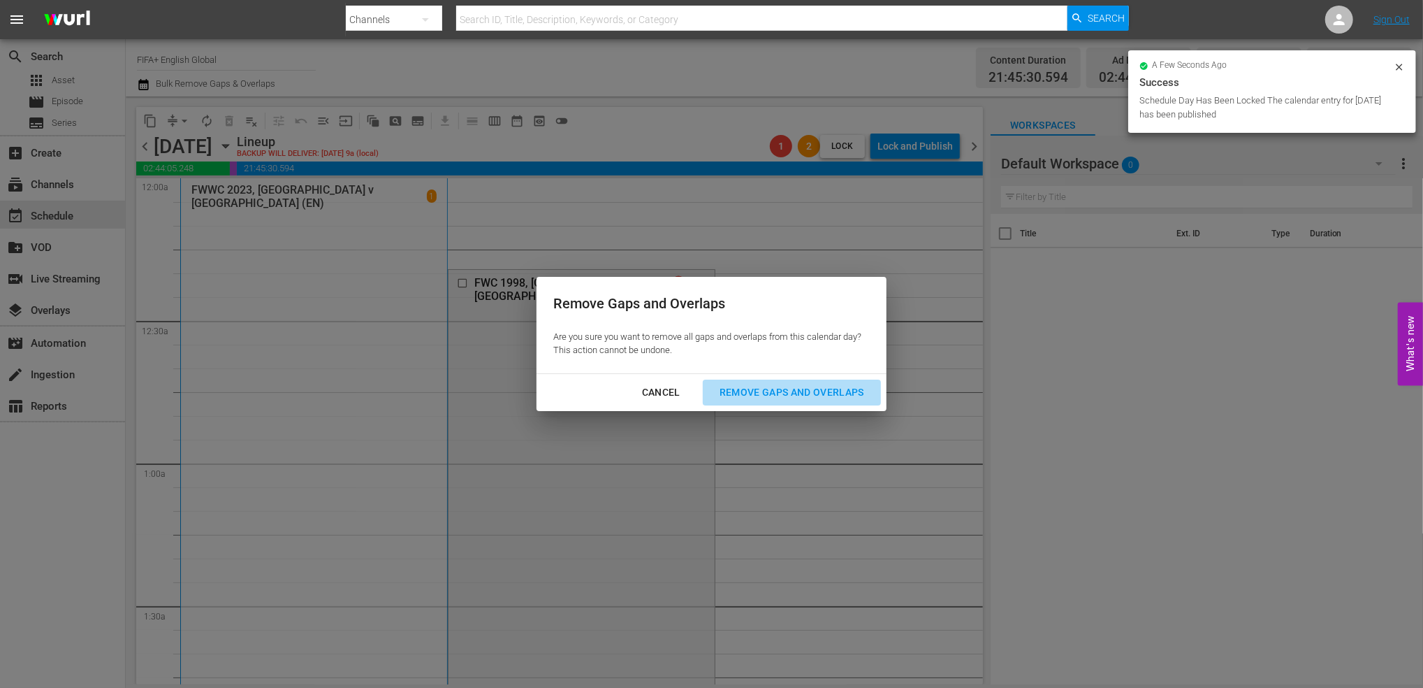
click at [762, 393] on div "Remove Gaps and Overlaps" at bounding box center [792, 392] width 167 height 17
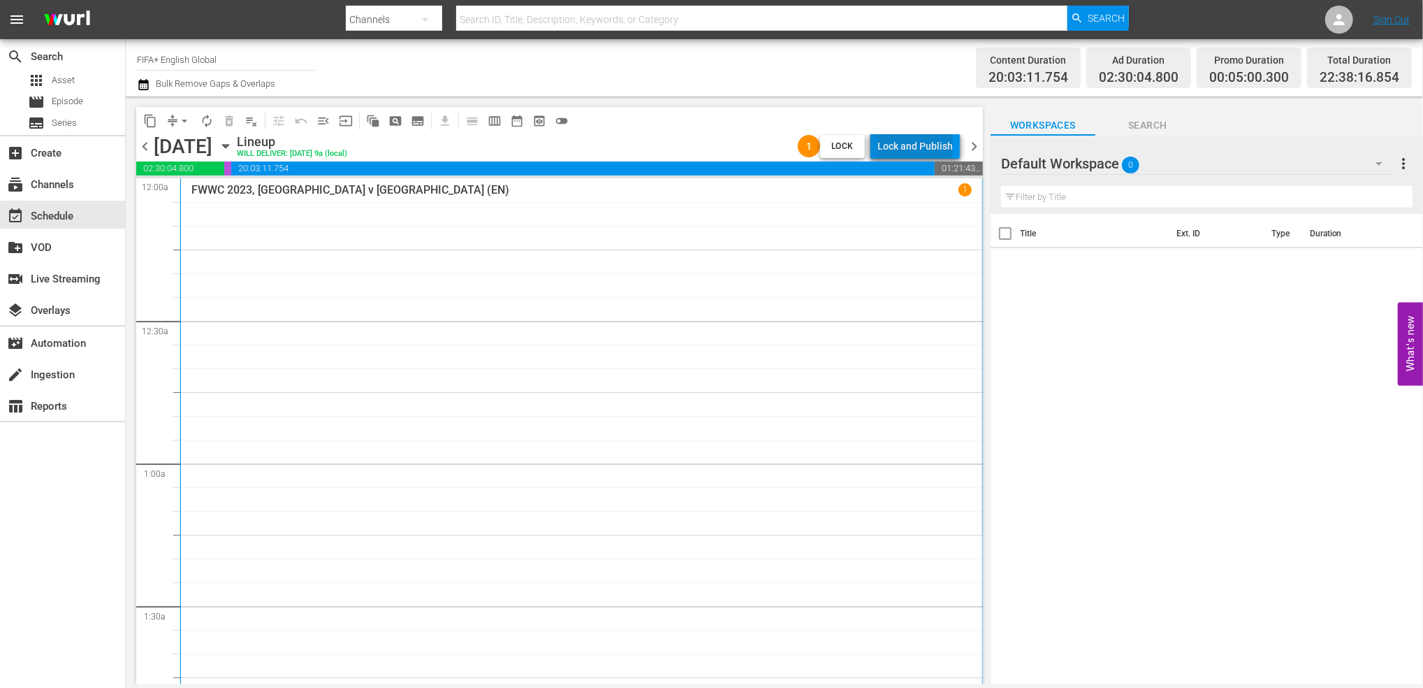
click at [919, 146] on div "Lock and Publish" at bounding box center [915, 145] width 75 height 25
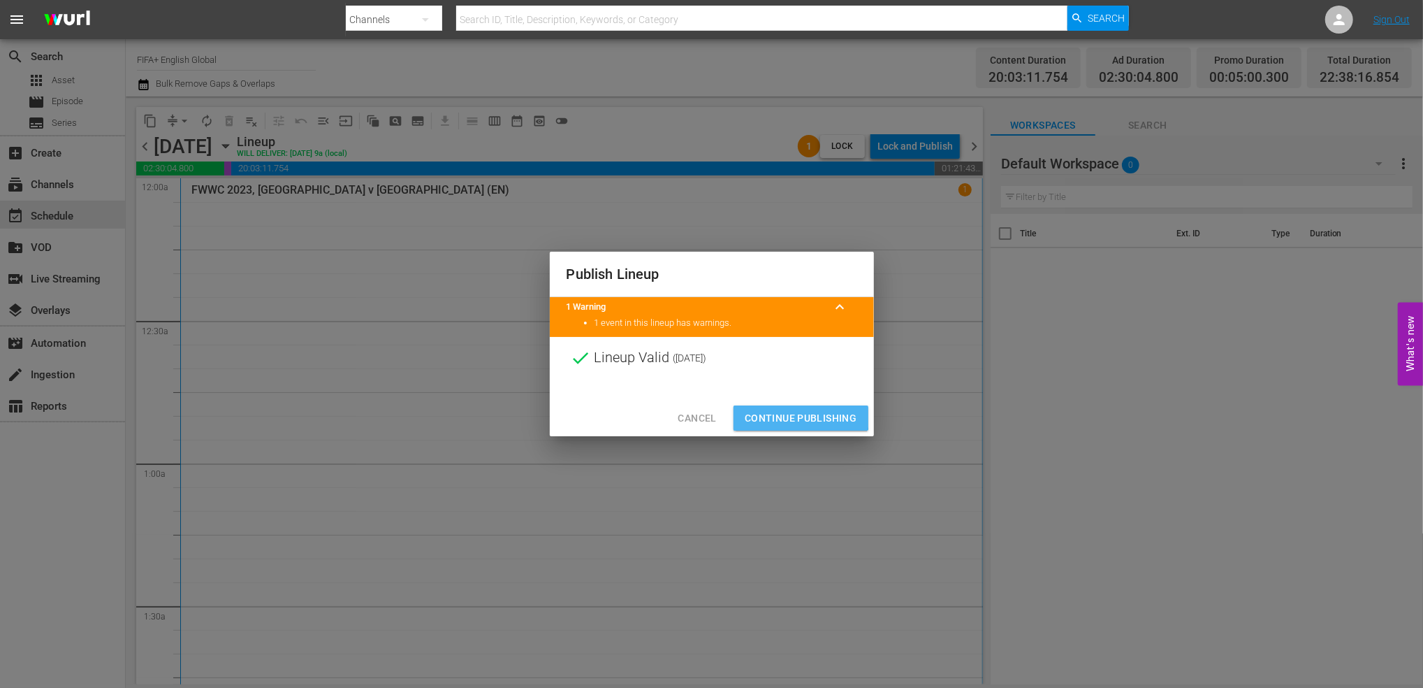
click at [786, 416] on span "Continue Publishing" at bounding box center [801, 417] width 113 height 17
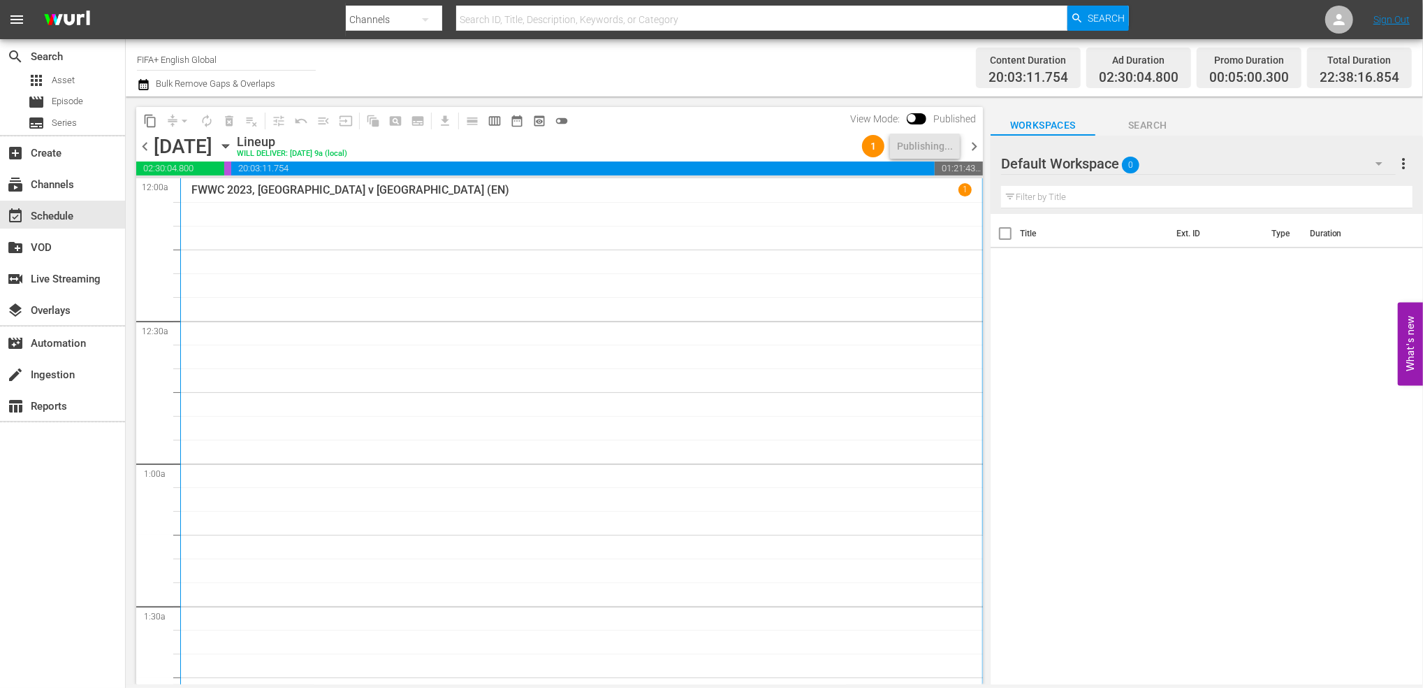
click at [143, 147] on span "chevron_left" at bounding box center [144, 146] width 17 height 17
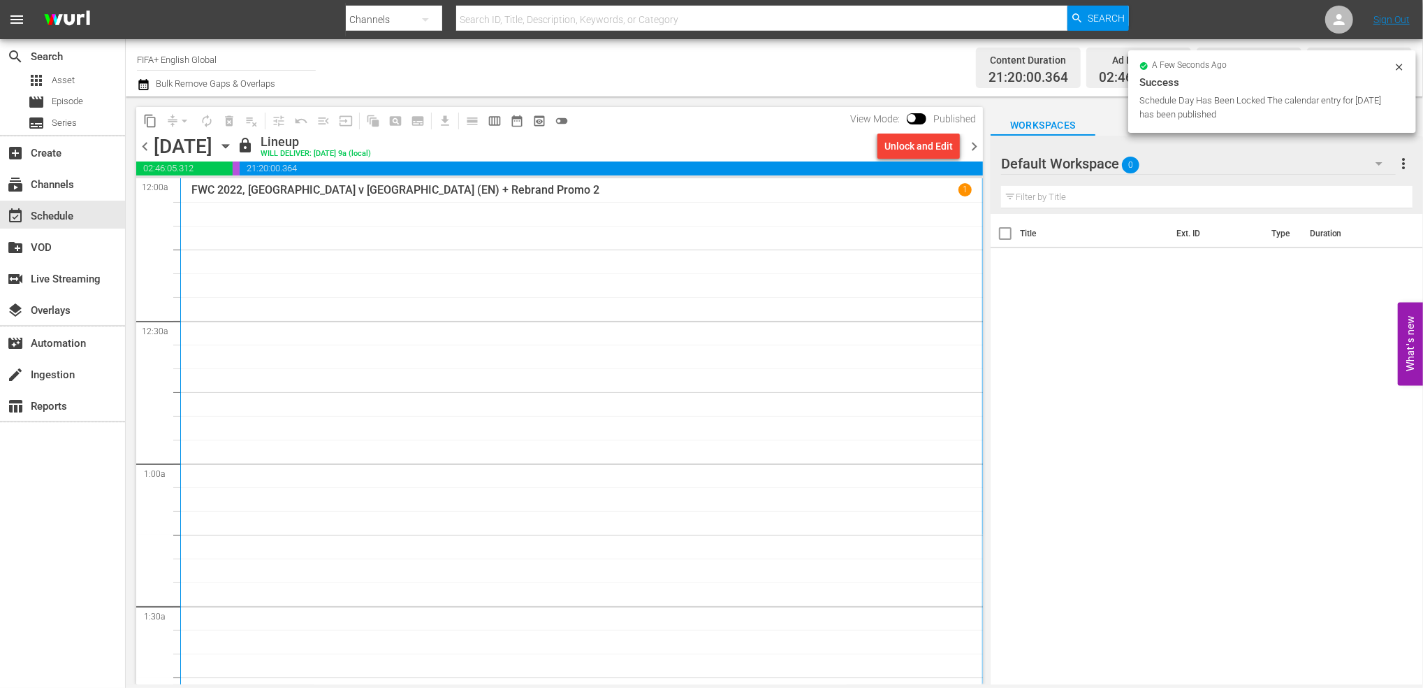
click at [969, 144] on span "chevron_right" at bounding box center [974, 146] width 17 height 17
